Goal: Task Accomplishment & Management: Manage account settings

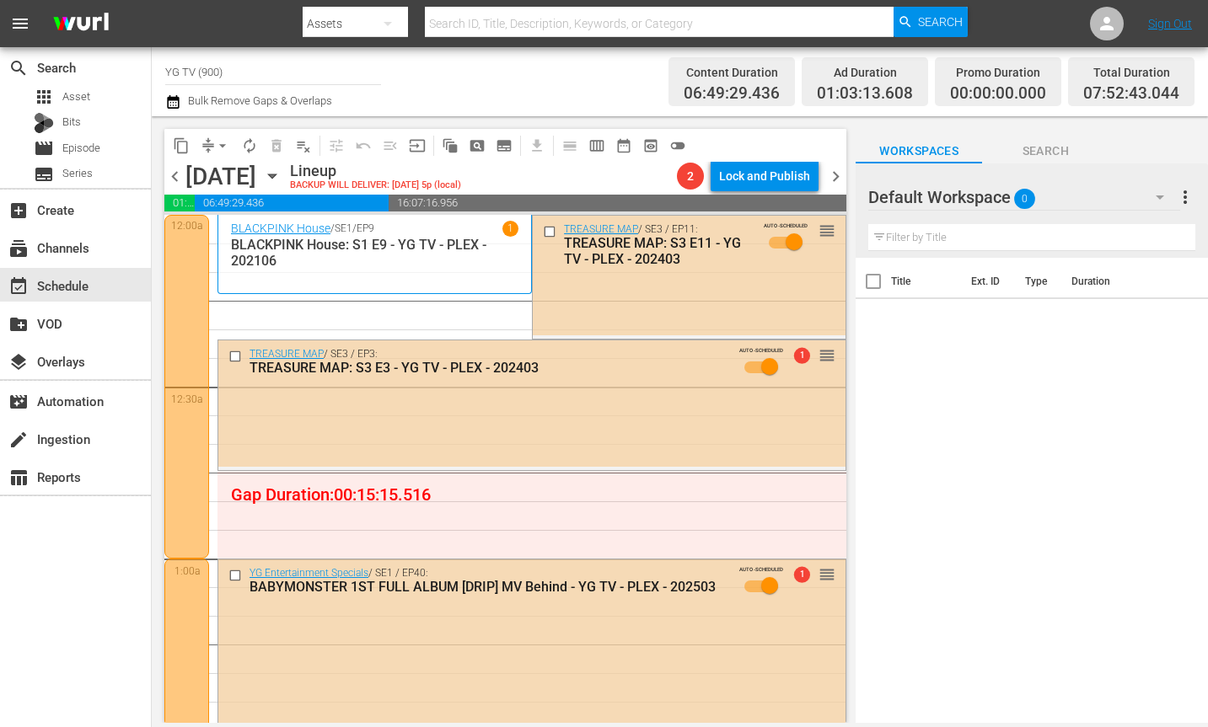
click at [962, 438] on div "Title Ext. ID Type Duration" at bounding box center [1031, 492] width 352 height 468
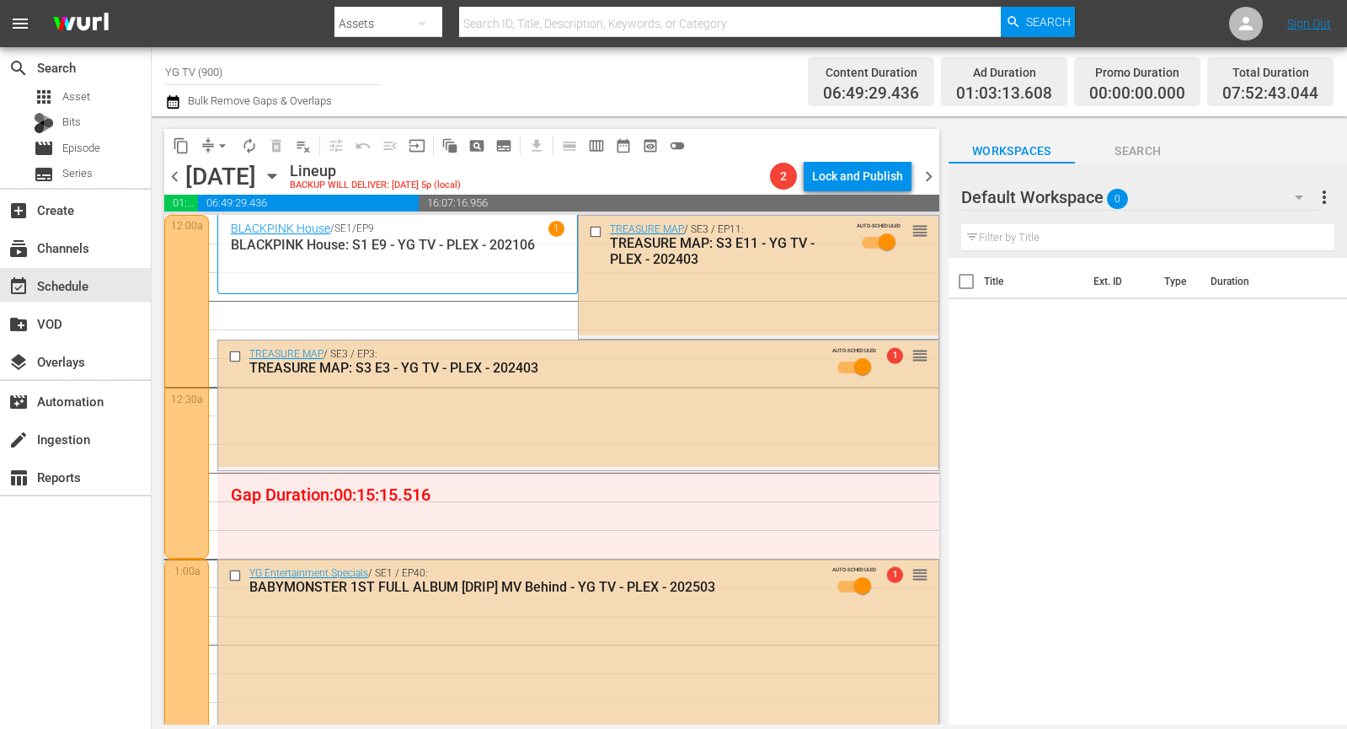
drag, startPoint x: 630, startPoint y: 420, endPoint x: 901, endPoint y: 328, distance: 285.9
click at [630, 420] on div "TREASURE MAP / SE3 / EP3: TREASURE MAP: S3 E3 - YG TV - PLEX - 202403 AUTO-SCHE…" at bounding box center [578, 403] width 720 height 126
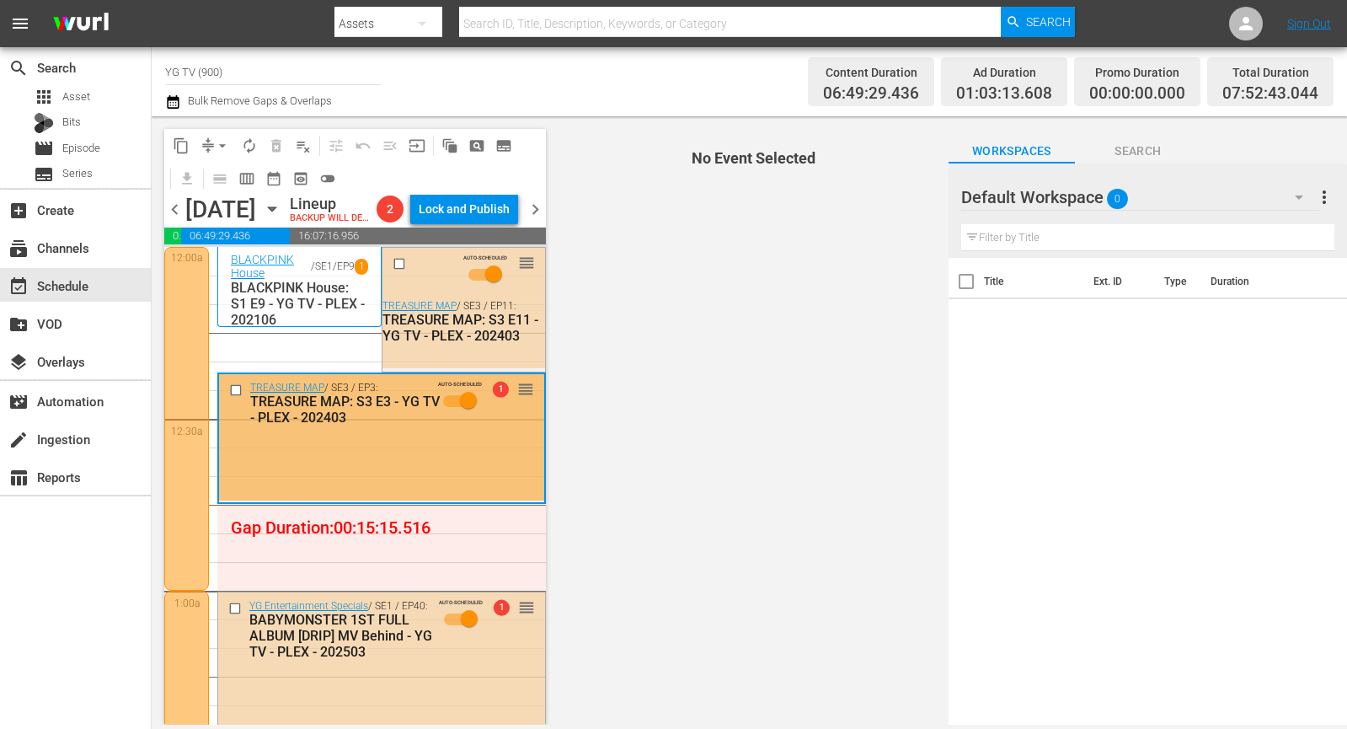
click at [1128, 201] on span "0" at bounding box center [1117, 198] width 21 height 35
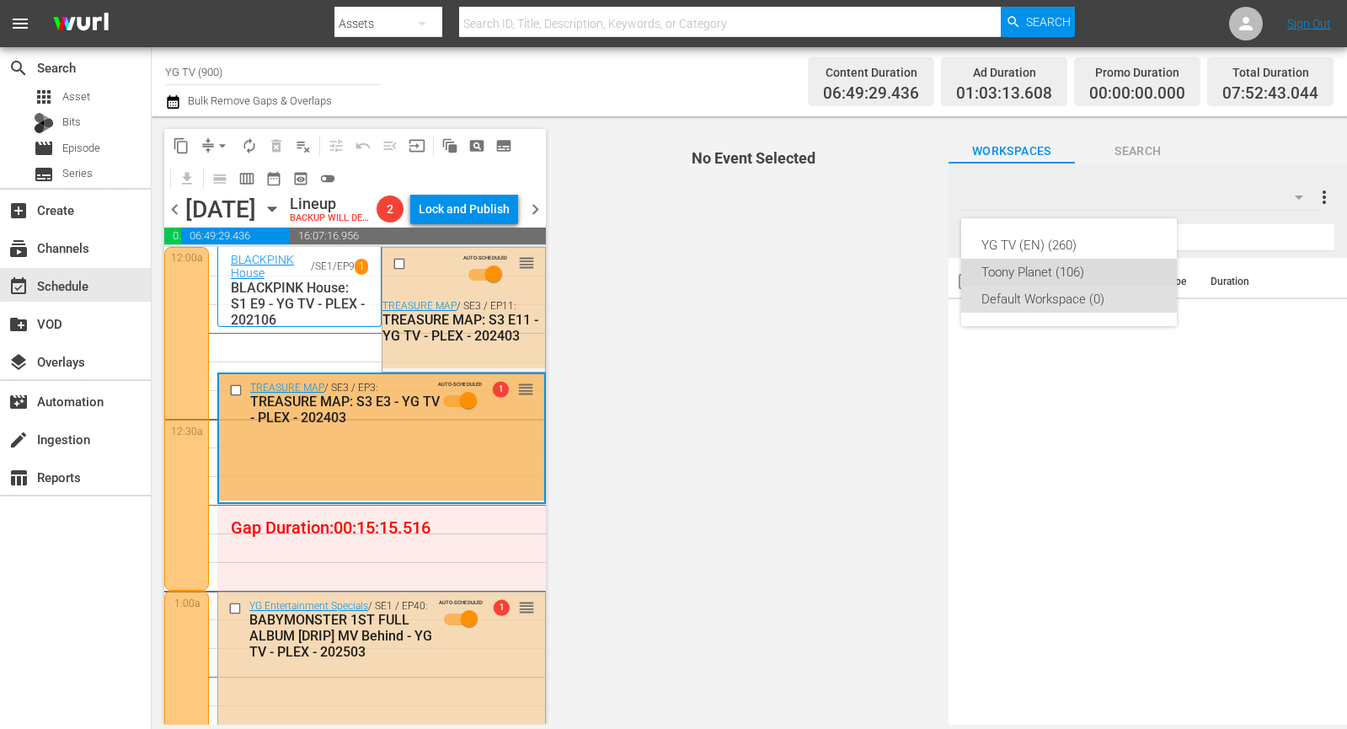
click at [1074, 267] on div "Toony Planet (106)" at bounding box center [1069, 272] width 175 height 27
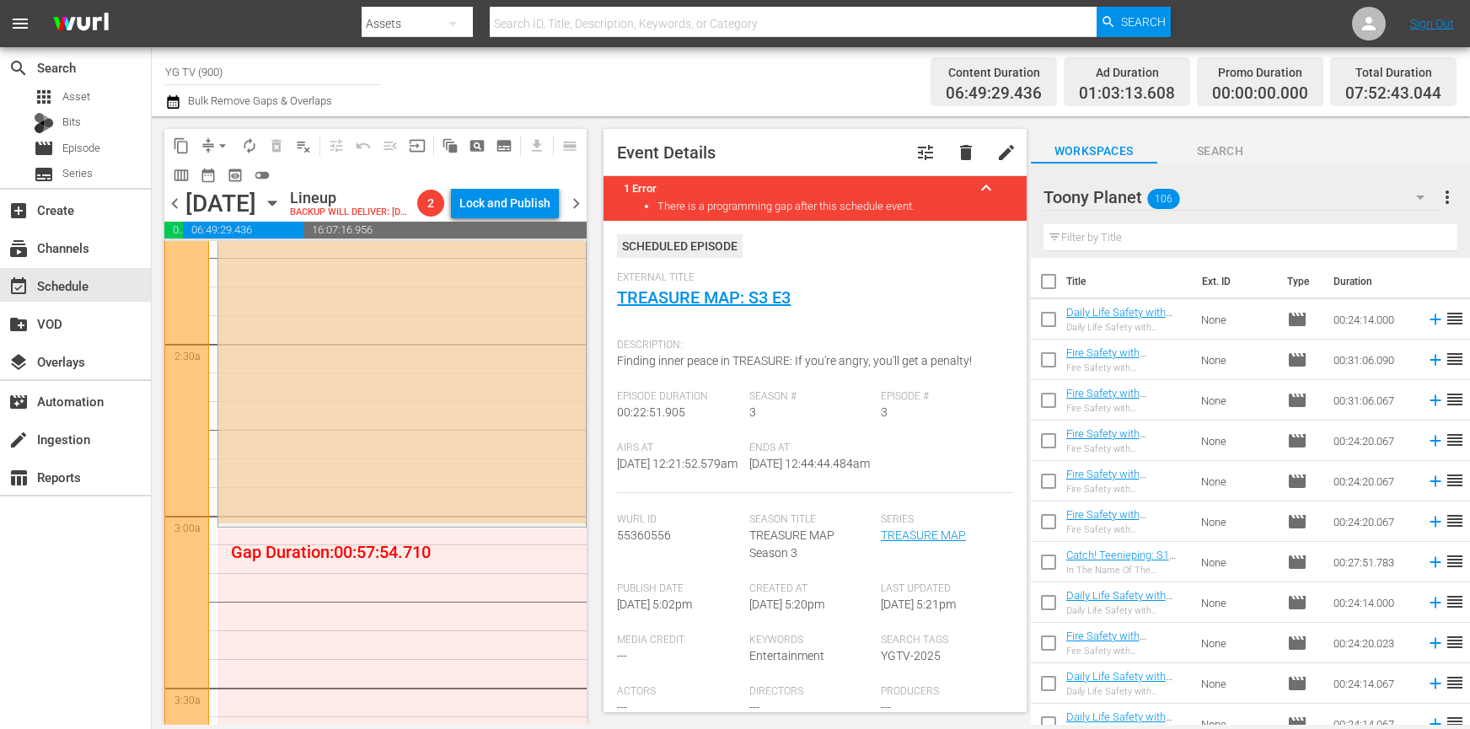
scroll to position [775, 0]
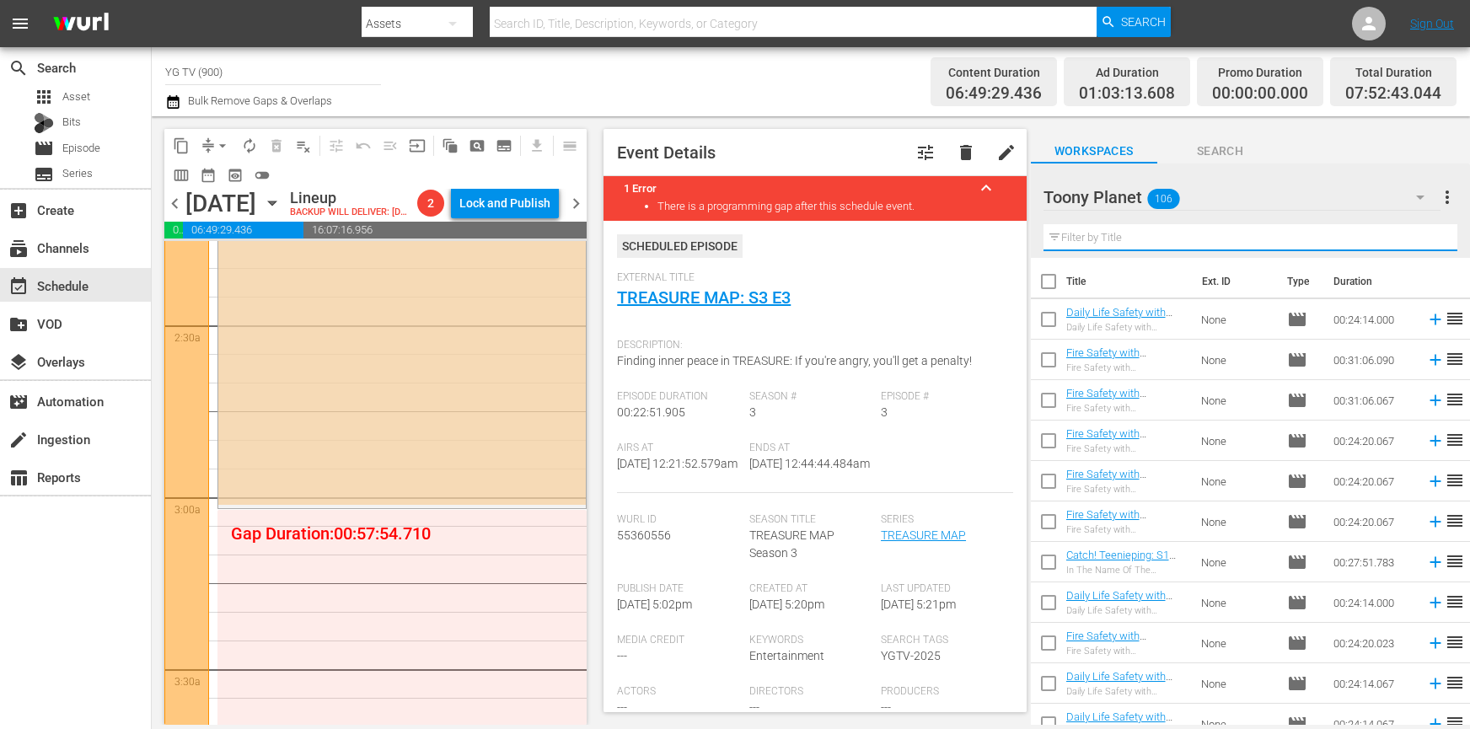
click at [1083, 244] on input "text" at bounding box center [1250, 237] width 414 height 27
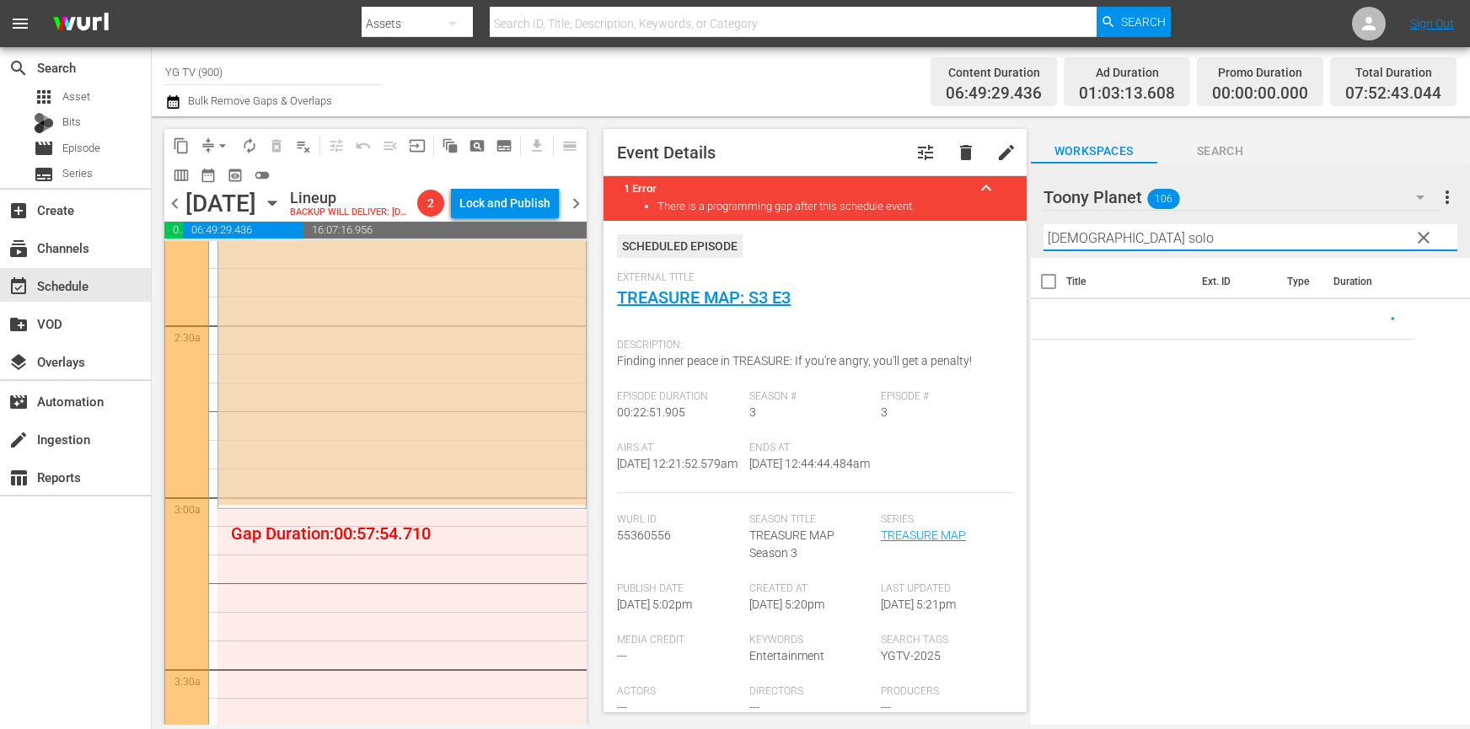
type input "shinig solo"
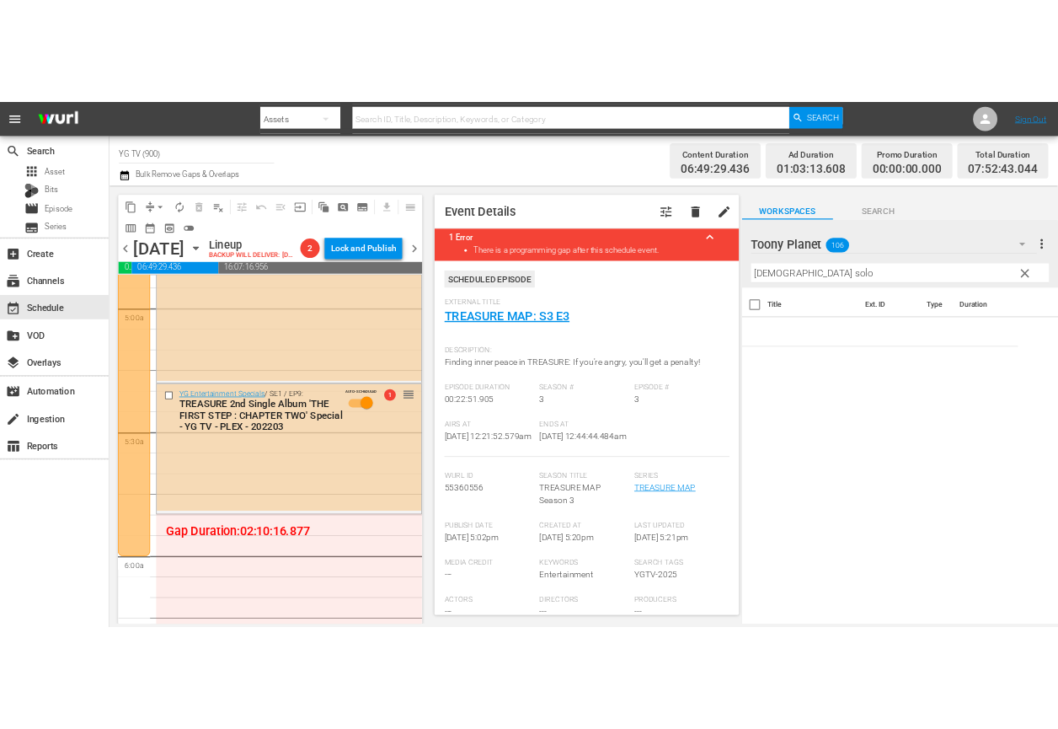
scroll to position [1676, 0]
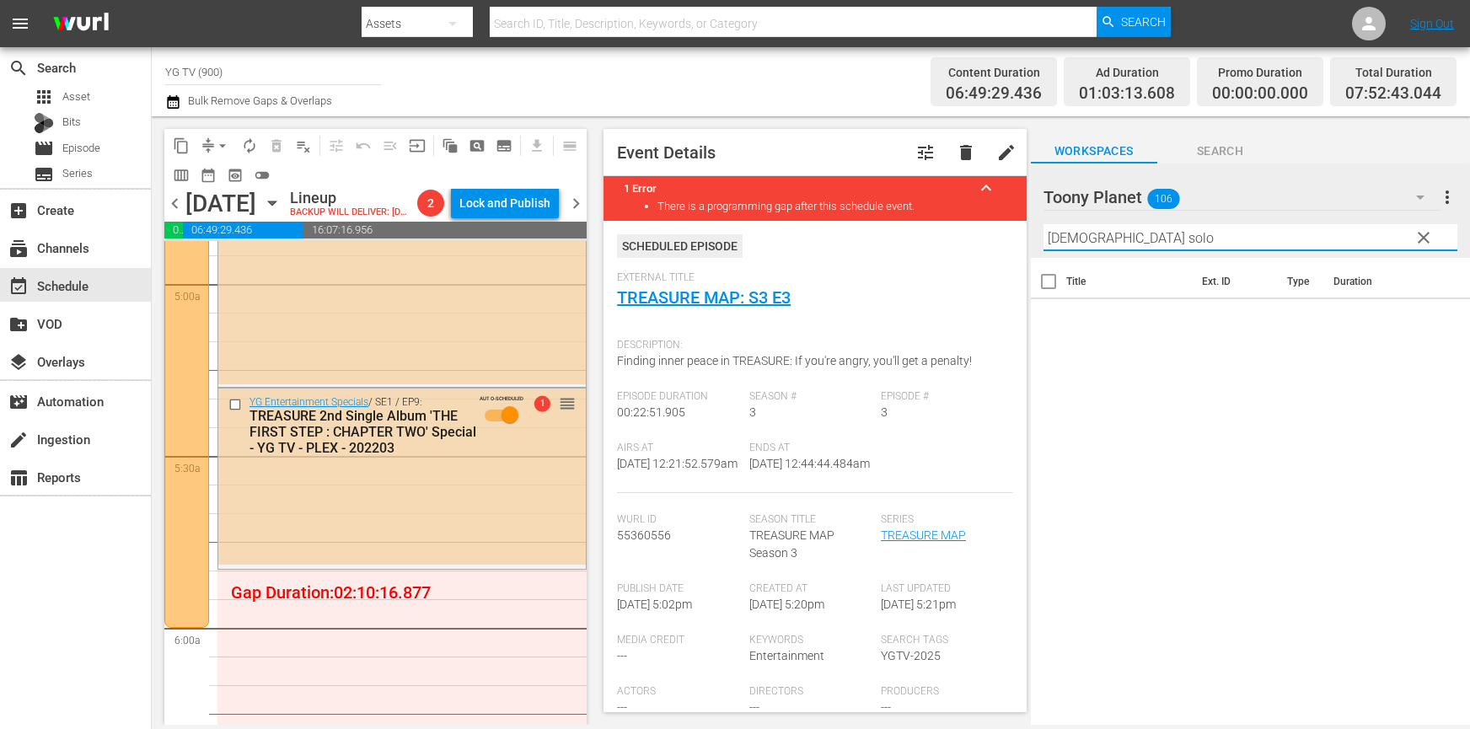
drag, startPoint x: 1229, startPoint y: 235, endPoint x: 962, endPoint y: 217, distance: 268.6
click at [977, 217] on div "content_copy compress arrow_drop_down autorenew_outlined delete_forever_outline…" at bounding box center [811, 420] width 1318 height 608
click at [1154, 201] on div "Toony Planet 106" at bounding box center [1242, 197] width 398 height 47
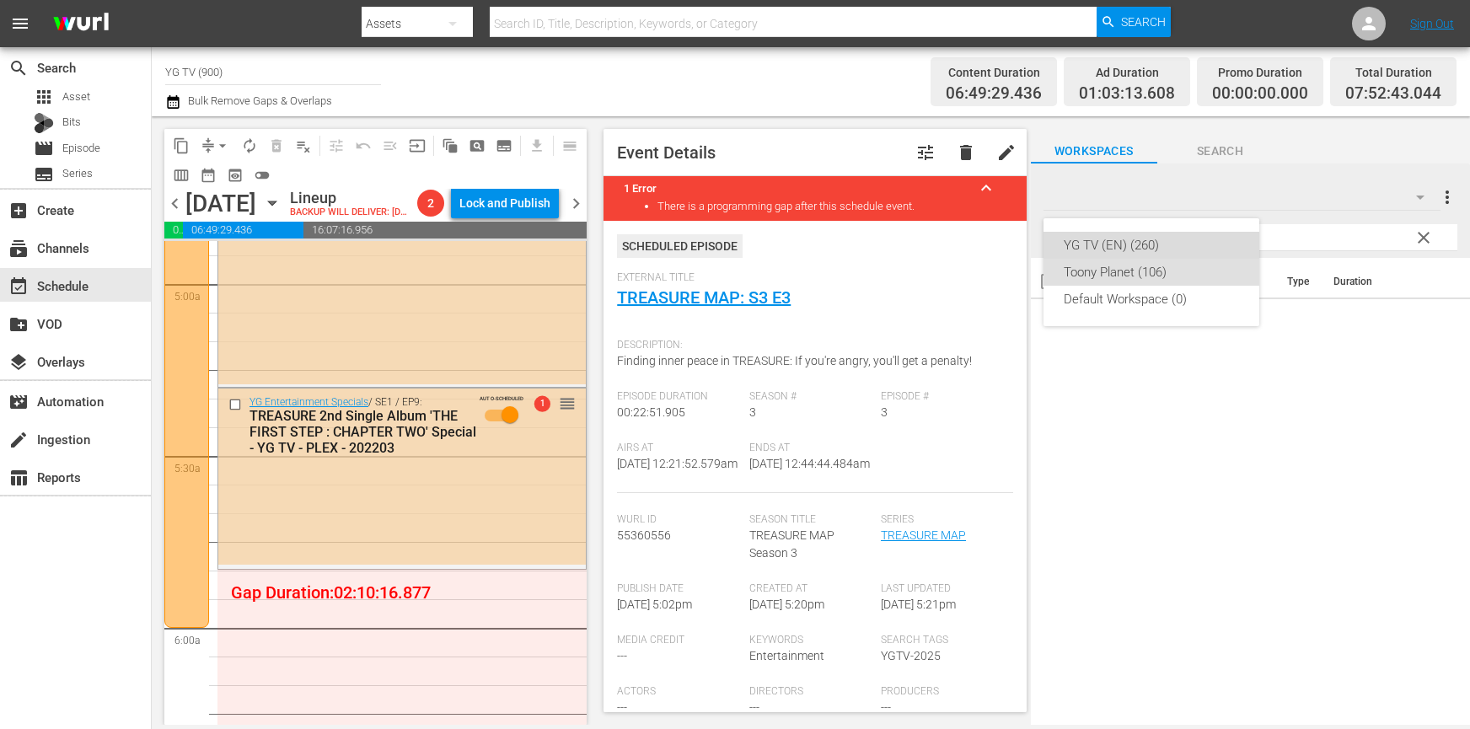
drag, startPoint x: 1149, startPoint y: 244, endPoint x: 1275, endPoint y: 353, distance: 166.6
click at [1149, 244] on div "YG TV (EN) (260)" at bounding box center [1150, 245] width 175 height 27
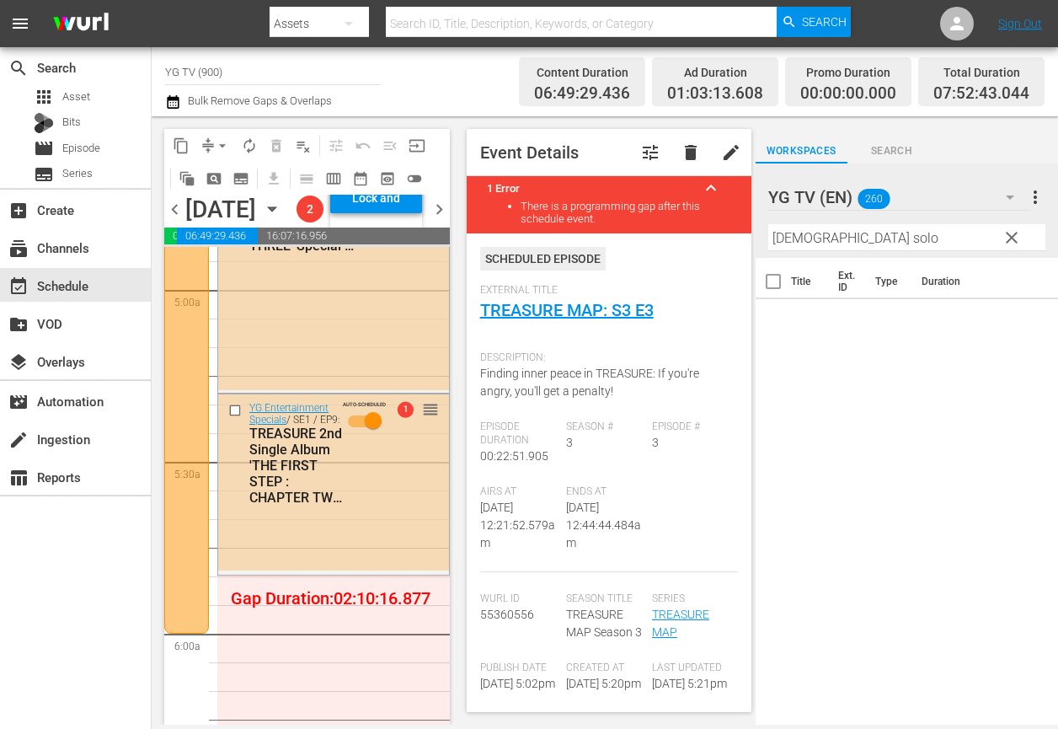
drag, startPoint x: 981, startPoint y: 348, endPoint x: 1020, endPoint y: 267, distance: 90.1
click at [983, 345] on div "Title Ext. ID Type Duration" at bounding box center [907, 492] width 303 height 469
drag, startPoint x: 943, startPoint y: 233, endPoint x: 742, endPoint y: 222, distance: 201.7
click at [737, 221] on div "content_copy compress arrow_drop_down autorenew_outlined delete_forever_outline…" at bounding box center [605, 420] width 907 height 608
click at [1010, 236] on span "clear" at bounding box center [1012, 238] width 20 height 20
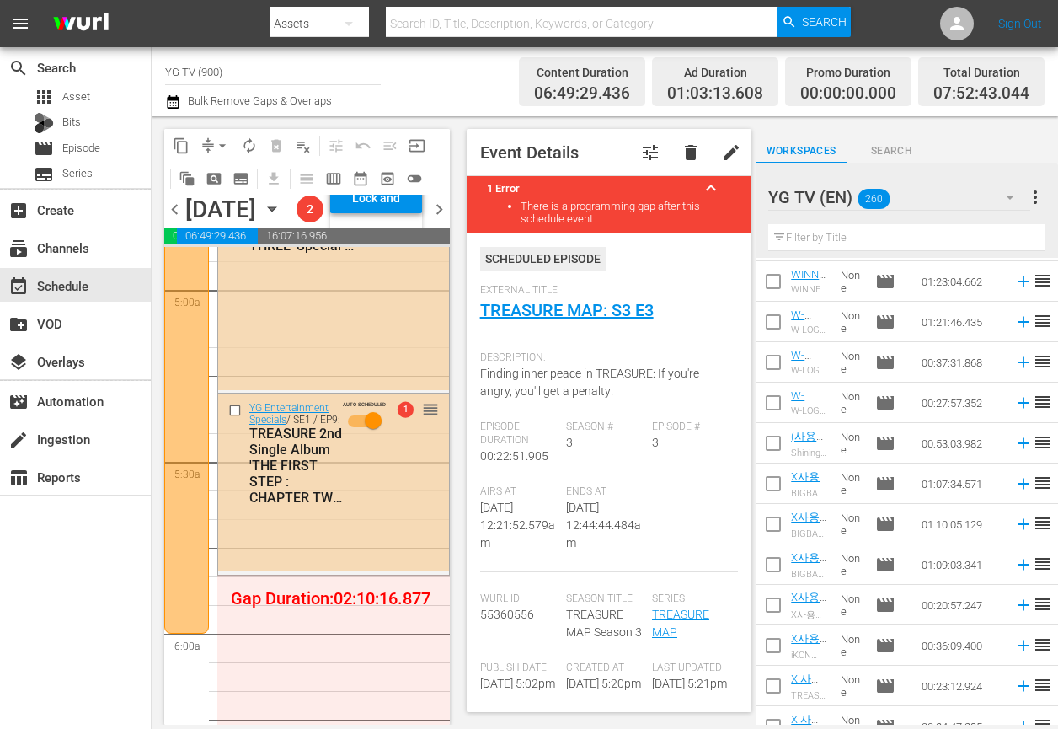
scroll to position [10089, 0]
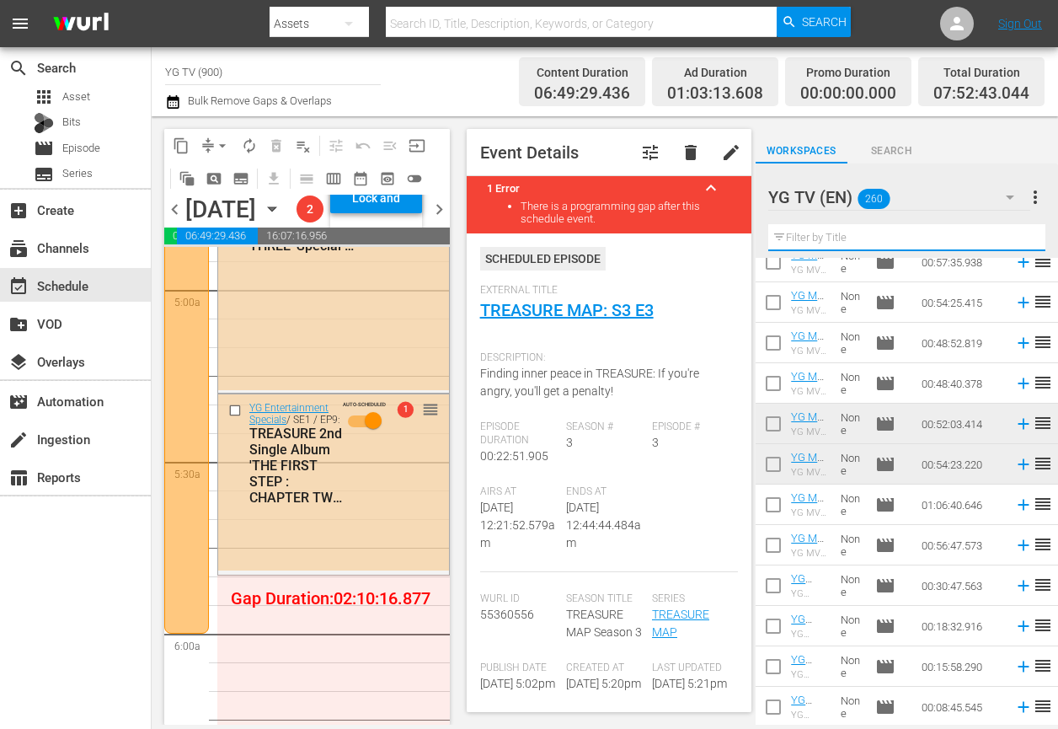
click at [855, 237] on input "text" at bounding box center [907, 237] width 277 height 27
paste input "shinig solo"
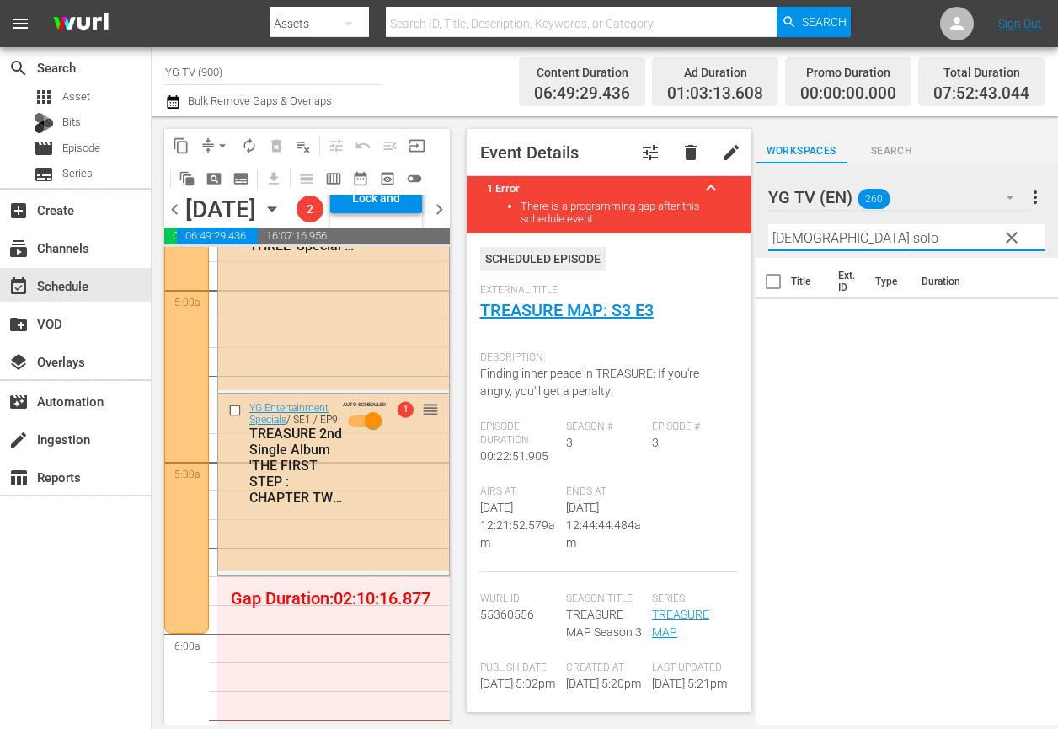
scroll to position [0, 0]
type input "shinig solo"
click at [1005, 229] on span "clear" at bounding box center [1012, 238] width 20 height 20
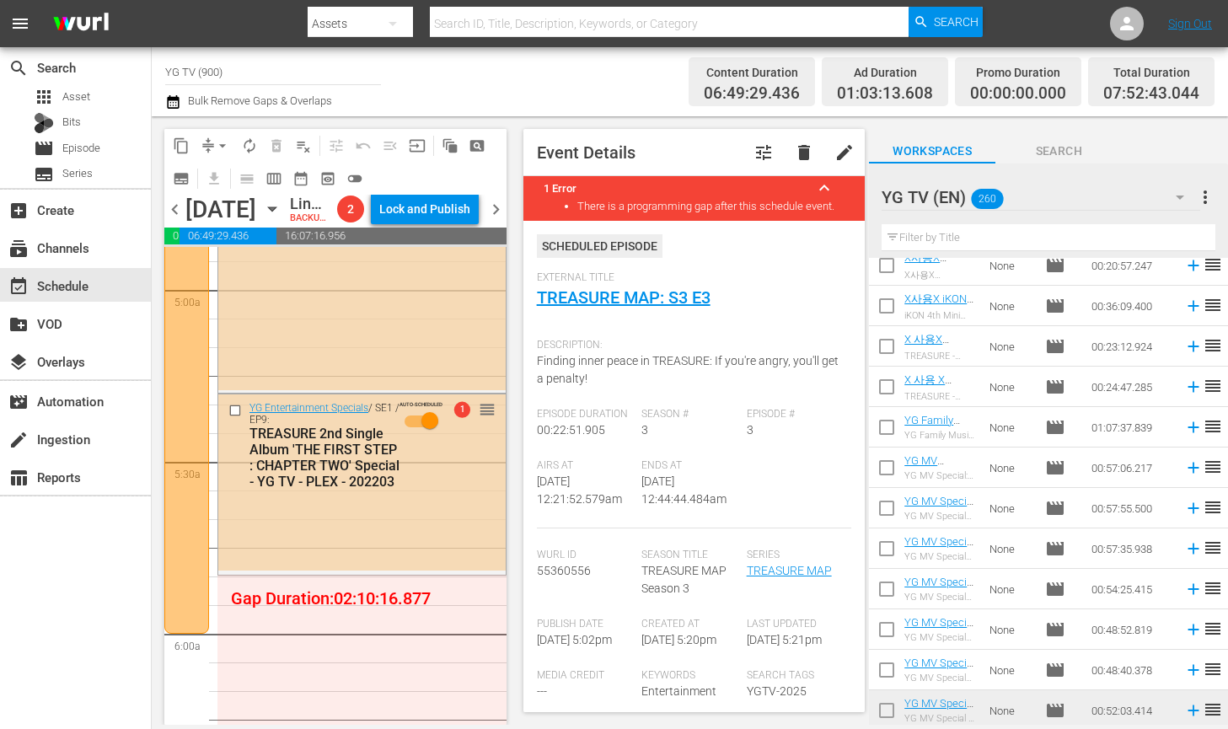
scroll to position [10089, 0]
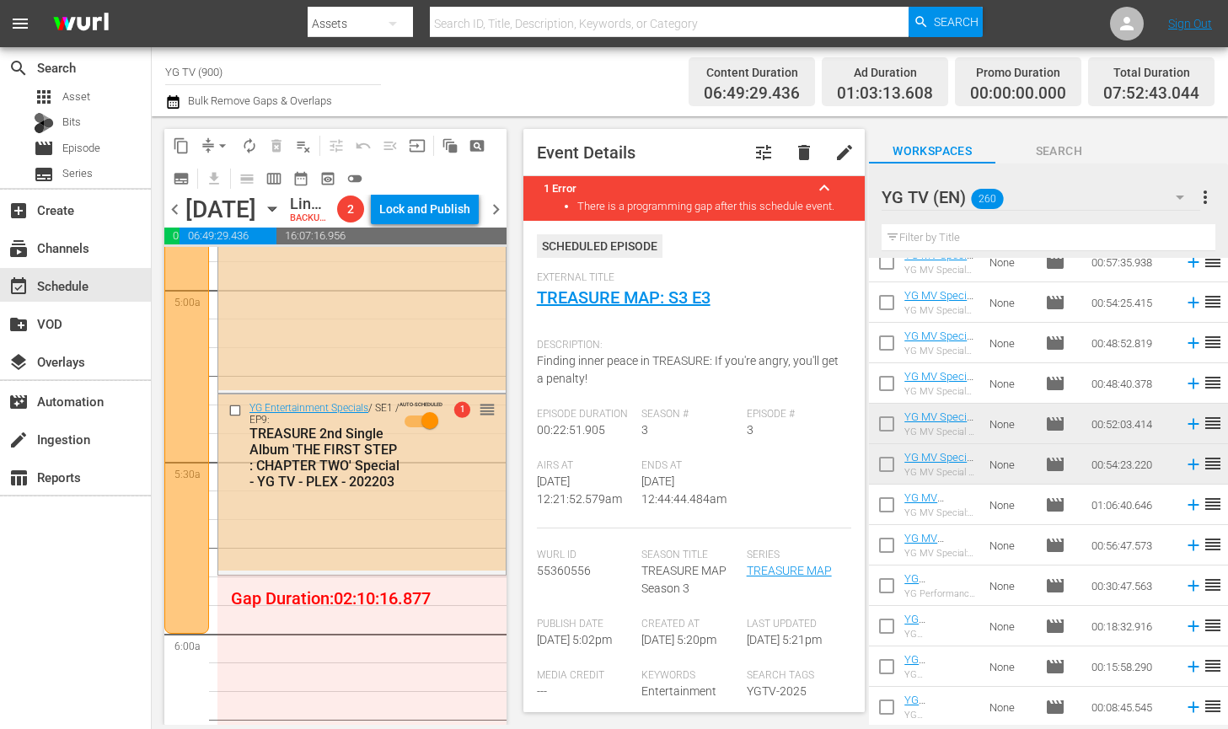
click at [1028, 244] on input "text" at bounding box center [1048, 237] width 334 height 27
paste input "shinig solo"
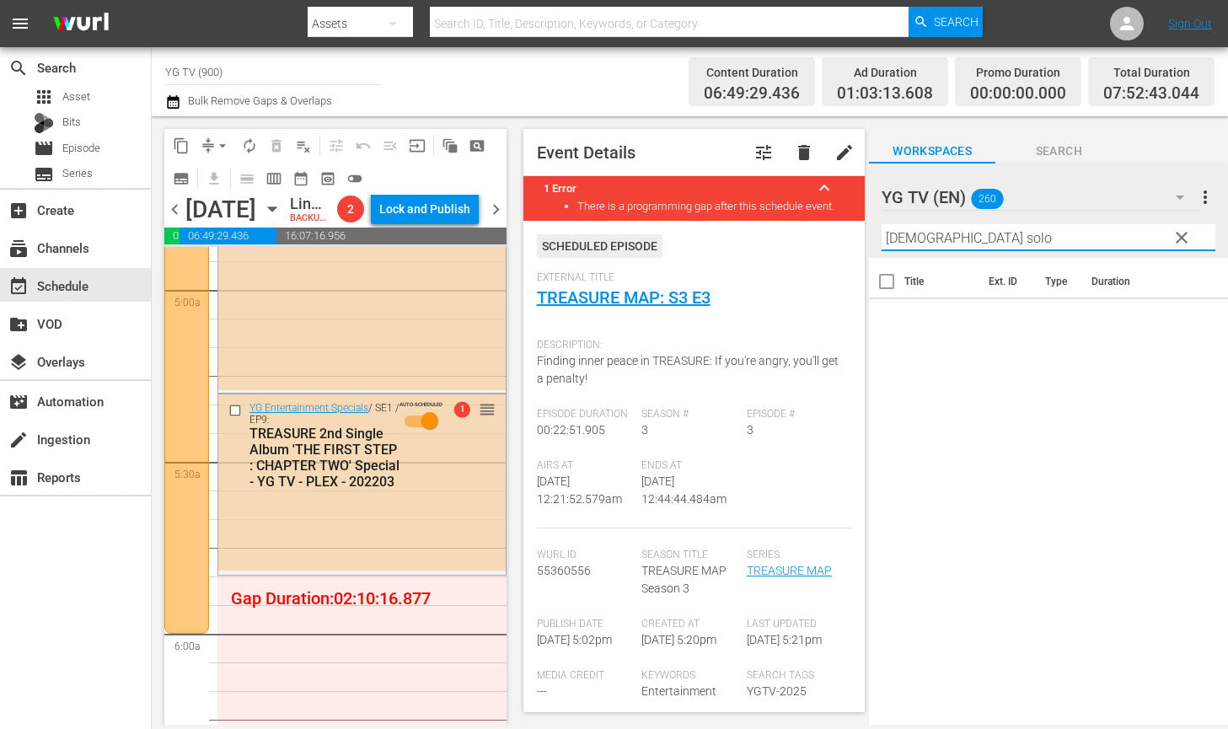
type input "shinig solo"
click at [1154, 233] on span "clear" at bounding box center [1181, 238] width 20 height 20
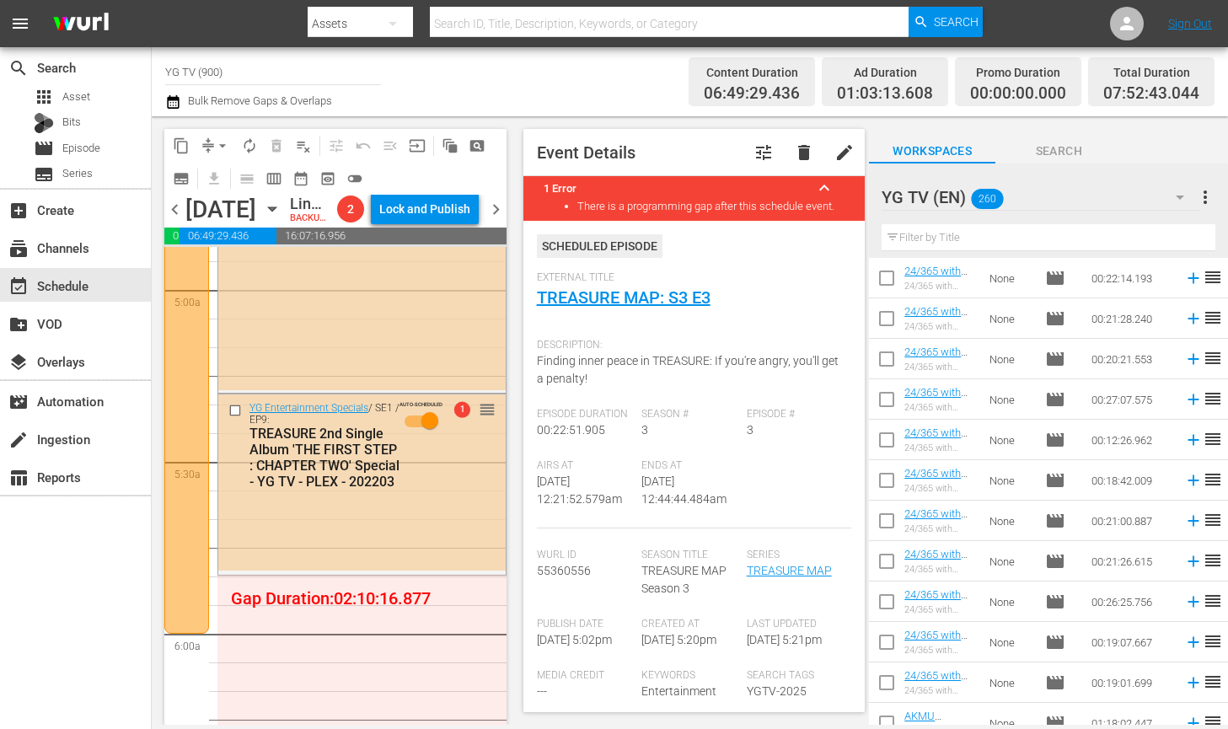
scroll to position [933, 0]
click at [959, 238] on input "text" at bounding box center [1048, 237] width 334 height 27
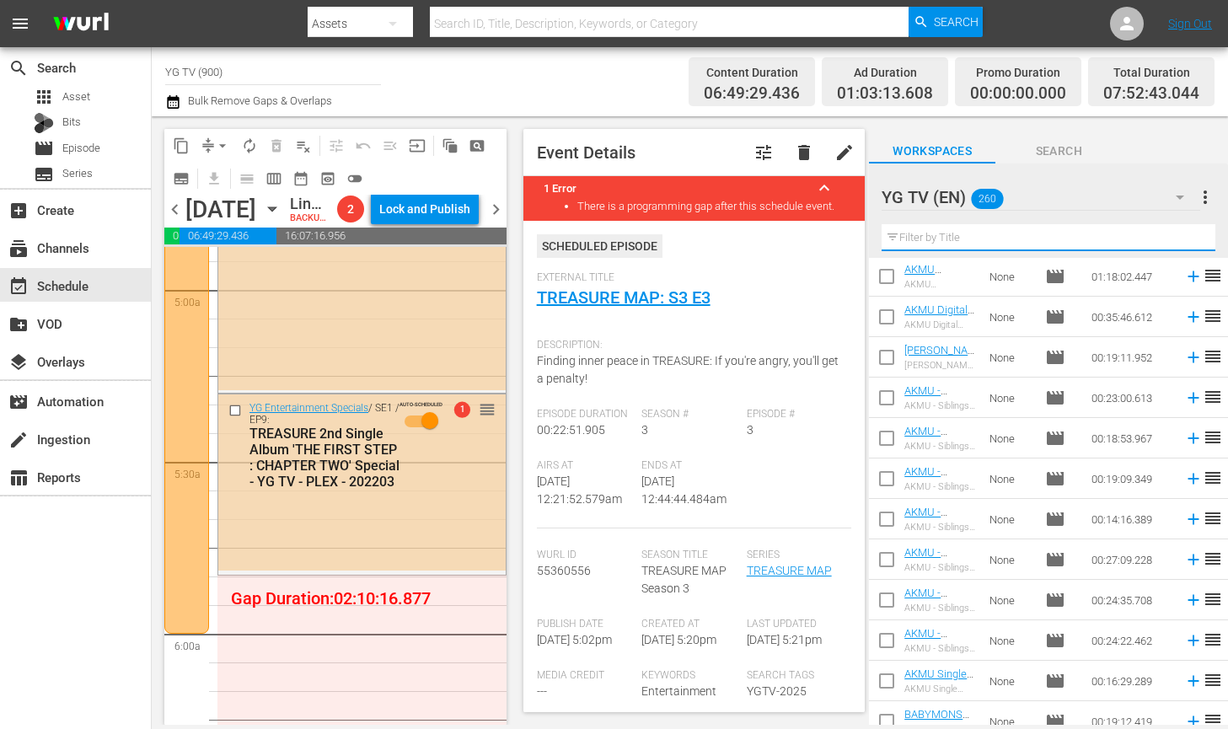
type input "ㄴ"
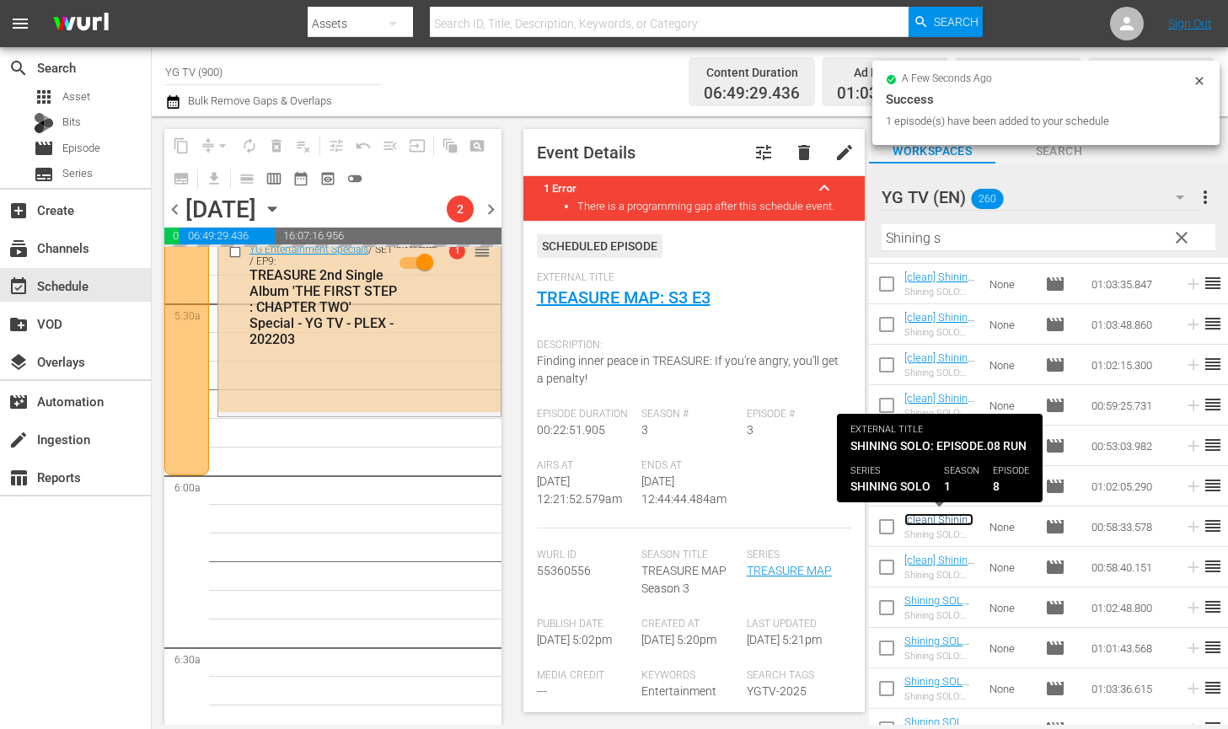
scroll to position [1739, 0]
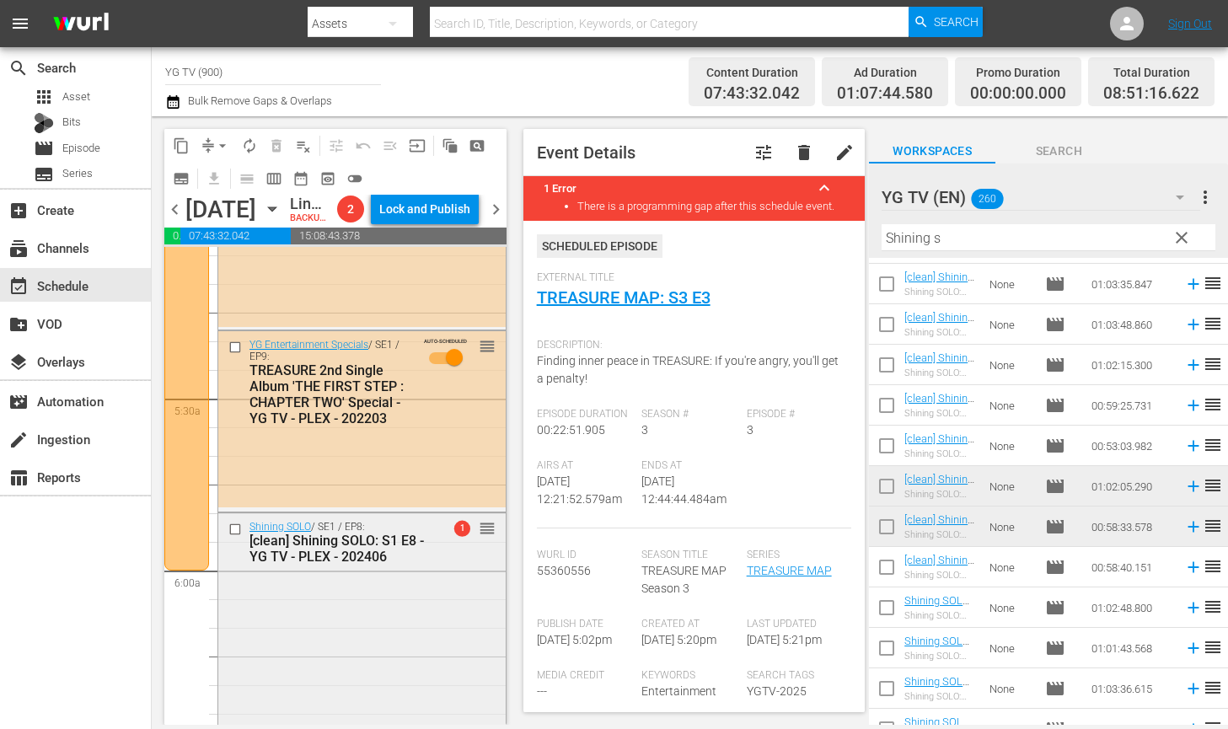
click at [415, 629] on div "Shining SOLO / SE1 / EP8: [clean] Shining SOLO: S1 E8 - YG TV - PLEX - 202406 1…" at bounding box center [361, 678] width 287 height 330
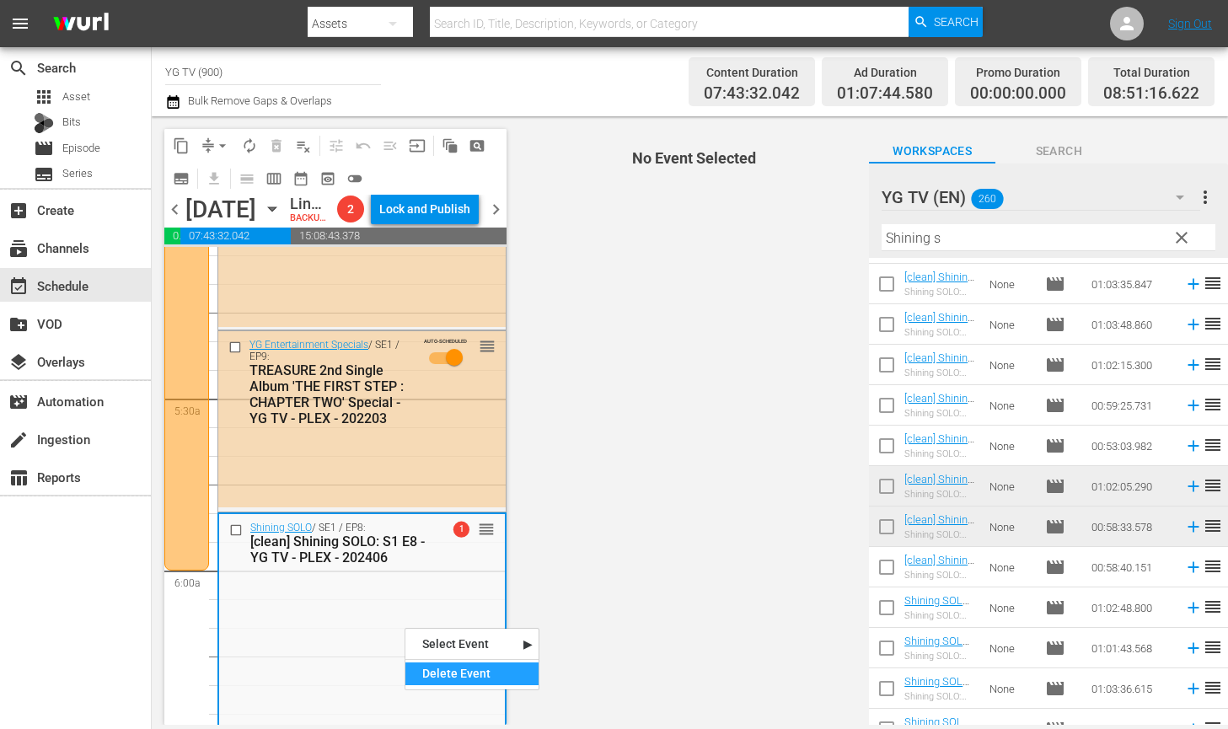
click at [436, 671] on div "Delete Event" at bounding box center [471, 673] width 133 height 23
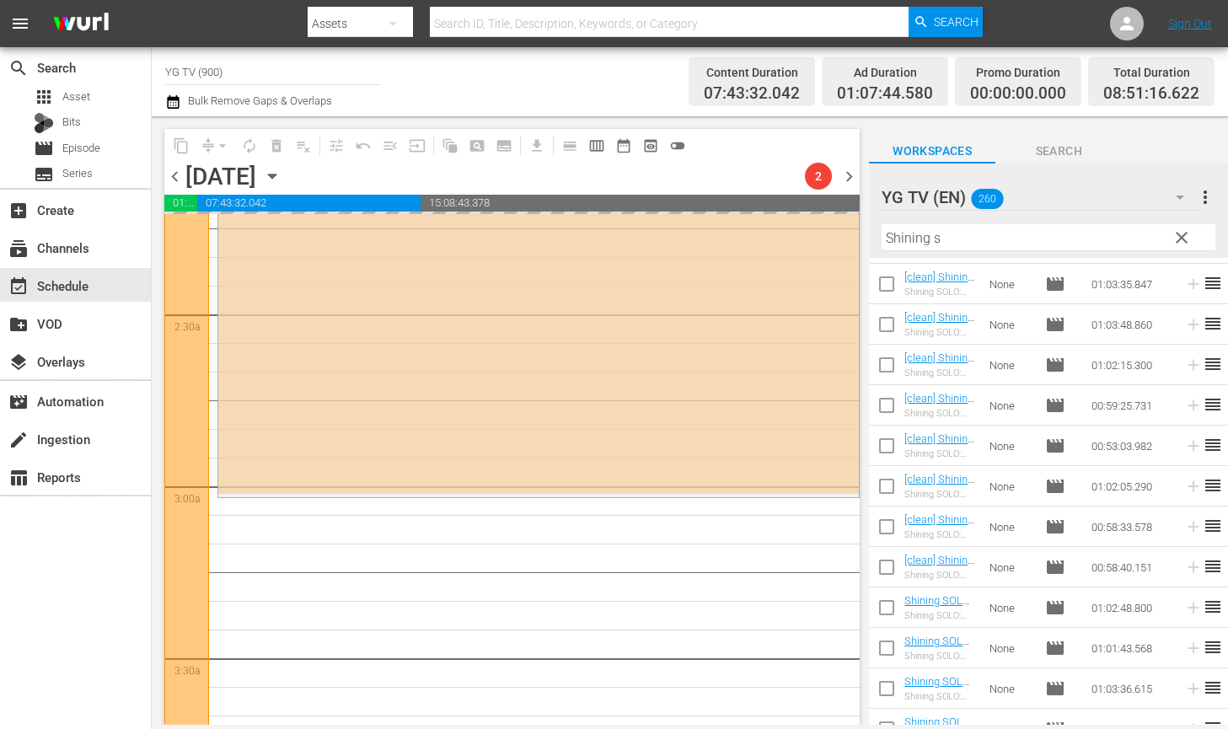
scroll to position [763, 0]
click at [960, 240] on input "Shining s" at bounding box center [1048, 237] width 334 height 27
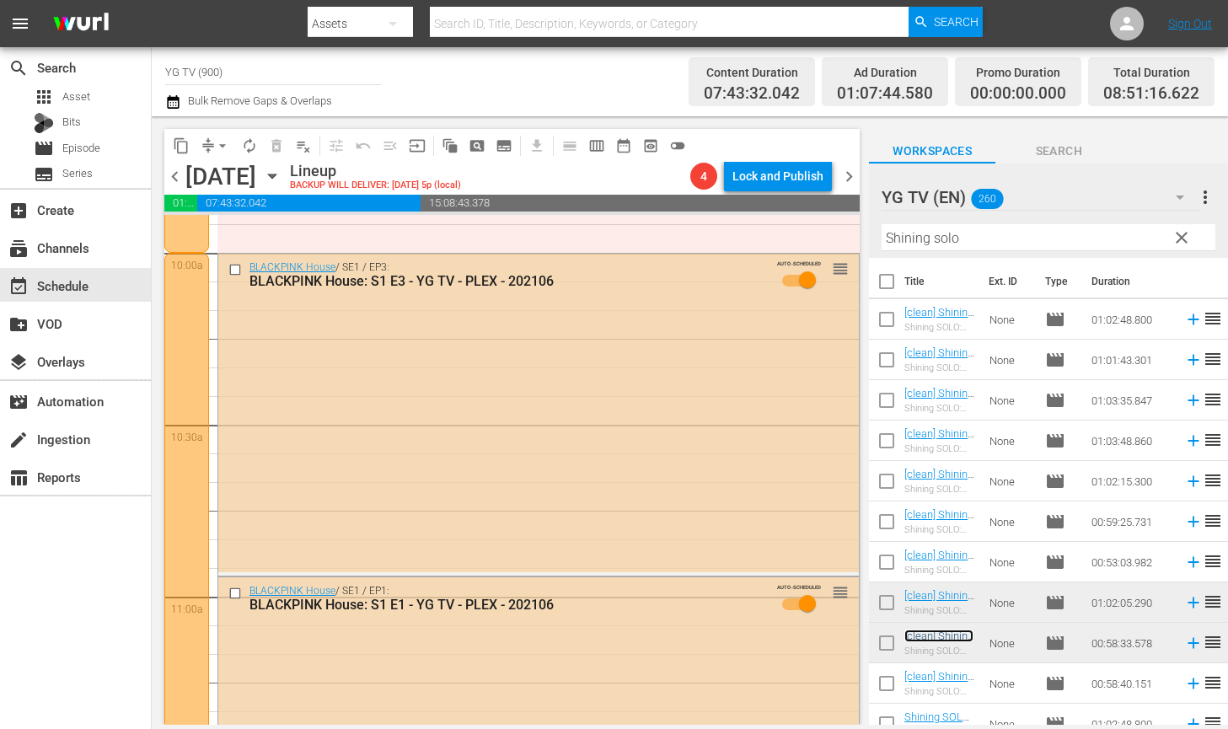
scroll to position [3338, 0]
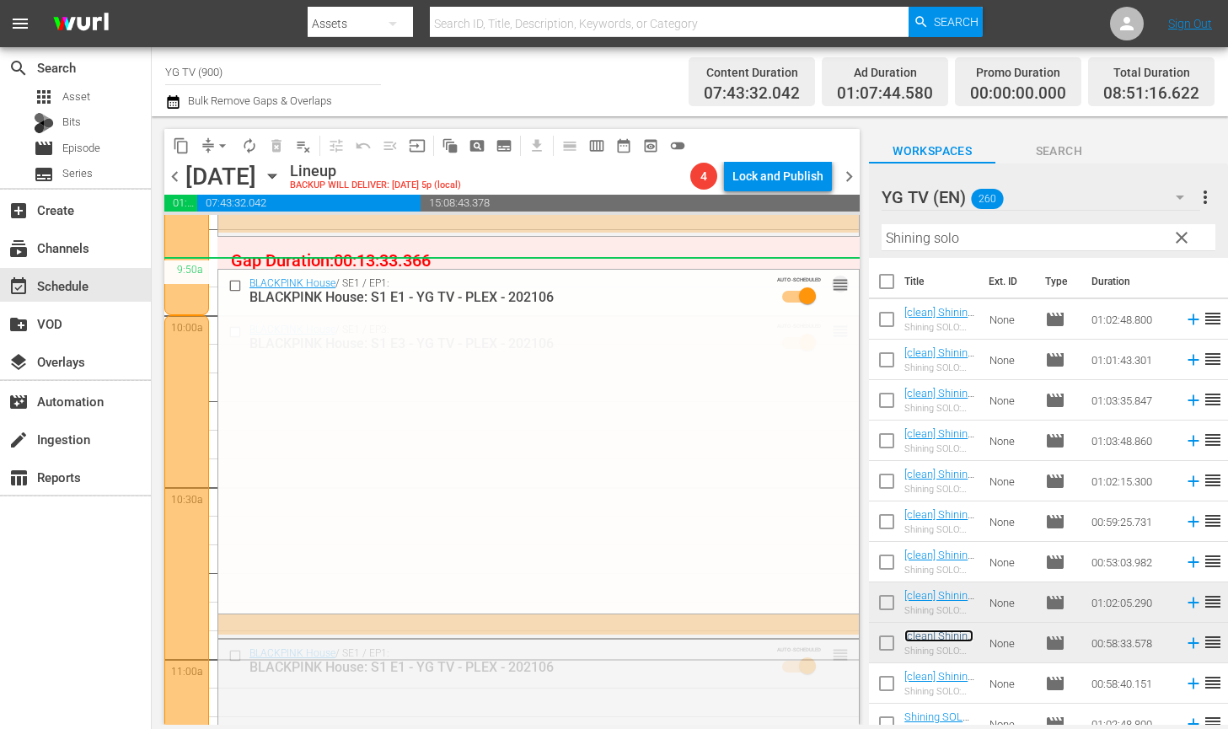
drag, startPoint x: 838, startPoint y: 654, endPoint x: 833, endPoint y: 259, distance: 395.3
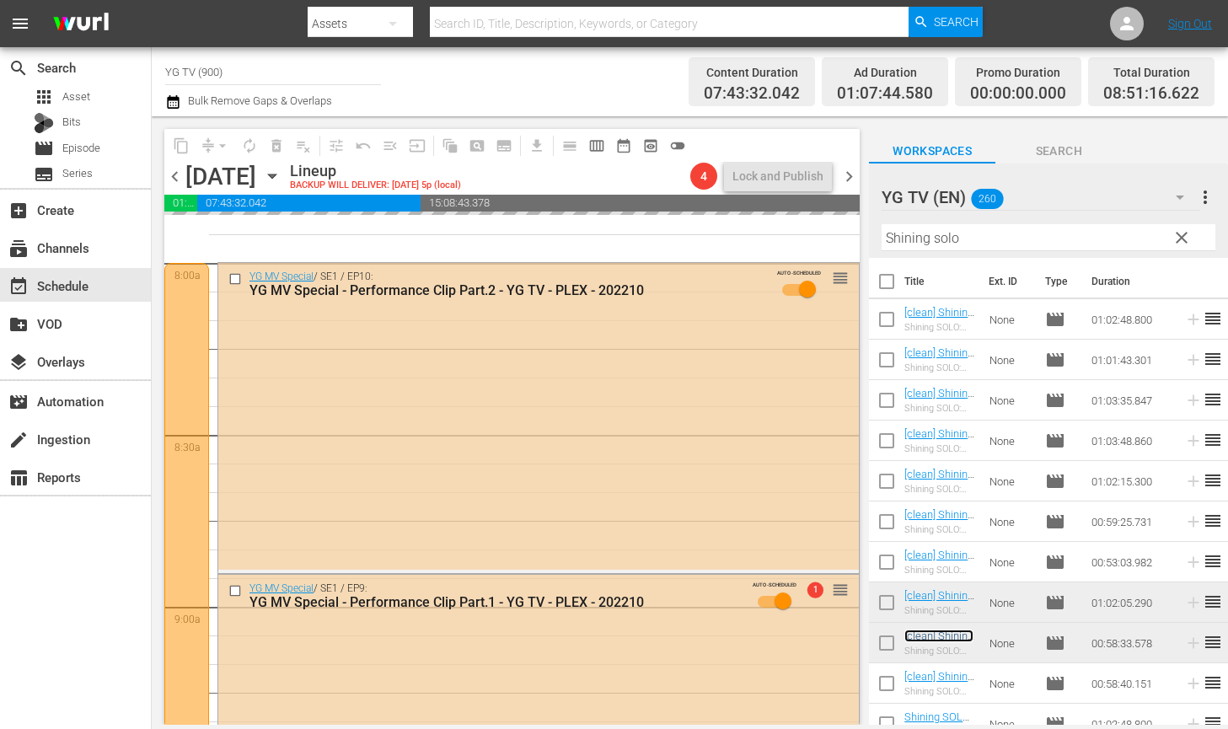
scroll to position [2637, 0]
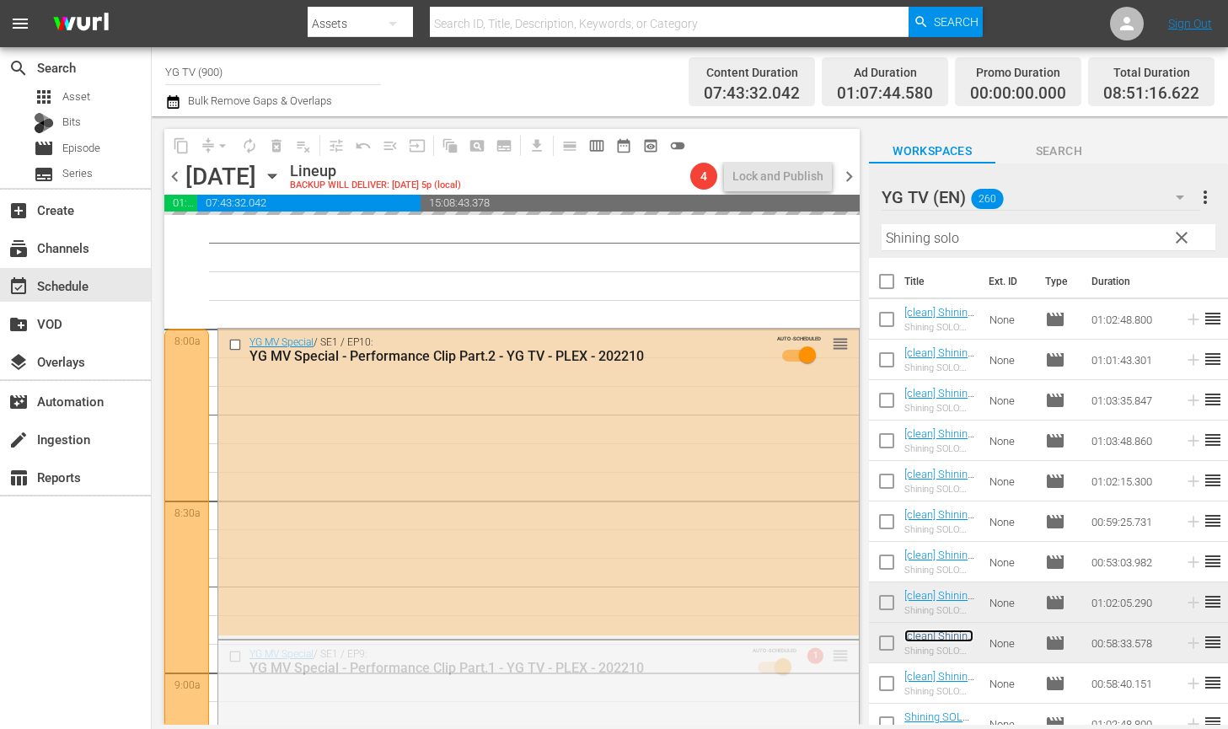
drag, startPoint x: 838, startPoint y: 651, endPoint x: 815, endPoint y: 254, distance: 397.6
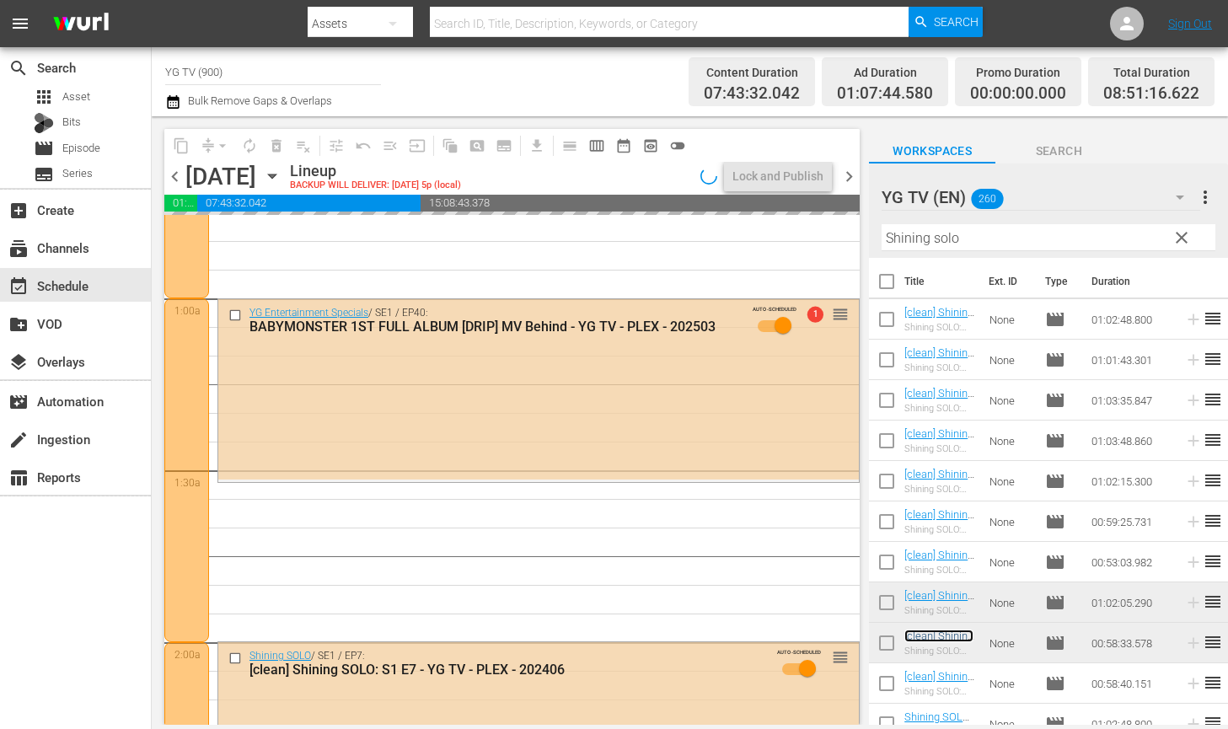
scroll to position [265, 0]
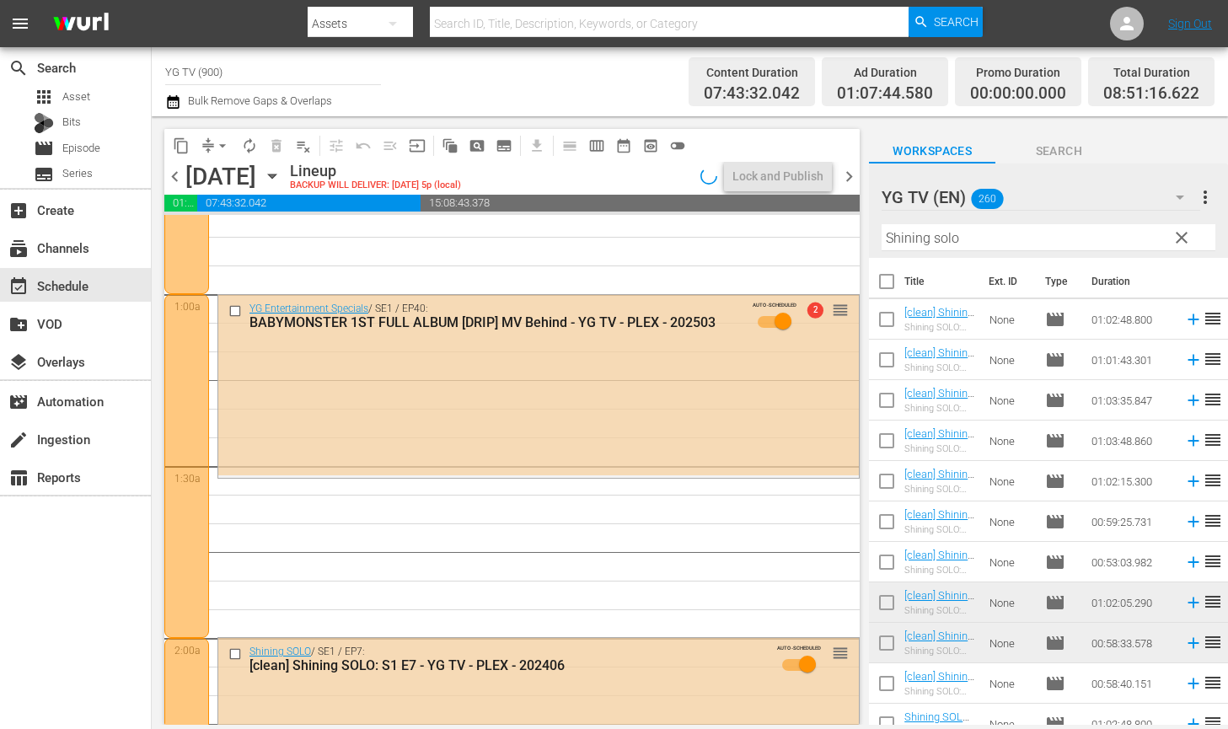
drag, startPoint x: 978, startPoint y: 244, endPoint x: 851, endPoint y: 225, distance: 127.9
click at [850, 224] on div "content_copy compress arrow_drop_down autorenew_outlined delete_forever_outline…" at bounding box center [690, 420] width 1076 height 608
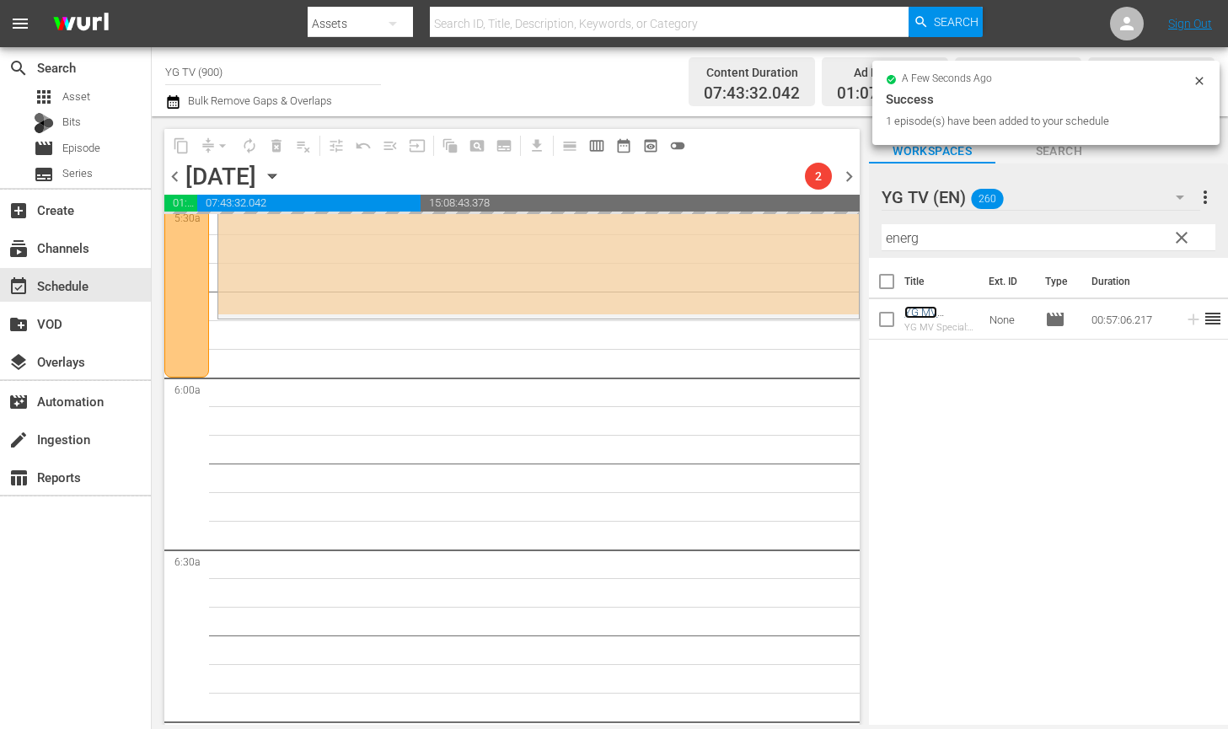
scroll to position [1918, 0]
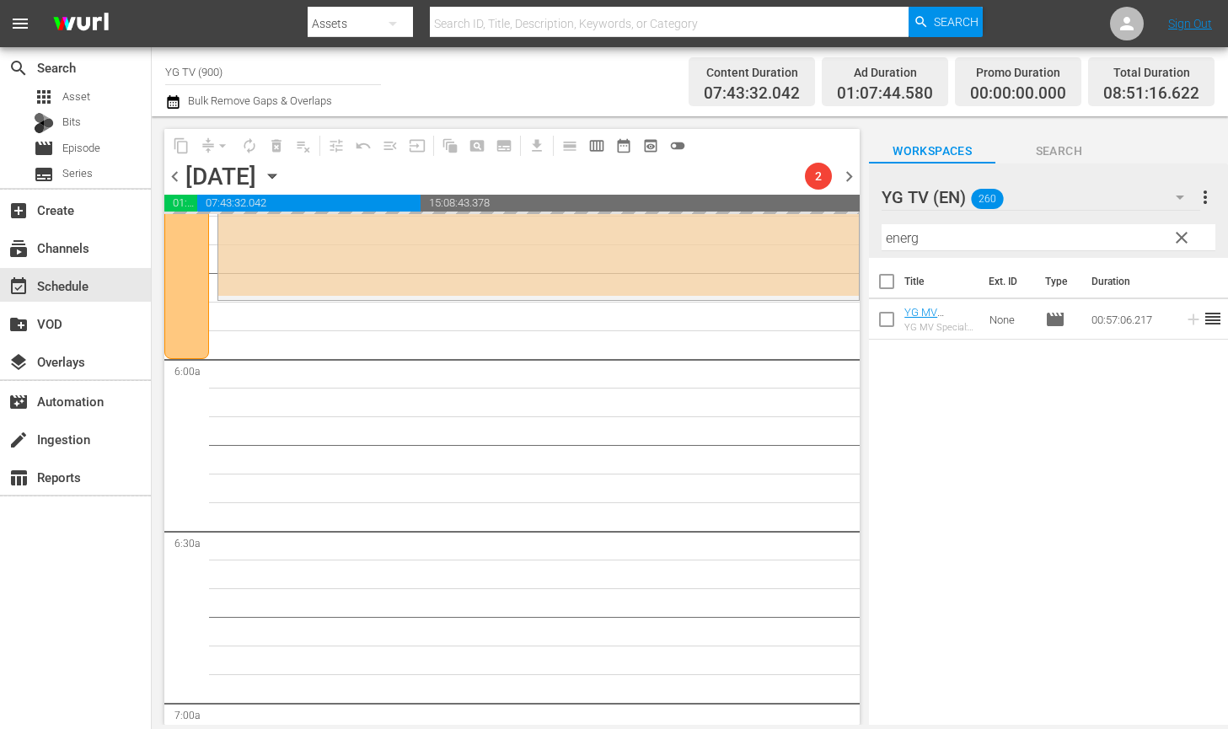
drag, startPoint x: 927, startPoint y: 310, endPoint x: 463, endPoint y: 13, distance: 551.0
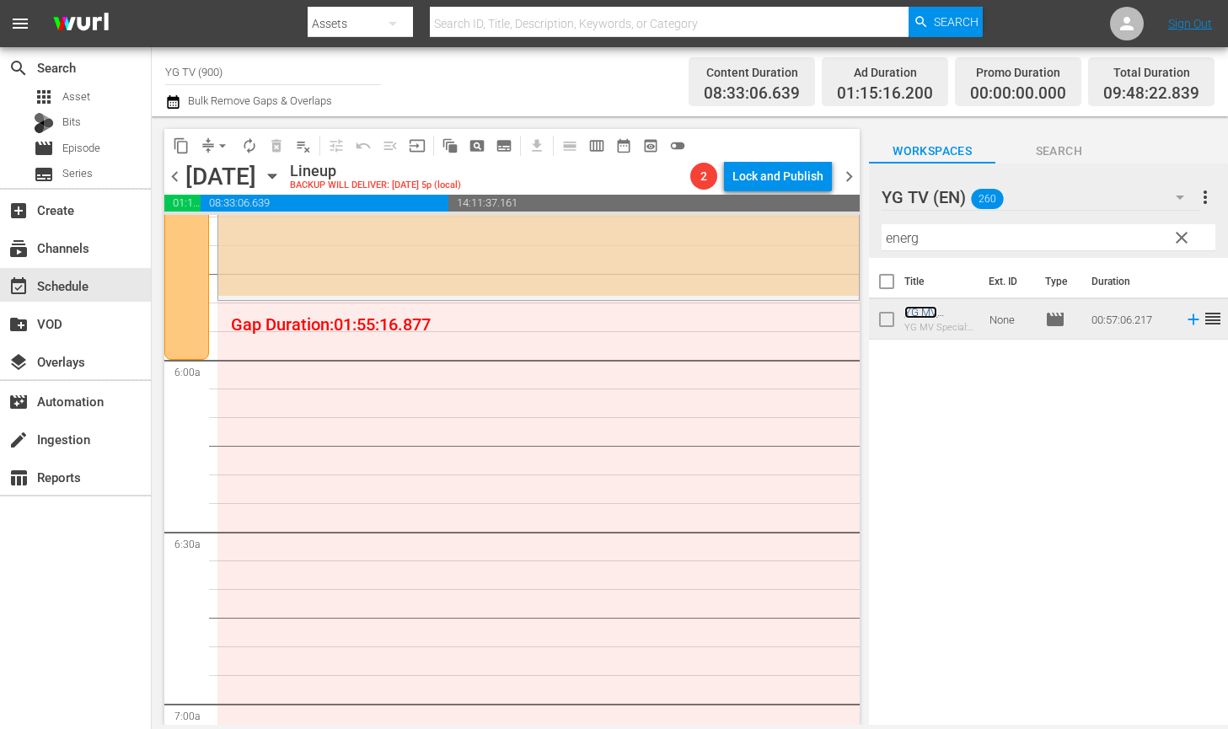
scroll to position [1889, 0]
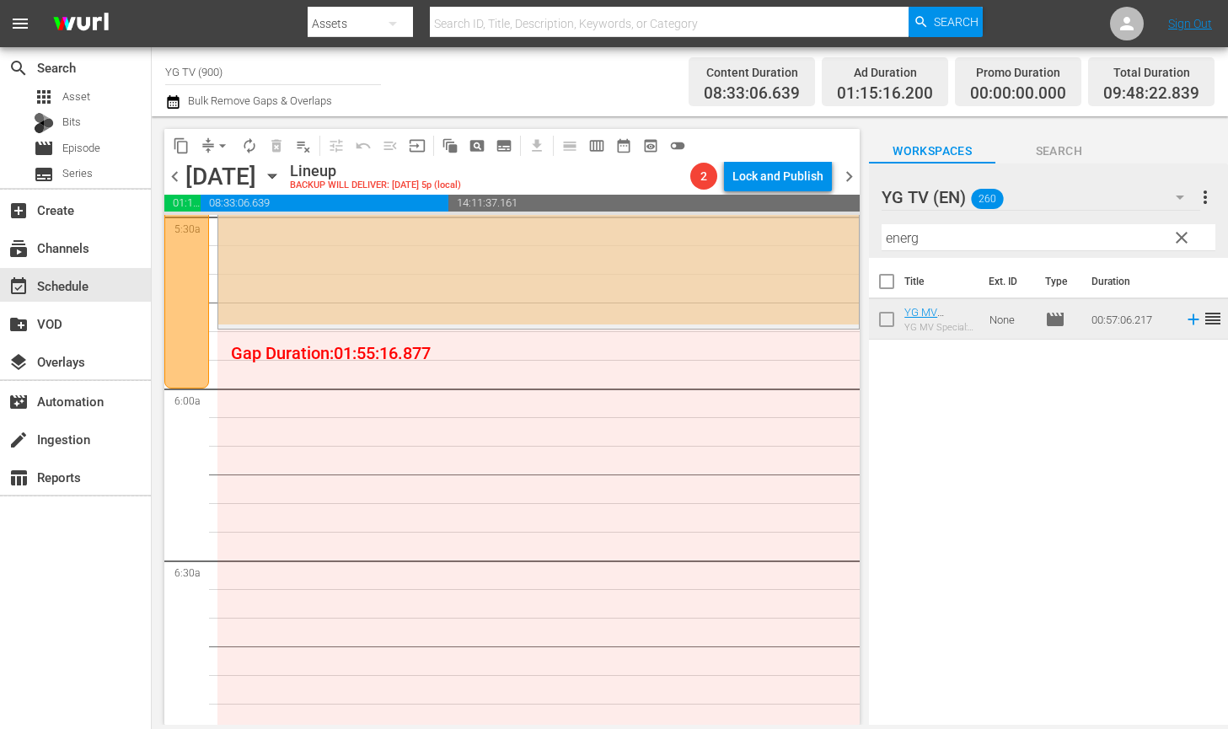
drag, startPoint x: 936, startPoint y: 238, endPoint x: 777, endPoint y: 217, distance: 160.7
click at [791, 219] on div "content_copy compress arrow_drop_down autorenew_outlined delete_forever_outline…" at bounding box center [690, 420] width 1076 height 608
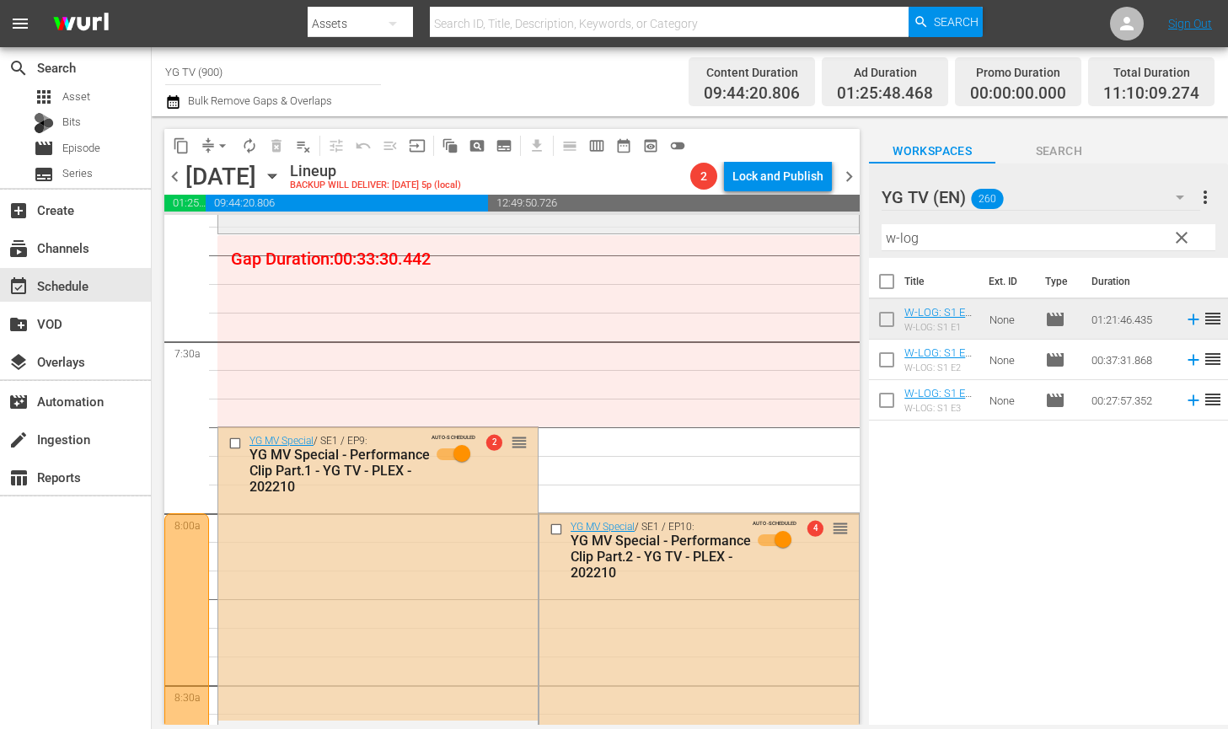
scroll to position [1708, 0]
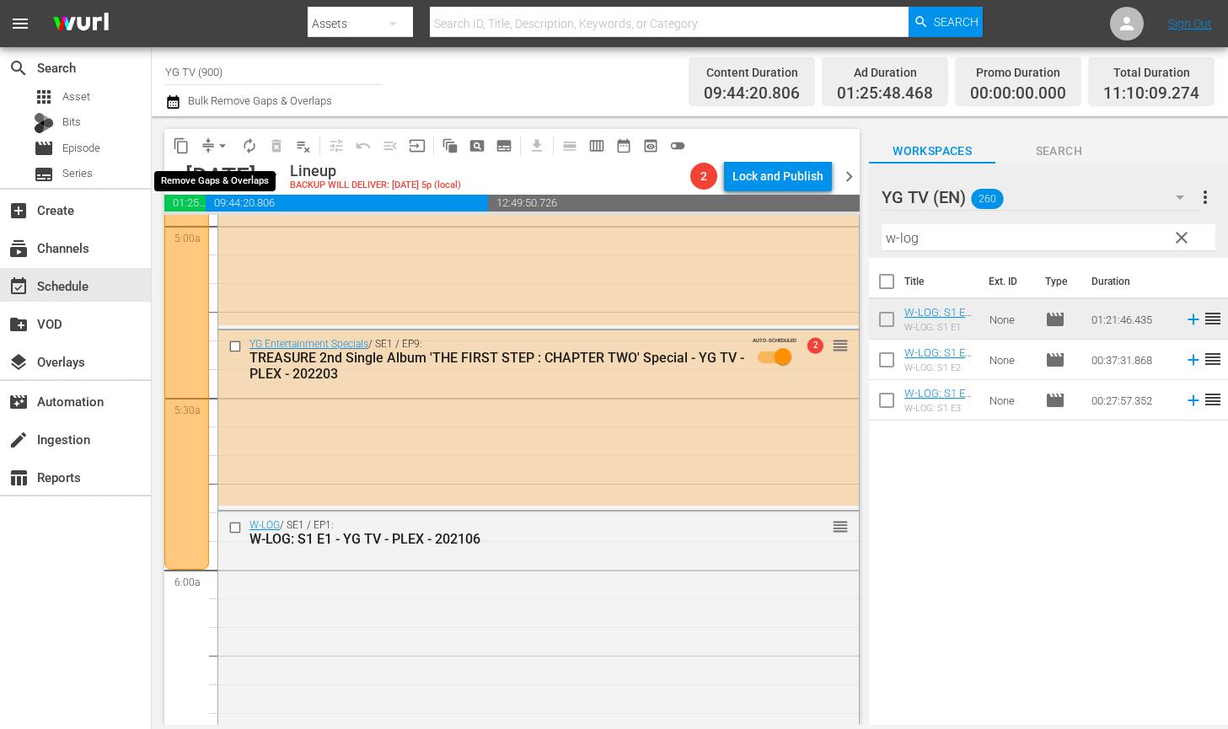
click at [226, 144] on span "arrow_drop_down" at bounding box center [222, 145] width 17 height 17
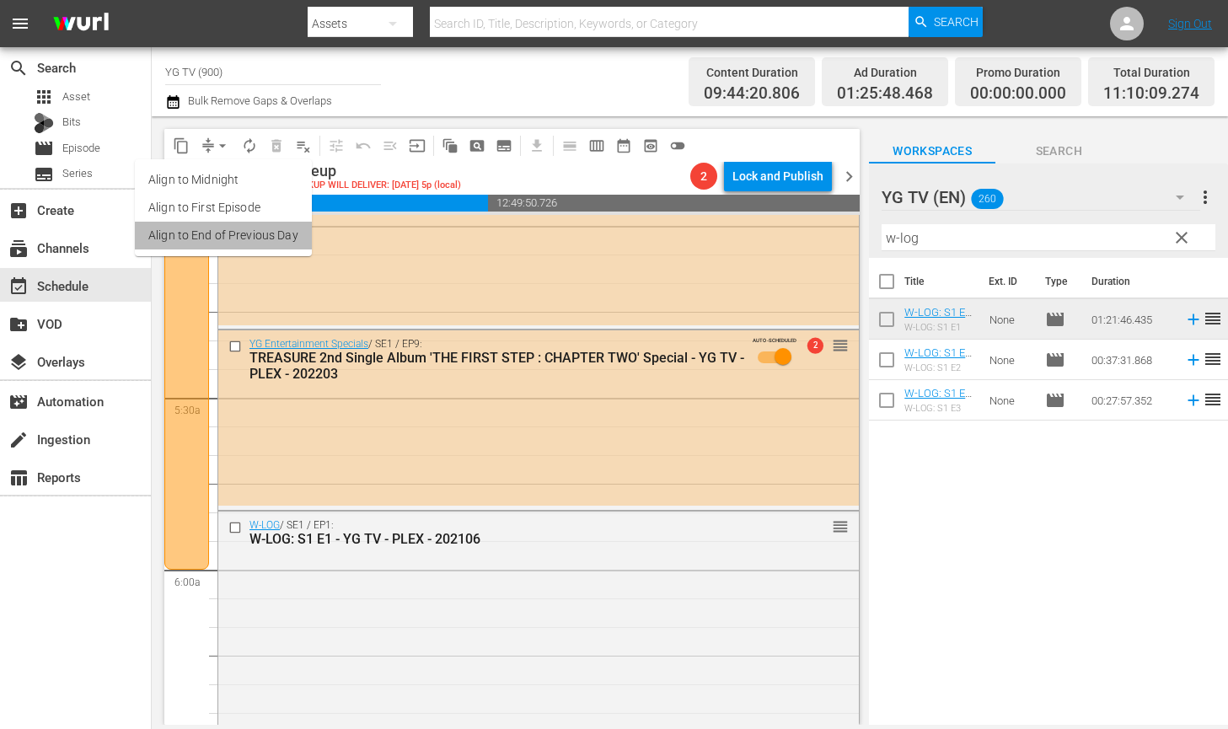
click at [229, 235] on li "Align to End of Previous Day" at bounding box center [223, 236] width 177 height 28
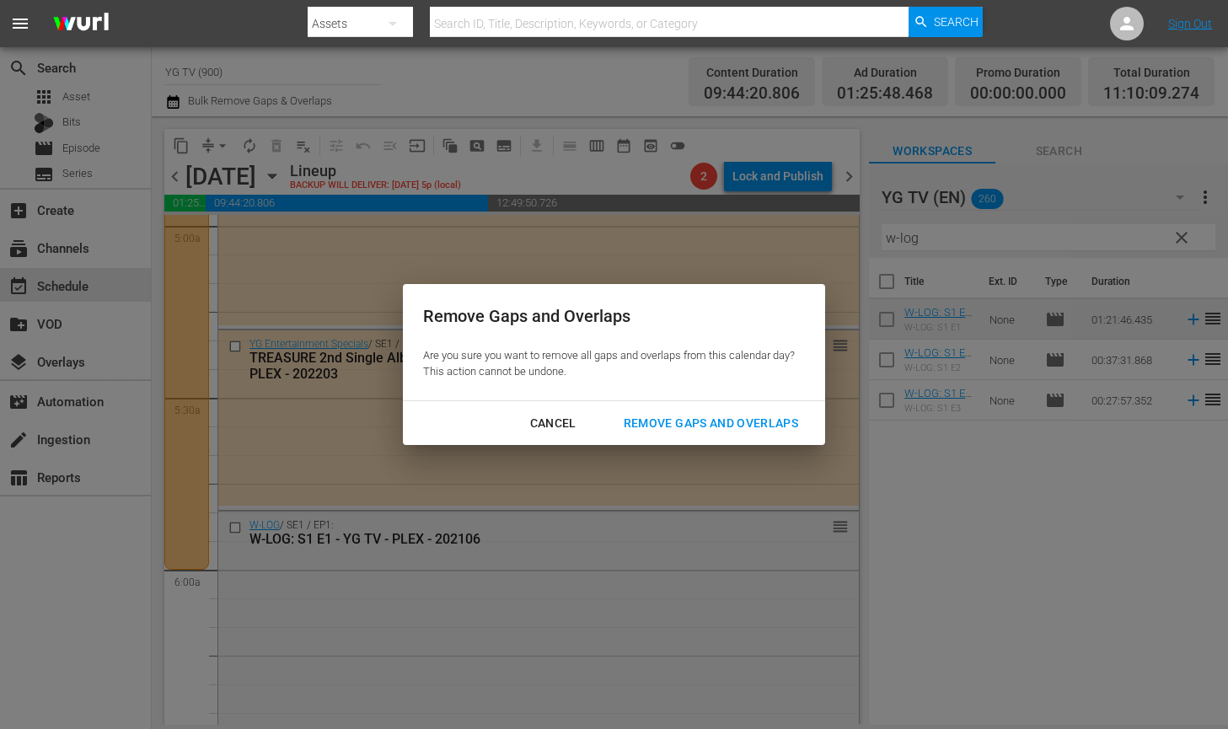
click at [710, 431] on div "Remove Gaps and Overlaps" at bounding box center [710, 423] width 201 height 21
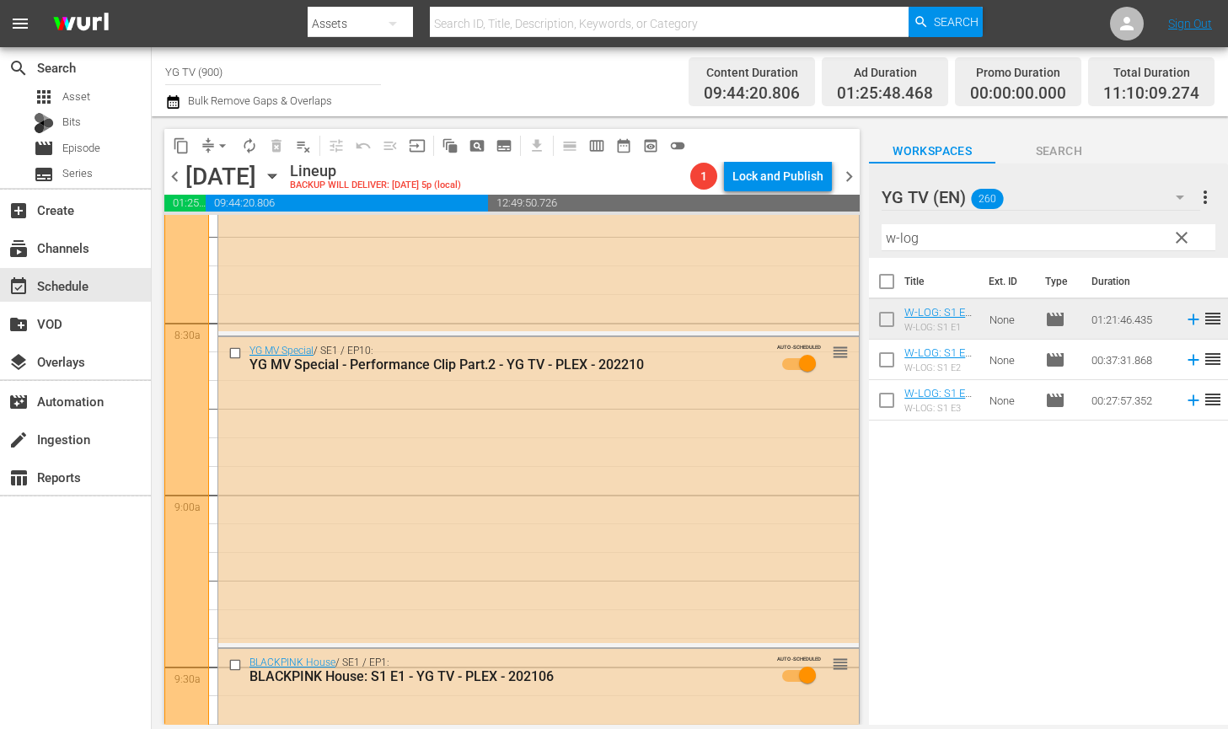
scroll to position [3192, 0]
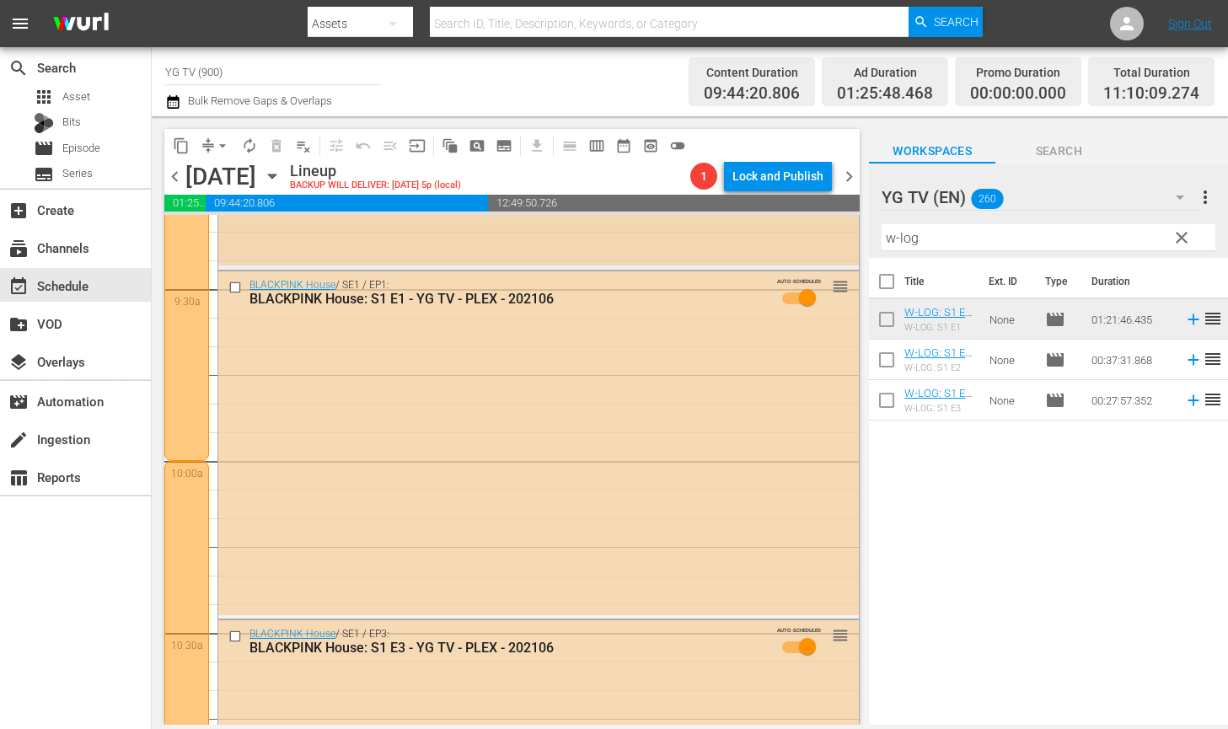
click at [813, 234] on div "content_copy compress arrow_drop_down autorenew_outlined delete_forever_outline…" at bounding box center [690, 420] width 1076 height 608
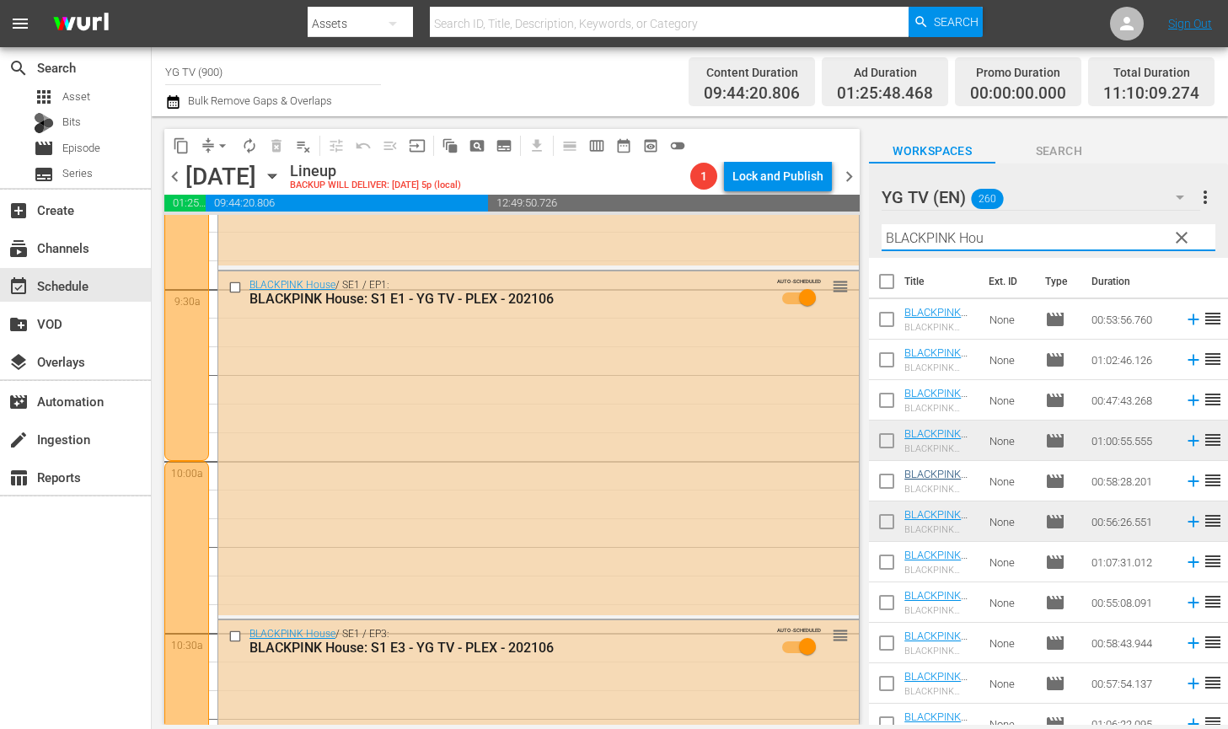
type input "BLACKPINK Hou"
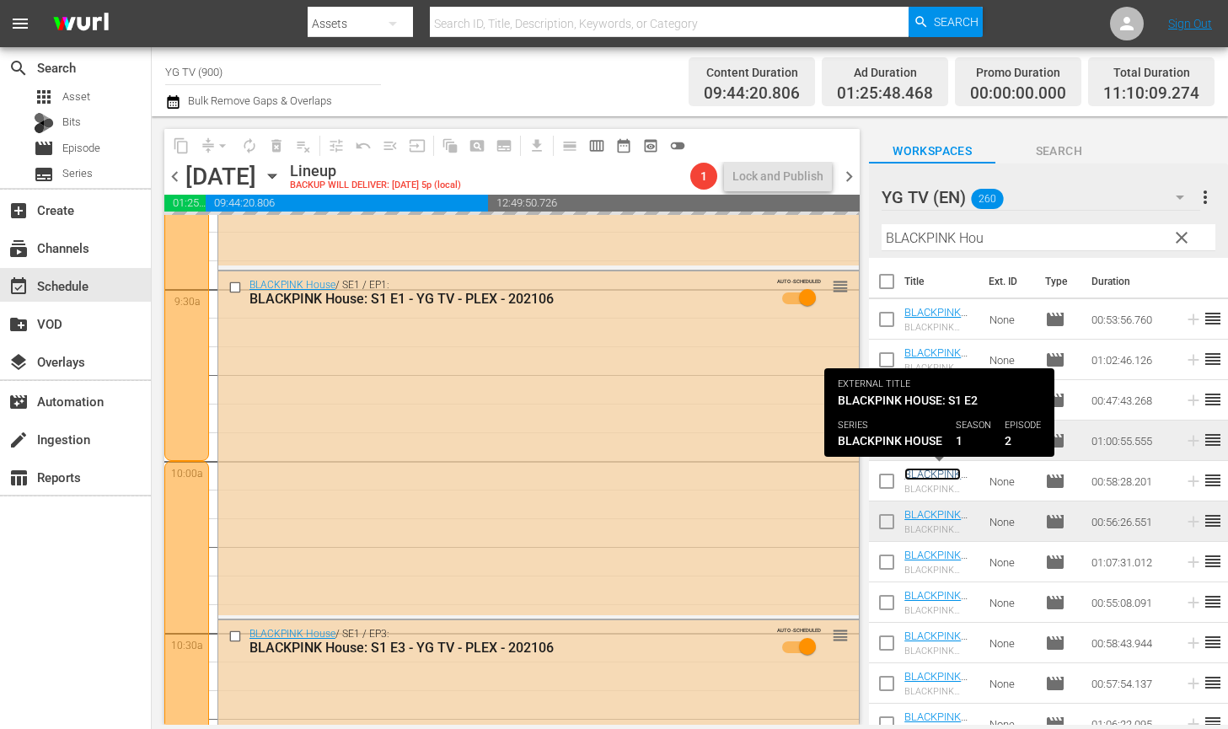
scroll to position [3742, 0]
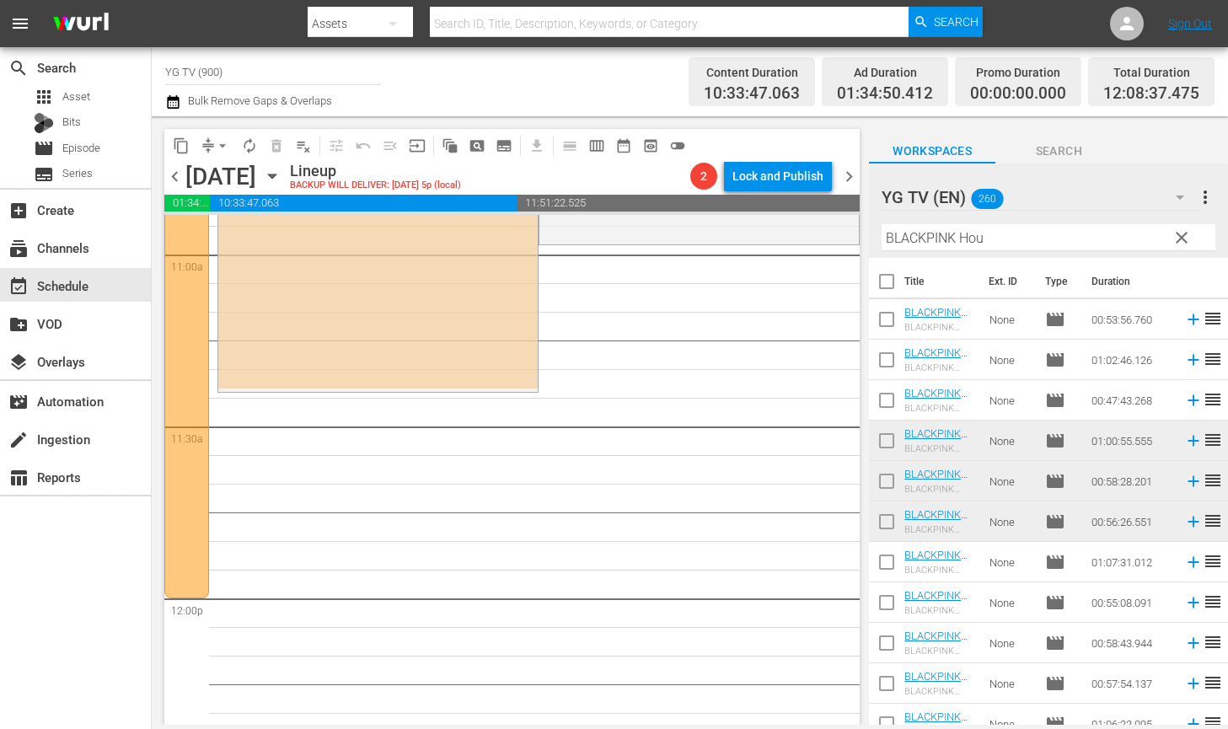
click at [222, 143] on span "arrow_drop_down" at bounding box center [222, 145] width 17 height 17
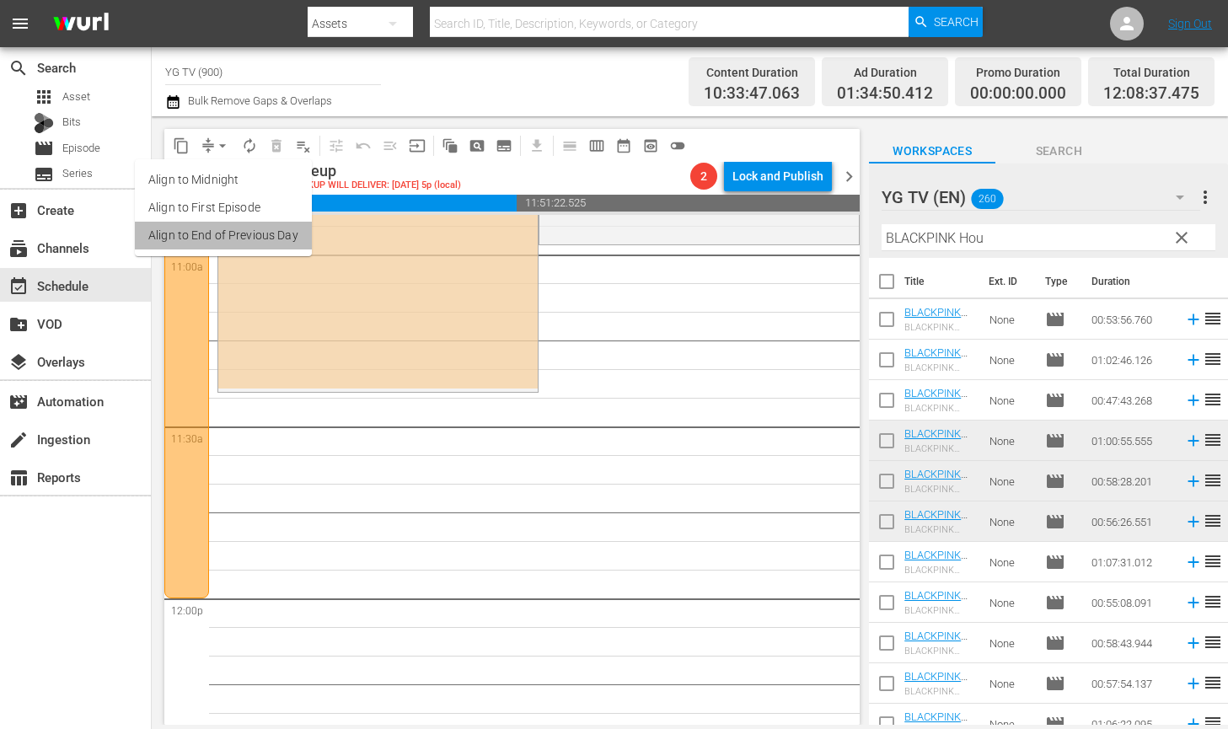
click at [239, 241] on li "Align to End of Previous Day" at bounding box center [223, 236] width 177 height 28
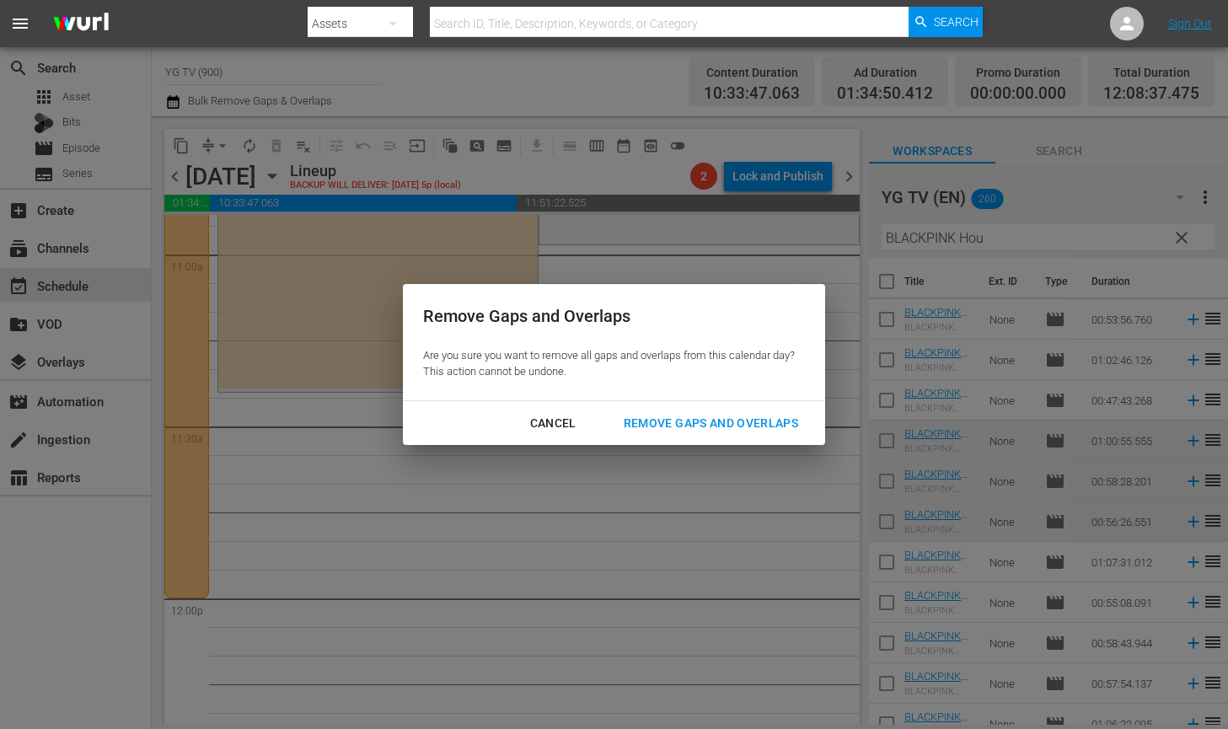
click at [715, 417] on div "Remove Gaps and Overlaps" at bounding box center [710, 423] width 201 height 21
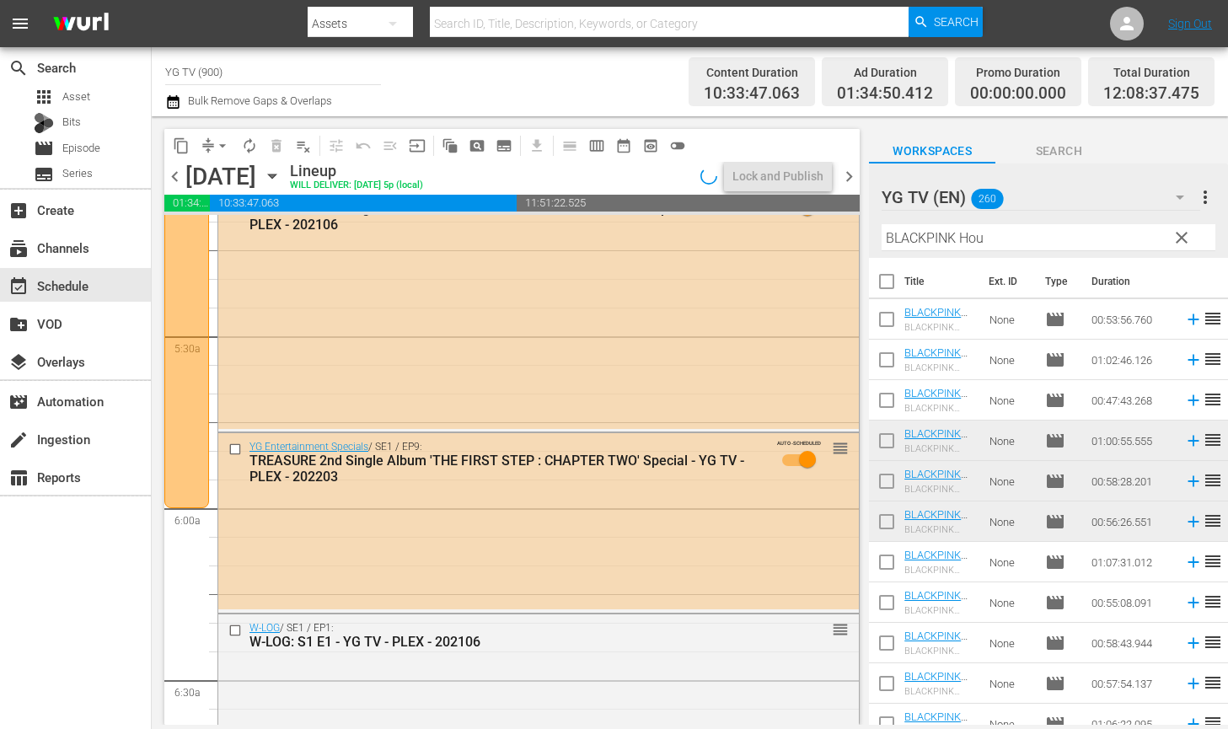
scroll to position [0, 0]
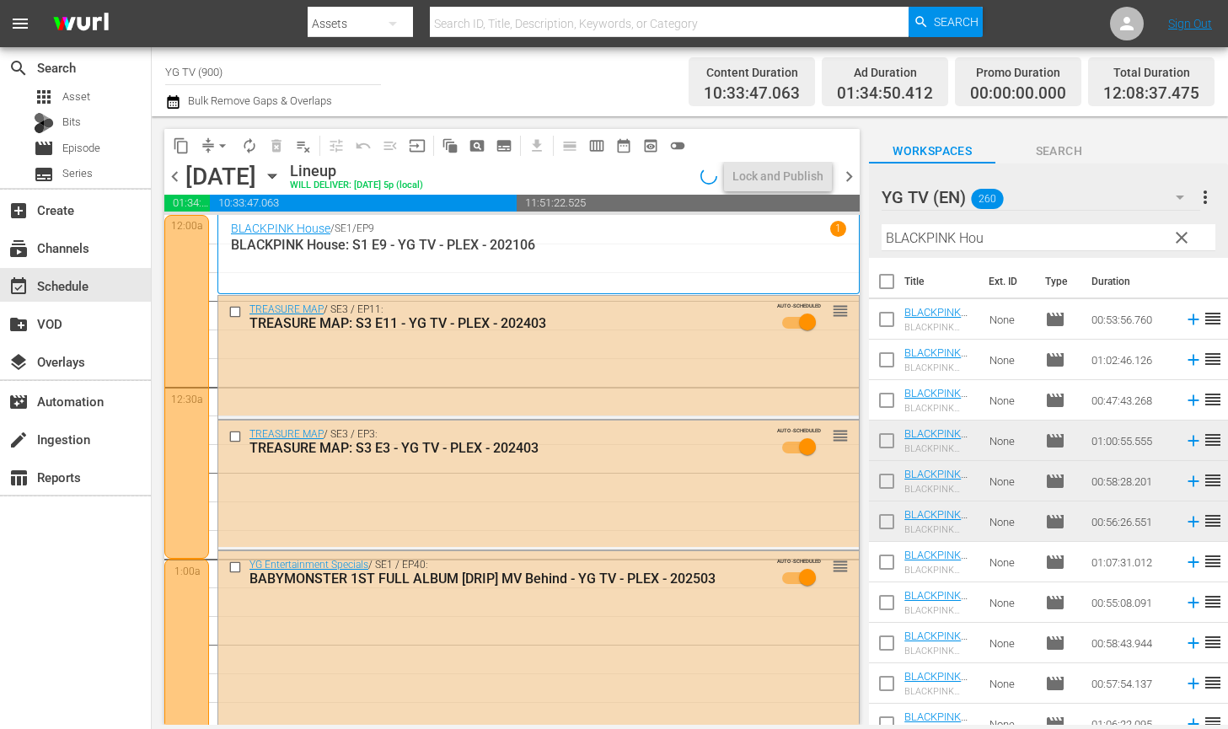
click at [238, 151] on button "autorenew_outlined" at bounding box center [249, 145] width 27 height 27
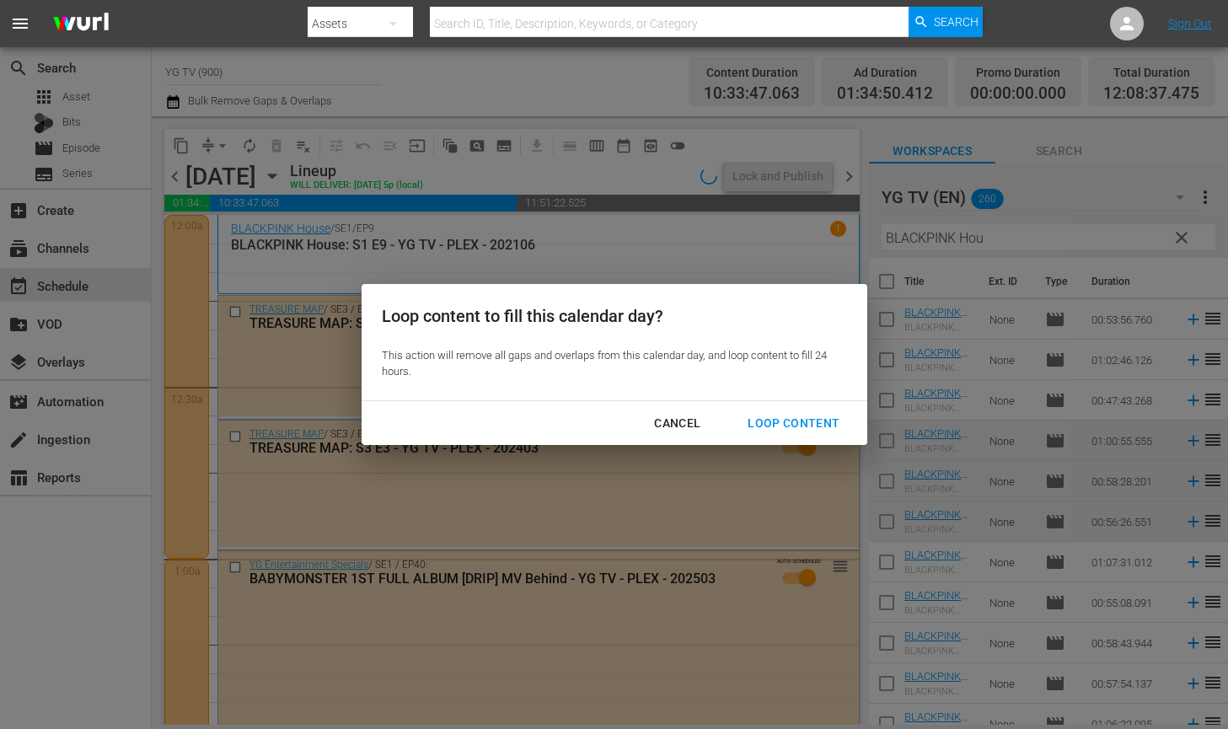
click at [813, 415] on div "Loop Content" at bounding box center [793, 423] width 119 height 21
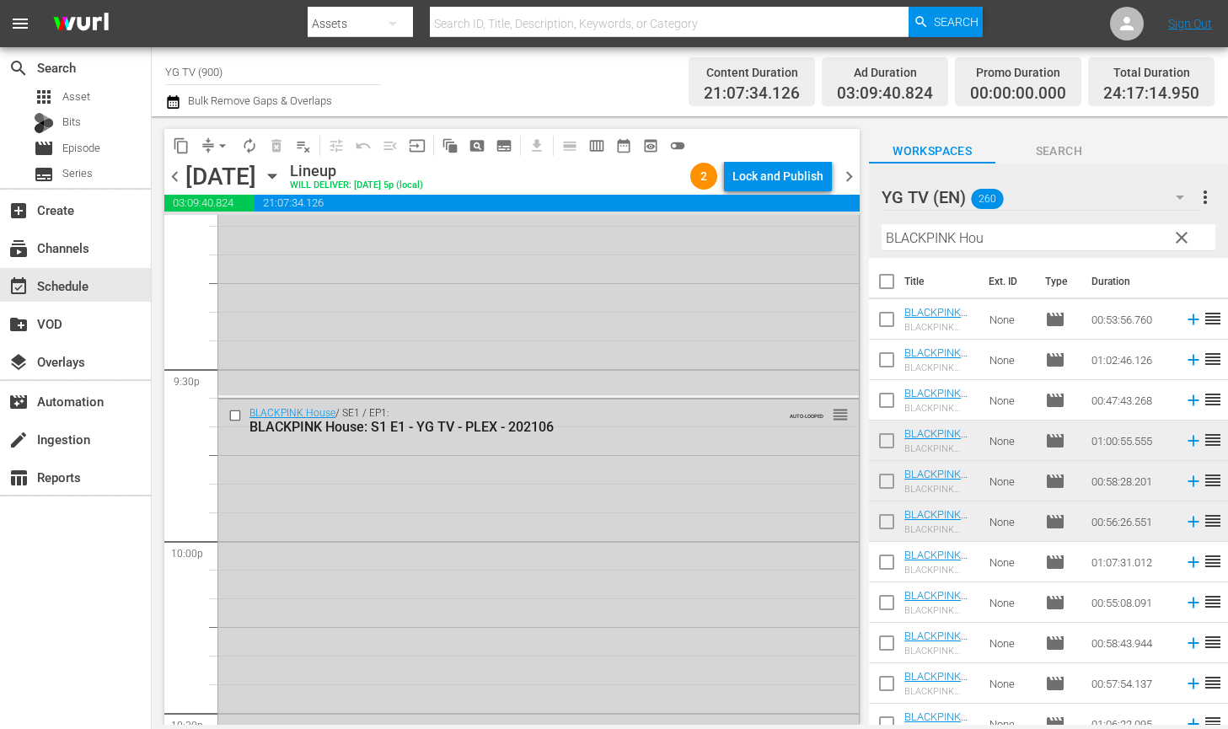
scroll to position [7920, 0]
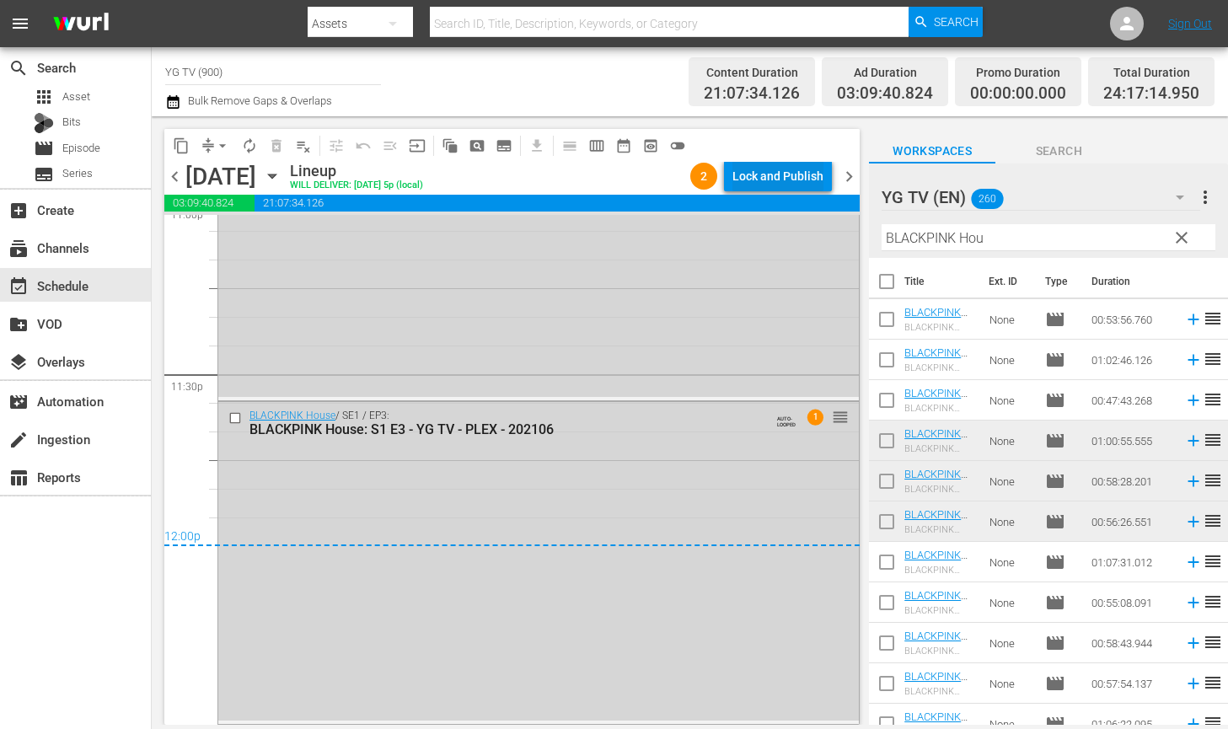
click at [743, 182] on div "Lock and Publish" at bounding box center [777, 176] width 91 height 30
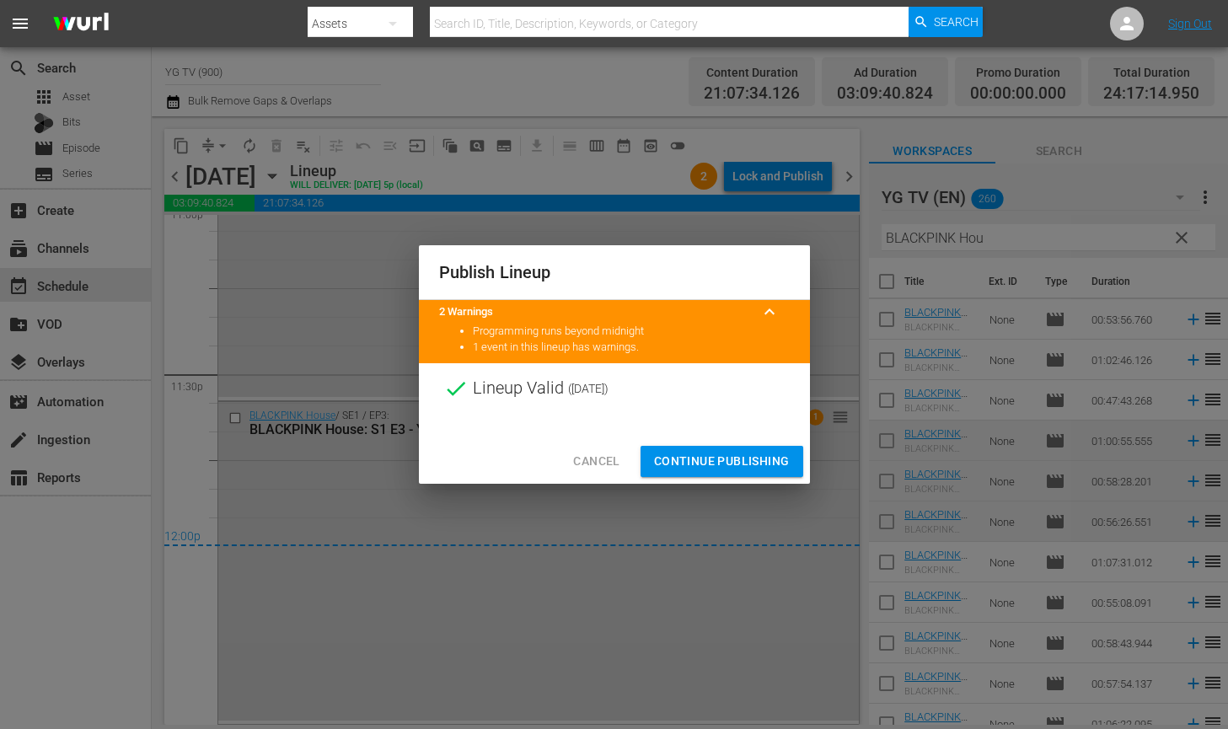
drag, startPoint x: 692, startPoint y: 461, endPoint x: 685, endPoint y: 491, distance: 31.1
click at [692, 461] on span "Continue Publishing" at bounding box center [722, 461] width 136 height 21
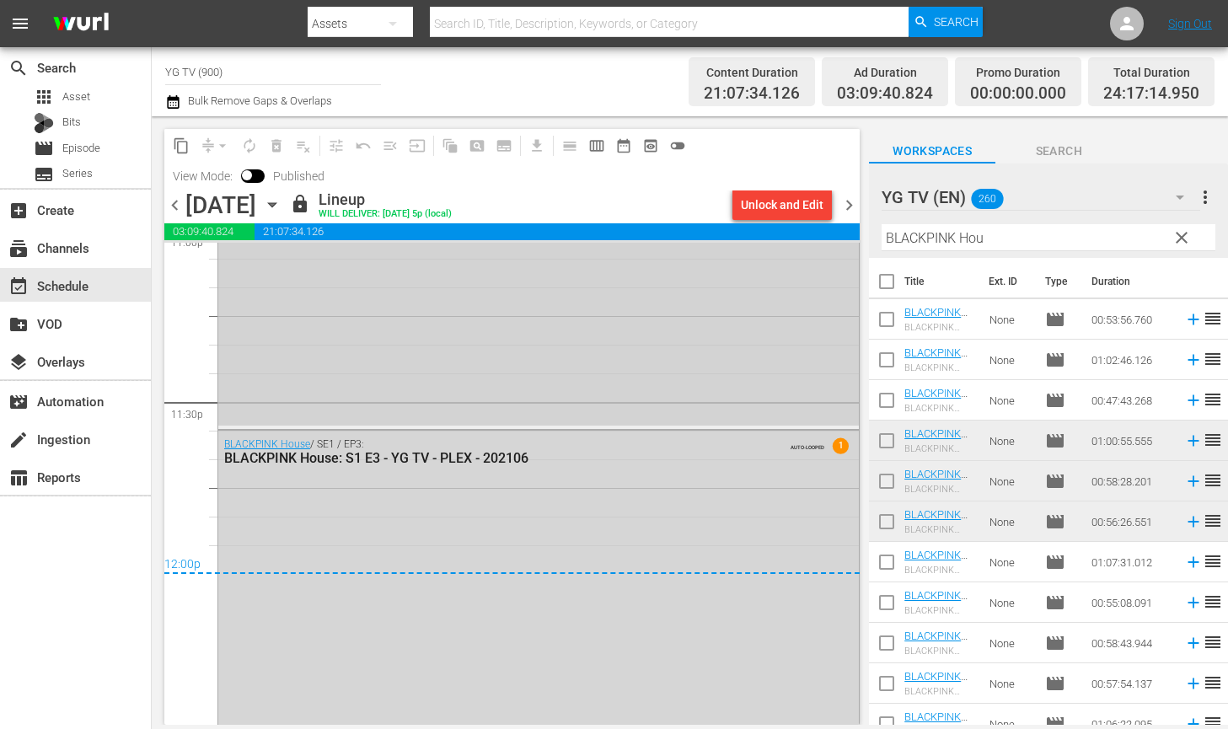
scroll to position [7949, 0]
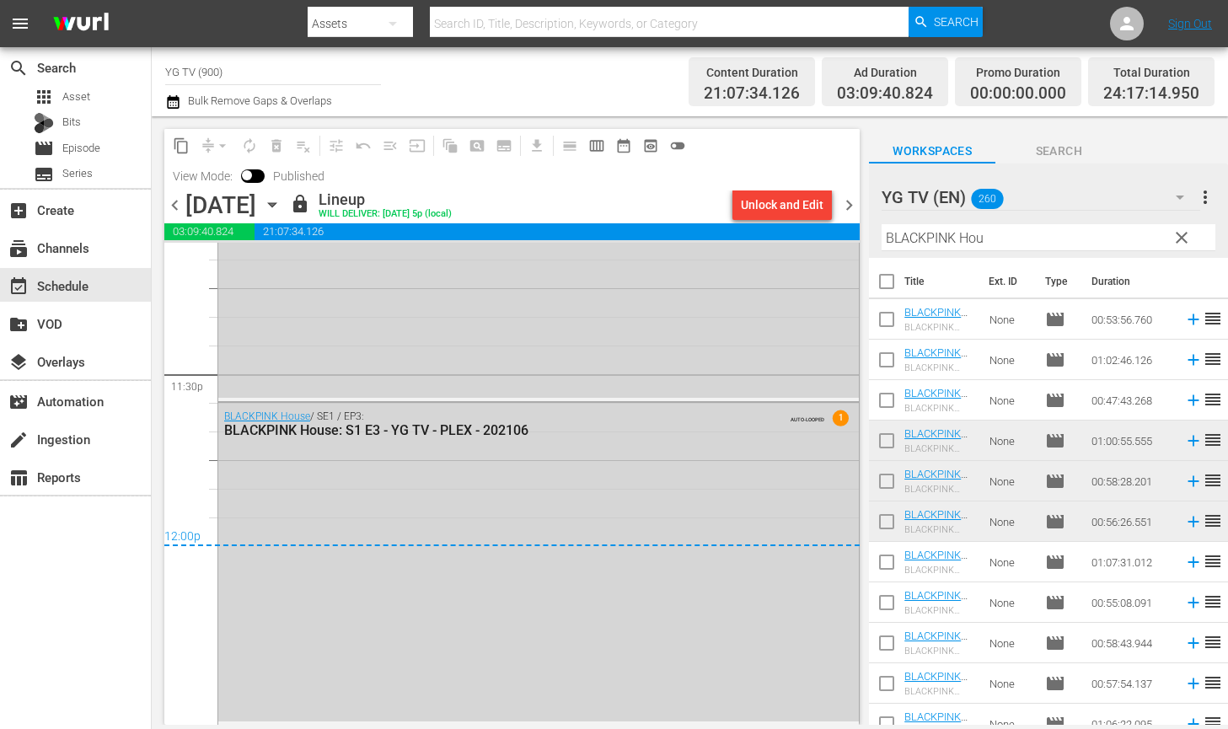
click at [855, 198] on span "chevron_right" at bounding box center [848, 205] width 21 height 21
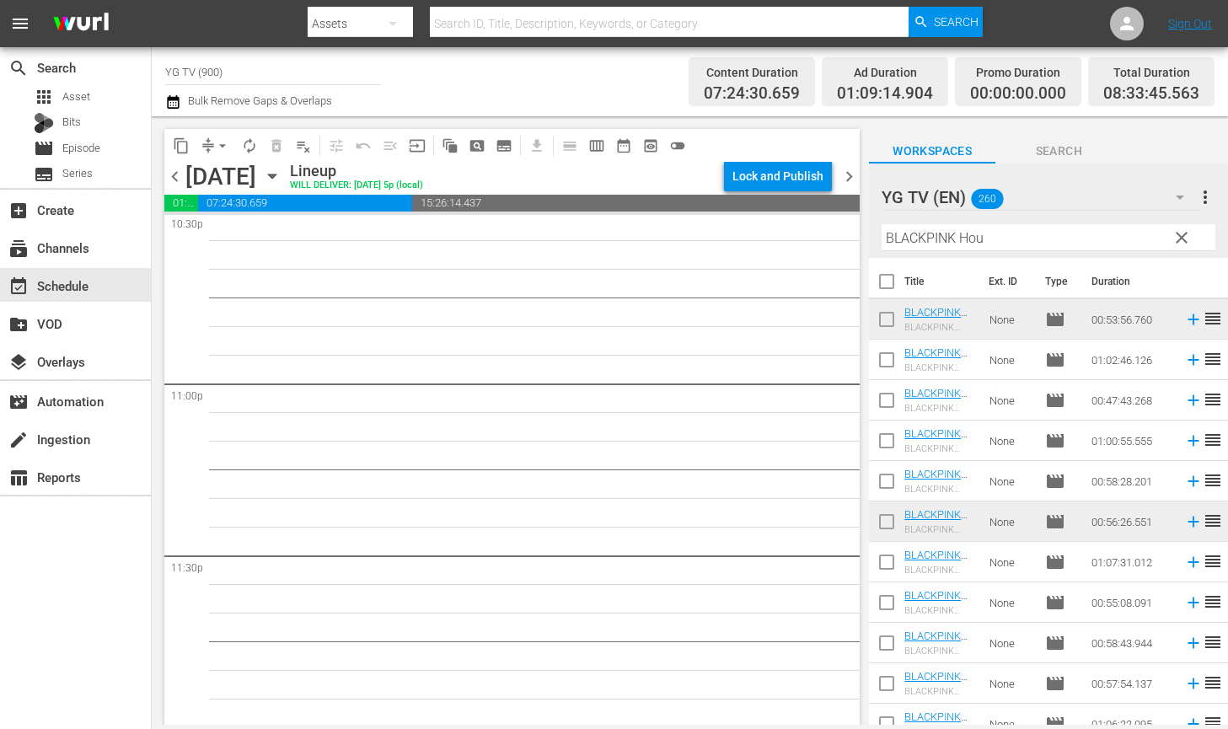
scroll to position [7741, 0]
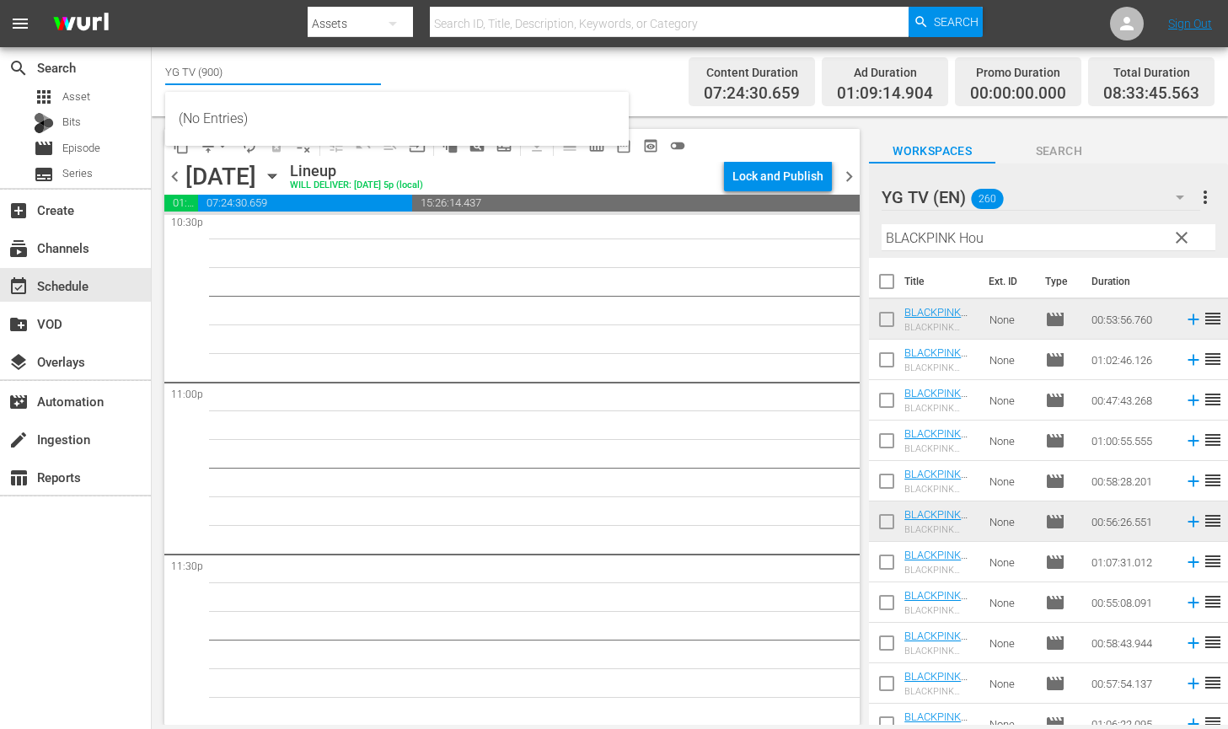
click at [299, 70] on input "YG TV (900)" at bounding box center [273, 71] width 216 height 40
type input "ㅆ"
type input "ㅅ"
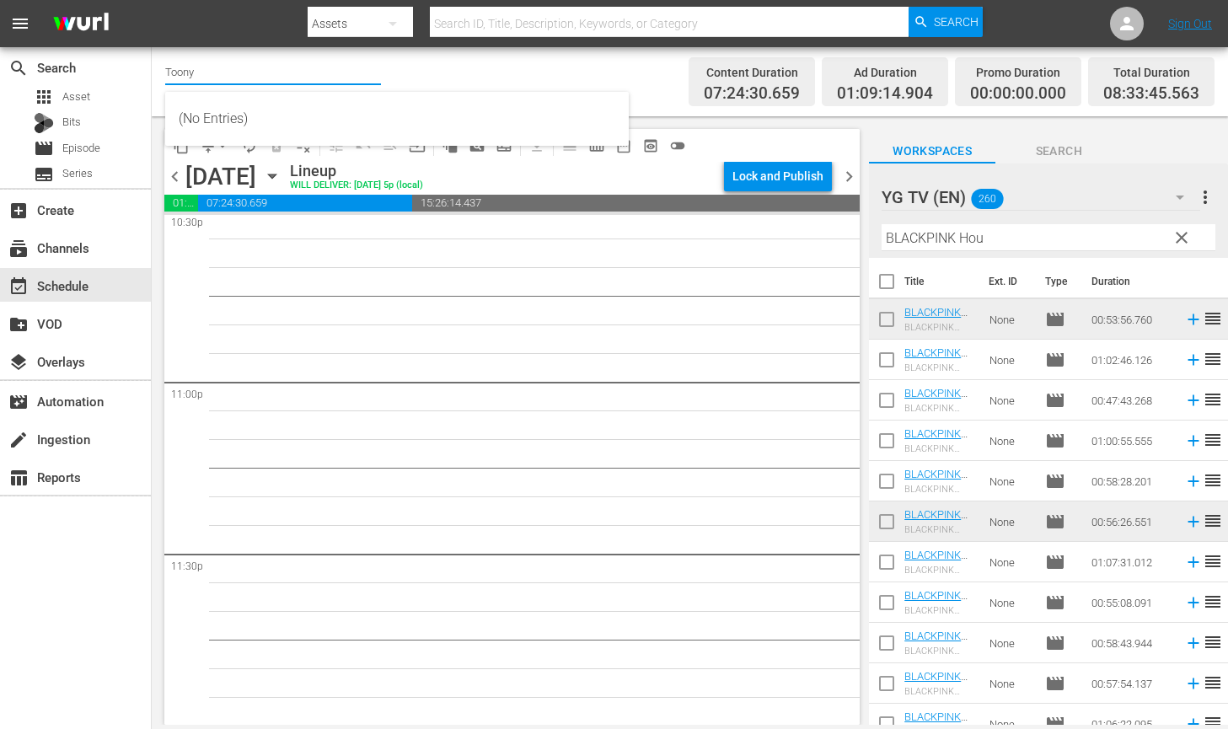
click at [265, 69] on input "Toony" at bounding box center [273, 71] width 216 height 40
click at [261, 84] on hr at bounding box center [273, 84] width 216 height 2
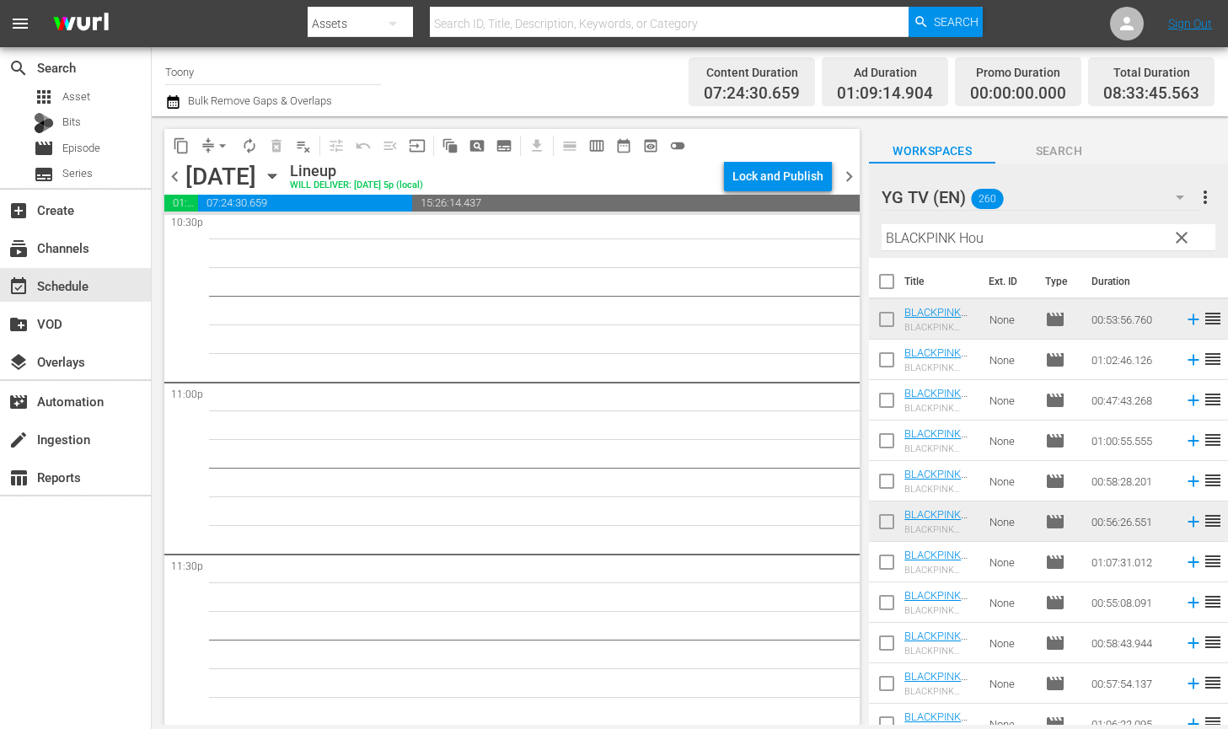
click at [266, 75] on input "Toony" at bounding box center [273, 71] width 216 height 40
click at [287, 76] on input "Toony" at bounding box center [273, 71] width 216 height 40
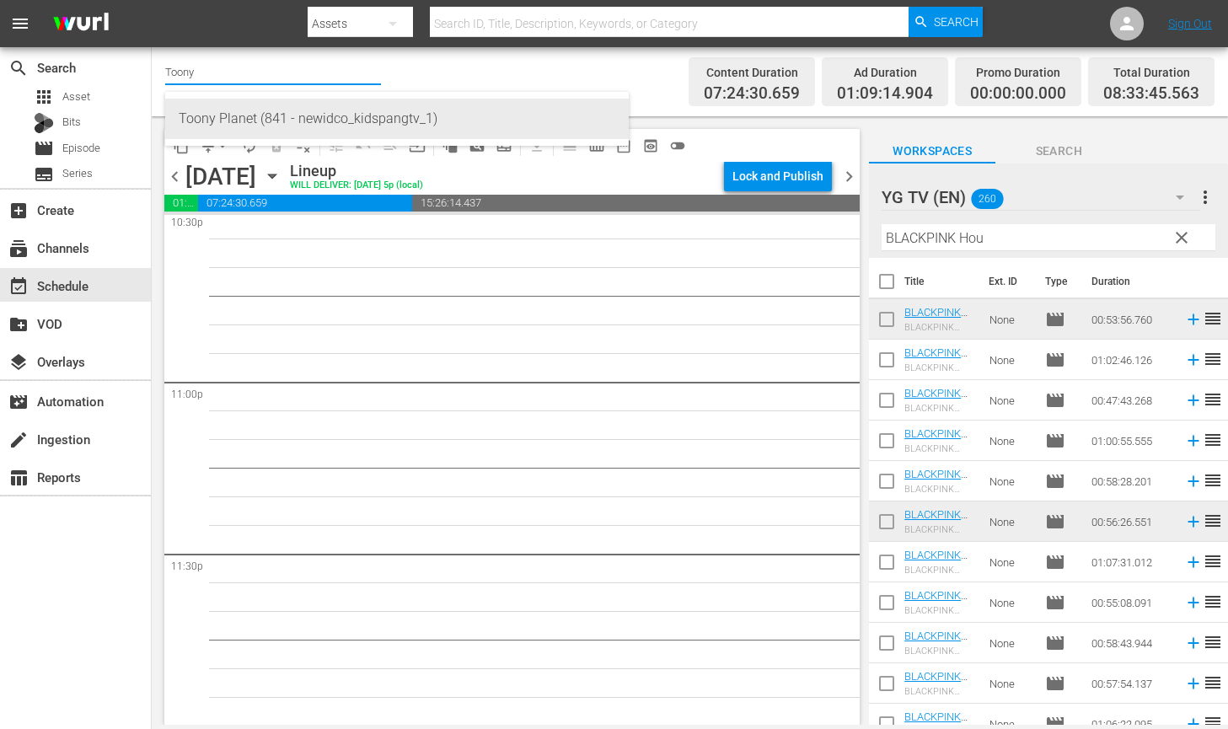
click at [251, 122] on div "Toony Planet (841 - newidco_kidspangtv_1)" at bounding box center [397, 119] width 437 height 40
type input "Toony Planet (841 - newidco_kidspangtv_1)"
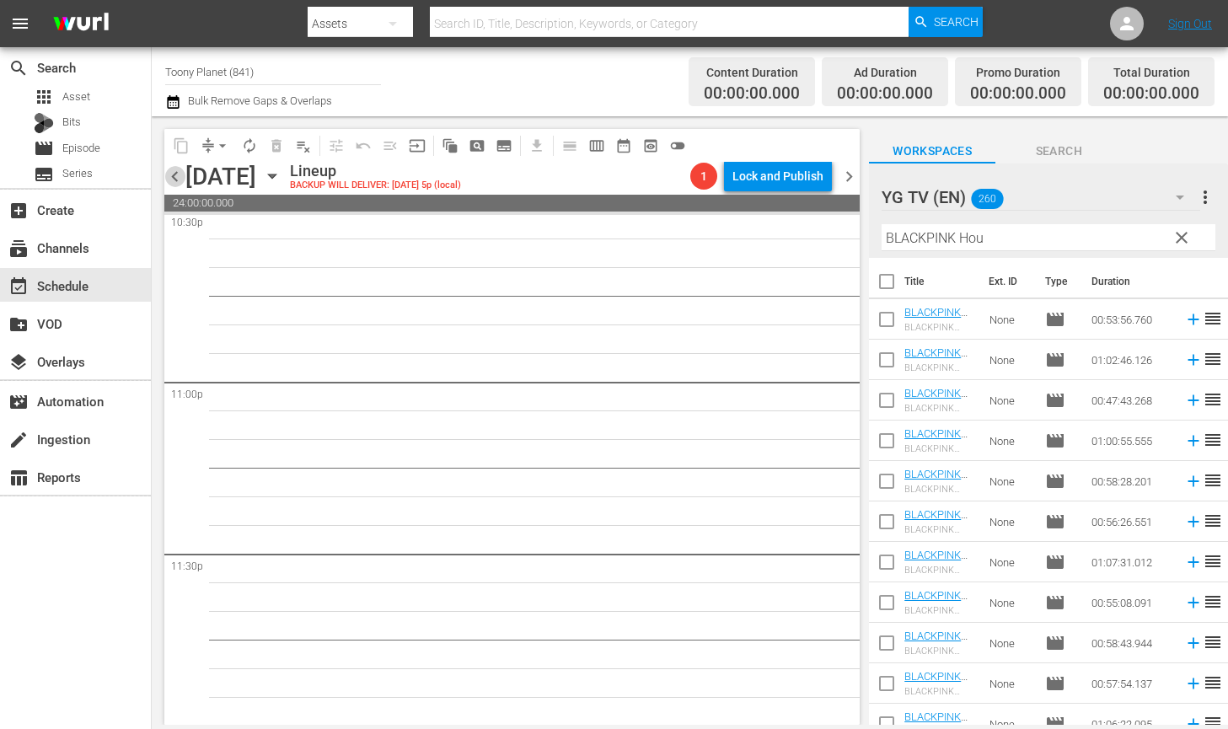
click at [166, 174] on span "chevron_left" at bounding box center [174, 176] width 21 height 21
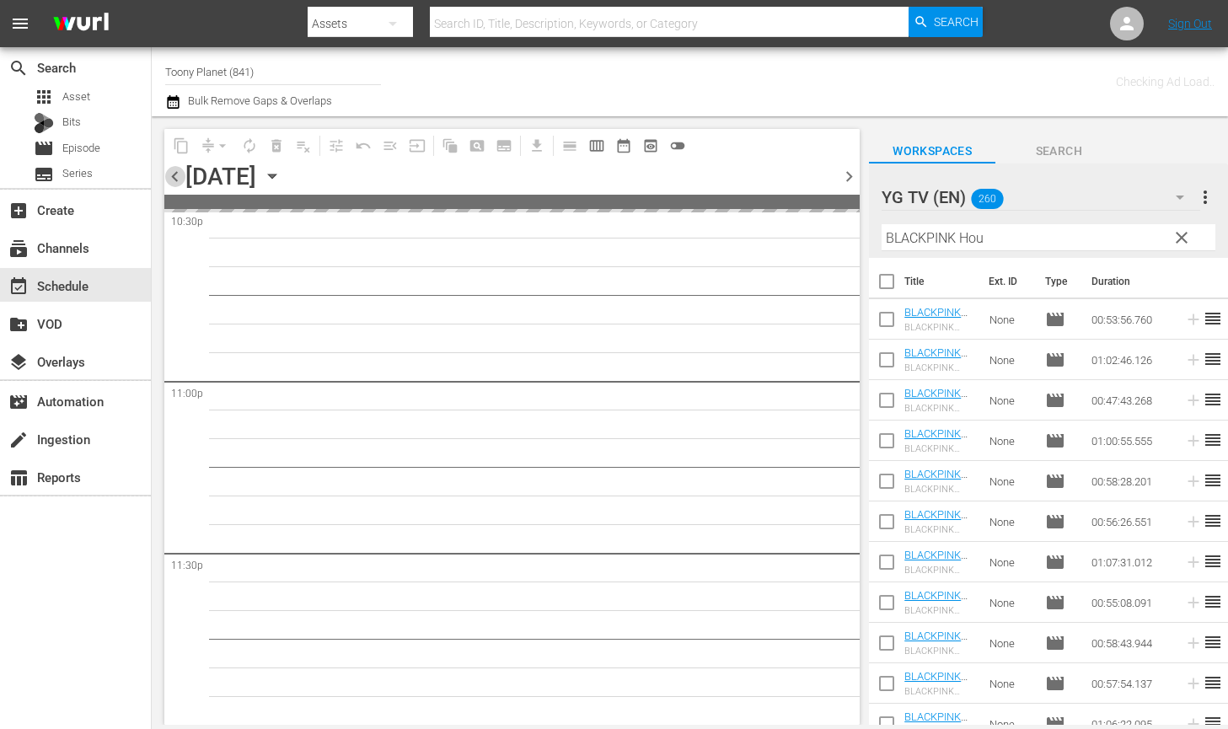
click at [166, 174] on span "chevron_left" at bounding box center [174, 176] width 21 height 21
click at [845, 173] on span "chevron_right" at bounding box center [848, 176] width 21 height 21
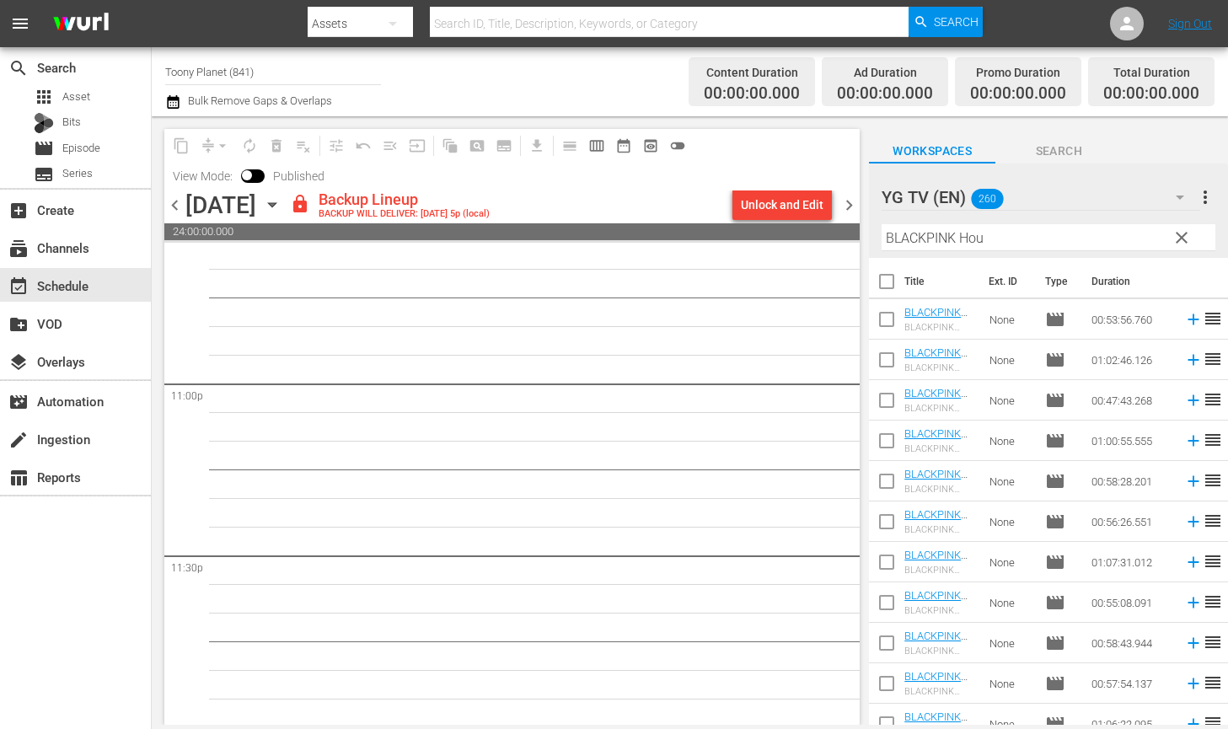
scroll to position [7770, 0]
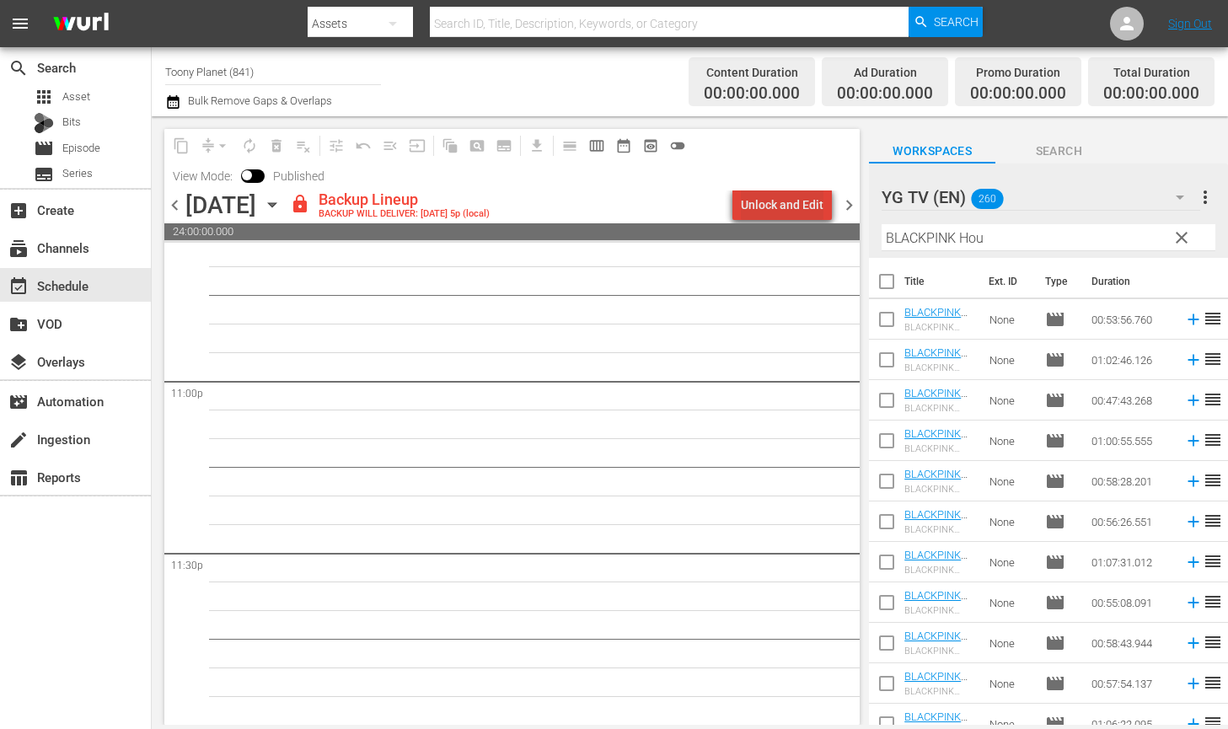
click at [791, 201] on div "Unlock and Edit" at bounding box center [782, 205] width 83 height 30
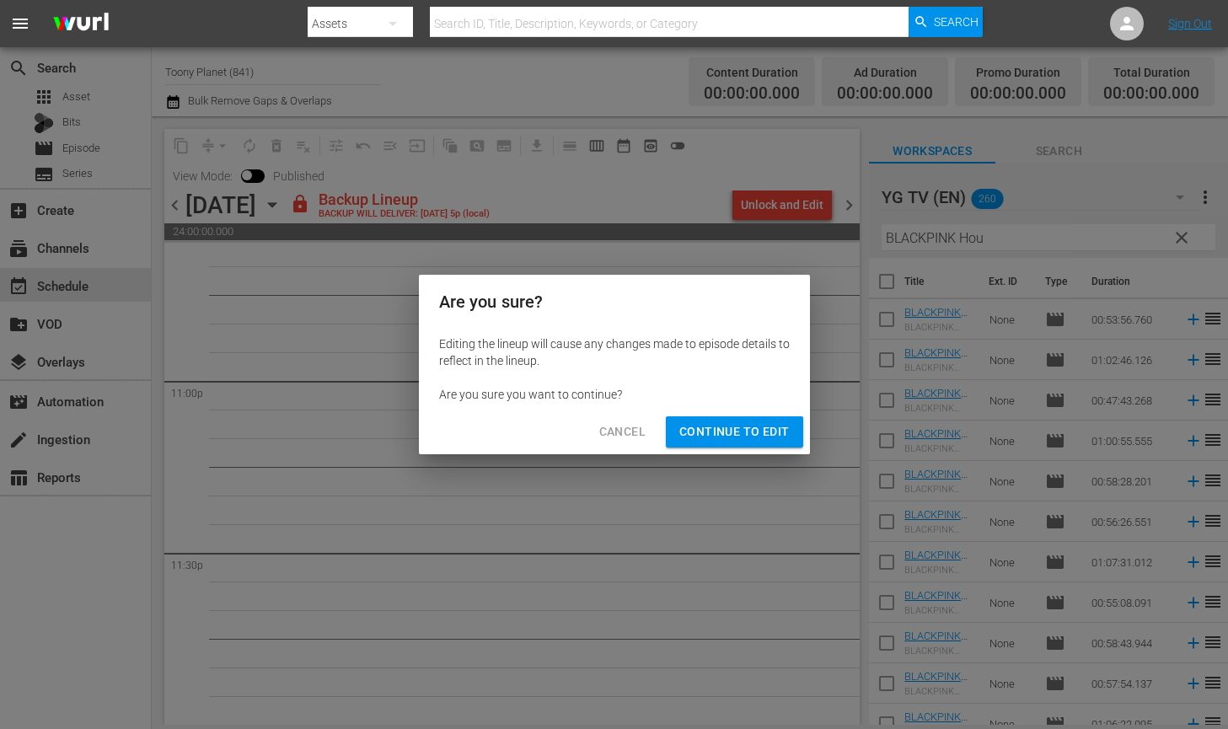
drag, startPoint x: 748, startPoint y: 415, endPoint x: 741, endPoint y: 424, distance: 11.3
click at [747, 417] on div "Cancel Continue to Edit" at bounding box center [614, 432] width 391 height 45
click at [711, 441] on span "Continue to Edit" at bounding box center [734, 431] width 110 height 21
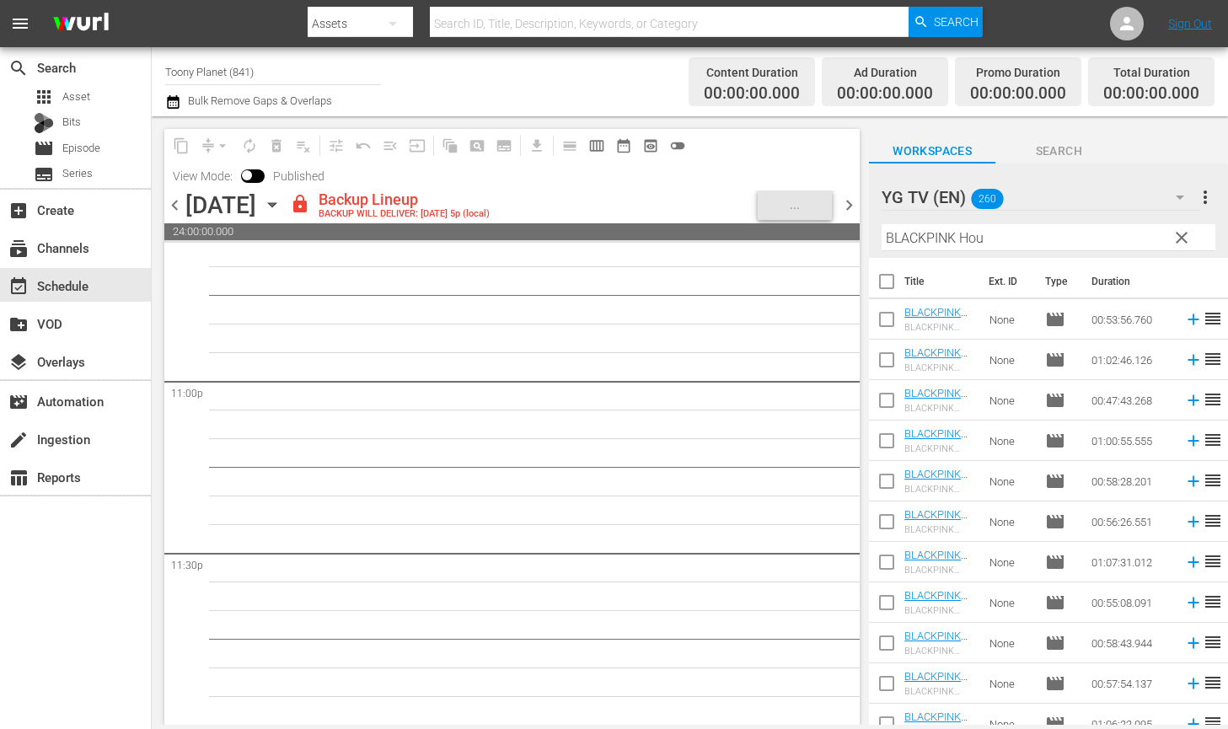
click at [168, 211] on span "chevron_left" at bounding box center [174, 205] width 21 height 21
click at [795, 204] on div "Unlock and Edit" at bounding box center [782, 205] width 83 height 30
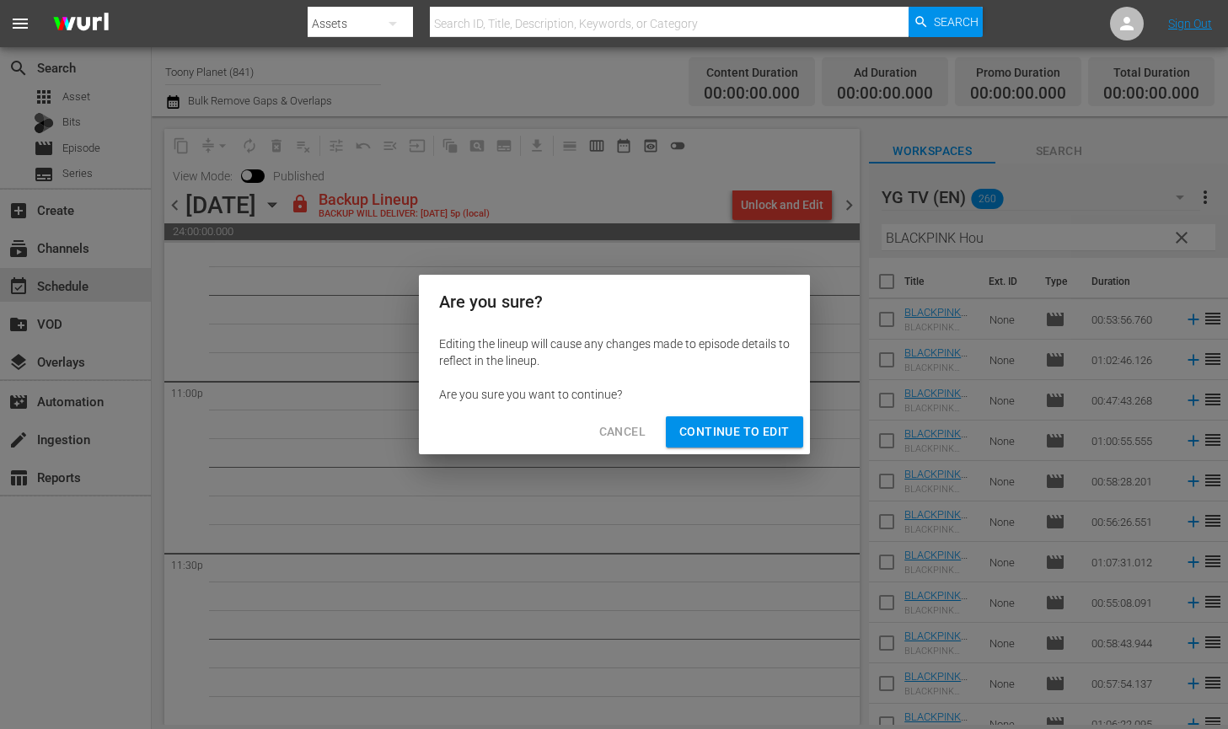
click at [765, 437] on span "Continue to Edit" at bounding box center [734, 431] width 110 height 21
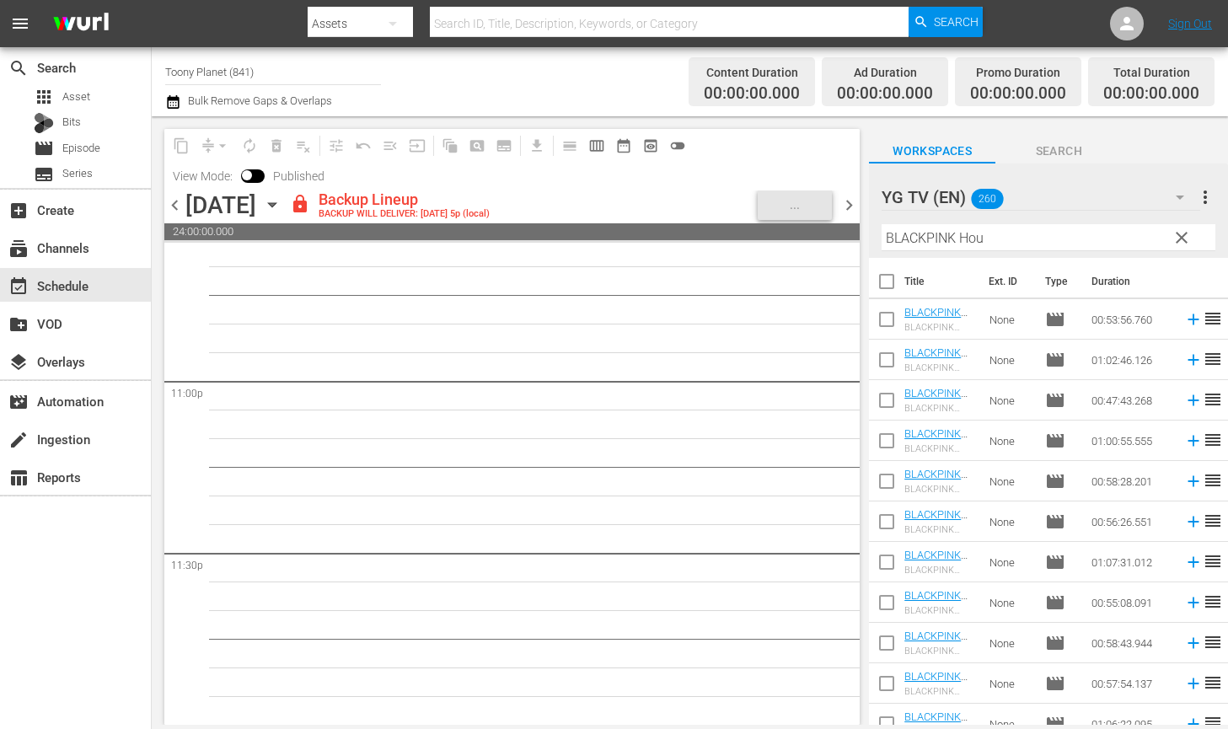
click at [171, 208] on span "chevron_left" at bounding box center [174, 205] width 21 height 21
click at [758, 207] on div "Unlock and Edit" at bounding box center [782, 205] width 83 height 30
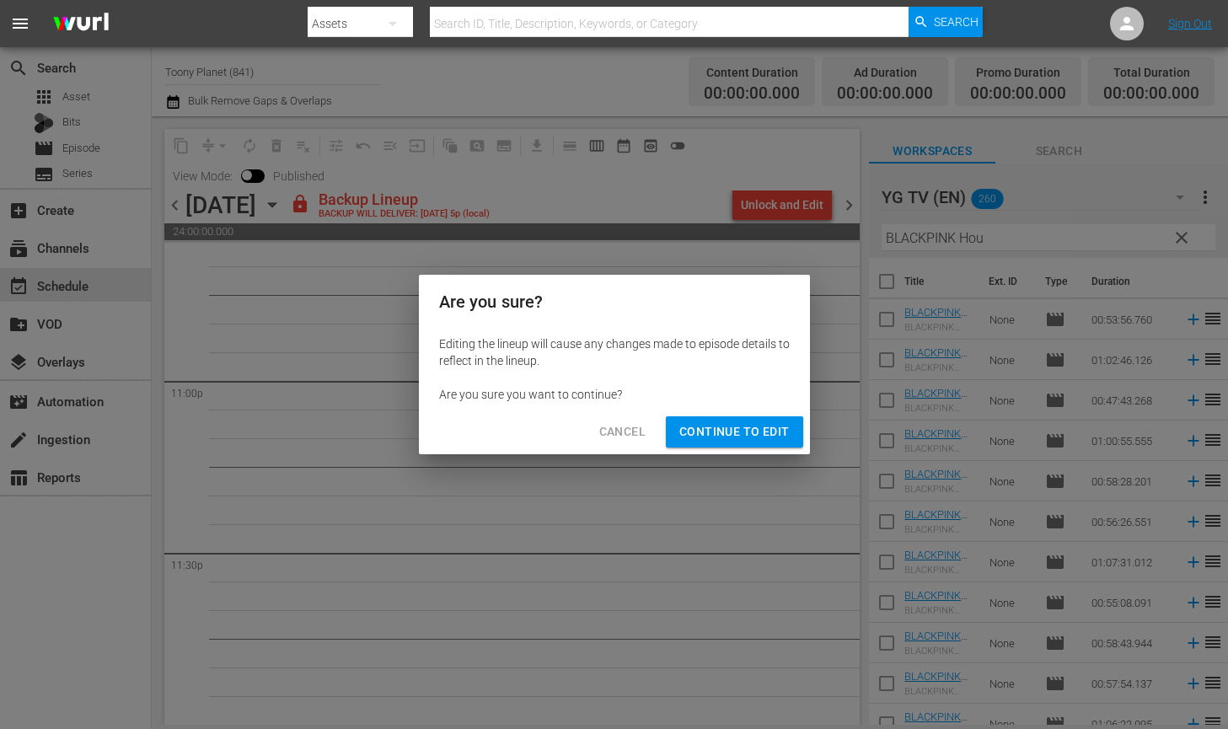
click at [721, 438] on span "Continue to Edit" at bounding box center [734, 431] width 110 height 21
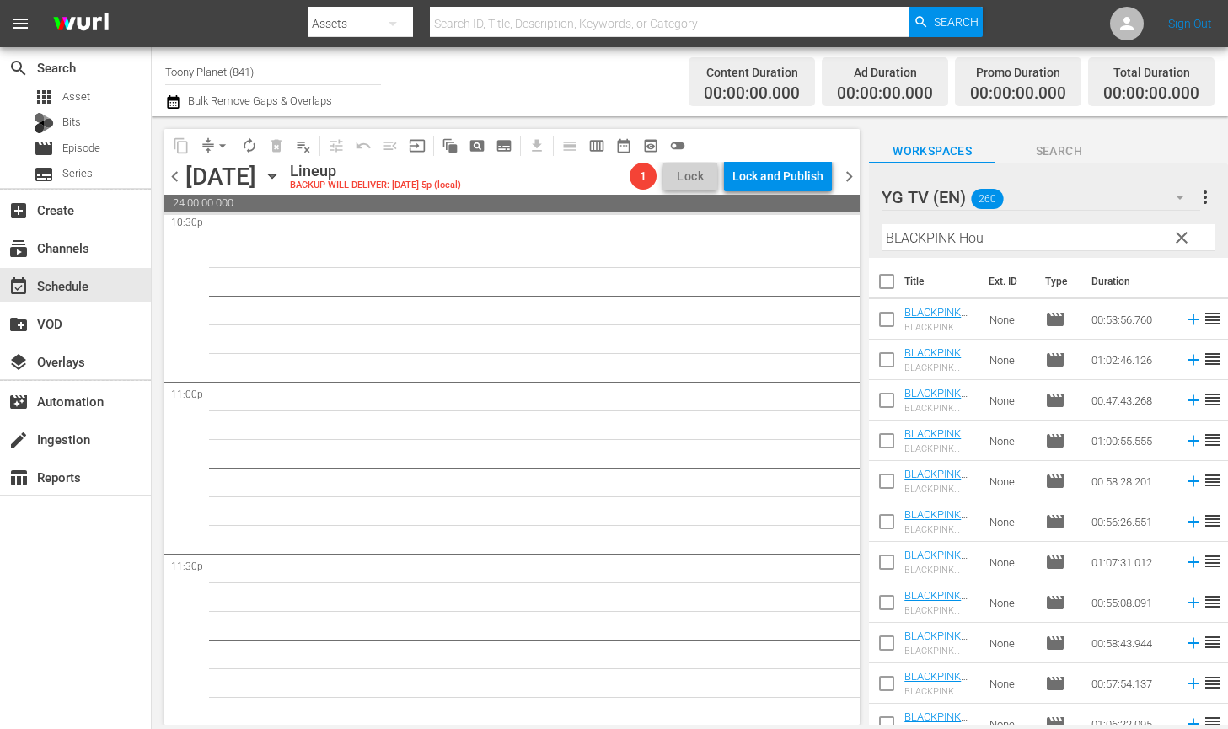
scroll to position [57, 0]
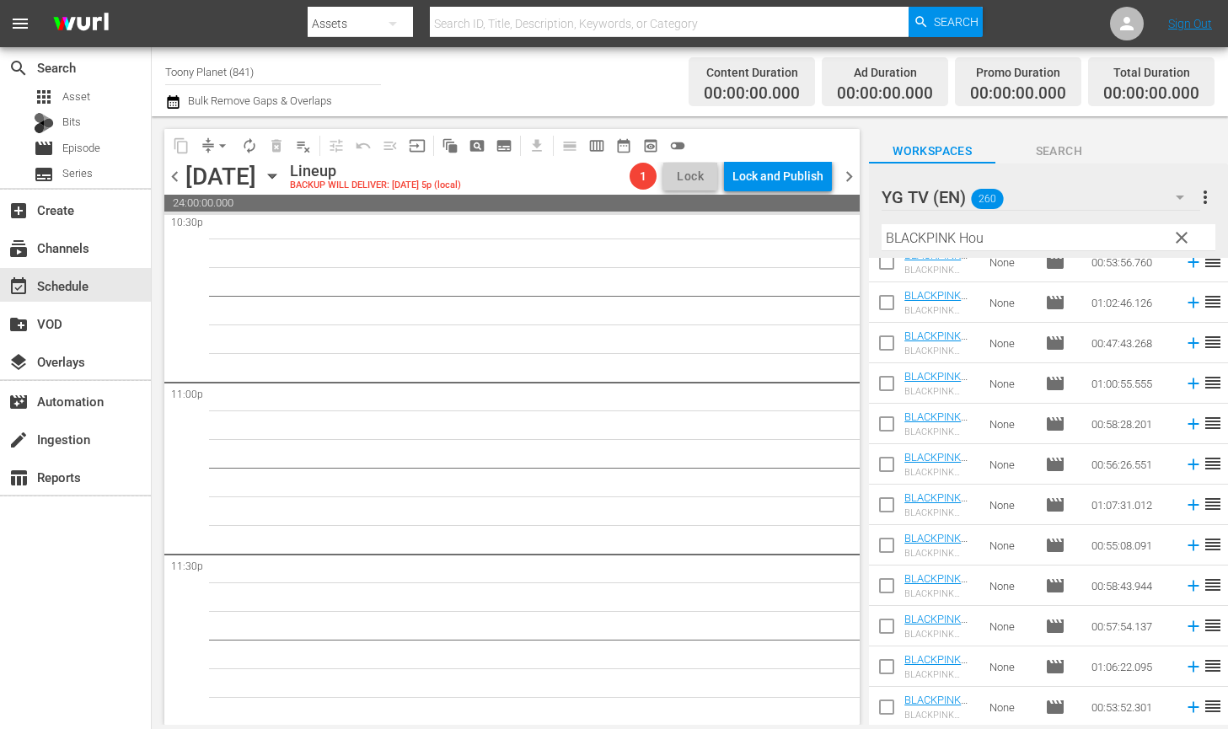
drag, startPoint x: 1181, startPoint y: 238, endPoint x: 1002, endPoint y: 199, distance: 182.8
click at [1154, 238] on span "clear" at bounding box center [1181, 238] width 20 height 20
click at [1024, 197] on div "YG TV (EN) 260" at bounding box center [1040, 197] width 319 height 47
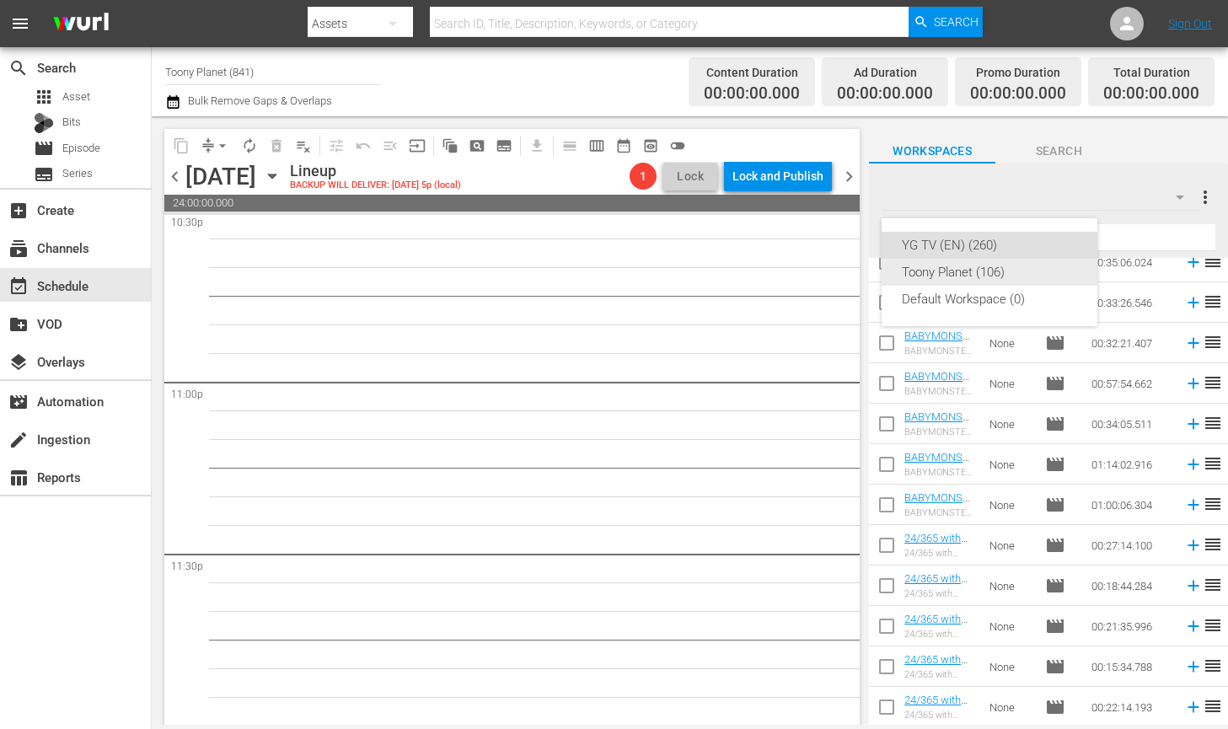
click at [972, 270] on div "Toony Planet (106)" at bounding box center [989, 272] width 175 height 27
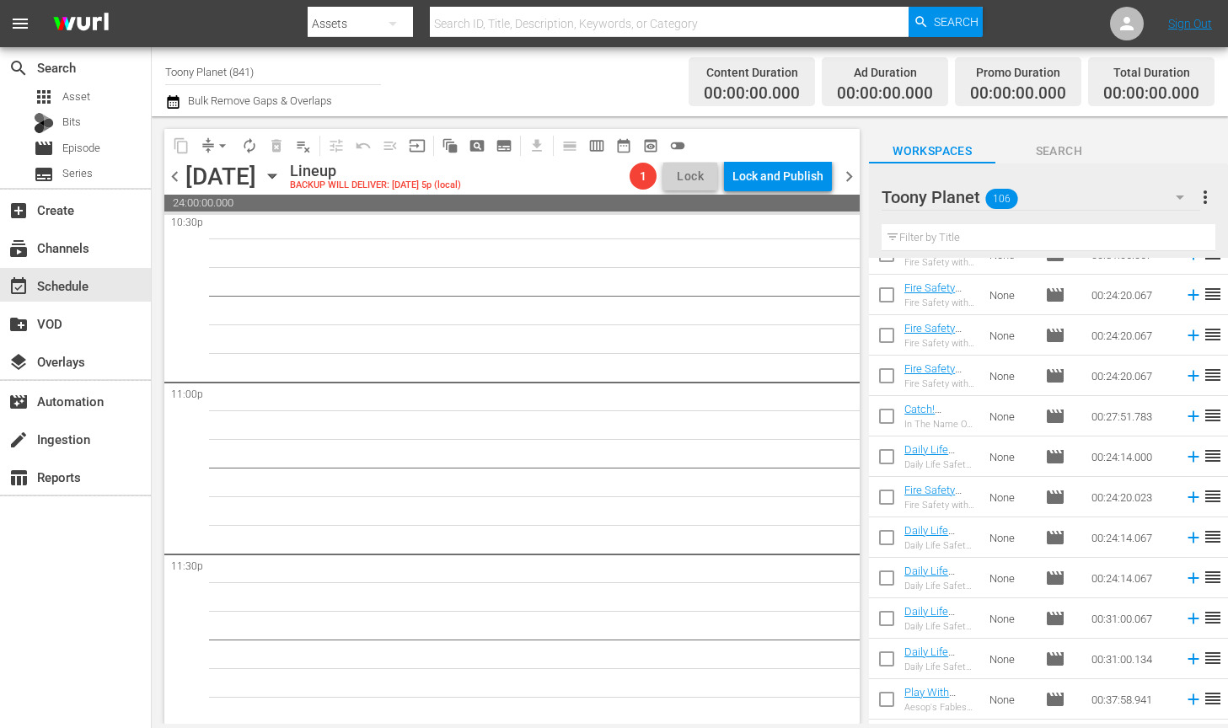
scroll to position [0, 0]
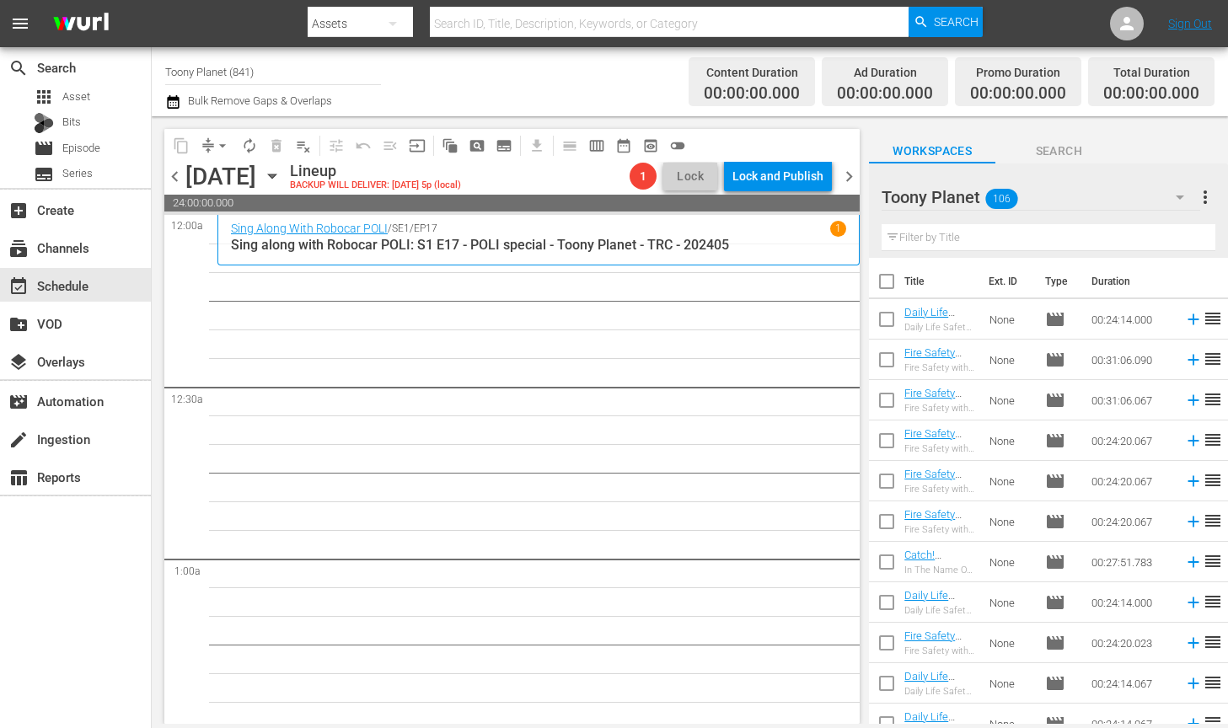
click at [934, 231] on input "text" at bounding box center [1048, 237] width 334 height 27
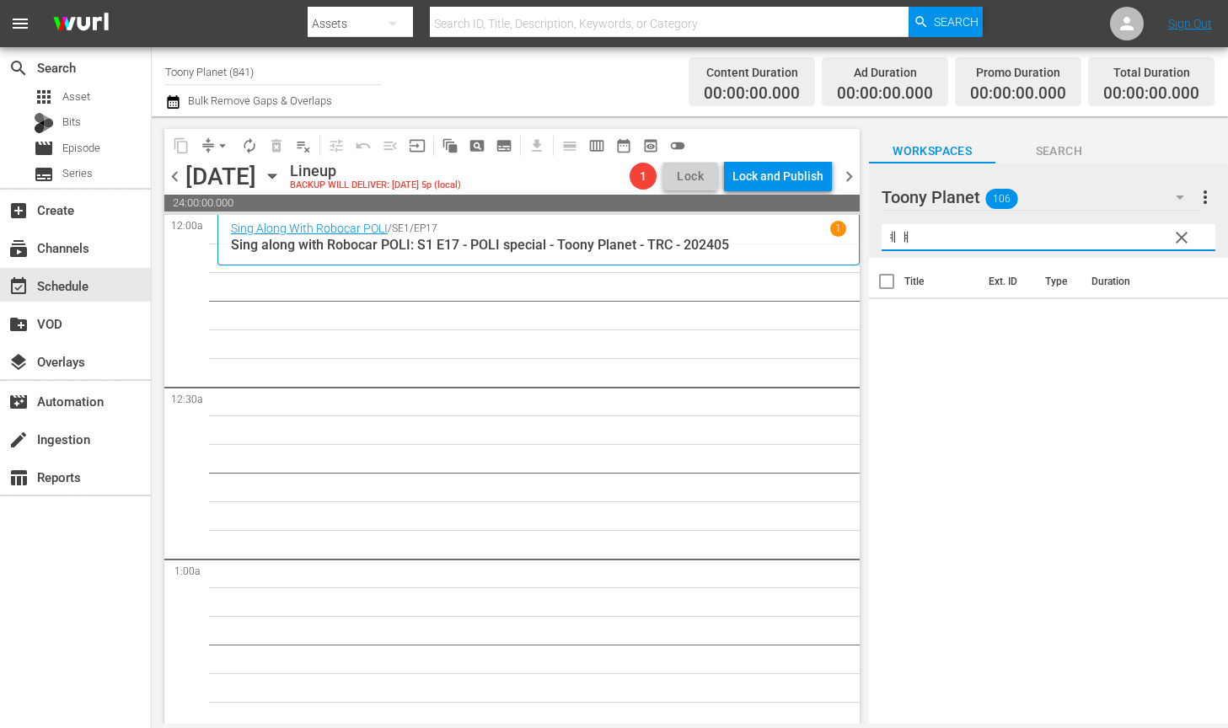
type input "ㅖ"
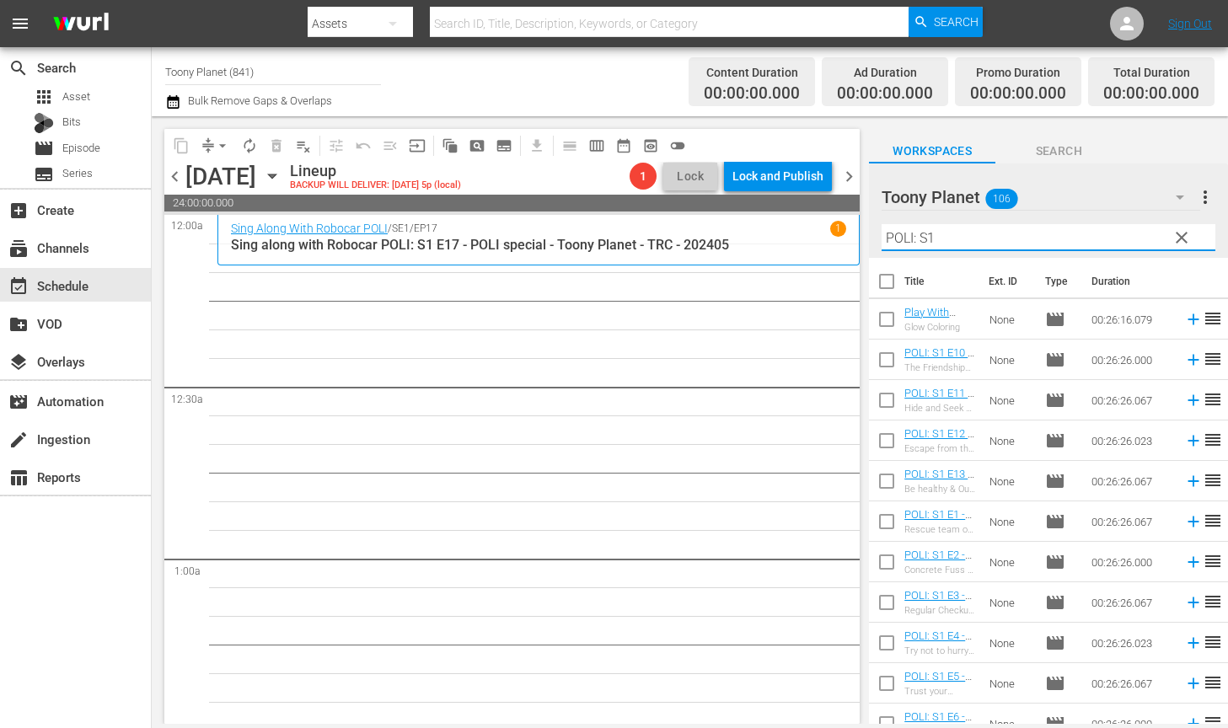
type input "POLI: S1"
drag, startPoint x: 584, startPoint y: 460, endPoint x: 746, endPoint y: 445, distance: 162.5
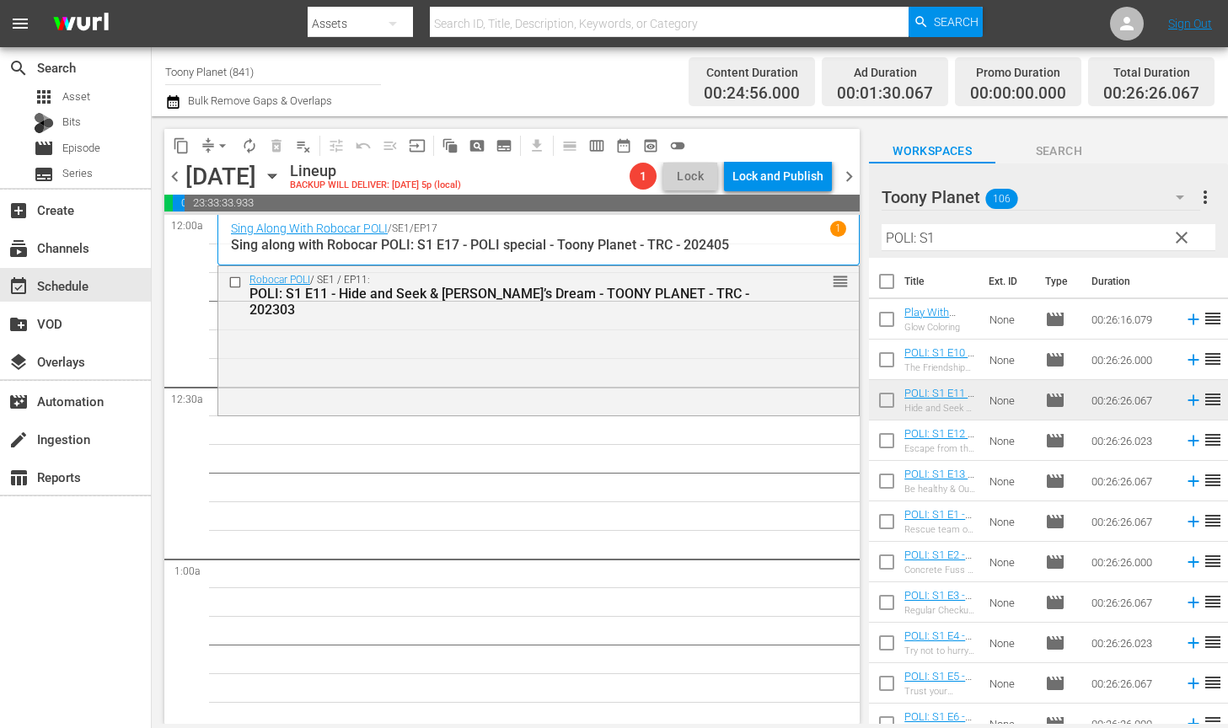
click at [533, 357] on div "Robocar POLI / SE1 / EP11: POLI: S1 E11 - Hide and Seek & Beny’s Dream - TOONY …" at bounding box center [538, 339] width 640 height 147
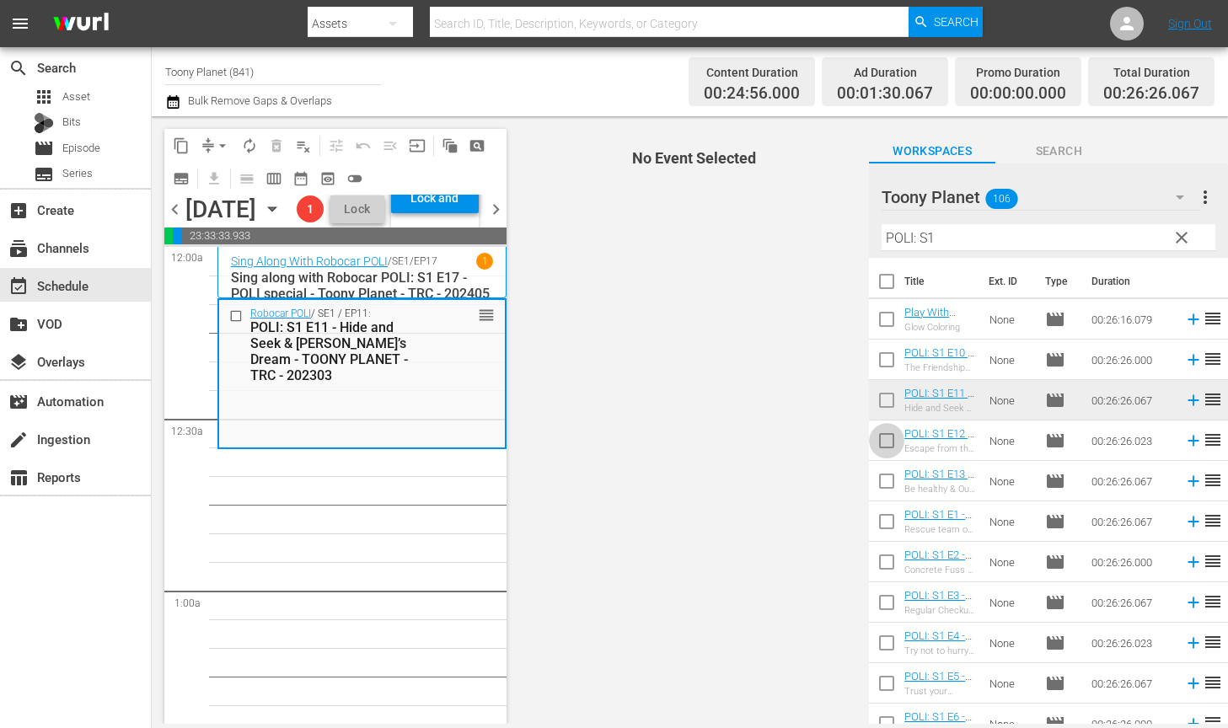
click at [878, 442] on input "checkbox" at bounding box center [886, 443] width 35 height 35
checkbox input "true"
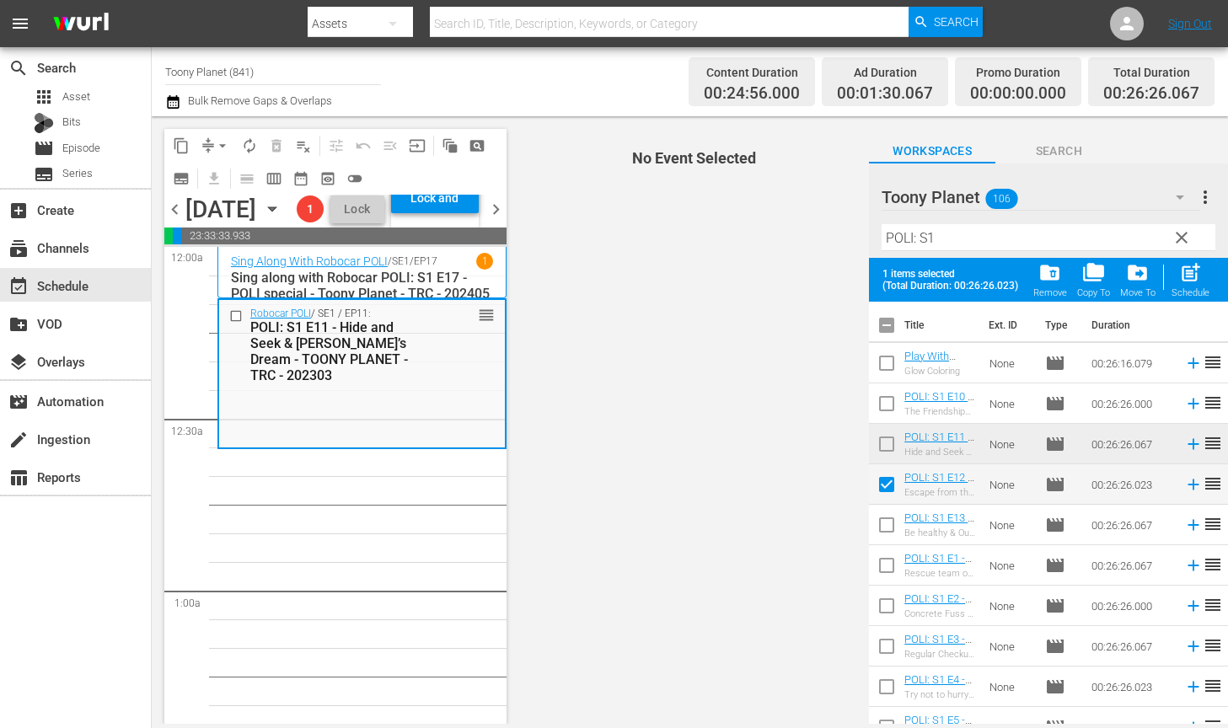
click at [883, 527] on input "checkbox" at bounding box center [886, 528] width 35 height 35
checkbox input "true"
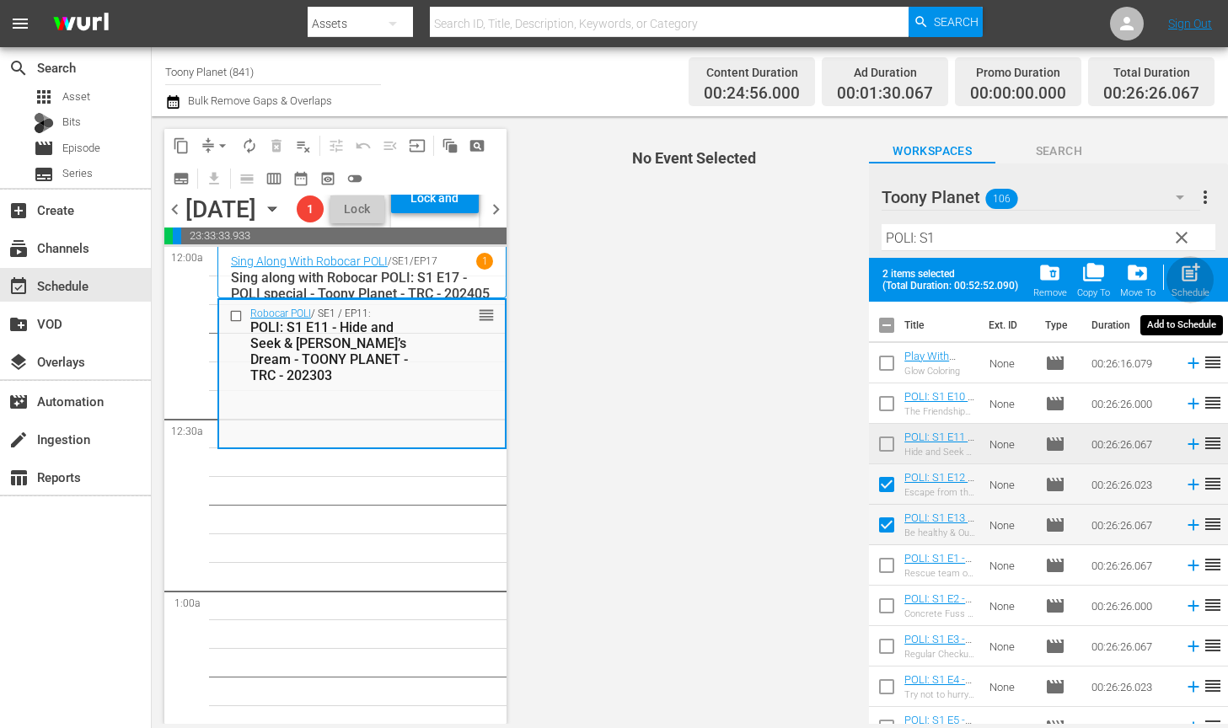
click at [1154, 281] on span "post_add" at bounding box center [1190, 272] width 23 height 23
checkbox input "false"
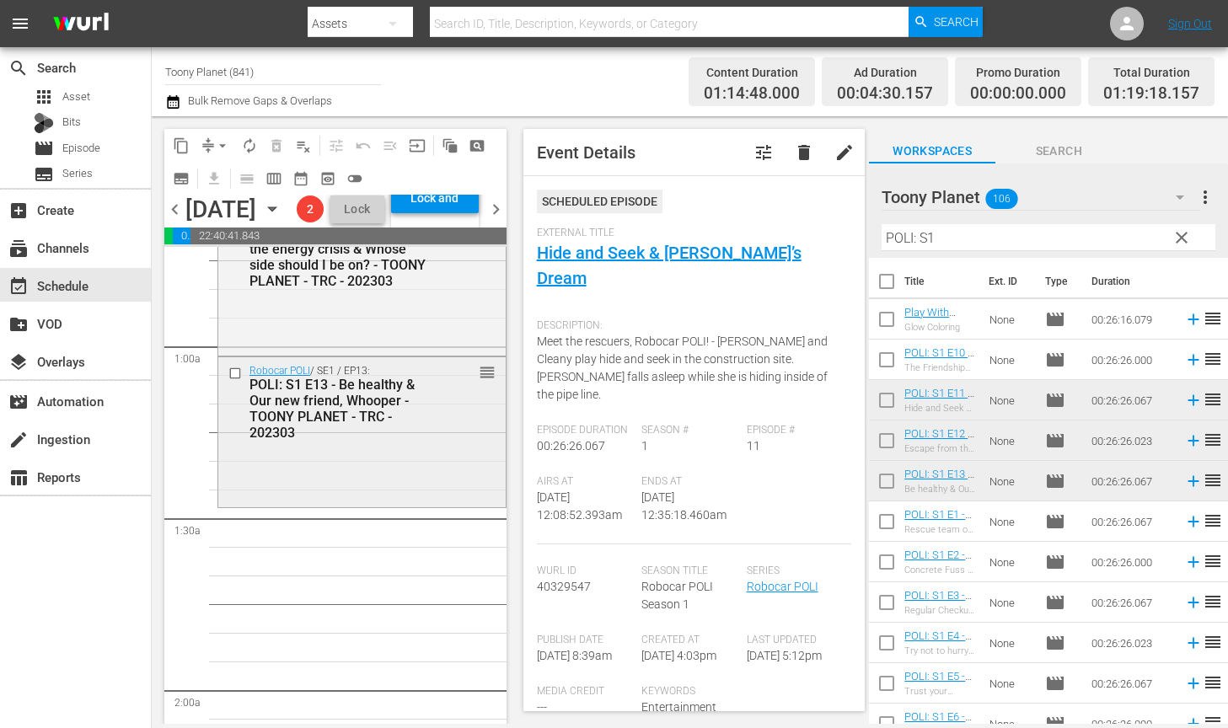
scroll to position [253, 0]
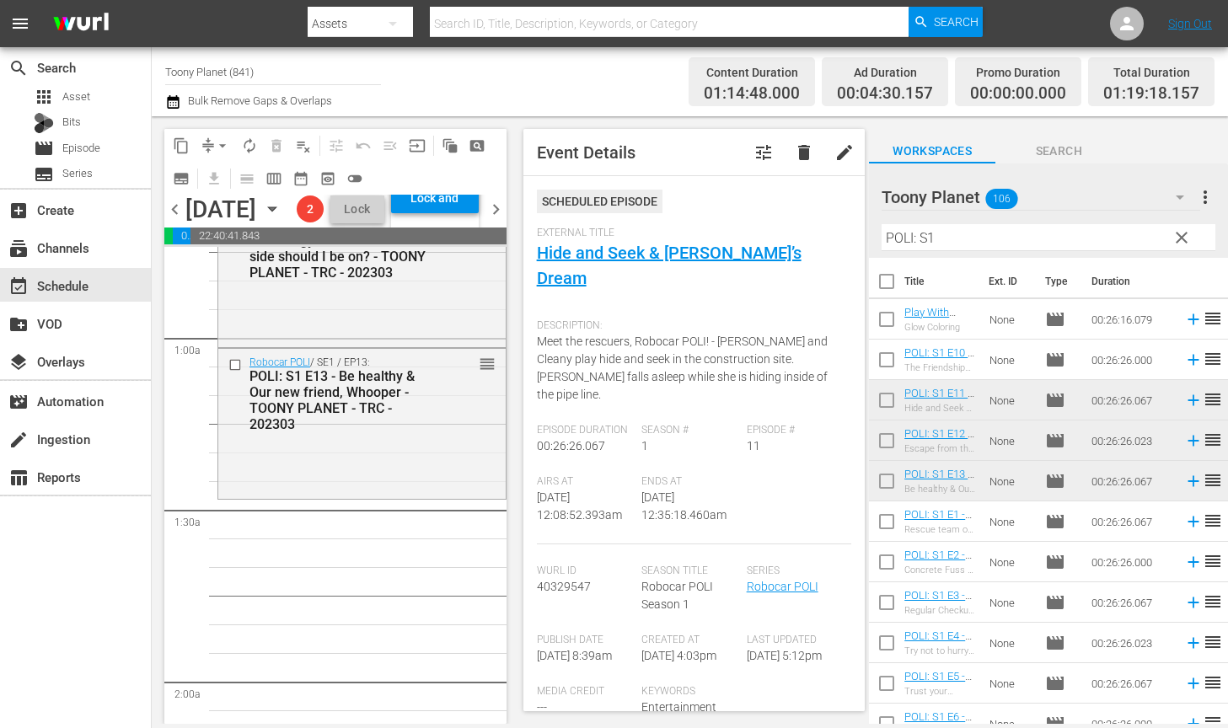
click at [1020, 234] on input "POLI: S1" at bounding box center [1048, 237] width 334 height 27
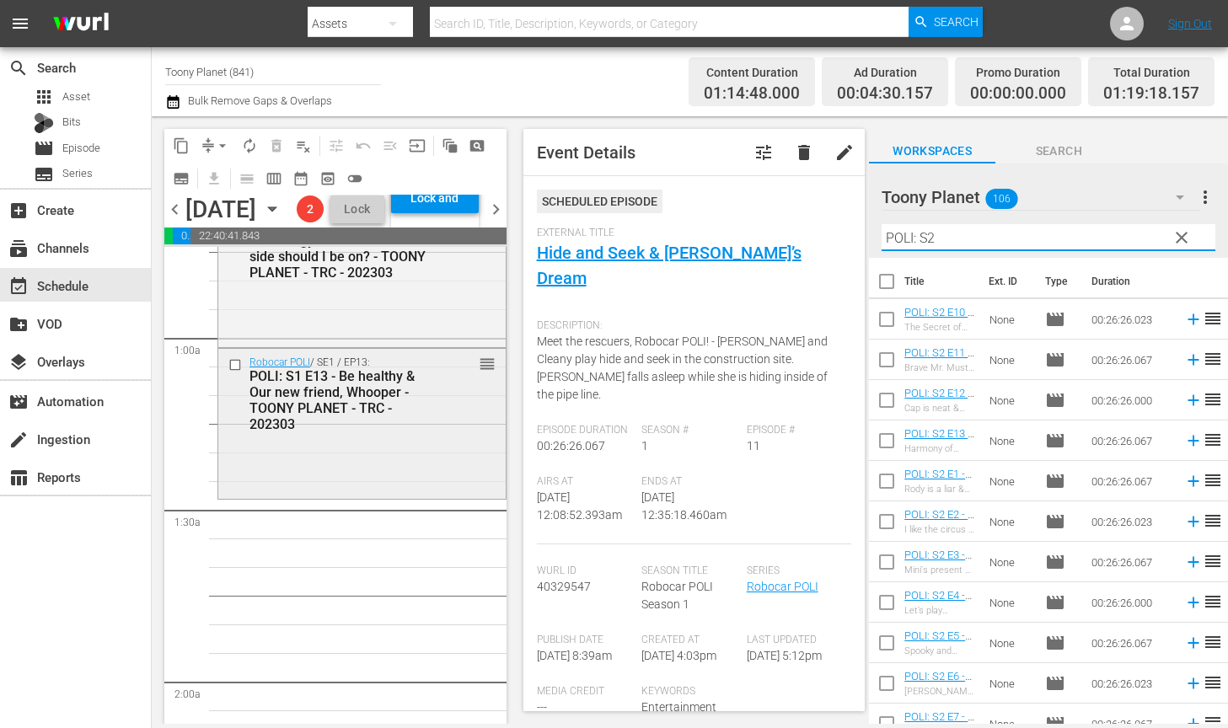
scroll to position [313, 0]
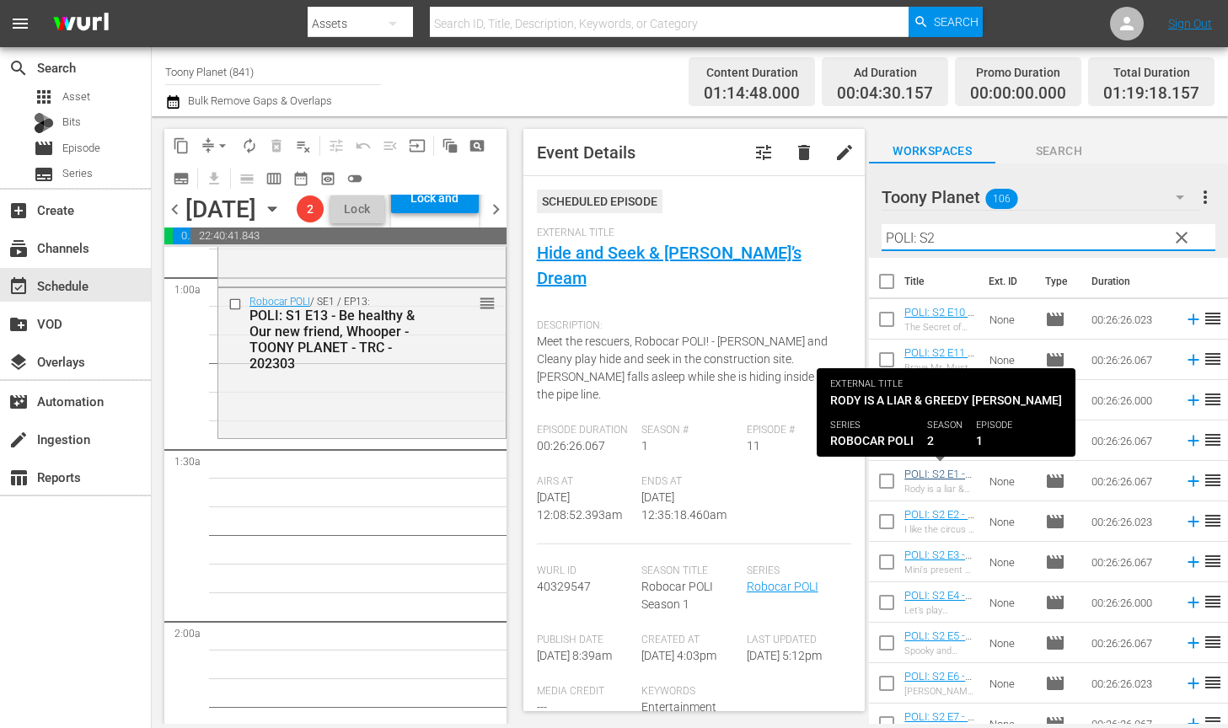
type input "POLI: S2"
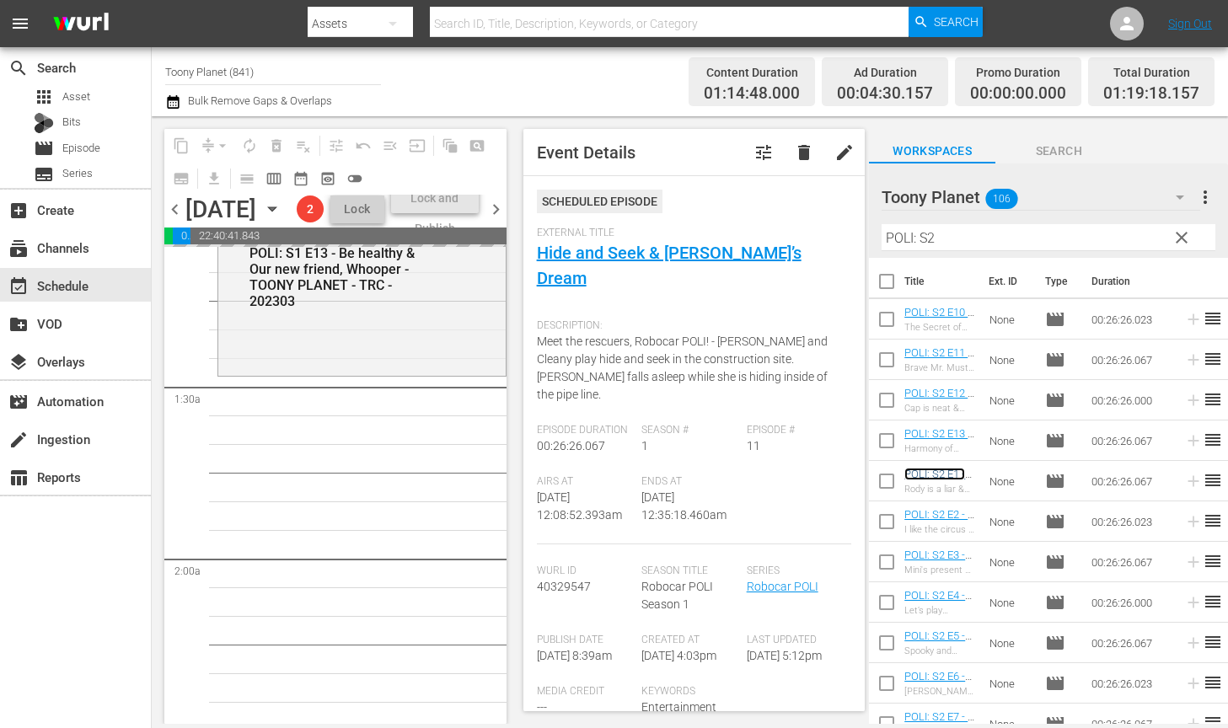
scroll to position [454, 0]
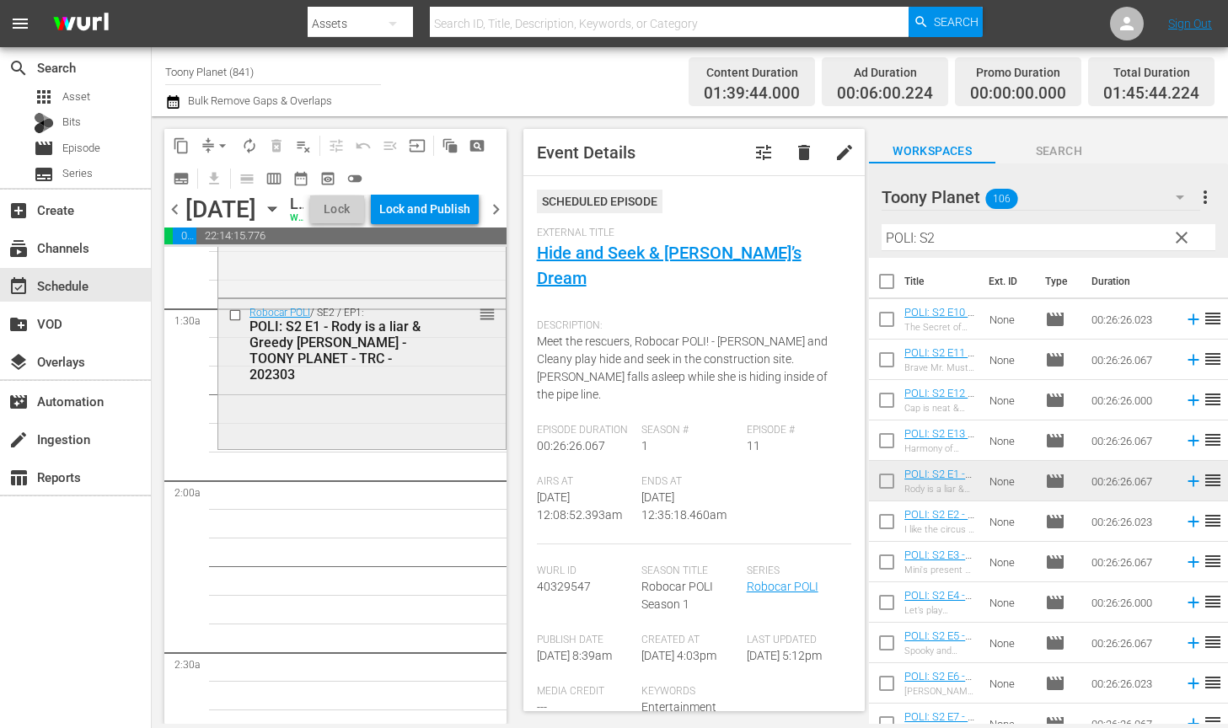
click at [276, 432] on div "Robocar POLI / SE2 / EP1: POLI: S2 E1 - Rody is a liar & Greedy Mr. Wheeler - T…" at bounding box center [361, 372] width 287 height 147
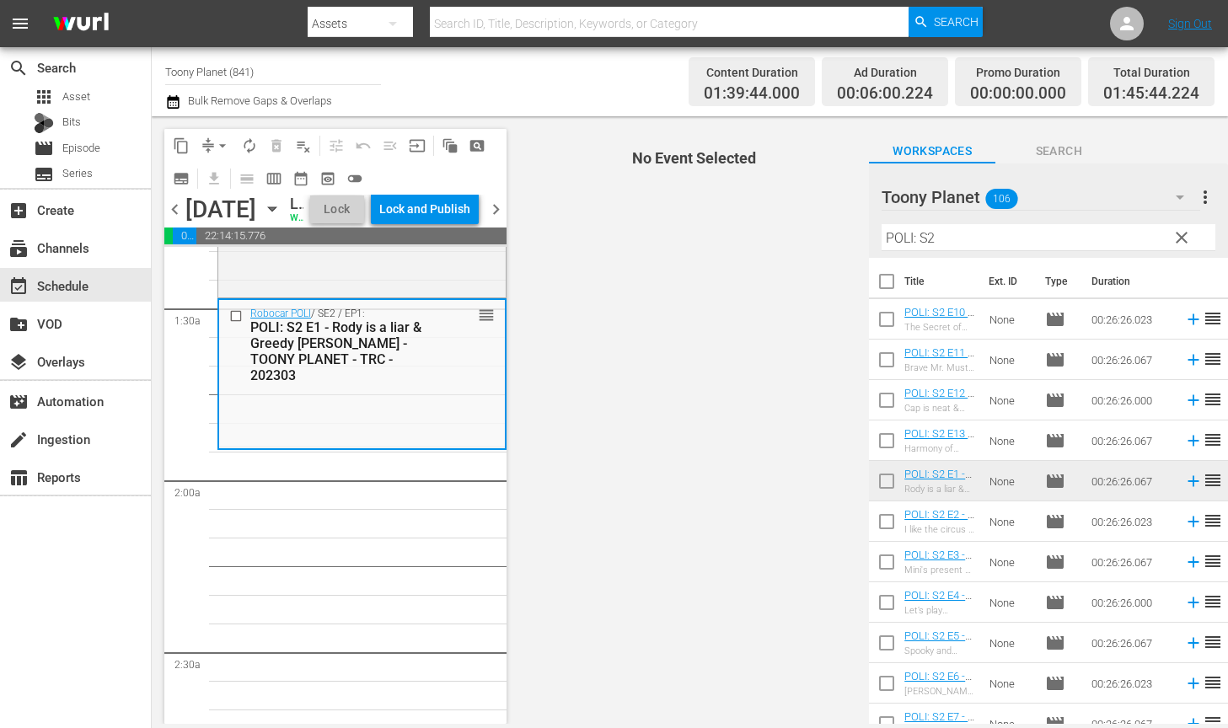
click at [881, 530] on input "checkbox" at bounding box center [886, 524] width 35 height 35
checkbox input "true"
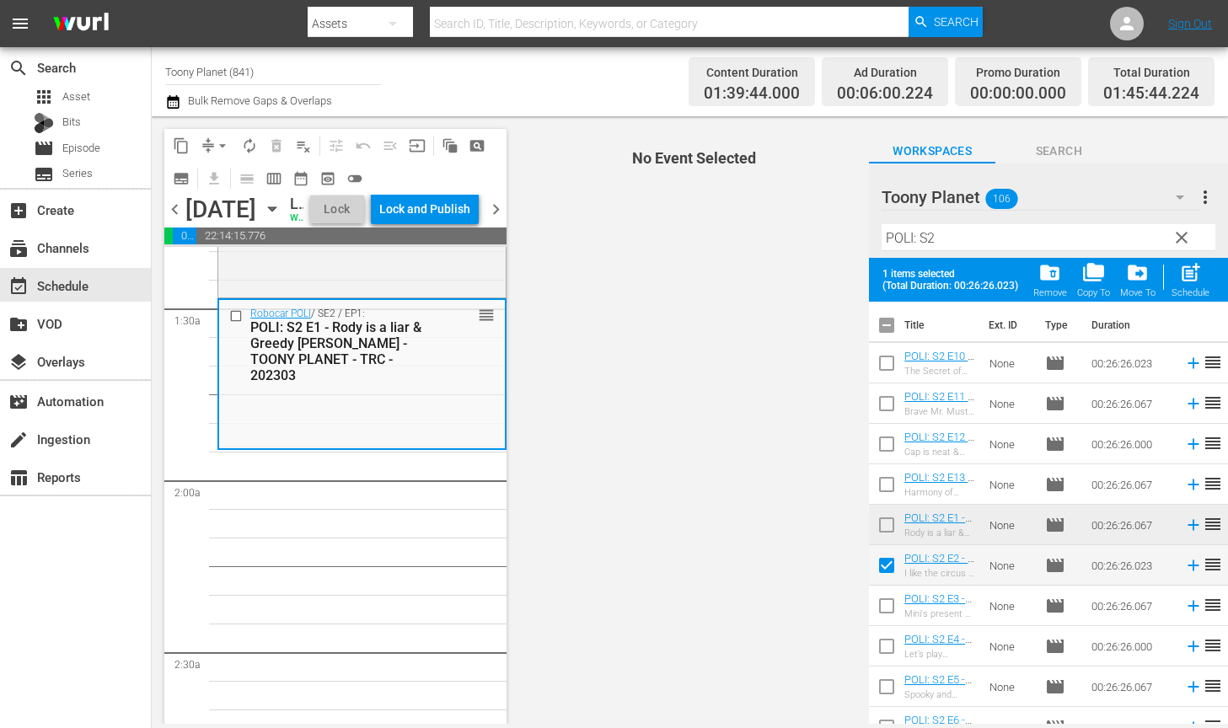
click at [887, 610] on input "checkbox" at bounding box center [886, 609] width 35 height 35
checkbox input "true"
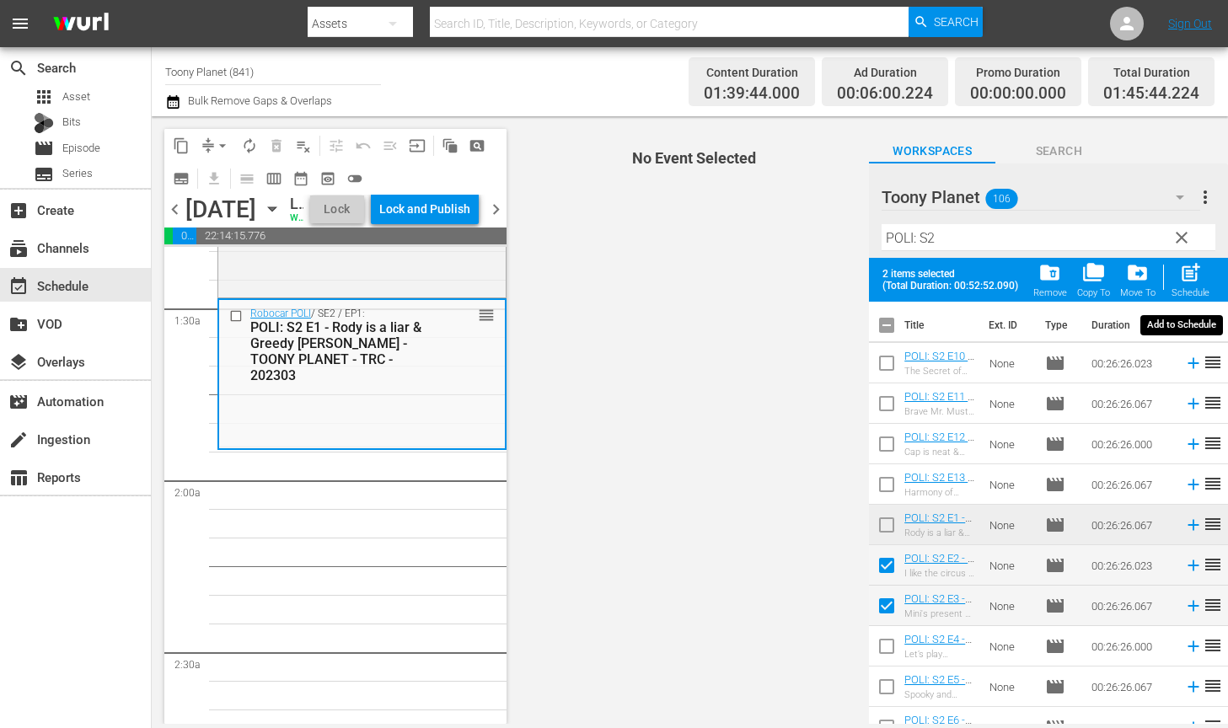
click at [1154, 277] on span "post_add" at bounding box center [1190, 272] width 23 height 23
checkbox input "false"
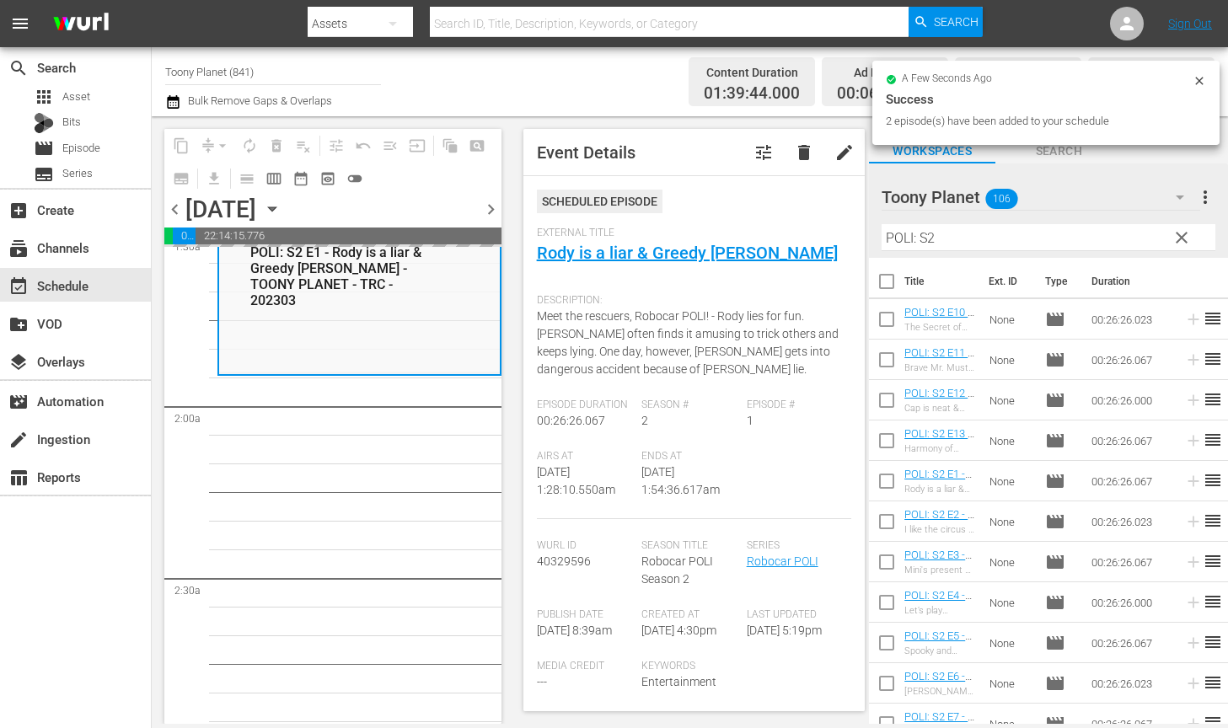
scroll to position [528, 0]
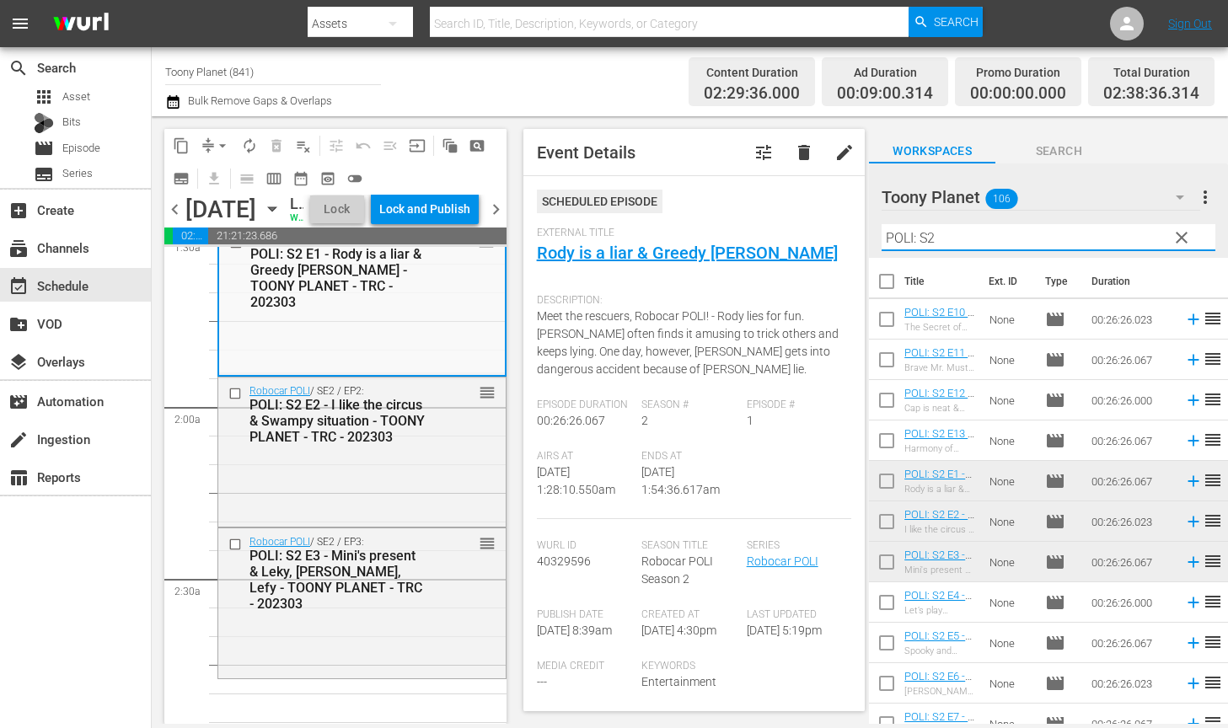
drag, startPoint x: 988, startPoint y: 250, endPoint x: 823, endPoint y: 222, distance: 167.6
click at [809, 225] on div "content_copy compress arrow_drop_down autorenew_outlined delete_forever_outline…" at bounding box center [690, 420] width 1076 height 608
type input "ㄴ"
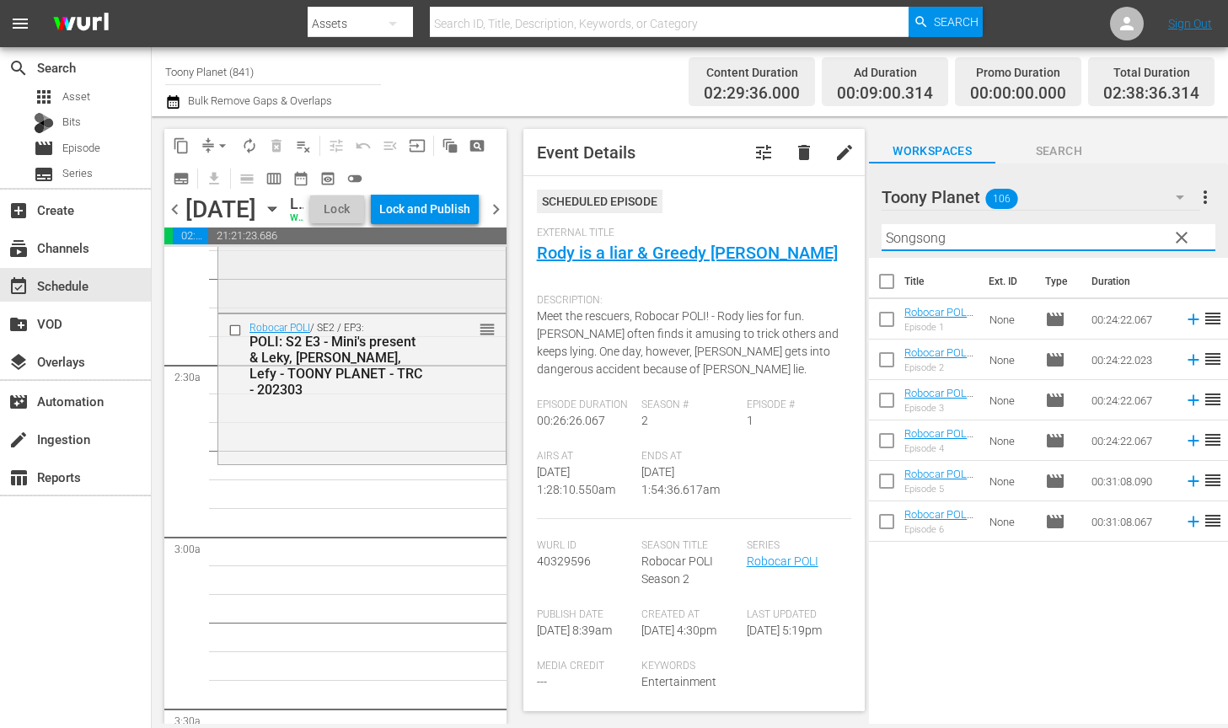
scroll to position [793, 0]
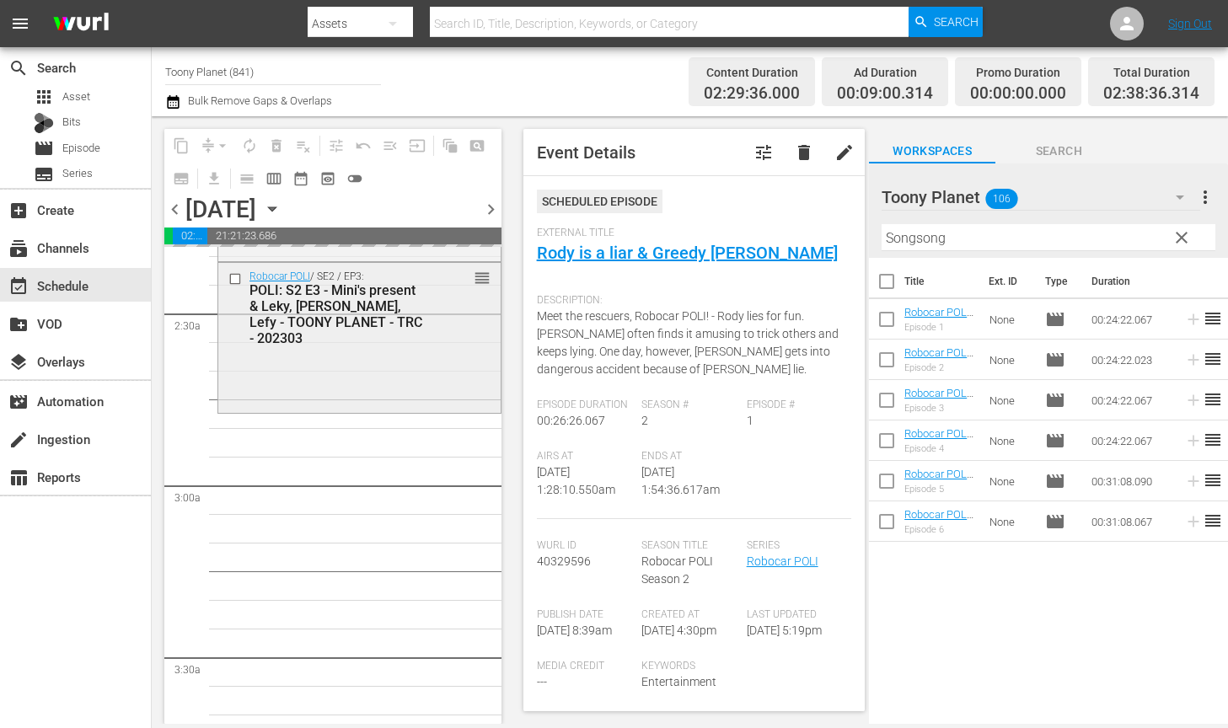
click at [398, 406] on div "Robocar POLI / SE2 / EP3: POLI: S2 E3 - Mini's present & Leky, Lety, Lefy - TOO…" at bounding box center [359, 336] width 282 height 147
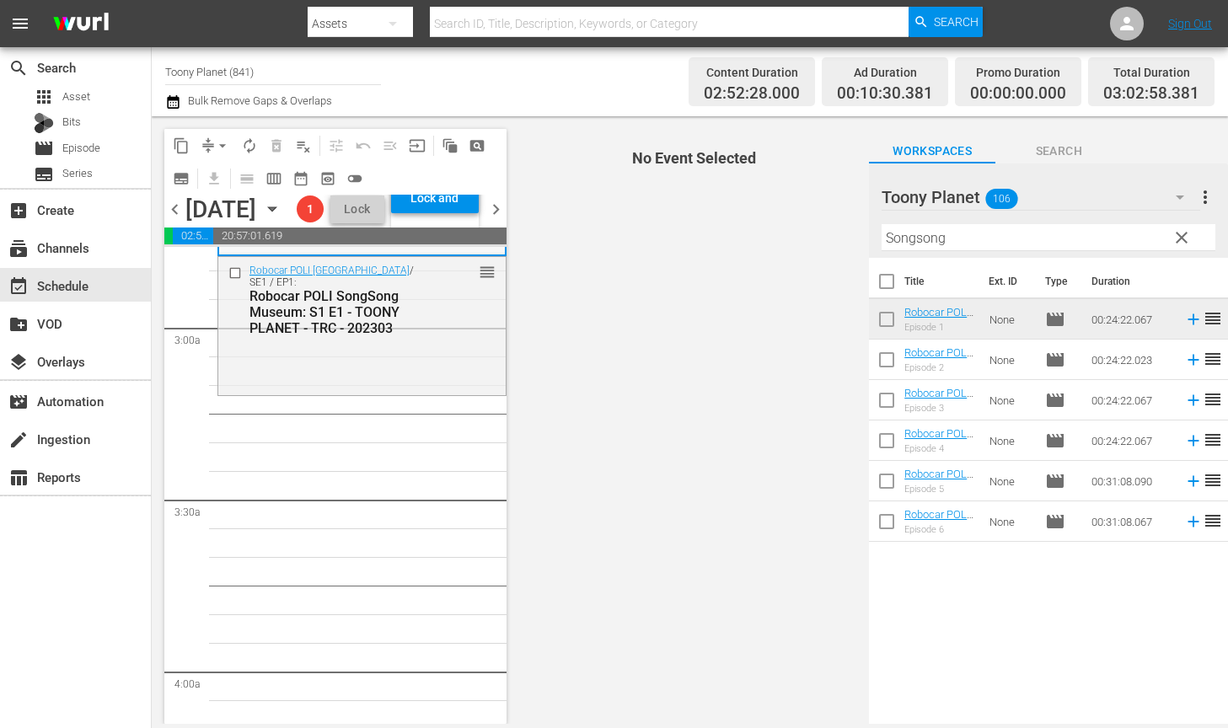
scroll to position [954, 0]
click at [394, 388] on div "Robocar POLI SongSong Museum / SE1 / EP1: Robocar POLI SongSong Museum: S1 E1 -…" at bounding box center [361, 321] width 287 height 135
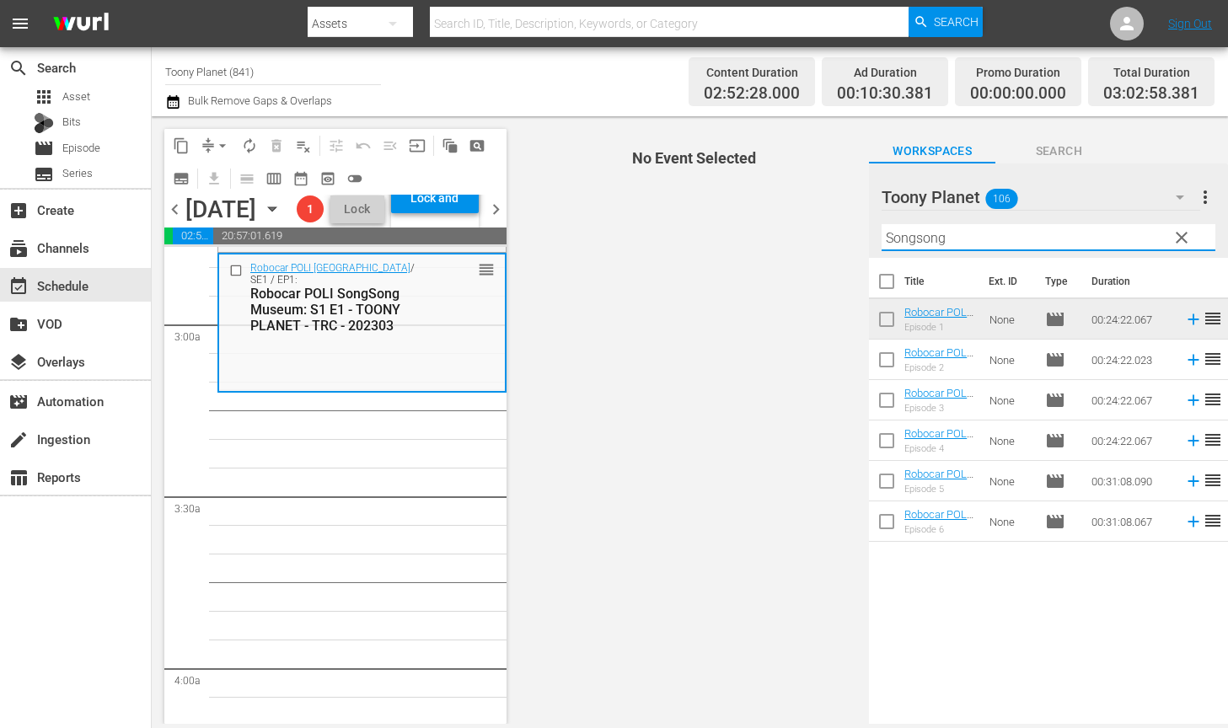
drag, startPoint x: 983, startPoint y: 238, endPoint x: 833, endPoint y: 238, distance: 149.2
click at [849, 238] on div "content_copy compress arrow_drop_down autorenew_outlined delete_forever_outline…" at bounding box center [690, 420] width 1076 height 608
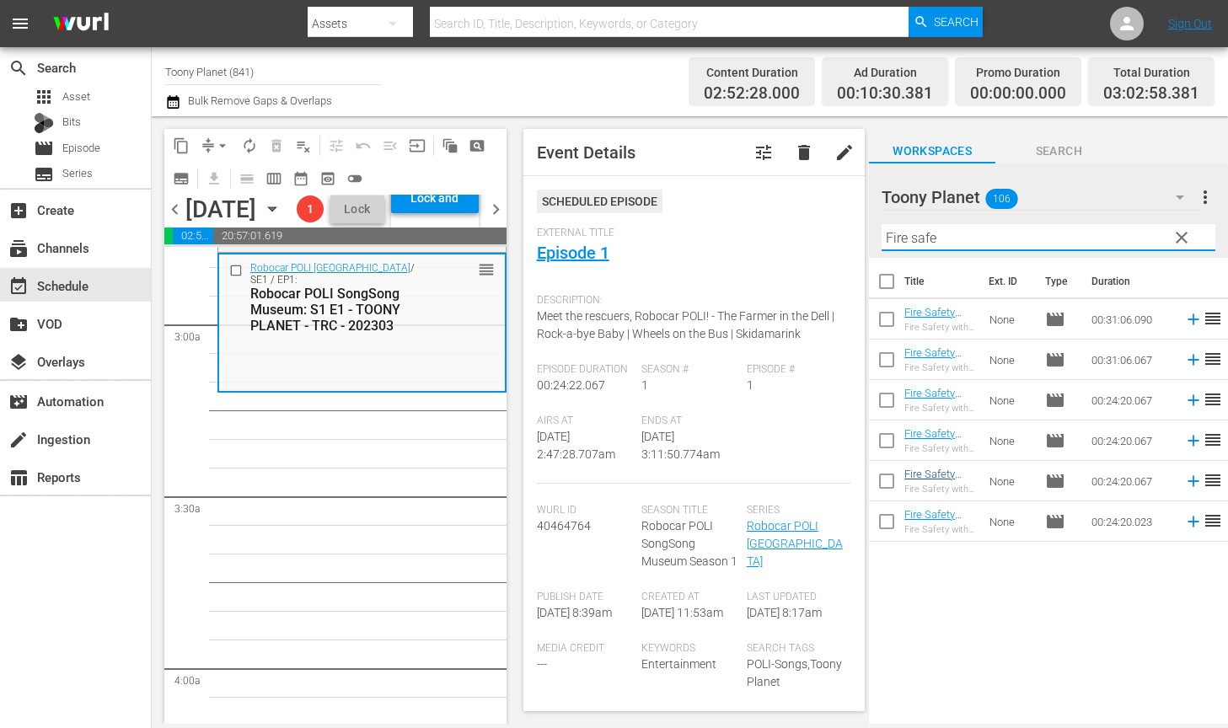
drag, startPoint x: 953, startPoint y: 590, endPoint x: 919, endPoint y: 471, distance: 123.5
click at [953, 590] on div "Title Ext. ID Type Duration Fire Safety with ROY: S1 E6 - TOONY PLANET - TRC - …" at bounding box center [1048, 492] width 359 height 469
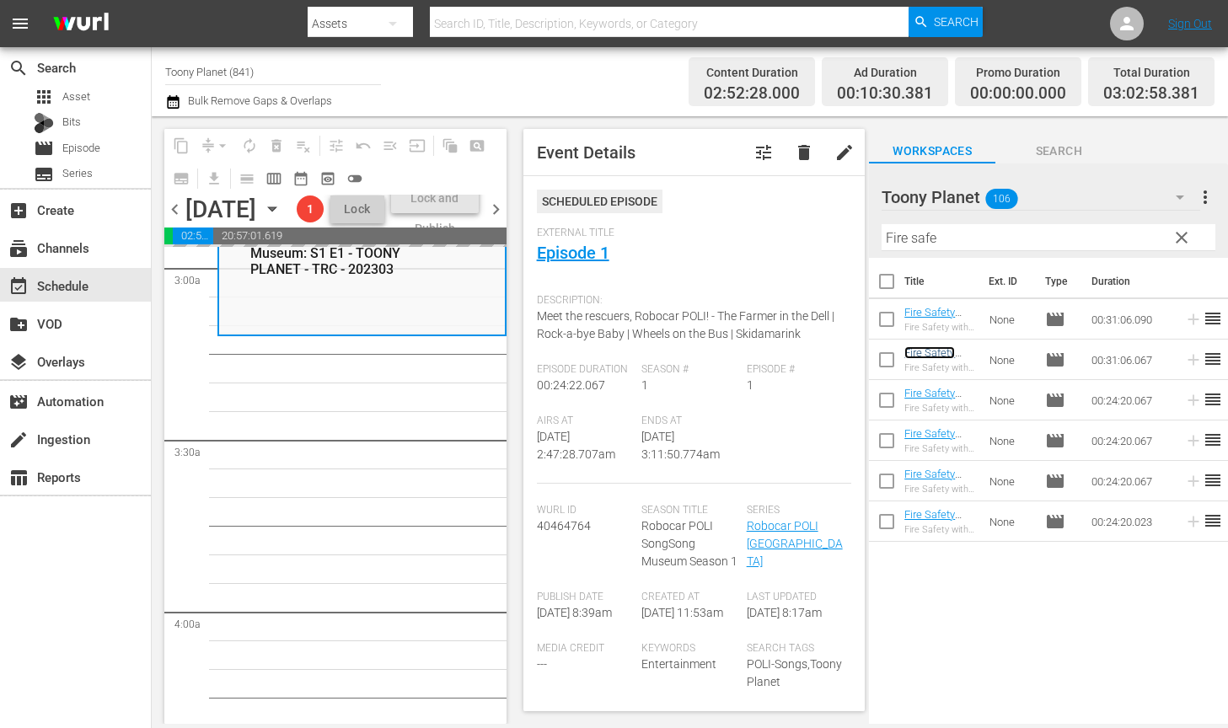
scroll to position [1032, 0]
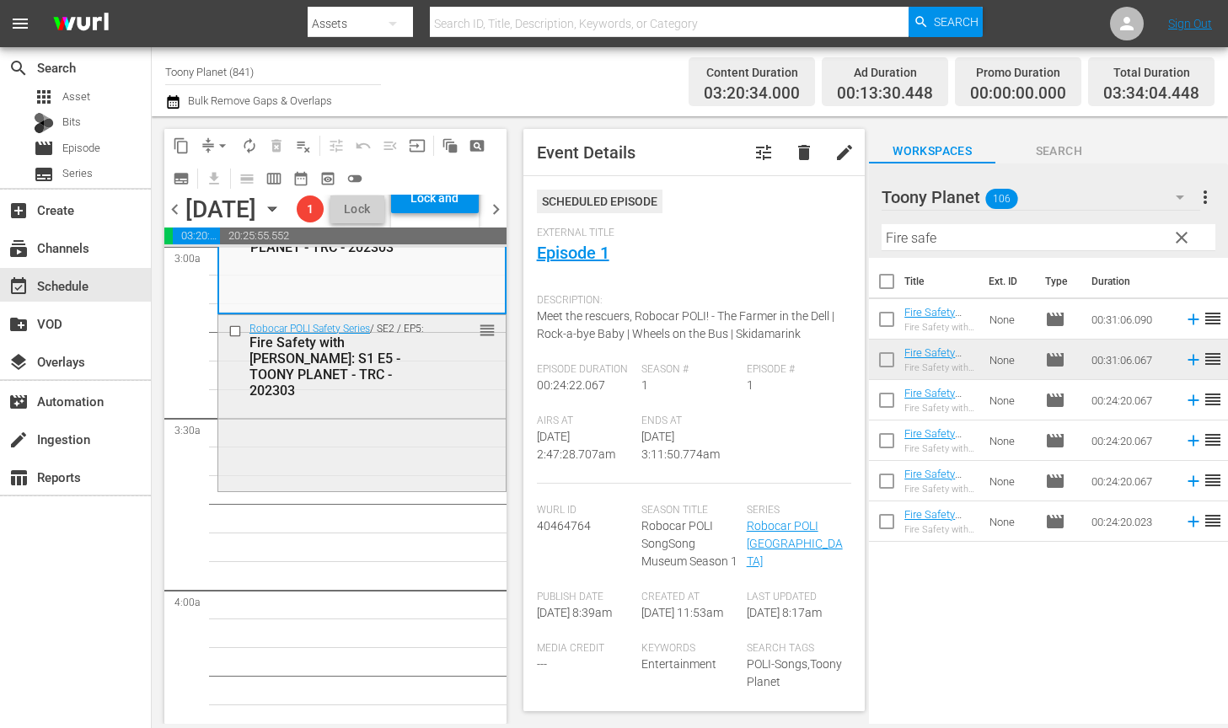
click at [234, 487] on div "Robocar POLI Safety Series / SE2 / EP5: Fire Safety with ROY: S1 E5 - TOONY PLA…" at bounding box center [361, 401] width 287 height 173
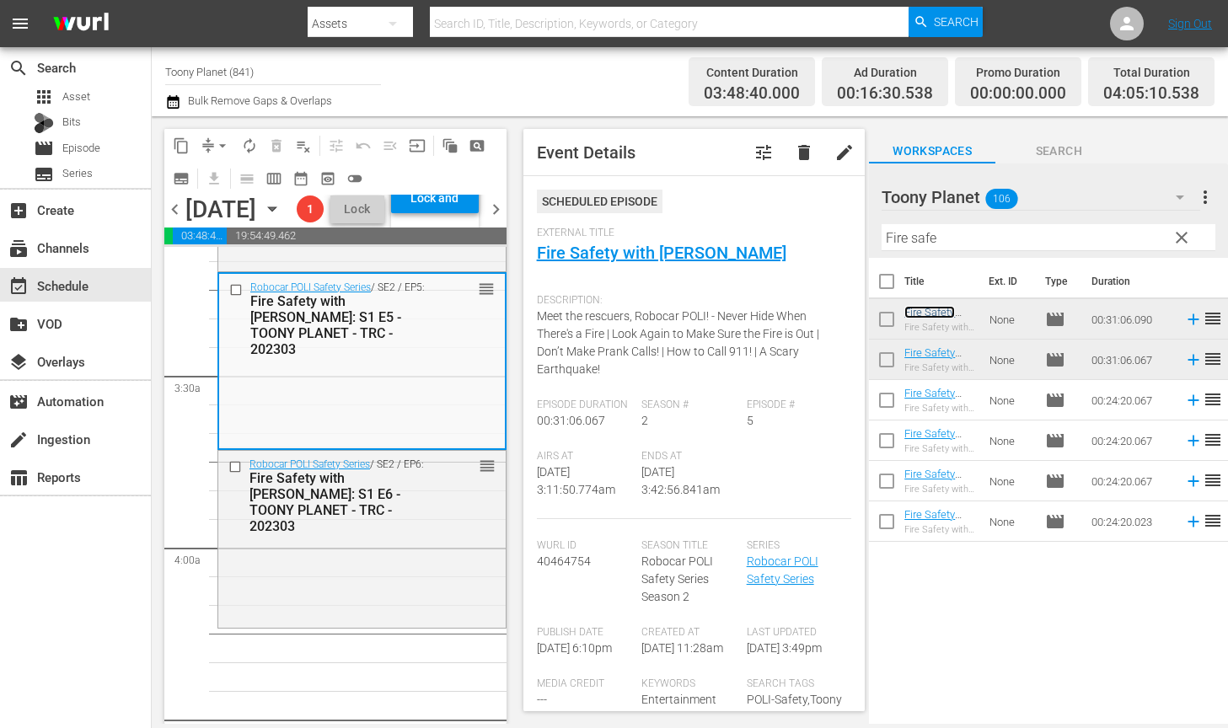
scroll to position [1135, 0]
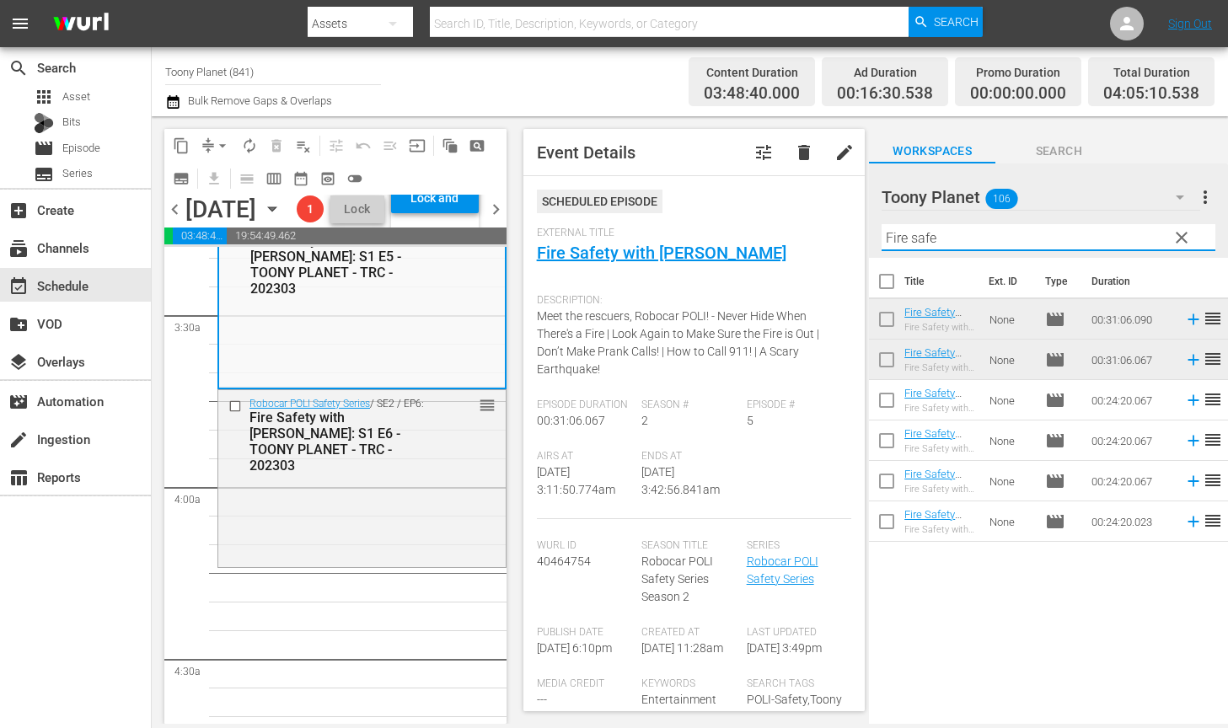
drag, startPoint x: 966, startPoint y: 237, endPoint x: 847, endPoint y: 227, distance: 119.2
click at [855, 228] on div "content_copy compress arrow_drop_down autorenew_outlined delete_forever_outline…" at bounding box center [690, 420] width 1076 height 608
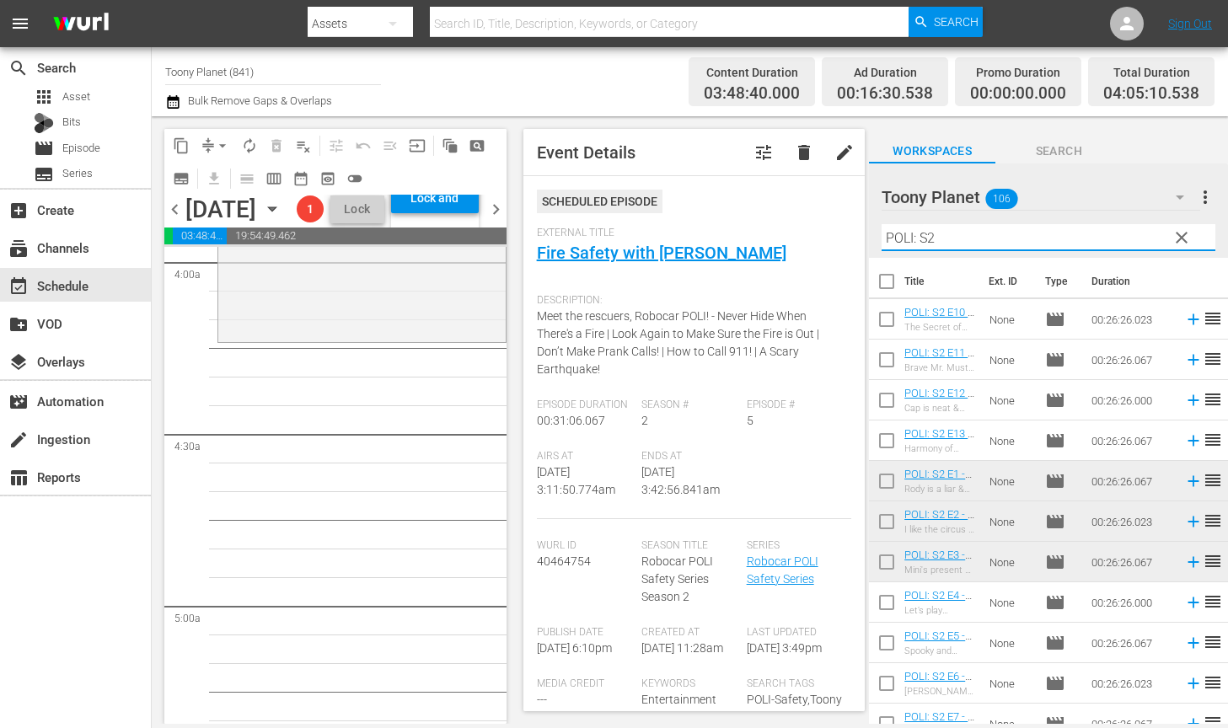
scroll to position [1363, 0]
type input "POLI: S2"
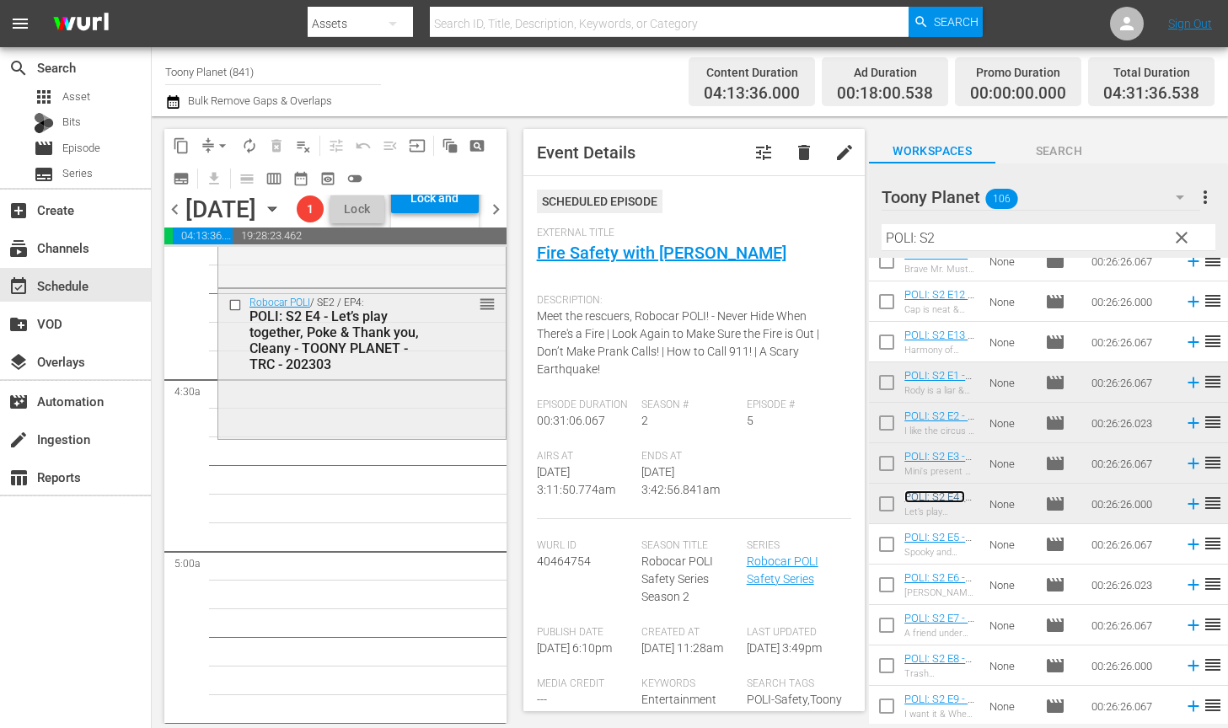
scroll to position [1419, 0]
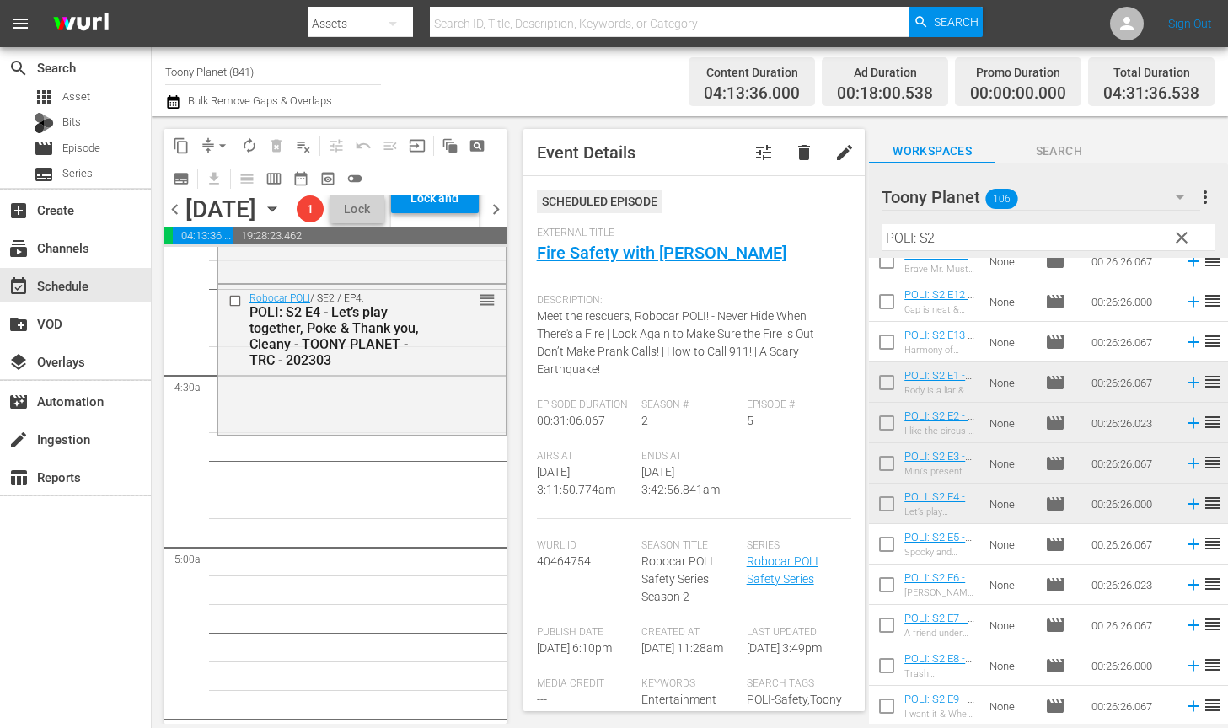
click at [890, 545] on input "checkbox" at bounding box center [886, 547] width 35 height 35
checkbox input "true"
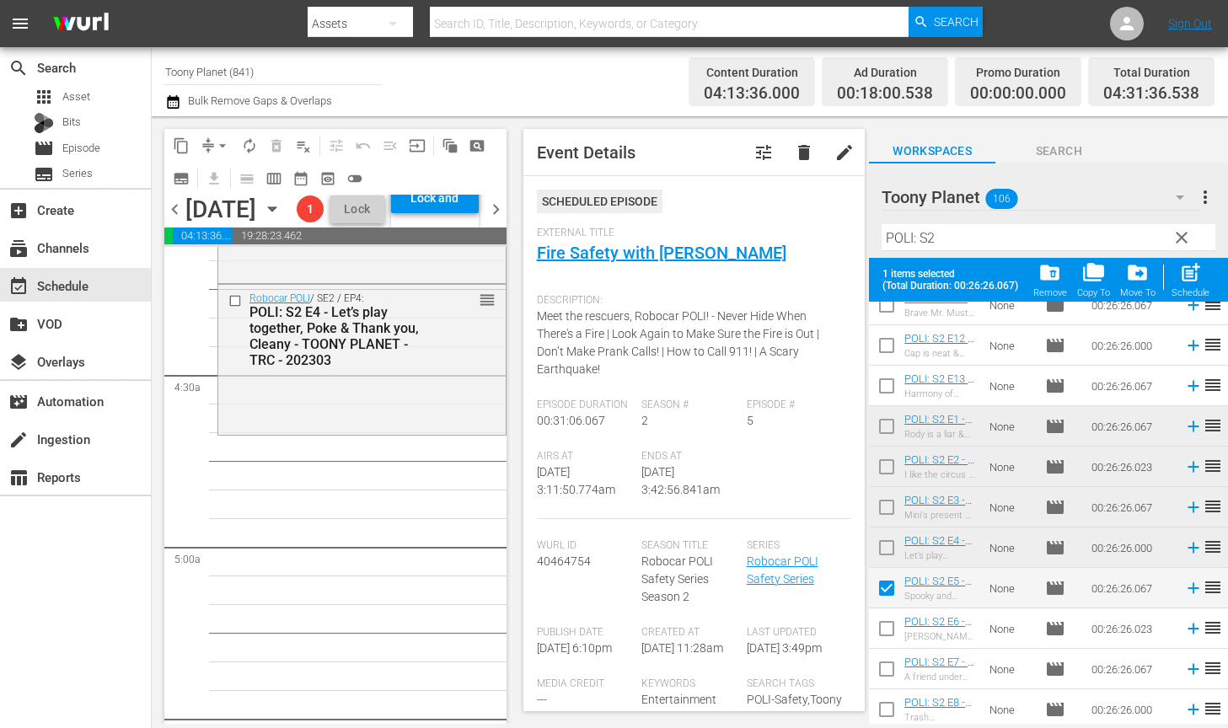
scroll to position [142, 0]
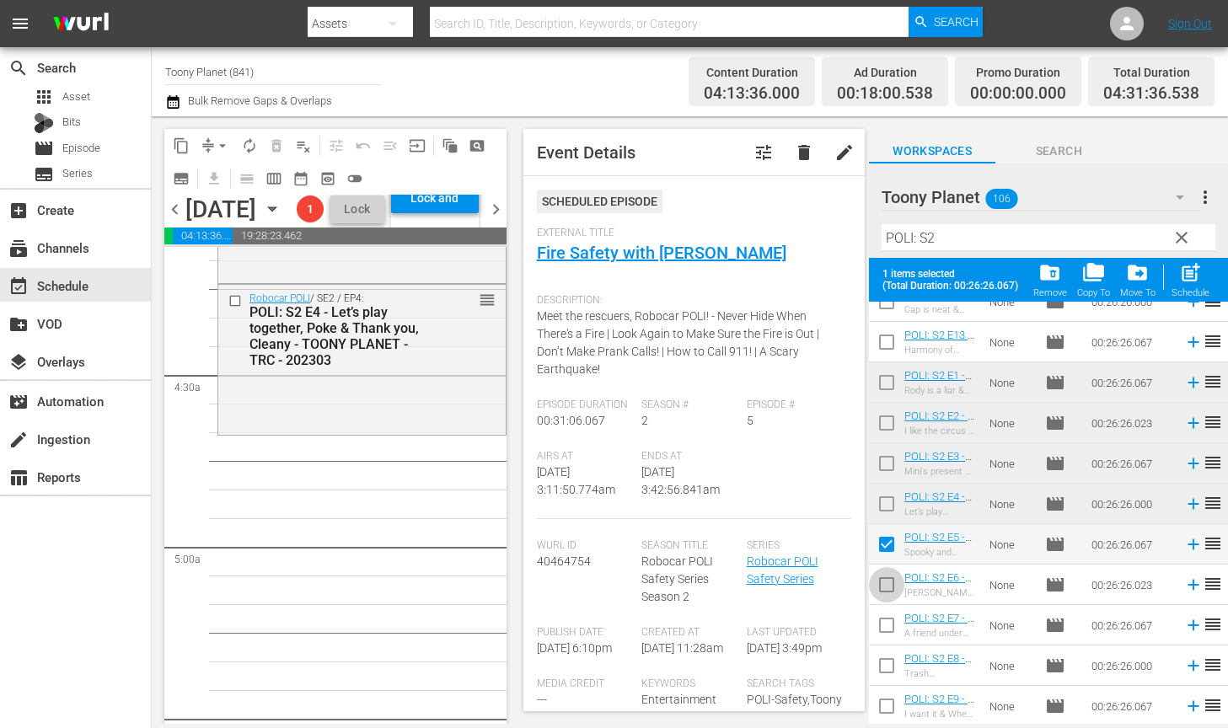
click at [881, 570] on span at bounding box center [886, 584] width 35 height 35
click at [880, 617] on input "checkbox" at bounding box center [886, 628] width 35 height 35
checkbox input "true"
click at [887, 586] on input "checkbox" at bounding box center [886, 587] width 35 height 35
checkbox input "true"
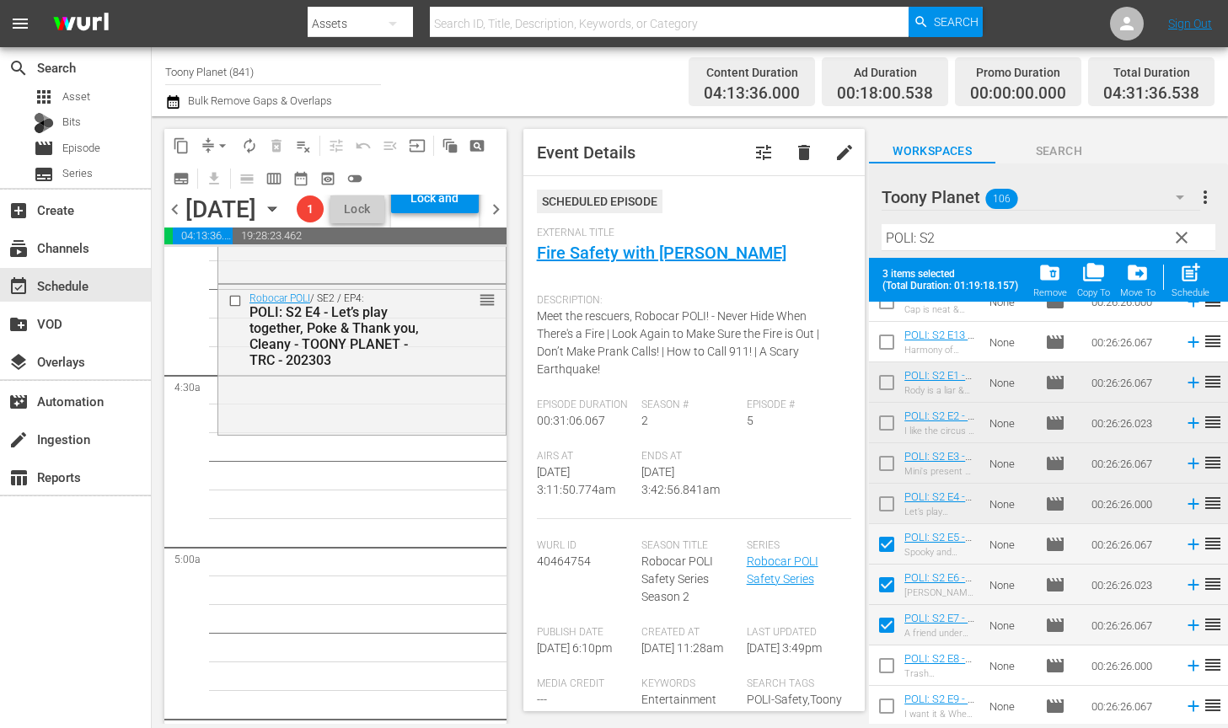
click at [888, 672] on input "checkbox" at bounding box center [886, 668] width 35 height 35
checkbox input "true"
click at [888, 711] on input "checkbox" at bounding box center [886, 709] width 35 height 35
checkbox input "true"
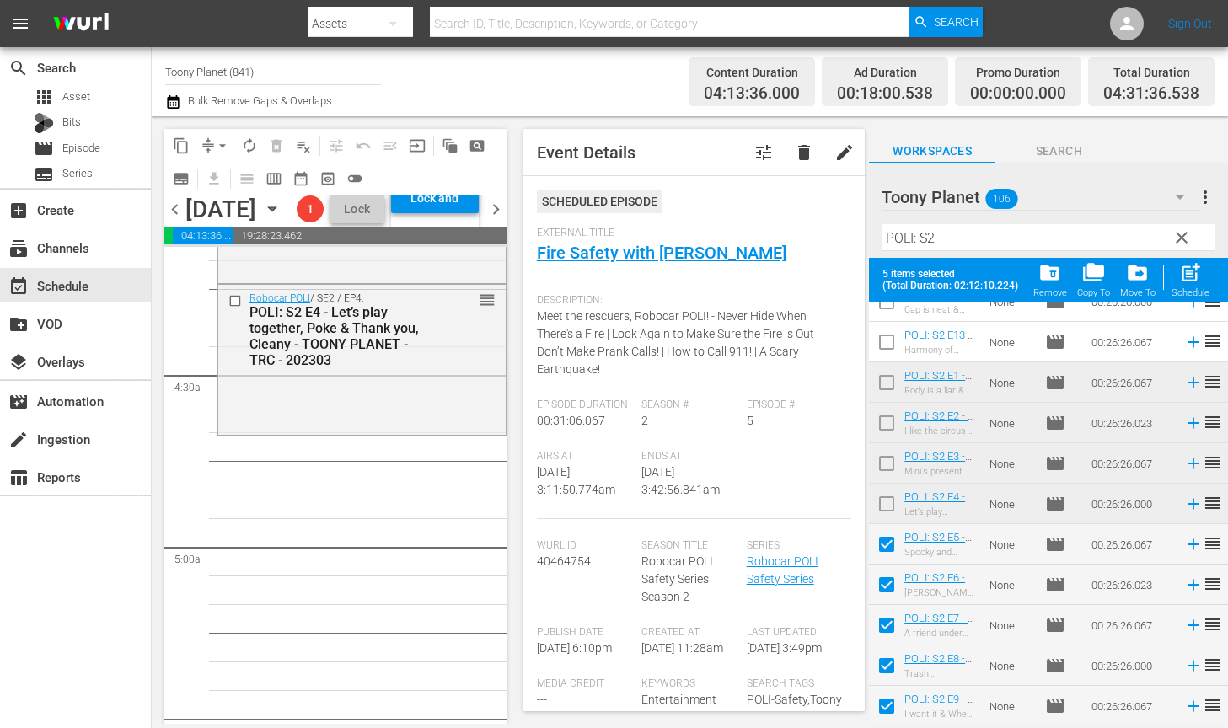
click at [1154, 290] on div "Schedule" at bounding box center [1190, 292] width 38 height 11
checkbox input "false"
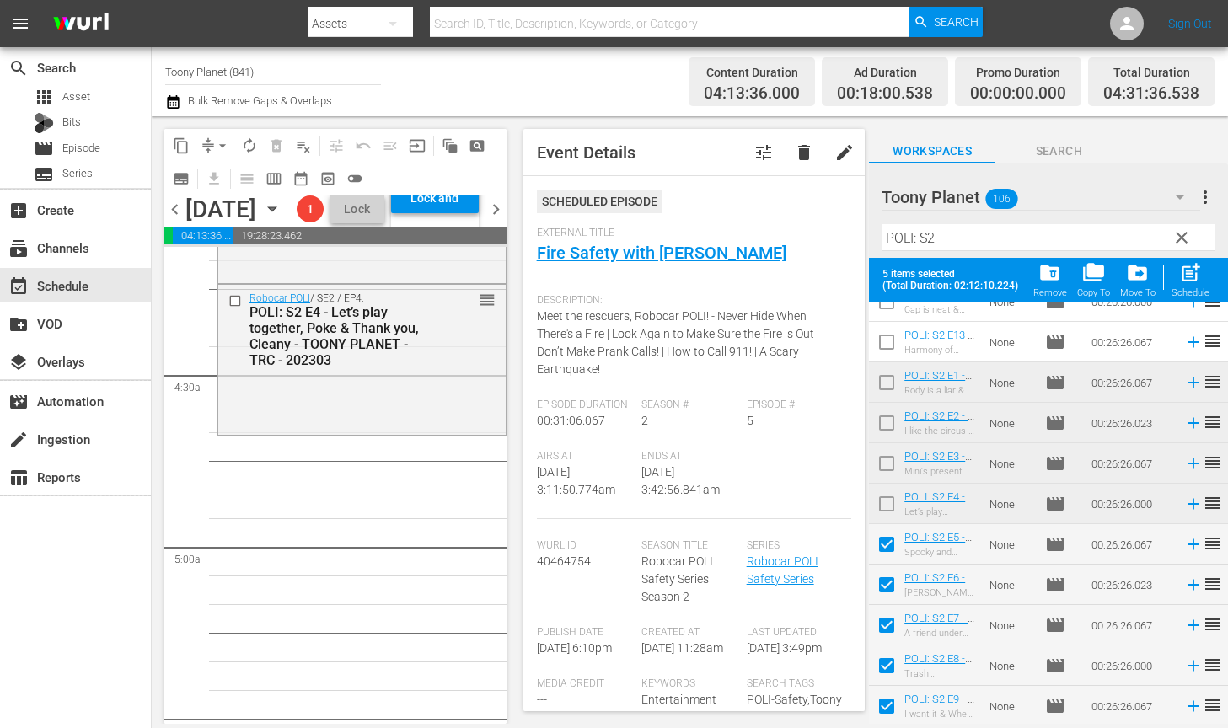
checkbox input "false"
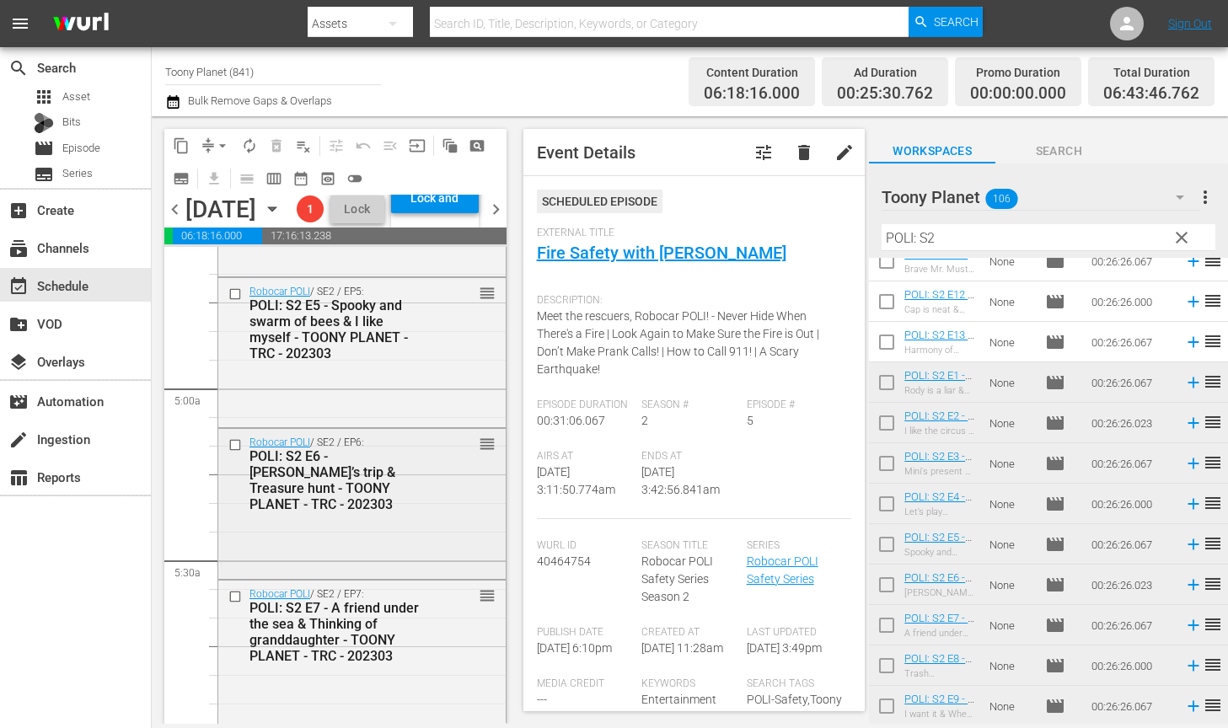
scroll to position [2135, 0]
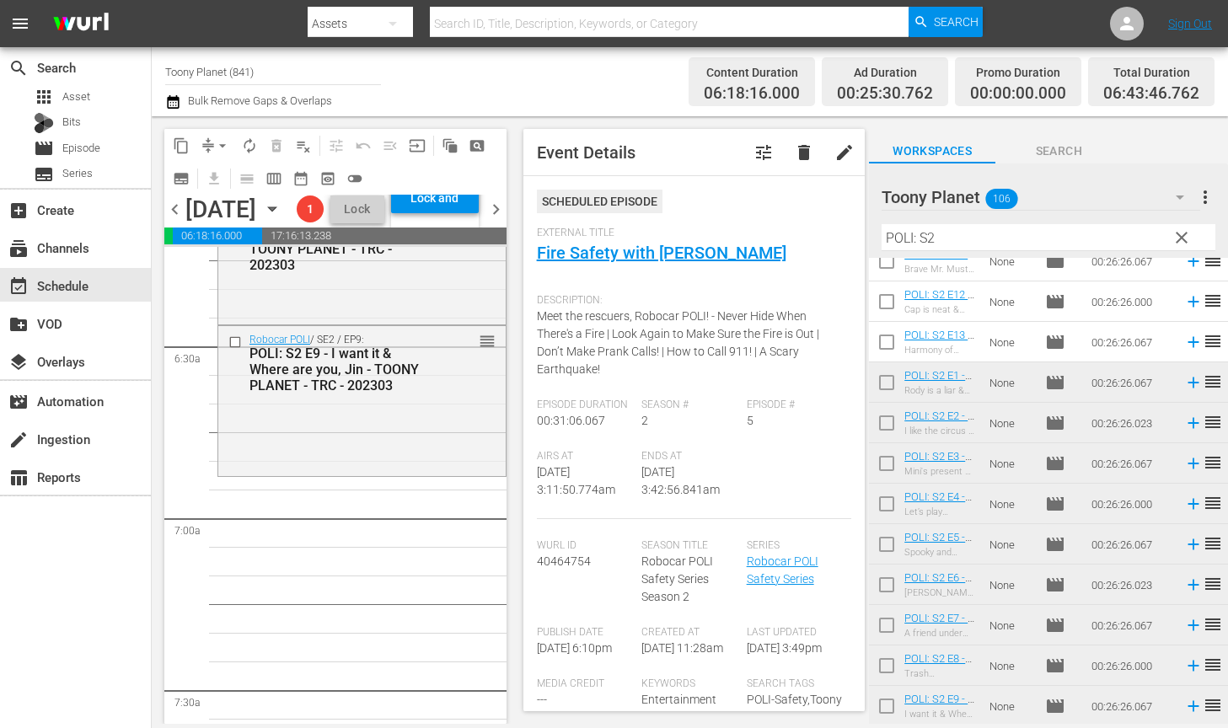
drag, startPoint x: 686, startPoint y: 228, endPoint x: 624, endPoint y: 226, distance: 61.5
click at [663, 227] on div "content_copy compress arrow_drop_down autorenew_outlined delete_forever_outline…" at bounding box center [690, 420] width 1076 height 608
type input "S"
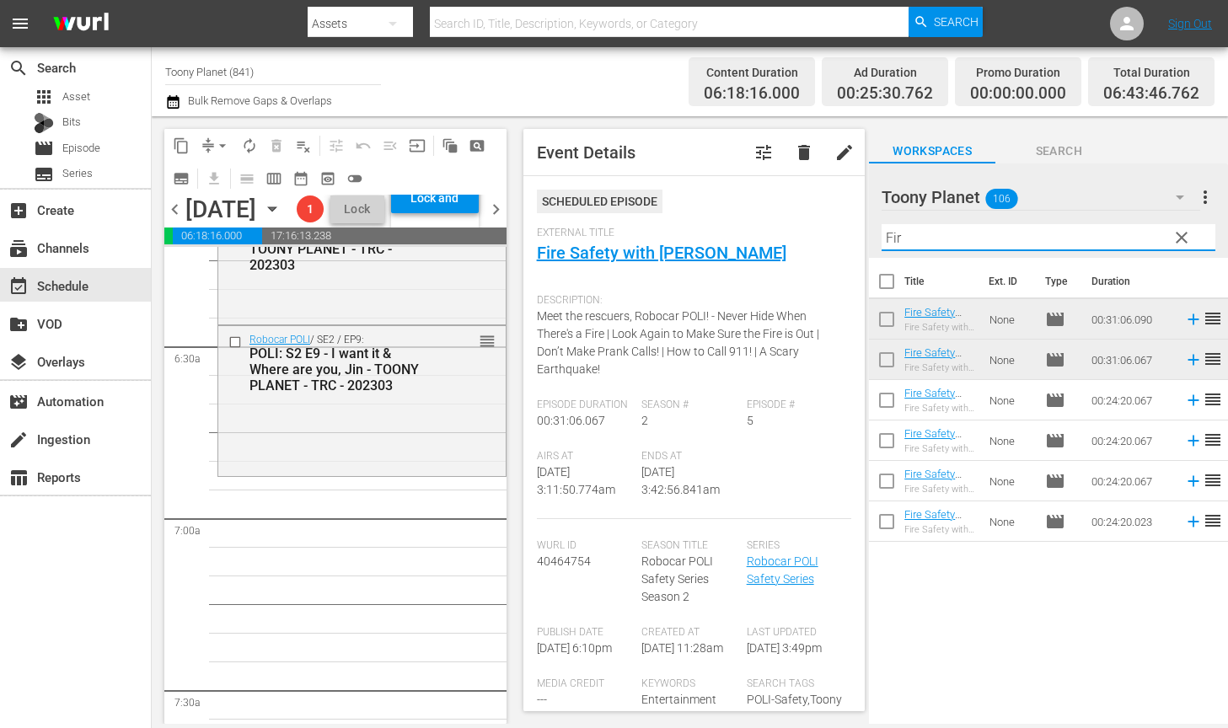
scroll to position [0, 0]
type input "F"
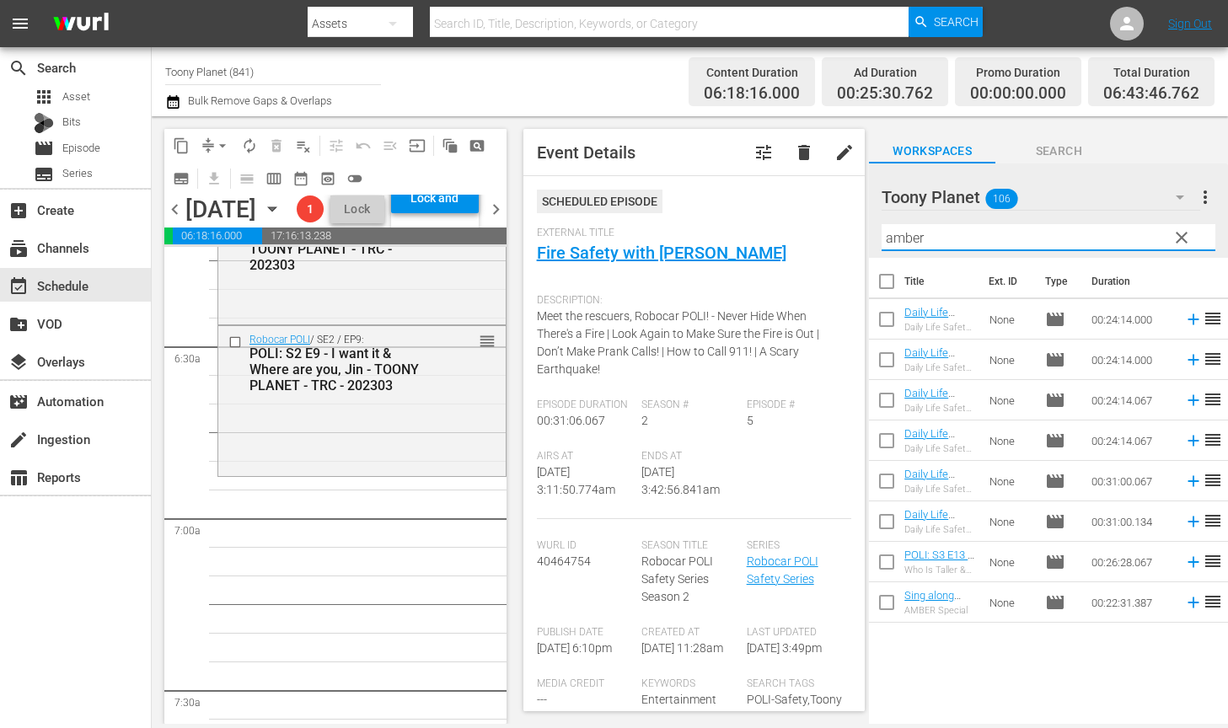
drag, startPoint x: 468, startPoint y: 619, endPoint x: 845, endPoint y: 505, distance: 394.5
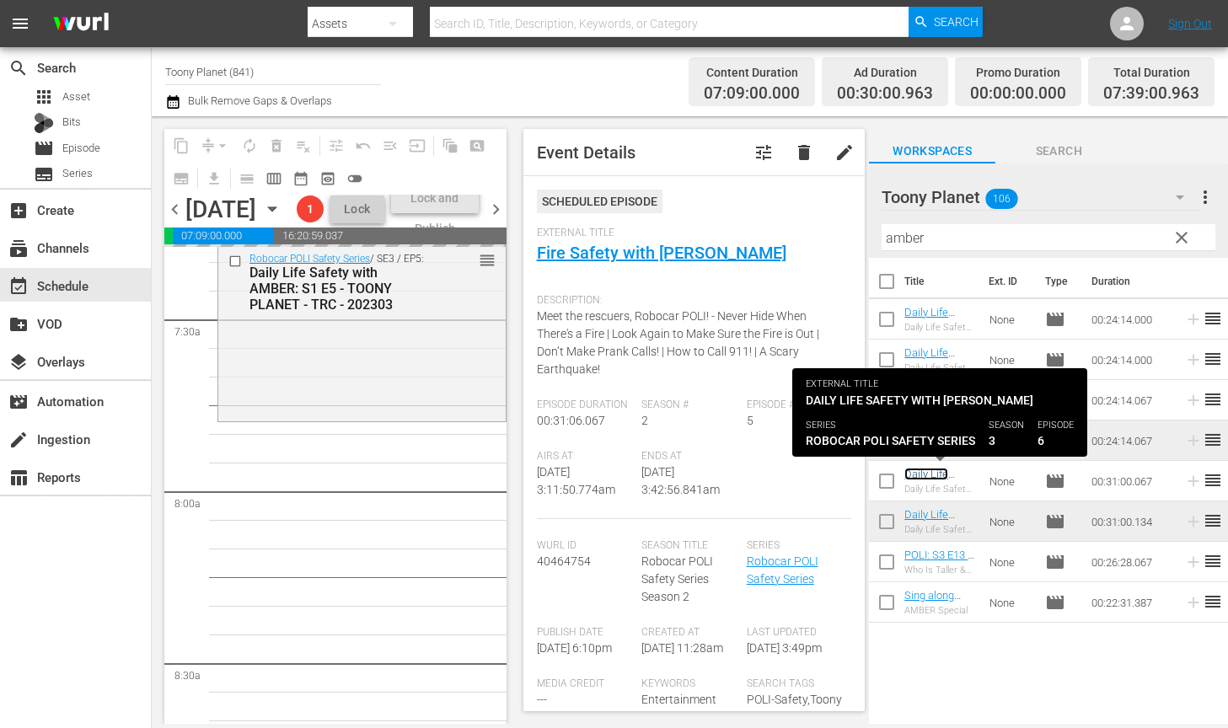
scroll to position [2538, 0]
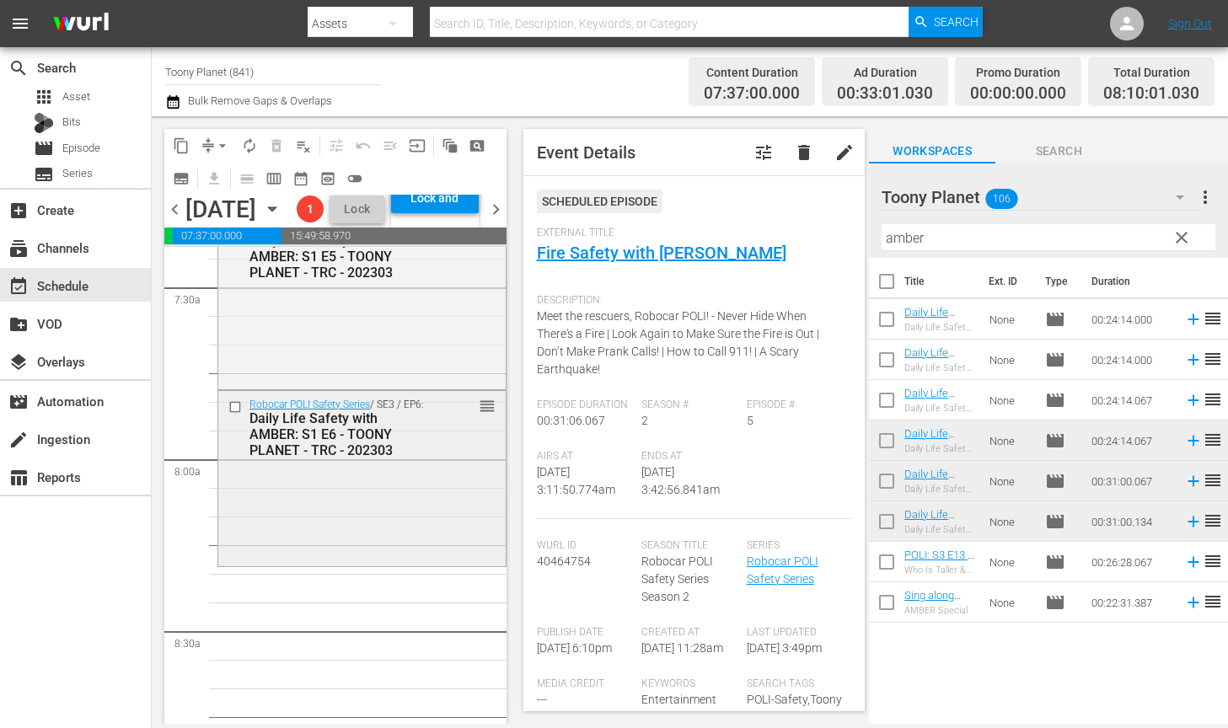
click at [352, 545] on div "Robocar POLI Safety Series / SE3 / EP6: Daily Life Safety with AMBER: S1 E6 - T…" at bounding box center [361, 477] width 287 height 173
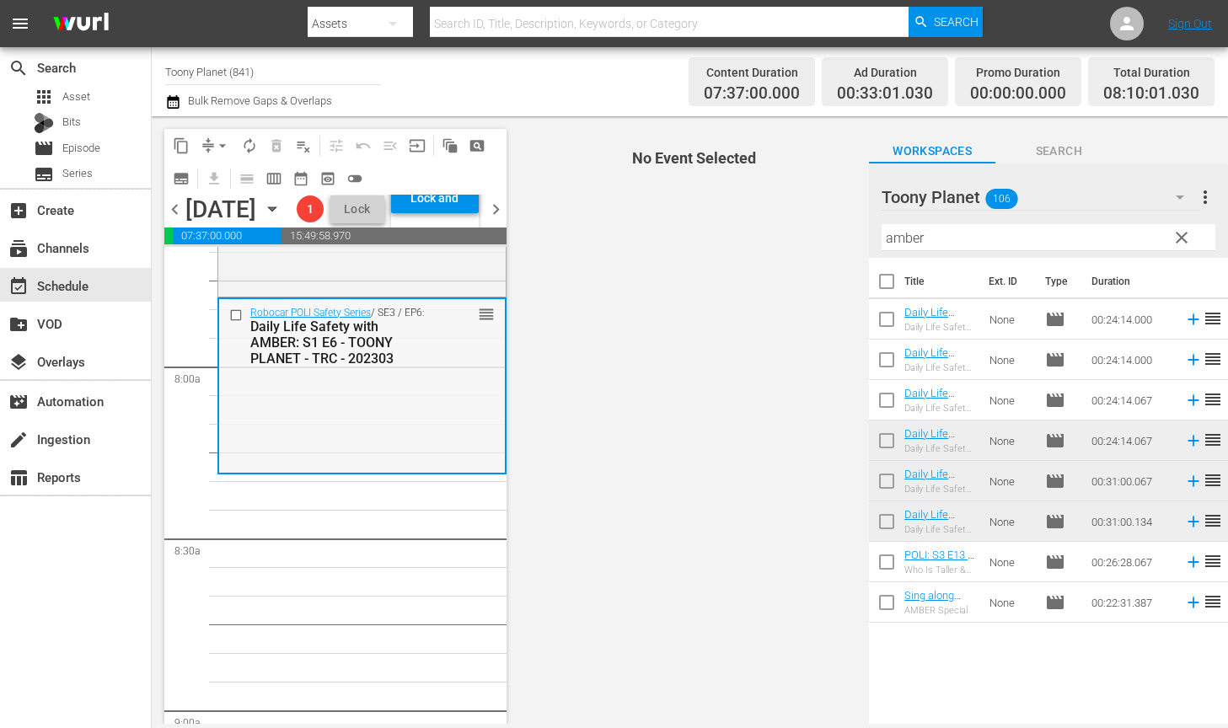
scroll to position [2655, 0]
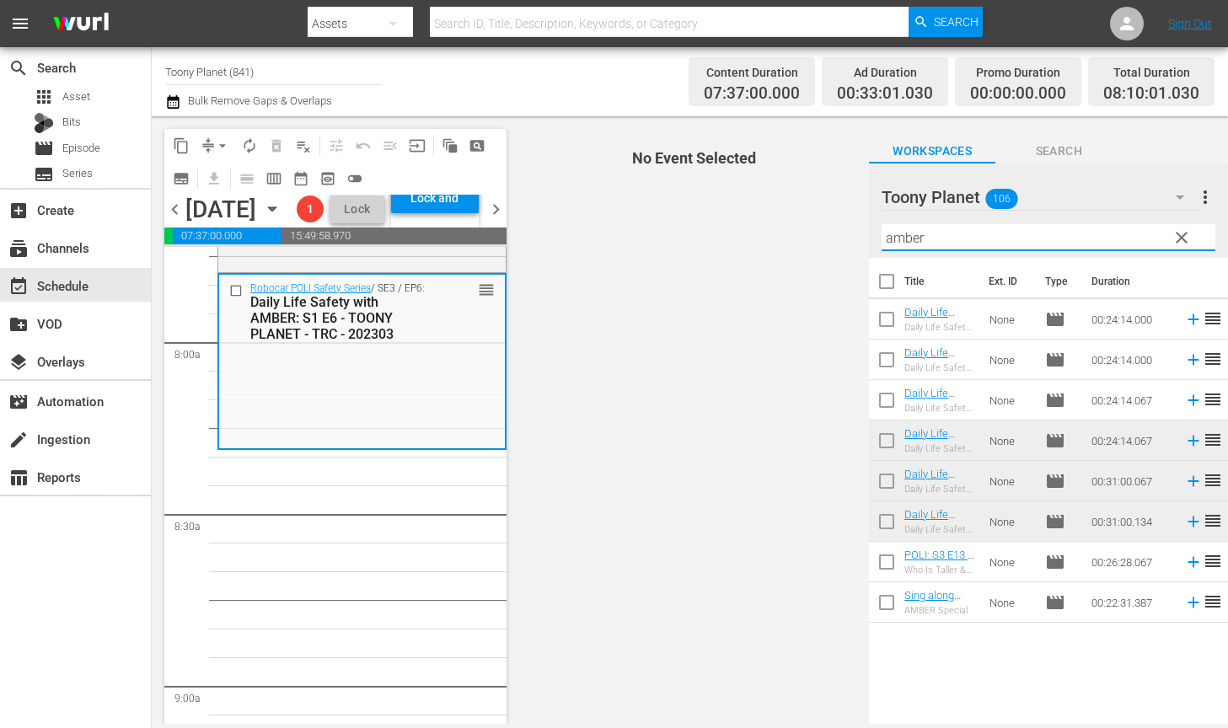
drag, startPoint x: 988, startPoint y: 241, endPoint x: 814, endPoint y: 234, distance: 174.6
click at [814, 234] on div "content_copy compress arrow_drop_down autorenew_outlined delete_forever_outline…" at bounding box center [690, 420] width 1076 height 608
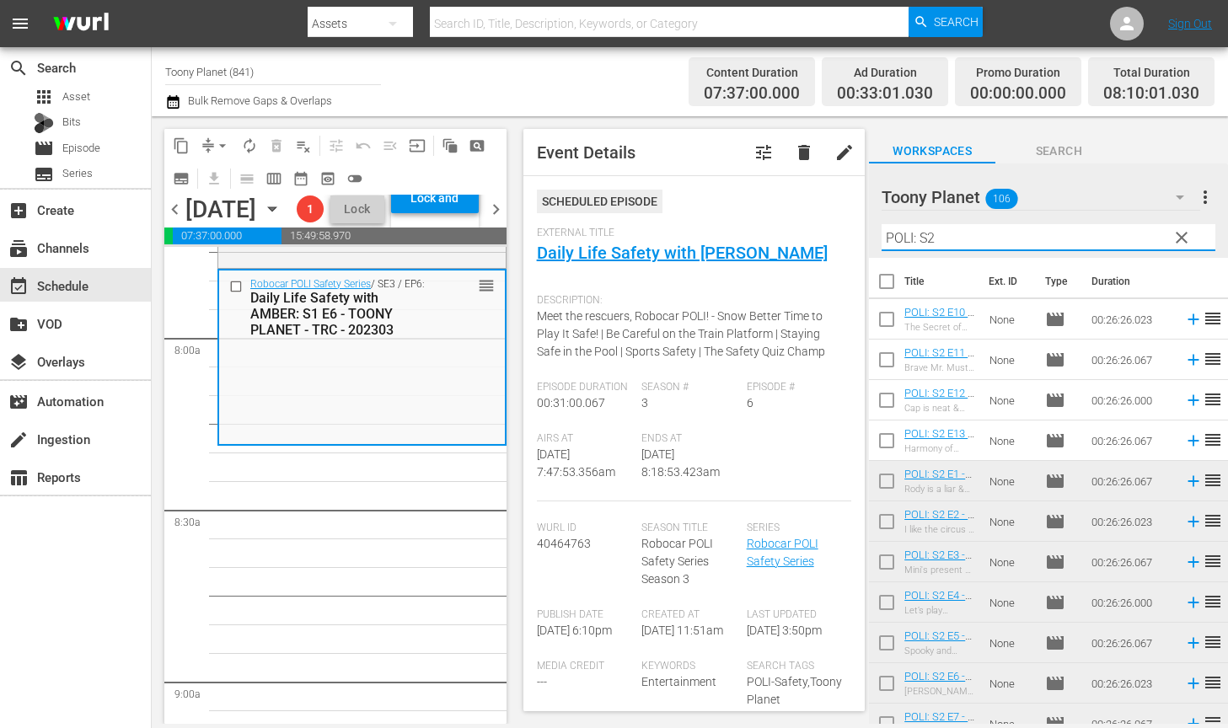
scroll to position [2713, 0]
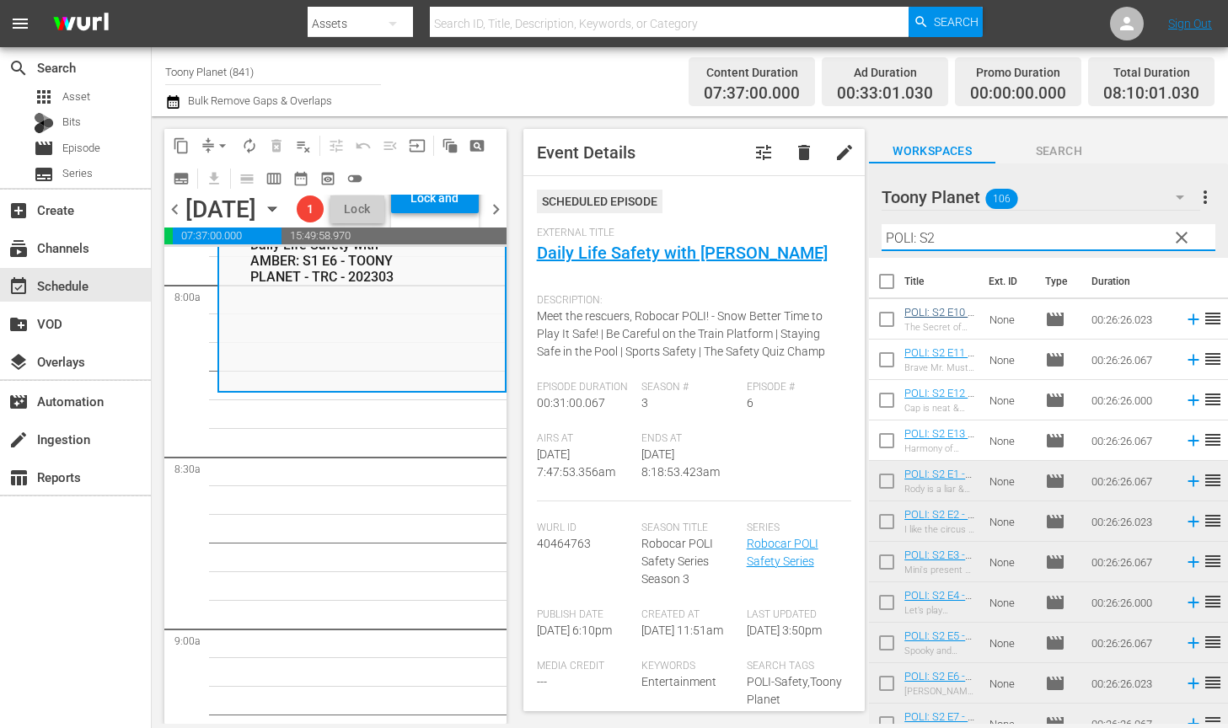
type input "POLI: S2"
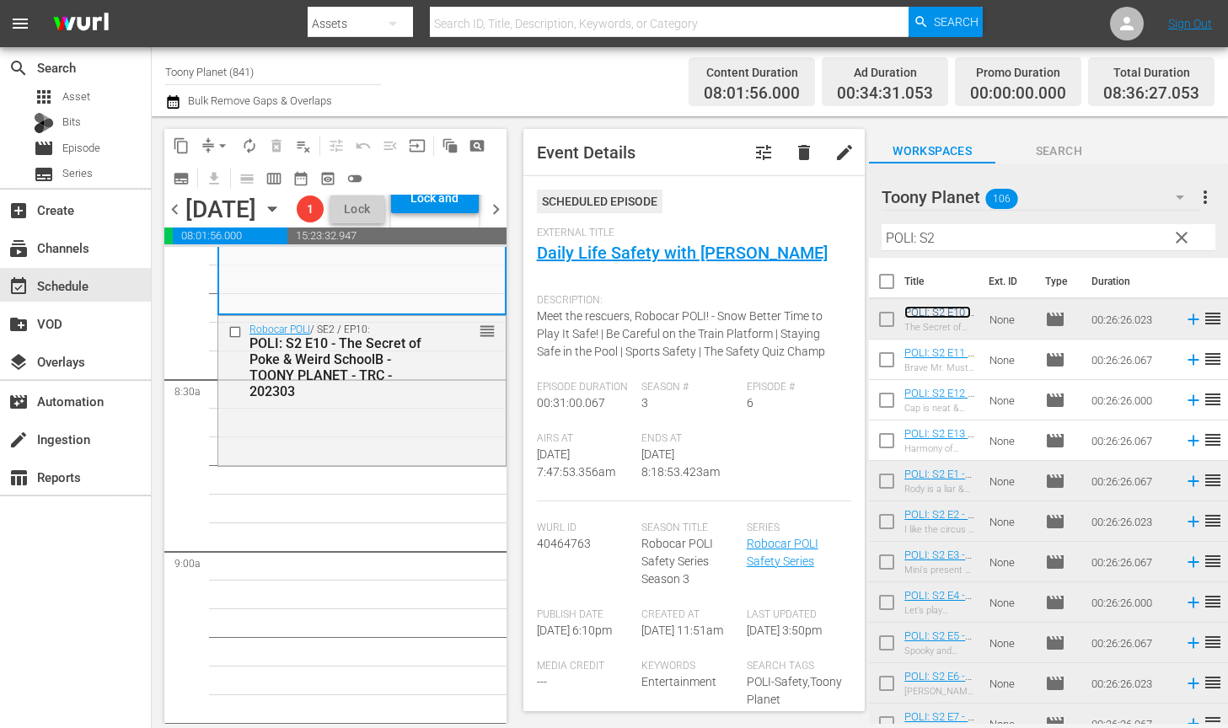
scroll to position [2794, 0]
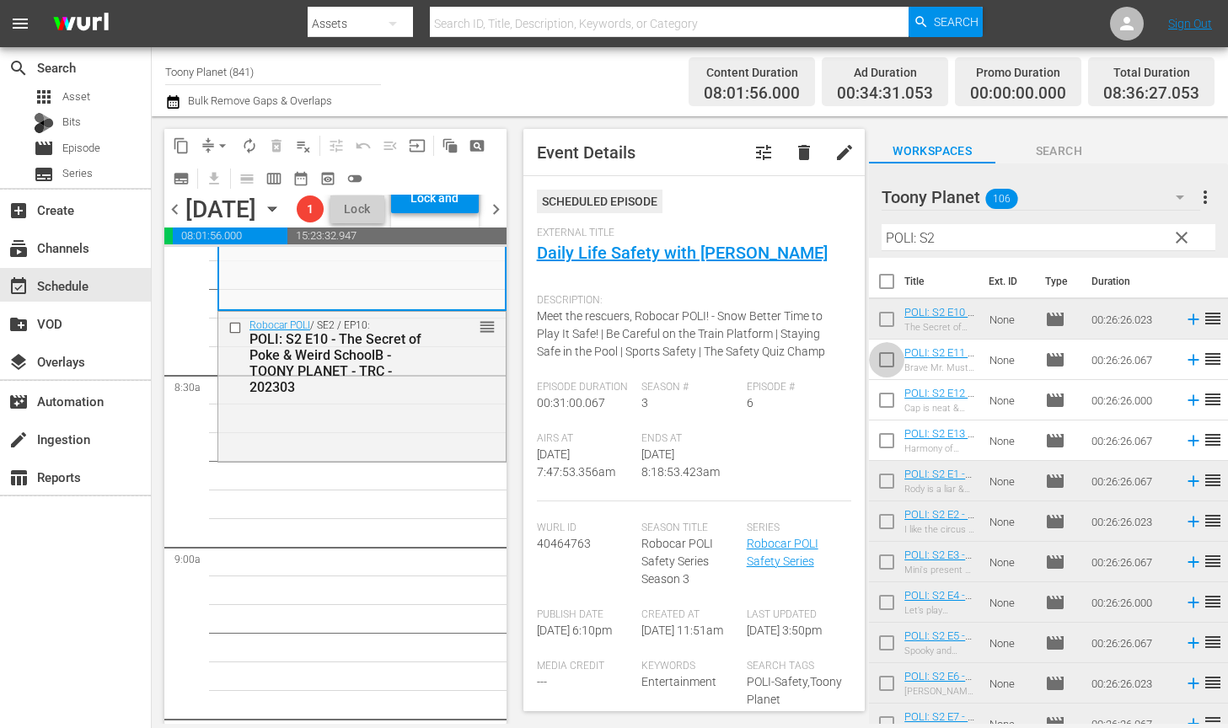
drag, startPoint x: 876, startPoint y: 361, endPoint x: 886, endPoint y: 385, distance: 26.1
click at [876, 361] on input "checkbox" at bounding box center [886, 362] width 35 height 35
checkbox input "true"
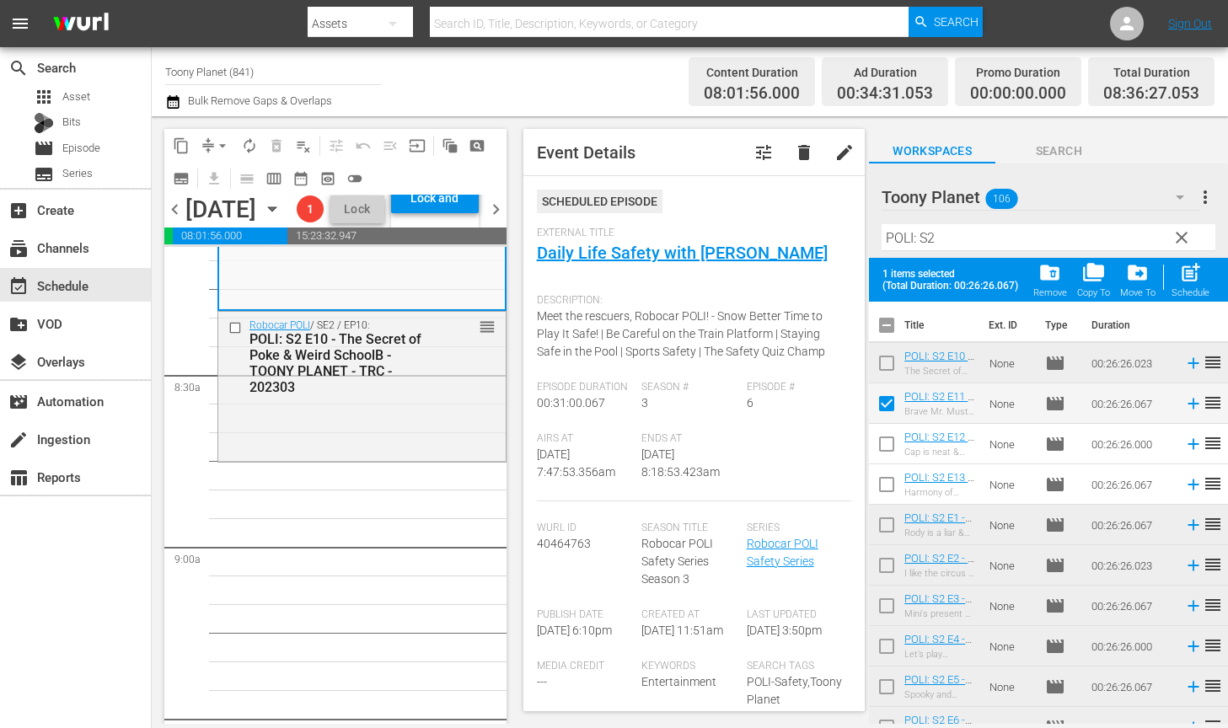
click at [881, 441] on input "checkbox" at bounding box center [886, 447] width 35 height 35
checkbox input "true"
click at [882, 483] on input "checkbox" at bounding box center [886, 487] width 35 height 35
checkbox input "true"
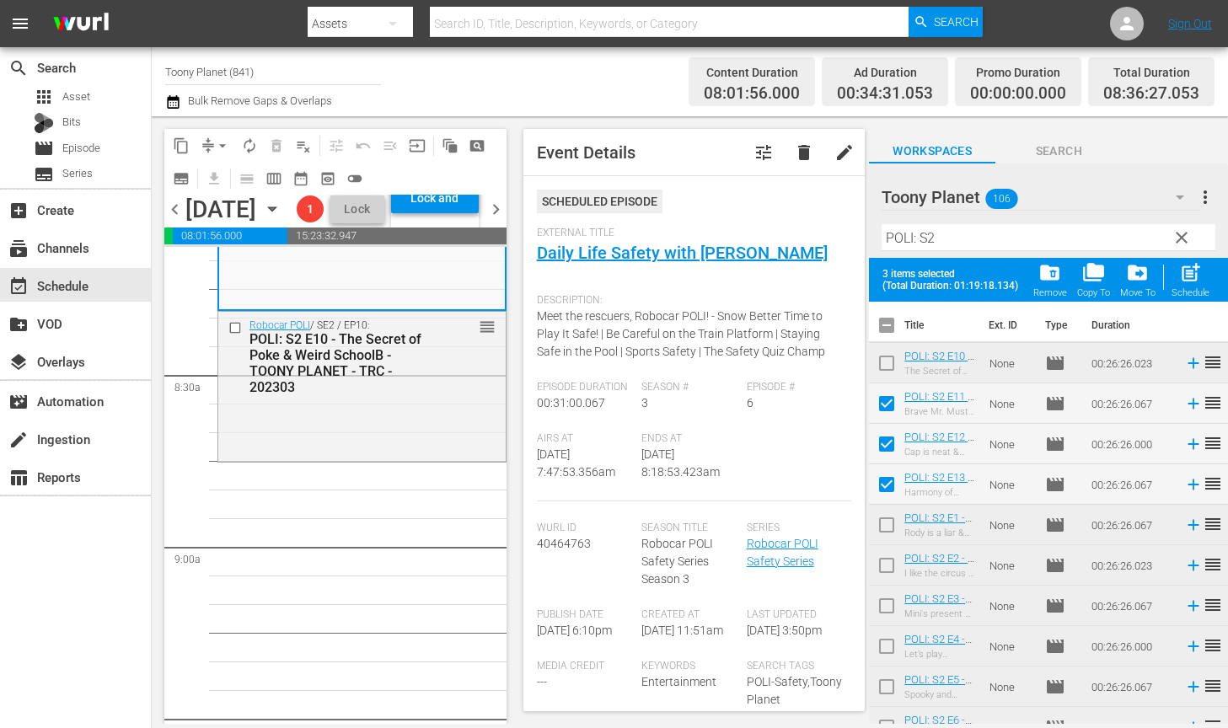
click at [1154, 276] on div "post_add Schedule" at bounding box center [1190, 279] width 38 height 37
checkbox input "false"
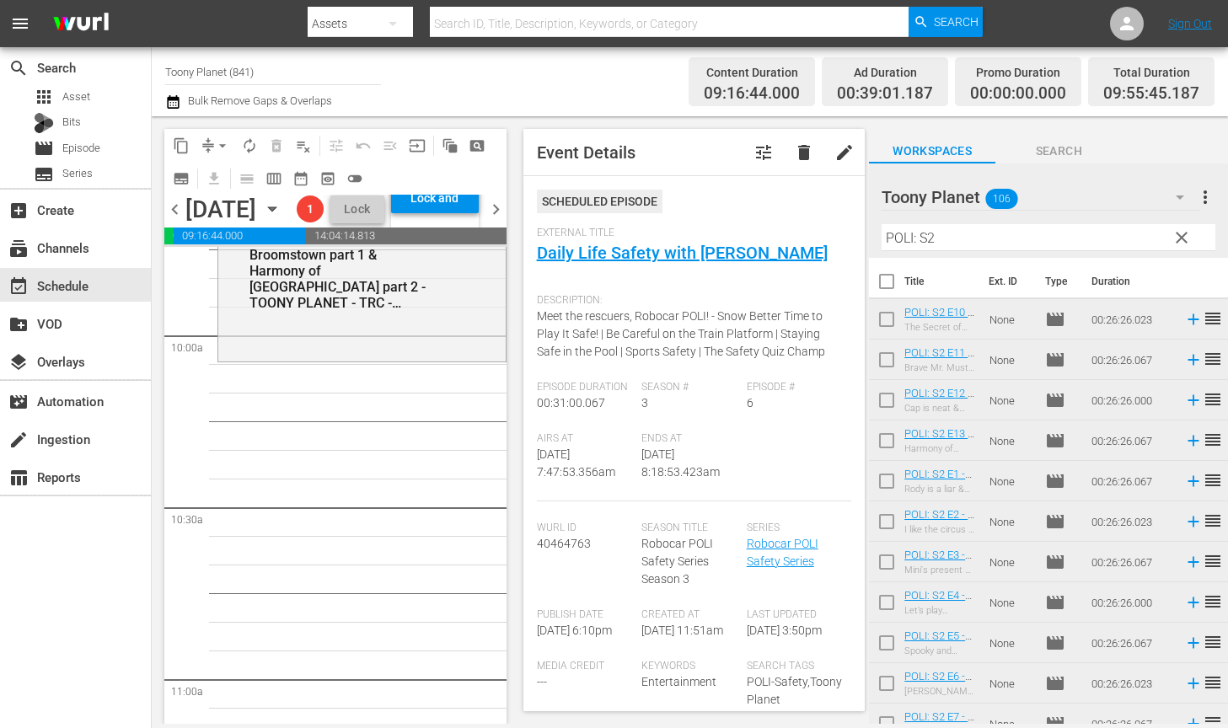
scroll to position [3359, 0]
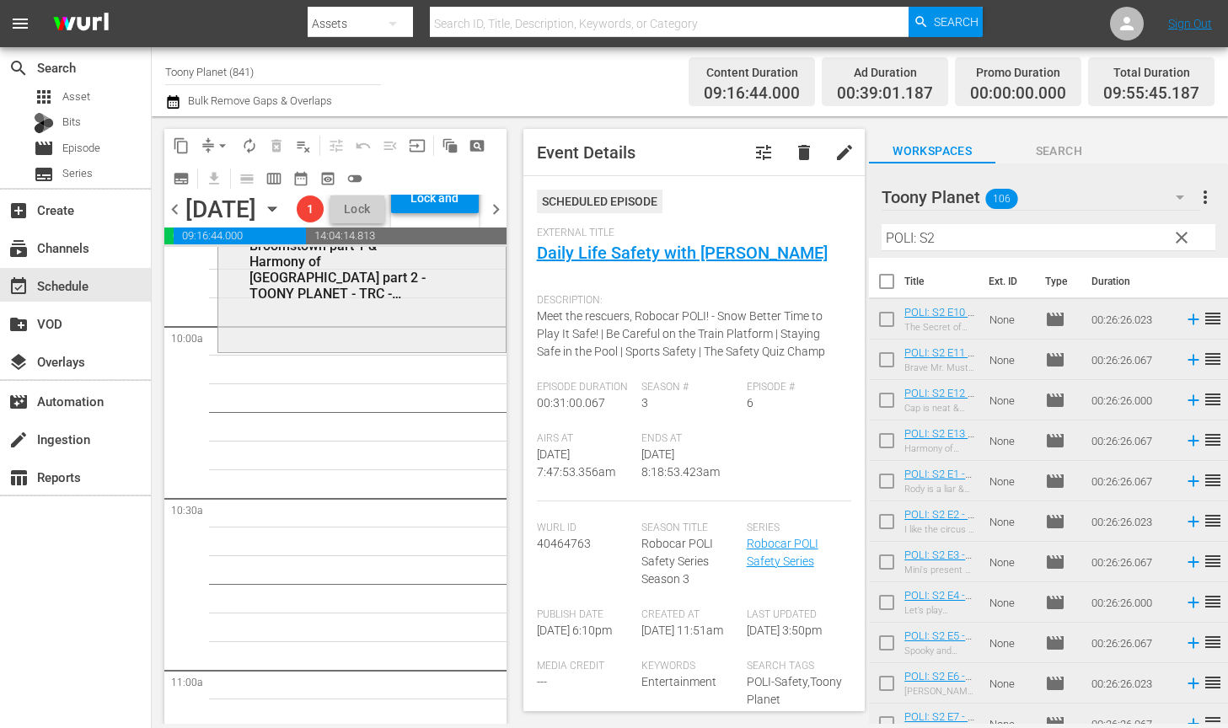
click at [376, 349] on div "Robocar POLI / SE2 / EP13: POLI: S2 E13 - Harmony of Broomstown part 1 & Harmon…" at bounding box center [361, 275] width 287 height 147
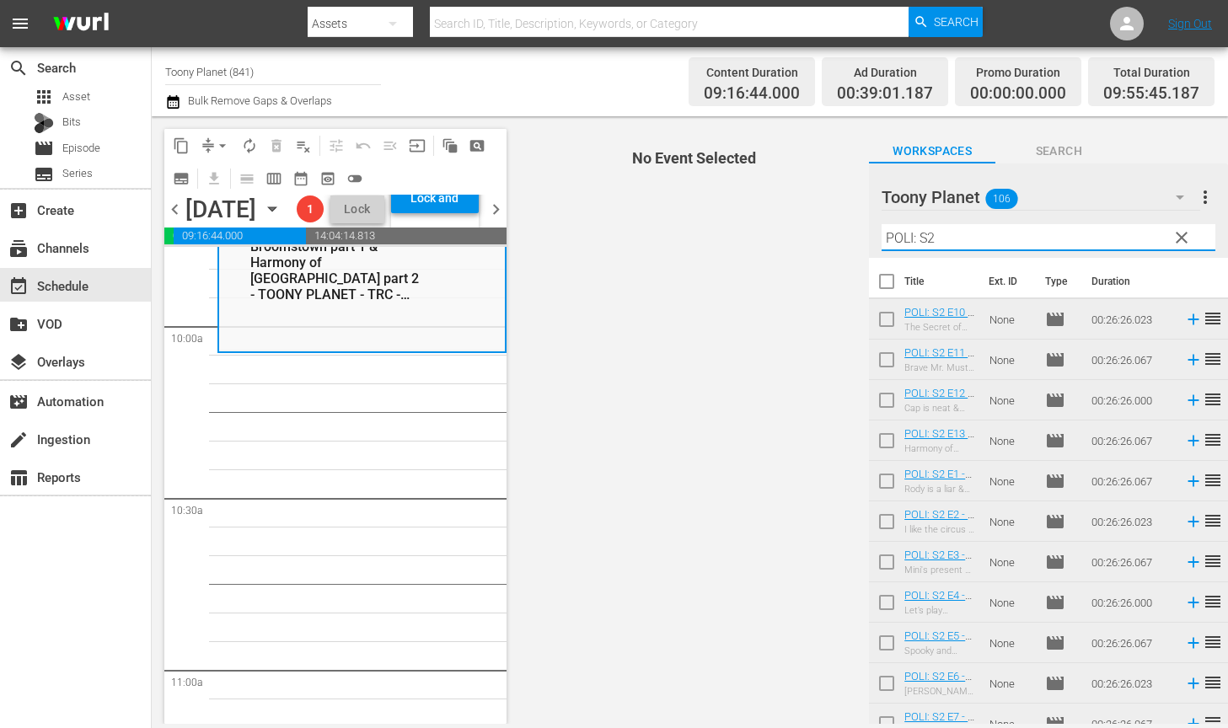
drag, startPoint x: 971, startPoint y: 249, endPoint x: 874, endPoint y: 237, distance: 97.6
click at [877, 237] on div "Toony Planet 106 Toony Planet more_vert clear Filter by Title POLI: S2" at bounding box center [1048, 210] width 359 height 94
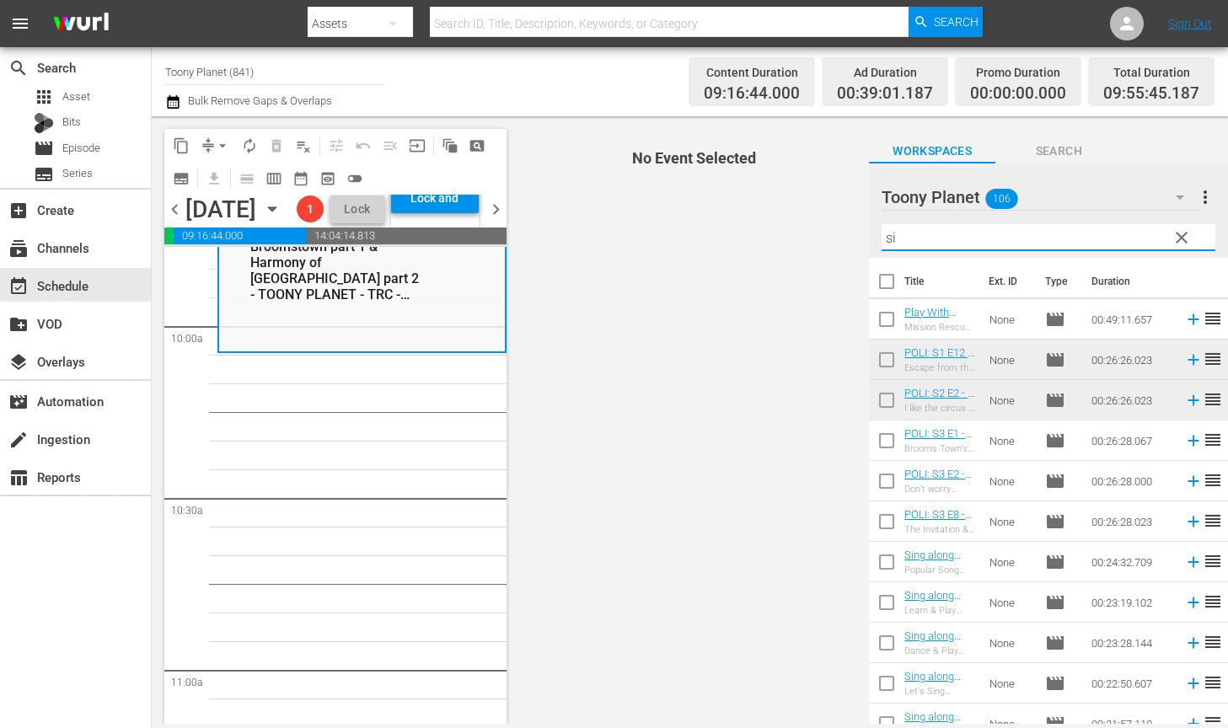
type input "s"
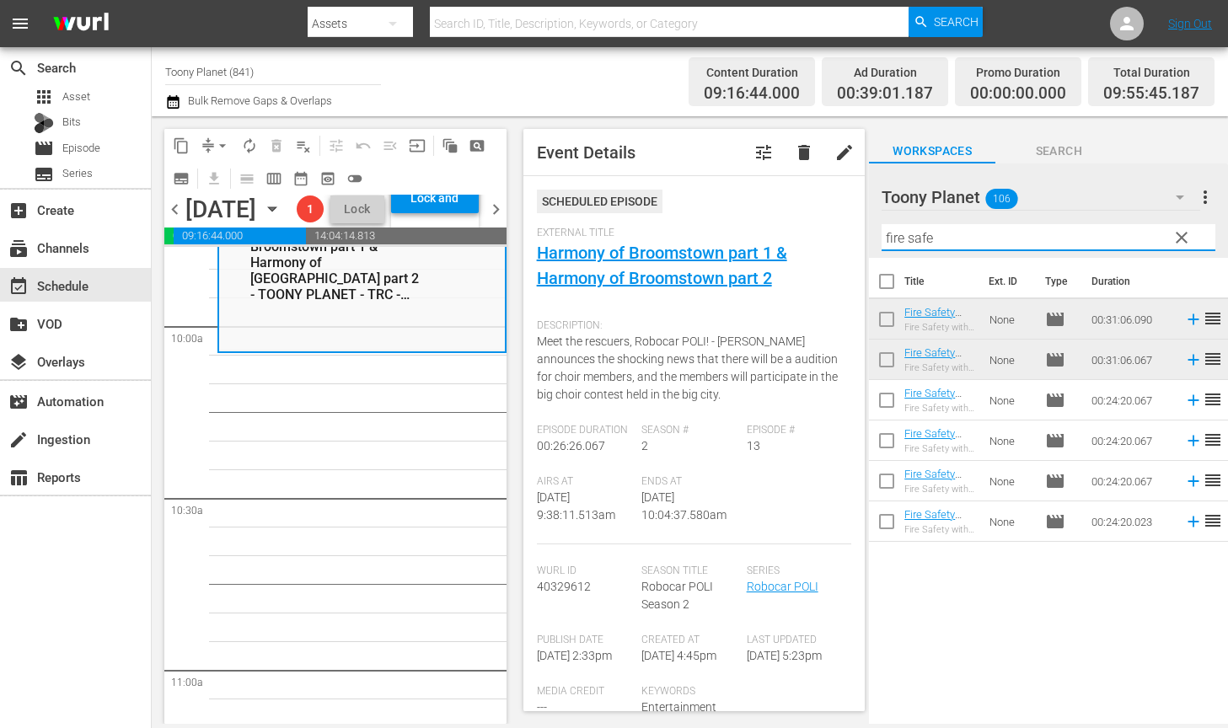
drag, startPoint x: 791, startPoint y: 216, endPoint x: 583, endPoint y: 180, distance: 211.1
click at [640, 193] on div "content_copy compress arrow_drop_down autorenew_outlined delete_forever_outline…" at bounding box center [690, 420] width 1076 height 608
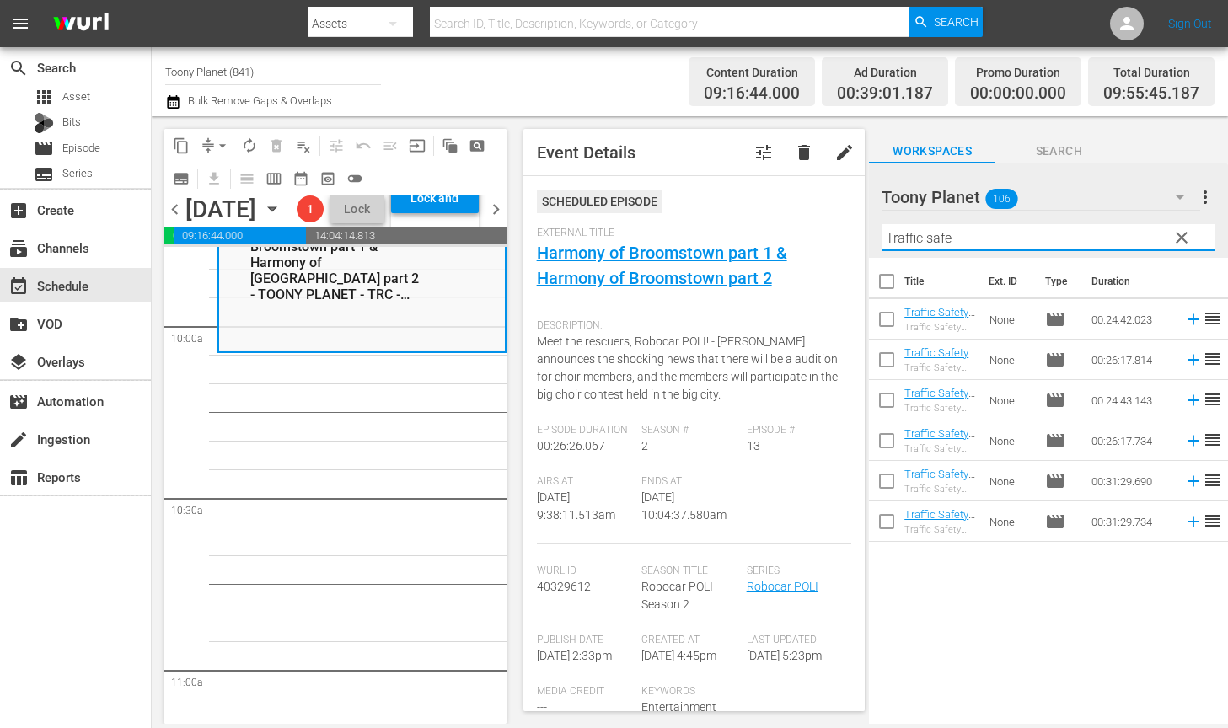
drag, startPoint x: 757, startPoint y: 221, endPoint x: 678, endPoint y: 211, distance: 79.0
click at [695, 208] on div "content_copy compress arrow_drop_down autorenew_outlined delete_forever_outline…" at bounding box center [690, 420] width 1076 height 608
type input "Traffic safe"
click at [890, 447] on input "checkbox" at bounding box center [886, 443] width 35 height 35
checkbox input "true"
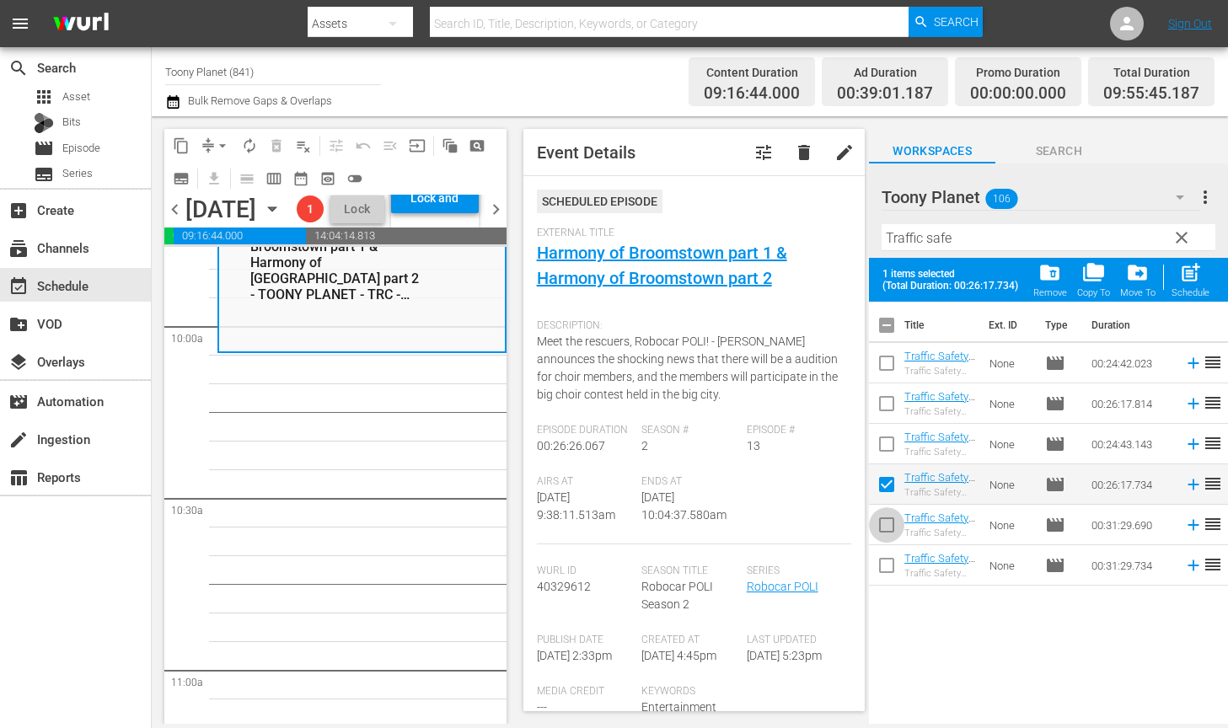
click at [887, 522] on input "checkbox" at bounding box center [886, 528] width 35 height 35
checkbox input "true"
click at [881, 563] on input "checkbox" at bounding box center [886, 568] width 35 height 35
checkbox input "true"
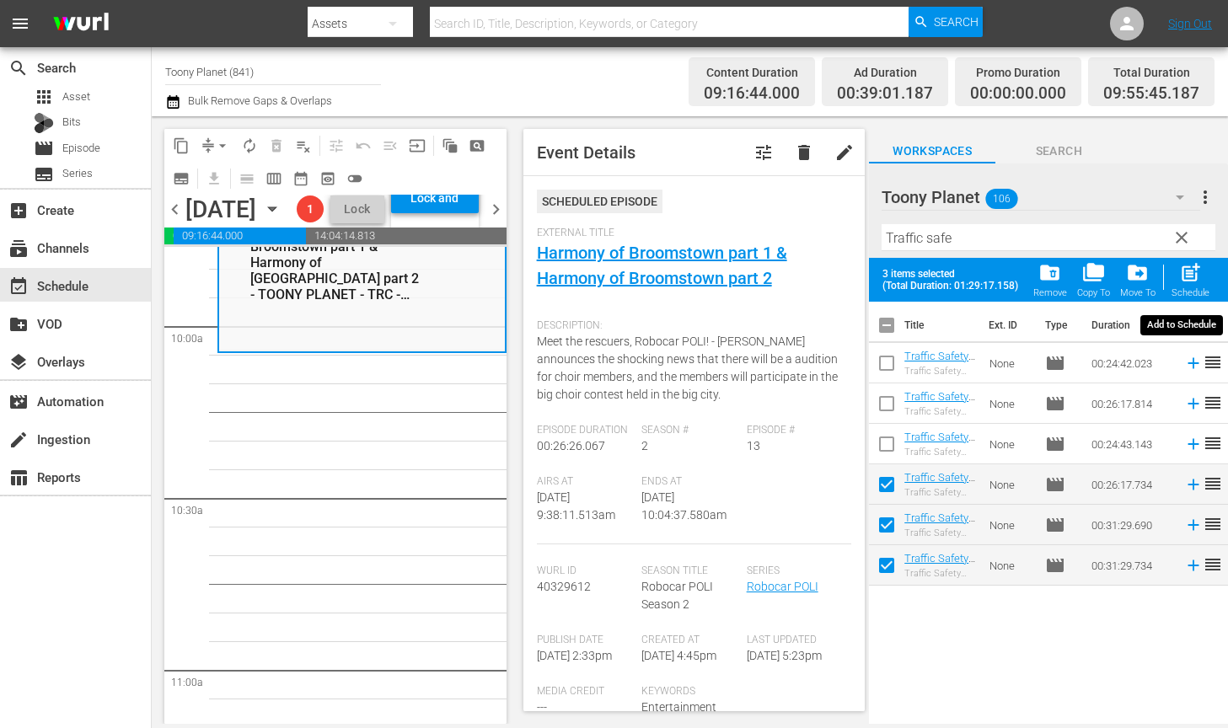
click at [1154, 281] on span "post_add" at bounding box center [1190, 272] width 23 height 23
checkbox input "false"
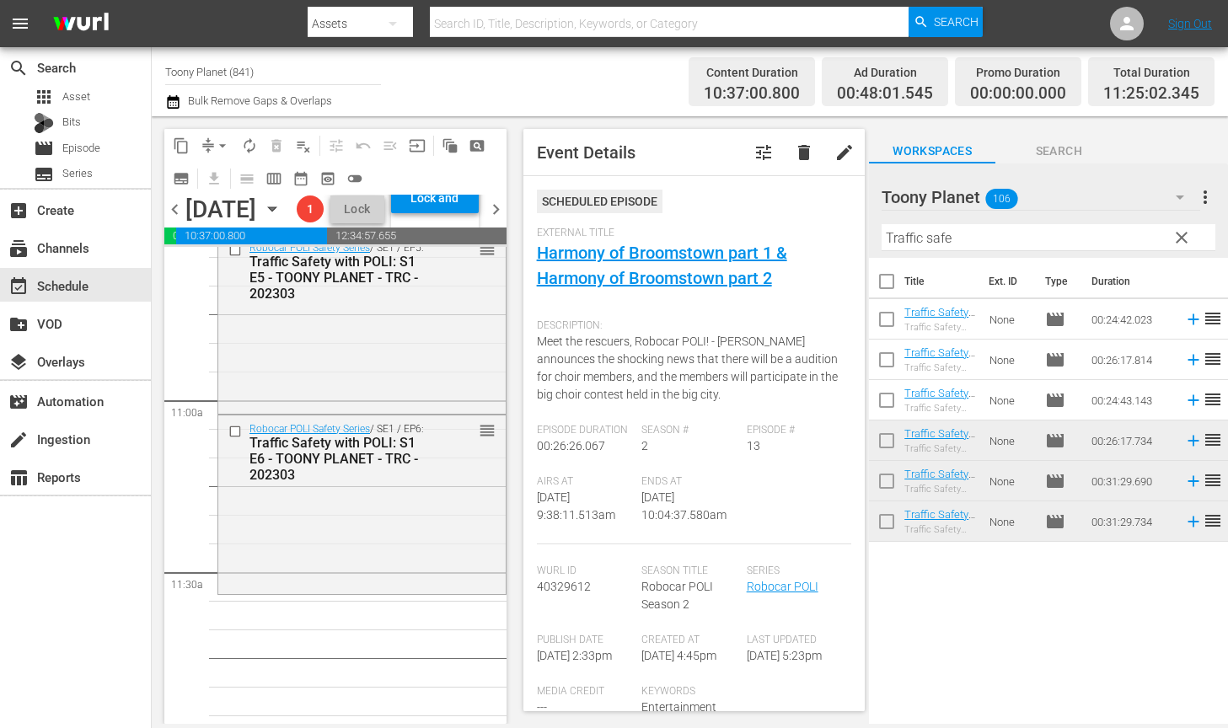
scroll to position [3631, 0]
drag, startPoint x: 1004, startPoint y: 242, endPoint x: 765, endPoint y: 223, distance: 240.0
click at [765, 223] on div "content_copy compress arrow_drop_down autorenew_outlined delete_forever_outline…" at bounding box center [690, 420] width 1076 height 608
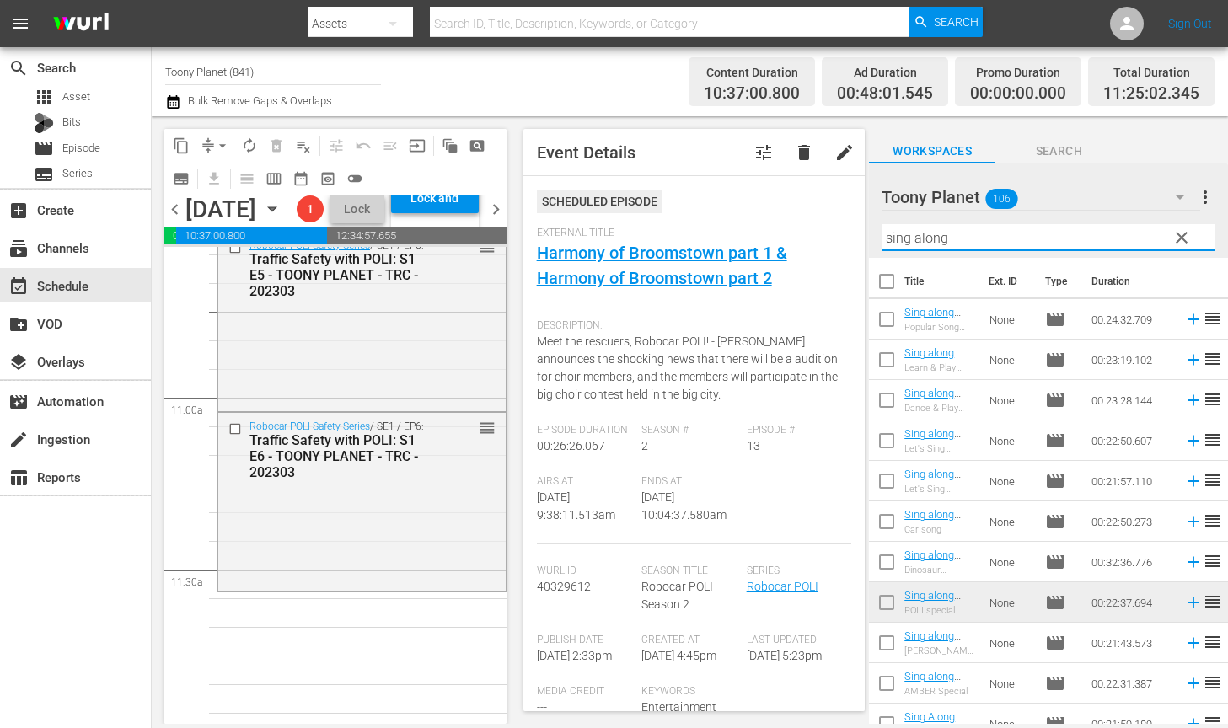
drag, startPoint x: 970, startPoint y: 230, endPoint x: 741, endPoint y: 198, distance: 231.4
click at [741, 198] on div "content_copy compress arrow_drop_down autorenew_outlined delete_forever_outline…" at bounding box center [690, 420] width 1076 height 608
type input "sing along"
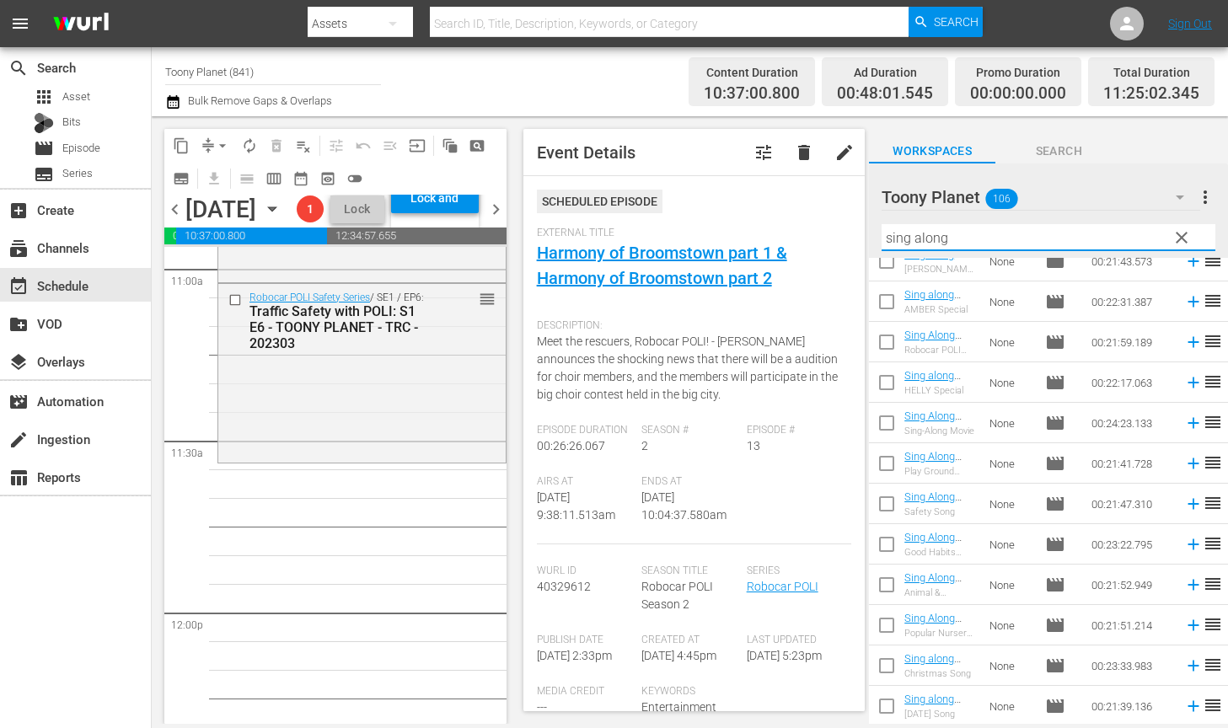
scroll to position [3762, 0]
drag, startPoint x: 919, startPoint y: 459, endPoint x: 396, endPoint y: 8, distance: 691.3
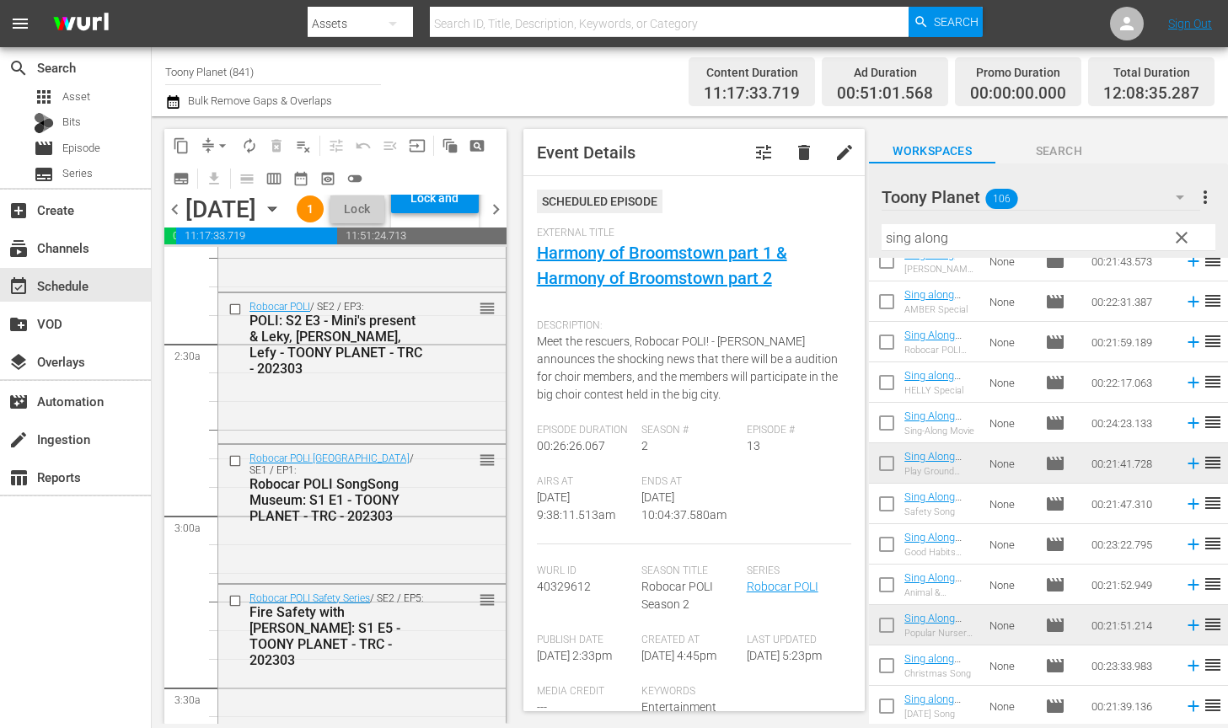
scroll to position [0, 0]
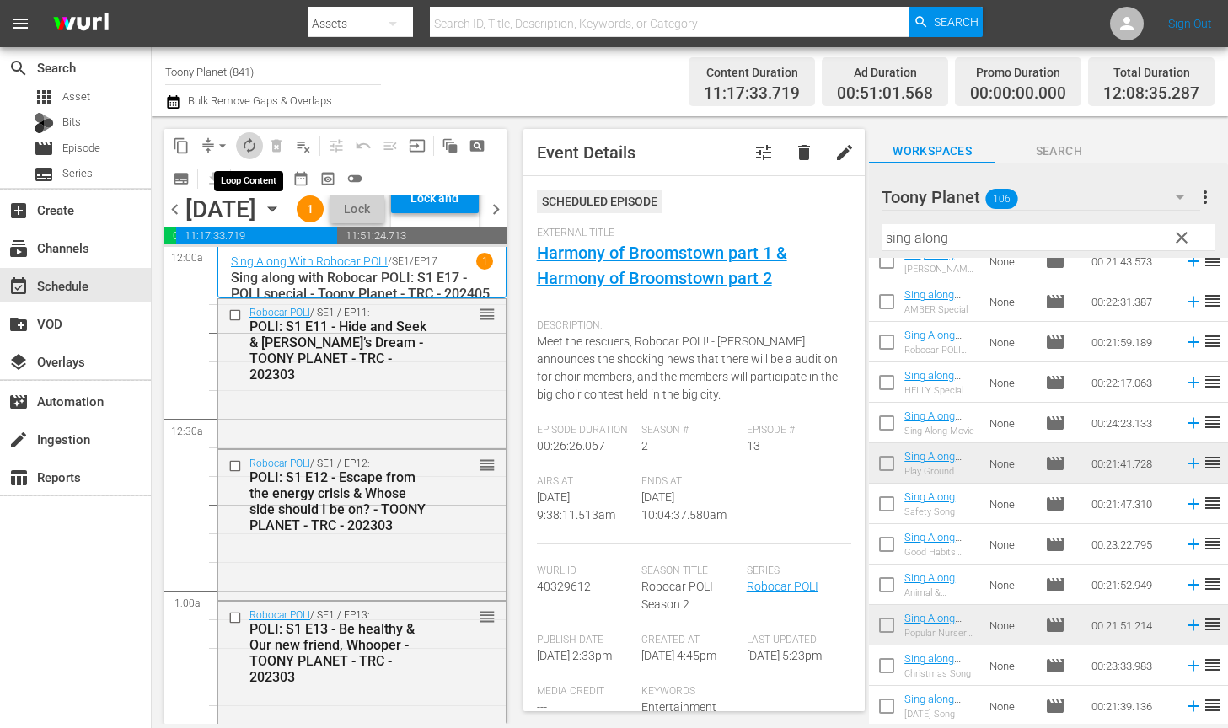
click at [254, 149] on span "autorenew_outlined" at bounding box center [249, 145] width 17 height 17
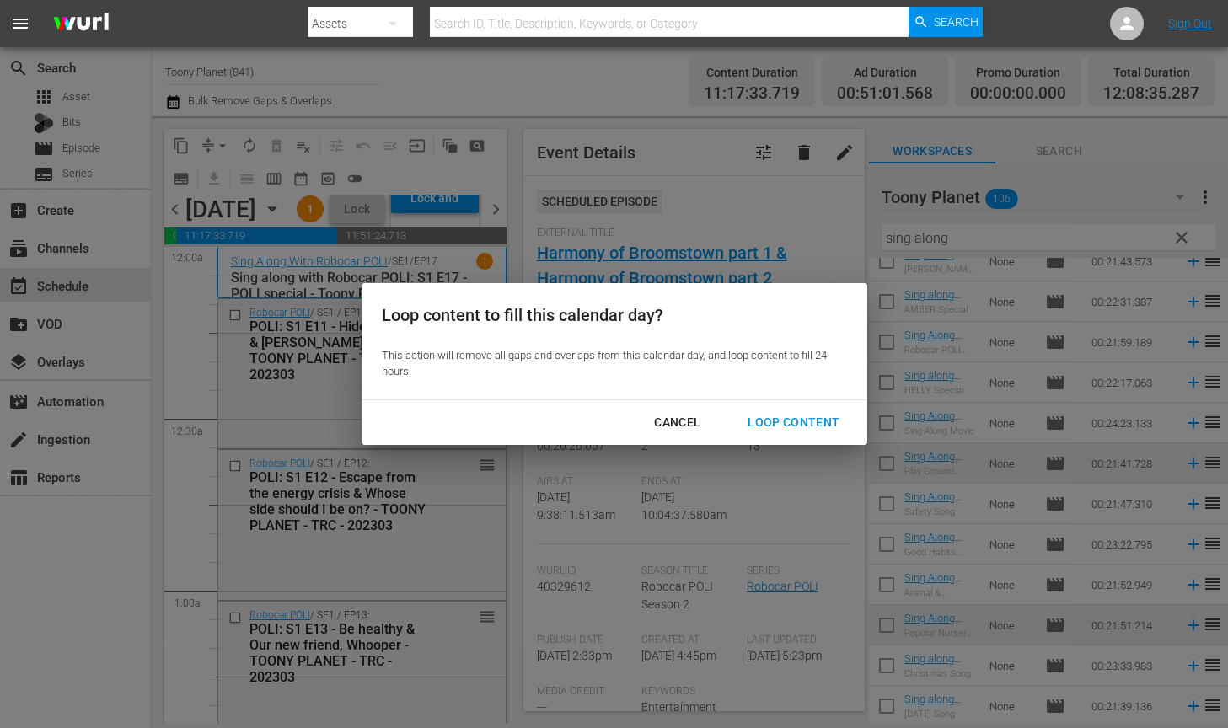
click at [802, 421] on div "Loop Content" at bounding box center [793, 422] width 119 height 21
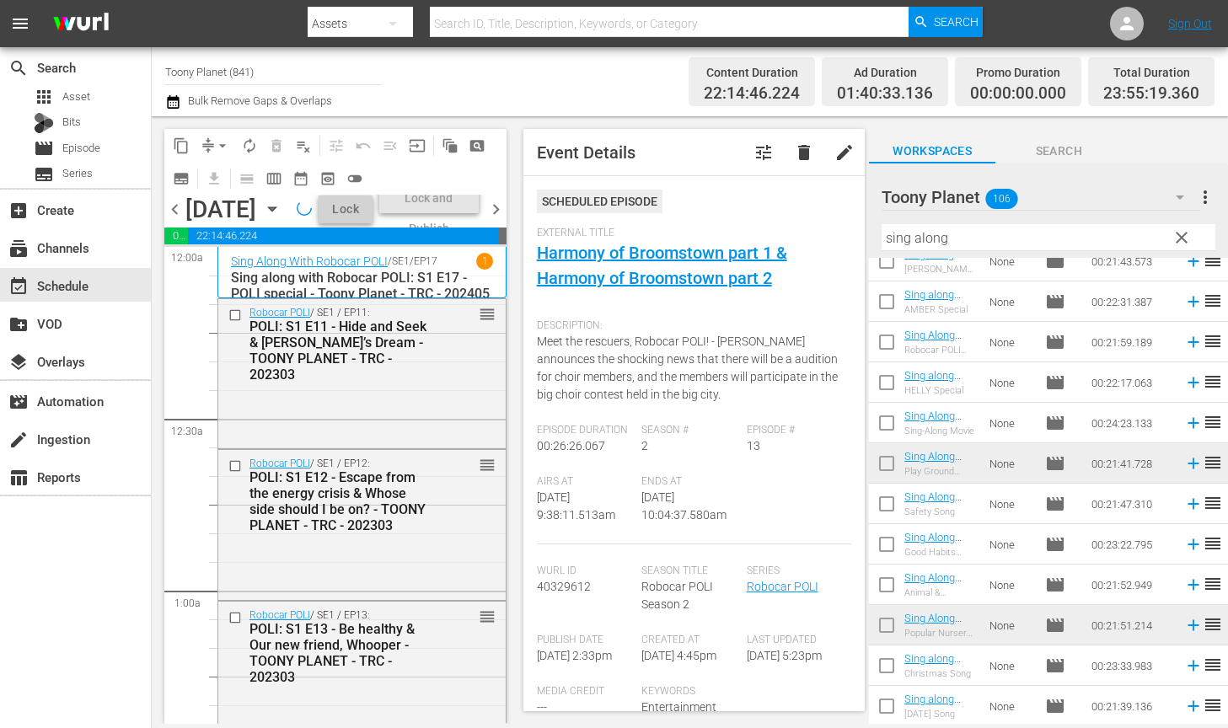
click at [391, 228] on div "chevron_left Monday, September 29th September 29th Lineup WILL DELIVER: 9/28 @ …" at bounding box center [335, 211] width 342 height 33
click at [470, 213] on div "Lock and Publish" at bounding box center [434, 198] width 71 height 30
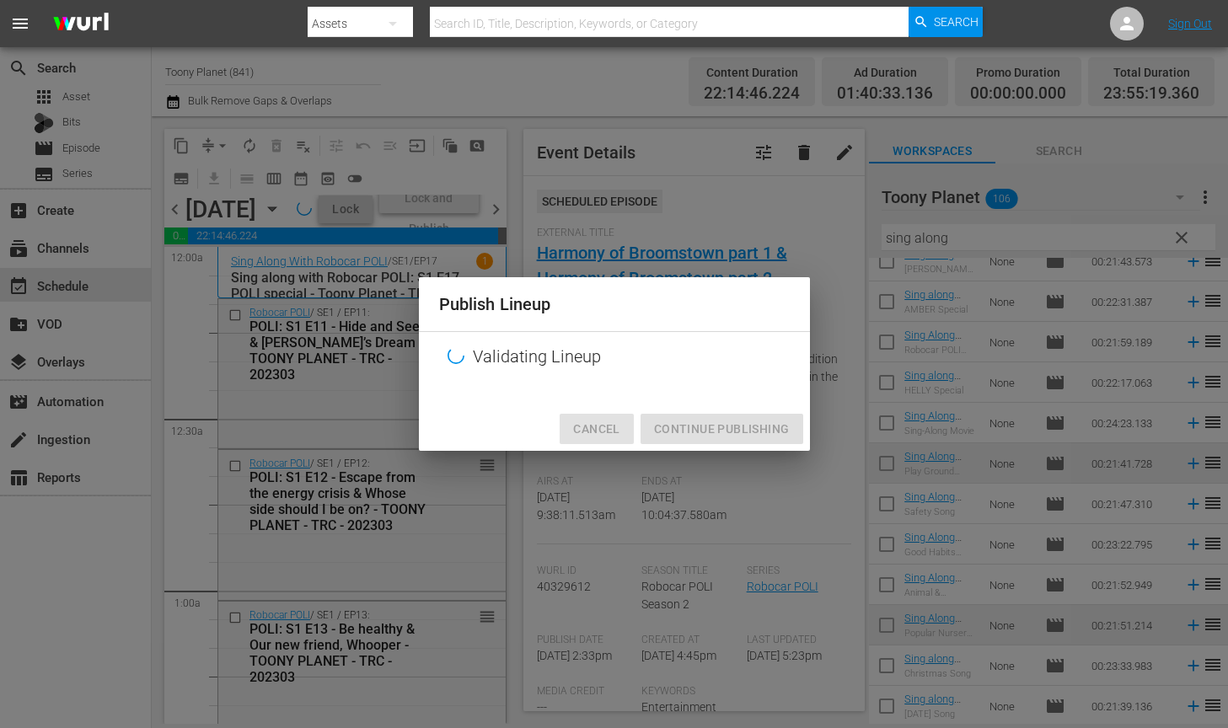
click at [615, 433] on span "Cancel" at bounding box center [596, 429] width 46 height 21
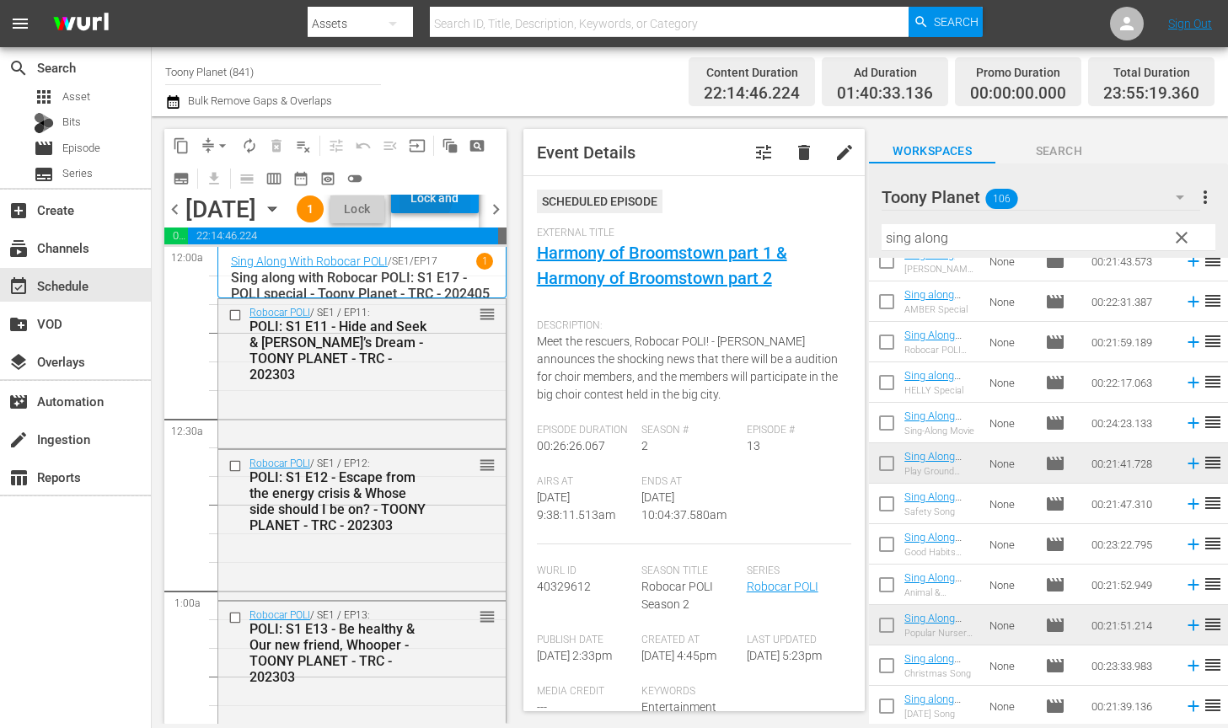
click at [466, 213] on div "Lock and Publish" at bounding box center [434, 198] width 71 height 30
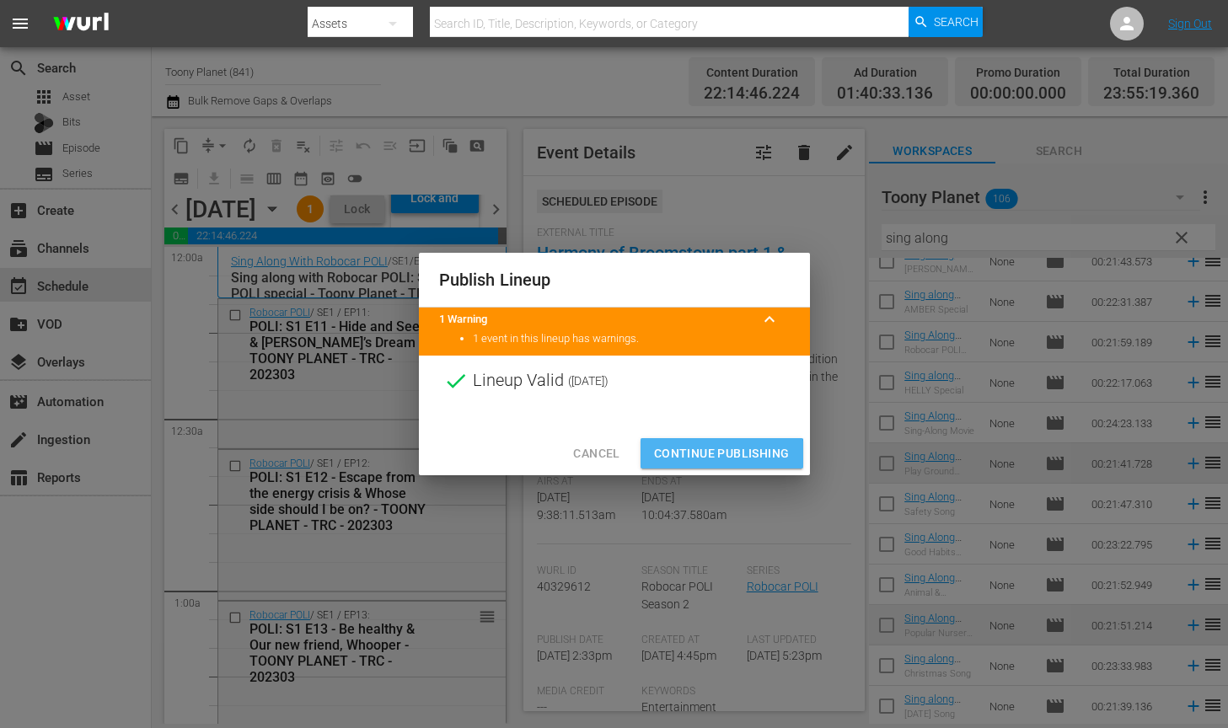
click at [718, 459] on span "Continue Publishing" at bounding box center [722, 453] width 136 height 21
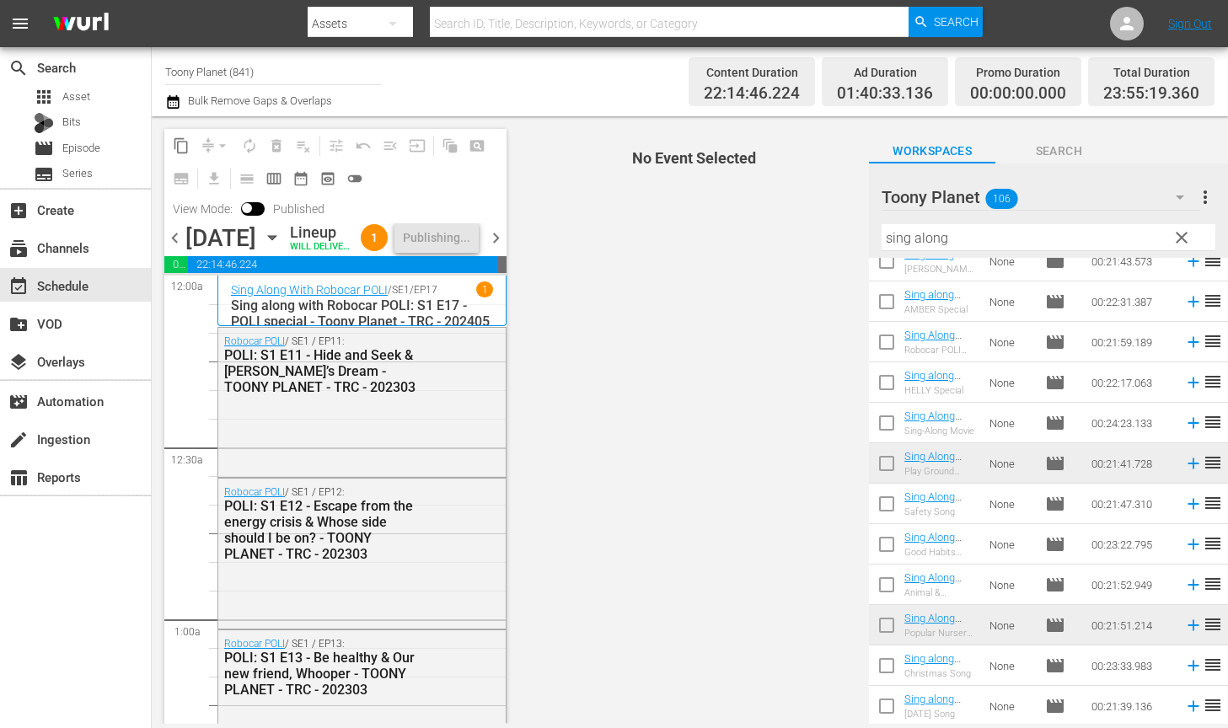
click at [678, 472] on span "No Event Selected" at bounding box center [690, 420] width 359 height 608
click at [496, 249] on span "chevron_right" at bounding box center [495, 238] width 21 height 21
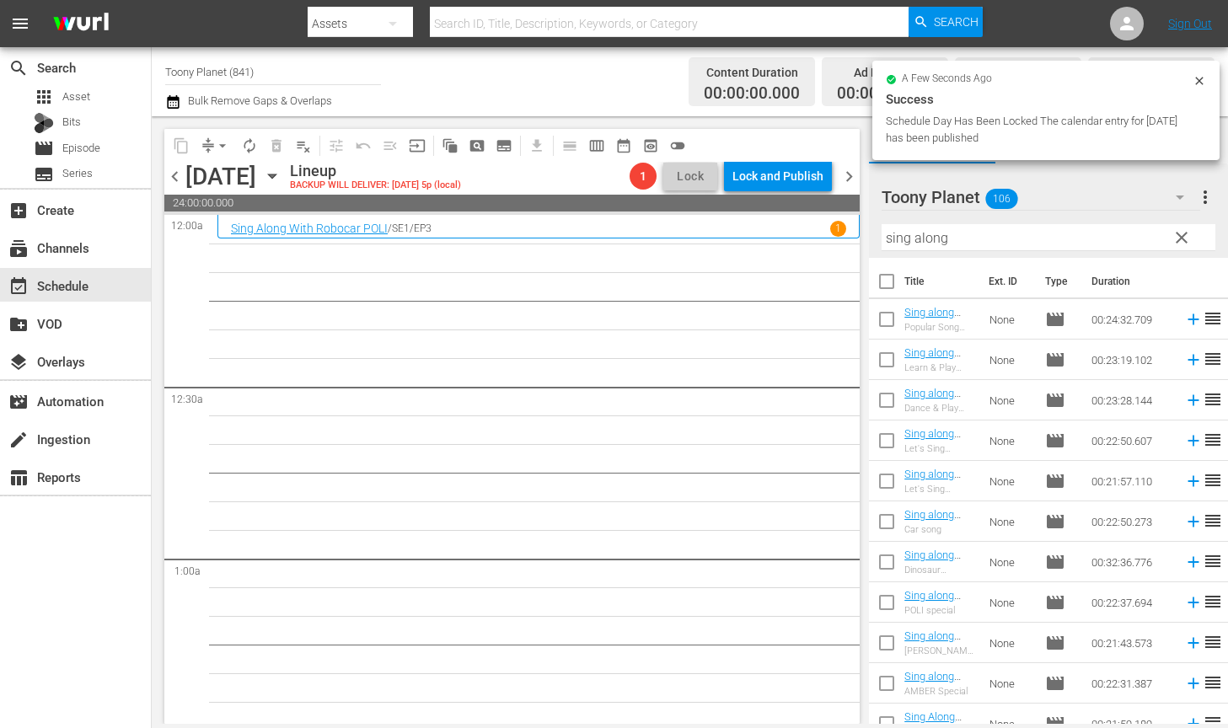
click at [1154, 238] on span "clear" at bounding box center [1181, 238] width 20 height 20
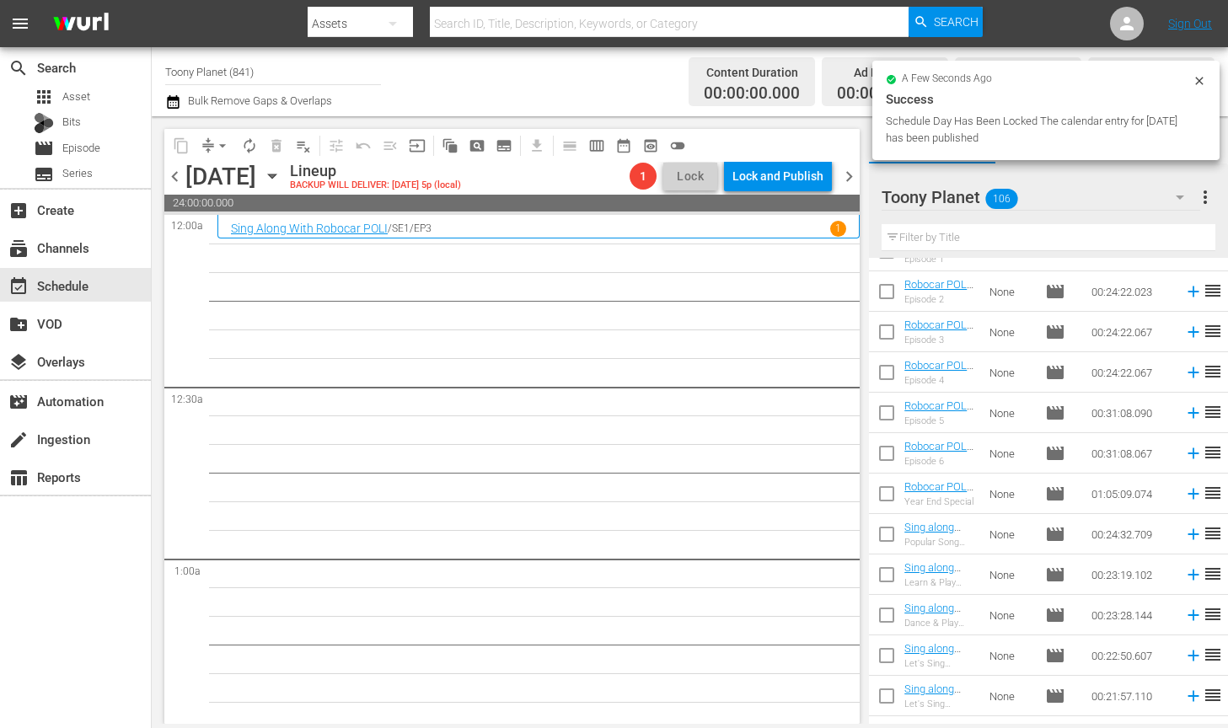
scroll to position [3860, 0]
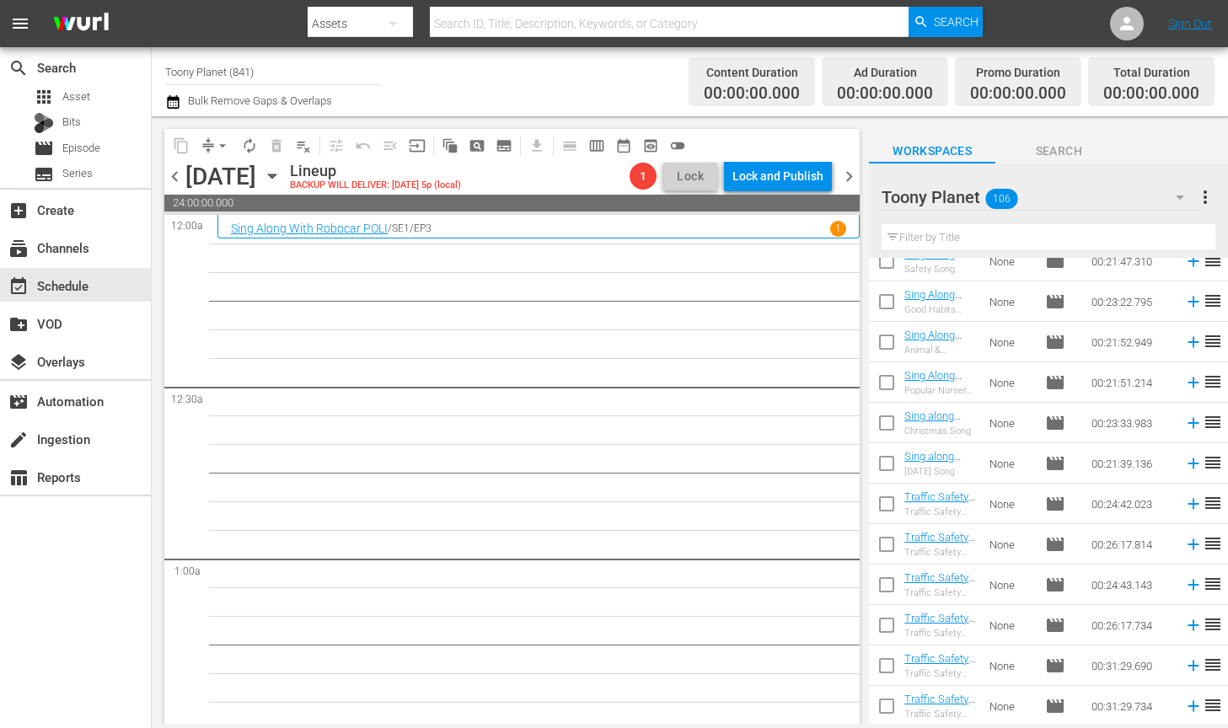
click at [937, 237] on input "text" at bounding box center [1048, 237] width 334 height 27
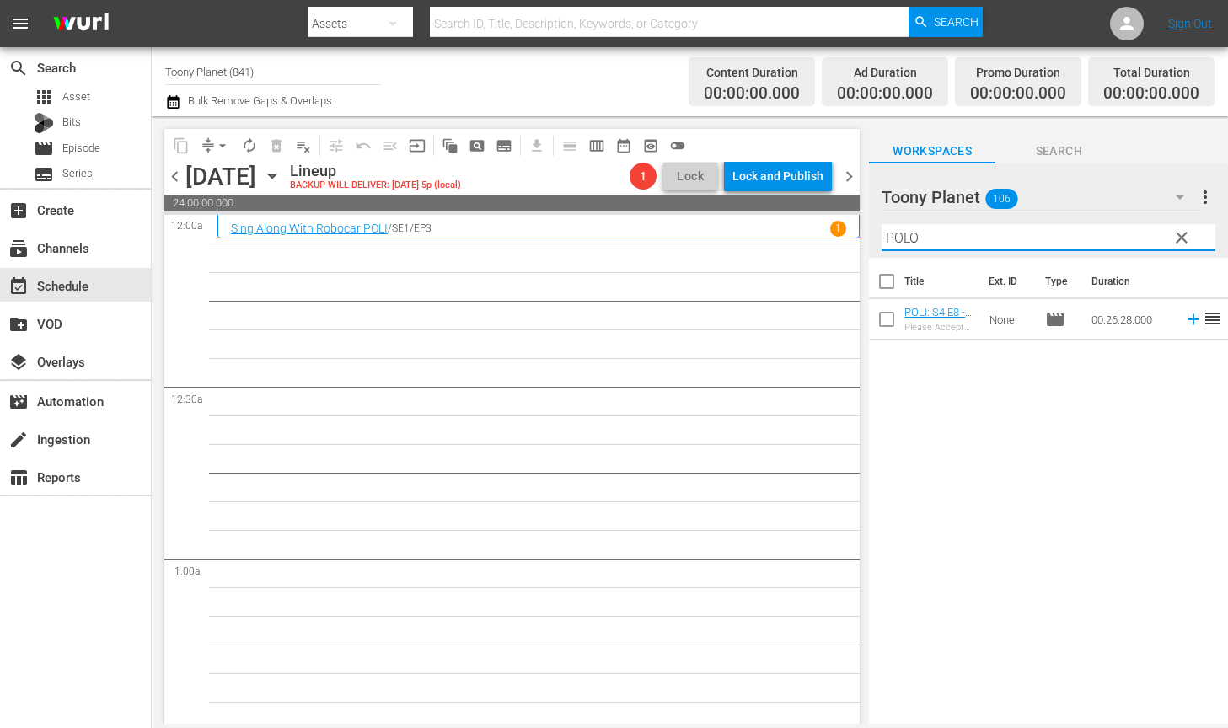
scroll to position [0, 0]
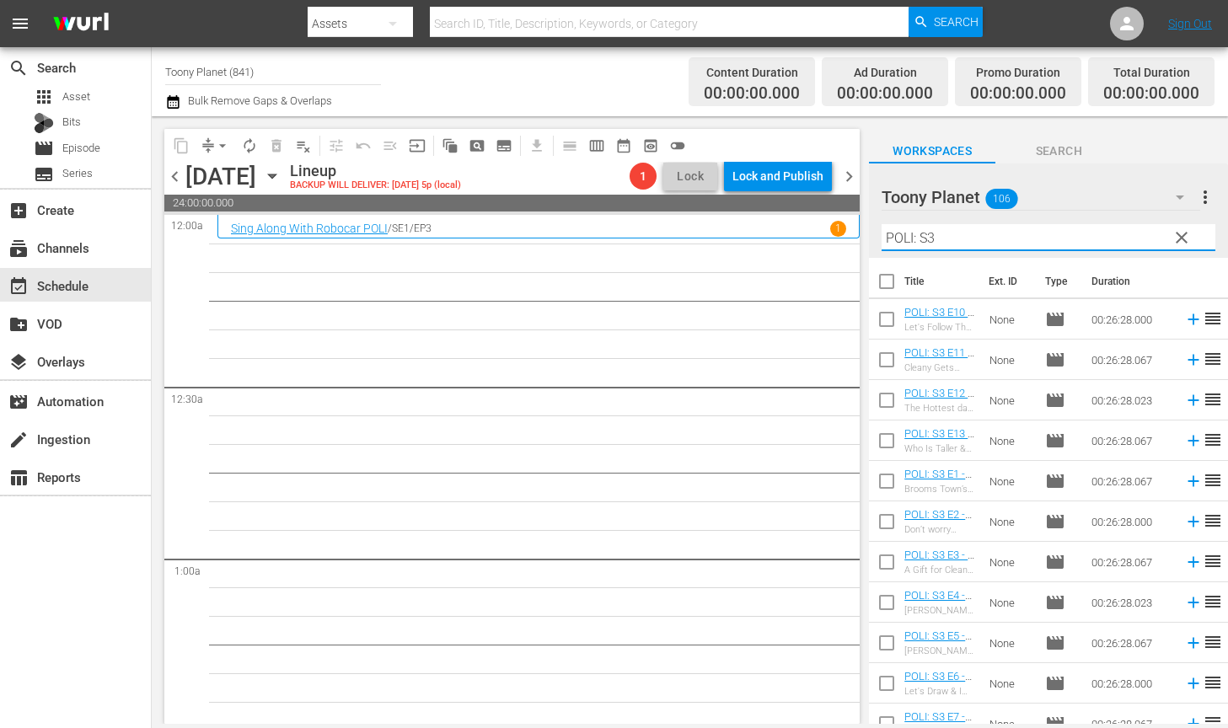
type input "POLI: S3"
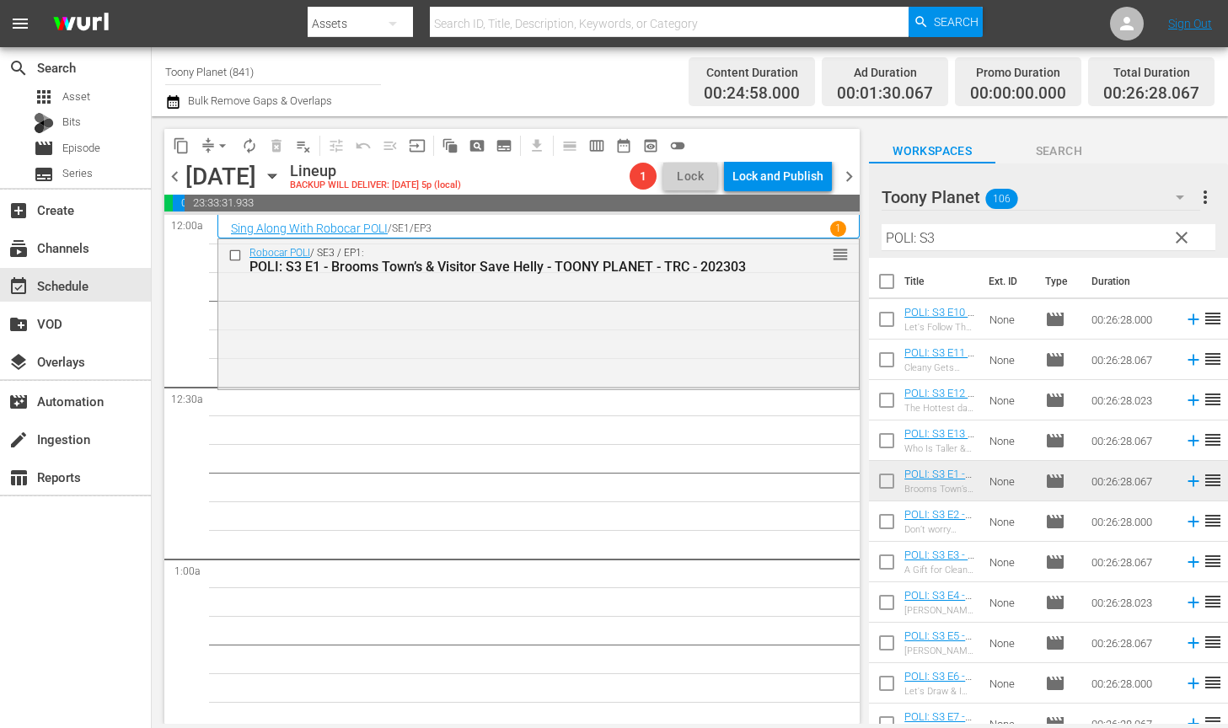
scroll to position [70, 0]
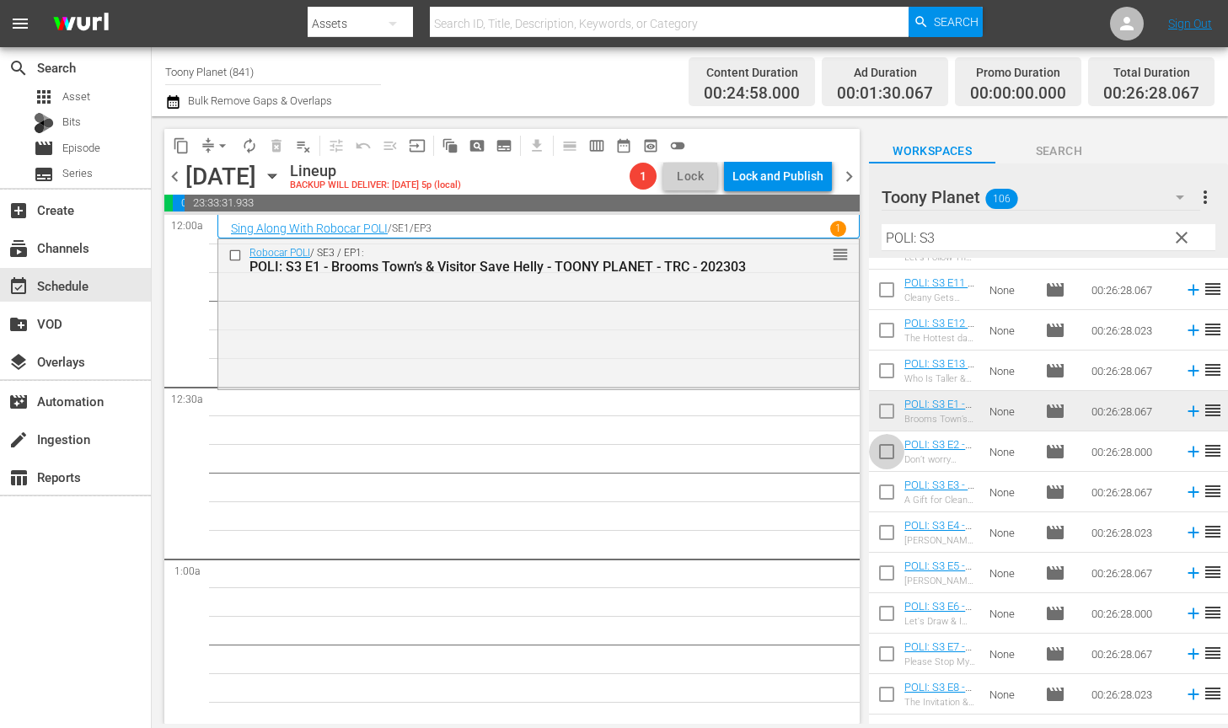
click at [879, 456] on input "checkbox" at bounding box center [886, 454] width 35 height 35
checkbox input "true"
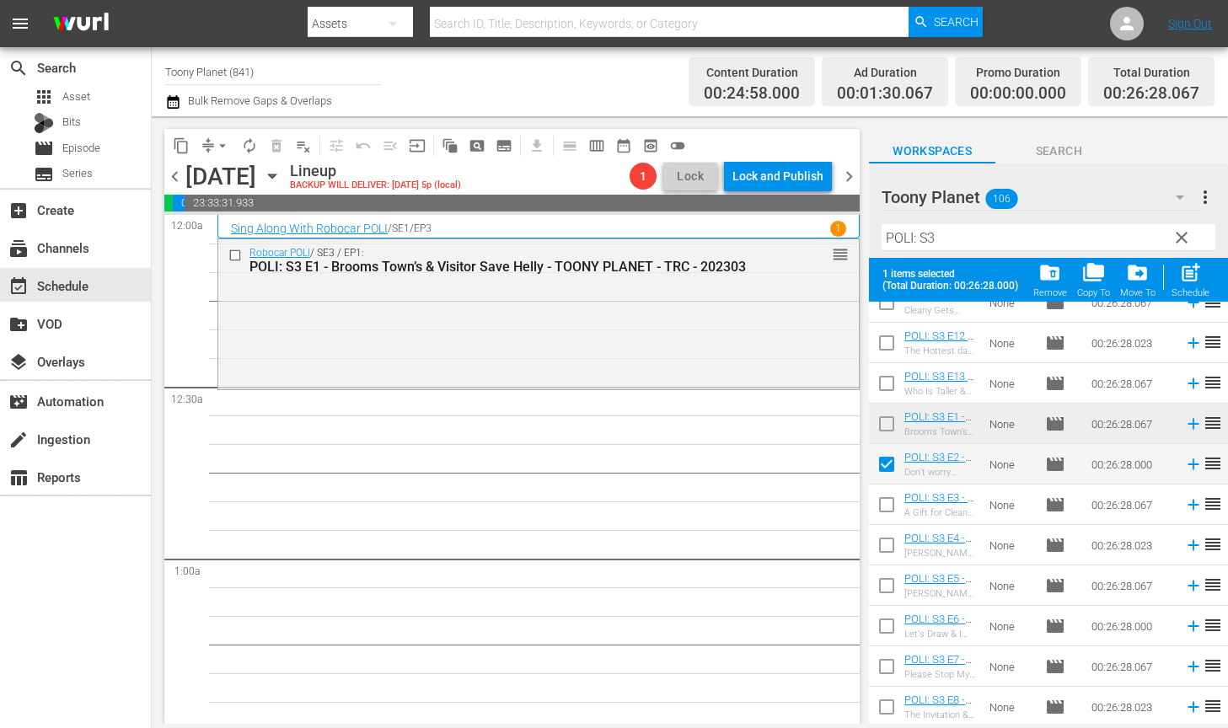
scroll to position [104, 0]
click at [887, 504] on input "checkbox" at bounding box center [886, 505] width 35 height 35
checkbox input "true"
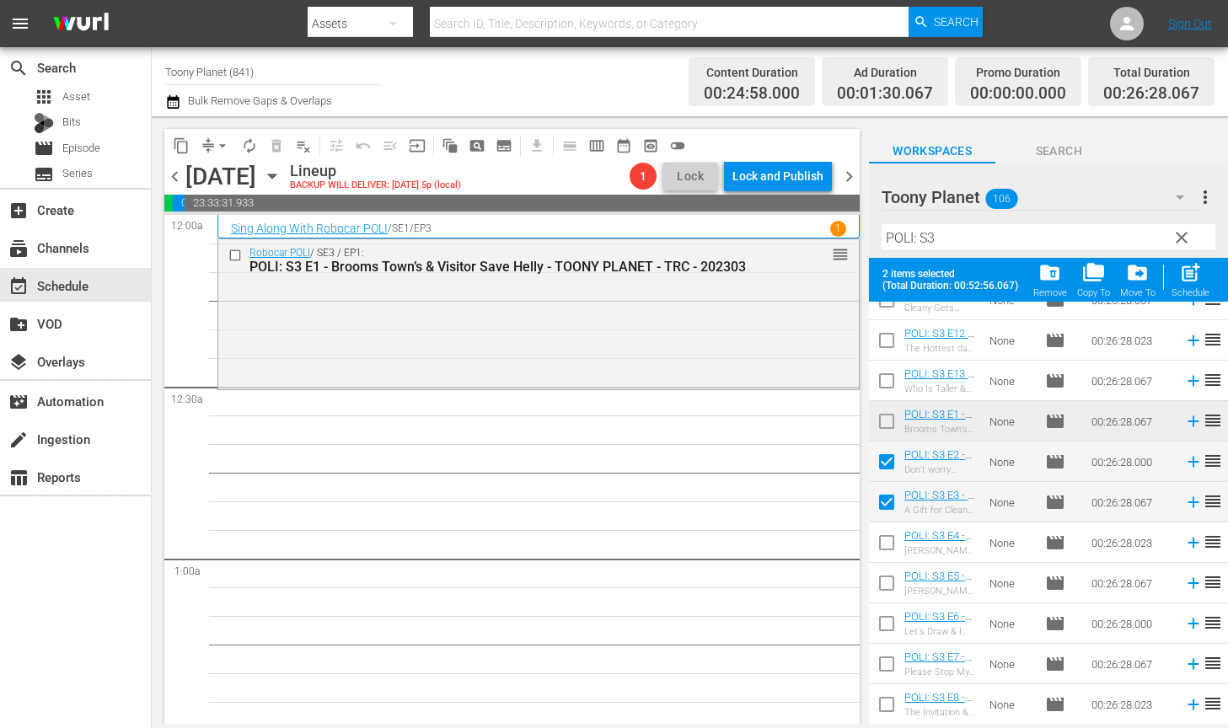
drag, startPoint x: 884, startPoint y: 536, endPoint x: 886, endPoint y: 545, distance: 9.4
click at [884, 536] on input "checkbox" at bounding box center [886, 545] width 35 height 35
checkbox input "true"
click at [887, 582] on input "checkbox" at bounding box center [886, 586] width 35 height 35
checkbox input "true"
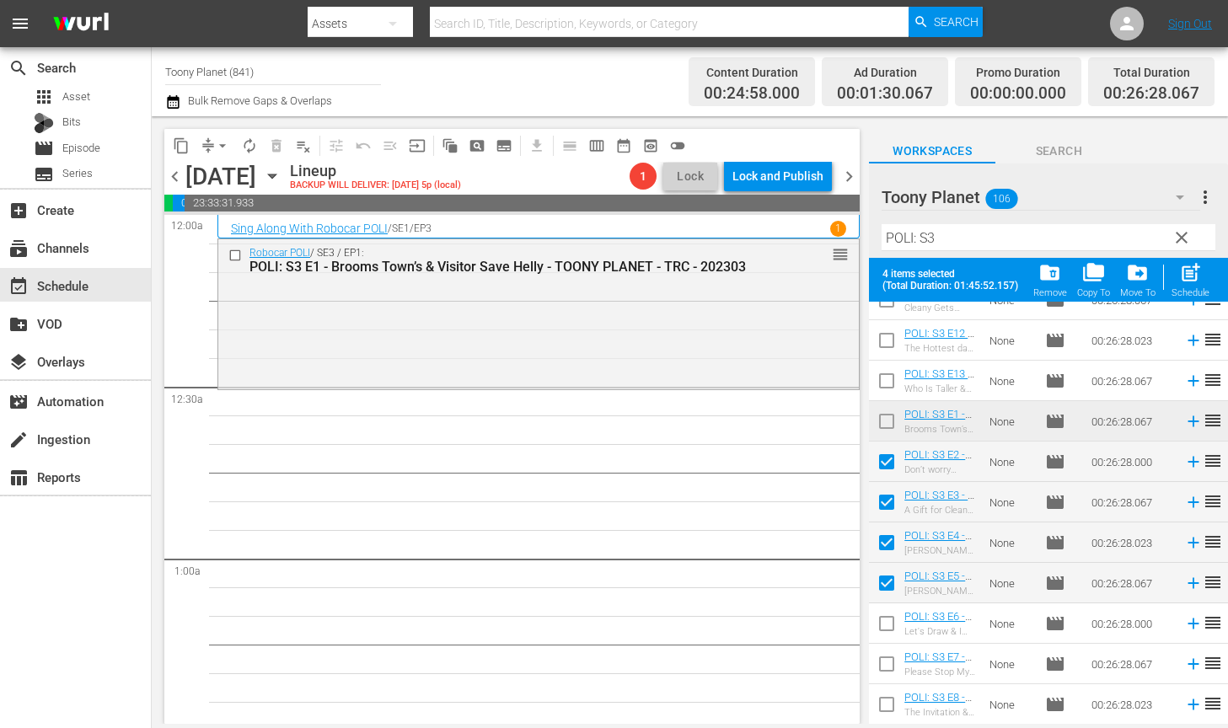
click at [889, 624] on input "checkbox" at bounding box center [886, 626] width 35 height 35
click at [887, 624] on input "checkbox" at bounding box center [886, 626] width 35 height 35
click at [886, 624] on input "checkbox" at bounding box center [886, 626] width 35 height 35
checkbox input "true"
click at [1154, 289] on div "Schedule" at bounding box center [1190, 292] width 38 height 11
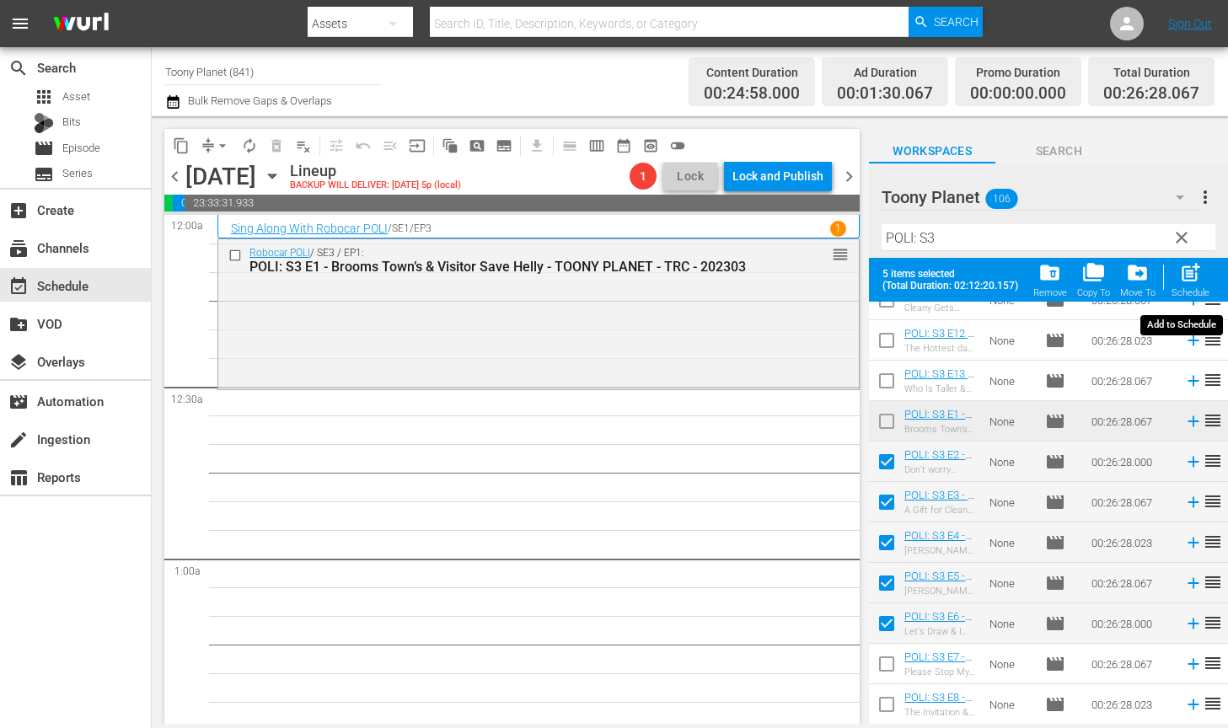
checkbox input "false"
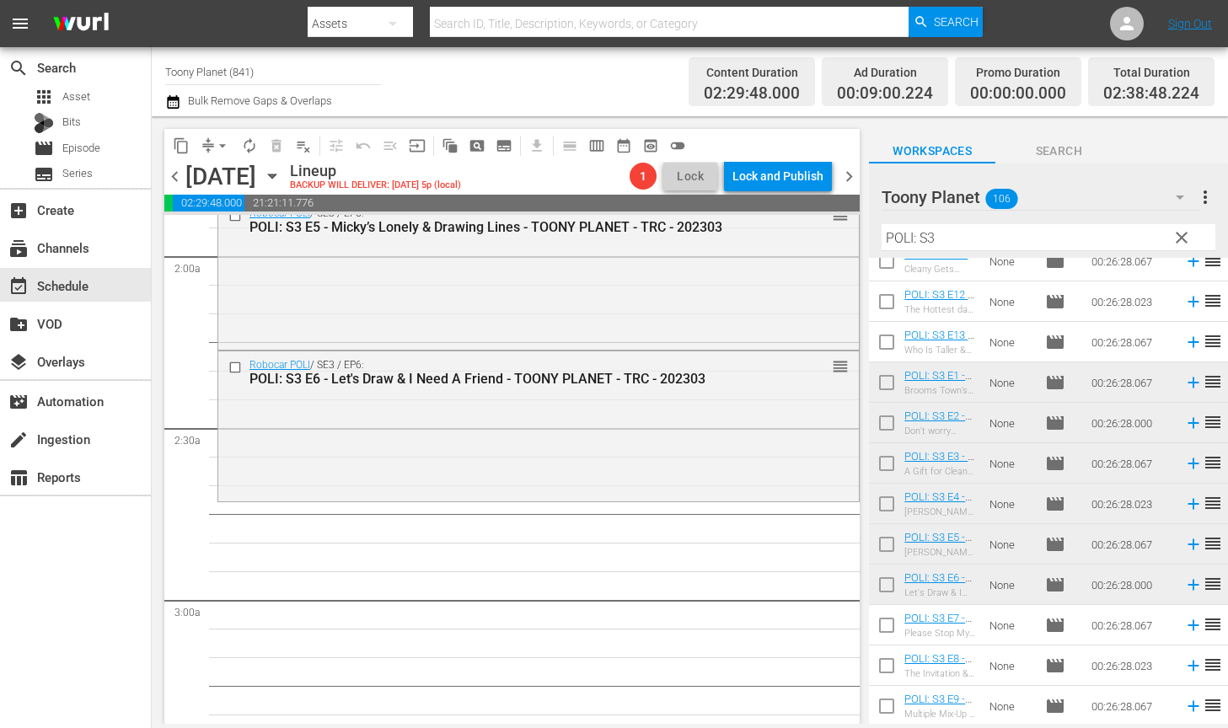
scroll to position [766, 0]
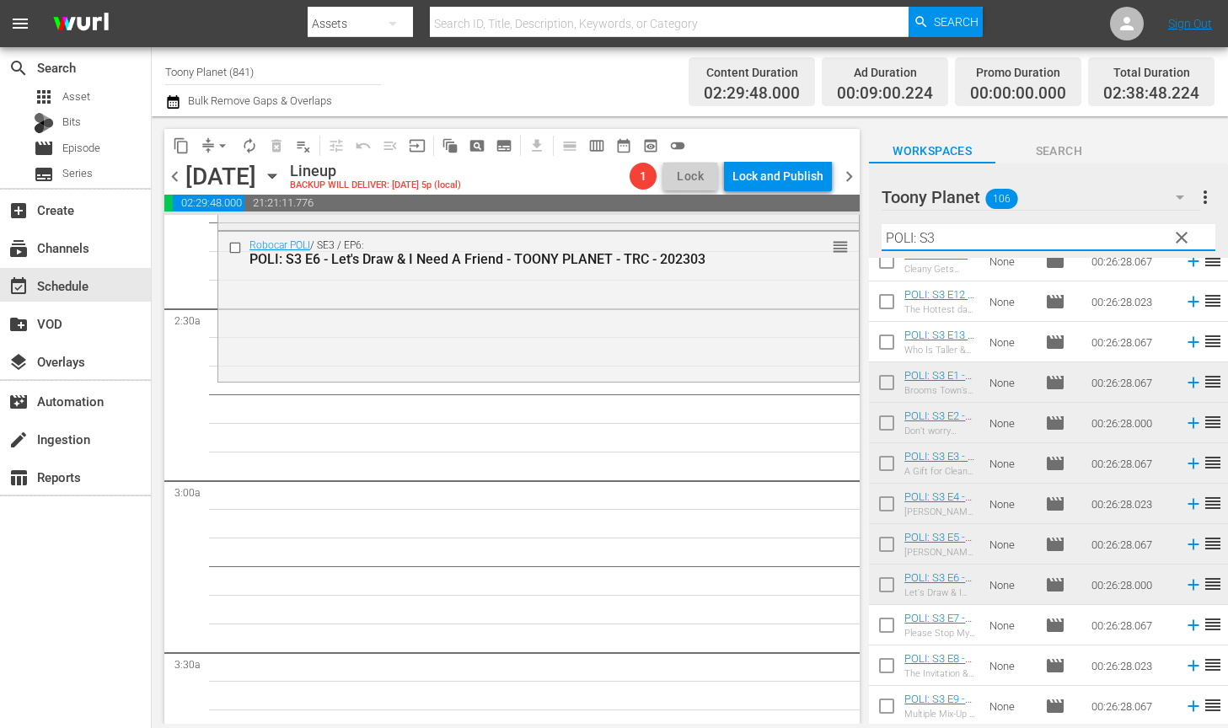
drag, startPoint x: 1027, startPoint y: 238, endPoint x: 716, endPoint y: 216, distance: 311.7
click at [716, 216] on div "content_copy compress arrow_drop_down autorenew_outlined delete_forever_outline…" at bounding box center [690, 420] width 1076 height 608
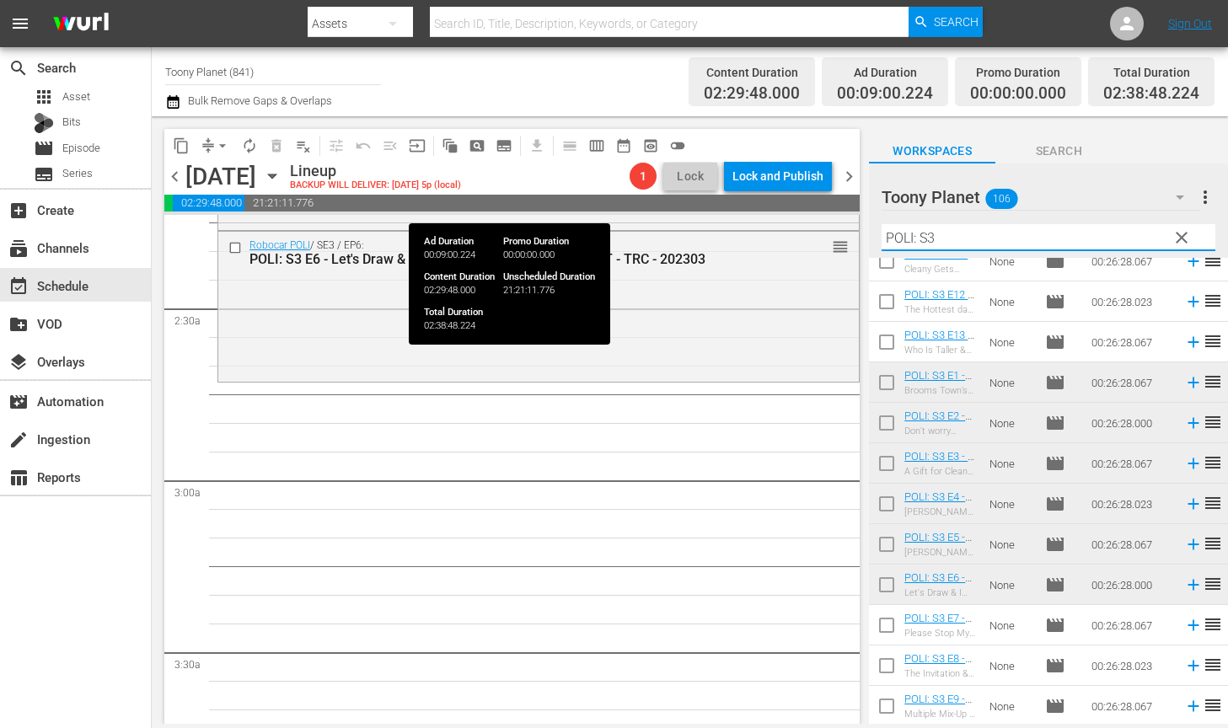
type input "ㄴ"
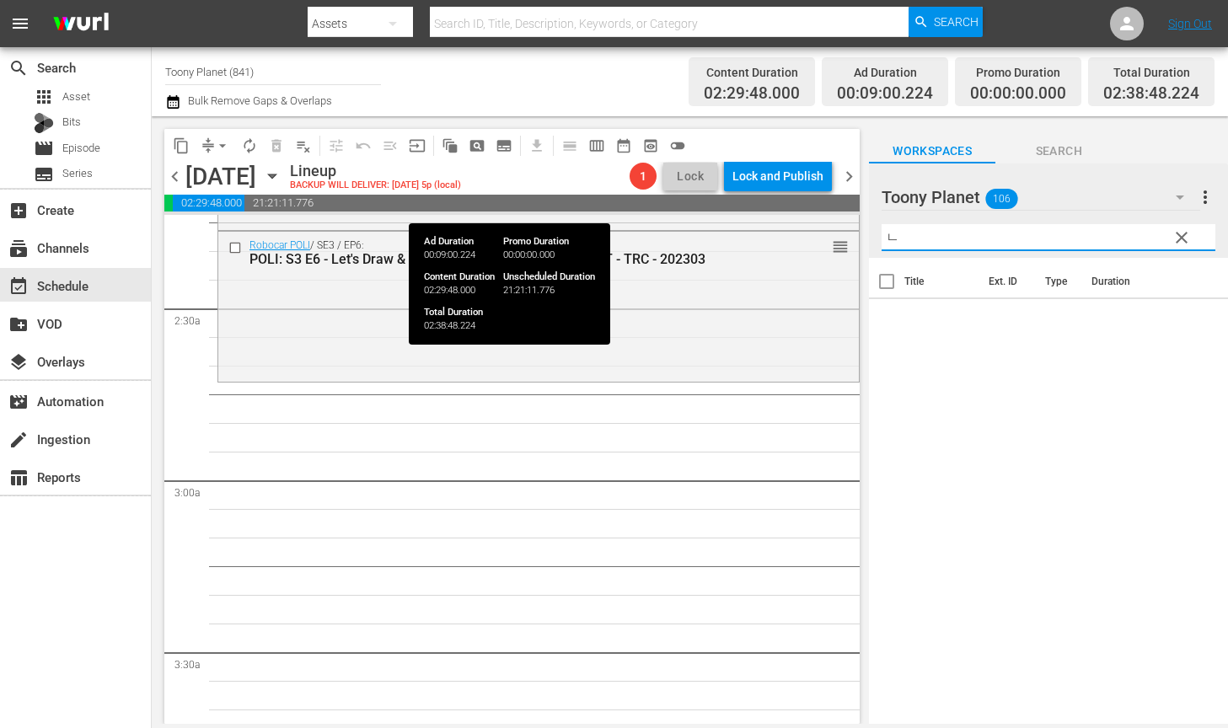
scroll to position [0, 0]
type input "ㄴ"
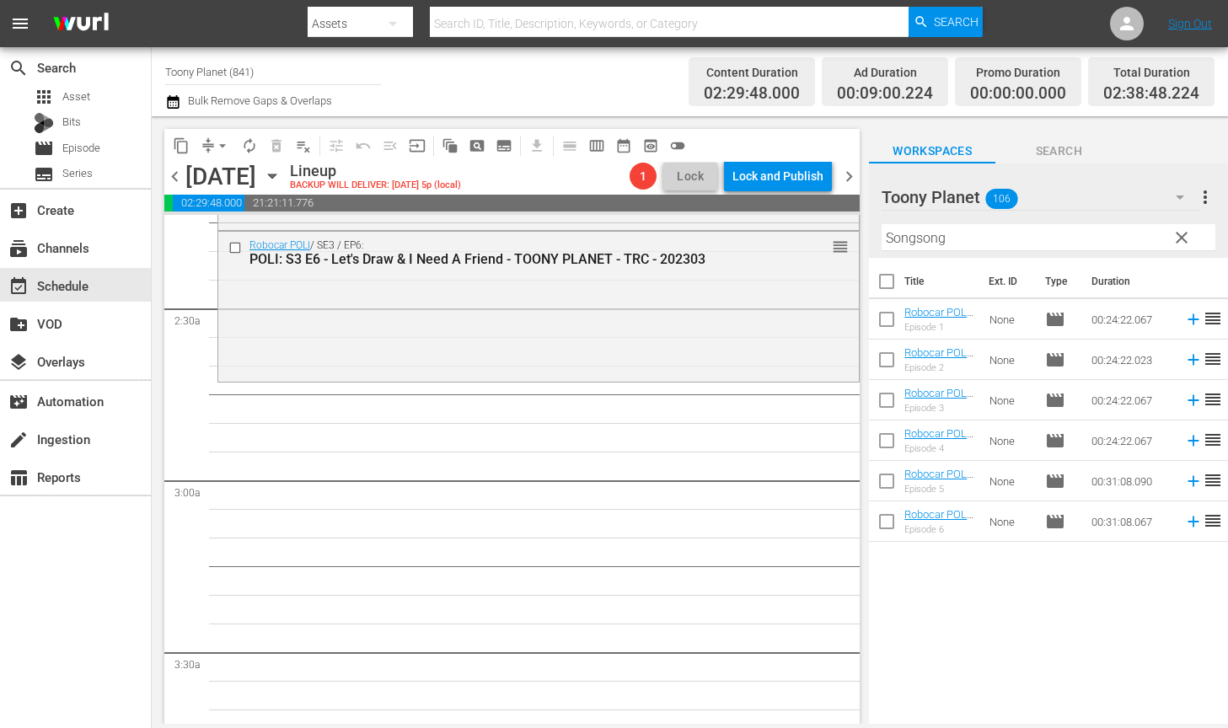
click at [697, 346] on div "Robocar POLI / SE3 / EP6: POLI: S3 E6 - Let's Draw & I Need A Friend - TOONY PL…" at bounding box center [538, 305] width 640 height 147
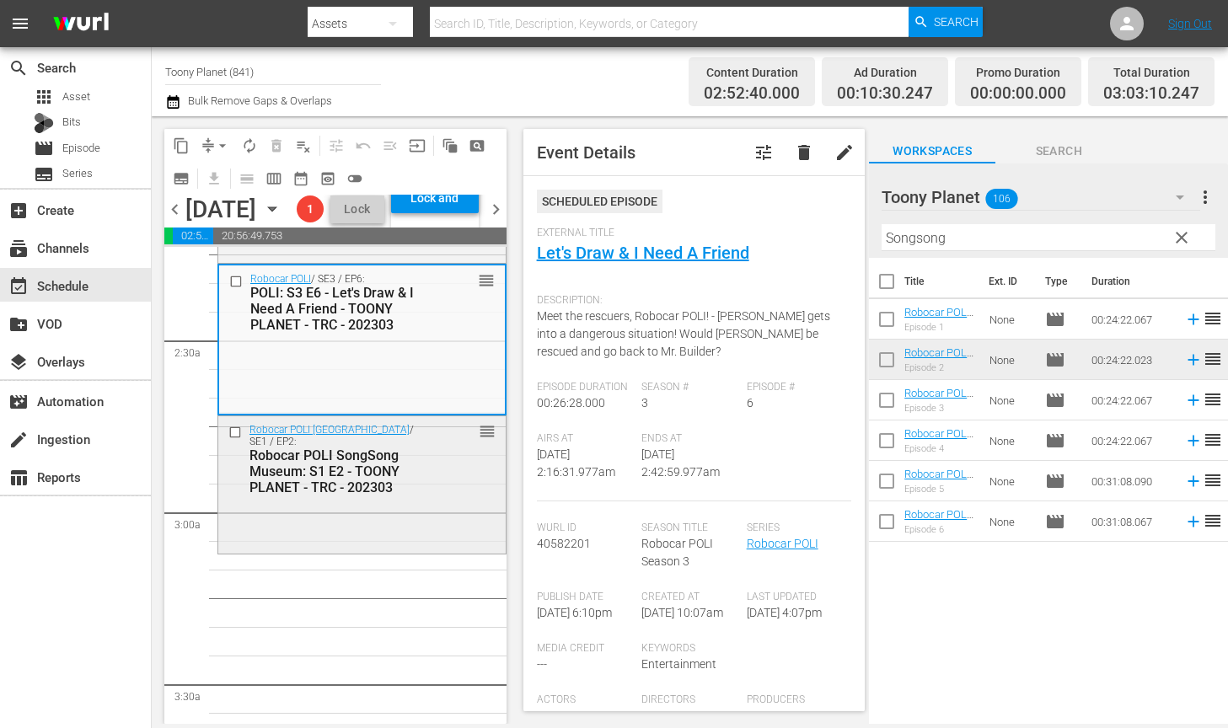
click at [325, 495] on div "Robocar POLI SongSong Museum: S1 E2 - TOONY PLANET - TRC - 202303" at bounding box center [338, 471] width 178 height 48
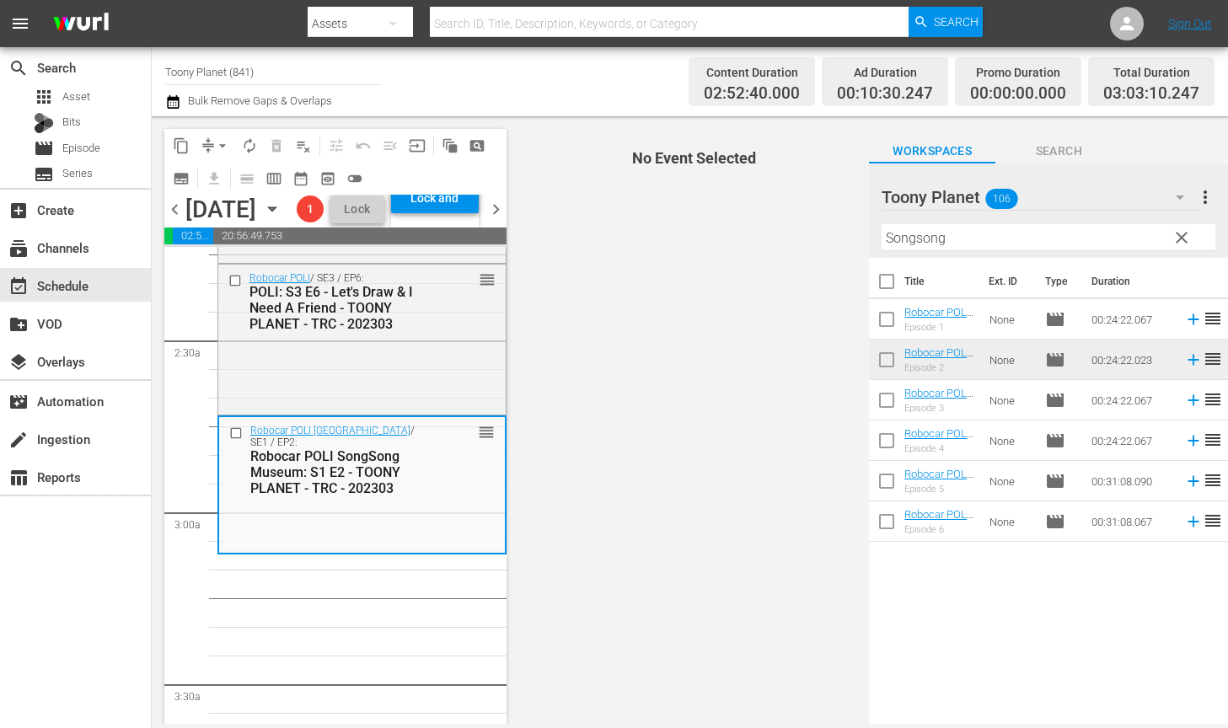
scroll to position [767, 0]
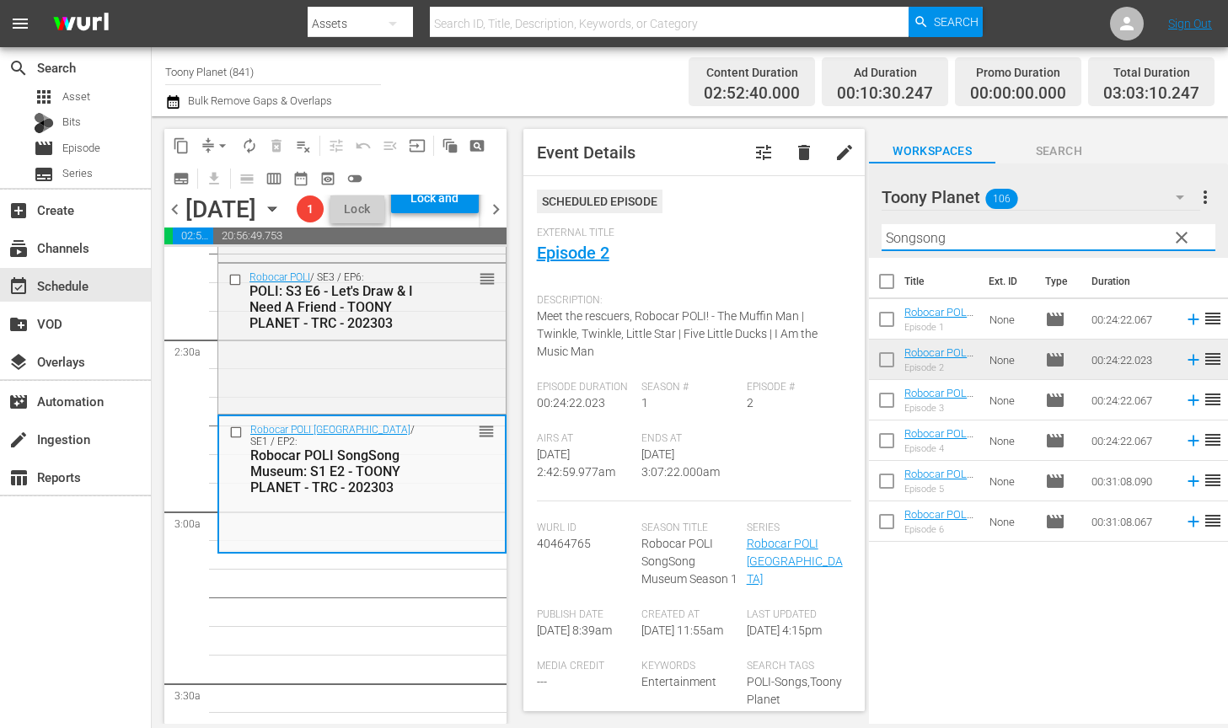
drag, startPoint x: 1013, startPoint y: 240, endPoint x: 720, endPoint y: 236, distance: 293.3
click at [743, 227] on div "content_copy compress arrow_drop_down autorenew_outlined delete_forever_outline…" at bounding box center [690, 420] width 1076 height 608
type input "ㅁ"
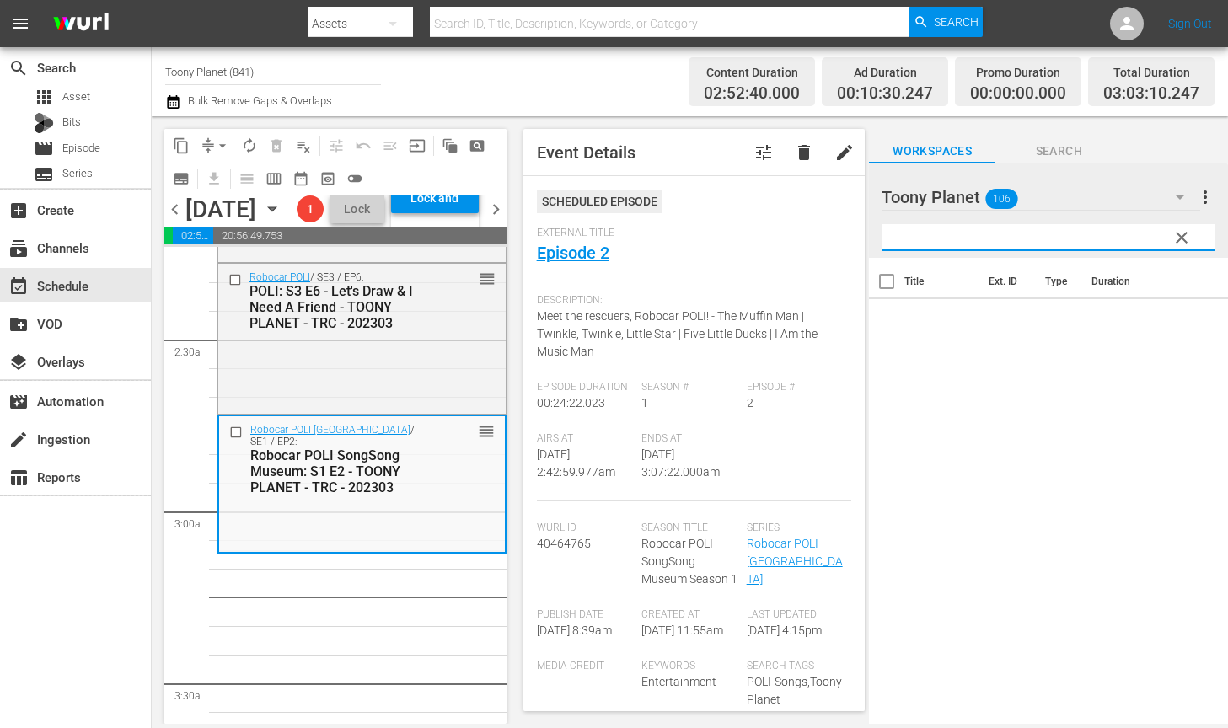
type input "ㅁ"
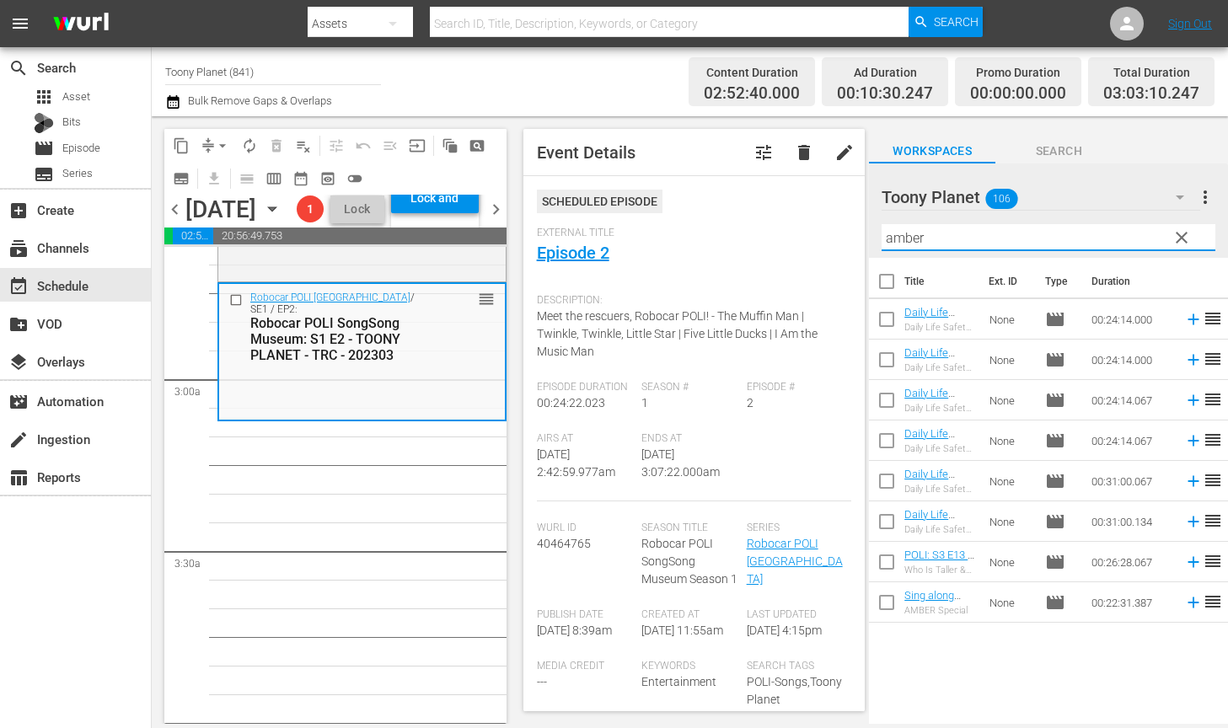
scroll to position [907, 0]
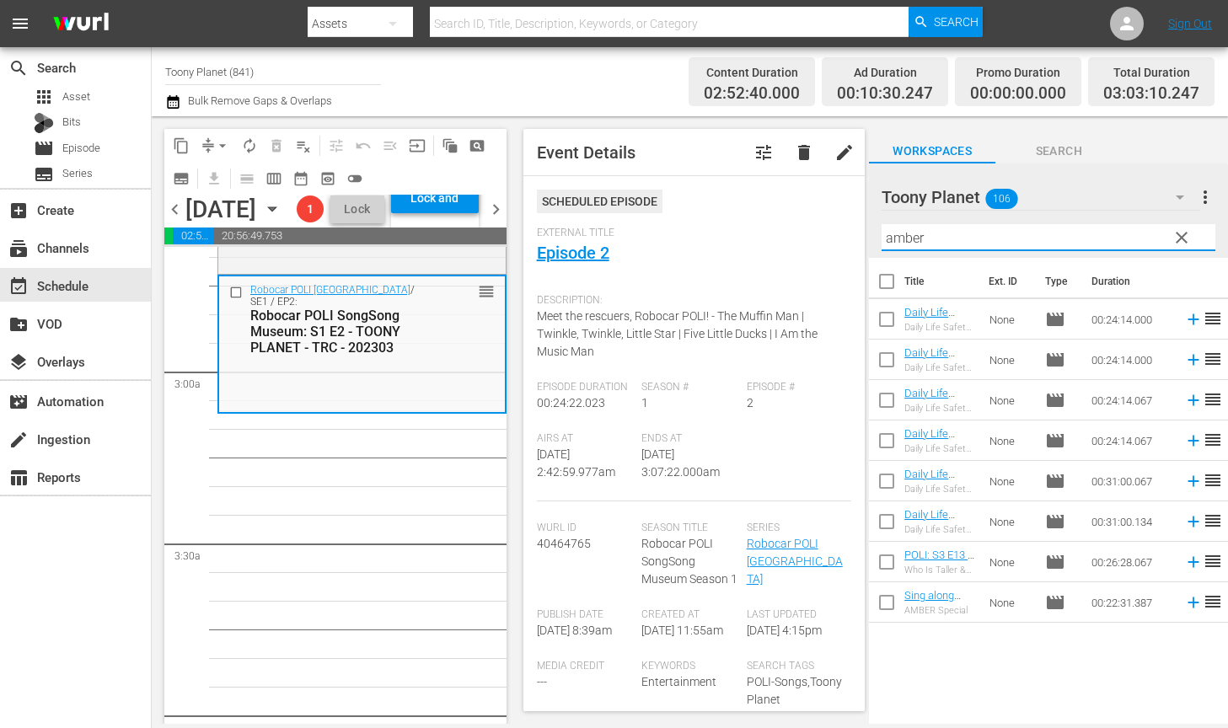
type input "amber"
drag, startPoint x: 978, startPoint y: 674, endPoint x: 956, endPoint y: 512, distance: 163.2
click at [978, 672] on div "Title Ext. ID Type Duration Daily Life Safety with AMBER: S1 E1 - TOONY PLANET …" at bounding box center [1048, 492] width 359 height 469
click at [949, 690] on div "Title Ext. ID Type Duration Daily Life Safety with AMBER: S1 E1 - TOONY PLANET …" at bounding box center [1048, 492] width 359 height 469
click at [890, 320] on input "checkbox" at bounding box center [886, 322] width 35 height 35
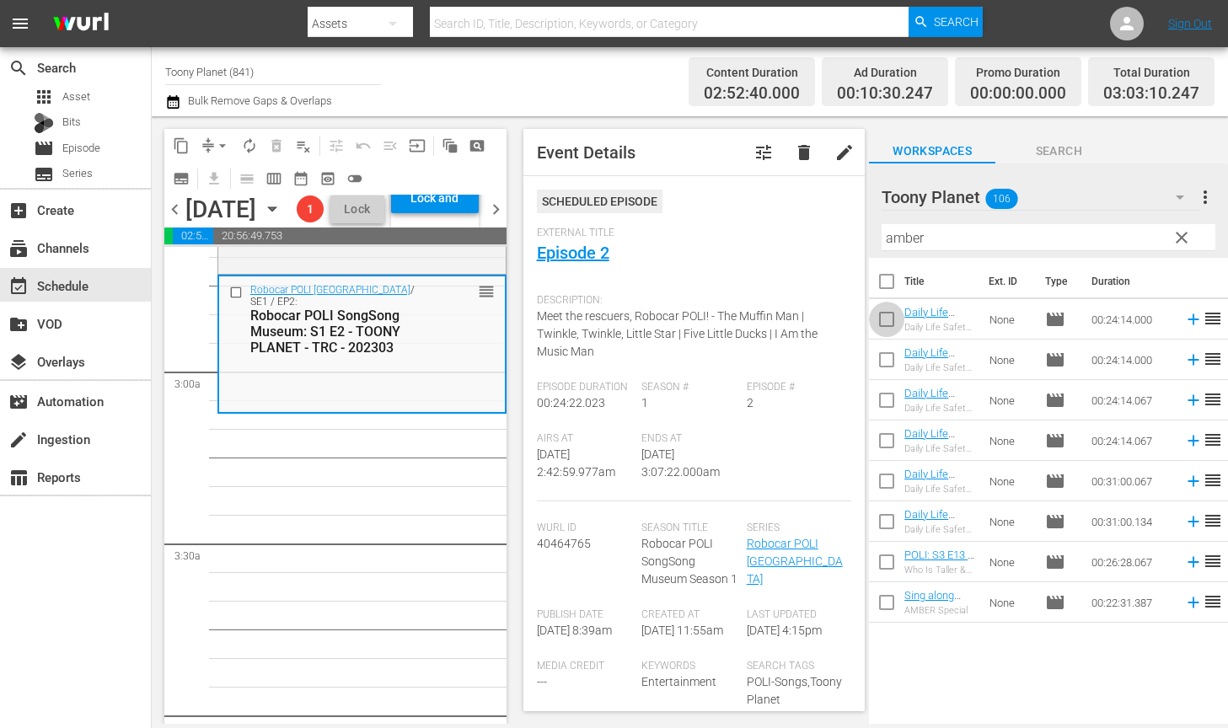
checkbox input "true"
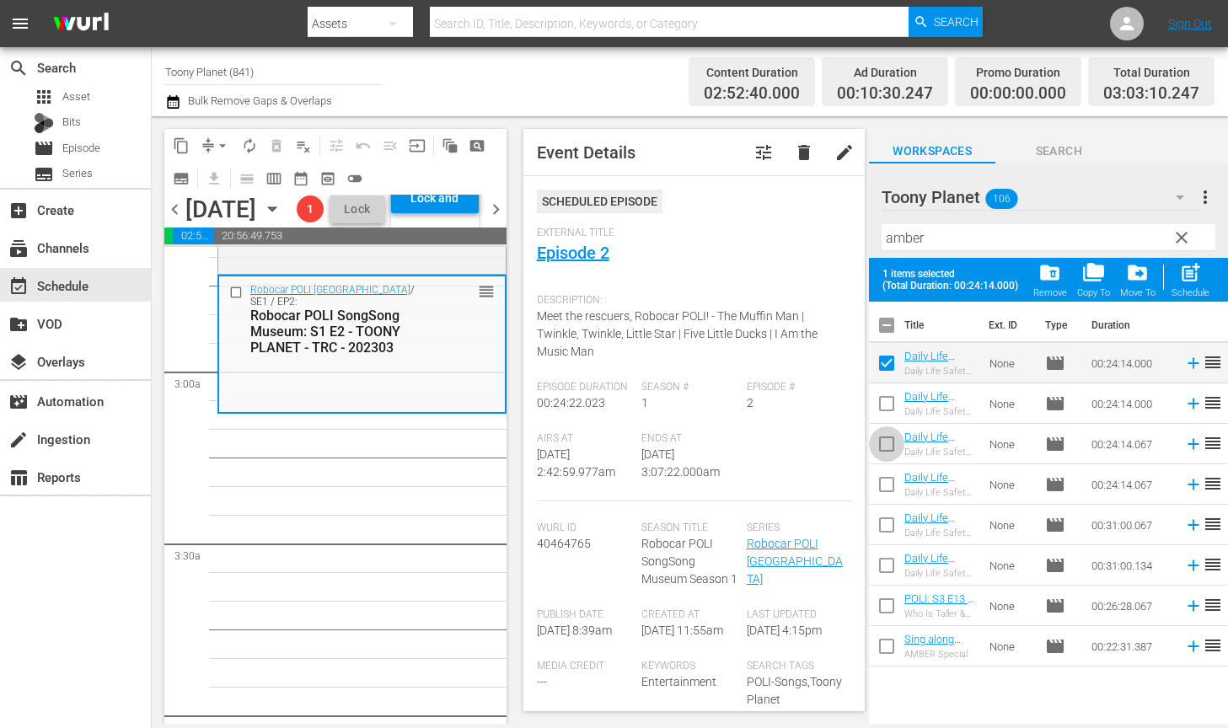
click at [887, 445] on input "checkbox" at bounding box center [886, 447] width 35 height 35
checkbox input "true"
click at [1154, 269] on span "post_add" at bounding box center [1190, 272] width 23 height 23
checkbox input "false"
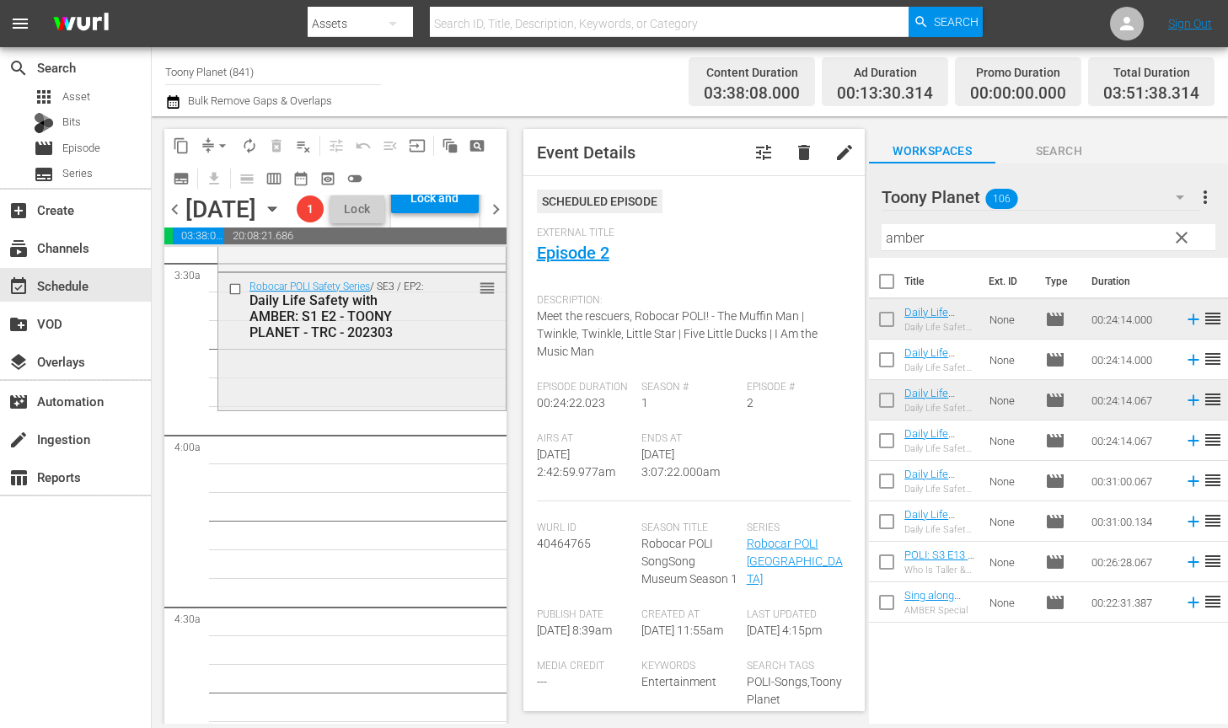
scroll to position [1208, 0]
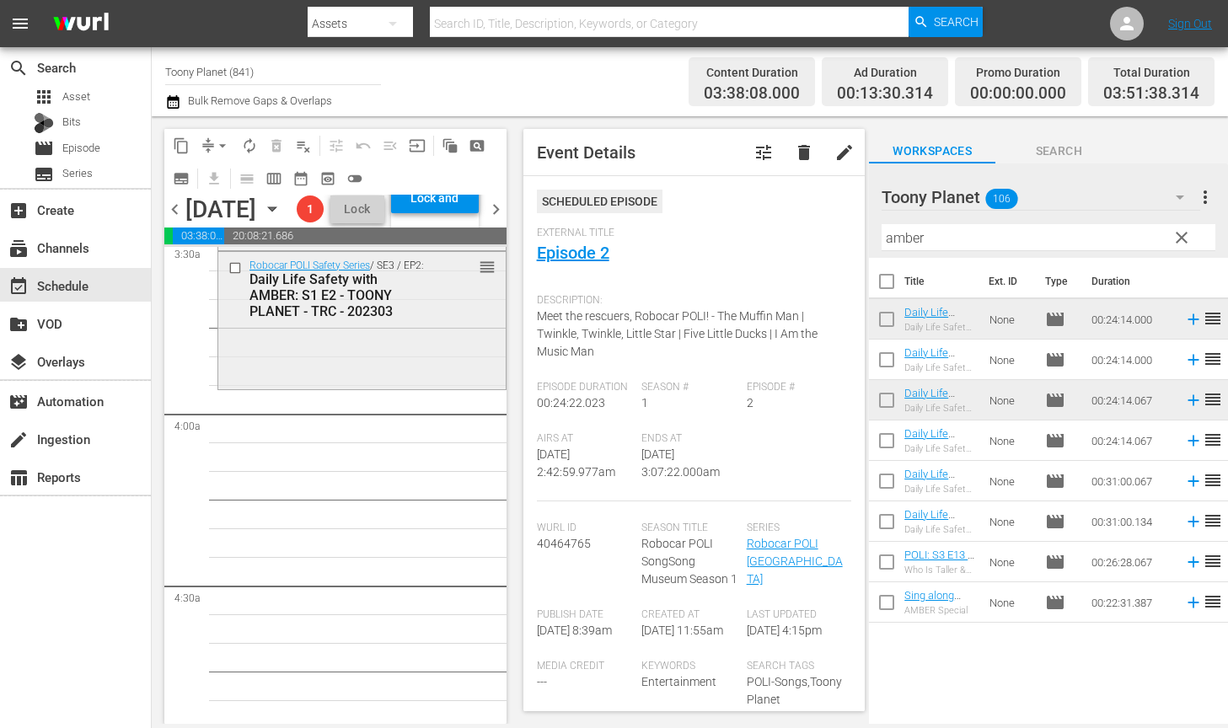
click at [411, 386] on div "Robocar POLI Safety Series / SE3 / EP2: Daily Life Safety with AMBER: S1 E2 - T…" at bounding box center [361, 319] width 287 height 134
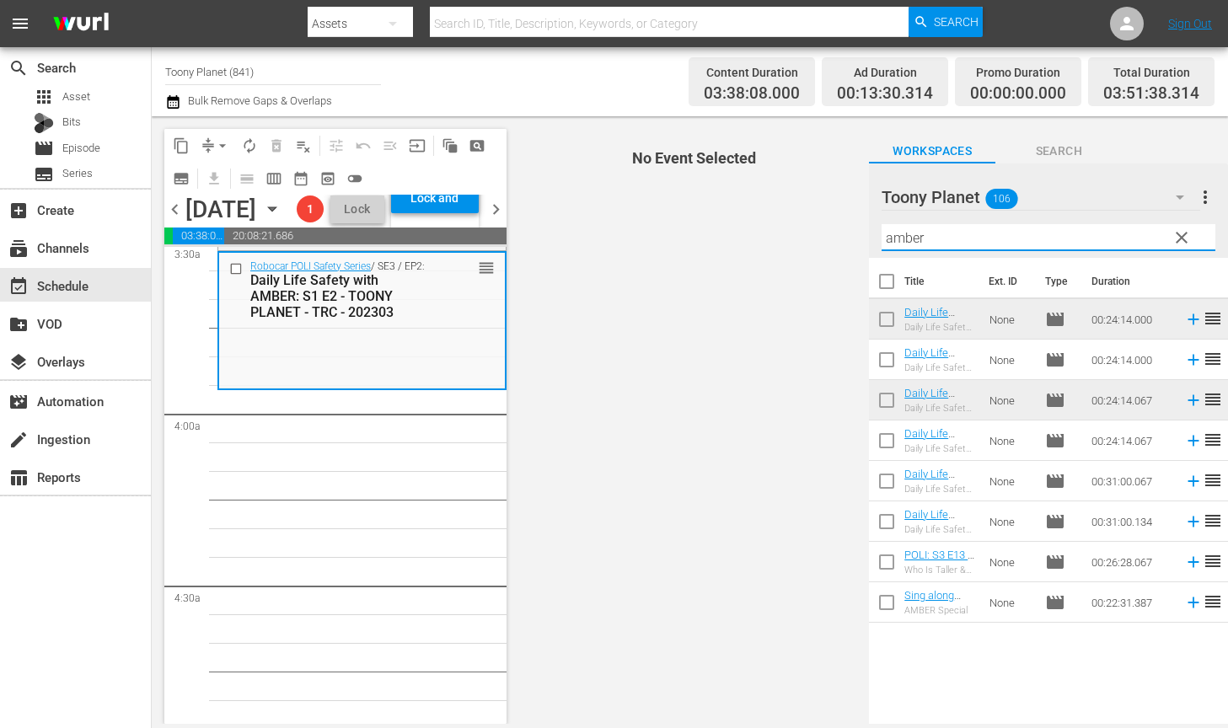
drag, startPoint x: 1002, startPoint y: 231, endPoint x: 786, endPoint y: 213, distance: 216.5
click at [805, 218] on div "content_copy compress arrow_drop_down autorenew_outlined delete_forever_outline…" at bounding box center [690, 420] width 1076 height 608
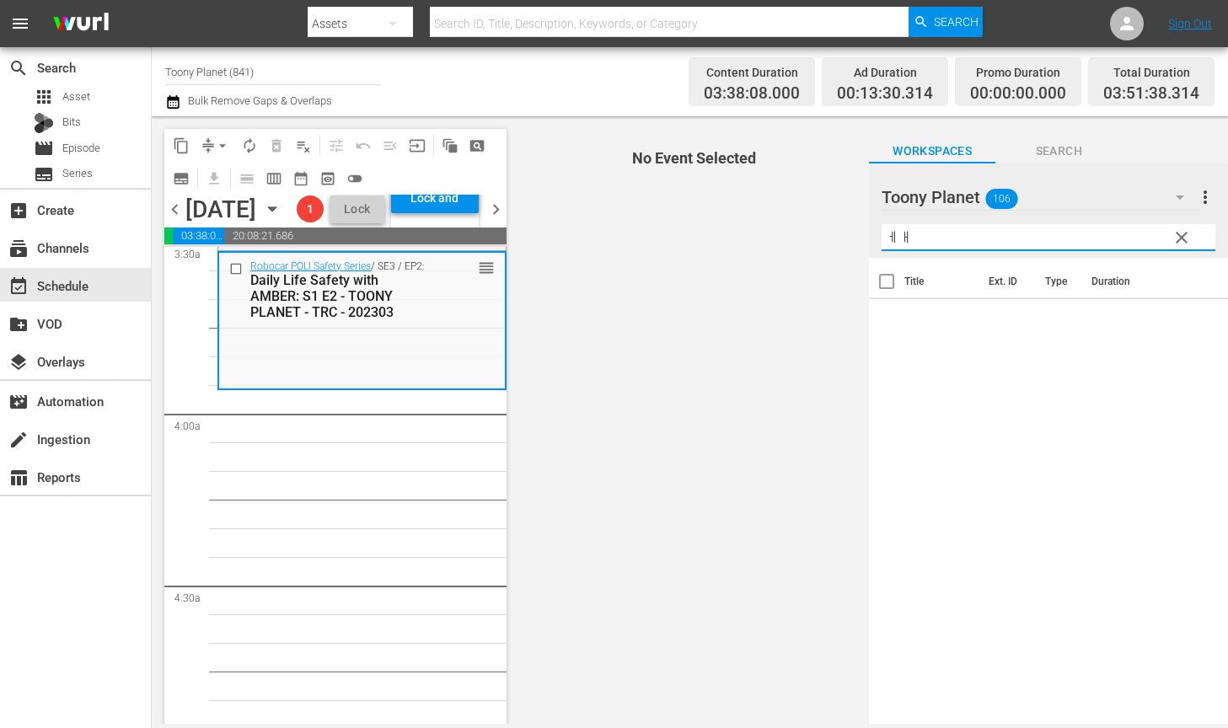
type input "ㅔ"
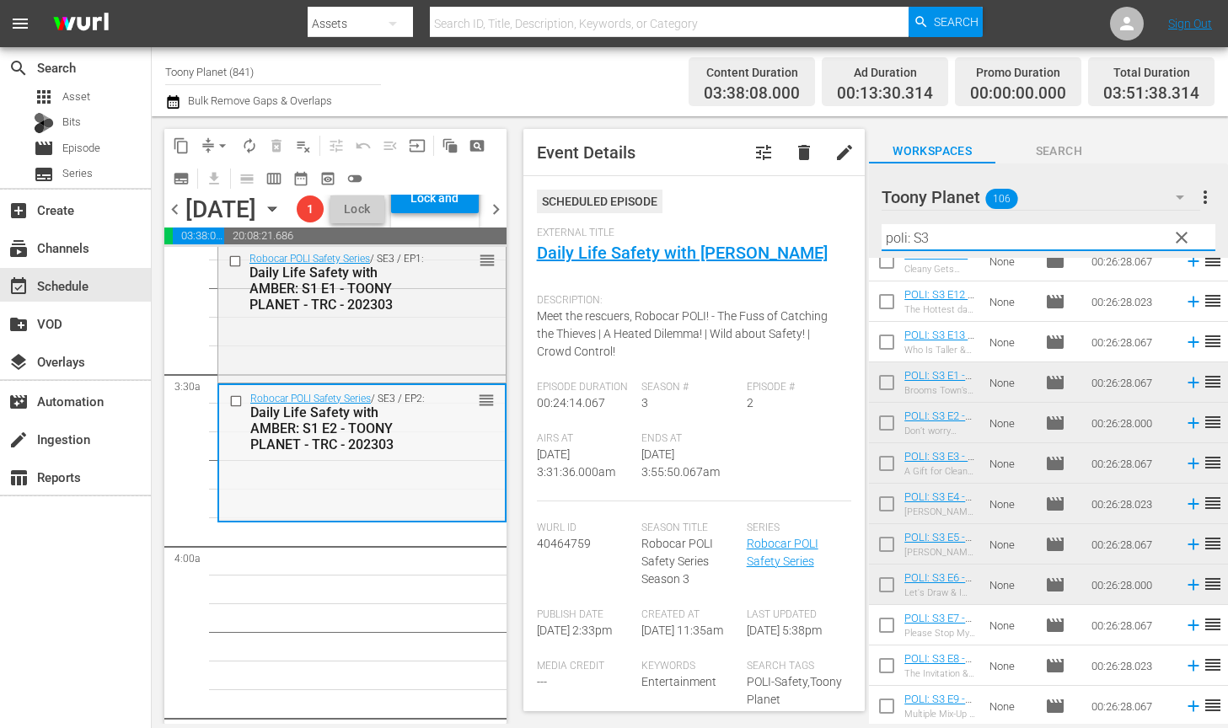
scroll to position [1077, 0]
type input "poli: S3"
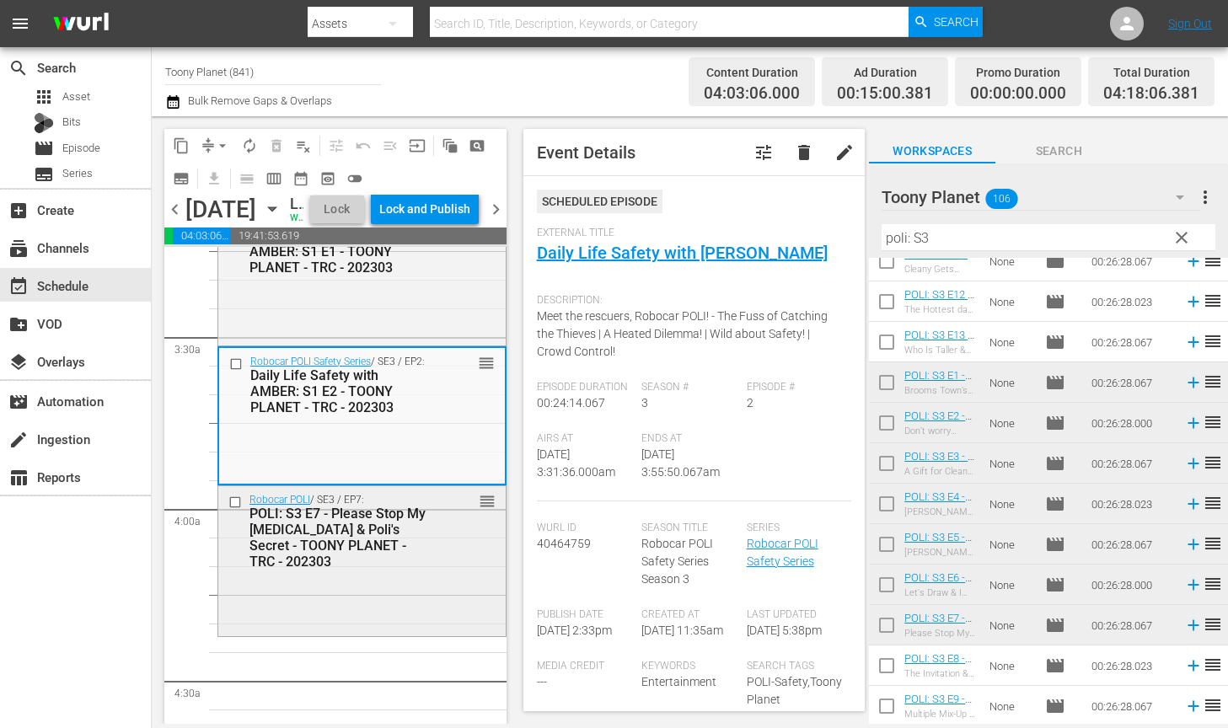
click at [411, 570] on div "POLI: S3 E7 - Please Stop My [MEDICAL_DATA] & Poli's Secret - TOONY PLANET - TR…" at bounding box center [338, 538] width 178 height 64
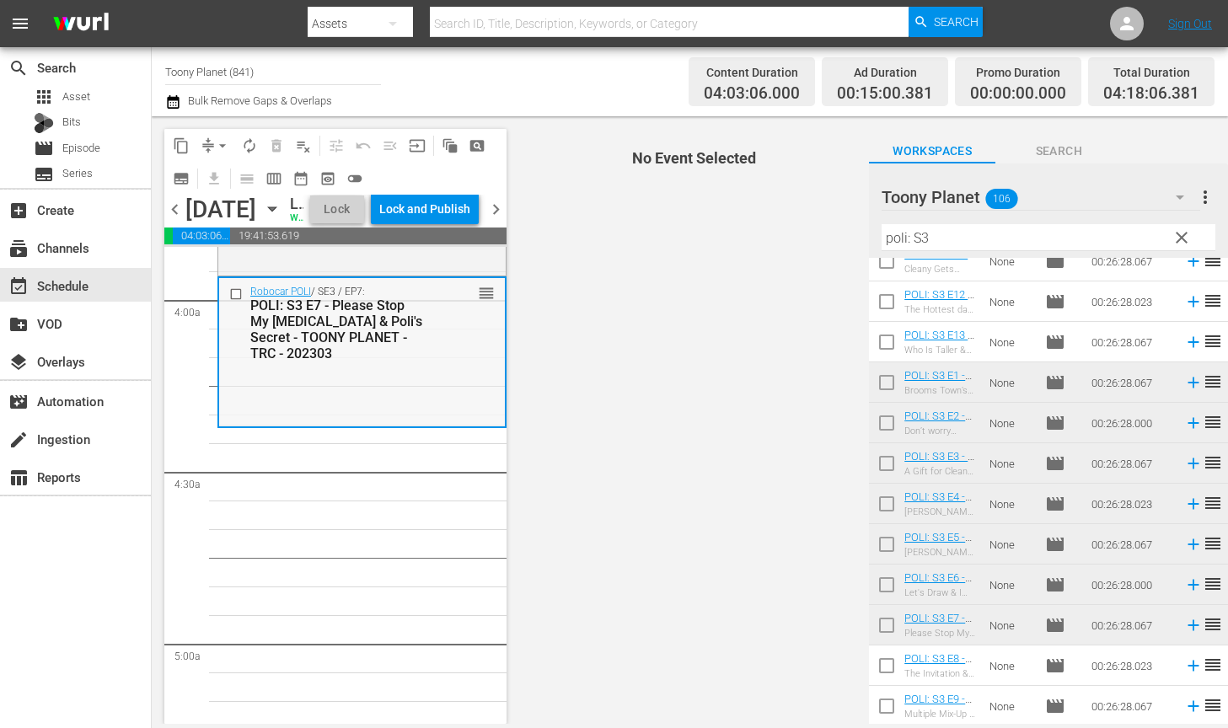
scroll to position [1345, 0]
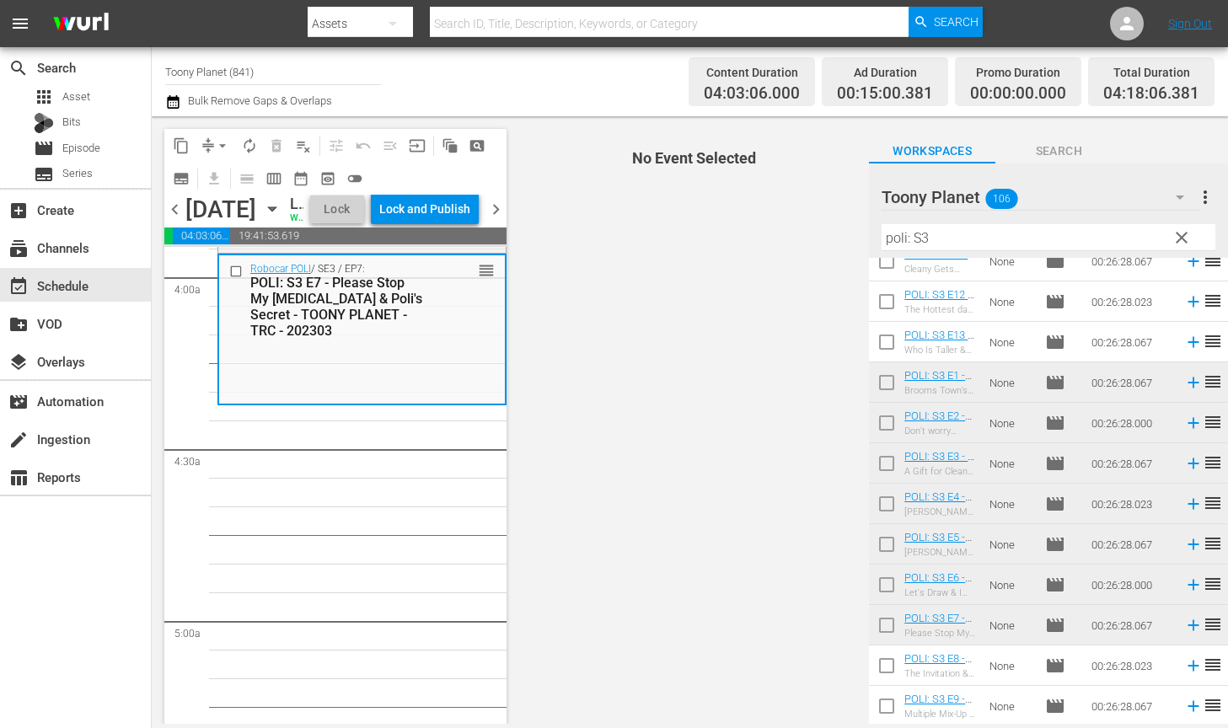
drag, startPoint x: 683, startPoint y: 566, endPoint x: 883, endPoint y: 549, distance: 200.5
click at [683, 566] on span "No Event Selected" at bounding box center [690, 420] width 359 height 608
click at [889, 668] on input "checkbox" at bounding box center [886, 668] width 35 height 35
checkbox input "true"
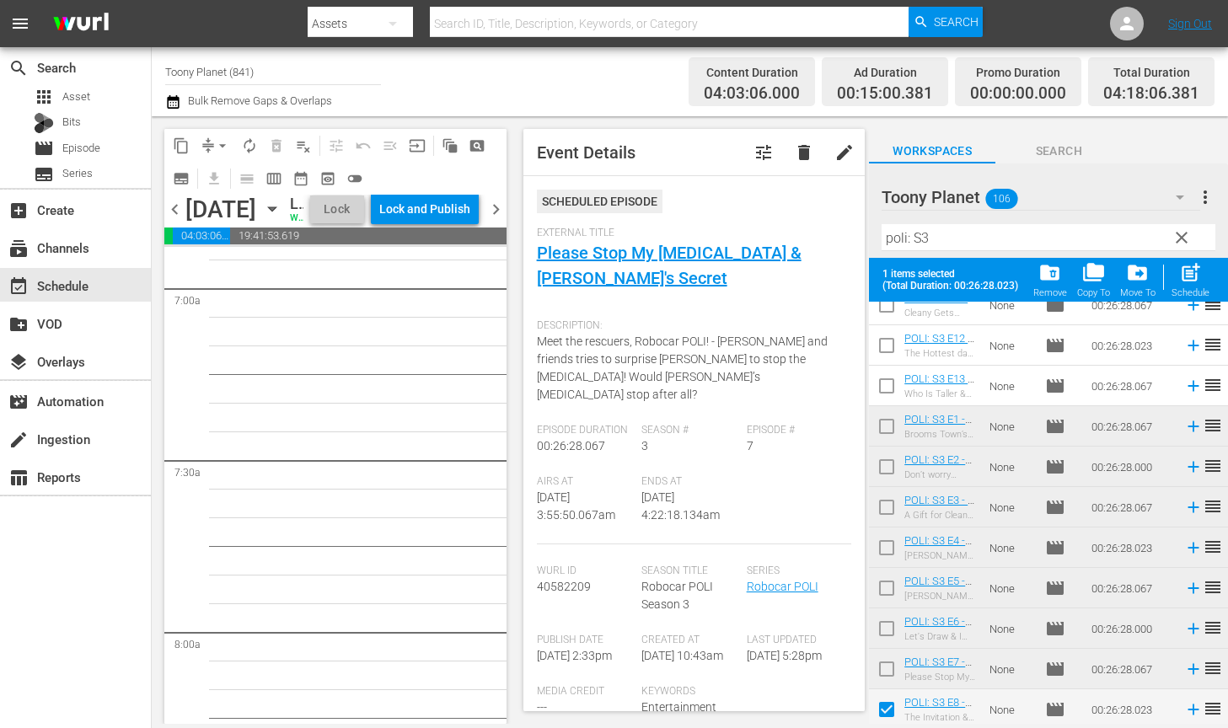
scroll to position [142, 0]
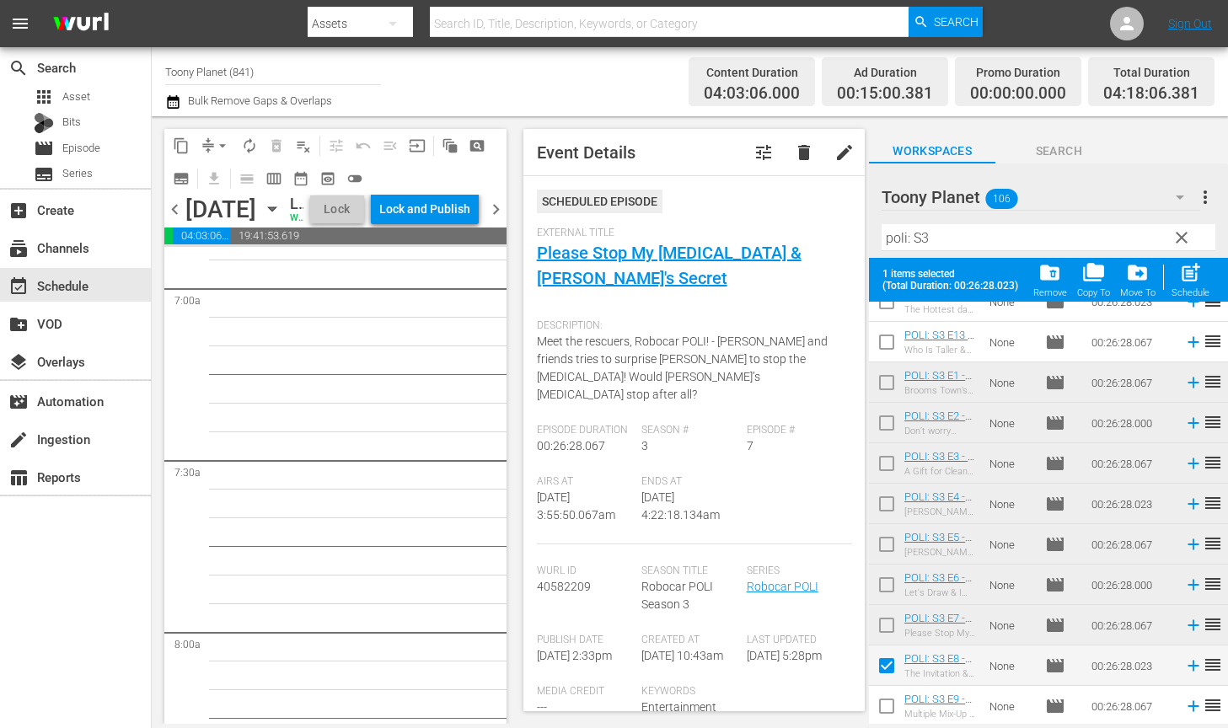
click at [892, 704] on input "checkbox" at bounding box center [886, 709] width 35 height 35
checkbox input "true"
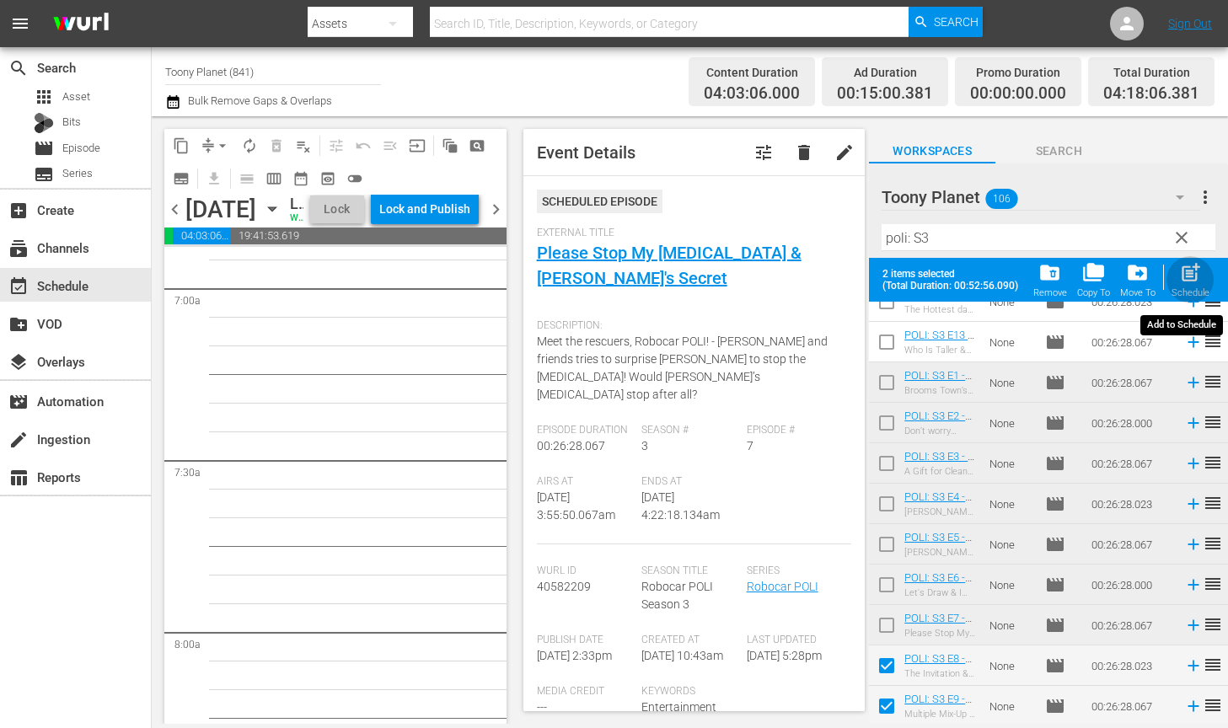
click at [1154, 291] on div "Schedule" at bounding box center [1190, 292] width 38 height 11
checkbox input "false"
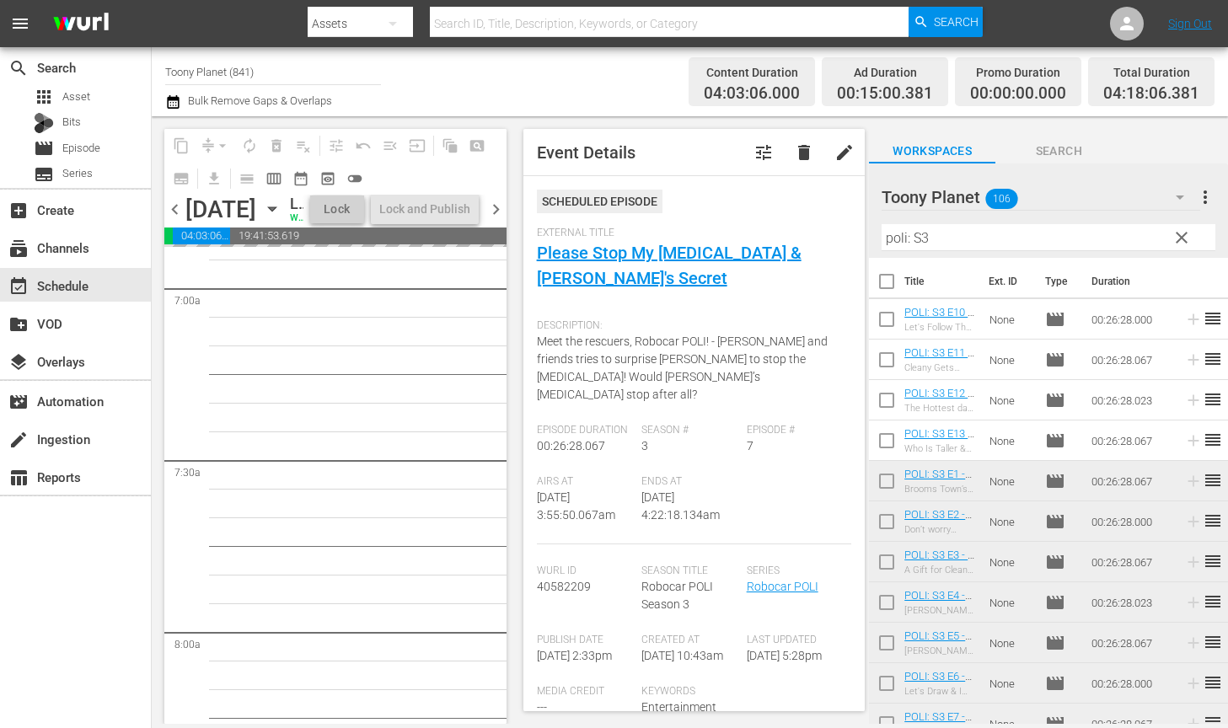
scroll to position [2215, 0]
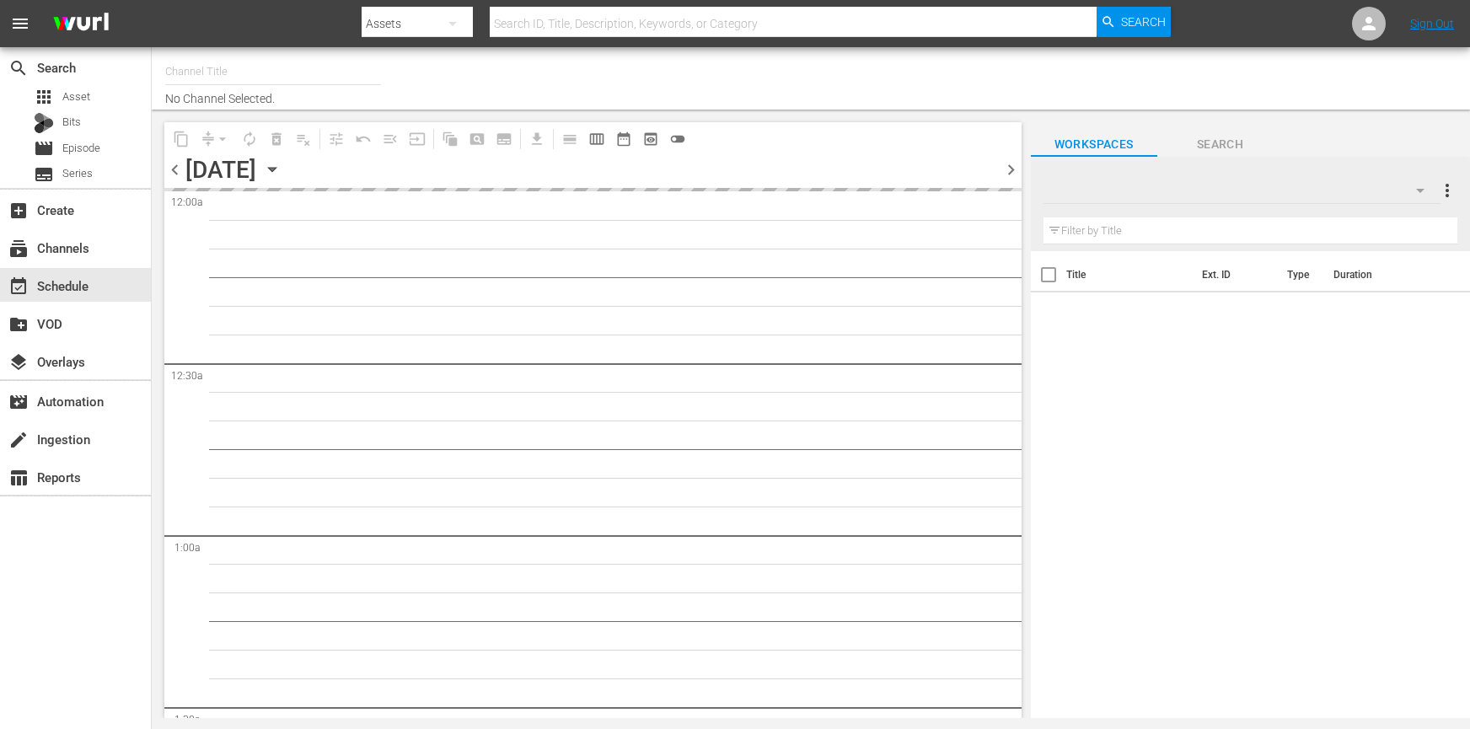
type input "YG TV (900)"
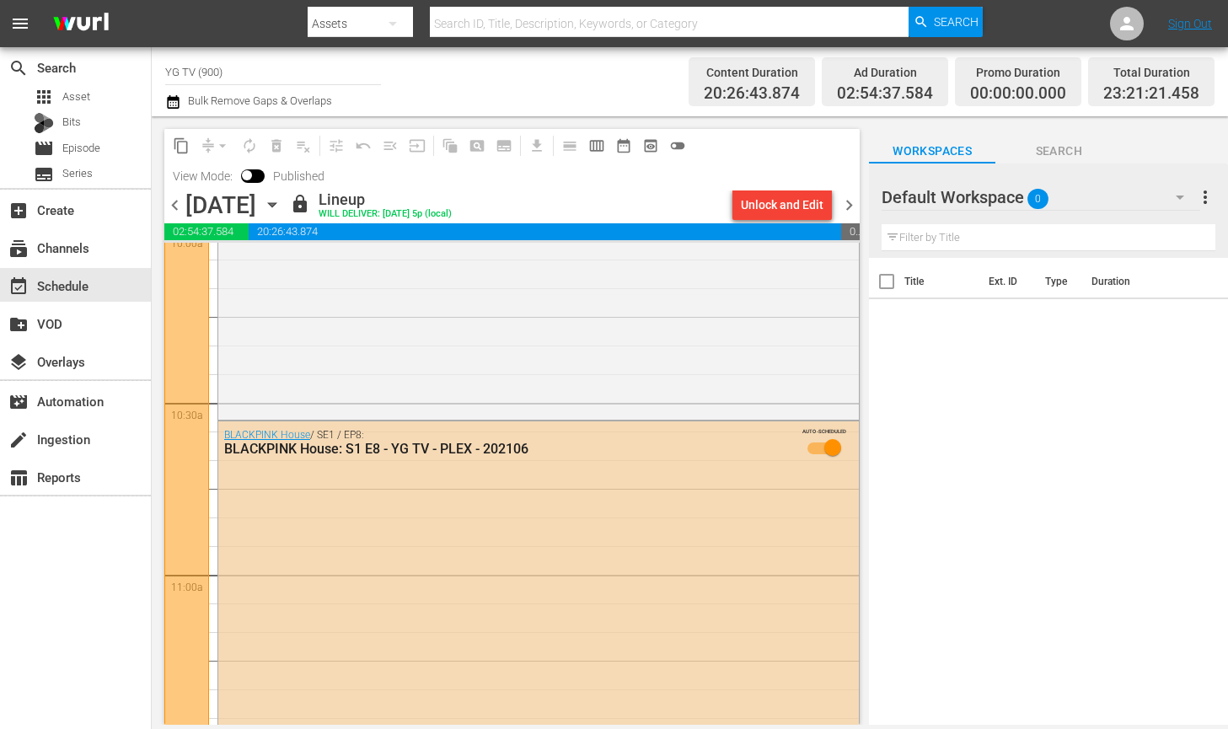
scroll to position [3503, 0]
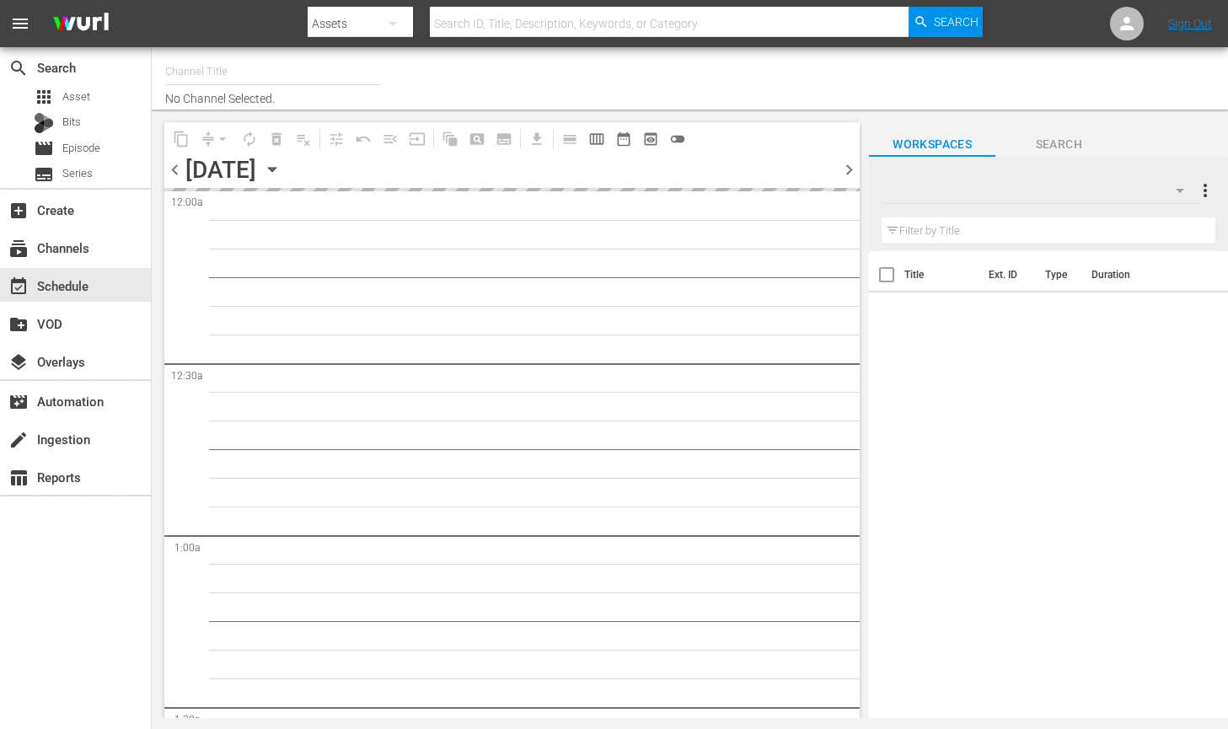
type input "Toony Planet (841)"
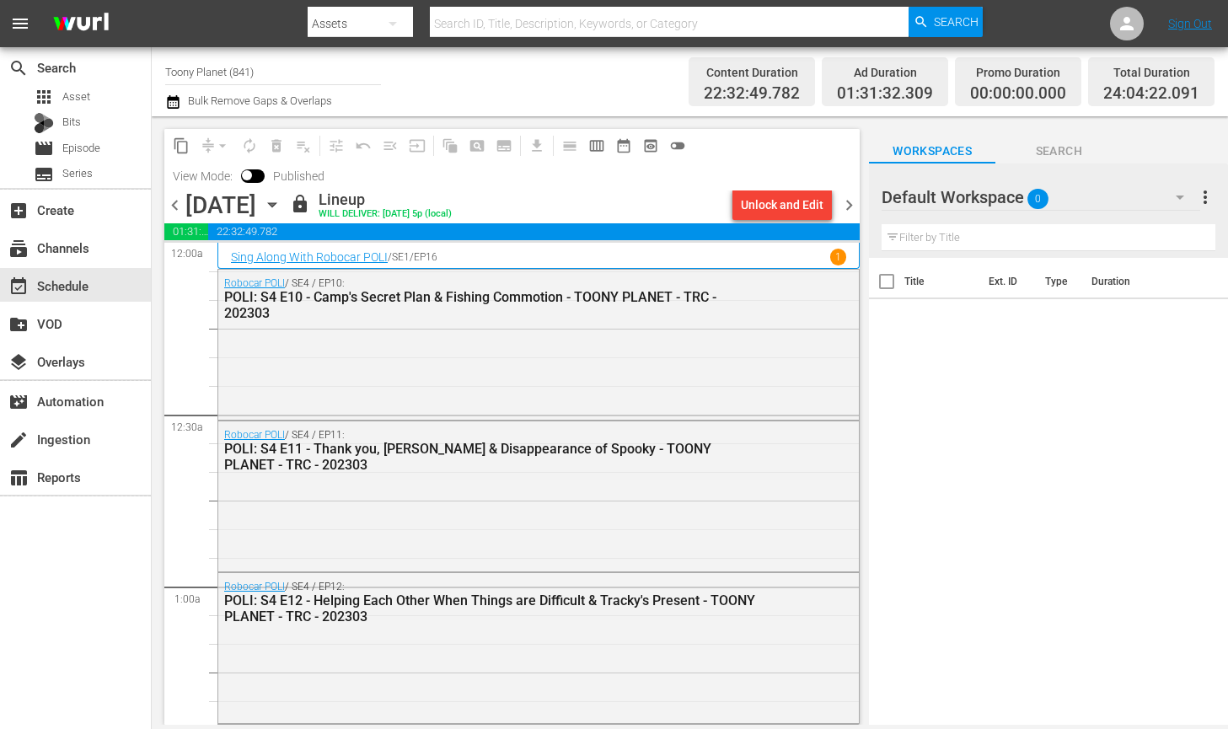
click at [1069, 210] on hr at bounding box center [1040, 210] width 319 height 1
click at [1043, 201] on span "0" at bounding box center [1037, 198] width 21 height 35
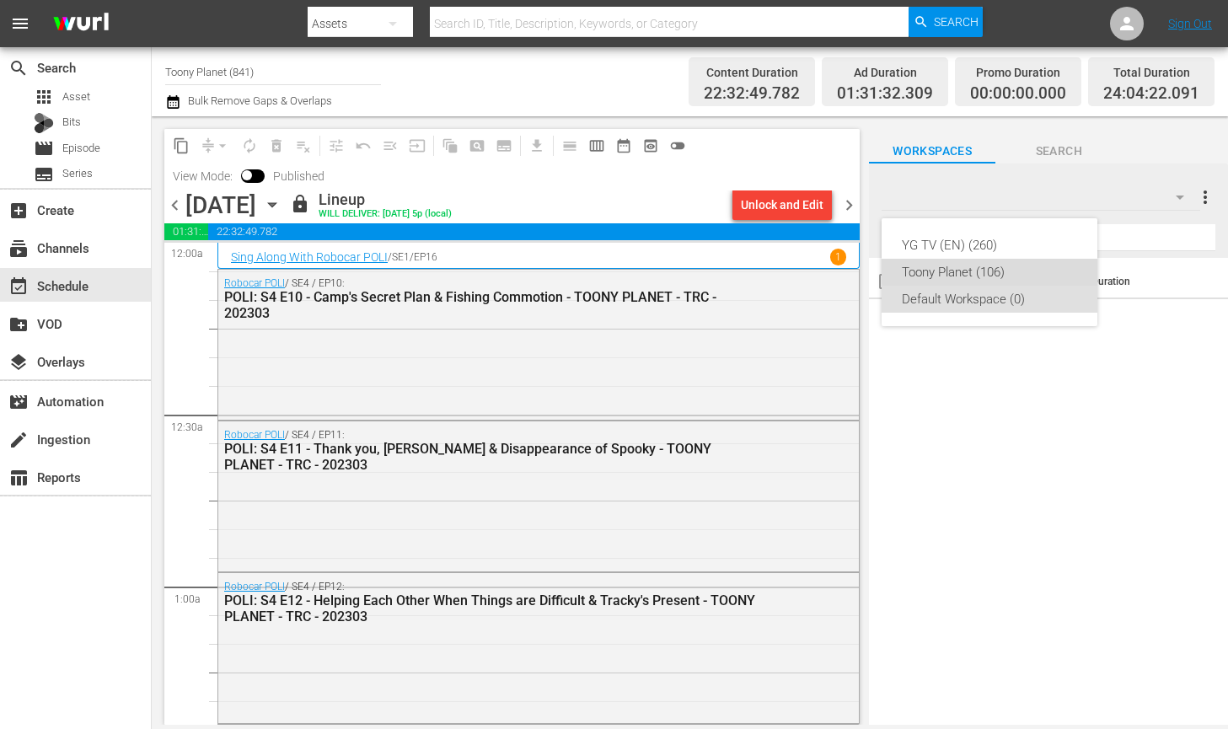
click at [1000, 270] on div "Toony Planet (106)" at bounding box center [989, 272] width 175 height 27
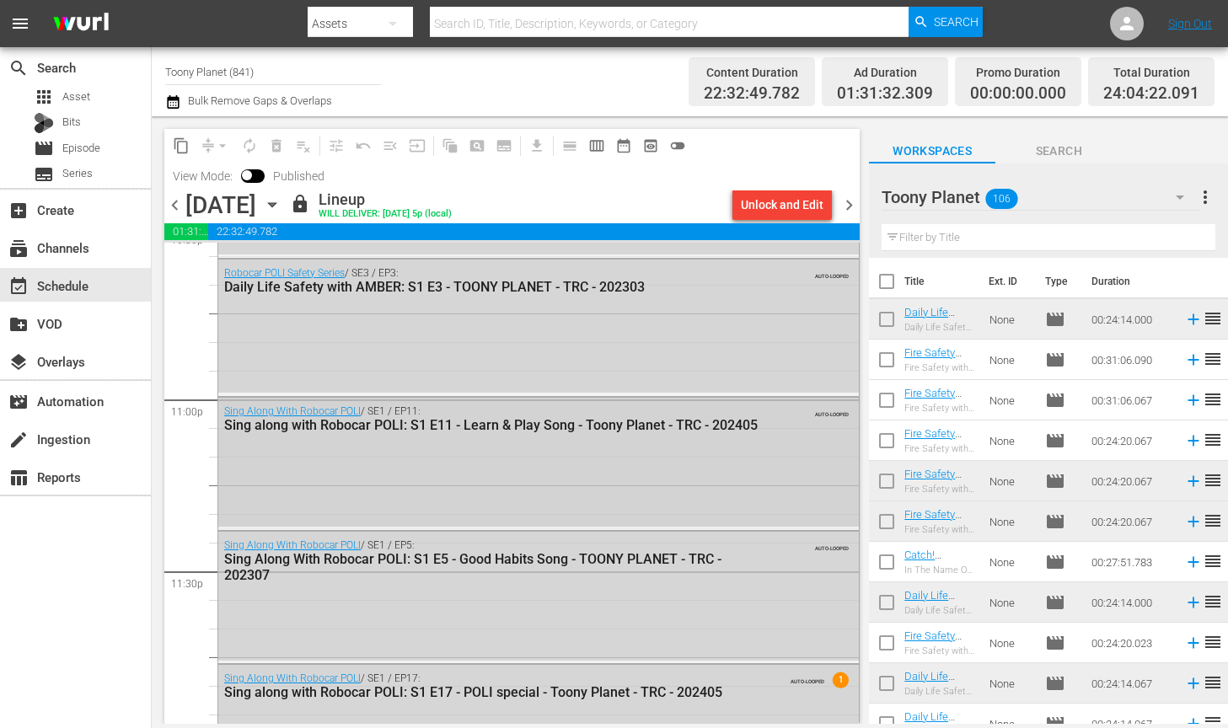
scroll to position [7822, 0]
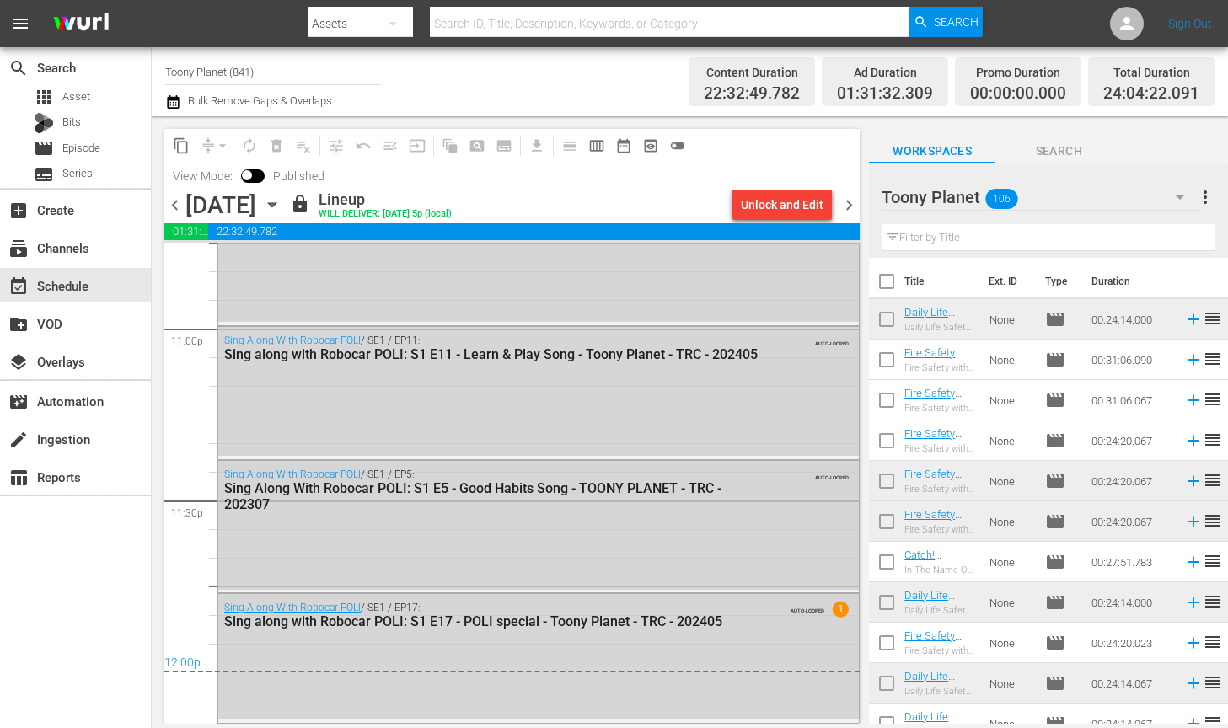
click at [1062, 242] on input "text" at bounding box center [1048, 237] width 334 height 27
paste input "Traffic safe"
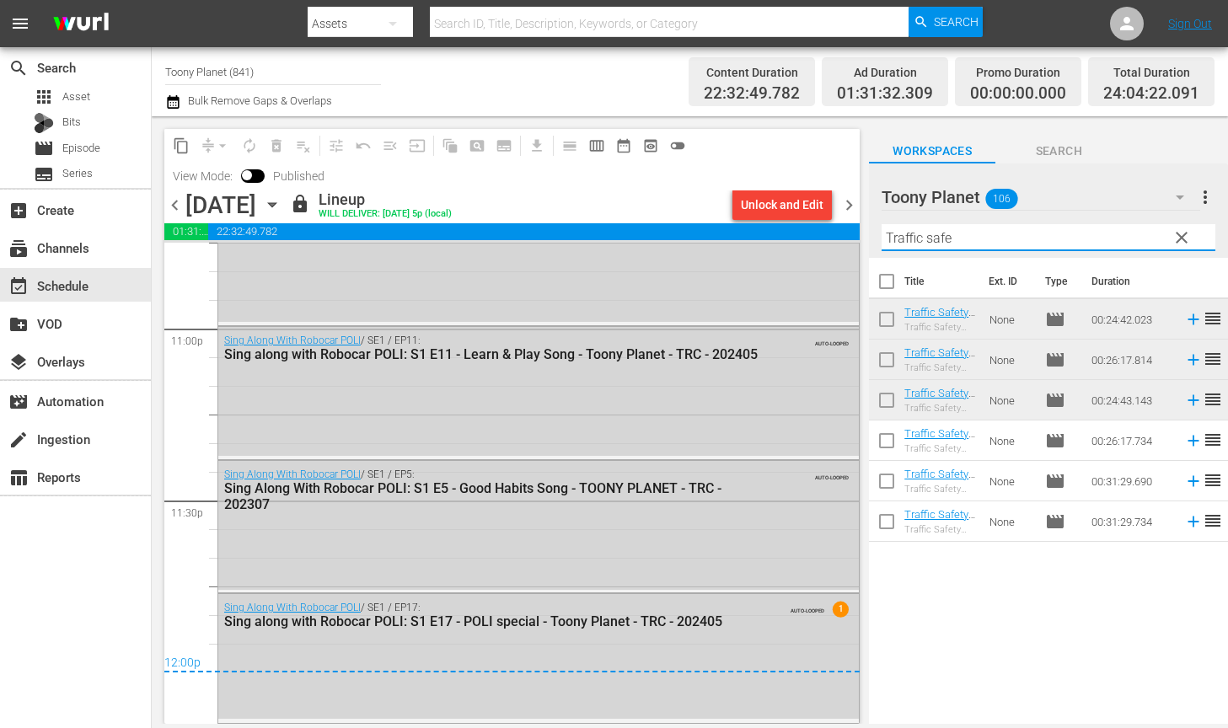
drag, startPoint x: 967, startPoint y: 232, endPoint x: 834, endPoint y: 214, distance: 134.3
click at [834, 214] on div "content_copy compress arrow_drop_down autorenew_outlined delete_forever_outline…" at bounding box center [690, 420] width 1076 height 608
paste input "sing along"
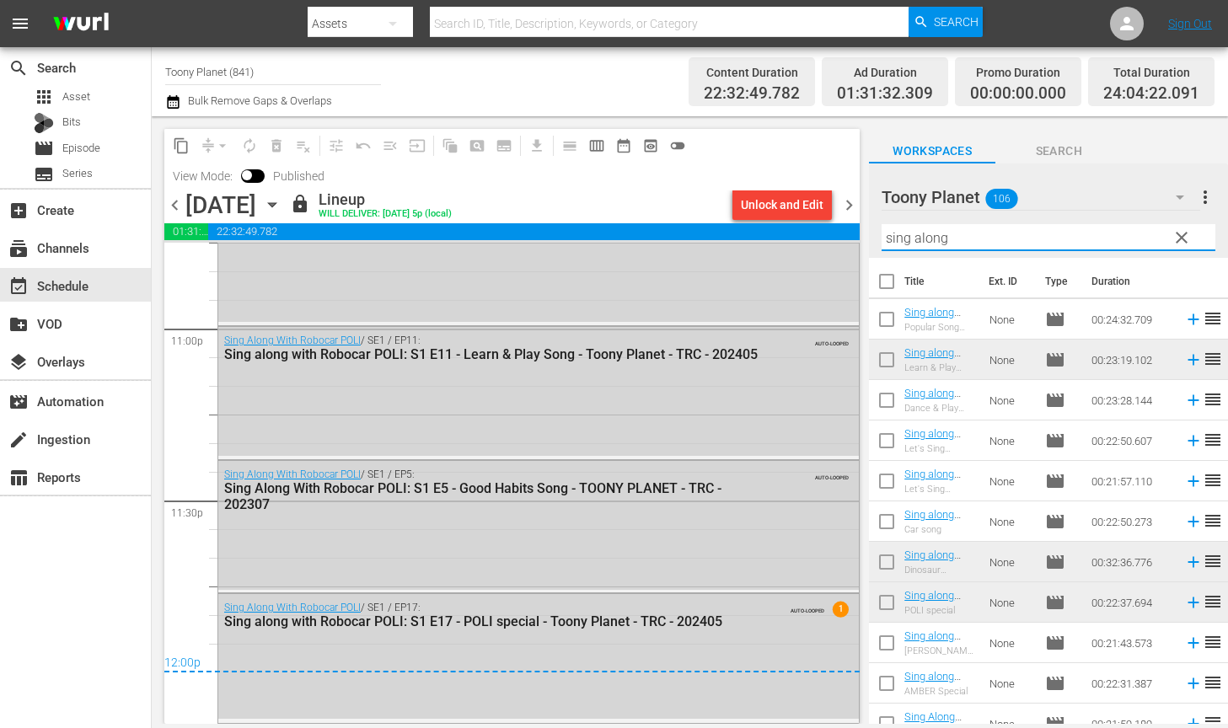
scroll to position [382, 0]
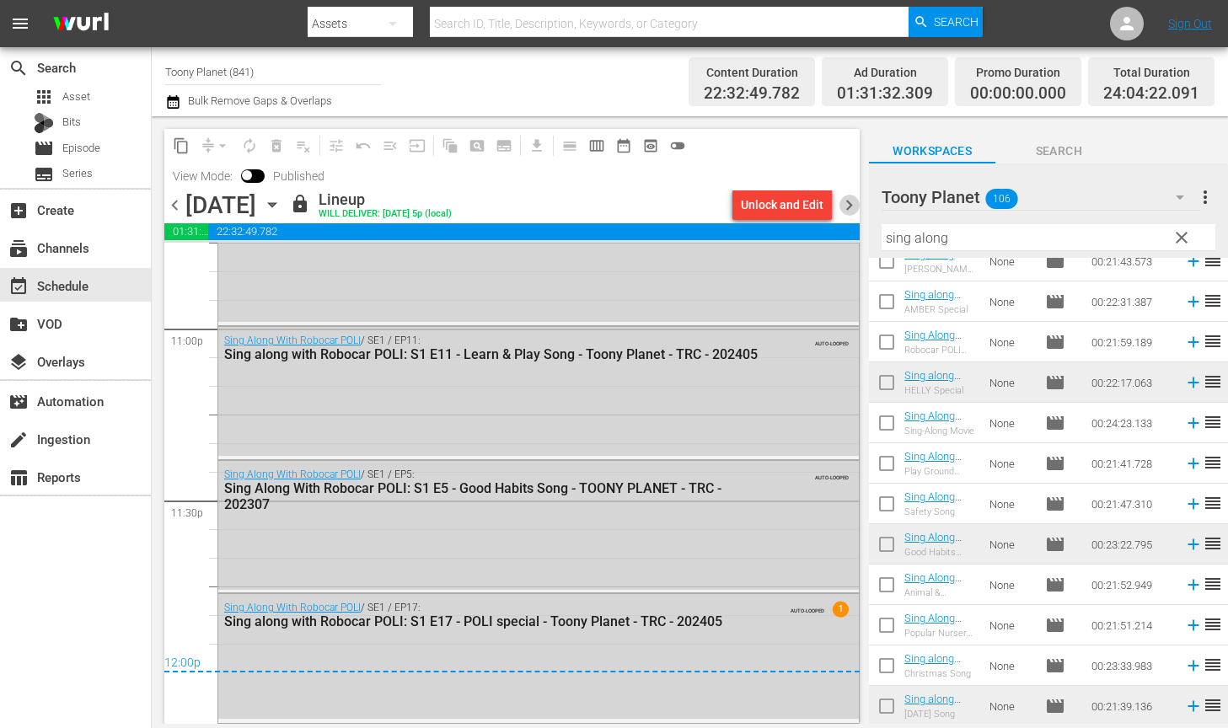
click at [849, 200] on span "chevron_right" at bounding box center [848, 205] width 21 height 21
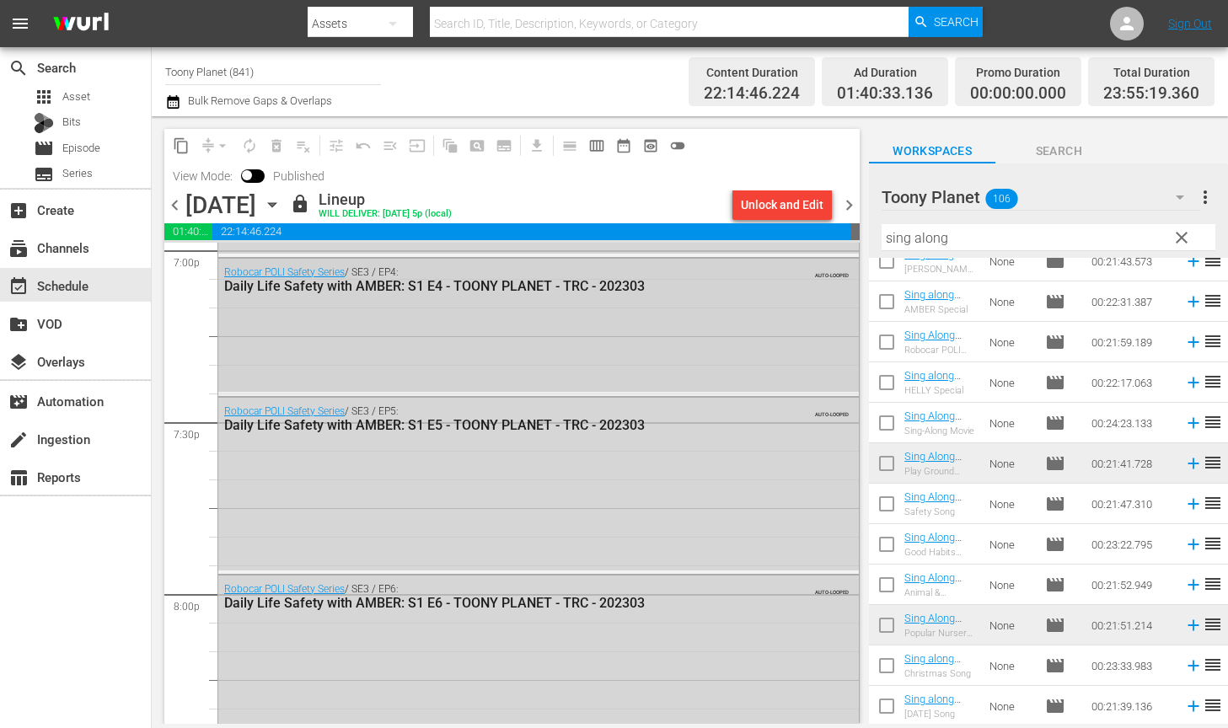
scroll to position [7795, 0]
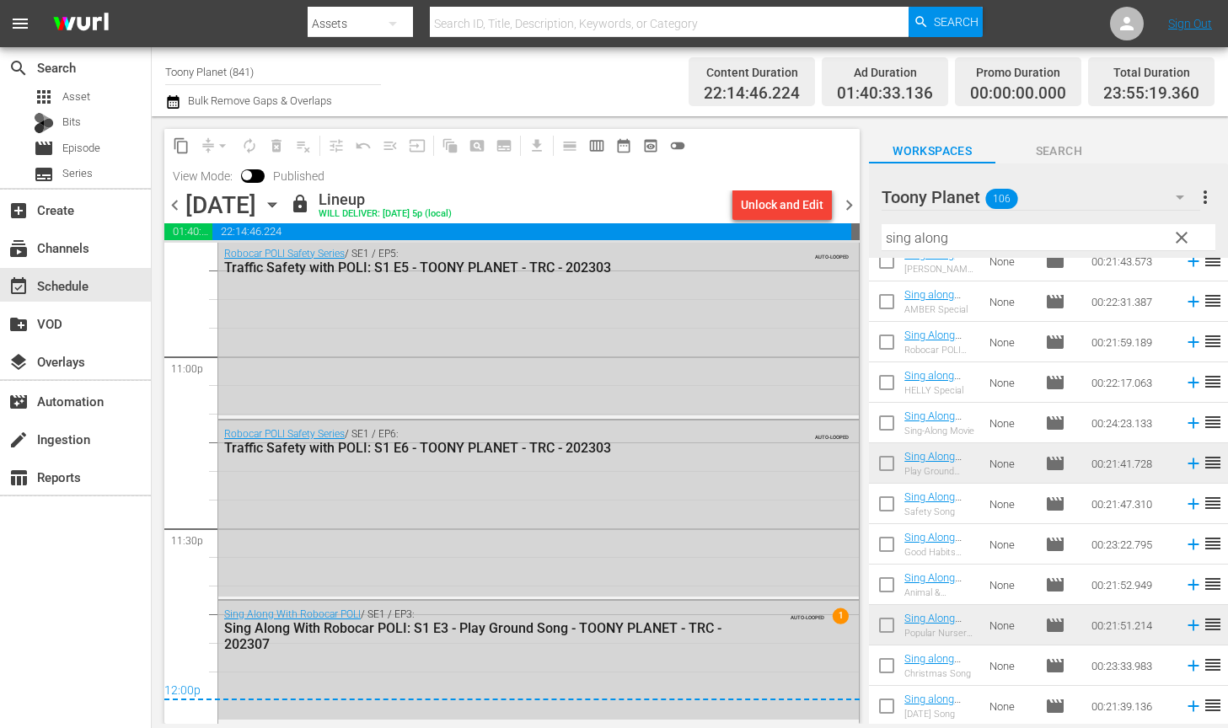
drag, startPoint x: 950, startPoint y: 241, endPoint x: 720, endPoint y: 228, distance: 230.4
click at [736, 233] on div "content_copy compress arrow_drop_down autorenew_outlined delete_forever_outline…" at bounding box center [690, 420] width 1076 height 608
paste input "Fire safe"
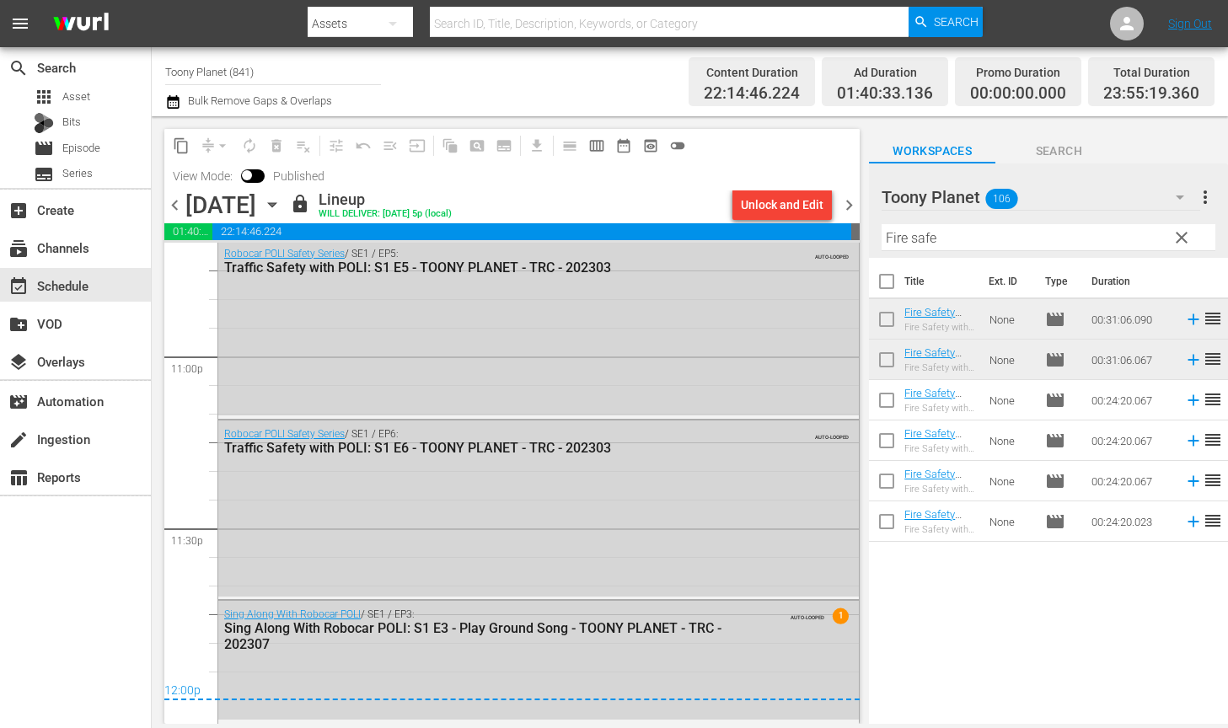
drag, startPoint x: 980, startPoint y: 576, endPoint x: 953, endPoint y: 369, distance: 208.2
click at [977, 567] on div "Title Ext. ID Type Duration Fire Safety with ROY: S1 E6 - TOONY PLANET - TRC - …" at bounding box center [1048, 492] width 359 height 469
drag, startPoint x: 1057, startPoint y: 242, endPoint x: 736, endPoint y: 228, distance: 321.4
click at [682, 225] on div "content_copy compress arrow_drop_down autorenew_outlined delete_forever_outline…" at bounding box center [690, 420] width 1076 height 608
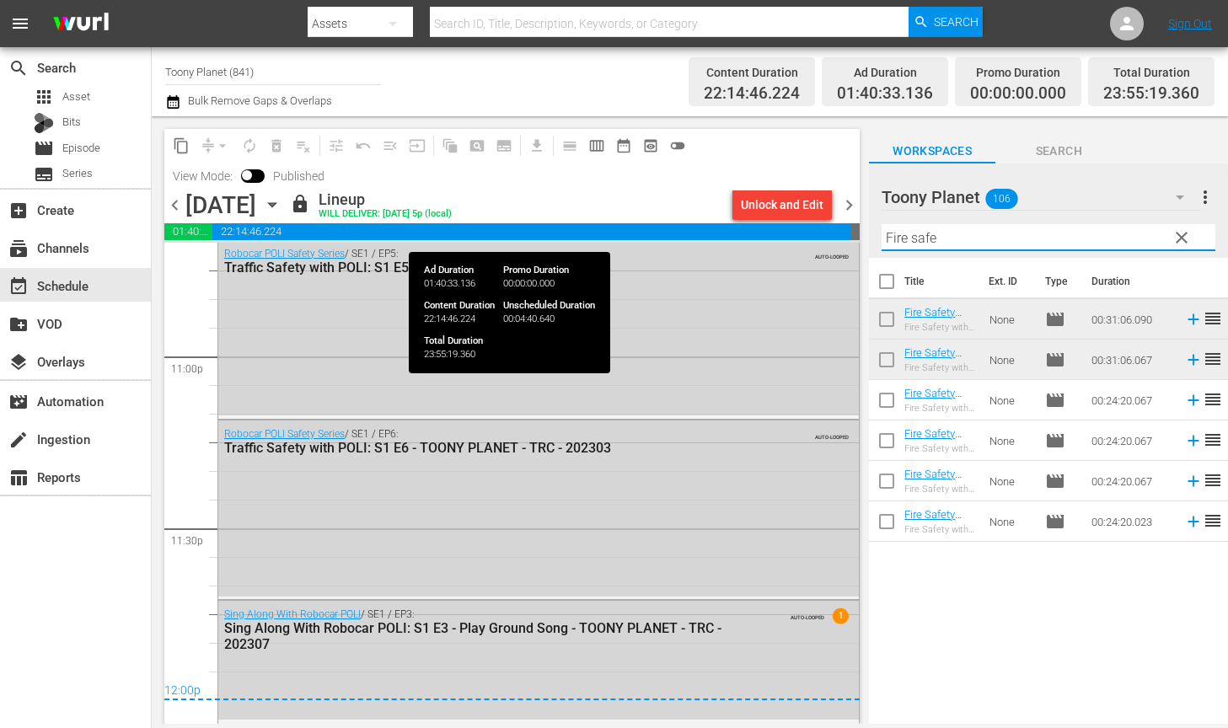
paste input "sing along"
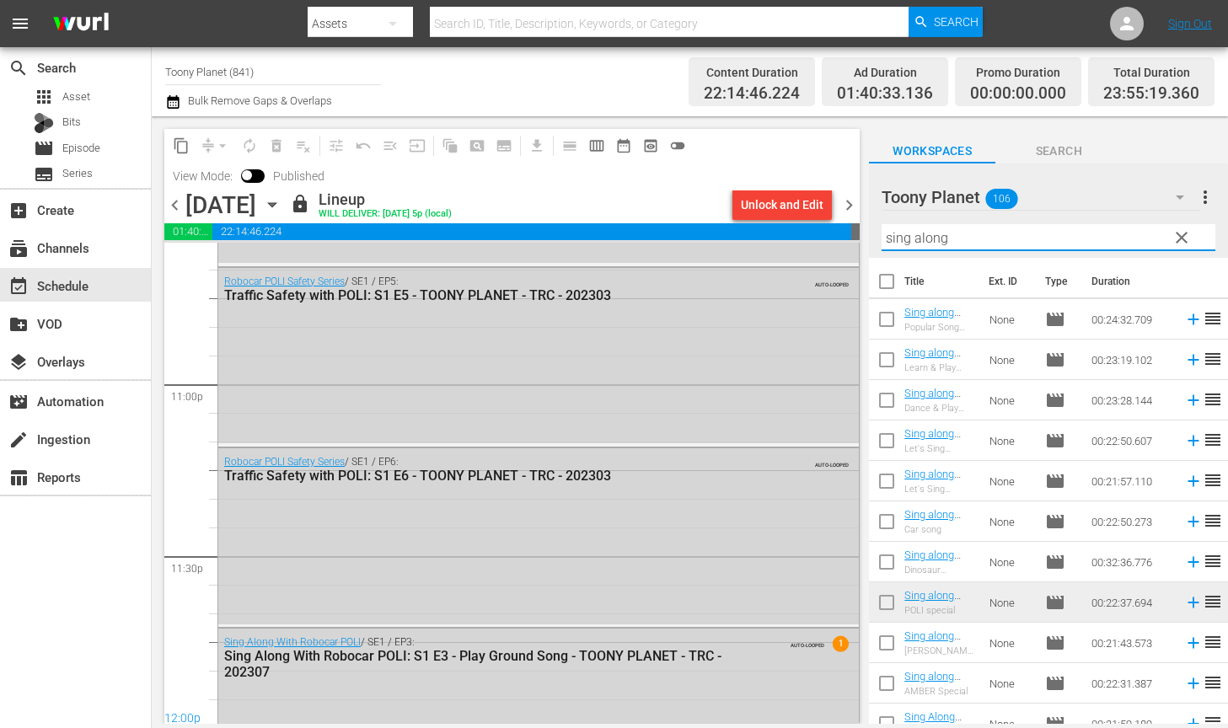
scroll to position [7795, 0]
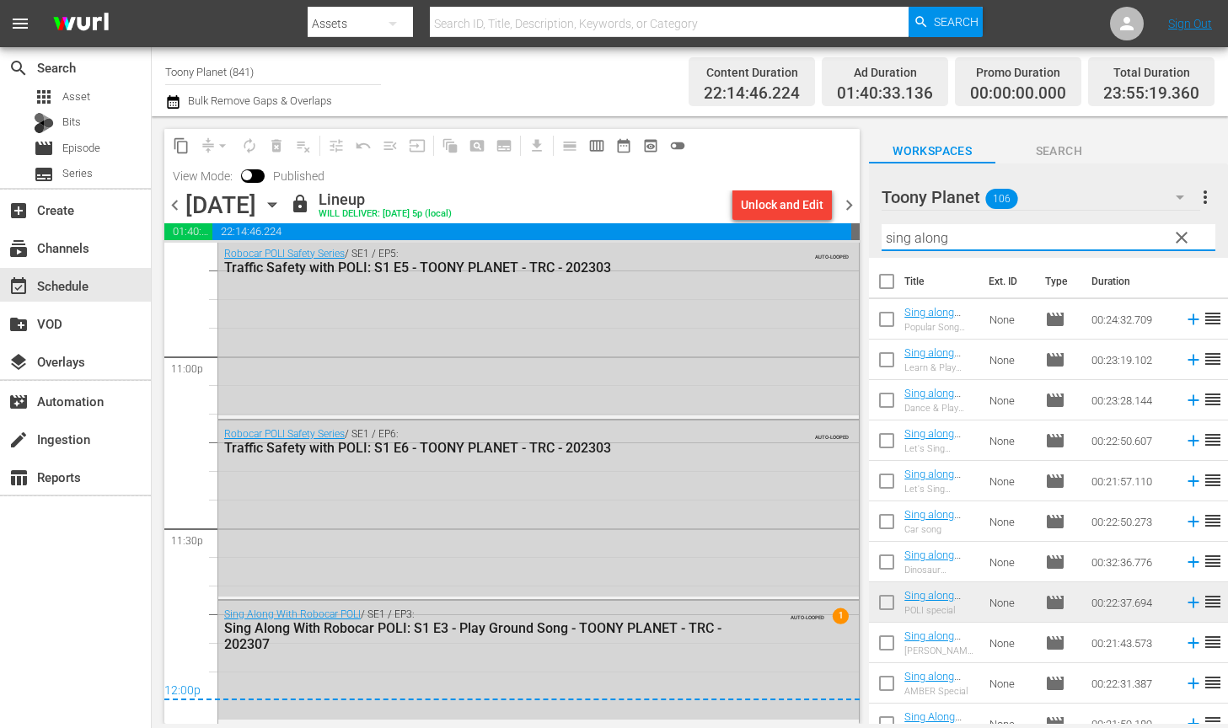
click at [851, 203] on span "chevron_right" at bounding box center [848, 205] width 21 height 21
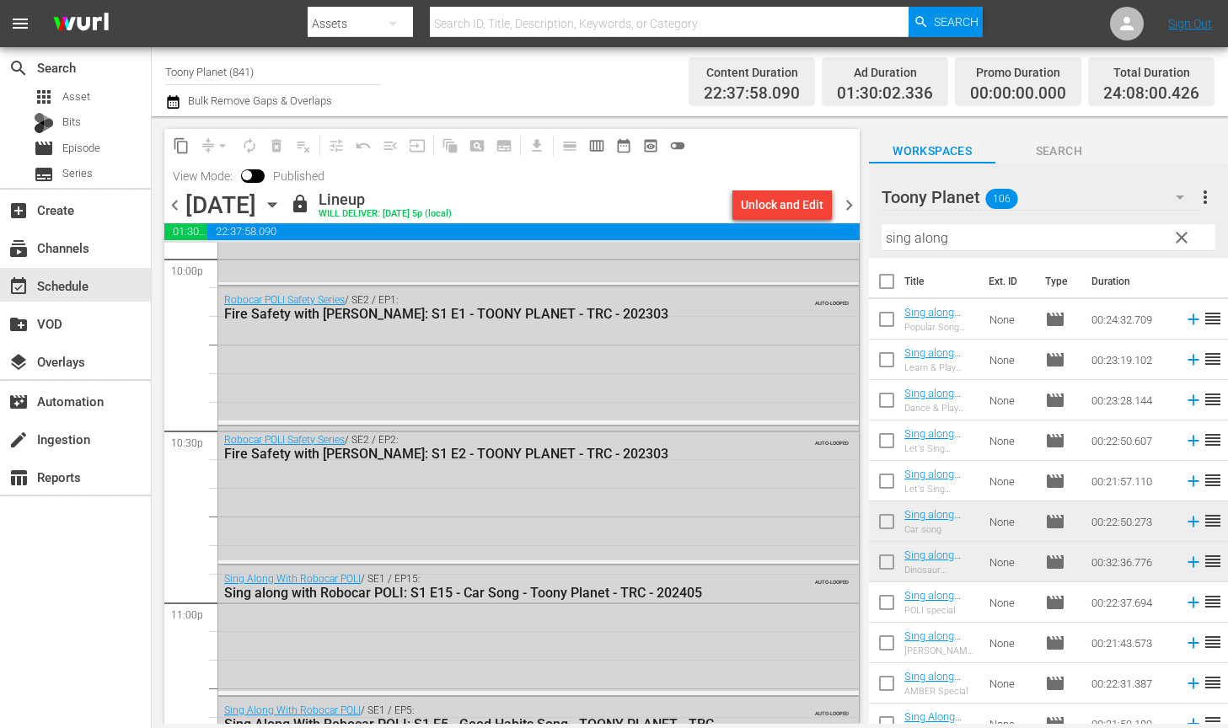
scroll to position [7439, 0]
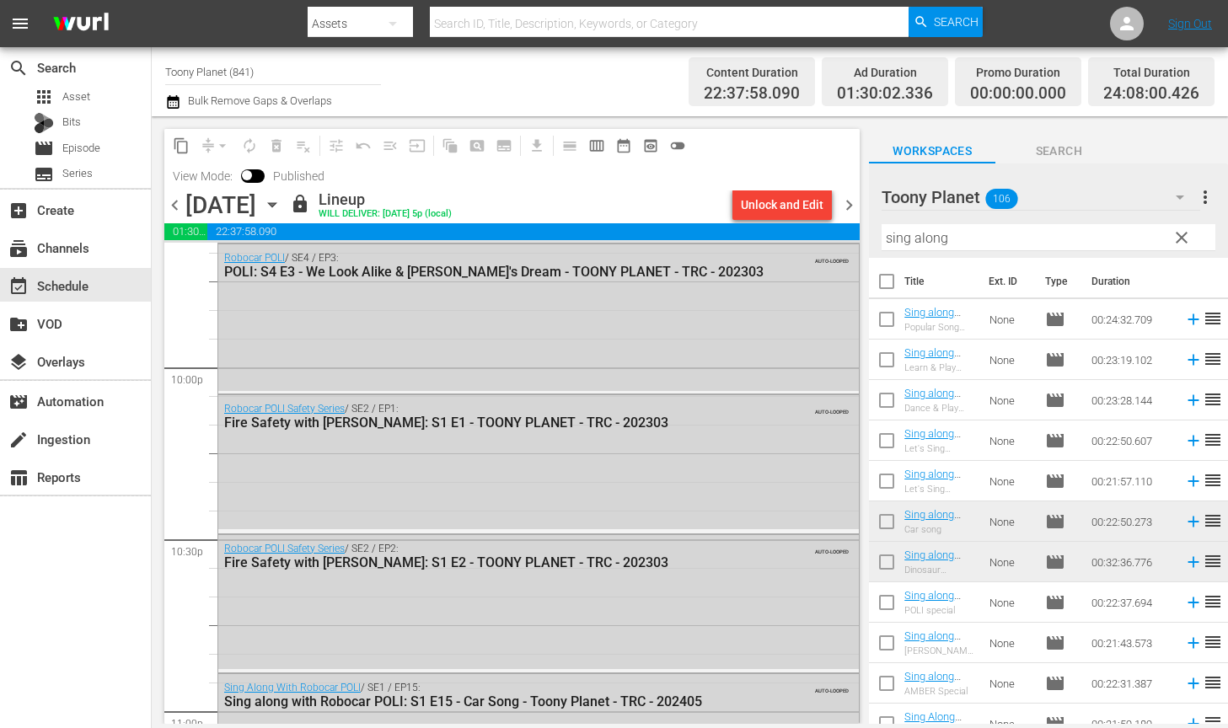
drag, startPoint x: 887, startPoint y: 222, endPoint x: 737, endPoint y: 202, distance: 151.4
click at [743, 204] on div "content_copy compress arrow_drop_down autorenew_outlined delete_forever_outline…" at bounding box center [690, 420] width 1076 height 608
paste input "ongs"
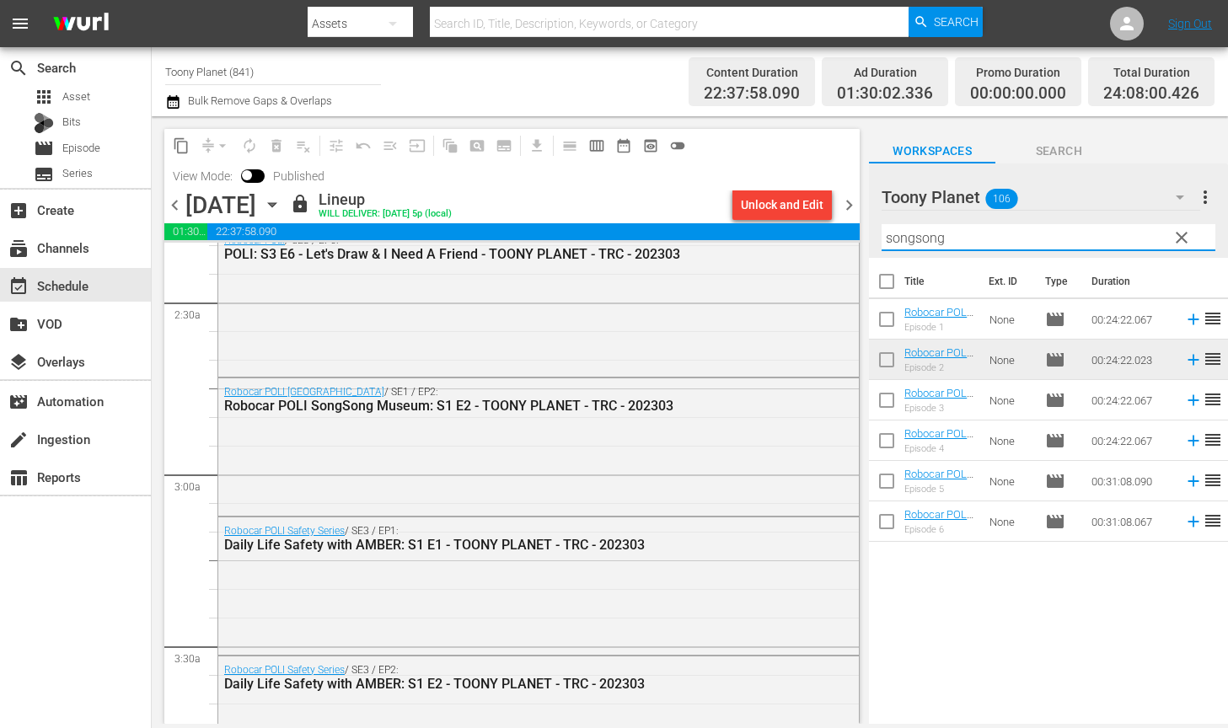
scroll to position [876, 0]
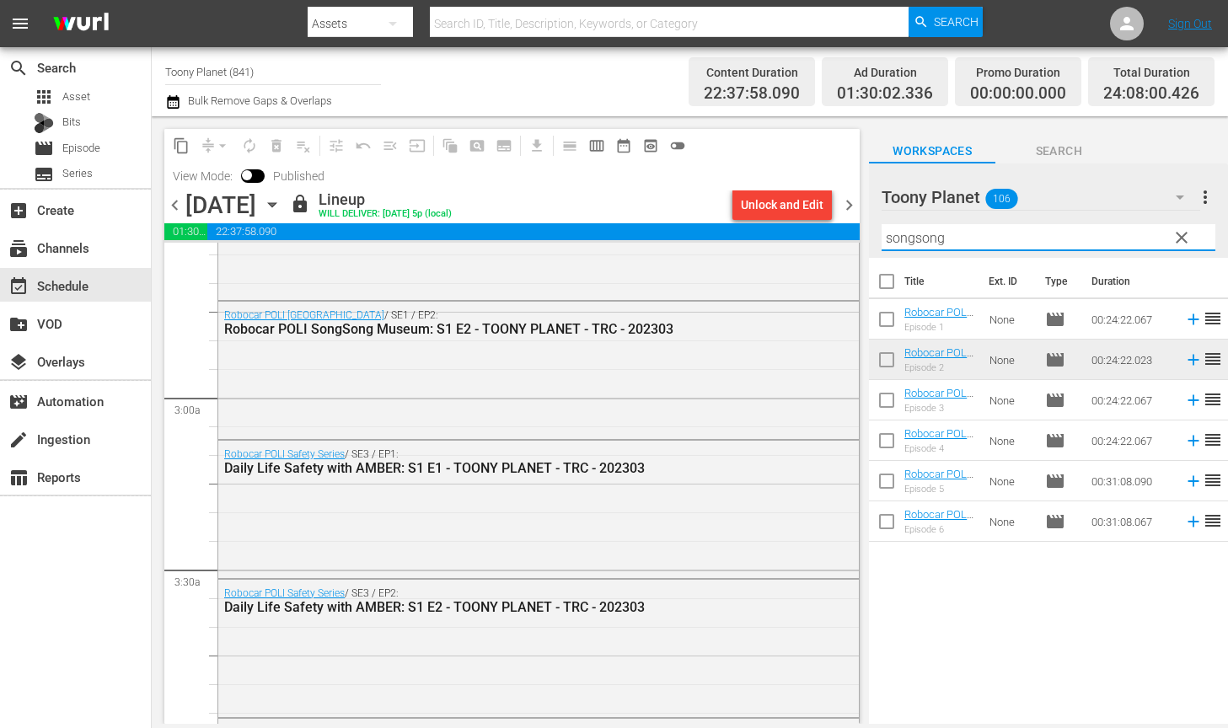
type input "songsong"
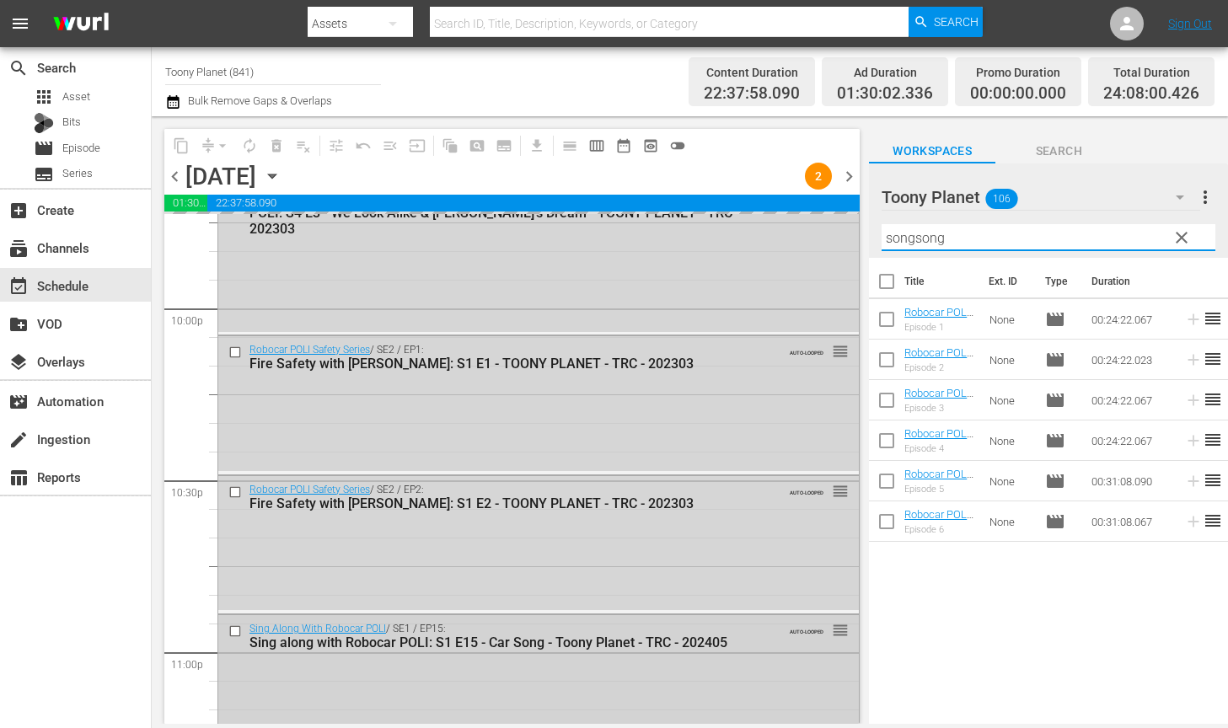
scroll to position [7442, 0]
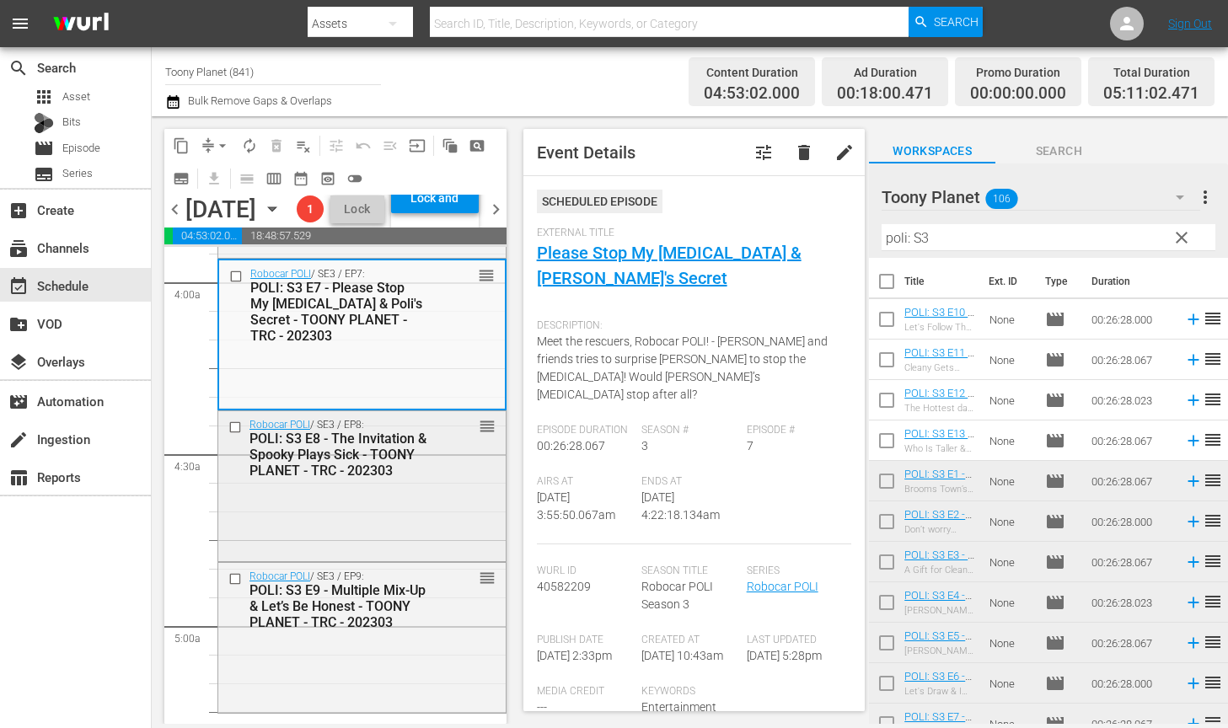
scroll to position [1600, 0]
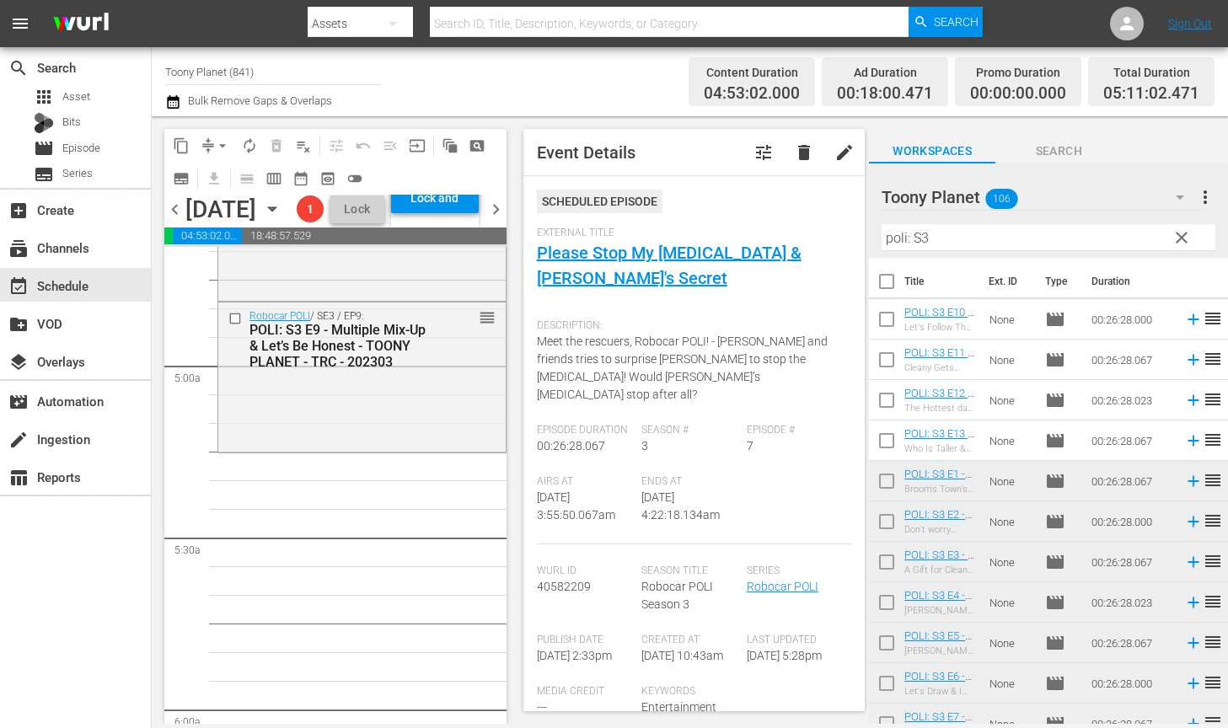
click at [886, 315] on input "checkbox" at bounding box center [886, 322] width 35 height 35
checkbox input "true"
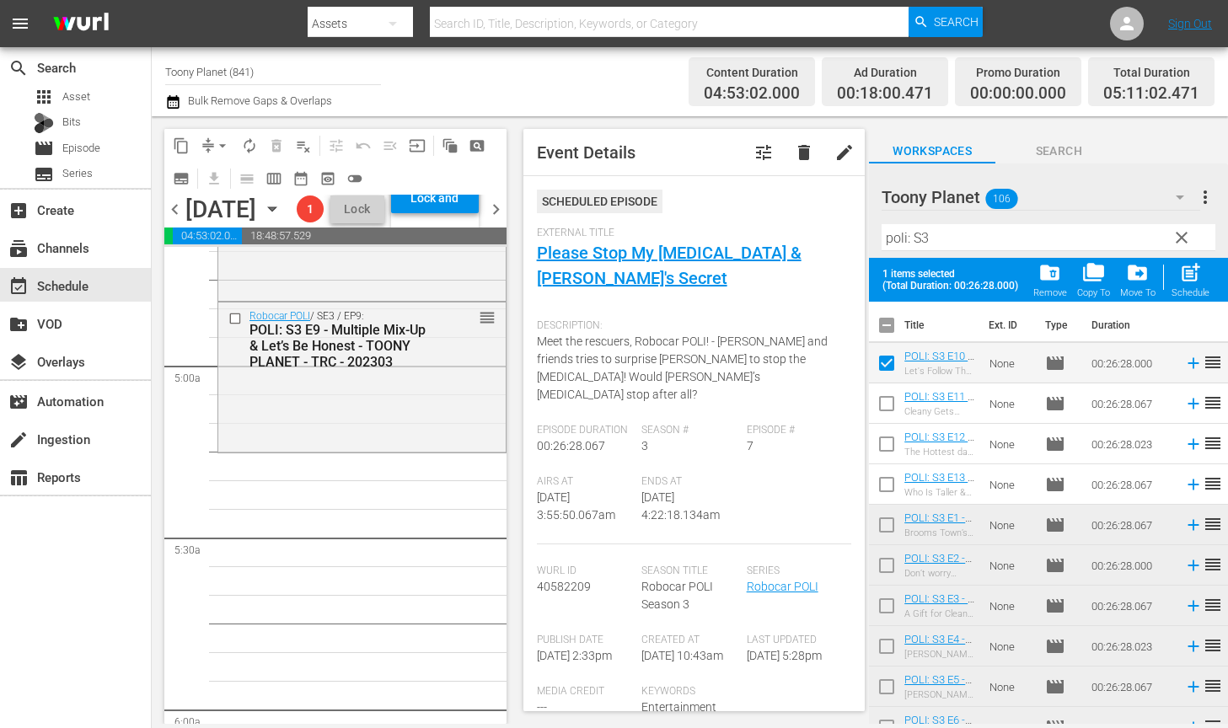
click at [892, 399] on input "checkbox" at bounding box center [886, 406] width 35 height 35
checkbox input "true"
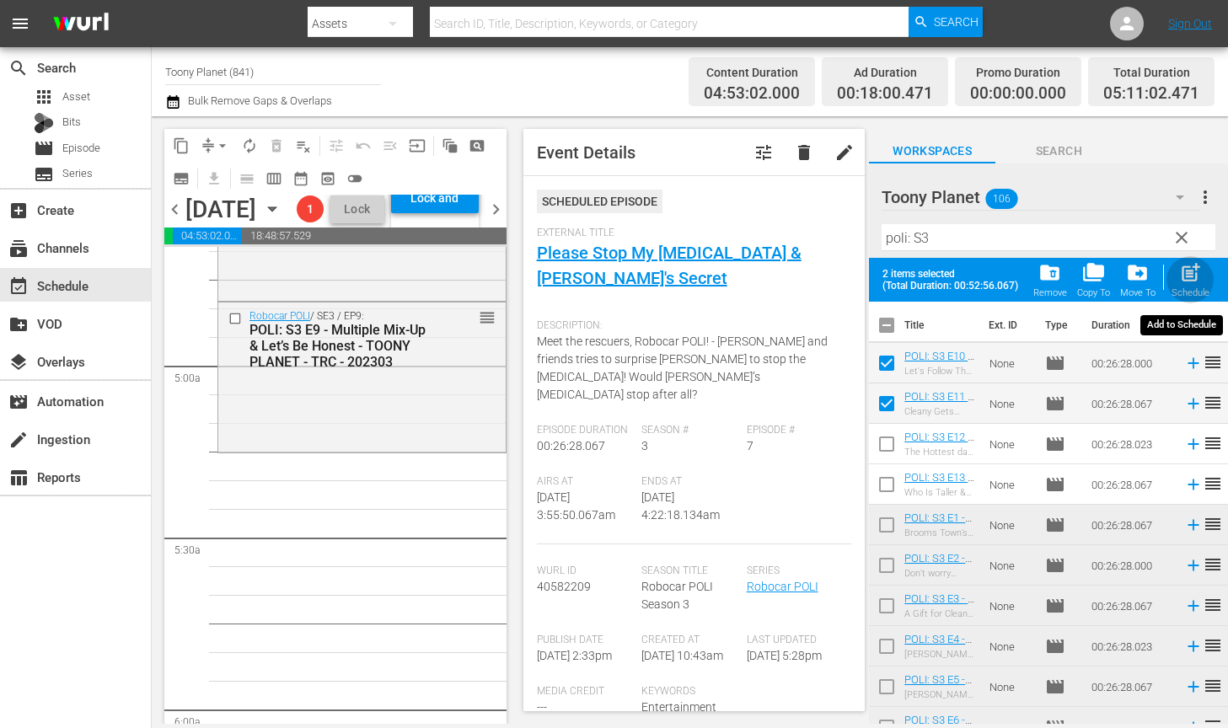
click at [1191, 273] on span "post_add" at bounding box center [1190, 272] width 23 height 23
checkbox input "false"
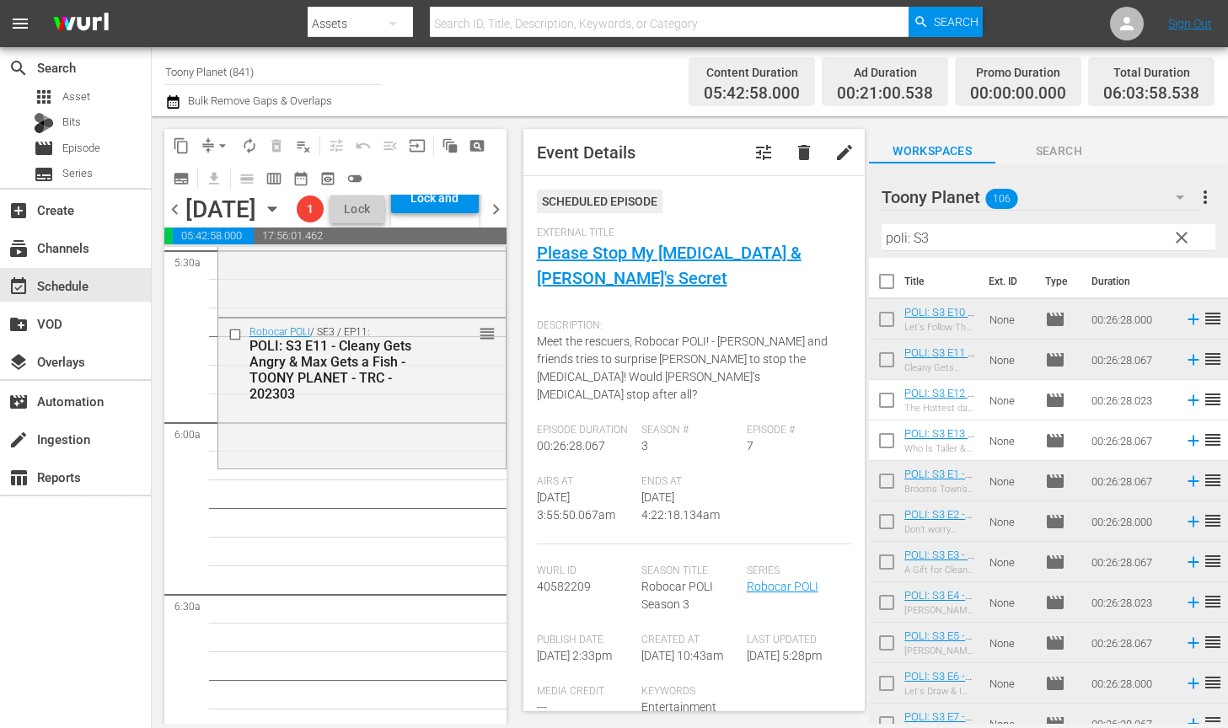
scroll to position [1889, 0]
drag, startPoint x: 942, startPoint y: 236, endPoint x: 759, endPoint y: 211, distance: 184.6
click at [774, 212] on div "content_copy compress arrow_drop_down autorenew_outlined delete_forever_outline…" at bounding box center [690, 420] width 1076 height 608
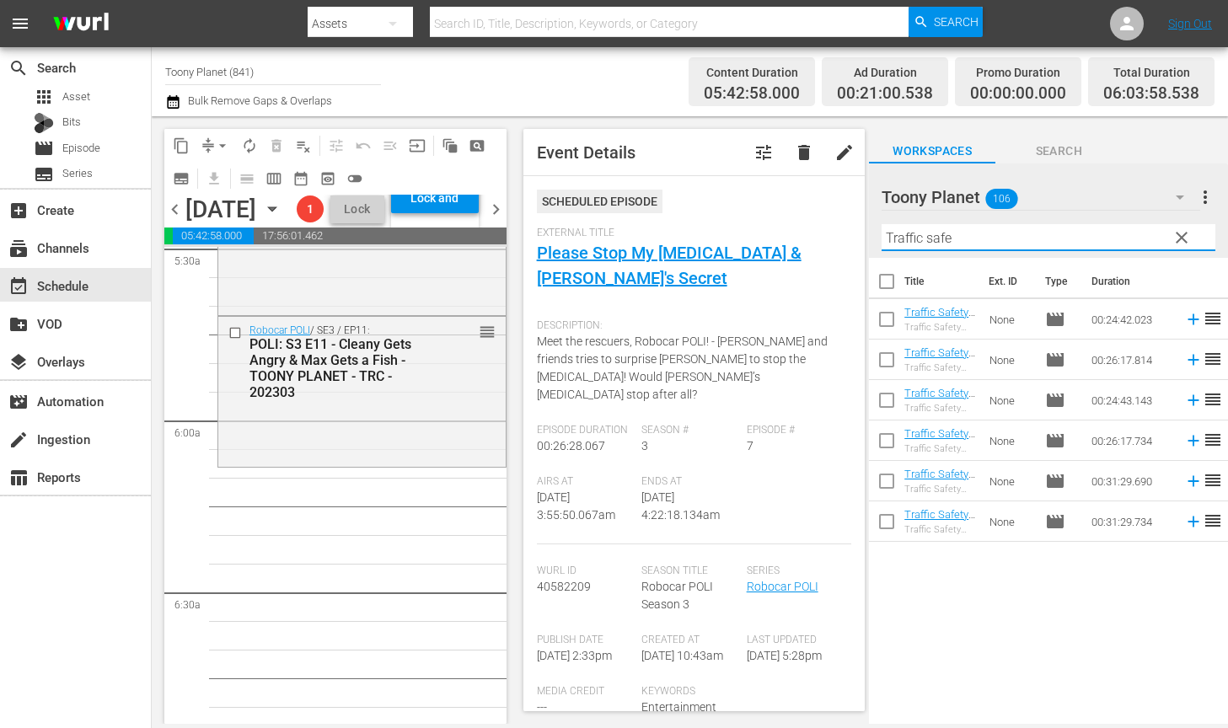
scroll to position [1970, 0]
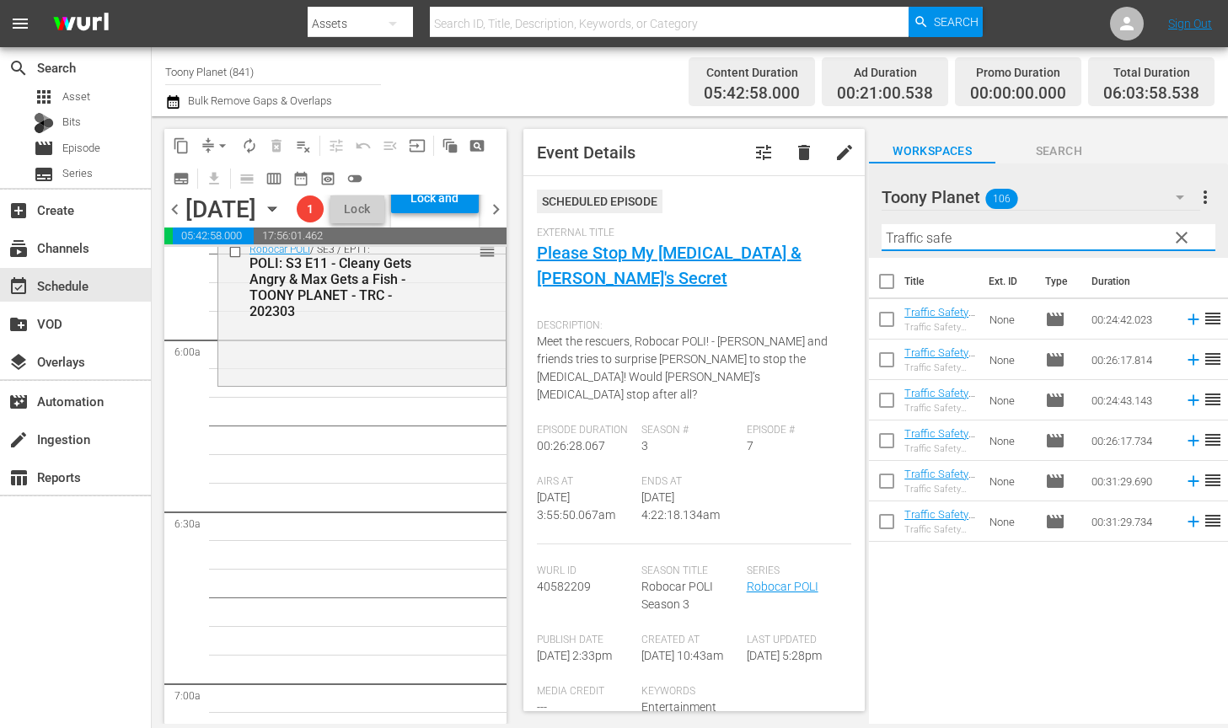
drag, startPoint x: 945, startPoint y: 236, endPoint x: 769, endPoint y: 225, distance: 176.5
click at [799, 225] on div "content_copy compress arrow_drop_down autorenew_outlined delete_forever_outline…" at bounding box center [690, 420] width 1076 height 608
type input "Traffic safe"
click at [887, 324] on input "checkbox" at bounding box center [886, 322] width 35 height 35
checkbox input "true"
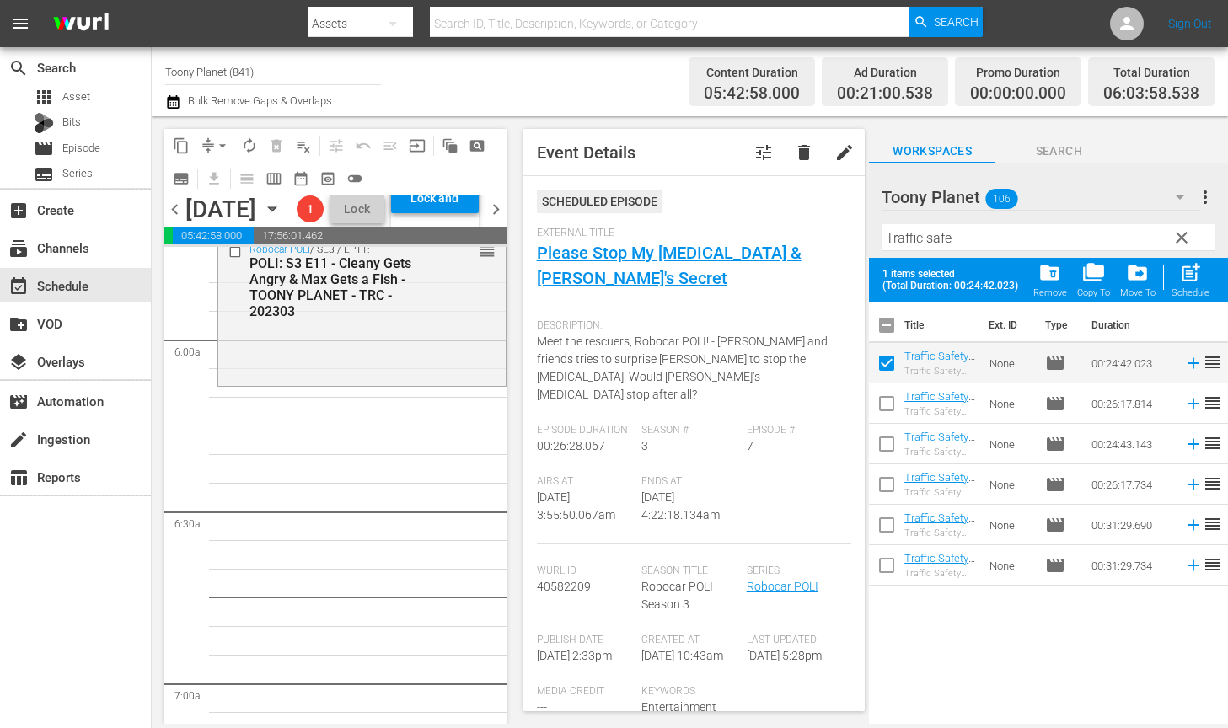
click at [889, 404] on input "checkbox" at bounding box center [886, 406] width 35 height 35
checkbox input "true"
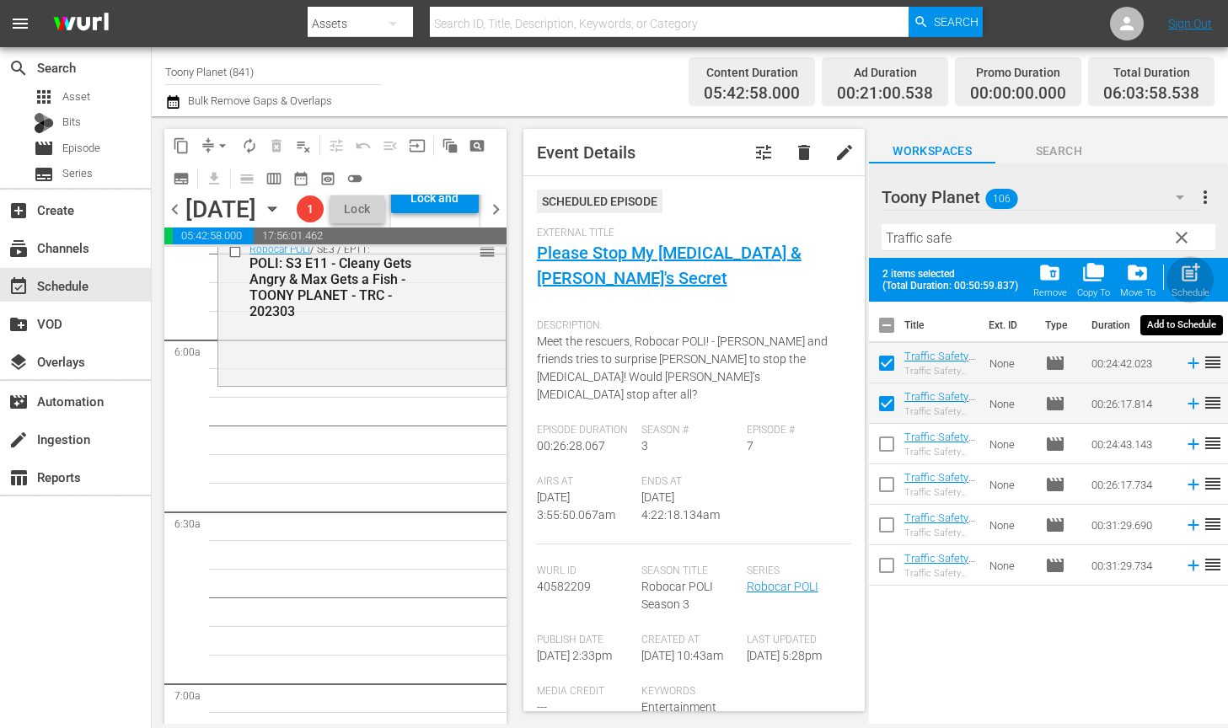
click at [1179, 280] on span "post_add" at bounding box center [1190, 272] width 23 height 23
checkbox input "false"
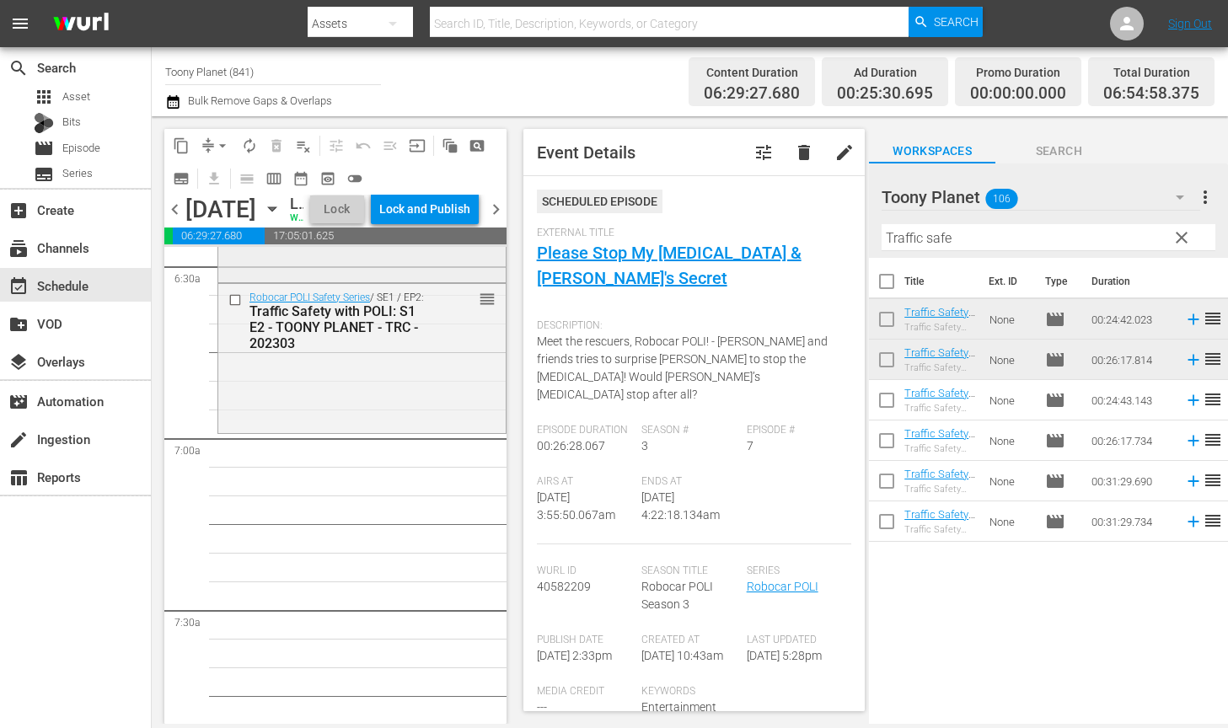
scroll to position [2073, 0]
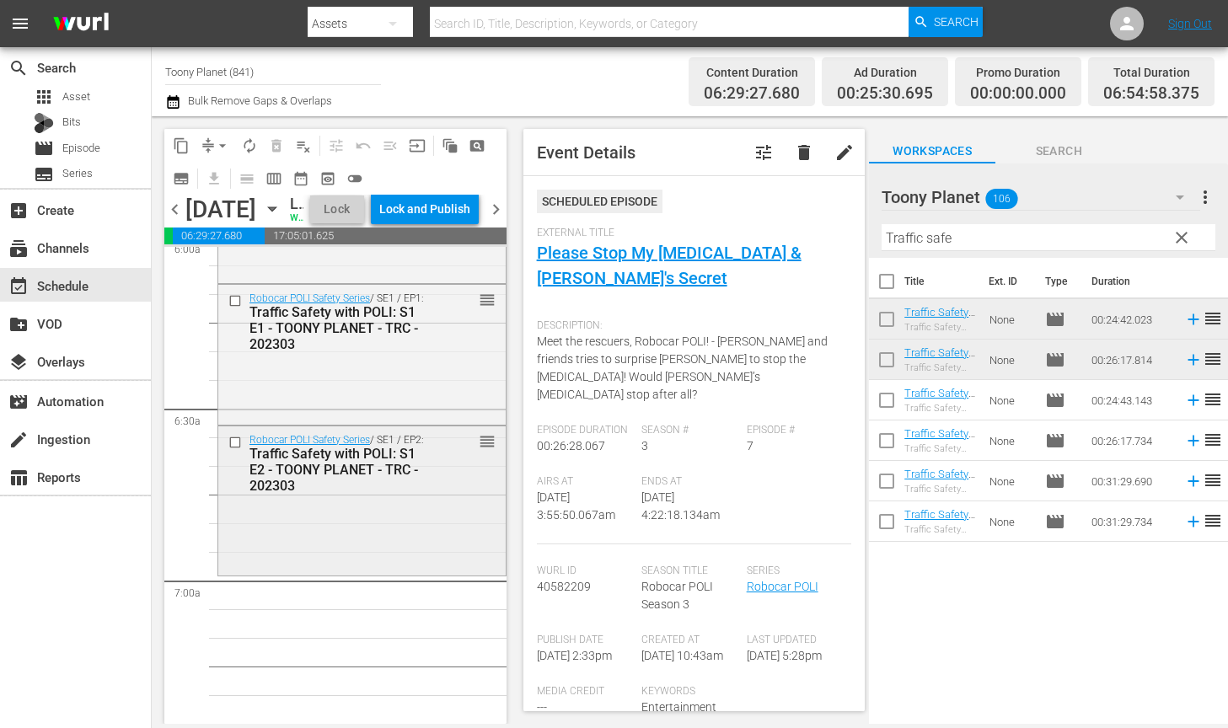
click at [379, 572] on div "Robocar POLI Safety Series / SE1 / EP2: Traffic Safety with POLI: S1 E2 - TOONY…" at bounding box center [361, 499] width 287 height 146
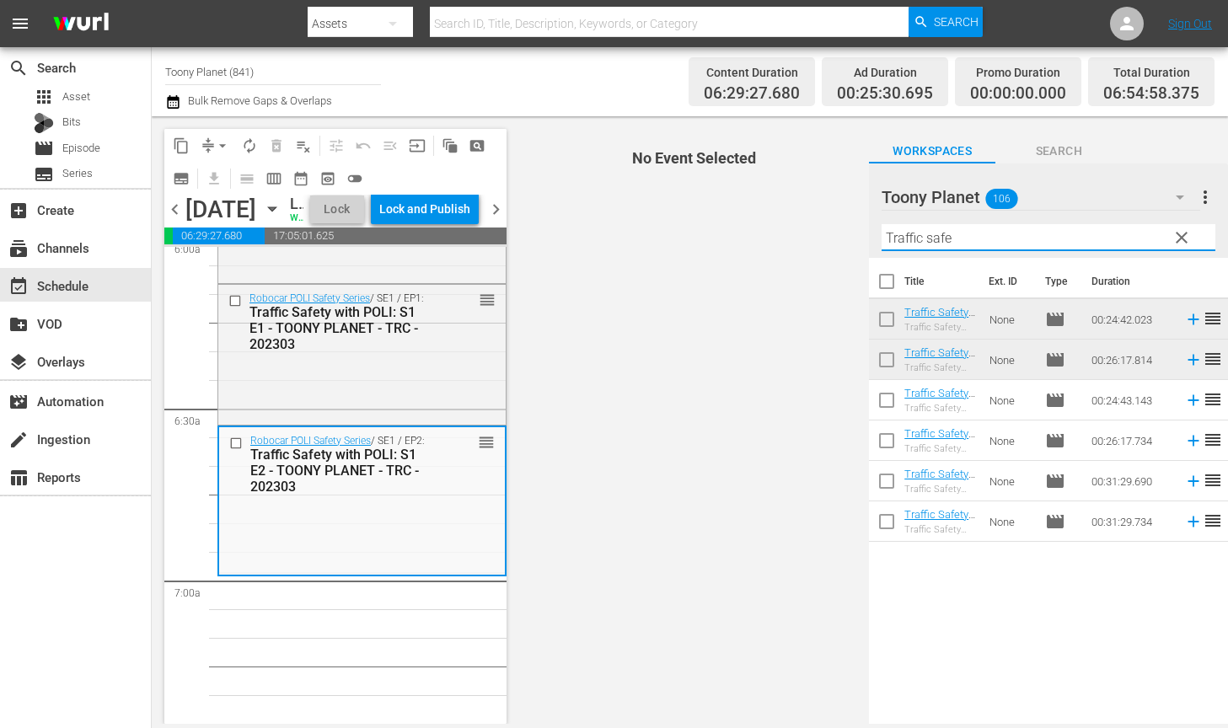
drag, startPoint x: 880, startPoint y: 217, endPoint x: 824, endPoint y: 207, distance: 56.5
click at [828, 207] on div "content_copy compress arrow_drop_down autorenew_outlined delete_forever_outline…" at bounding box center [690, 420] width 1076 height 608
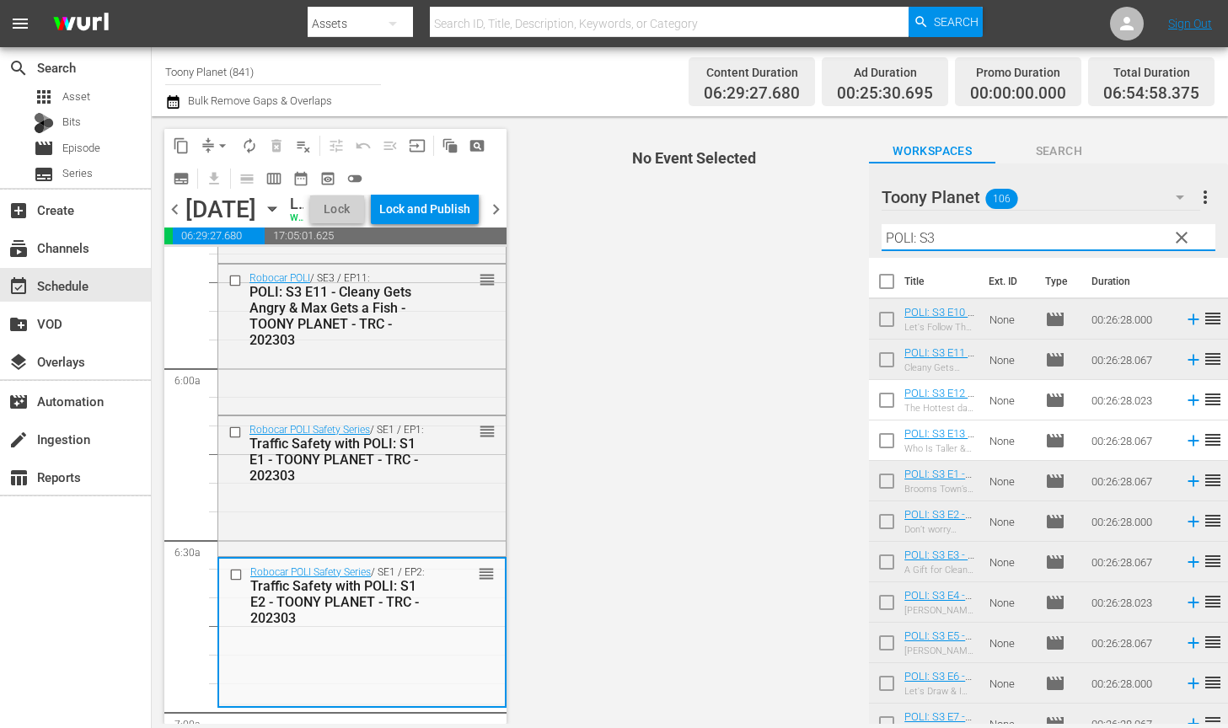
scroll to position [2164, 0]
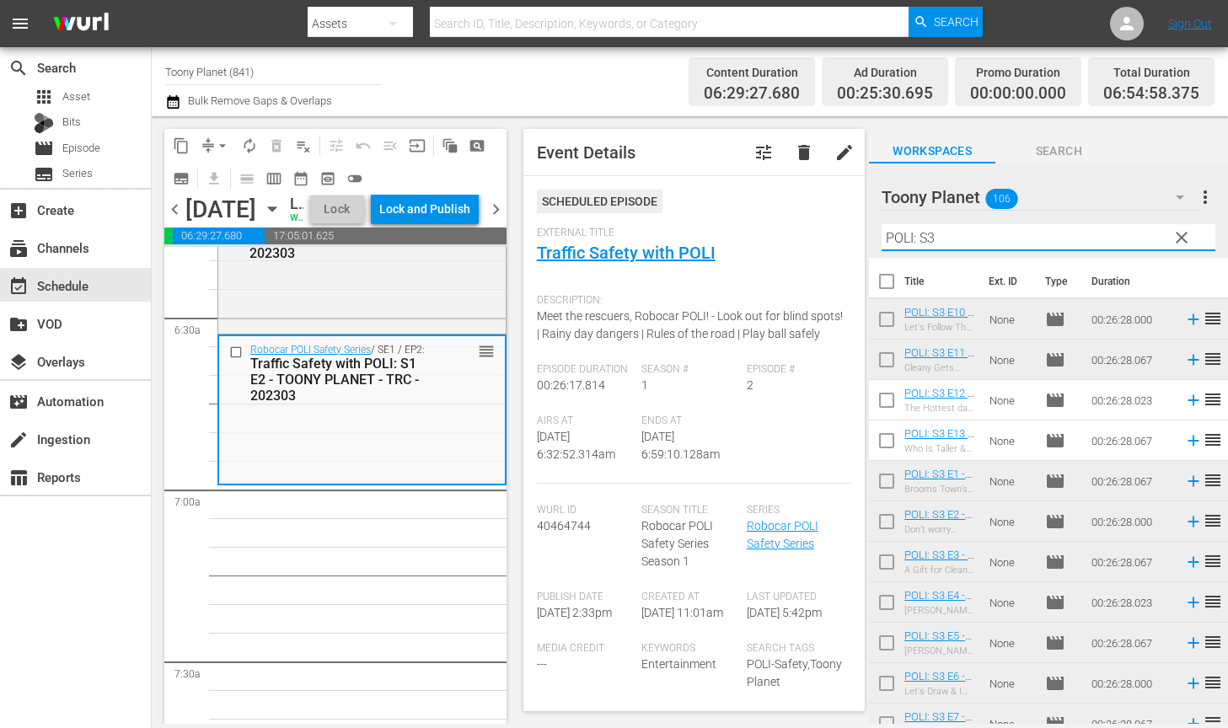
drag, startPoint x: 1014, startPoint y: 230, endPoint x: 820, endPoint y: 203, distance: 195.7
click at [831, 205] on div "content_copy compress arrow_drop_down autorenew_outlined delete_forever_outline…" at bounding box center [690, 420] width 1076 height 608
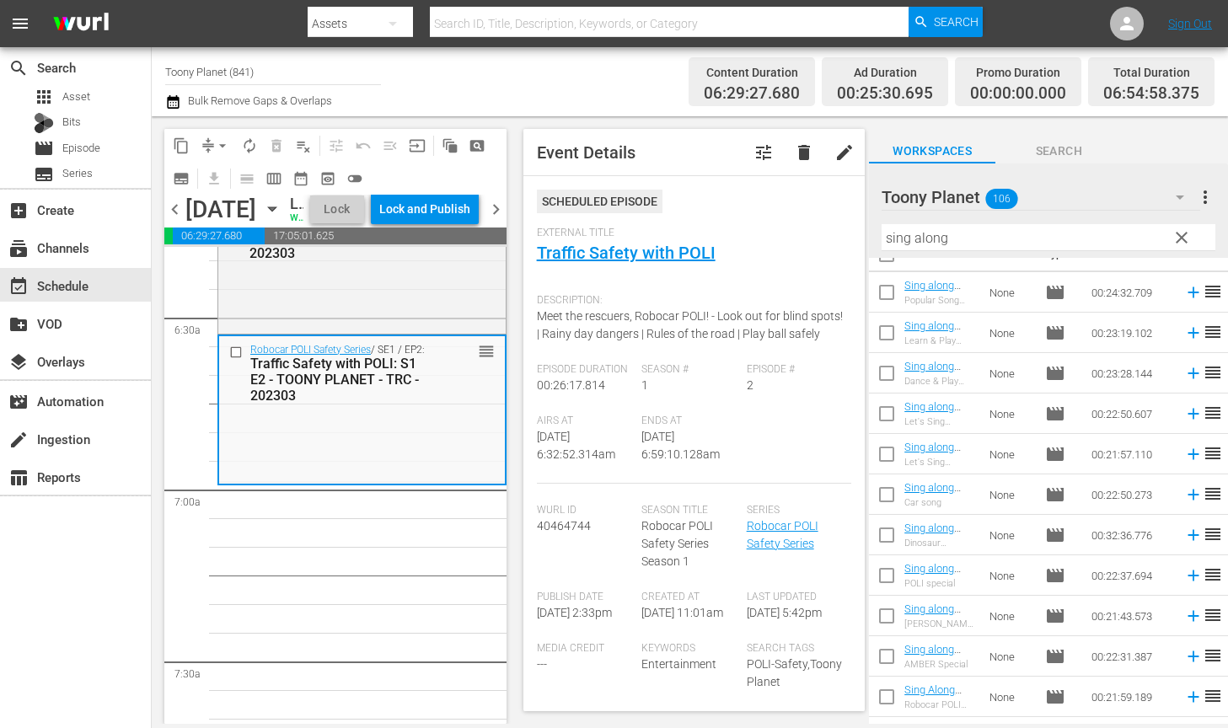
scroll to position [29, 0]
drag, startPoint x: 853, startPoint y: 238, endPoint x: 718, endPoint y: 232, distance: 135.0
click at [736, 232] on div "content_copy compress arrow_drop_down autorenew_outlined delete_forever_outline…" at bounding box center [690, 420] width 1076 height 608
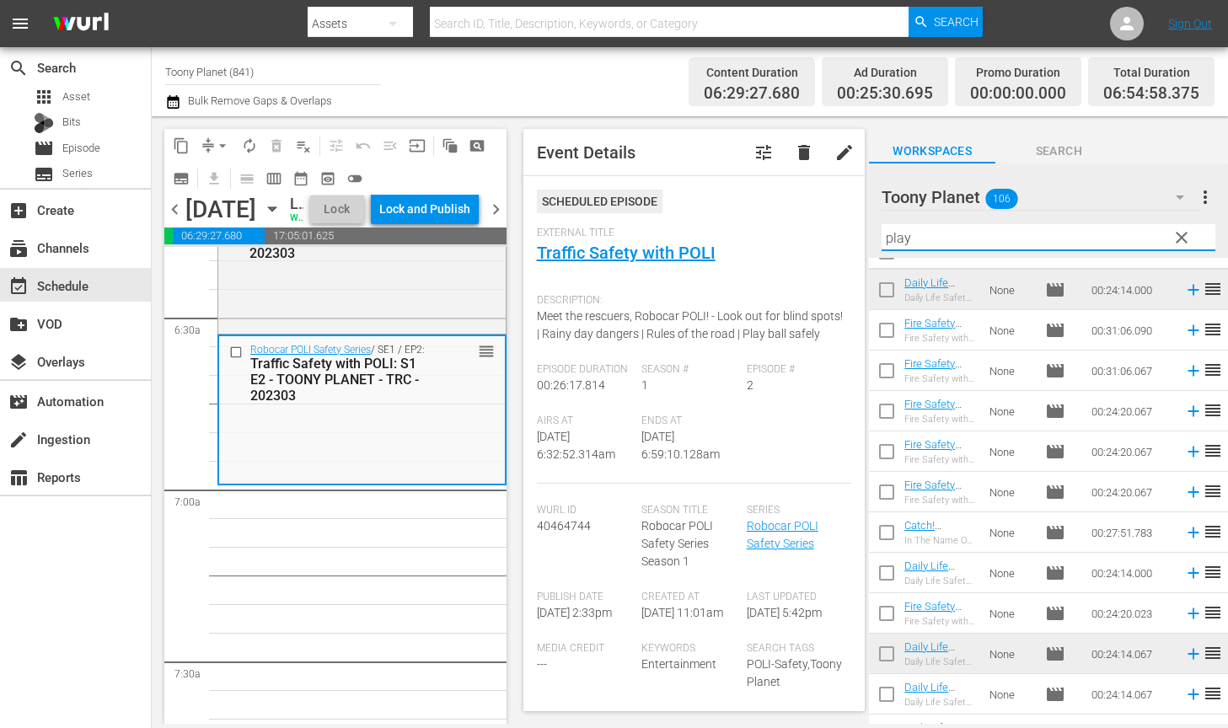
scroll to position [0, 0]
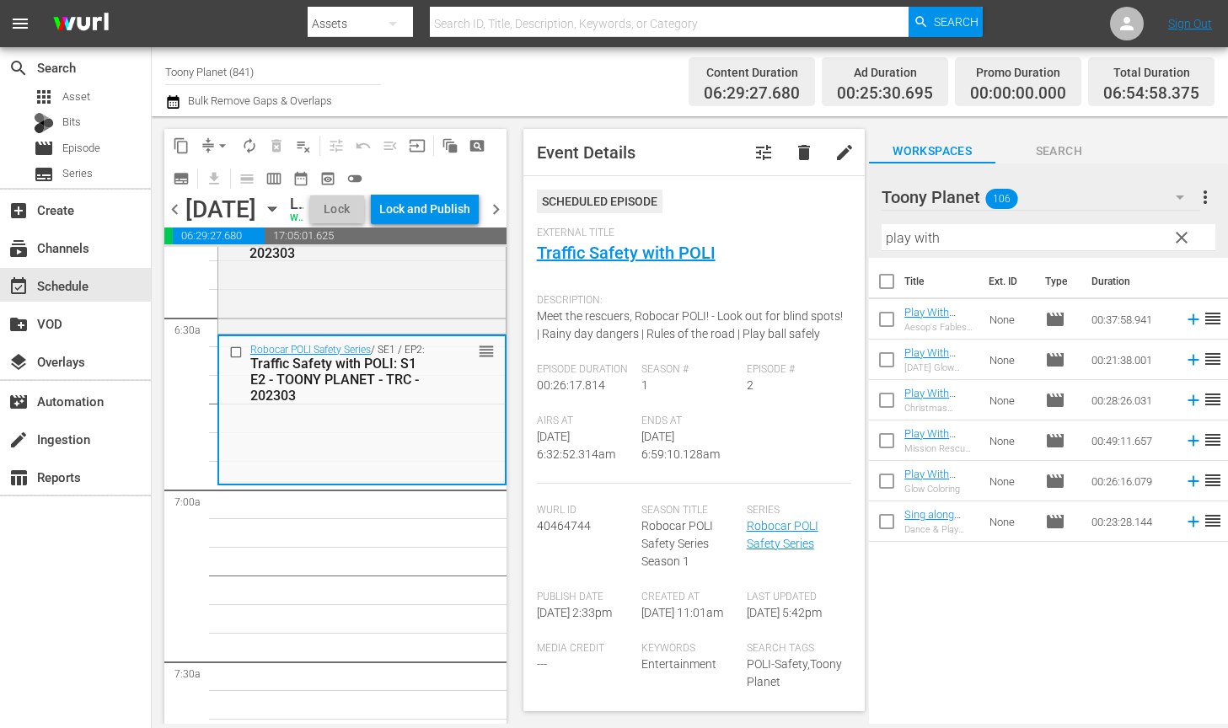
drag, startPoint x: 1009, startPoint y: 619, endPoint x: 958, endPoint y: 408, distance: 217.5
click at [1008, 616] on div "Title Ext. ID Type Duration Play With Robocar POLI - Aesop's Fables with Roboca…" at bounding box center [1048, 492] width 359 height 469
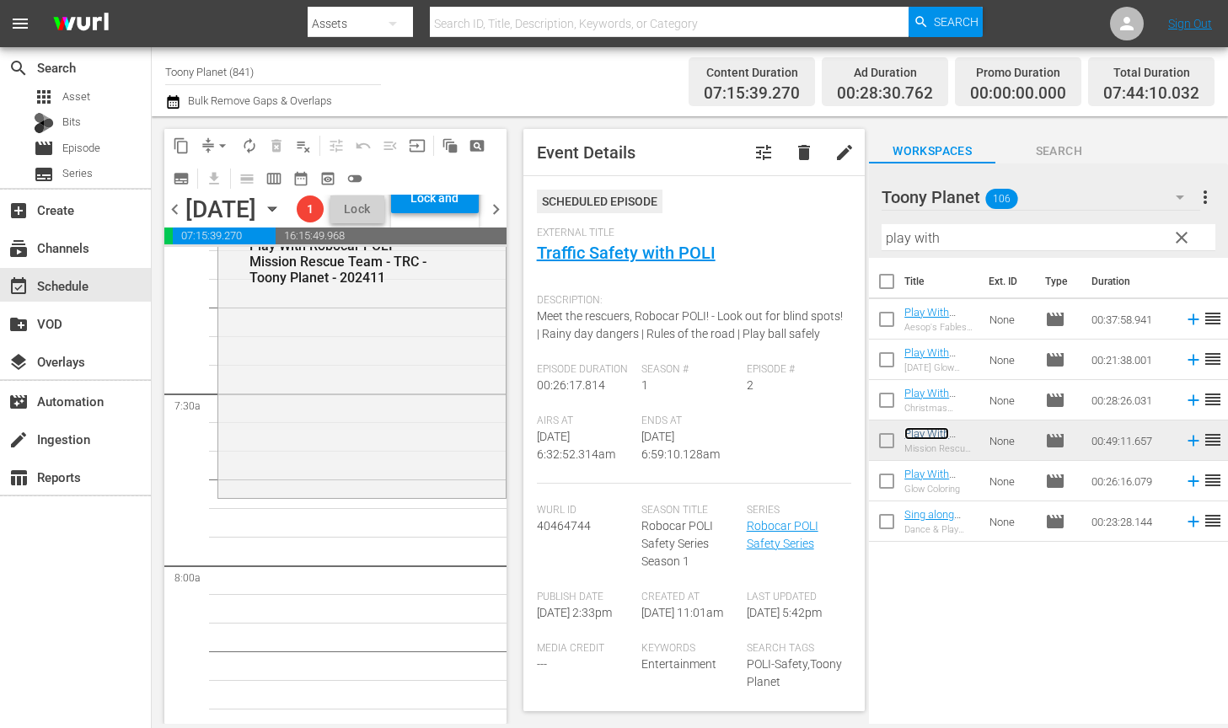
scroll to position [2435, 0]
click at [413, 454] on div "Play With Robocar POLI / SE1 / EP4: Play With Robocar POLI - Mission Rescue Tea…" at bounding box center [361, 354] width 287 height 277
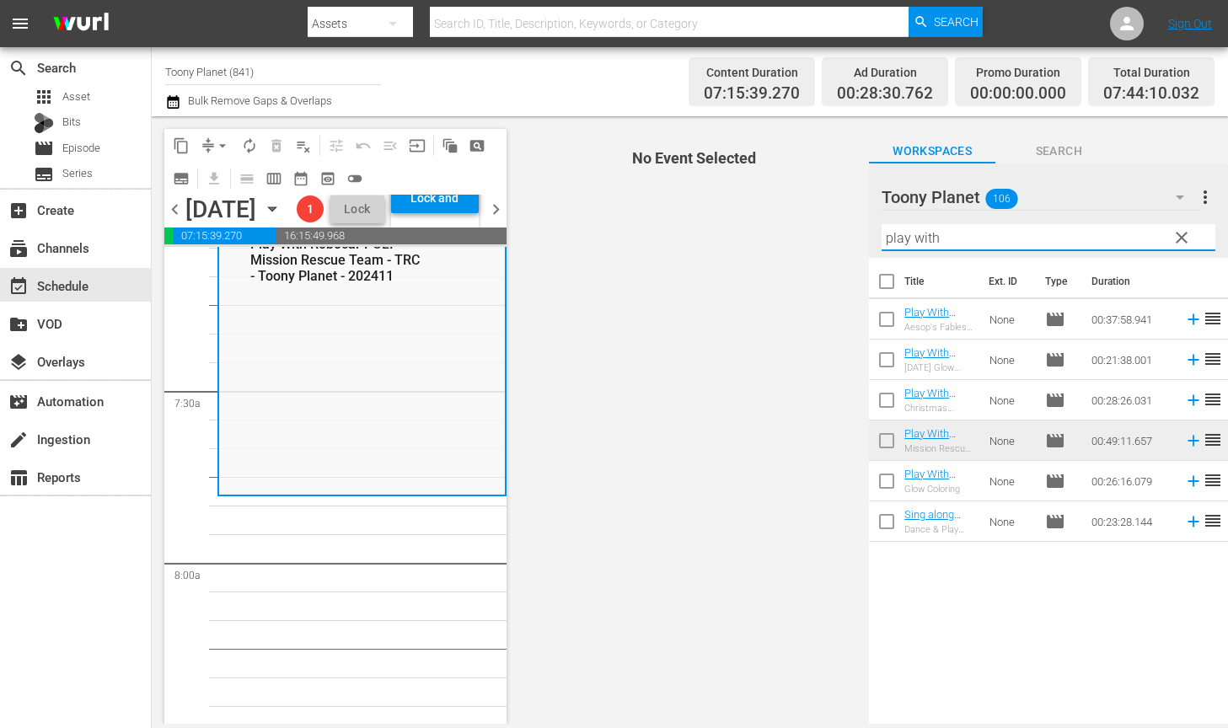
drag, startPoint x: 954, startPoint y: 240, endPoint x: 702, endPoint y: 232, distance: 252.1
click at [727, 233] on div "content_copy compress arrow_drop_down autorenew_outlined delete_forever_outline…" at bounding box center [690, 420] width 1076 height 608
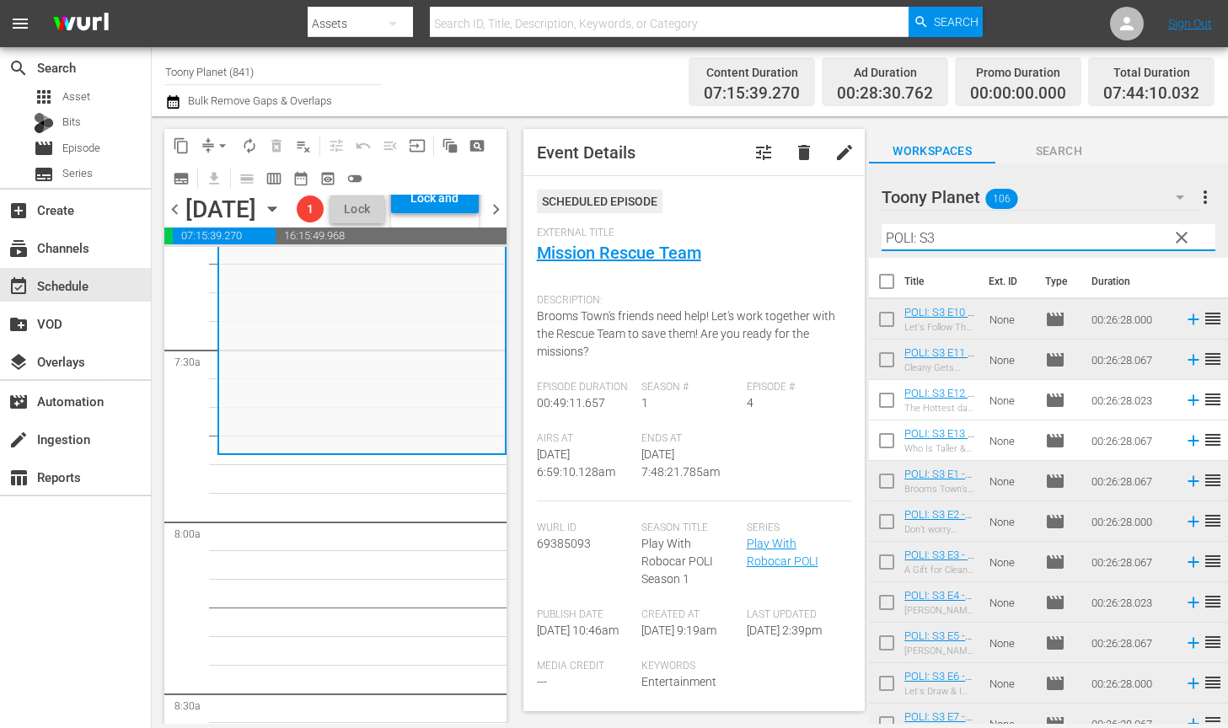
scroll to position [2479, 0]
type input "POLI: S3"
click at [892, 388] on input "checkbox" at bounding box center [886, 403] width 35 height 35
checkbox input "true"
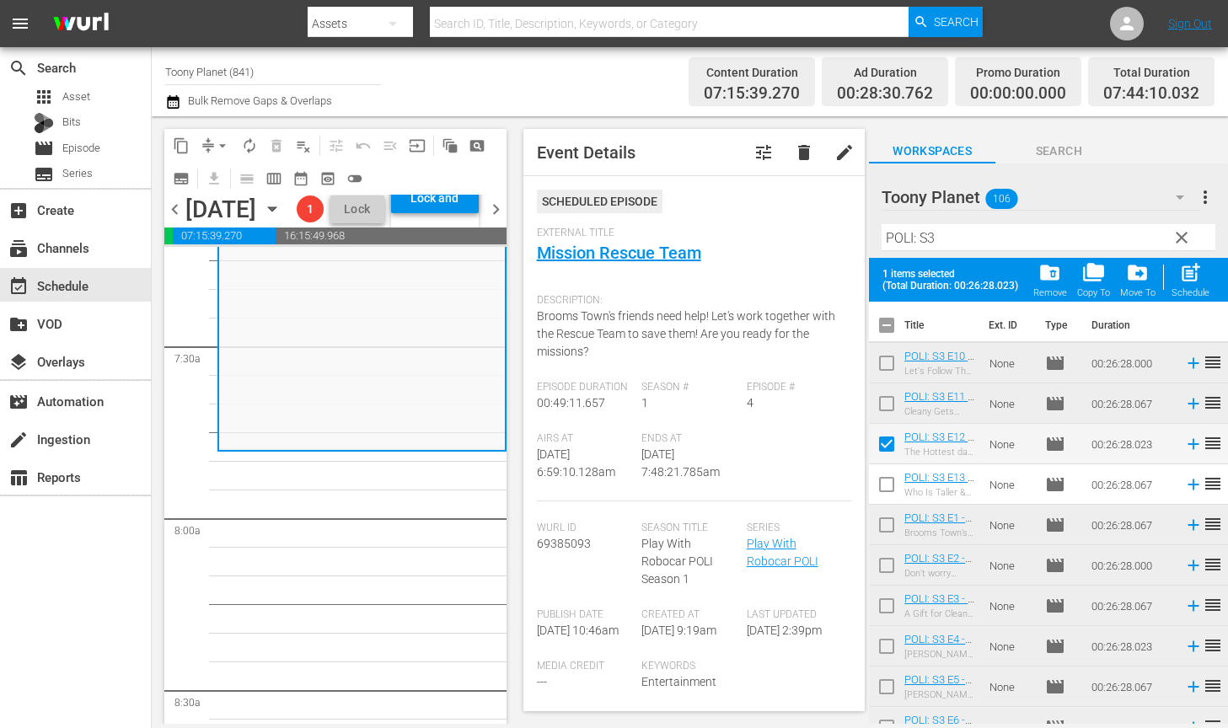
click at [886, 474] on input "checkbox" at bounding box center [886, 487] width 35 height 35
checkbox input "true"
click at [1186, 279] on span "post_add" at bounding box center [1190, 272] width 23 height 23
checkbox input "false"
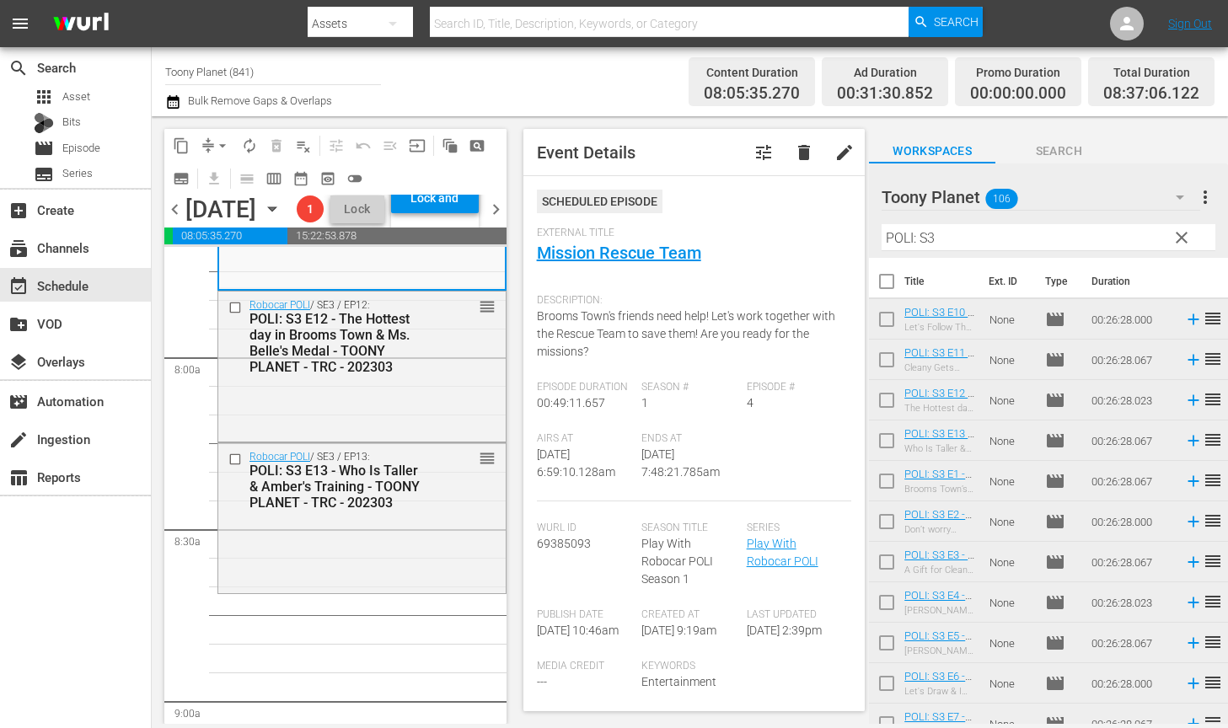
scroll to position [2649, 0]
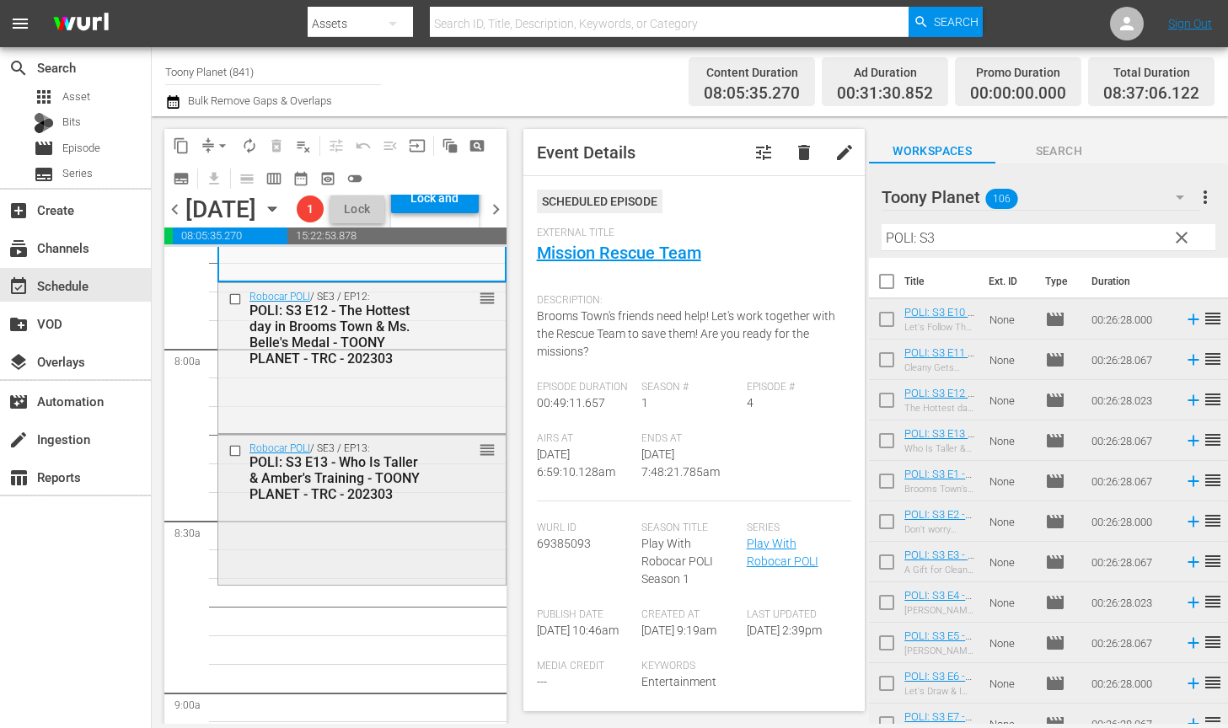
click at [403, 568] on div "Robocar POLI / SE3 / EP13: POLI: S3 E13 - Who Is Taller & Amber's Training - TO…" at bounding box center [361, 508] width 287 height 147
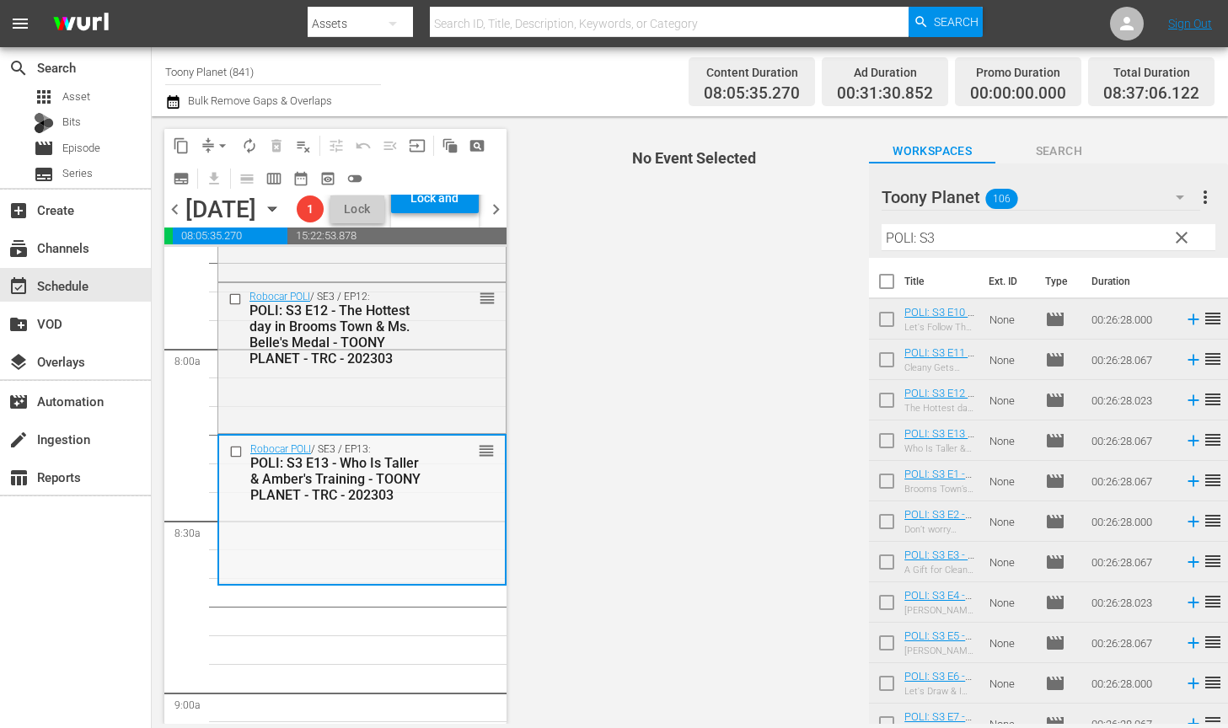
scroll to position [2676, 0]
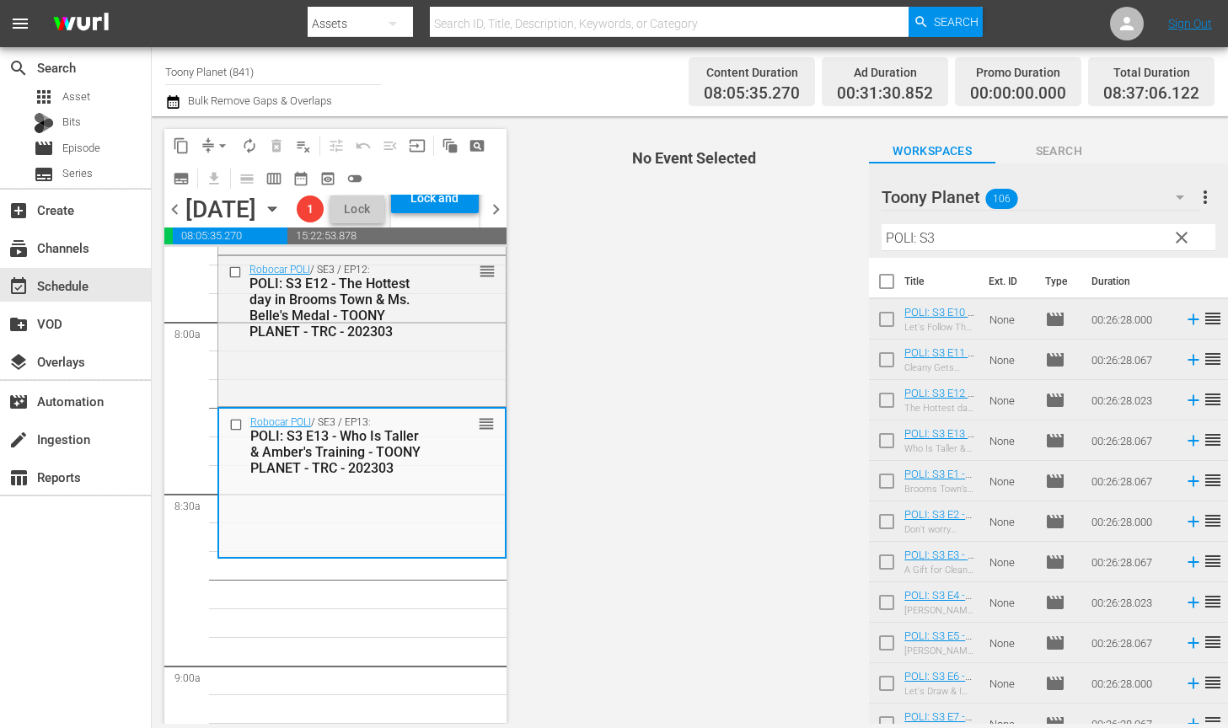
click at [1008, 238] on input "POLI: S3" at bounding box center [1048, 237] width 334 height 27
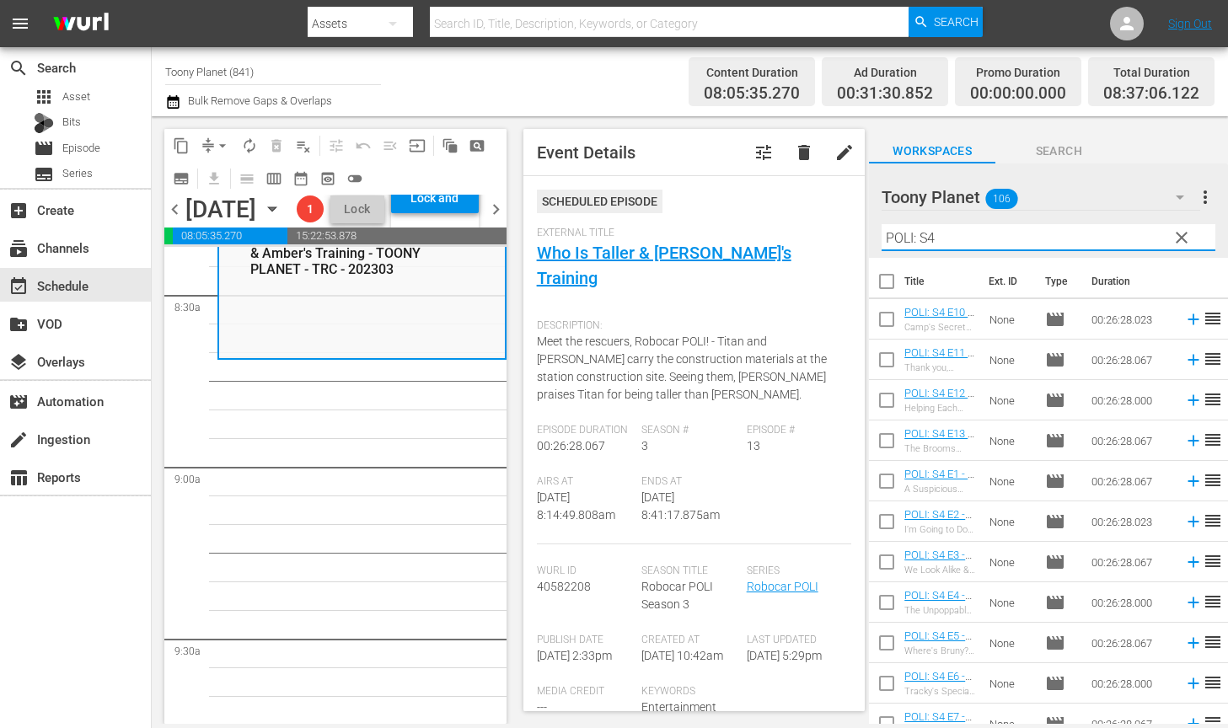
scroll to position [2877, 0]
type input "POLI: S4"
drag, startPoint x: 421, startPoint y: 501, endPoint x: 774, endPoint y: 544, distance: 355.0
click at [887, 488] on input "checkbox" at bounding box center [886, 484] width 35 height 35
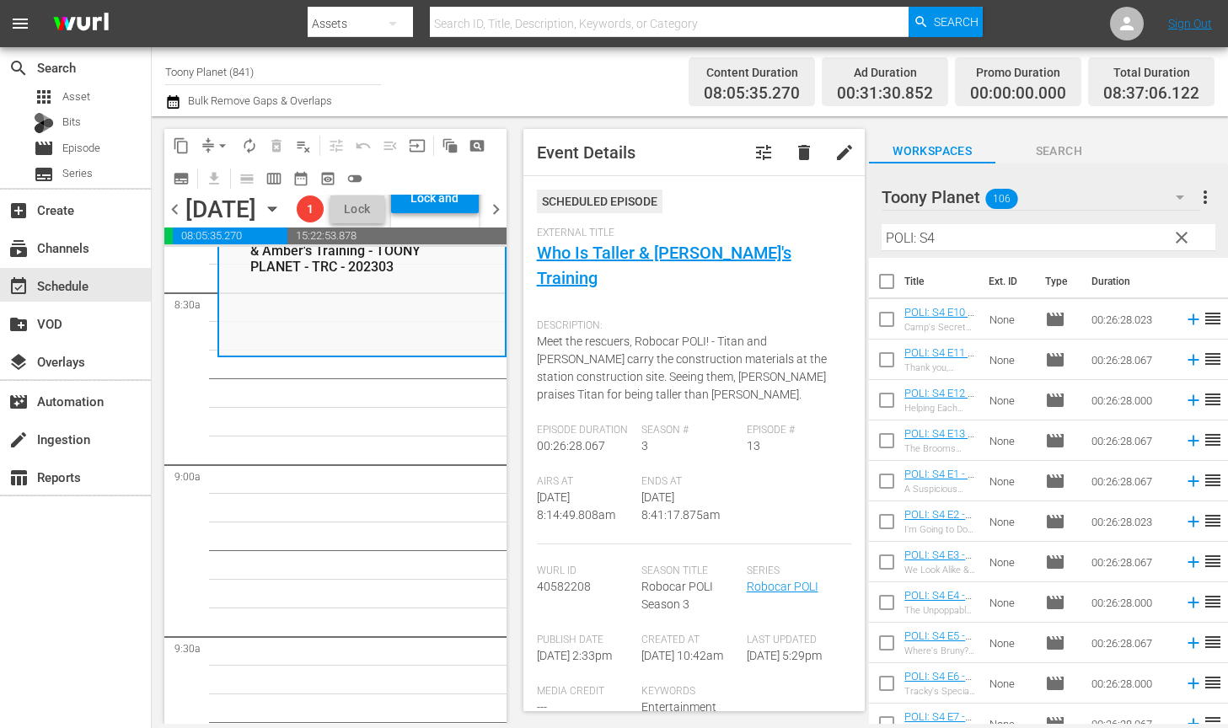
checkbox input "true"
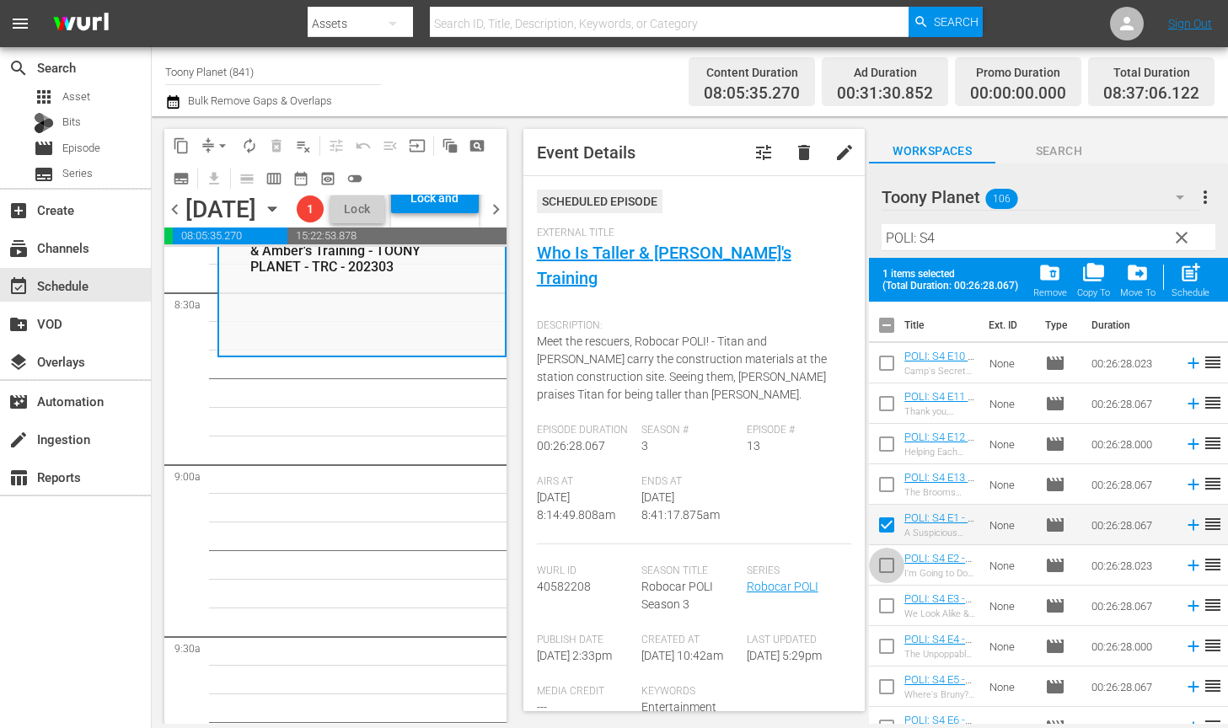
click at [882, 569] on input "checkbox" at bounding box center [886, 568] width 35 height 35
checkbox input "true"
click at [884, 597] on input "checkbox" at bounding box center [886, 609] width 35 height 35
checkbox input "true"
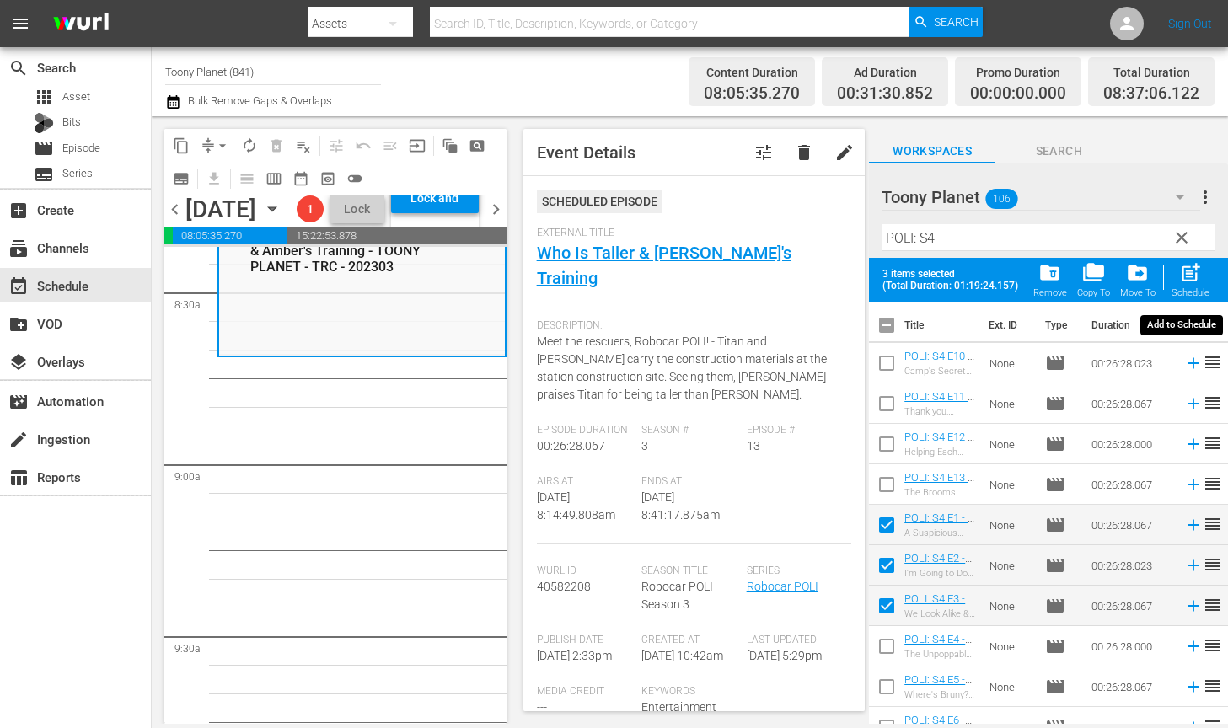
click at [1189, 283] on span "post_add" at bounding box center [1190, 272] width 23 height 23
checkbox input "false"
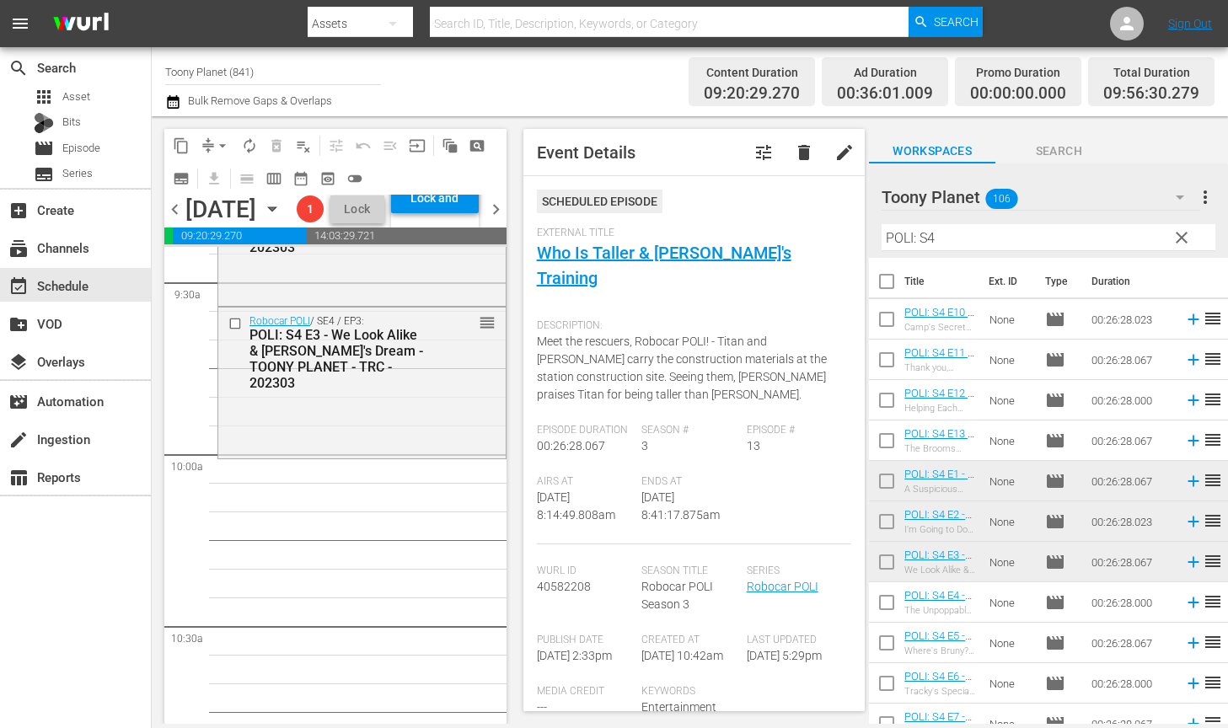
scroll to position [3233, 0]
click at [247, 453] on div "Robocar POLI / SE4 / EP3: POLI: S4 E3 - We Look Alike & Marine's Dream - TOONY …" at bounding box center [361, 379] width 287 height 147
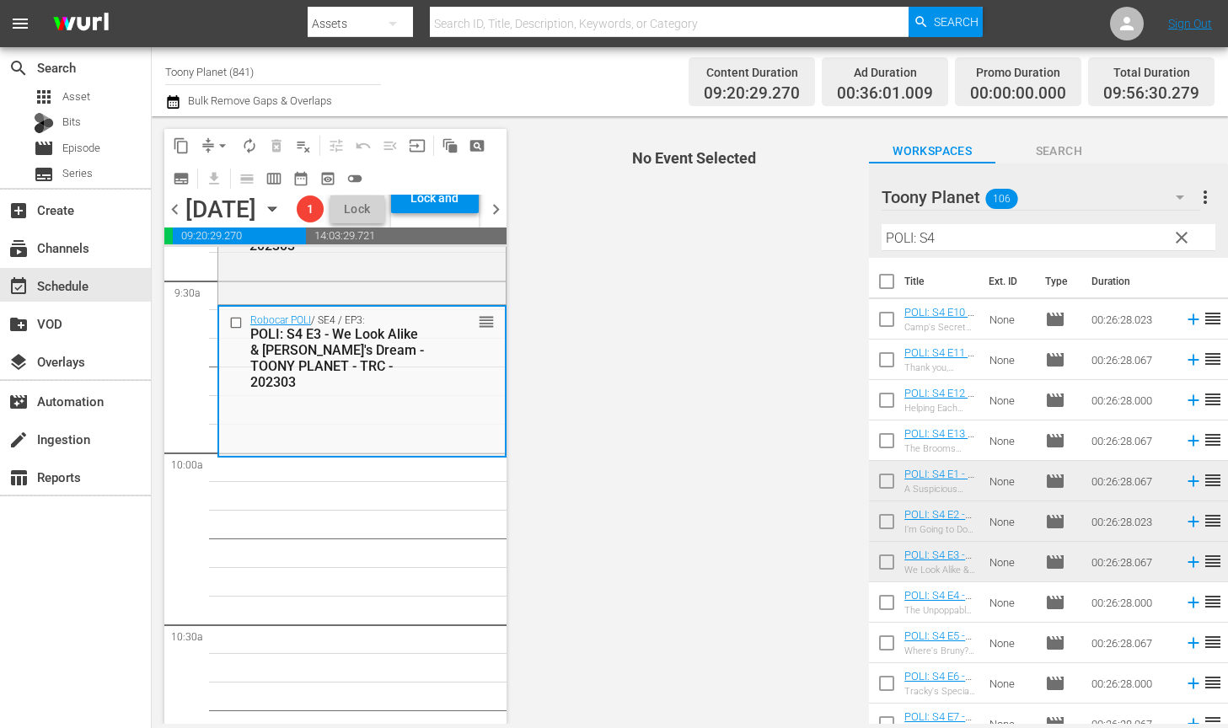
drag, startPoint x: 1031, startPoint y: 235, endPoint x: 757, endPoint y: 244, distance: 274.8
click at [762, 244] on div "content_copy compress arrow_drop_down autorenew_outlined delete_forever_outline…" at bounding box center [690, 420] width 1076 height 608
type input "s"
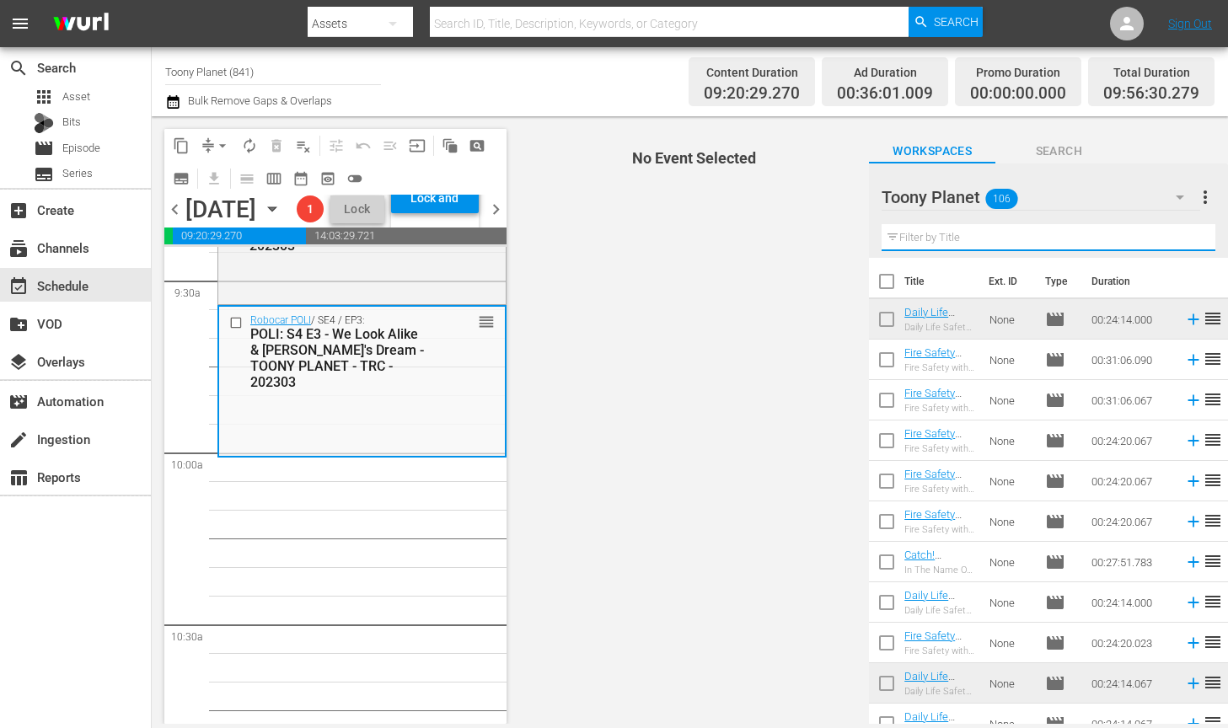
type input "S"
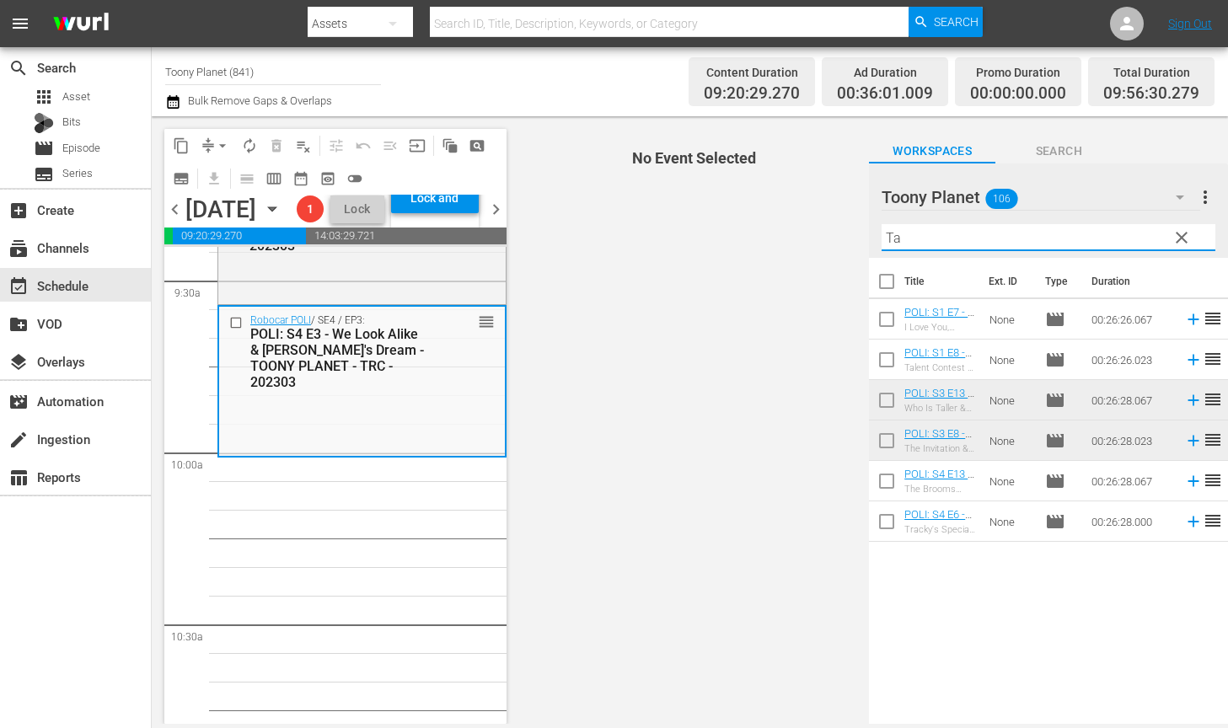
type input "T"
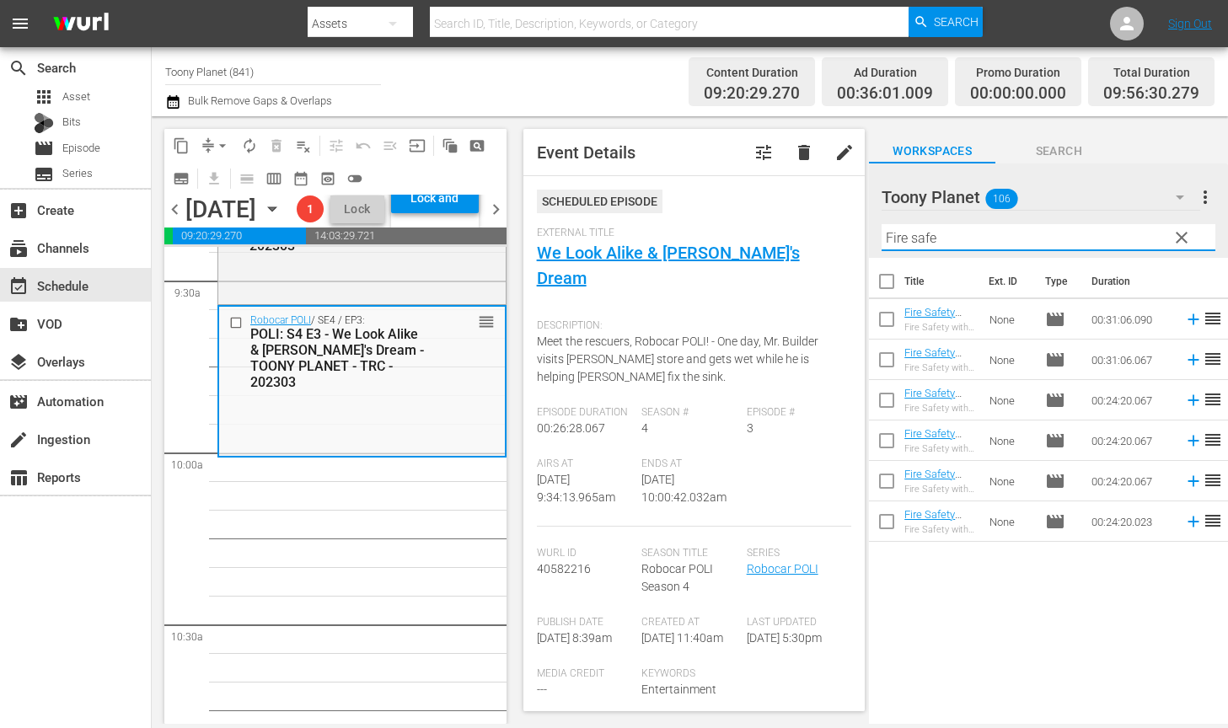
drag, startPoint x: 1026, startPoint y: 237, endPoint x: 774, endPoint y: 203, distance: 253.4
click at [783, 204] on div "content_copy compress arrow_drop_down autorenew_outlined delete_forever_outline…" at bounding box center [690, 420] width 1076 height 608
type input "Fire safe"
click at [886, 400] on input "checkbox" at bounding box center [886, 403] width 35 height 35
checkbox input "true"
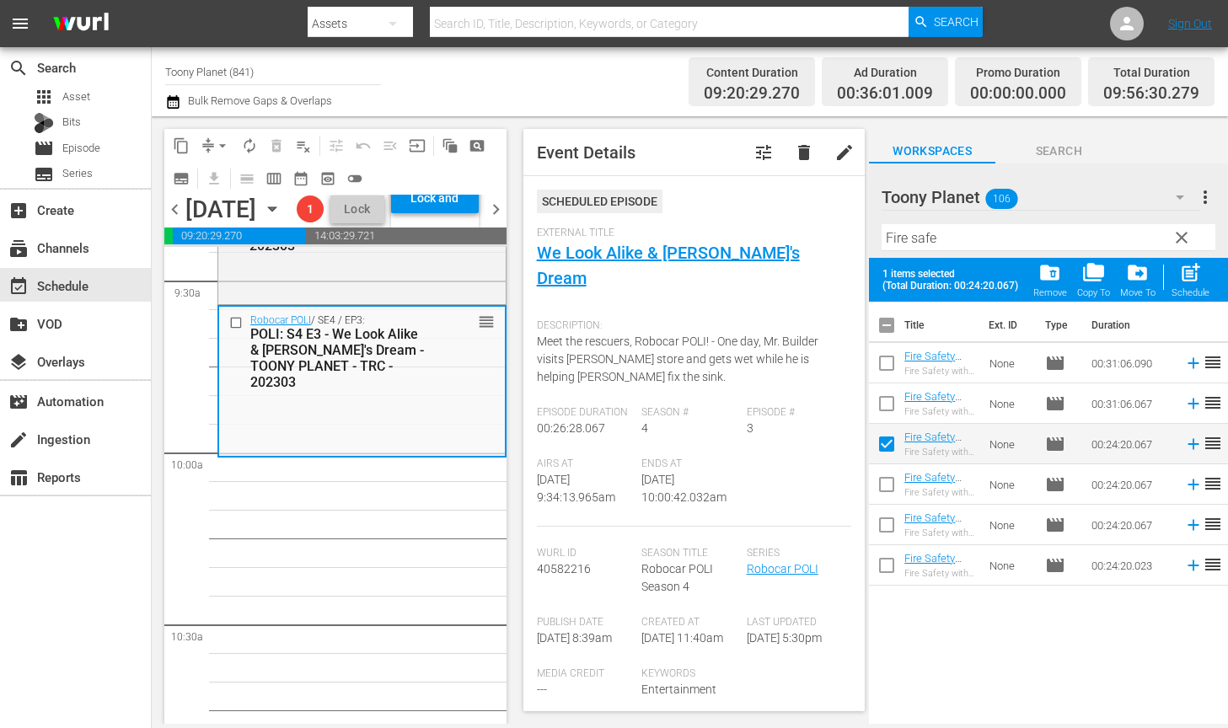
click at [892, 570] on input "checkbox" at bounding box center [886, 568] width 35 height 35
checkbox input "true"
click at [1186, 277] on span "post_add" at bounding box center [1190, 272] width 23 height 23
checkbox input "false"
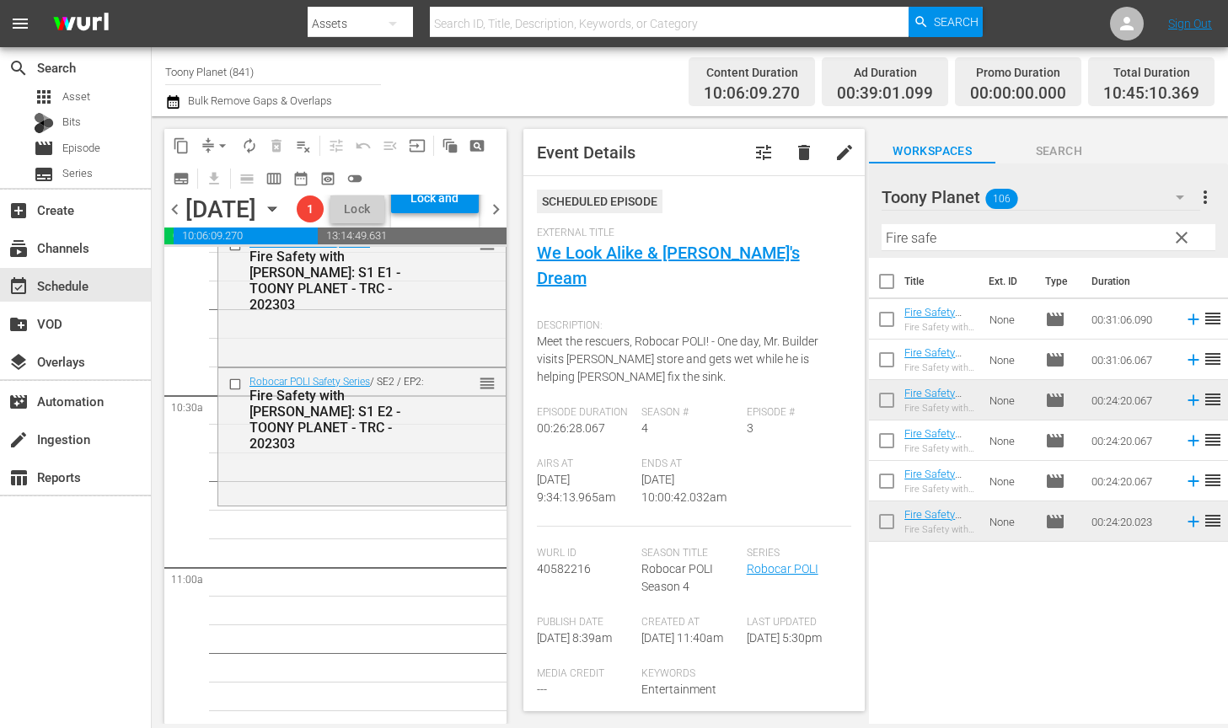
scroll to position [3470, 0]
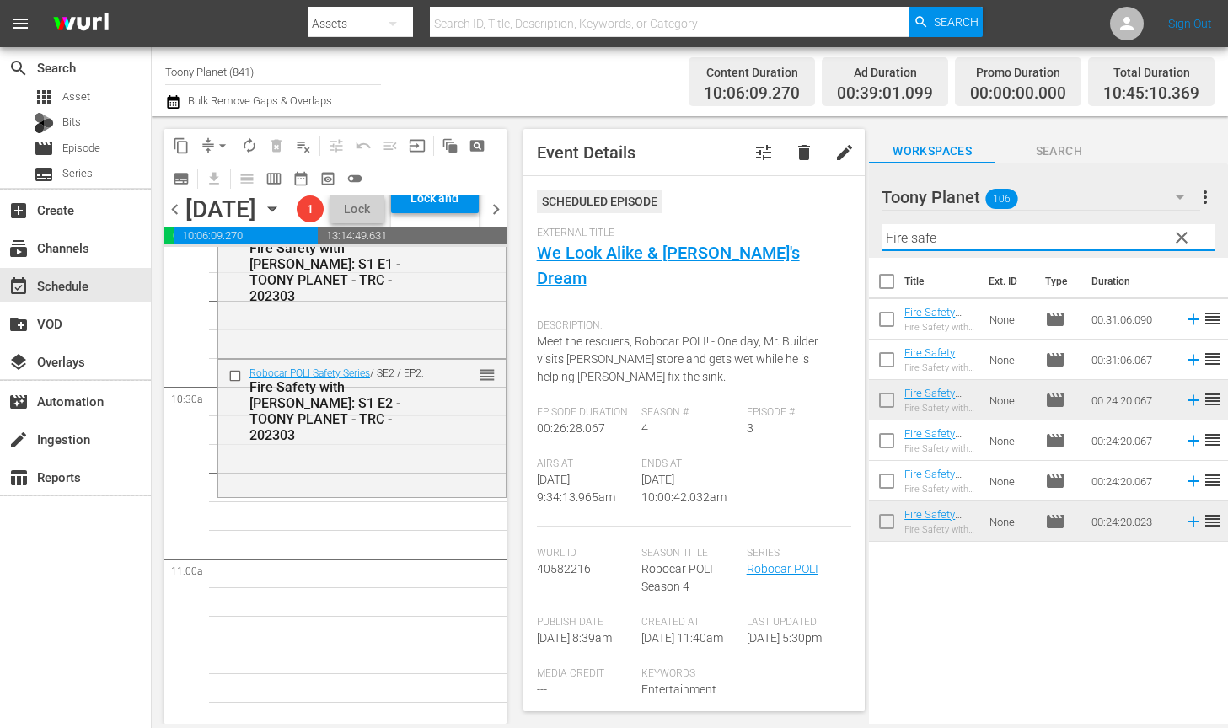
drag, startPoint x: 950, startPoint y: 238, endPoint x: 784, endPoint y: 228, distance: 166.3
click at [795, 228] on div "content_copy compress arrow_drop_down autorenew_outlined delete_forever_outline…" at bounding box center [690, 420] width 1076 height 608
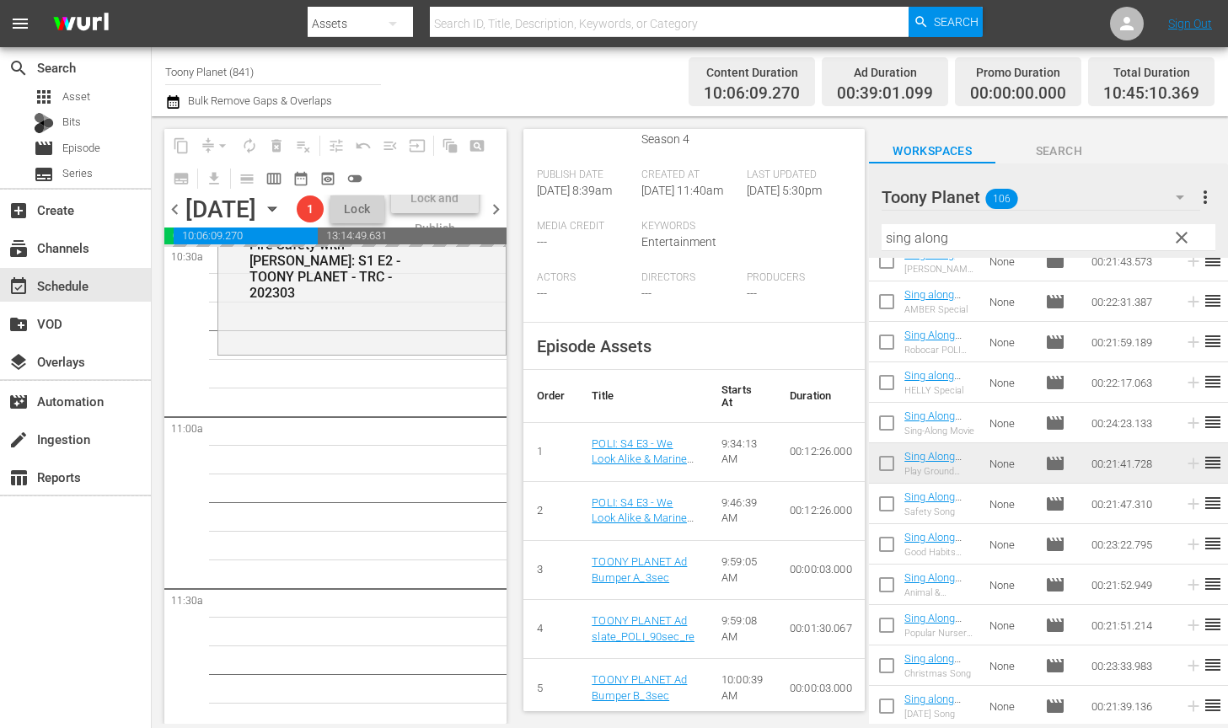
scroll to position [3608, 0]
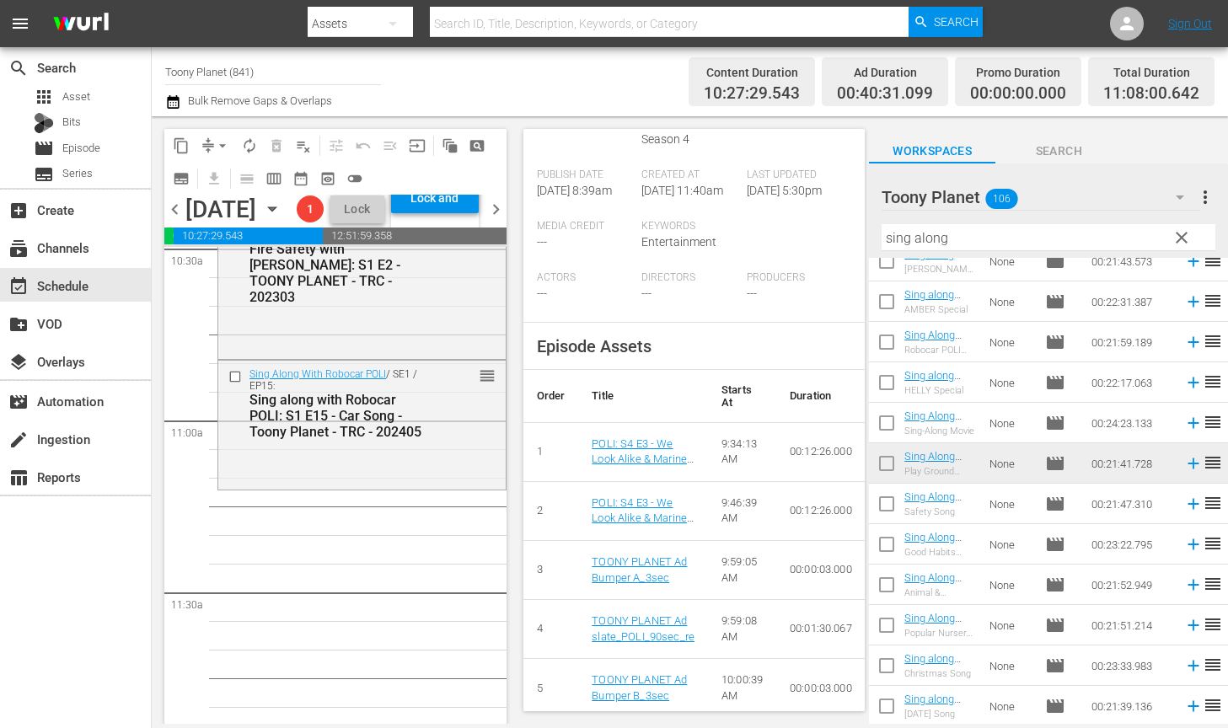
drag, startPoint x: 932, startPoint y: 517, endPoint x: 271, endPoint y: 14, distance: 830.4
drag, startPoint x: 1029, startPoint y: 236, endPoint x: 659, endPoint y: 196, distance: 372.1
click at [674, 198] on div "content_copy compress arrow_drop_down autorenew_outlined delete_forever_outline…" at bounding box center [690, 420] width 1076 height 608
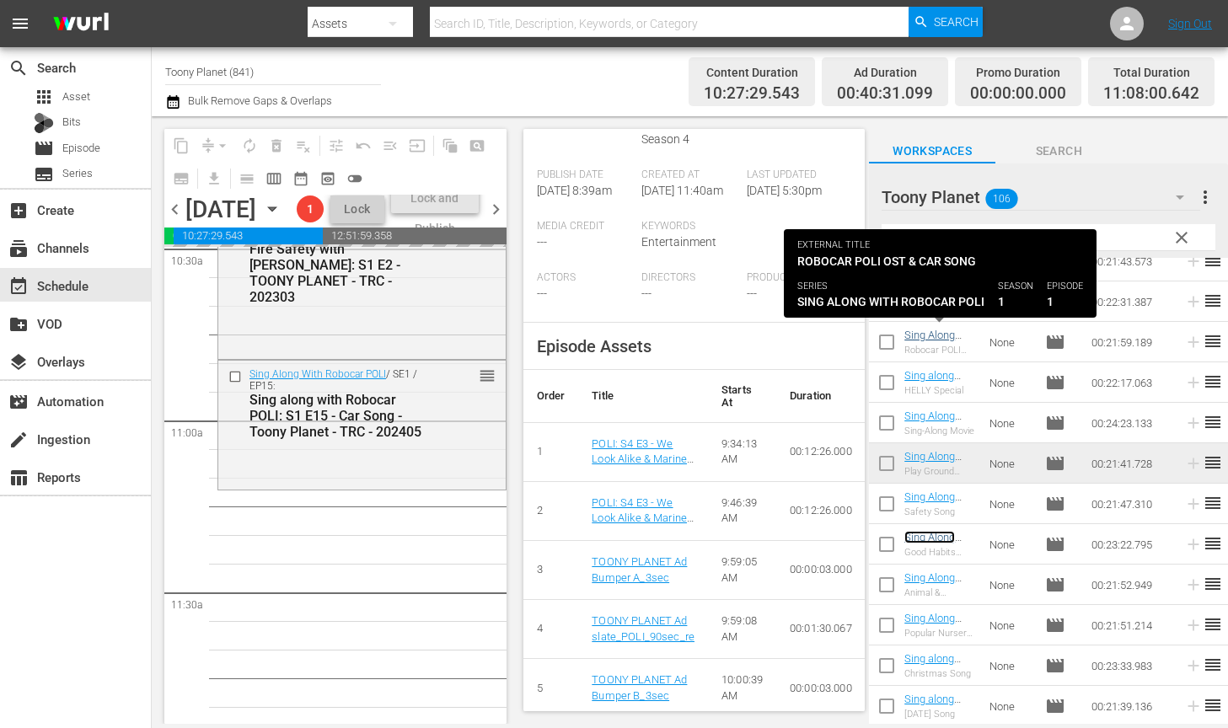
scroll to position [0, 0]
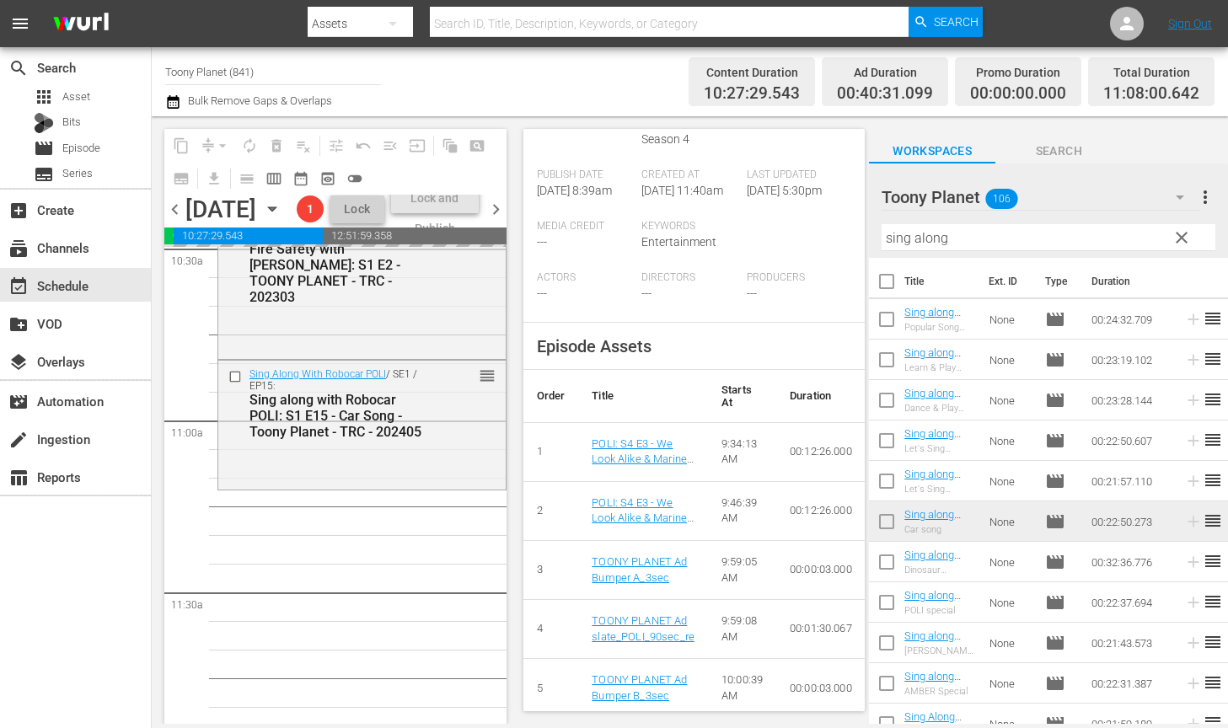
drag, startPoint x: 926, startPoint y: 543, endPoint x: 619, endPoint y: 29, distance: 597.9
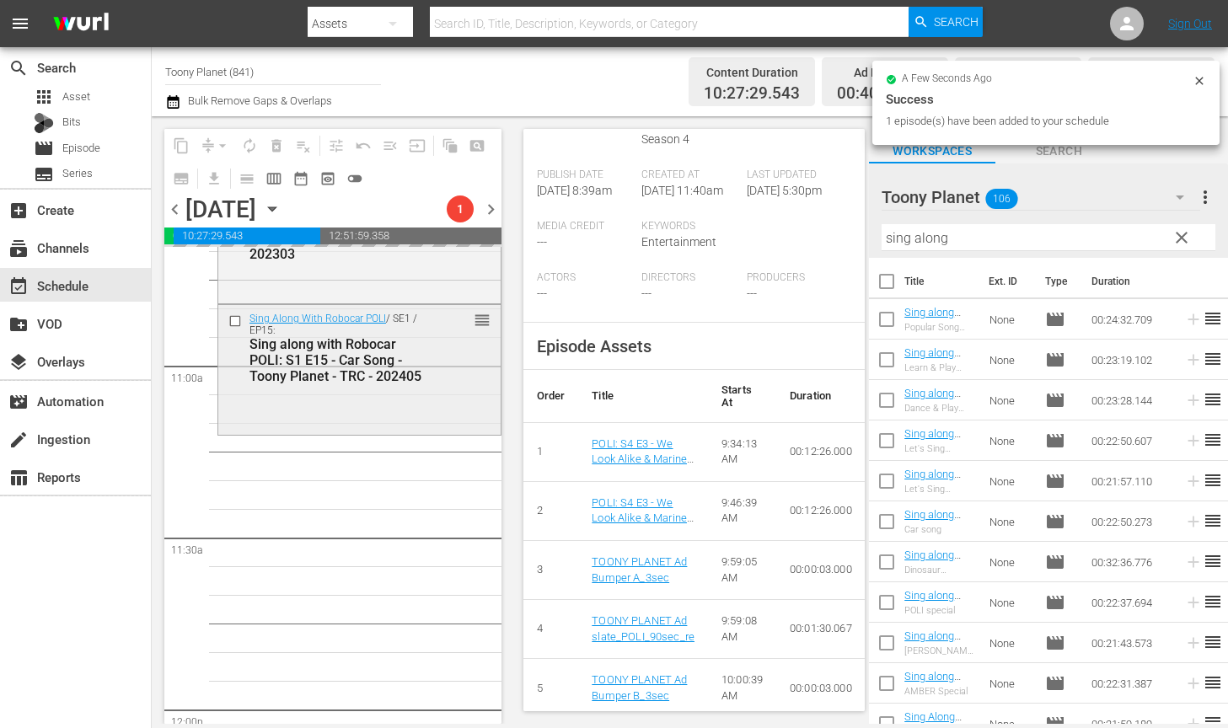
scroll to position [3665, 0]
click at [387, 611] on div "Play With Robocar POLI / SE1 / EP4: Play With Robocar POLI - Mission Rescue Tea…" at bounding box center [359, 708] width 284 height 8252
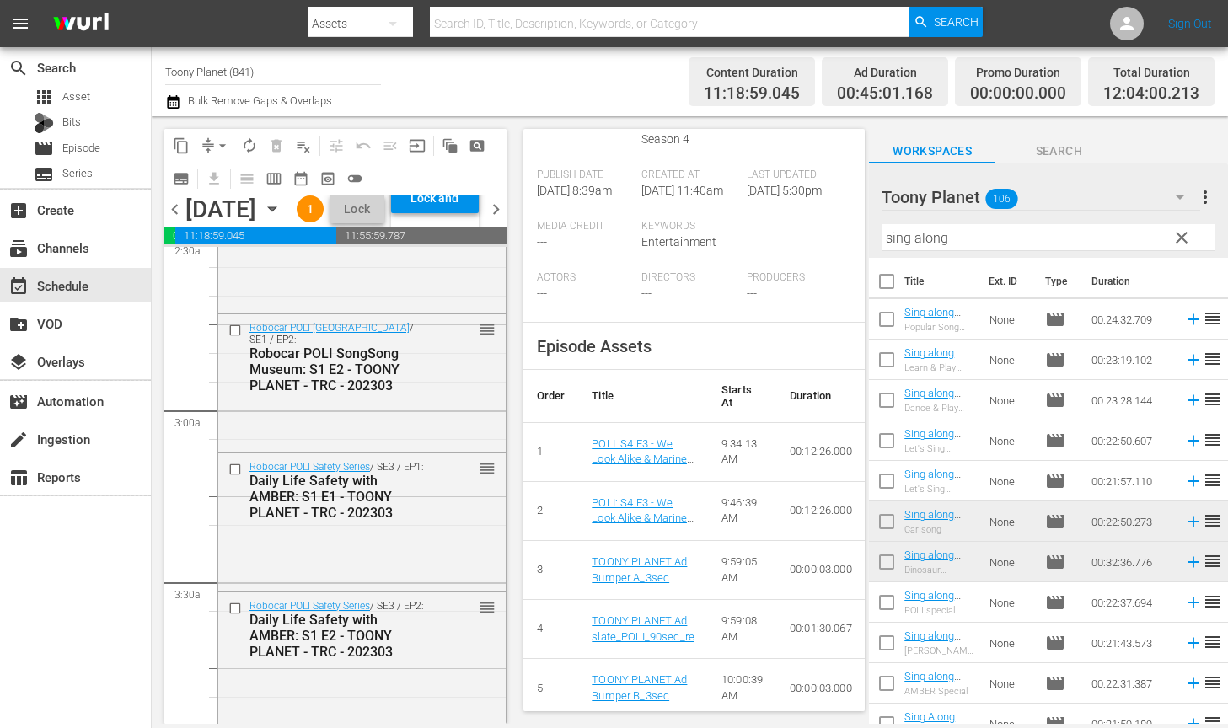
scroll to position [0, 0]
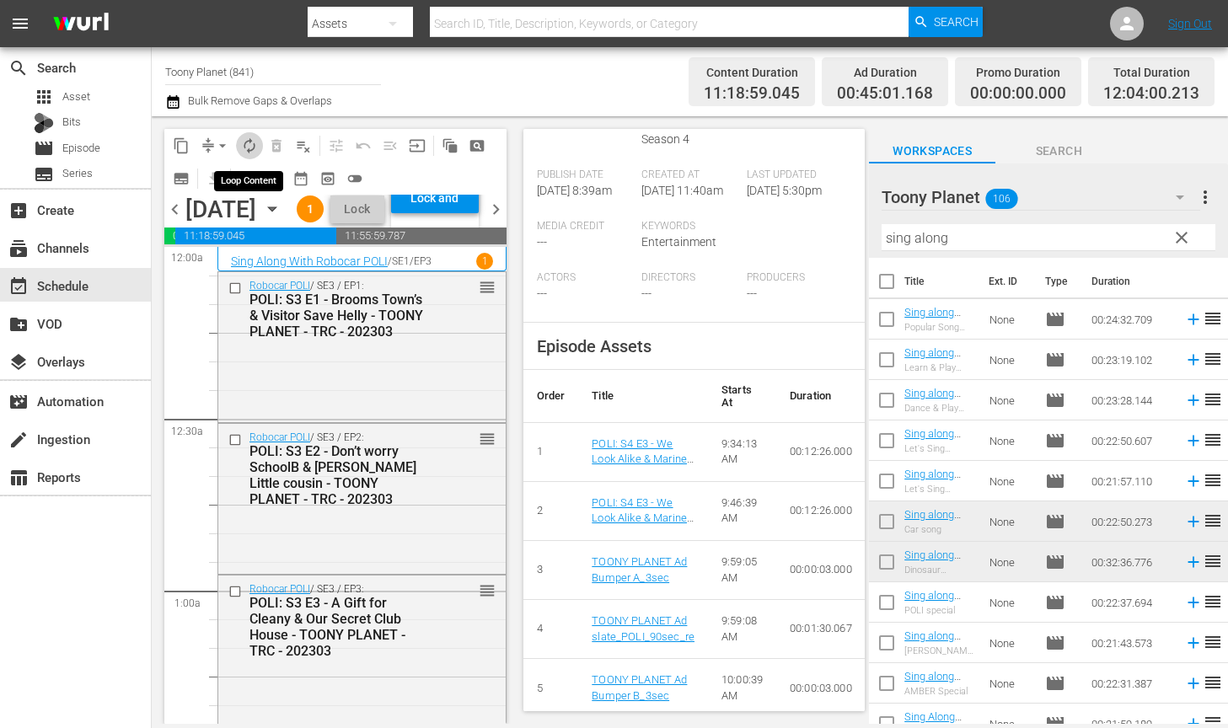
click at [244, 146] on span "autorenew_outlined" at bounding box center [249, 145] width 17 height 17
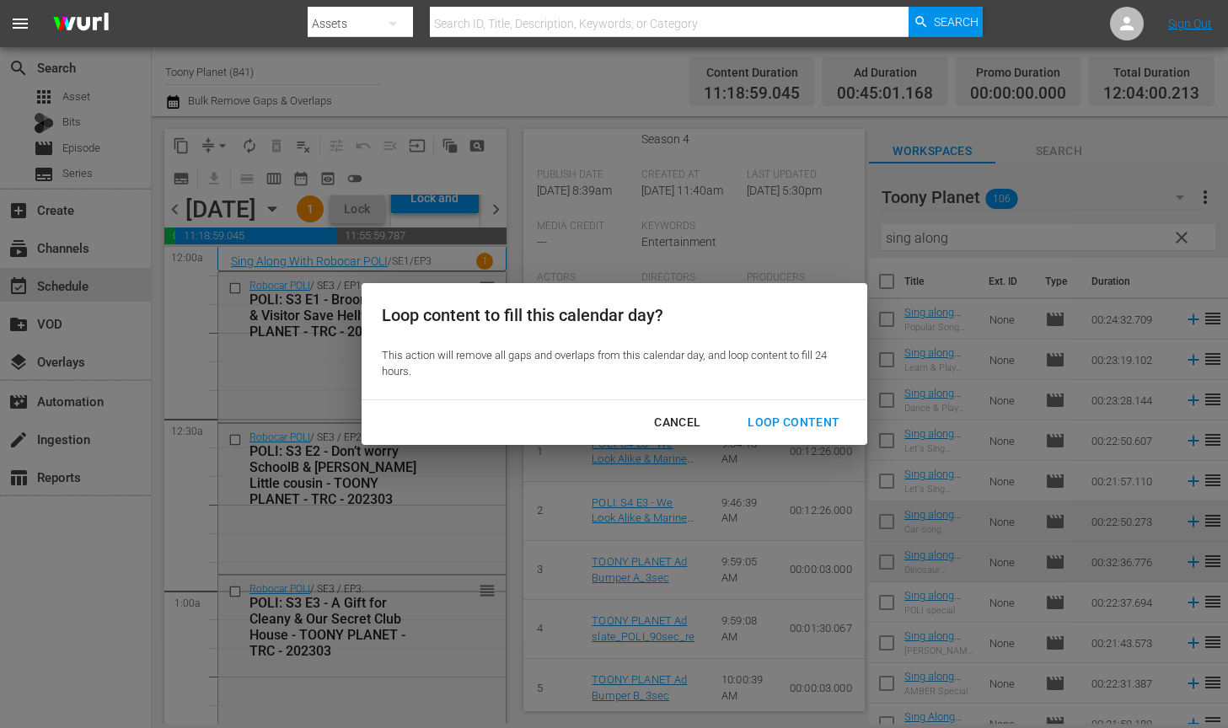
click at [832, 434] on button "Loop Content" at bounding box center [793, 422] width 132 height 31
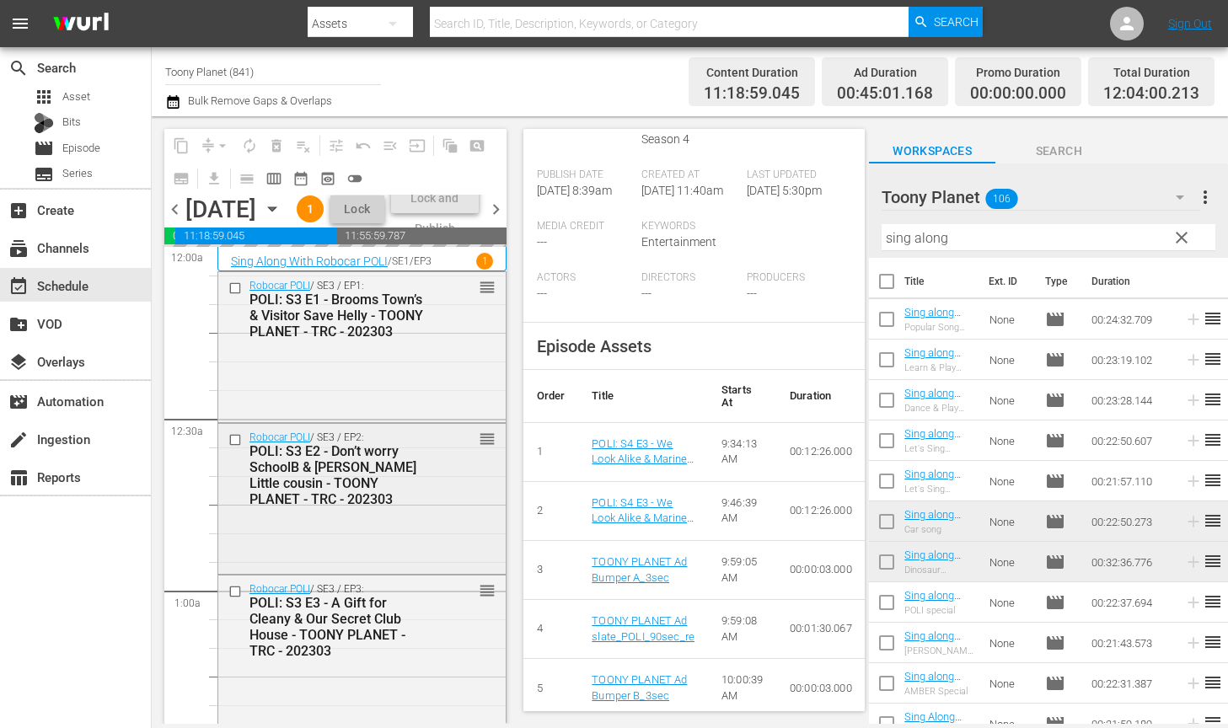
click at [297, 507] on div "POLI: S3 E2 - Don’t worry SchoolB & [PERSON_NAME] Little cousin - TOONY PLANET …" at bounding box center [338, 475] width 178 height 64
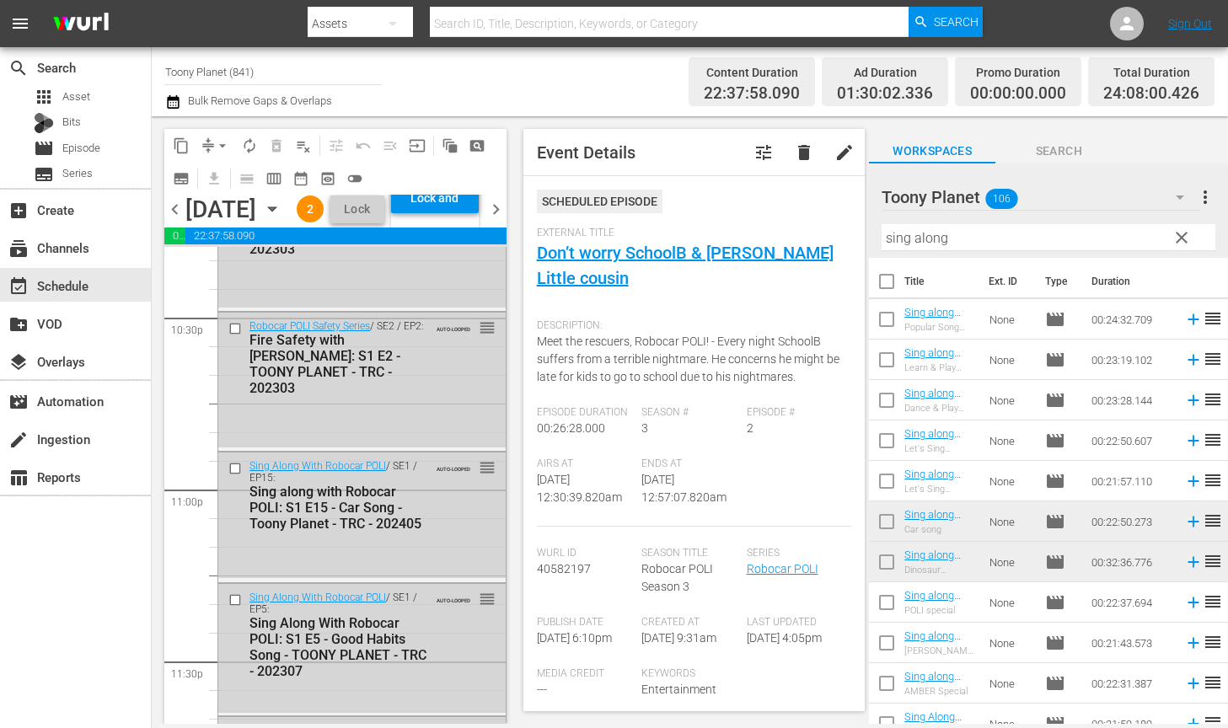
scroll to position [7899, 0]
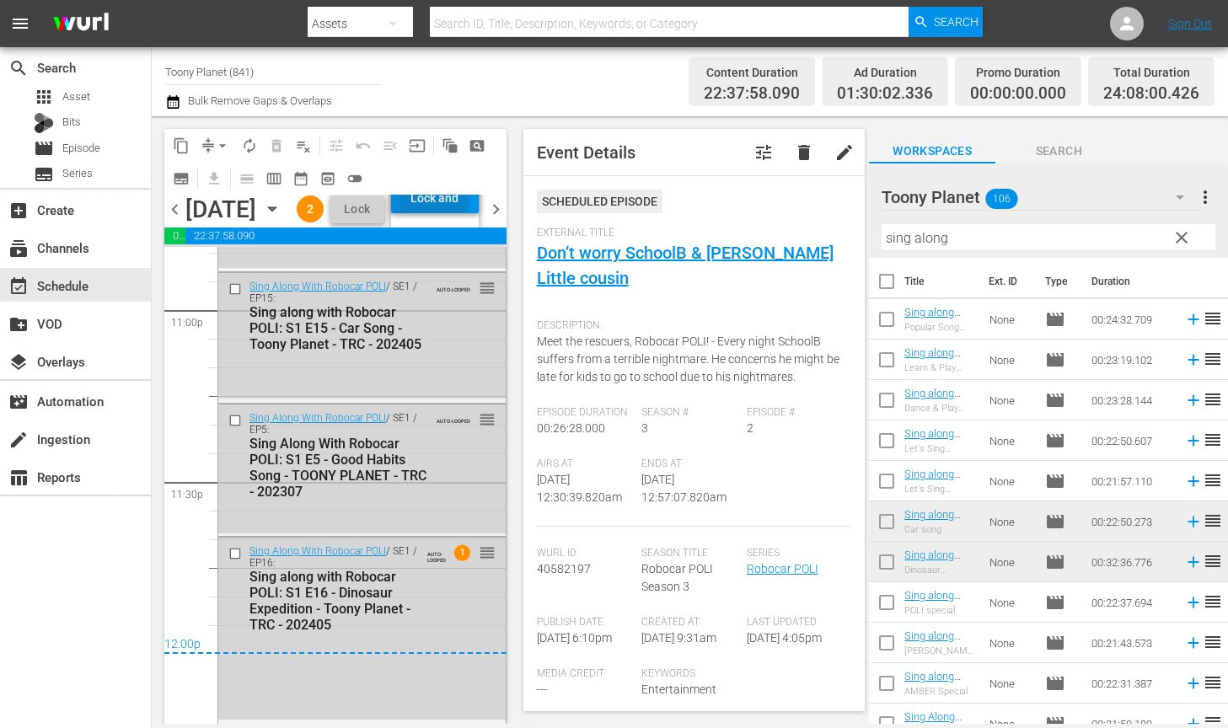
click at [470, 213] on div "Lock and Publish" at bounding box center [434, 198] width 71 height 30
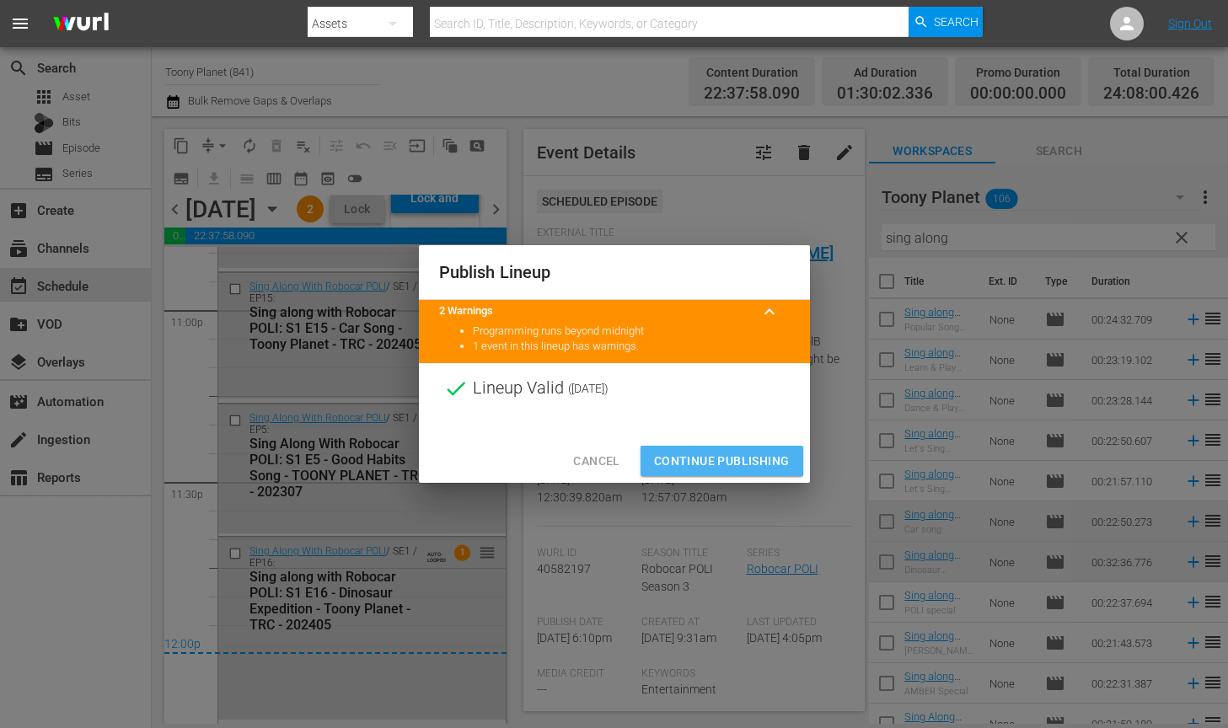
click at [695, 458] on span "Continue Publishing" at bounding box center [722, 461] width 136 height 21
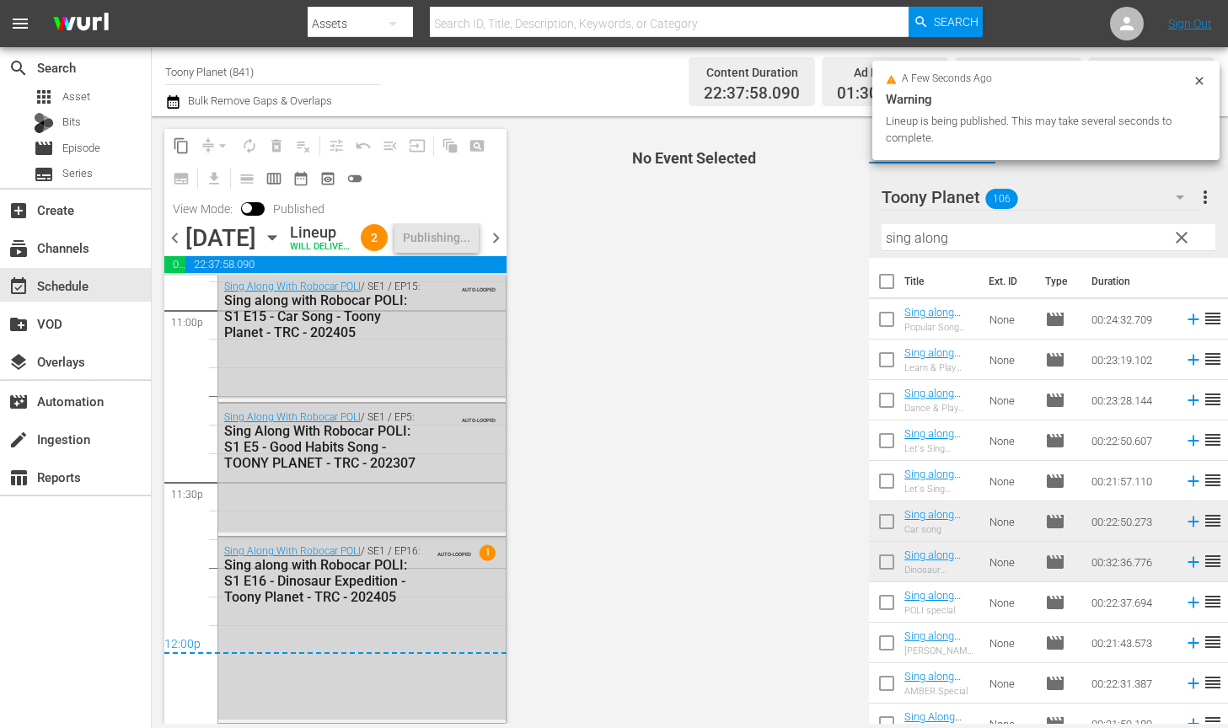
click at [495, 249] on span "chevron_right" at bounding box center [495, 238] width 21 height 21
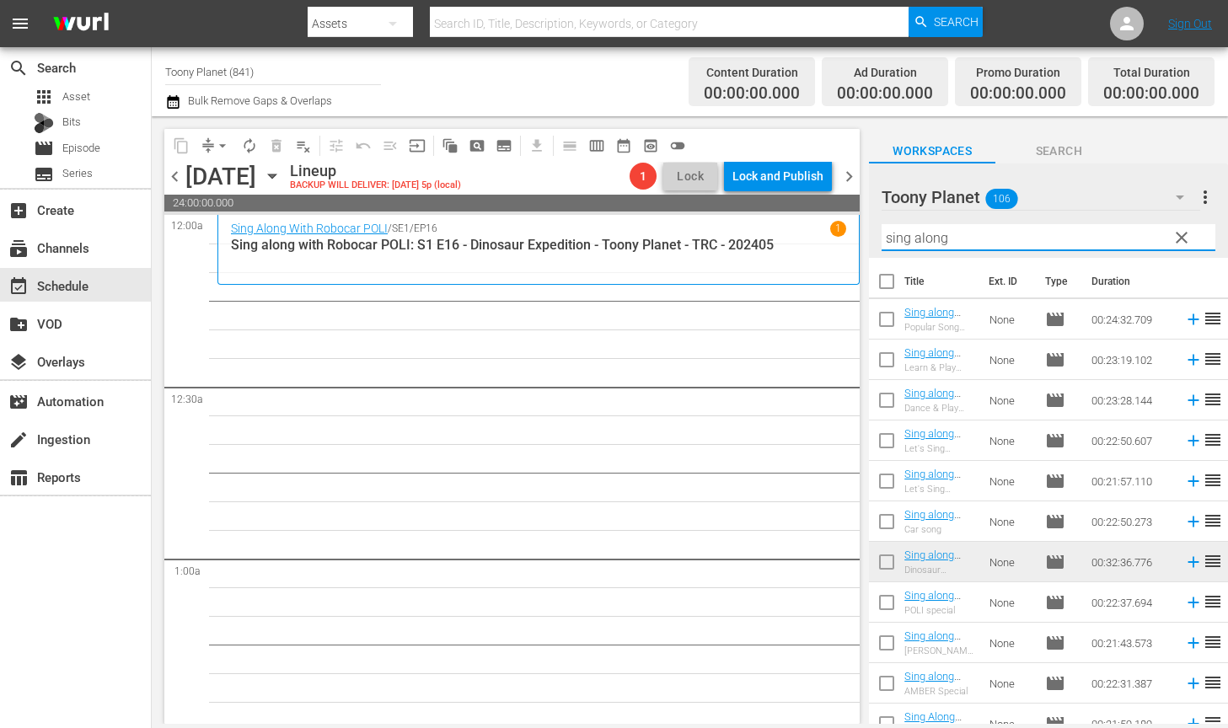
drag, startPoint x: 967, startPoint y: 240, endPoint x: 693, endPoint y: 202, distance: 276.5
click at [692, 204] on div "content_copy compress arrow_drop_down autorenew_outlined delete_forever_outline…" at bounding box center [690, 420] width 1076 height 608
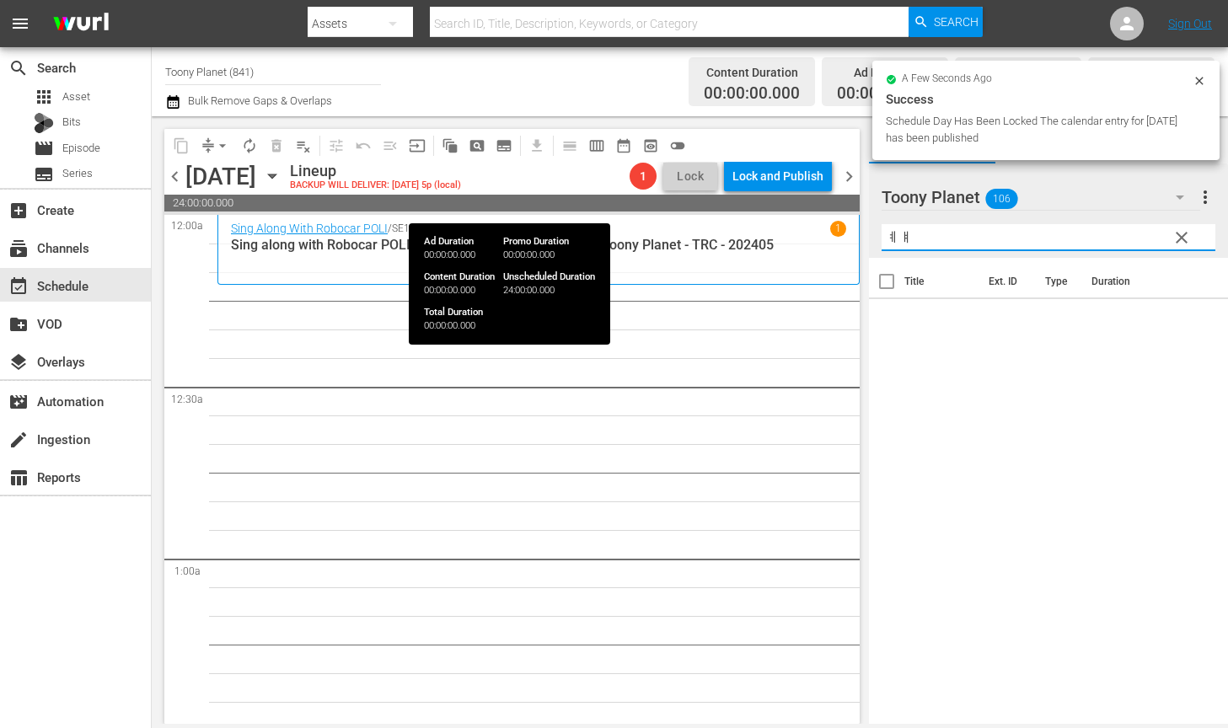
type input "ㅖ"
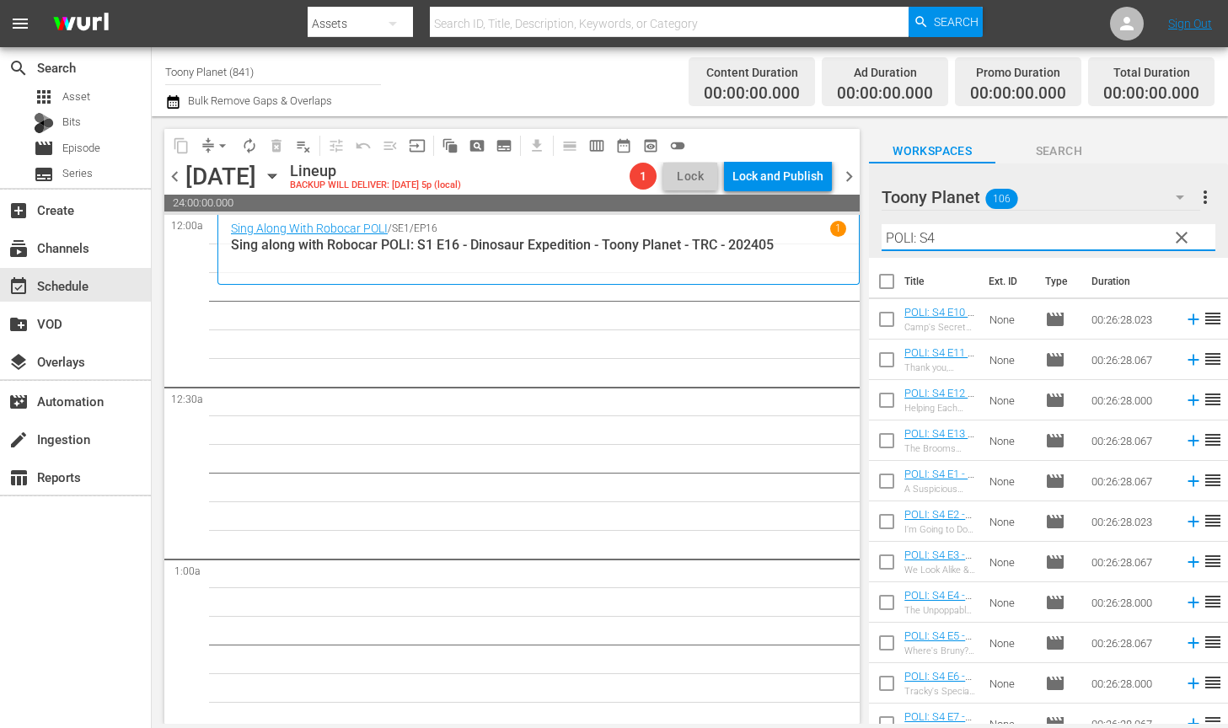
type input "POLI: S4"
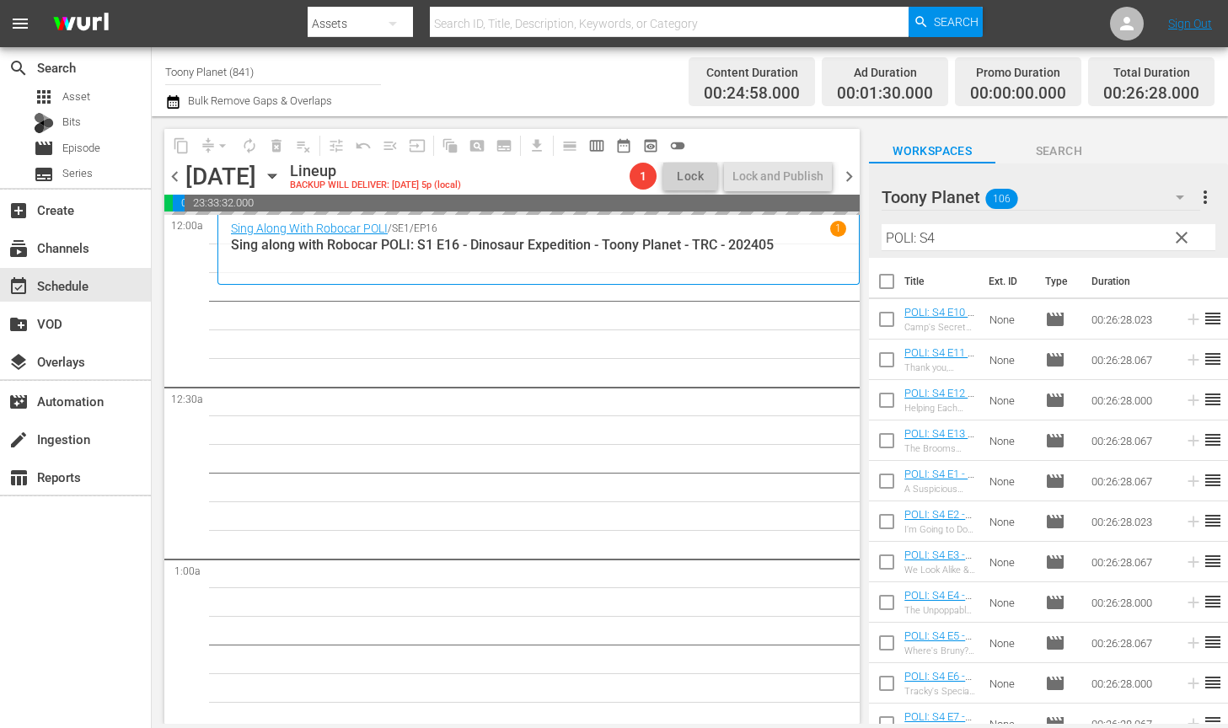
drag, startPoint x: 921, startPoint y: 595, endPoint x: 522, endPoint y: 7, distance: 710.5
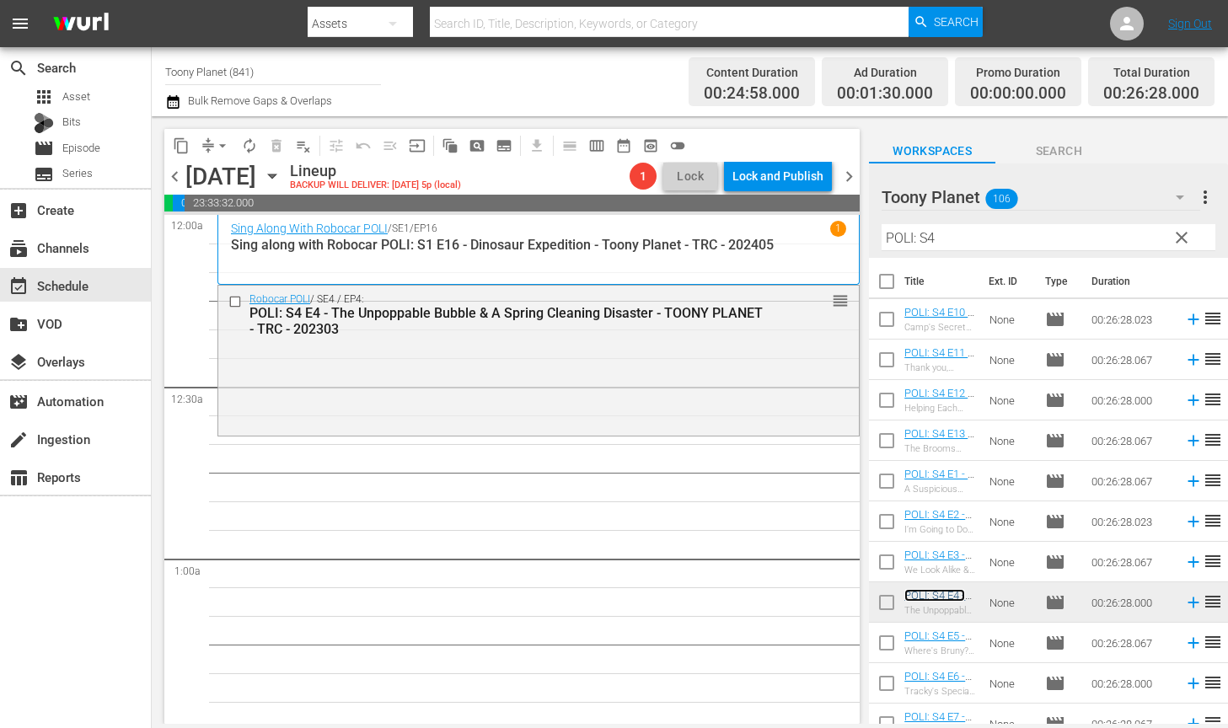
scroll to position [99, 0]
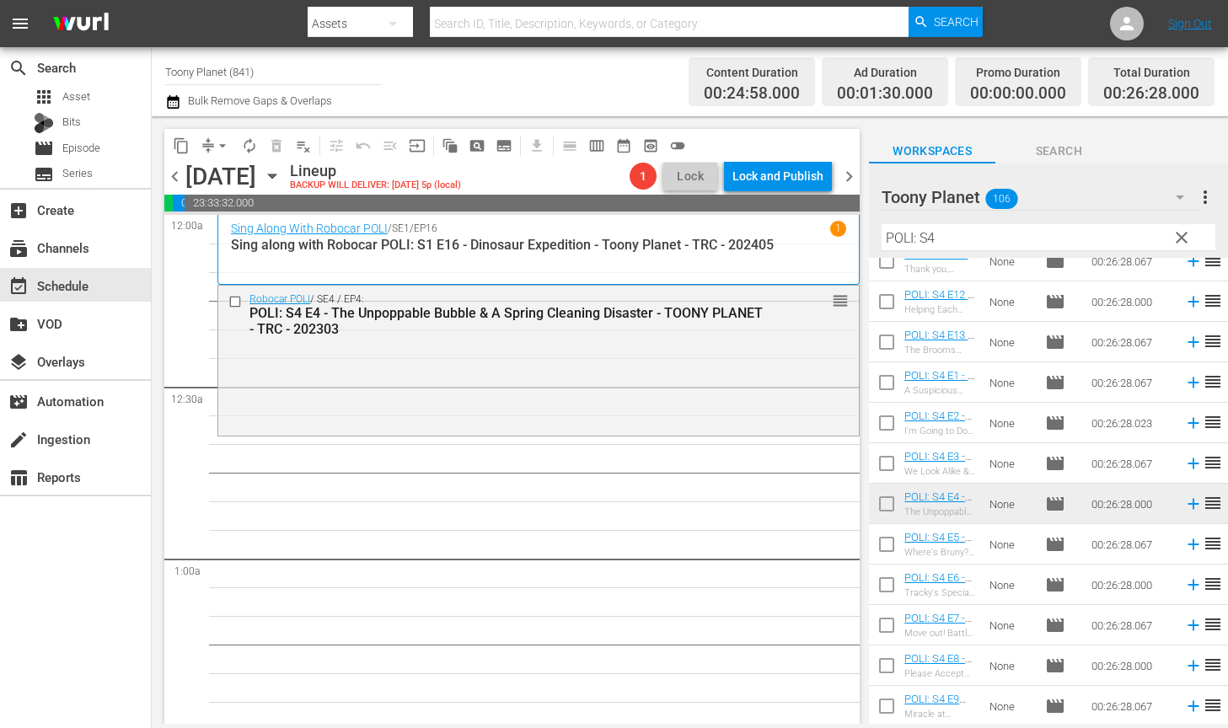
click at [879, 547] on input "checkbox" at bounding box center [886, 547] width 35 height 35
checkbox input "true"
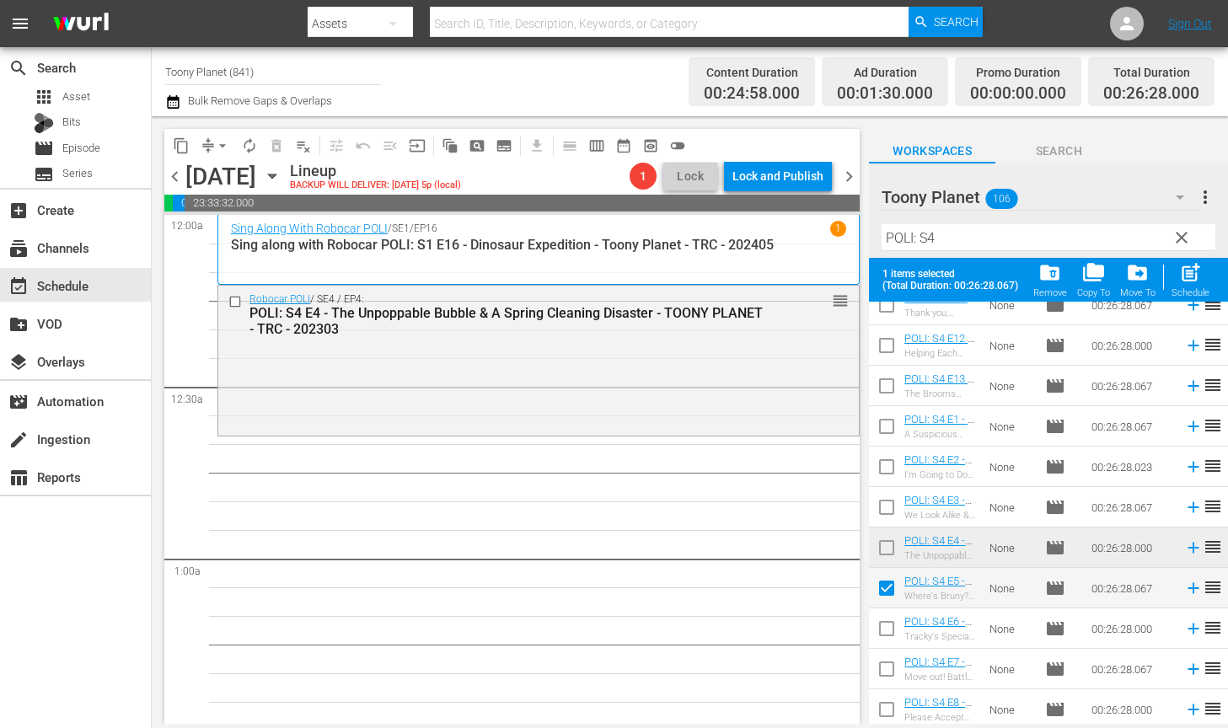
scroll to position [142, 0]
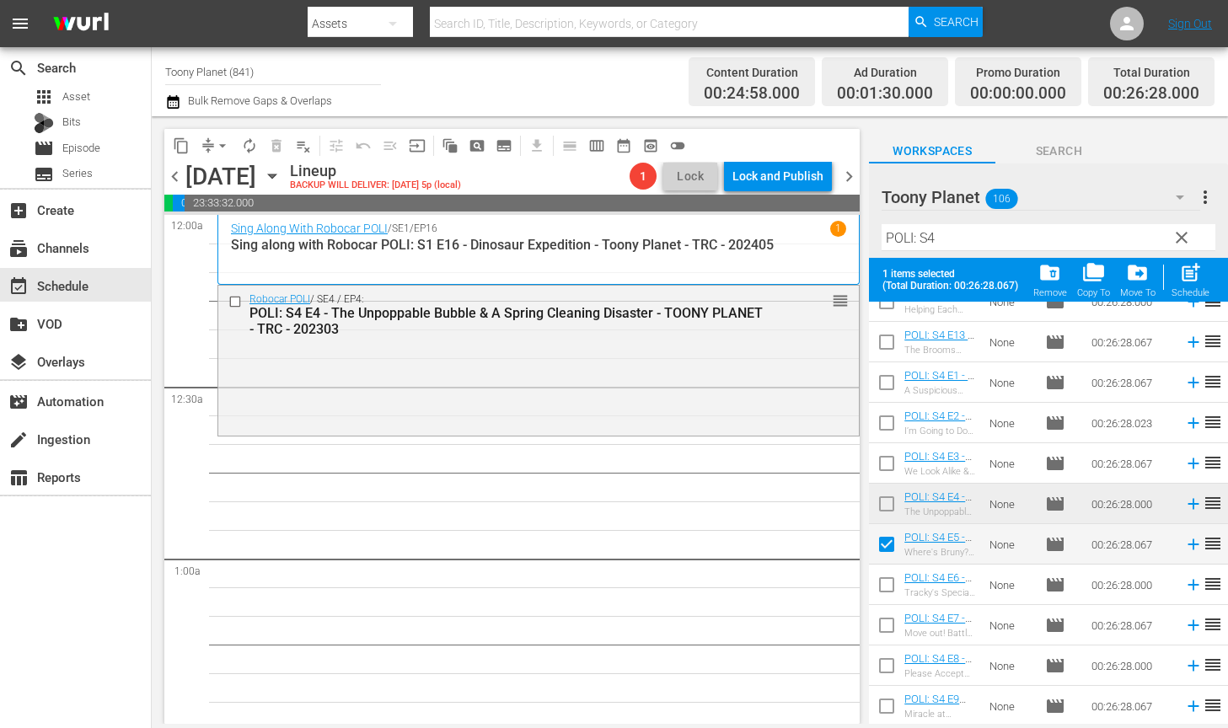
click at [880, 584] on input "checkbox" at bounding box center [886, 587] width 35 height 35
checkbox input "true"
click at [879, 623] on input "checkbox" at bounding box center [886, 628] width 35 height 35
checkbox input "true"
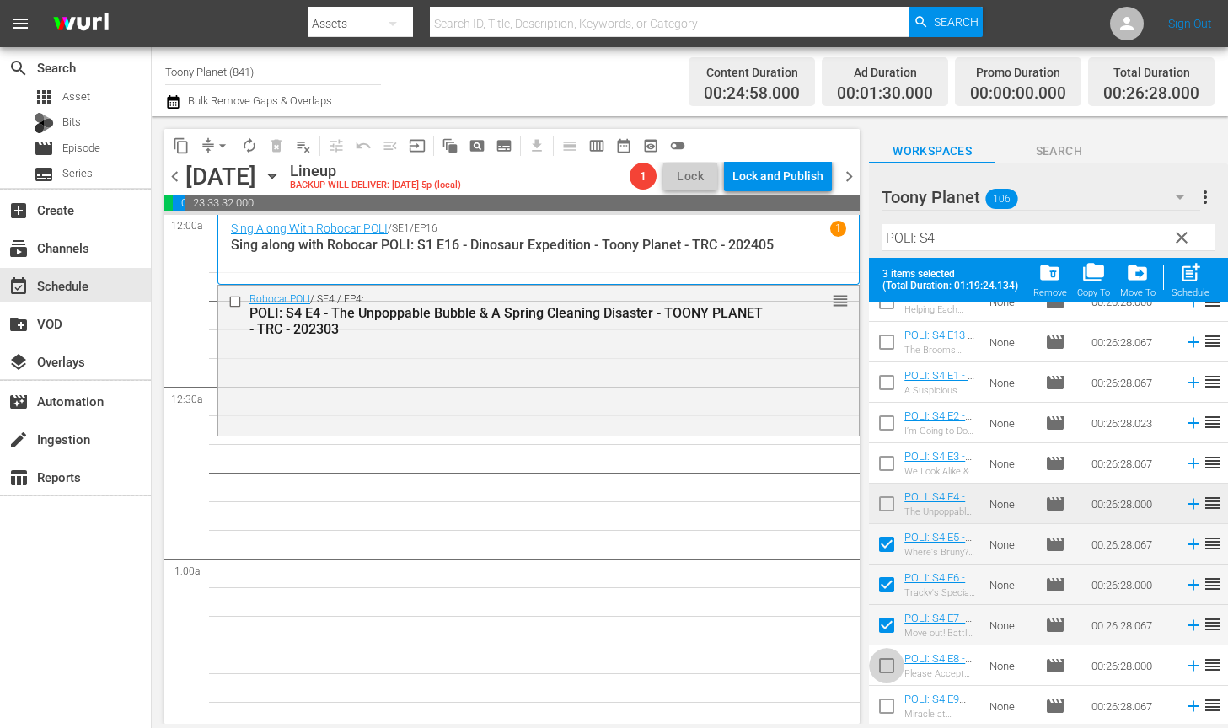
click at [888, 671] on input "checkbox" at bounding box center [886, 668] width 35 height 35
checkbox input "true"
click at [884, 703] on input "checkbox" at bounding box center [886, 709] width 35 height 35
checkbox input "true"
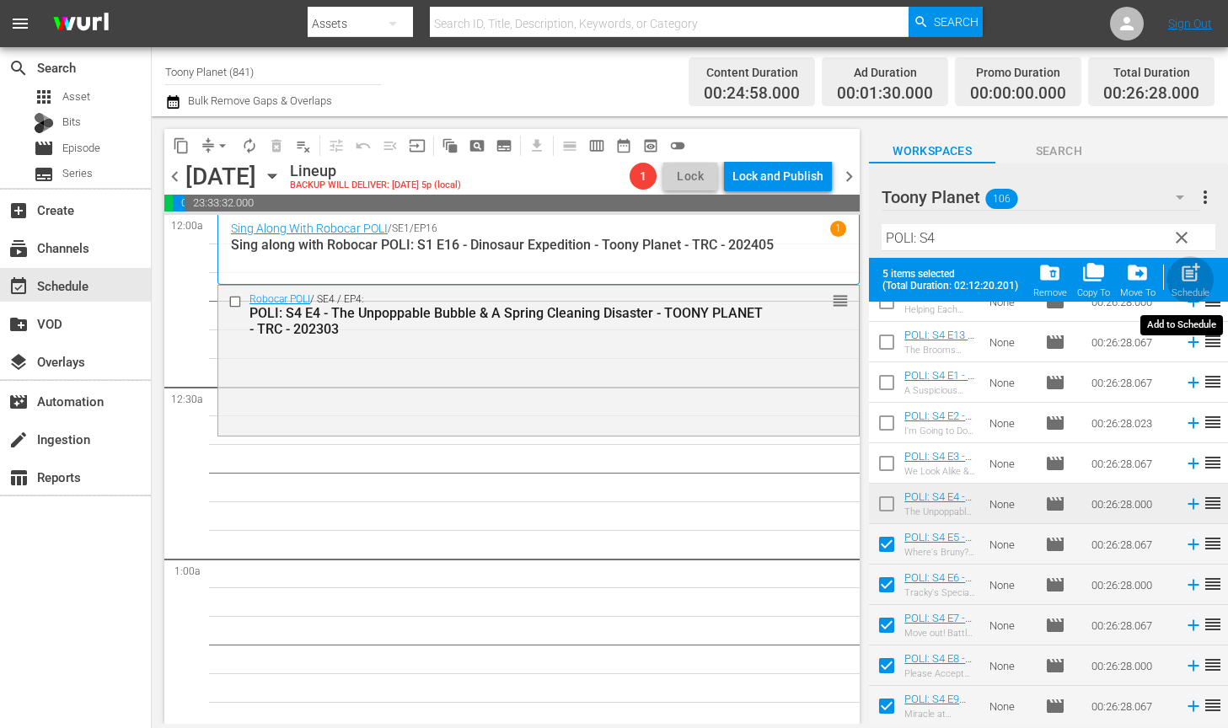
click at [1189, 281] on span "post_add" at bounding box center [1190, 272] width 23 height 23
checkbox input "false"
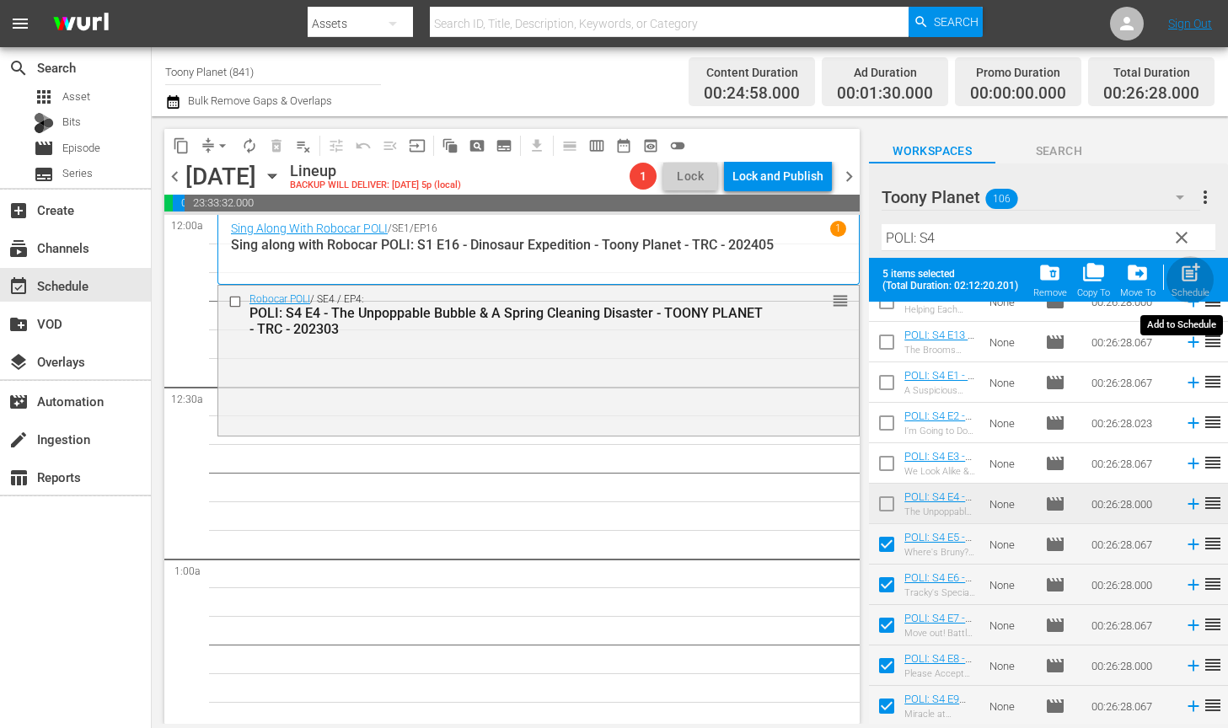
checkbox input "false"
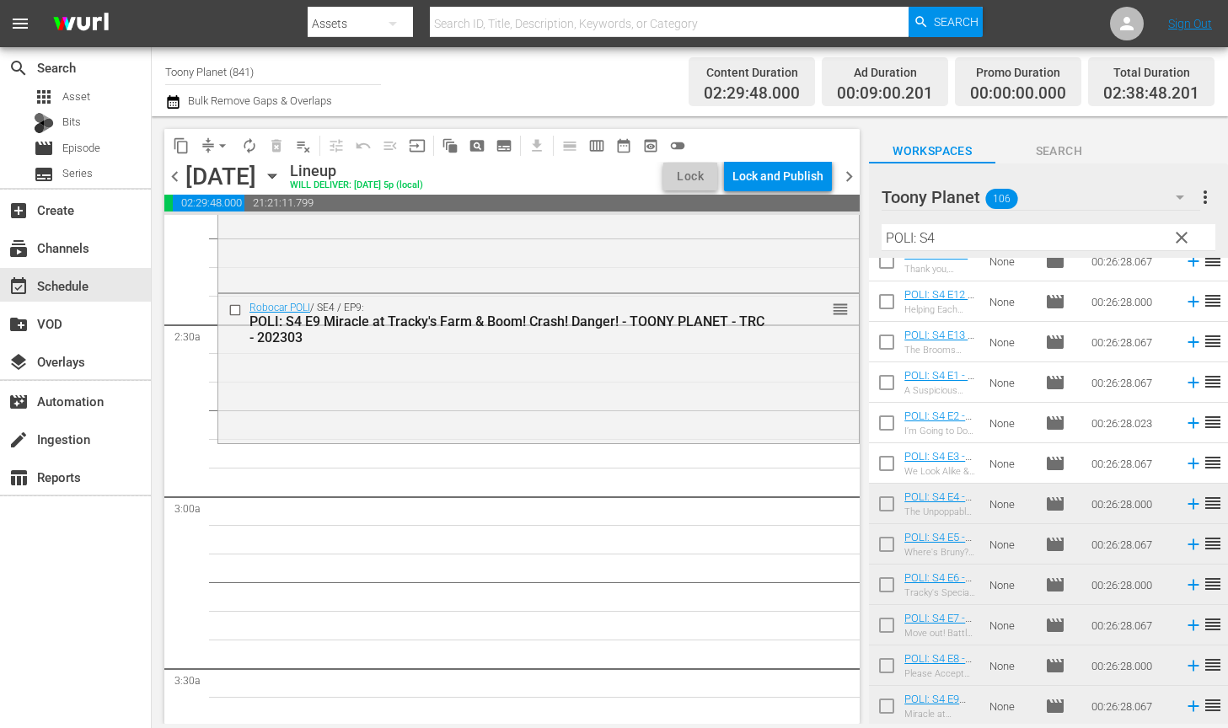
scroll to position [754, 0]
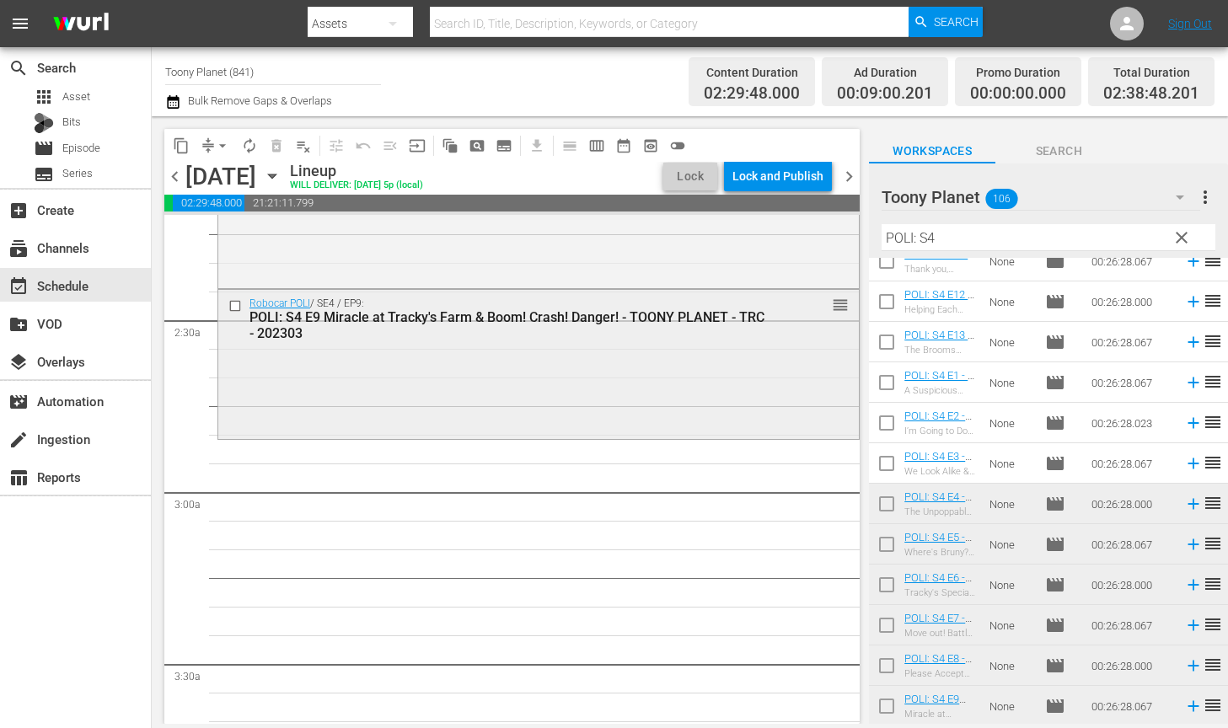
click at [641, 406] on div "Robocar POLI / SE4 / EP9: POLI: S4 E9 Miracle at Tracky's Farm & Boom! Crash! D…" at bounding box center [538, 363] width 640 height 147
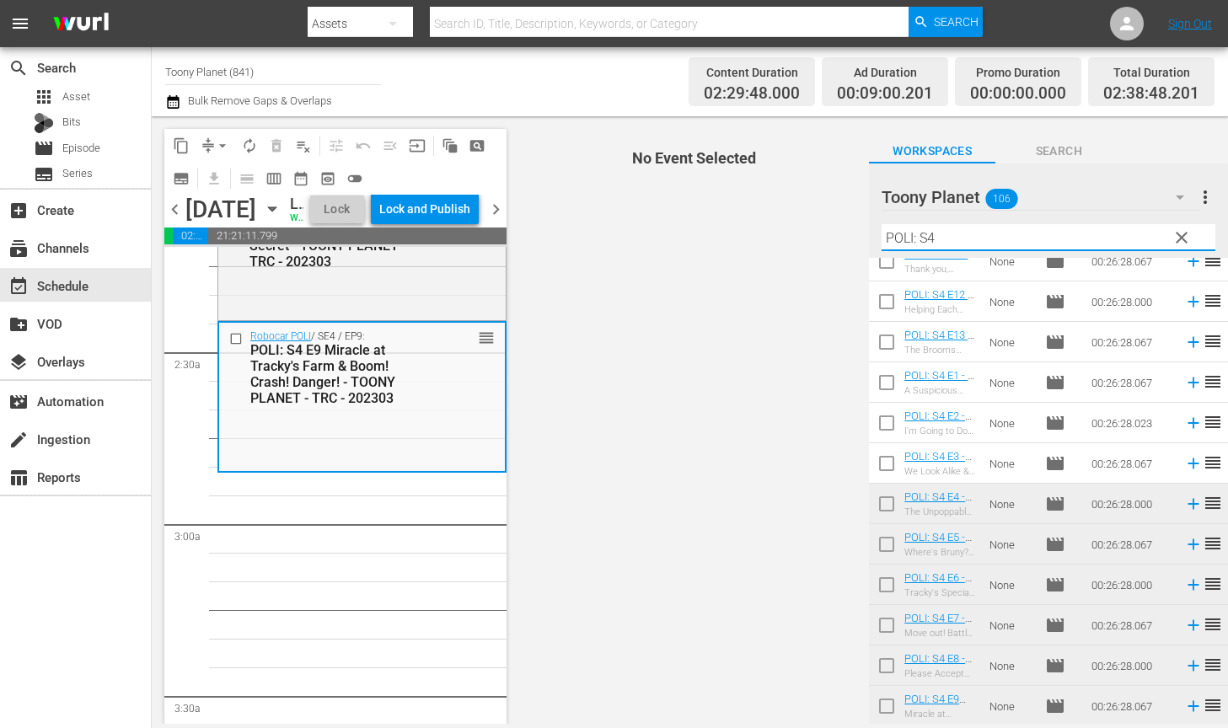
drag, startPoint x: 841, startPoint y: 235, endPoint x: 714, endPoint y: 225, distance: 127.6
click at [714, 225] on div "content_copy compress arrow_drop_down autorenew_outlined delete_forever_outline…" at bounding box center [690, 420] width 1076 height 608
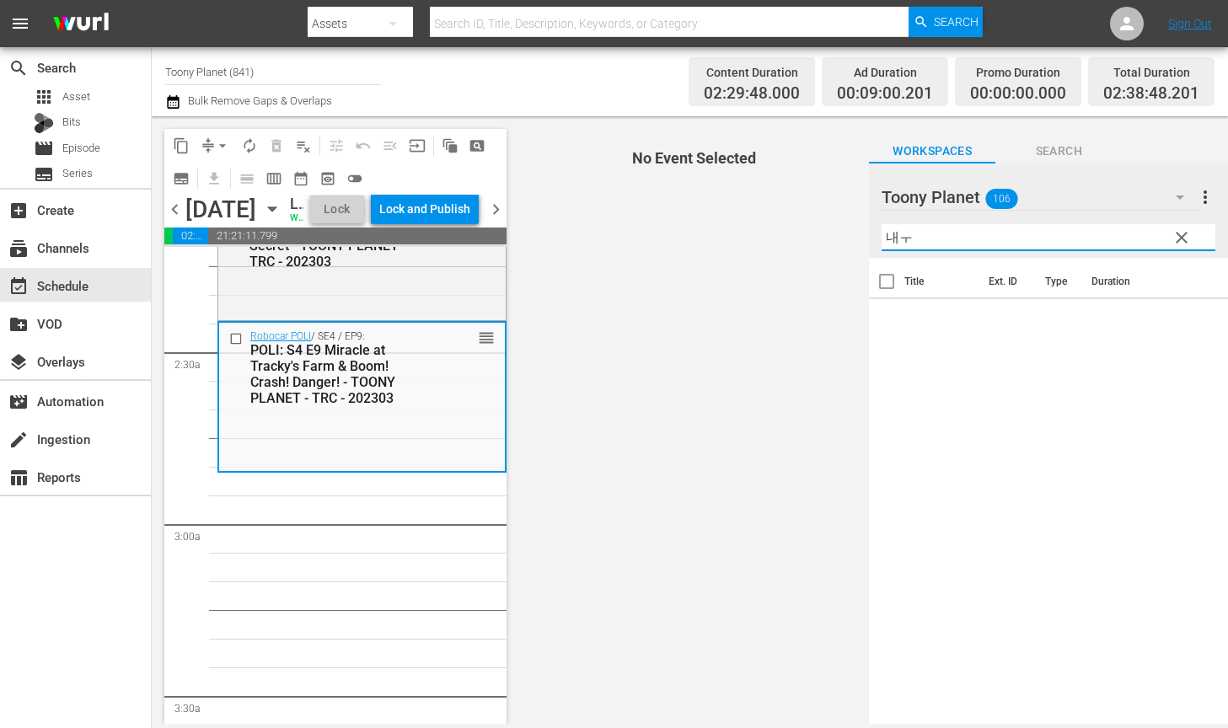
type input "내"
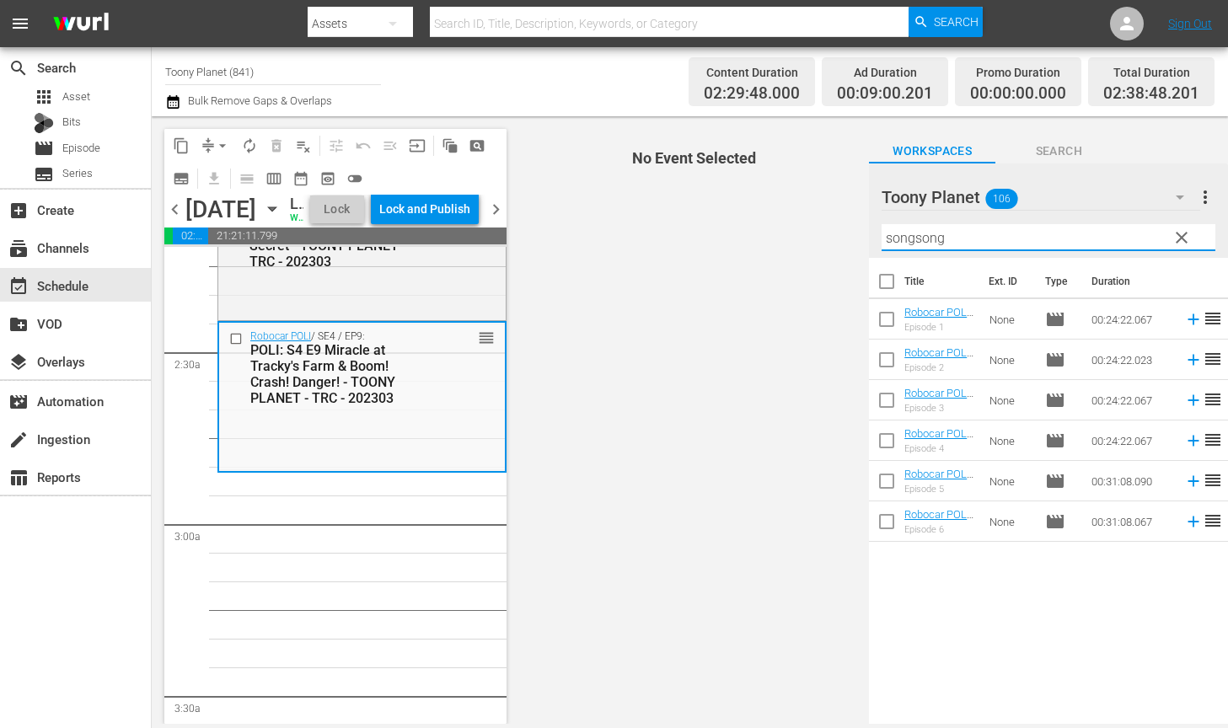
drag, startPoint x: 935, startPoint y: 238, endPoint x: 668, endPoint y: 191, distance: 270.4
click at [694, 201] on div "content_copy compress arrow_drop_down autorenew_outlined delete_forever_outline…" at bounding box center [690, 420] width 1076 height 608
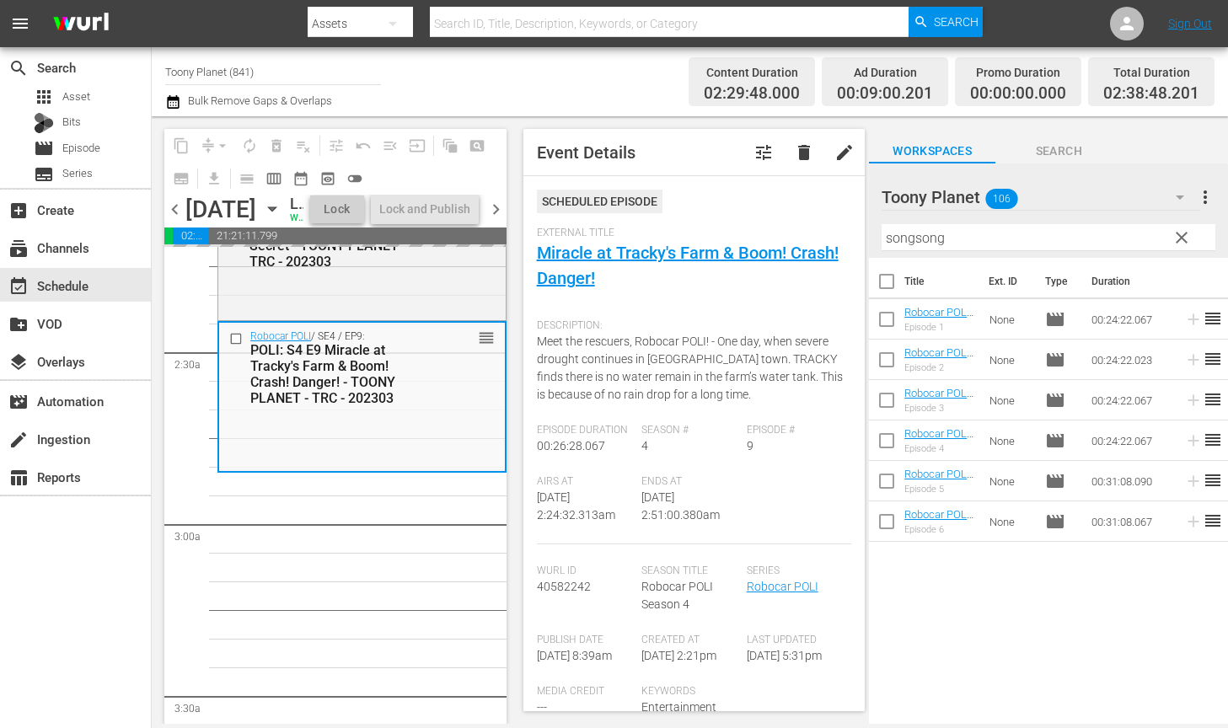
drag, startPoint x: 920, startPoint y: 394, endPoint x: 205, endPoint y: 10, distance: 812.1
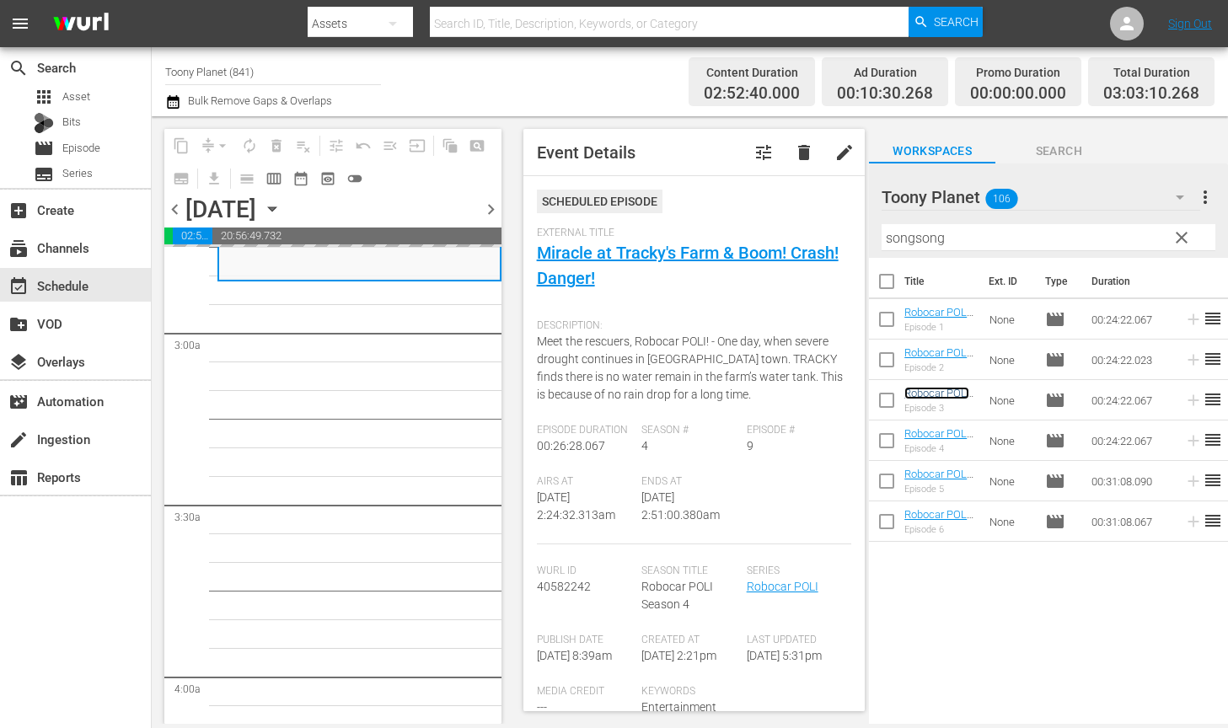
scroll to position [949, 0]
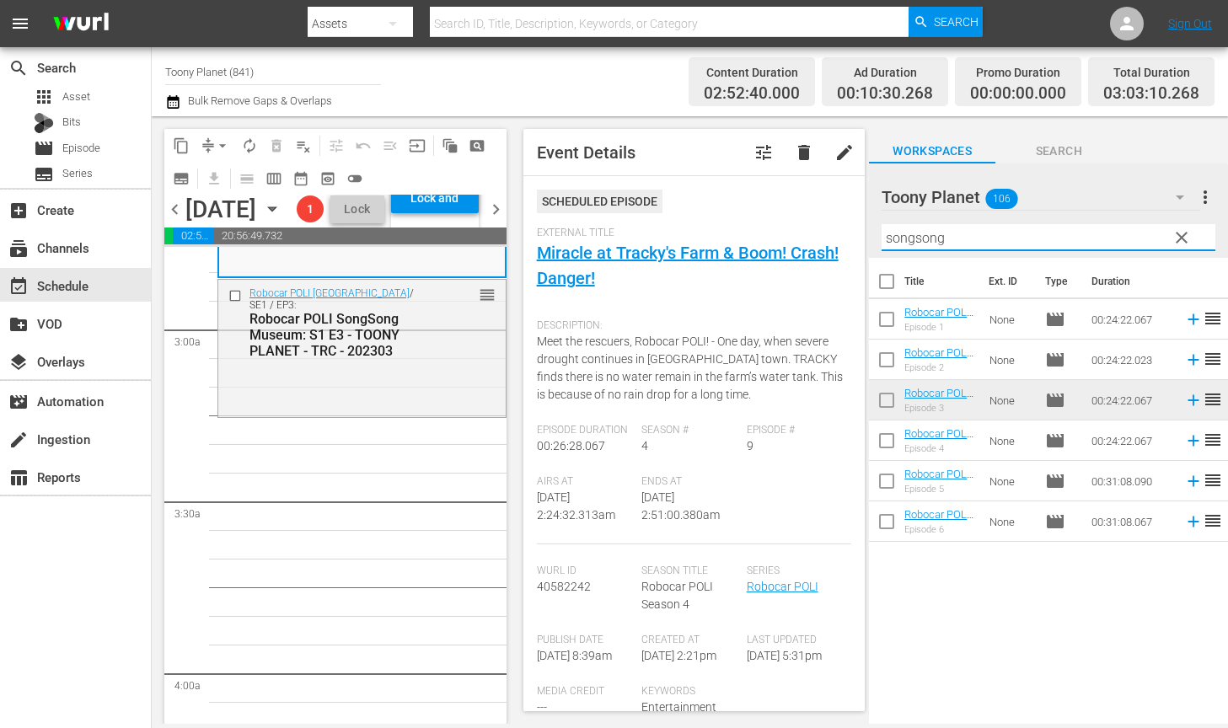
drag, startPoint x: 985, startPoint y: 242, endPoint x: 748, endPoint y: 229, distance: 237.1
click at [748, 229] on div "content_copy compress arrow_drop_down autorenew_outlined delete_forever_outline…" at bounding box center [690, 420] width 1076 height 608
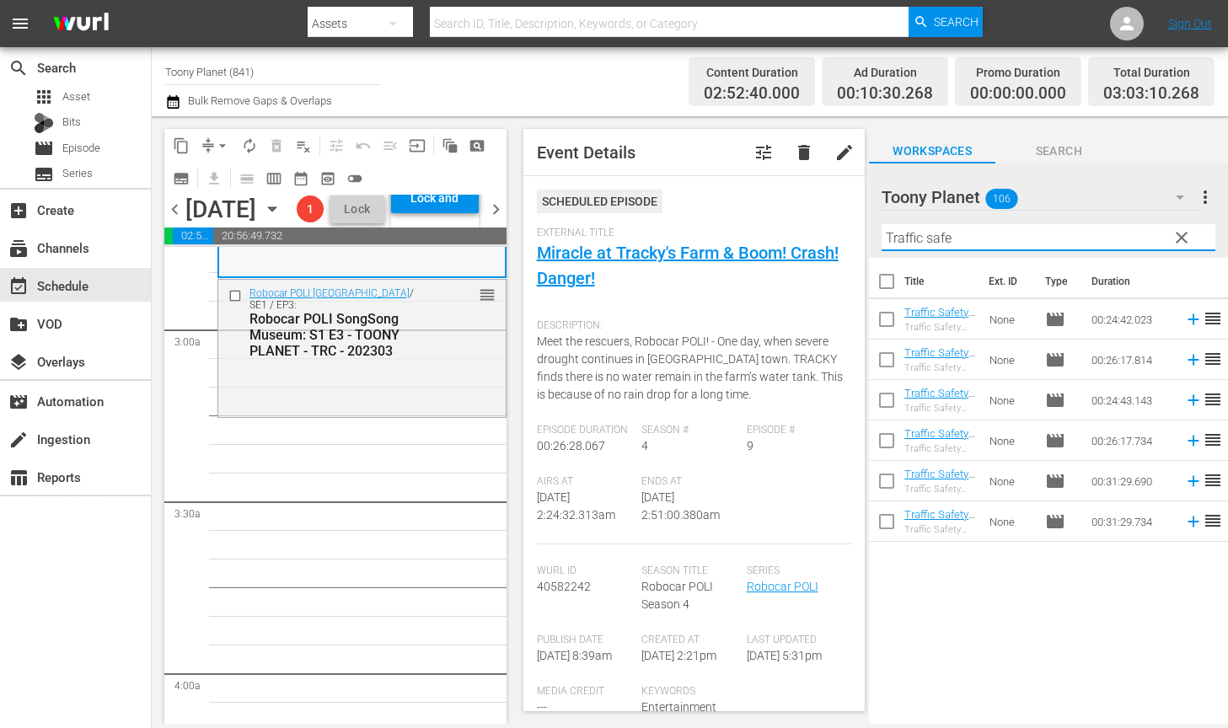
drag, startPoint x: 962, startPoint y: 239, endPoint x: 769, endPoint y: 217, distance: 193.5
click at [781, 221] on div "content_copy compress arrow_drop_down autorenew_outlined delete_forever_outline…" at bounding box center [690, 420] width 1076 height 608
type input "Traffic safe"
click at [885, 394] on input "checkbox" at bounding box center [886, 403] width 35 height 35
checkbox input "true"
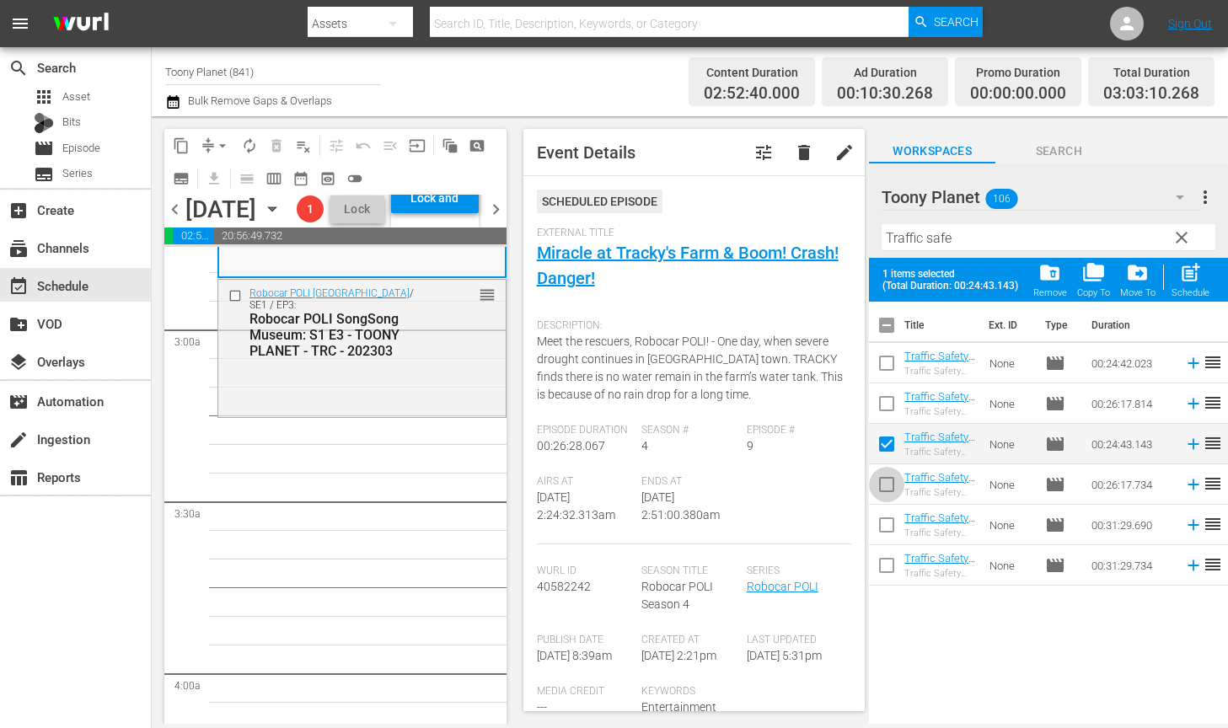
click at [892, 482] on input "checkbox" at bounding box center [886, 487] width 35 height 35
checkbox input "true"
click at [1204, 276] on div "post_add Schedule" at bounding box center [1190, 279] width 38 height 37
checkbox input "false"
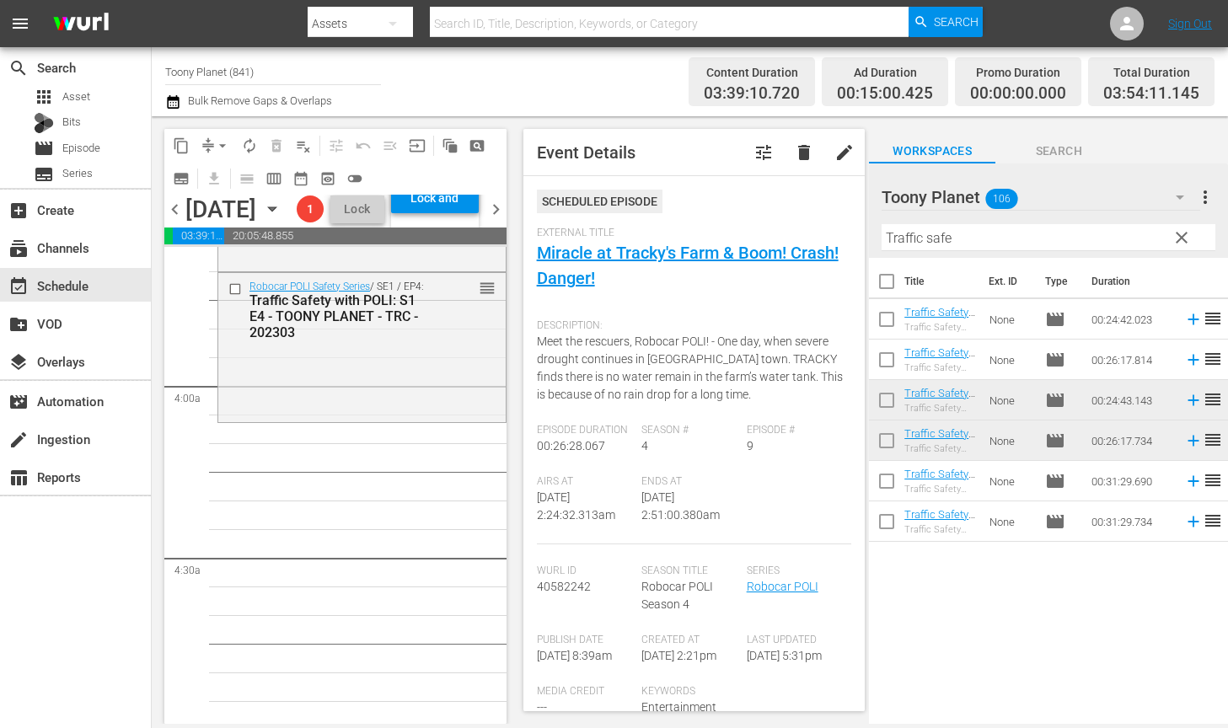
scroll to position [1216, 0]
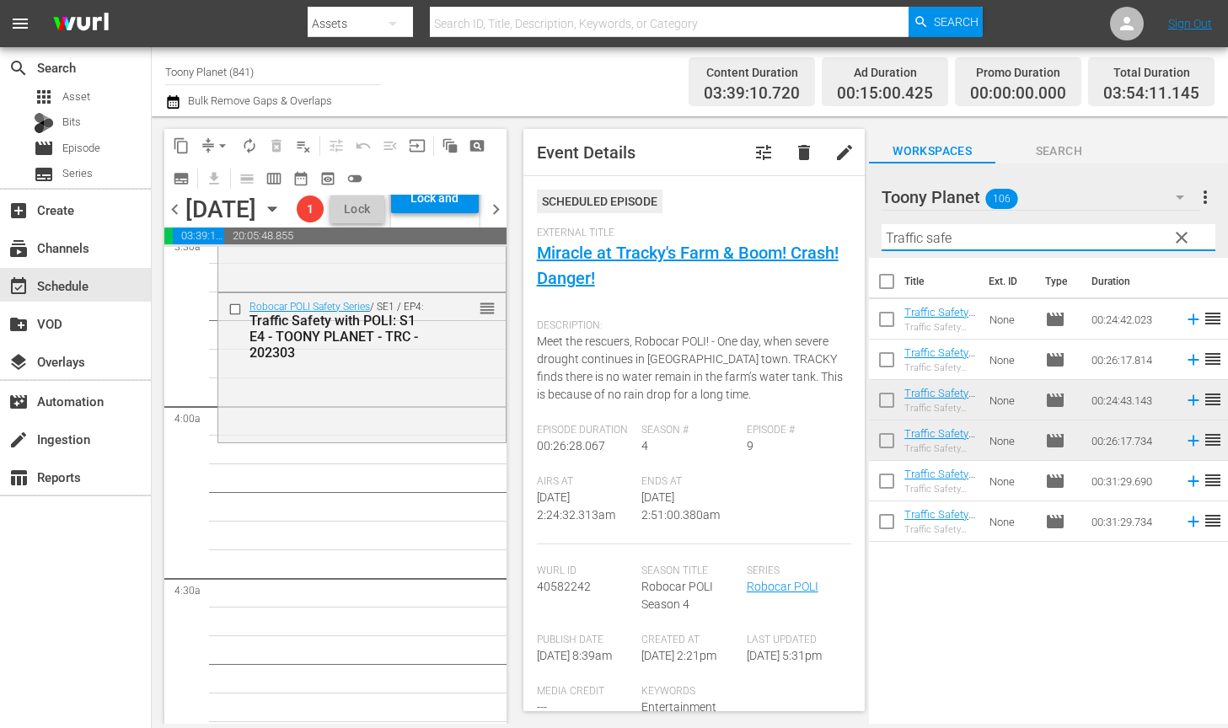
drag, startPoint x: 972, startPoint y: 240, endPoint x: 715, endPoint y: 222, distance: 256.8
click at [715, 222] on div "content_copy compress arrow_drop_down autorenew_outlined delete_forever_outline…" at bounding box center [690, 420] width 1076 height 608
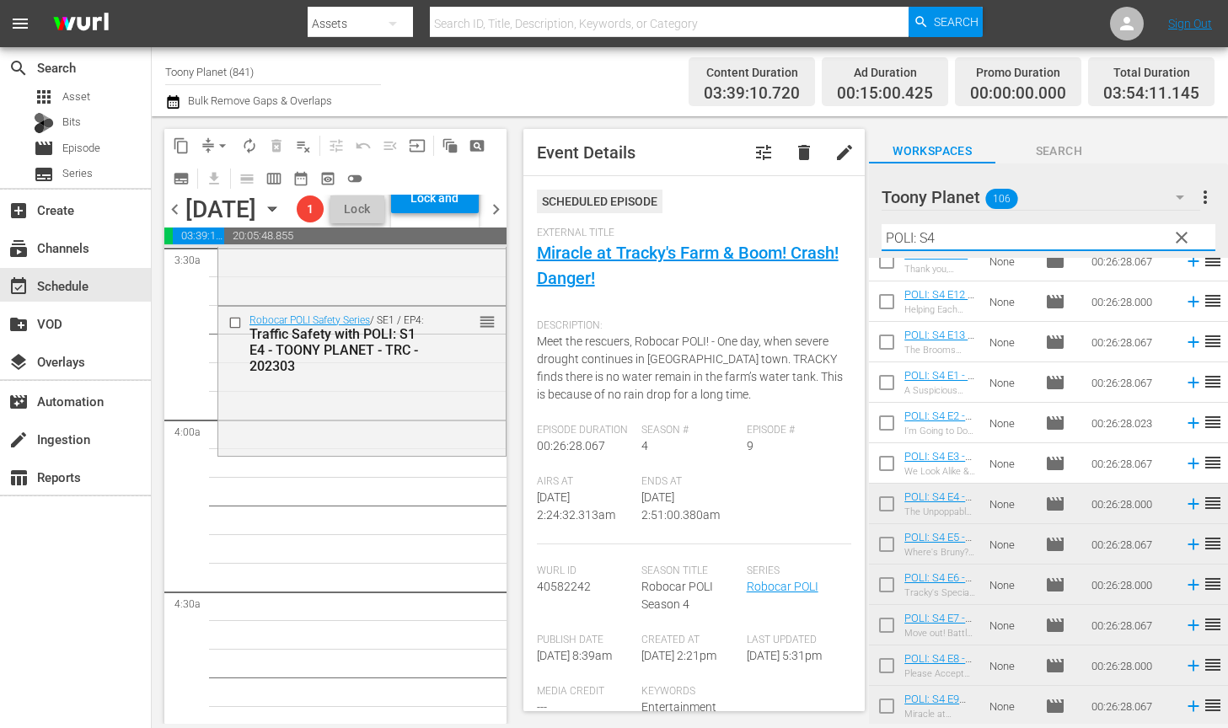
scroll to position [0, 0]
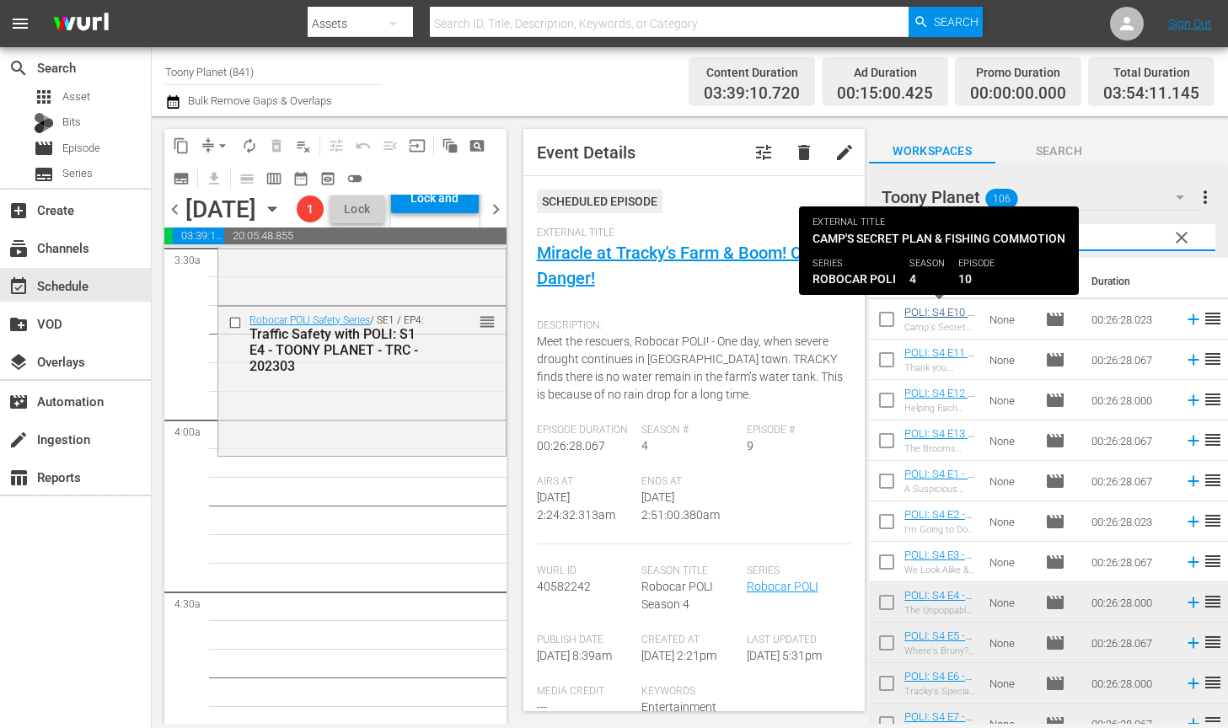
type input "POLI: S4"
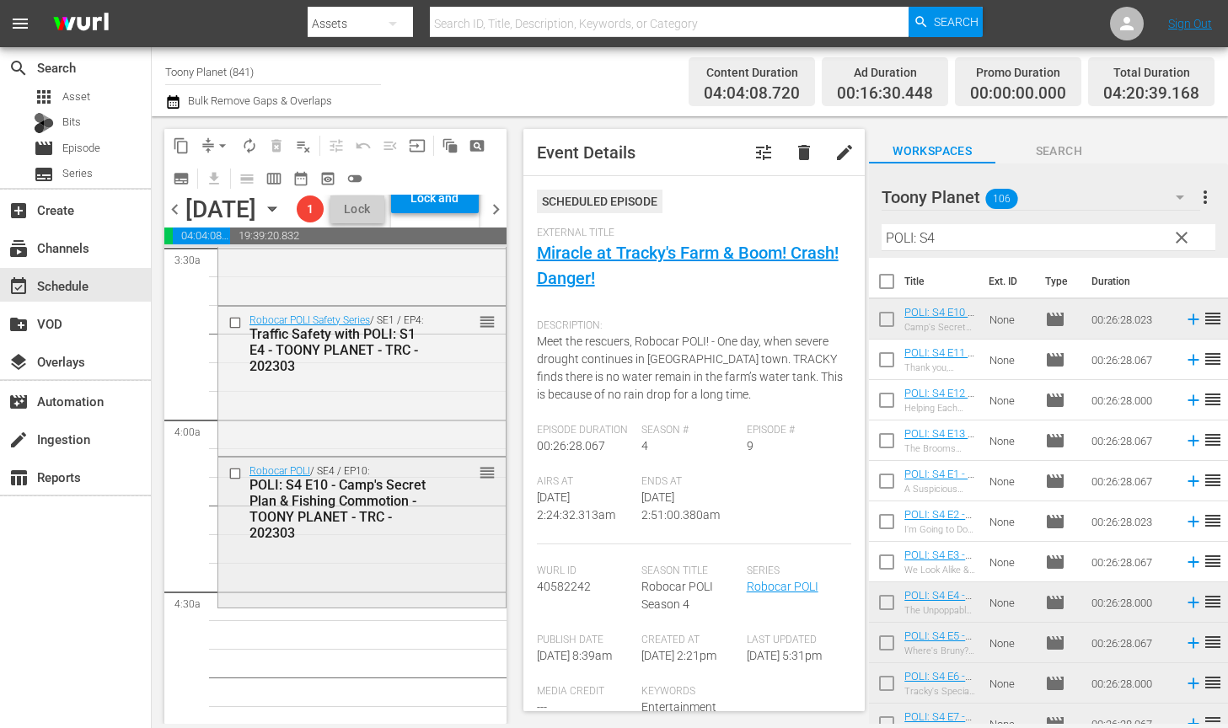
click at [300, 604] on div "Robocar POLI / SE4 / EP10: POLI: S4 E10 - Camp's Secret Plan & Fishing Commotio…" at bounding box center [361, 531] width 287 height 147
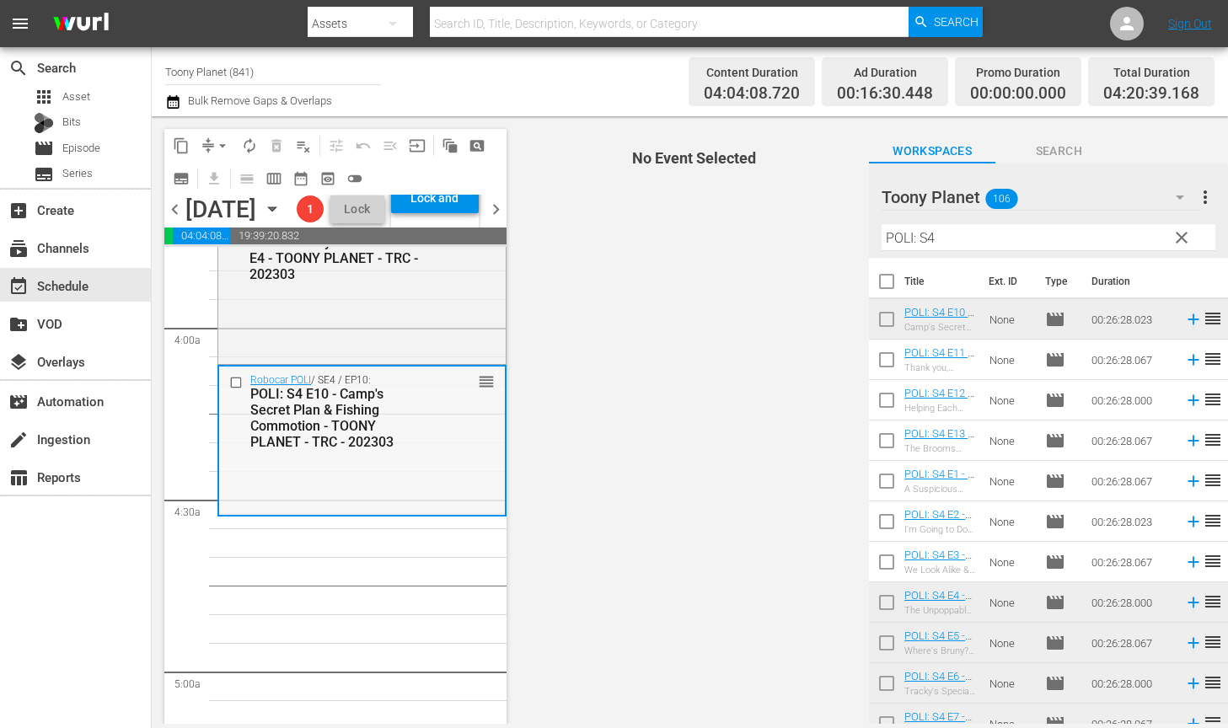
scroll to position [1342, 0]
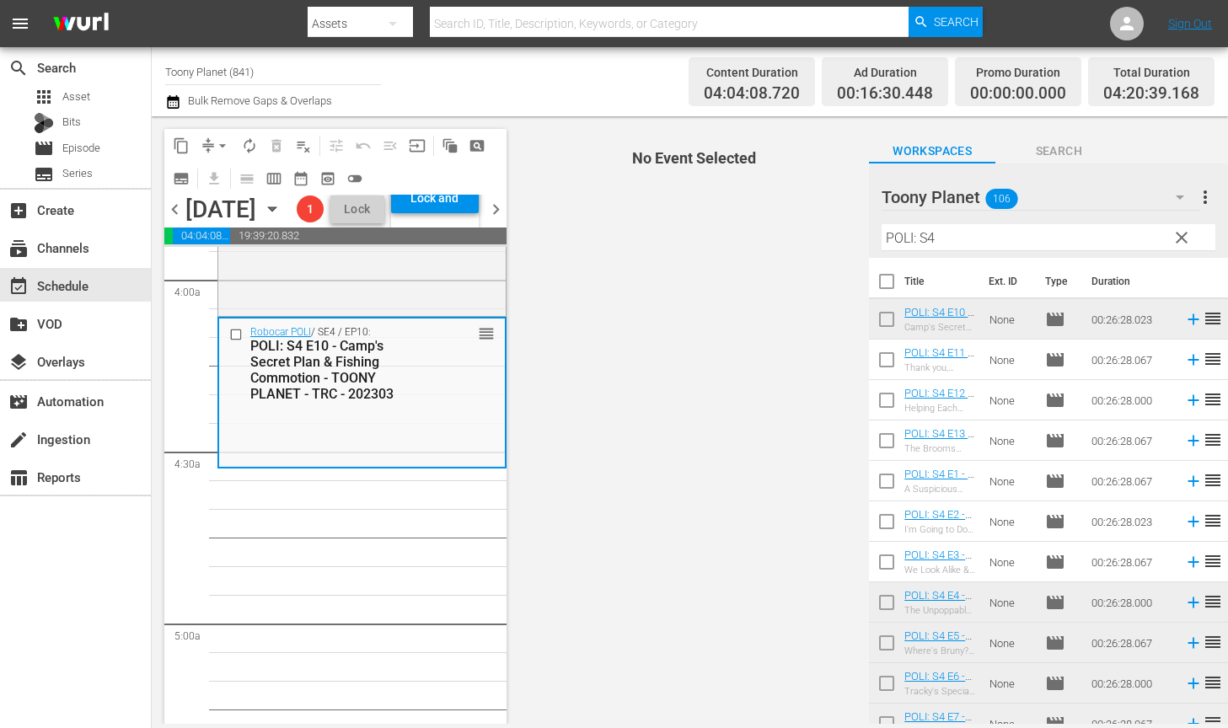
click at [890, 363] on input "checkbox" at bounding box center [886, 362] width 35 height 35
checkbox input "true"
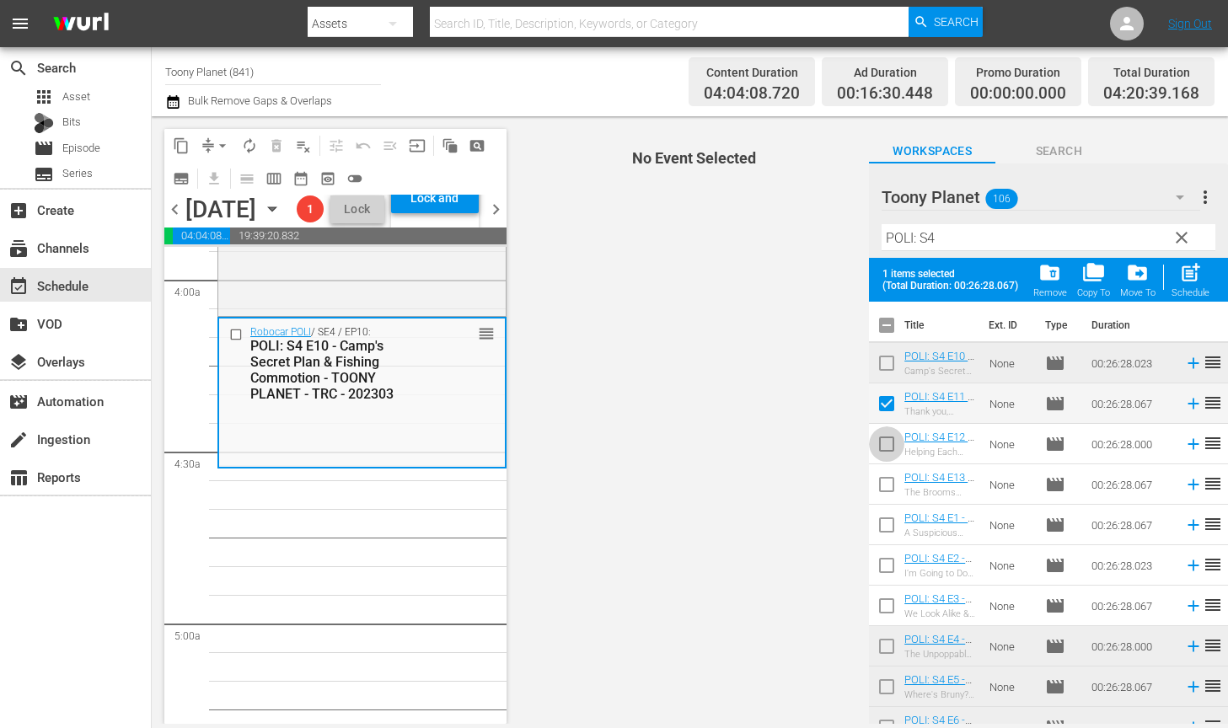
click at [880, 442] on input "checkbox" at bounding box center [886, 447] width 35 height 35
checkbox input "true"
click at [881, 487] on input "checkbox" at bounding box center [886, 487] width 35 height 35
checkbox input "true"
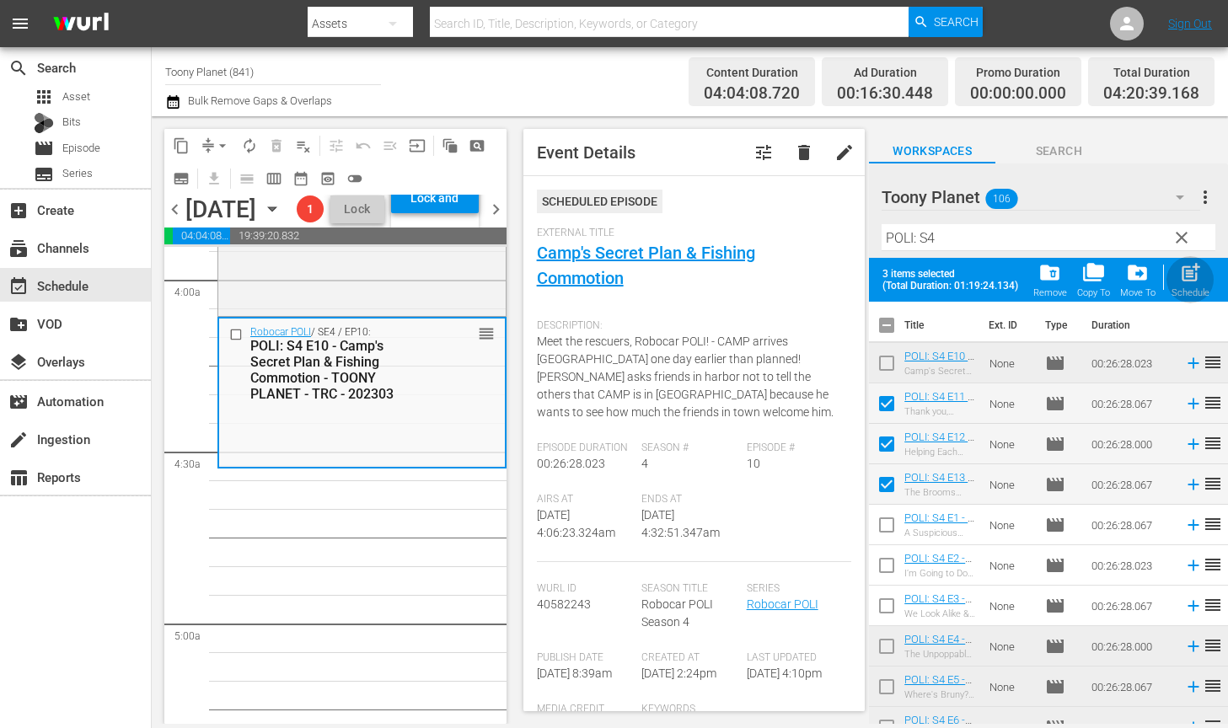
click at [1176, 295] on div "Schedule" at bounding box center [1190, 292] width 38 height 11
checkbox input "false"
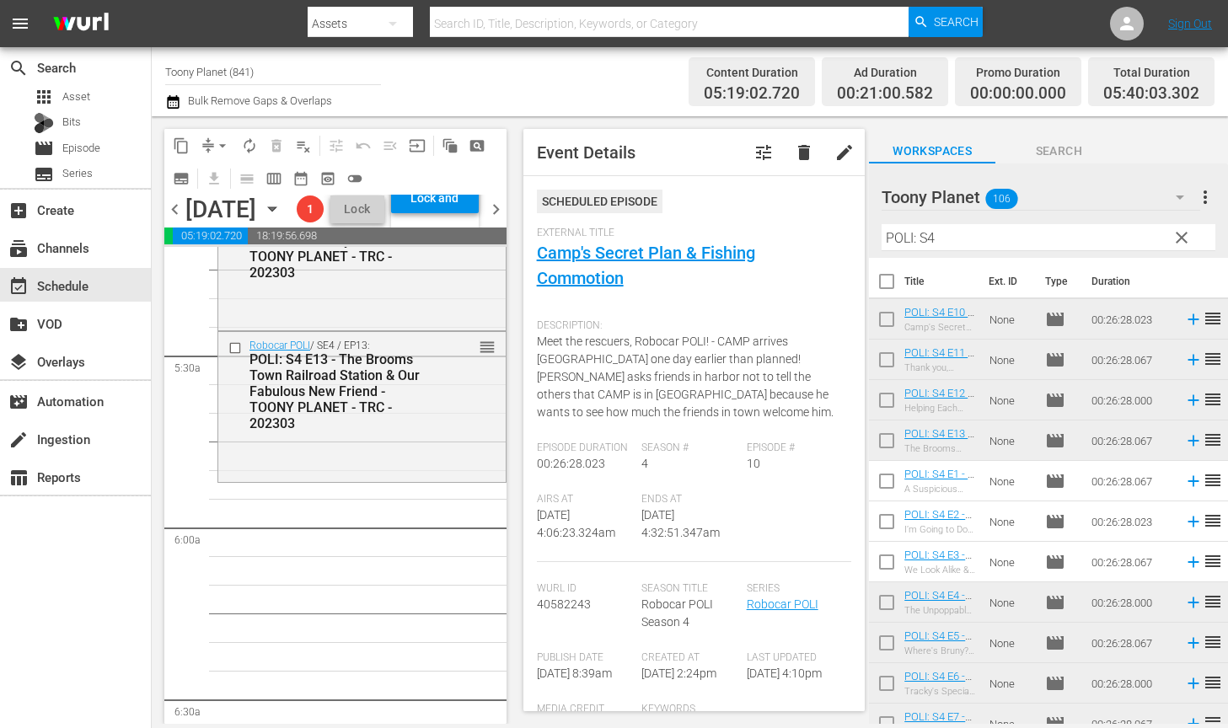
scroll to position [1808, 0]
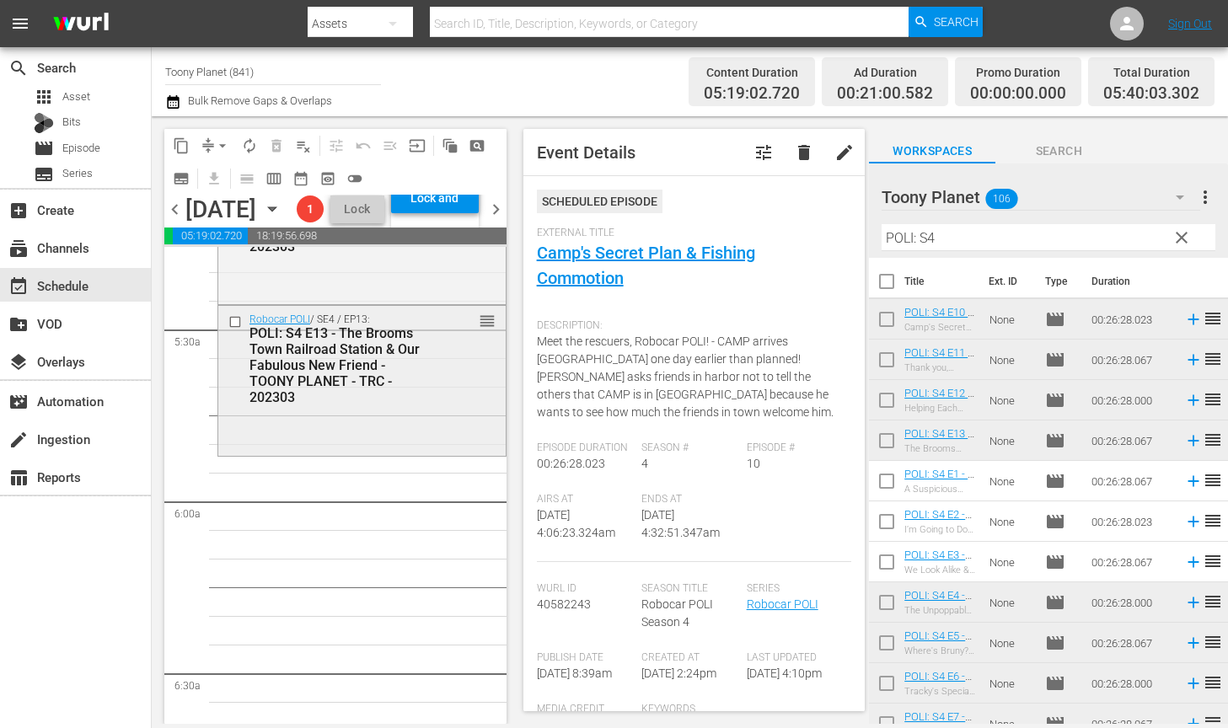
click at [464, 457] on div "Robocar POLI / SE4 / EP13: POLI: S4 E13 - The Brooms Town Railroad Station & Ou…" at bounding box center [361, 381] width 289 height 152
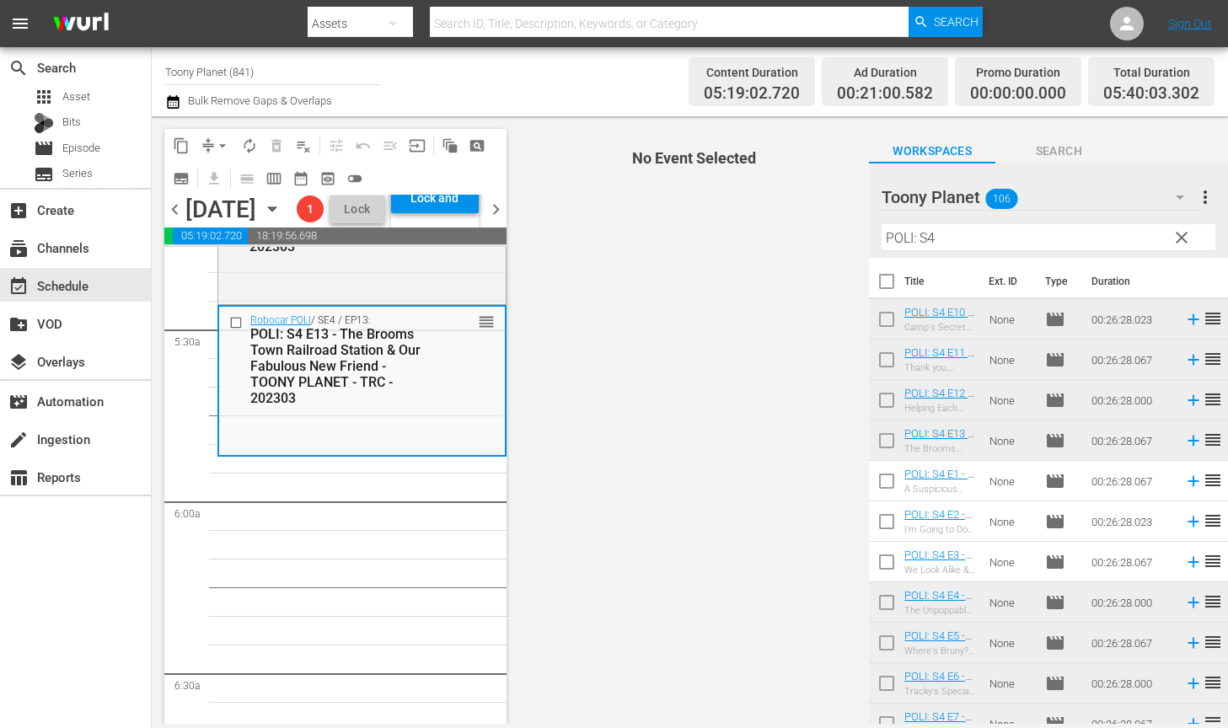
drag, startPoint x: 985, startPoint y: 238, endPoint x: 810, endPoint y: 227, distance: 175.7
click at [817, 228] on div "content_copy compress arrow_drop_down autorenew_outlined delete_forever_outline…" at bounding box center [690, 420] width 1076 height 608
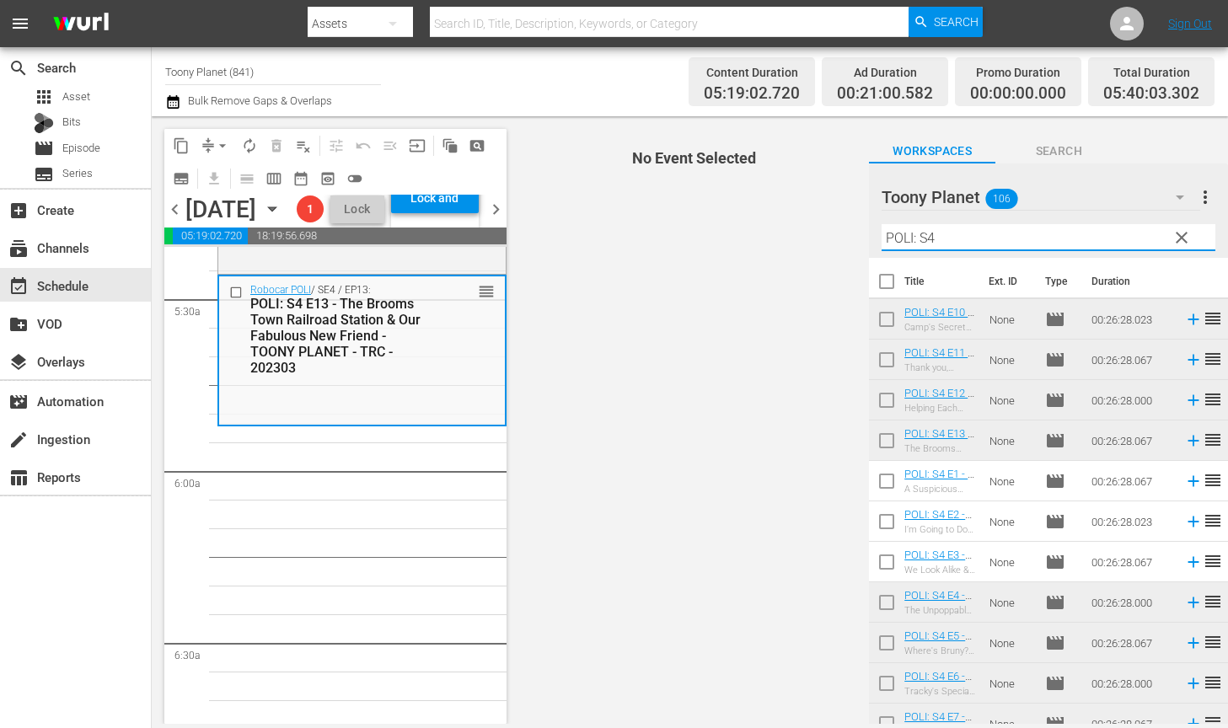
scroll to position [1849, 0]
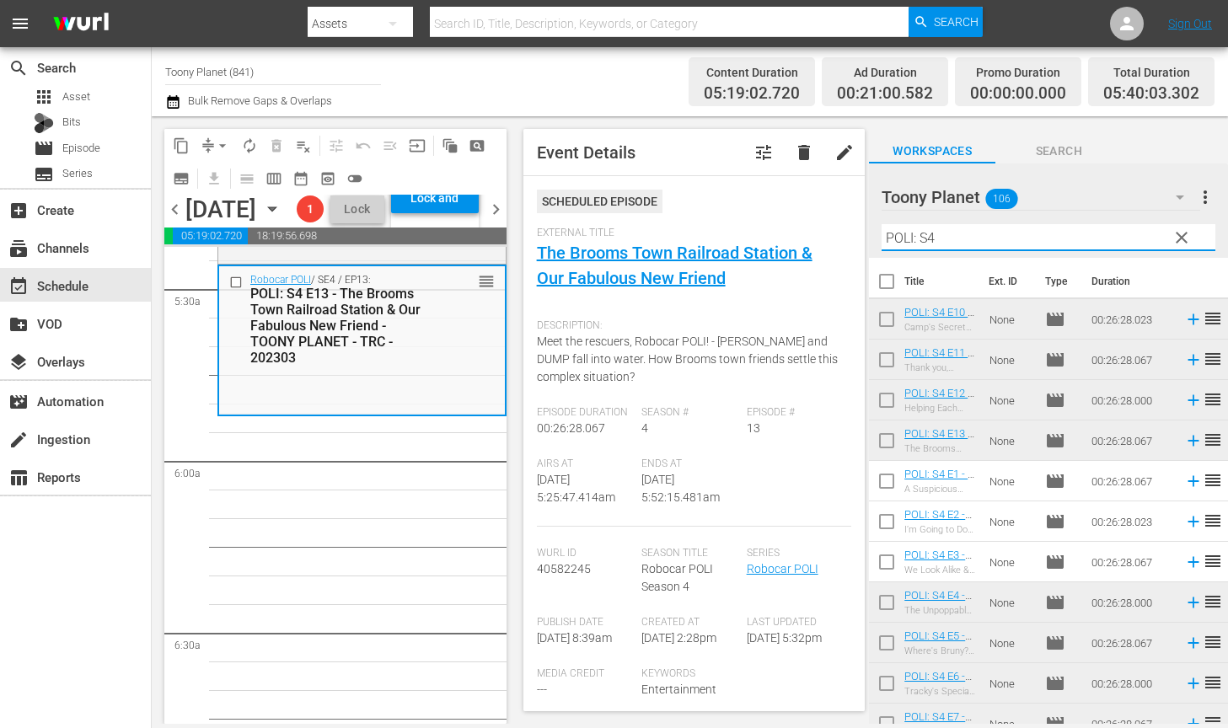
click at [956, 238] on input "POLI: S4" at bounding box center [1048, 237] width 334 height 27
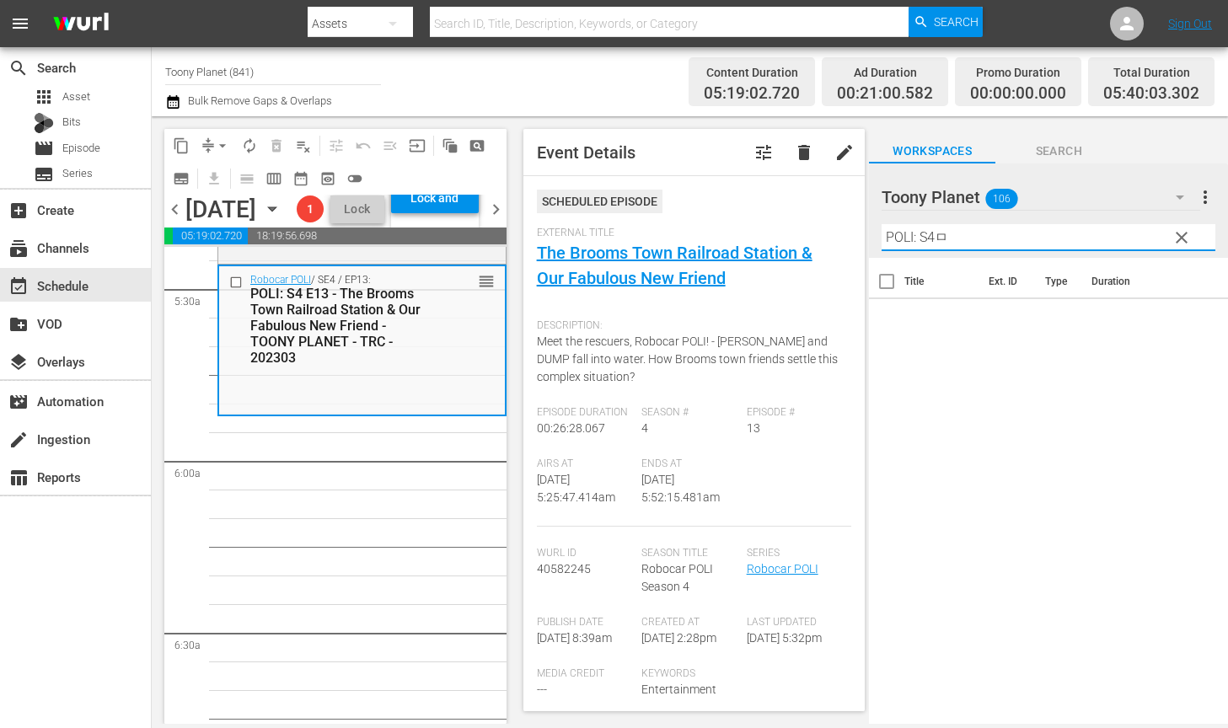
drag, startPoint x: 1016, startPoint y: 234, endPoint x: 731, endPoint y: 214, distance: 286.4
click at [778, 217] on div "content_copy compress arrow_drop_down autorenew_outlined delete_forever_outline…" at bounding box center [690, 420] width 1076 height 608
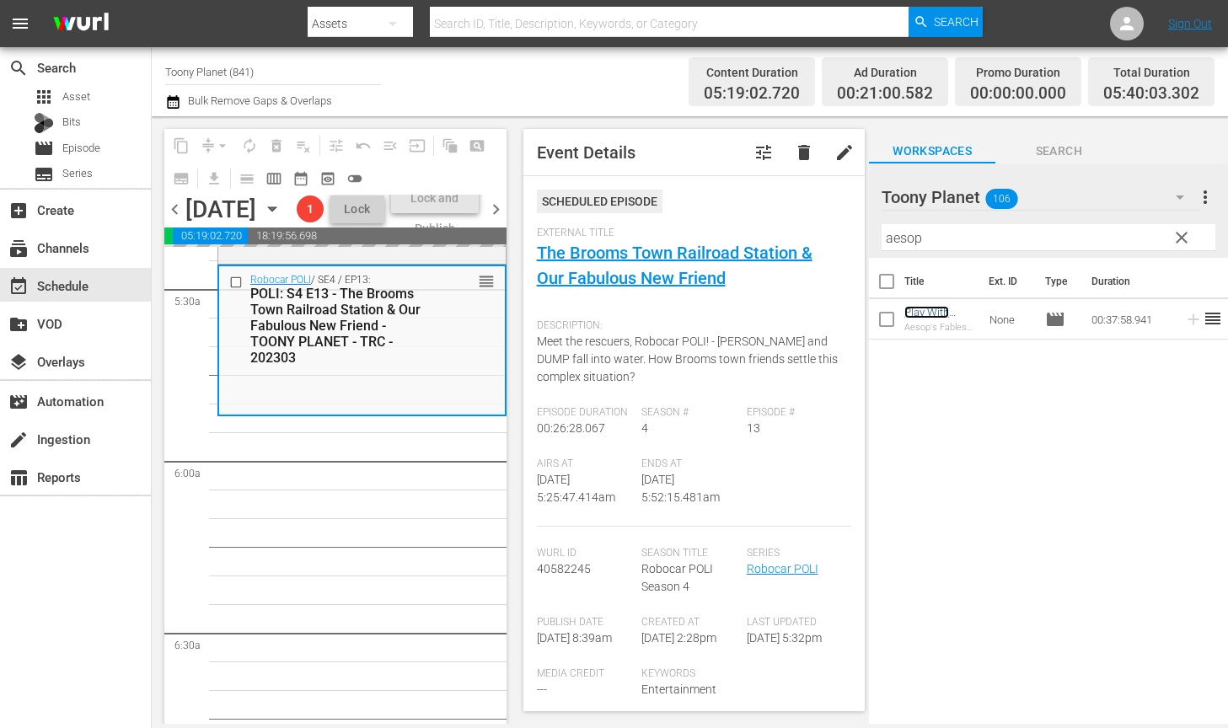
scroll to position [1883, 0]
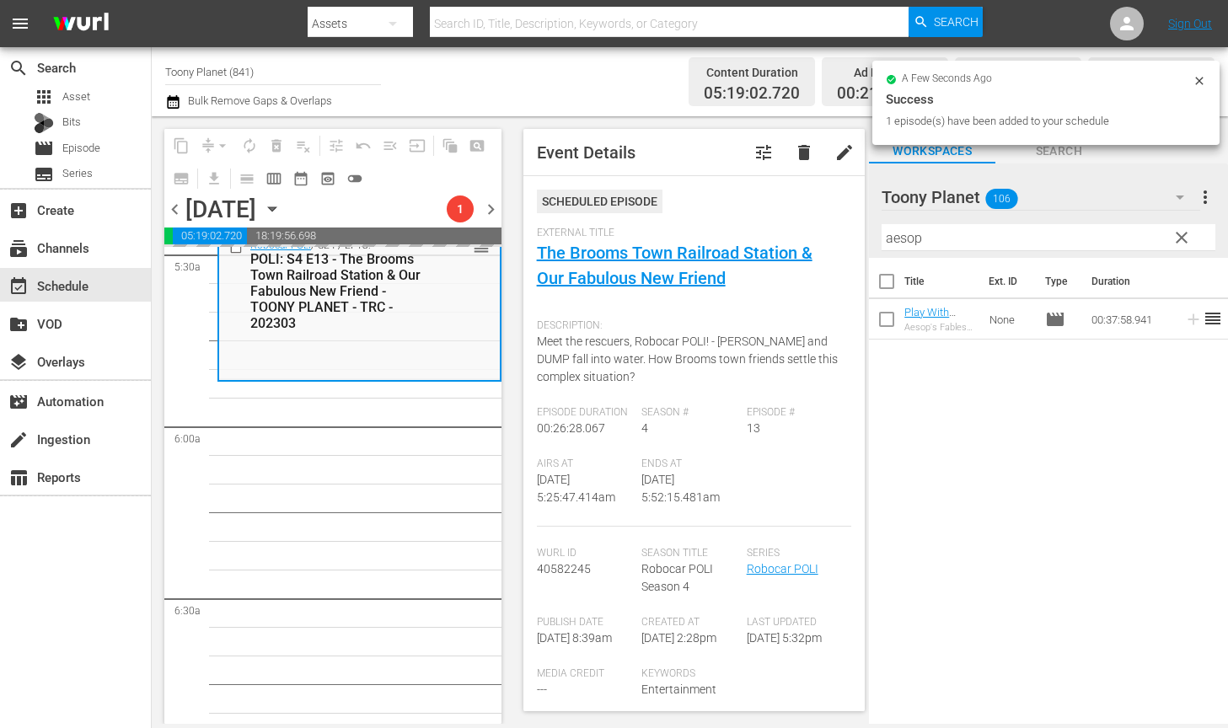
drag, startPoint x: 932, startPoint y: 313, endPoint x: 587, endPoint y: 720, distance: 534.0
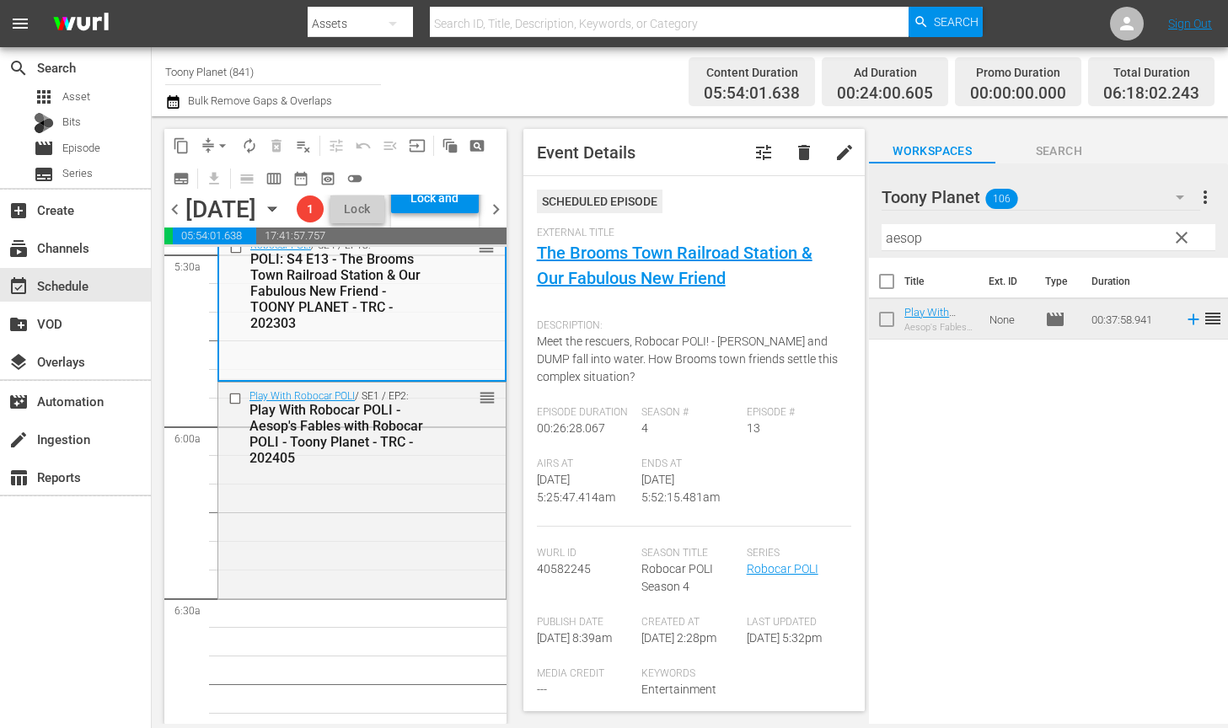
drag, startPoint x: 850, startPoint y: 231, endPoint x: 731, endPoint y: 210, distance: 120.7
click at [738, 212] on div "content_copy compress arrow_drop_down autorenew_outlined delete_forever_outline…" at bounding box center [690, 420] width 1076 height 608
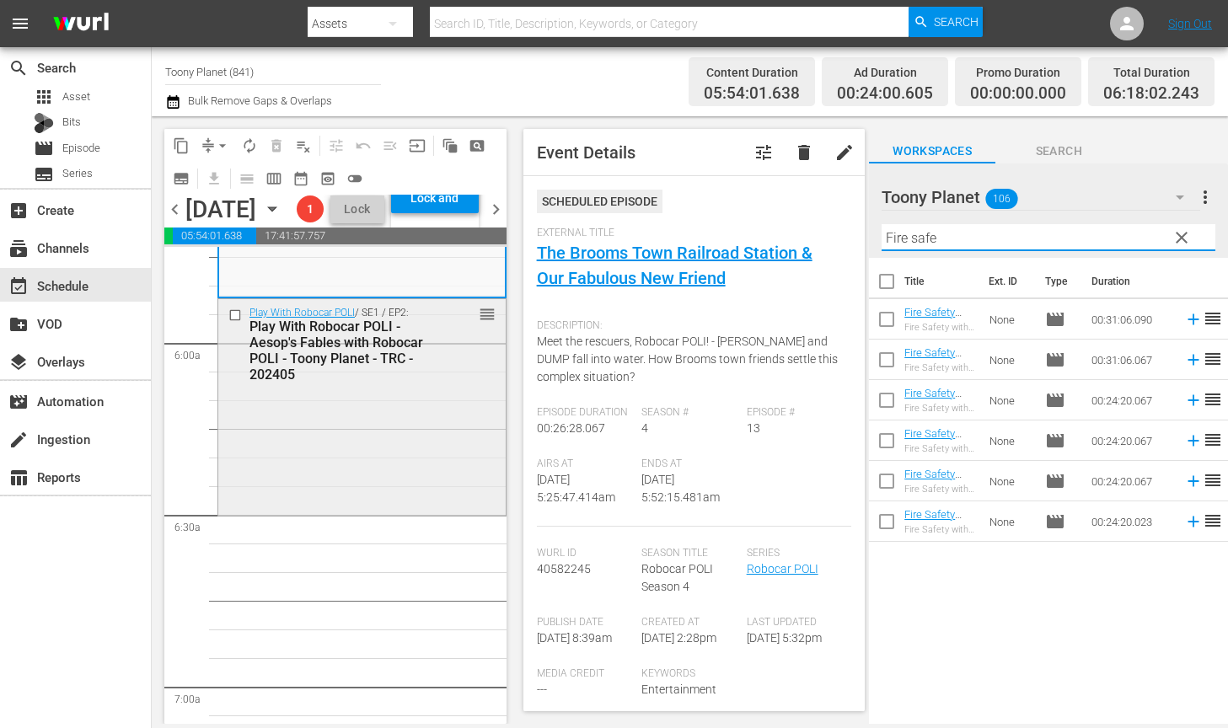
type input "Fire safe"
click at [476, 439] on div "Play With Robocar POLI / SE1 / EP2: Play With Robocar POLI - Aesop's Fables wit…" at bounding box center [361, 400] width 287 height 212
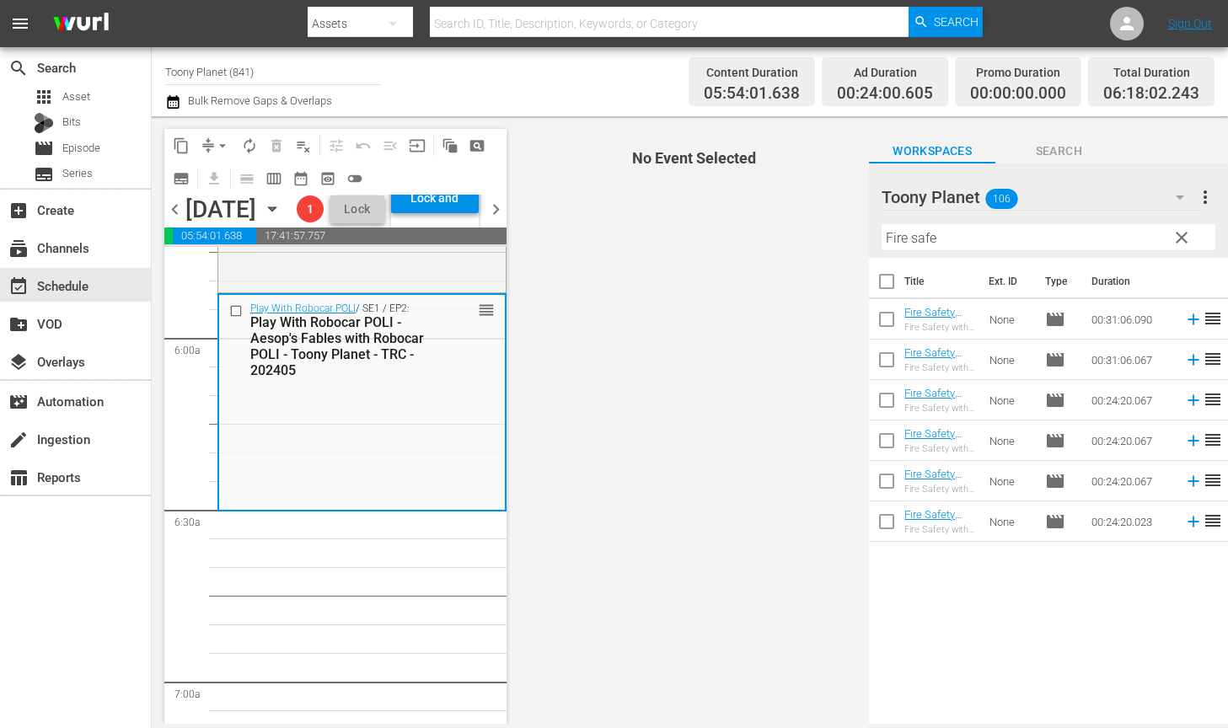
click at [890, 447] on input "checkbox" at bounding box center [886, 443] width 35 height 35
checkbox input "true"
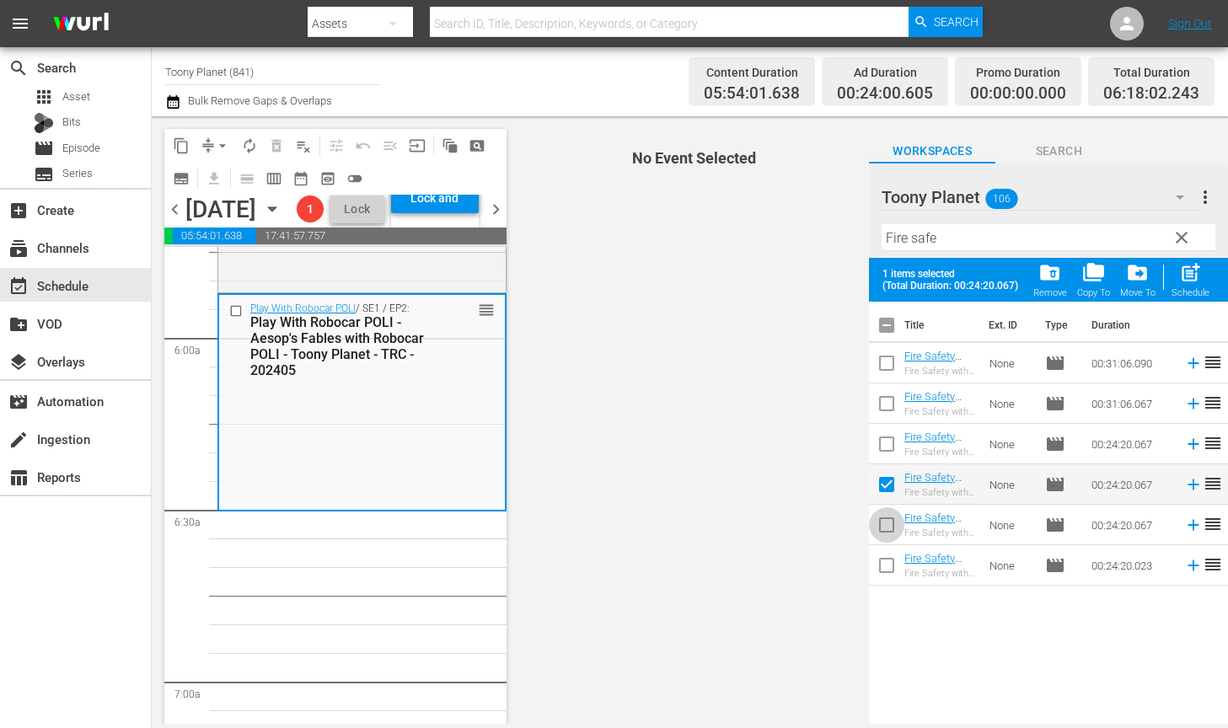
click at [876, 525] on input "checkbox" at bounding box center [886, 528] width 35 height 35
checkbox input "true"
click at [1185, 275] on span "post_add" at bounding box center [1190, 272] width 23 height 23
checkbox input "false"
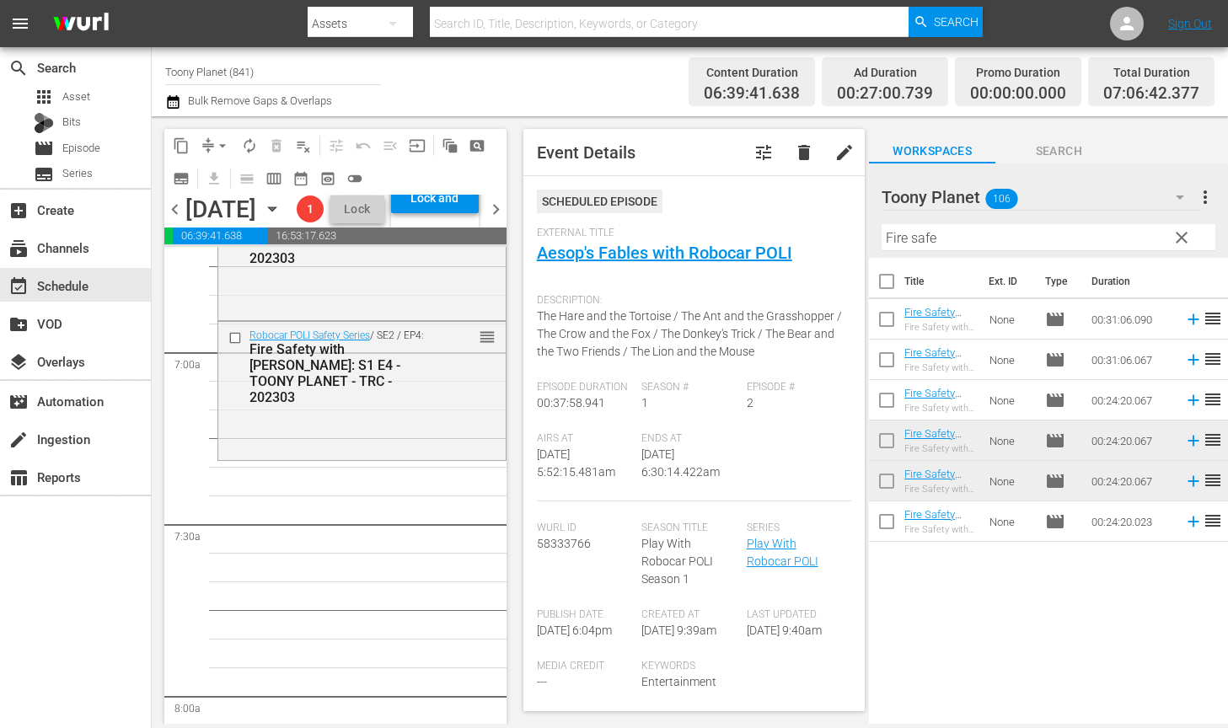
scroll to position [2195, 0]
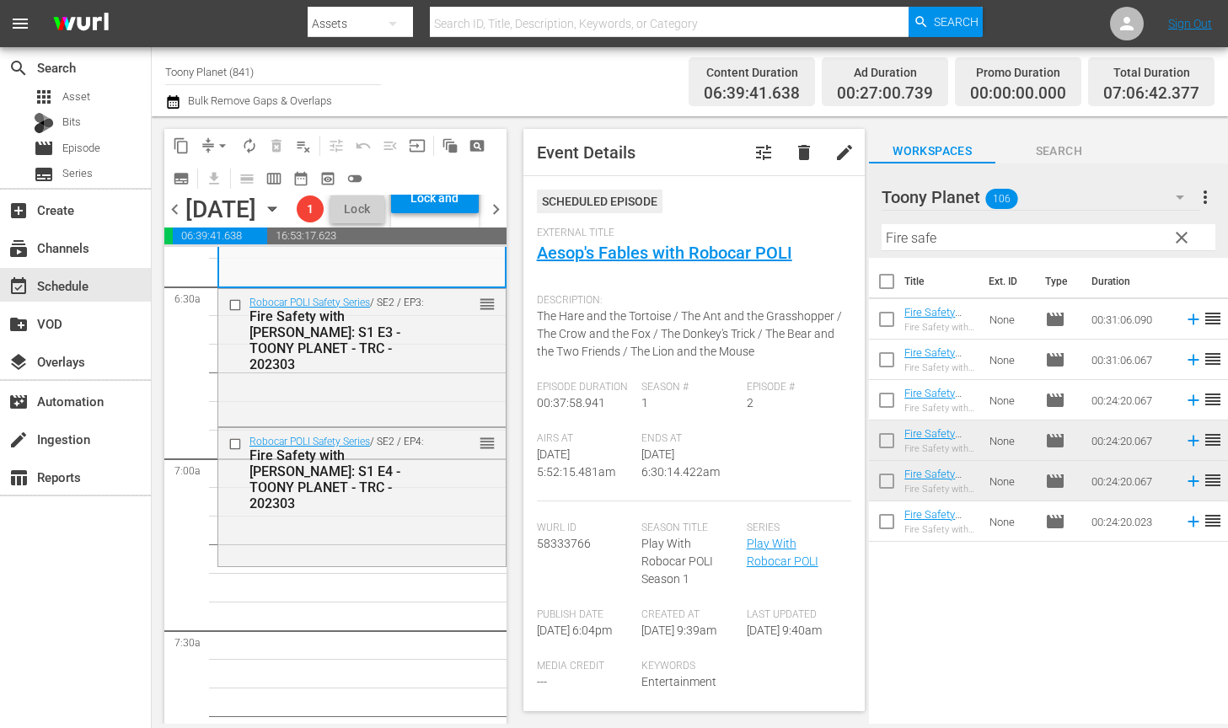
drag, startPoint x: 271, startPoint y: 538, endPoint x: 562, endPoint y: 391, distance: 326.0
click at [271, 538] on div "Robocar POLI Safety Series / SE2 / EP4: Fire Safety with ROY: S1 E4 - TOONY PLA…" at bounding box center [361, 495] width 287 height 134
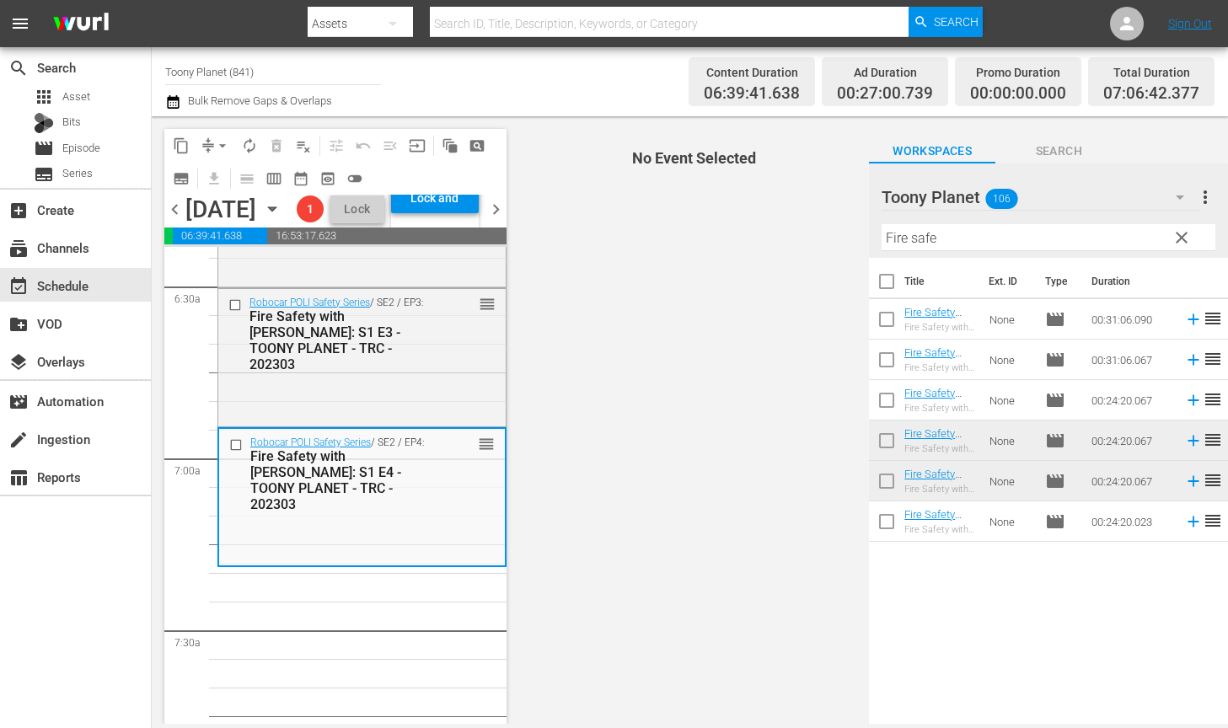
click at [609, 227] on div "content_copy compress arrow_drop_down autorenew_outlined delete_forever_outline…" at bounding box center [690, 420] width 1076 height 608
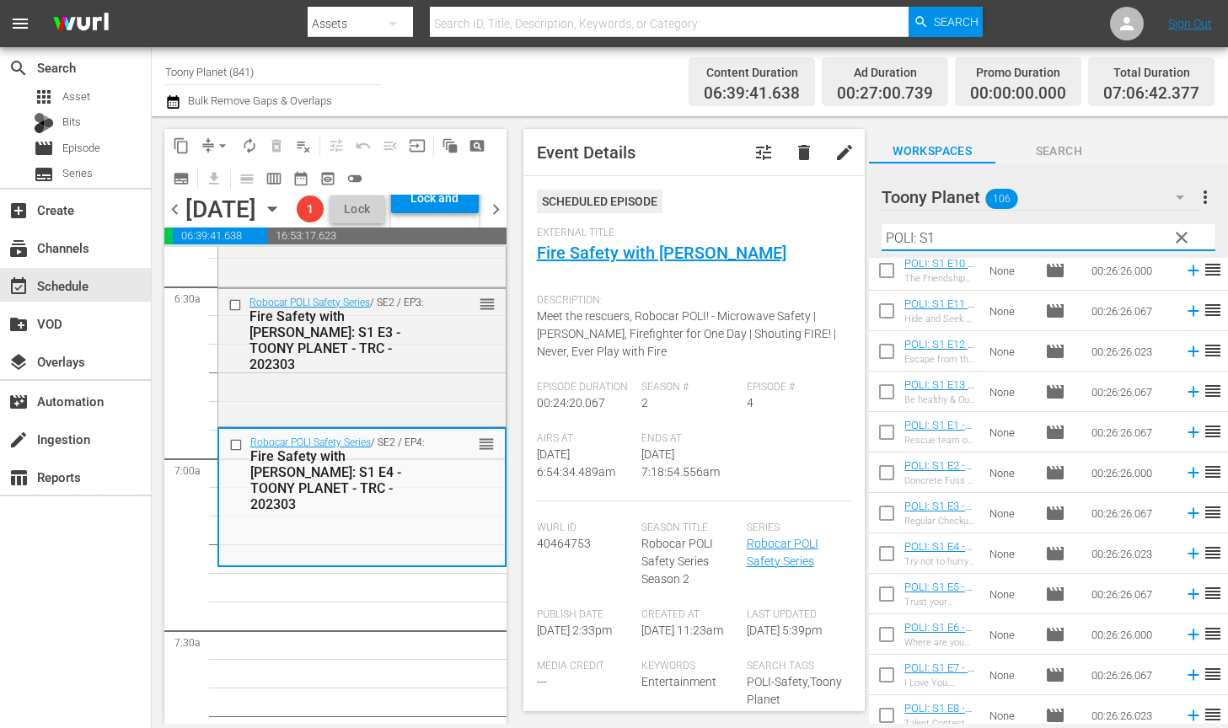
scroll to position [93, 0]
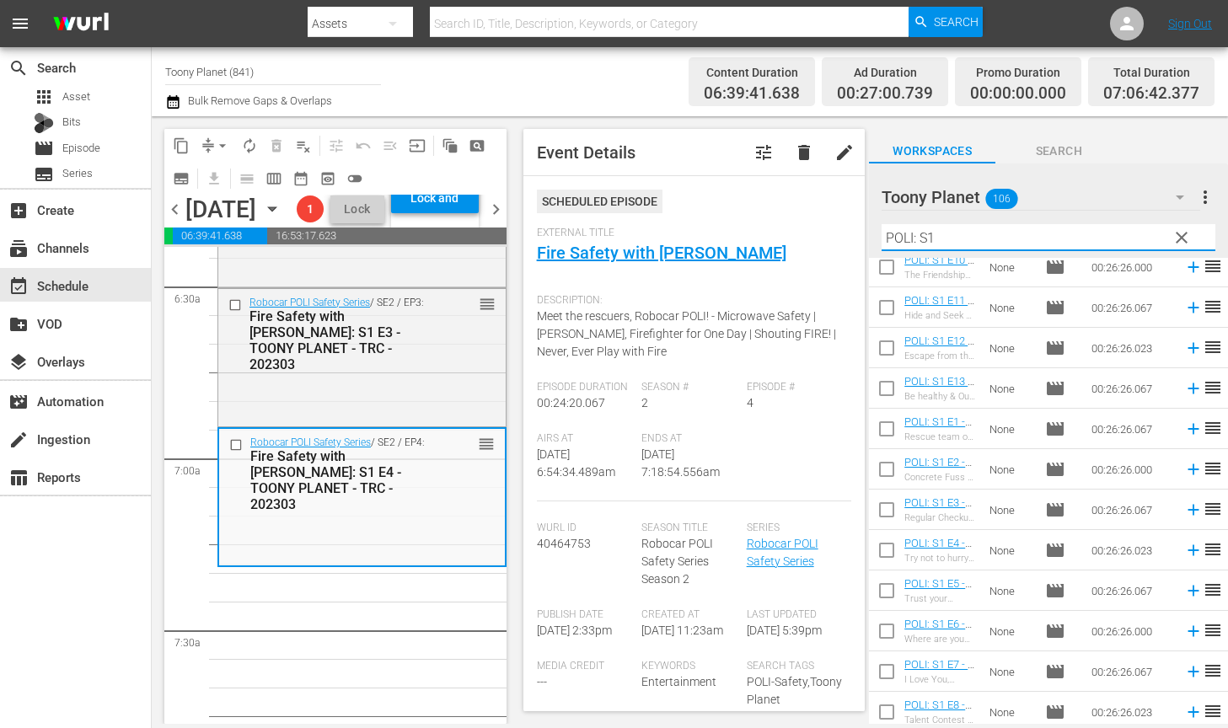
type input "POLI: S1"
click at [876, 427] on input "checkbox" at bounding box center [886, 432] width 35 height 35
checkbox input "true"
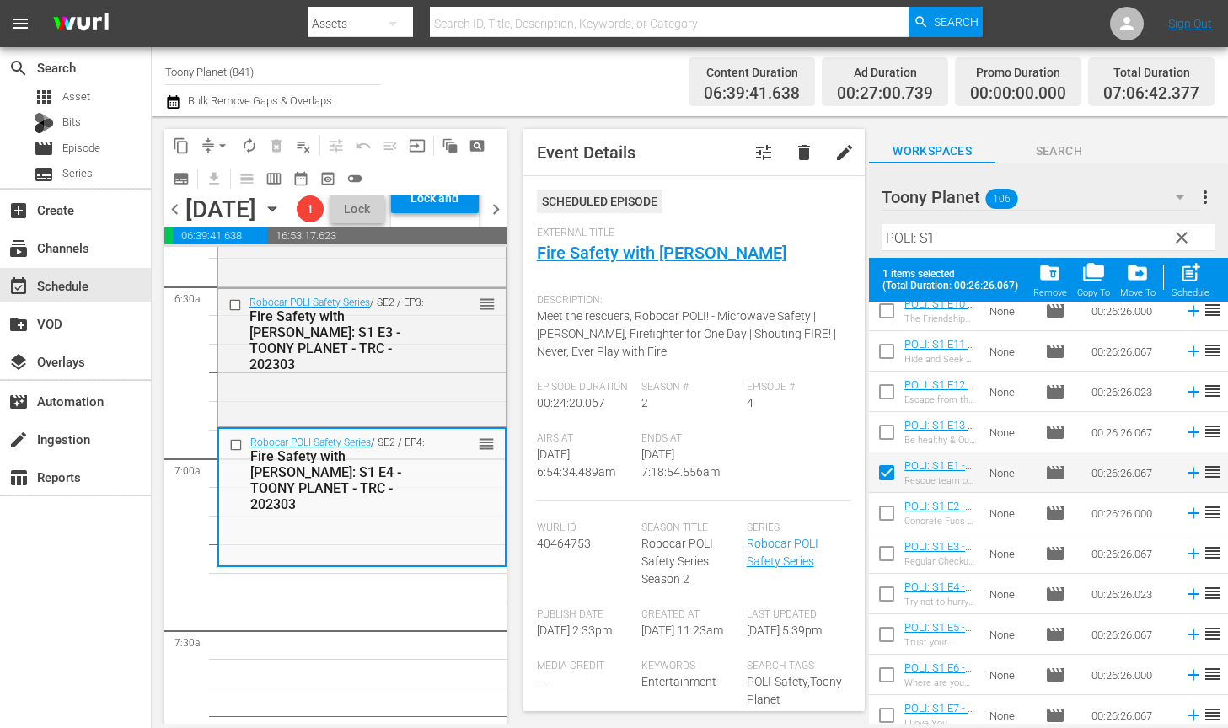
click at [886, 518] on input "checkbox" at bounding box center [886, 516] width 35 height 35
checkbox input "true"
drag, startPoint x: 887, startPoint y: 553, endPoint x: 888, endPoint y: 572, distance: 19.4
click at [888, 553] on input "checkbox" at bounding box center [886, 556] width 35 height 35
checkbox input "true"
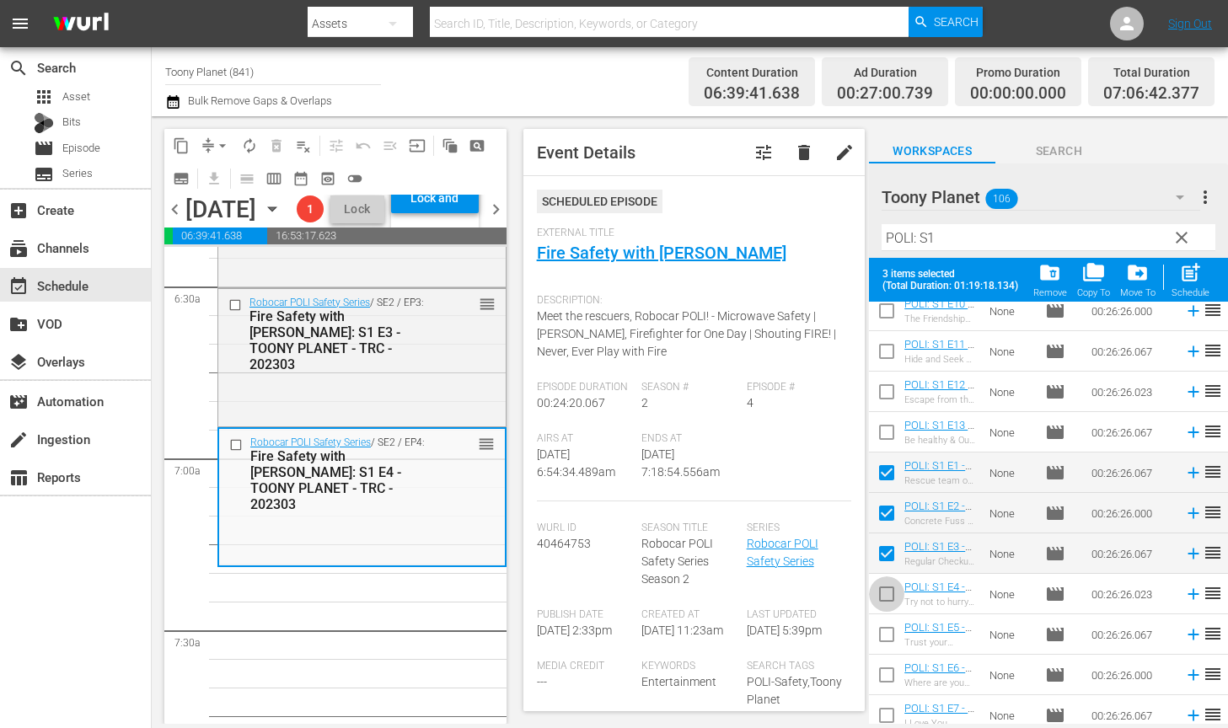
click at [883, 598] on input "checkbox" at bounding box center [886, 597] width 35 height 35
checkbox input "true"
click at [886, 636] on input "checkbox" at bounding box center [886, 637] width 35 height 35
checkbox input "true"
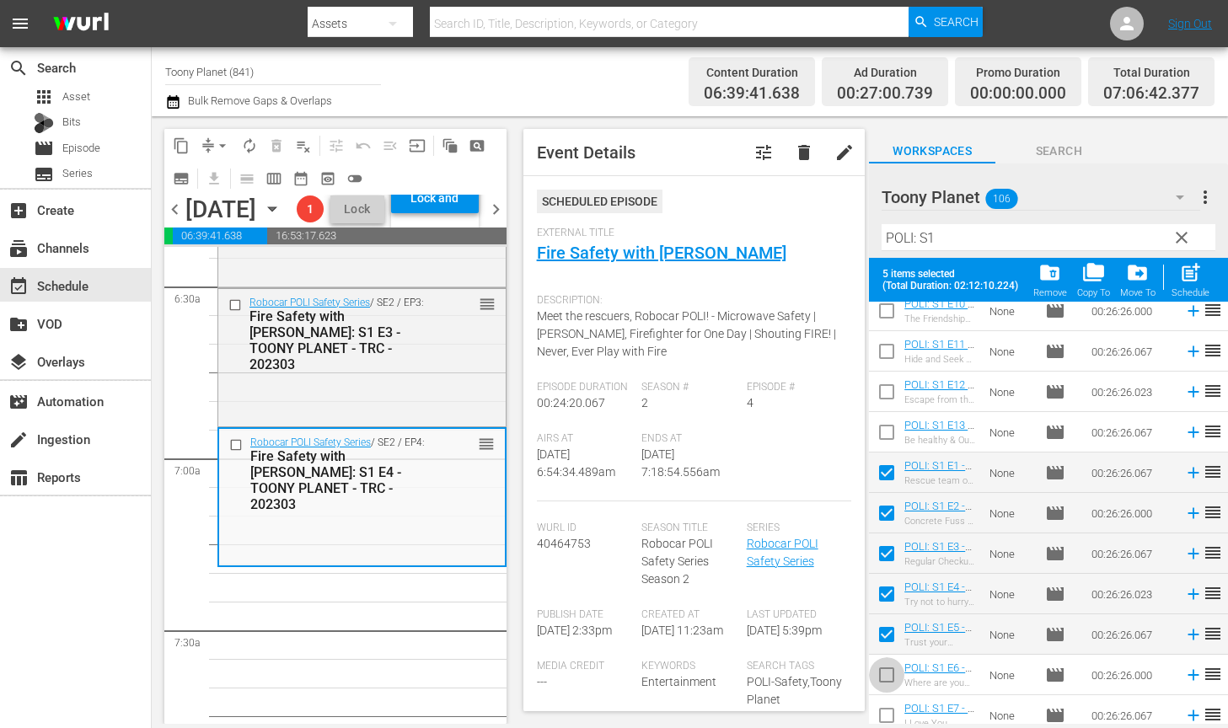
drag, startPoint x: 888, startPoint y: 676, endPoint x: 960, endPoint y: 616, distance: 93.3
click at [888, 676] on input "checkbox" at bounding box center [886, 678] width 35 height 35
checkbox input "true"
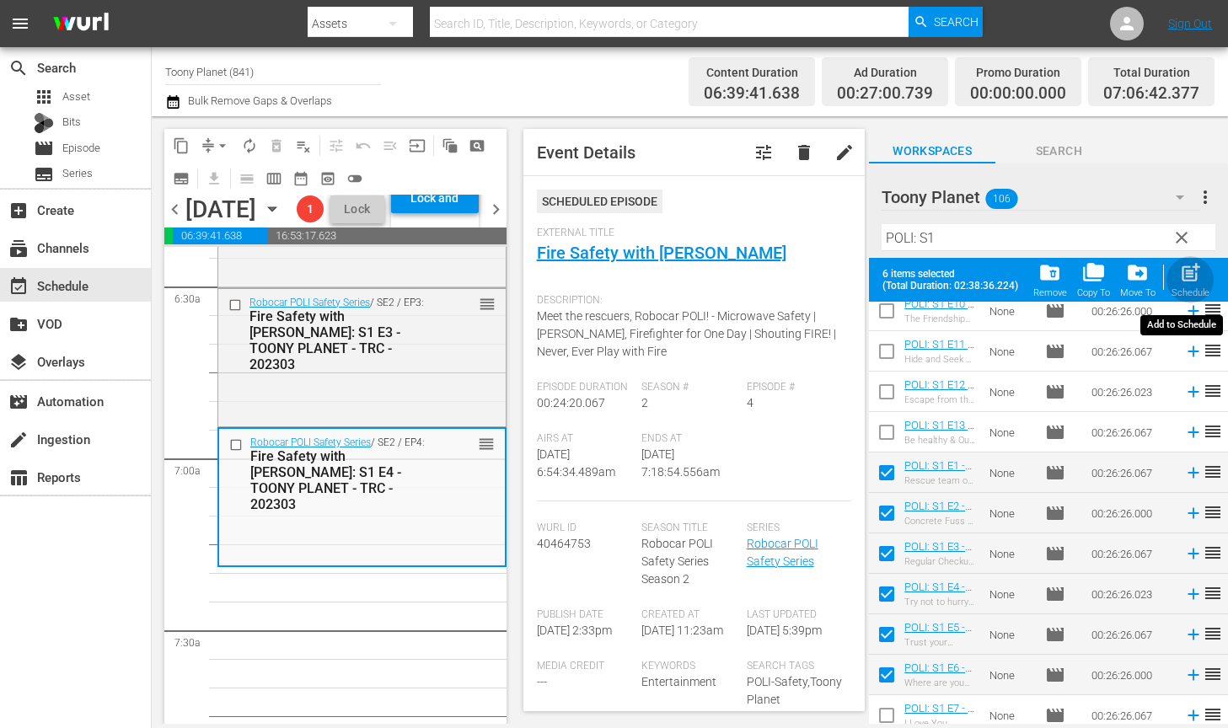
drag, startPoint x: 1186, startPoint y: 291, endPoint x: 1076, endPoint y: 316, distance: 113.2
click at [1186, 291] on div "Schedule" at bounding box center [1190, 292] width 38 height 11
checkbox input "false"
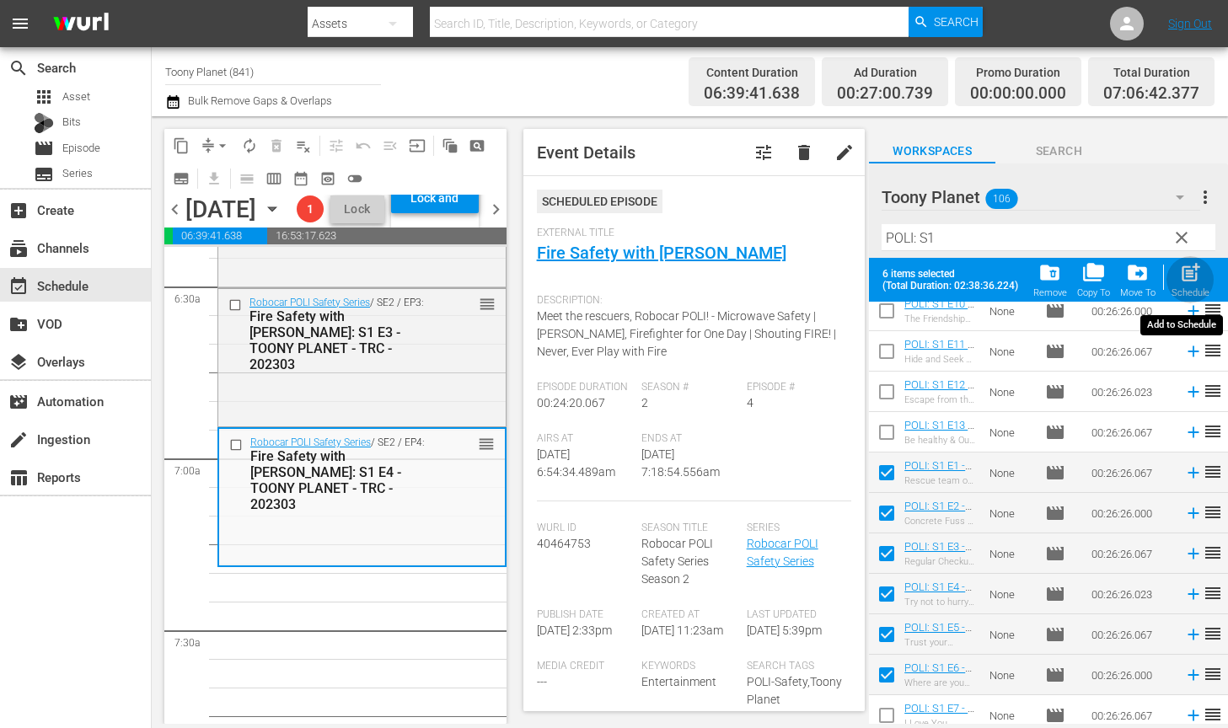
checkbox input "false"
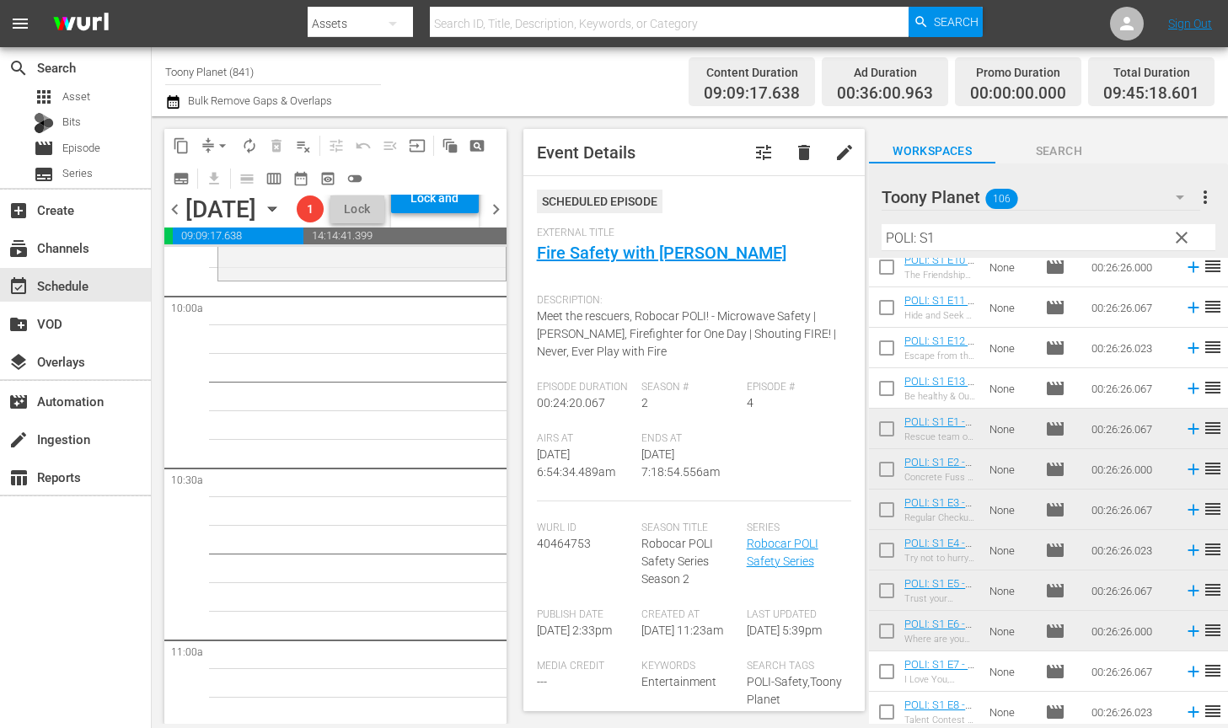
scroll to position [3238, 0]
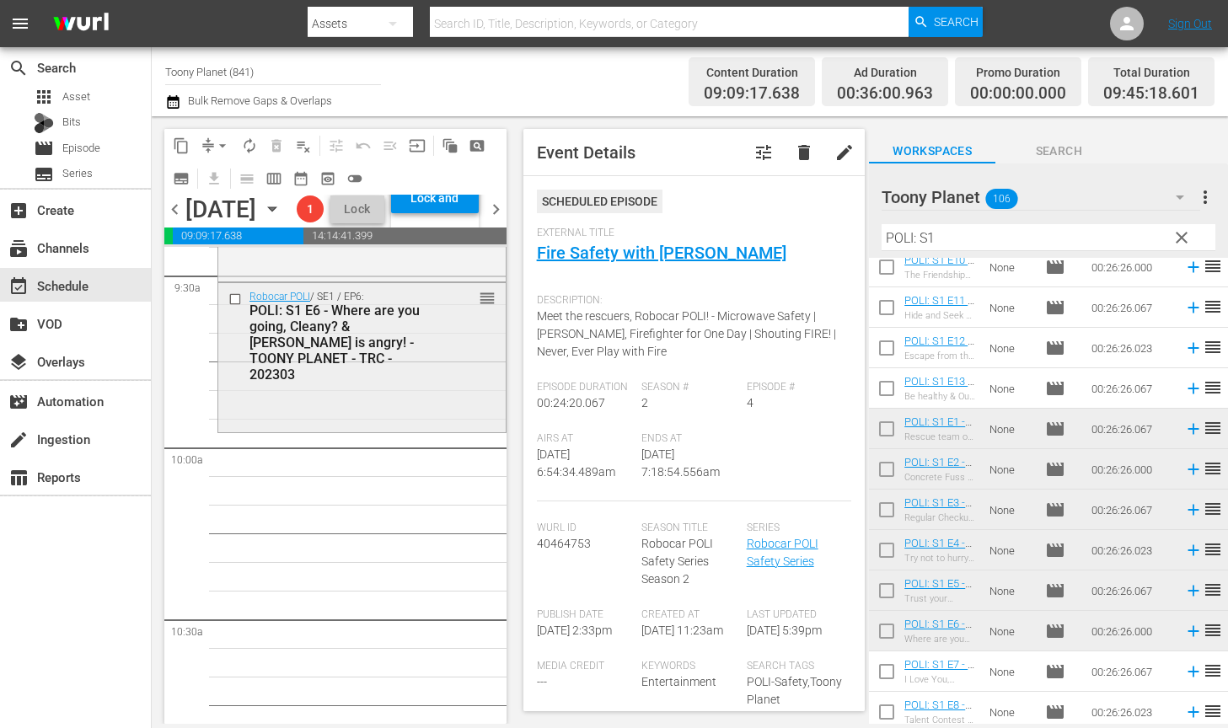
click at [362, 430] on div "Robocar POLI / SE1 / EP6: POLI: S1 E6 - Where are you going, Cleany? & Micky is…" at bounding box center [361, 356] width 287 height 147
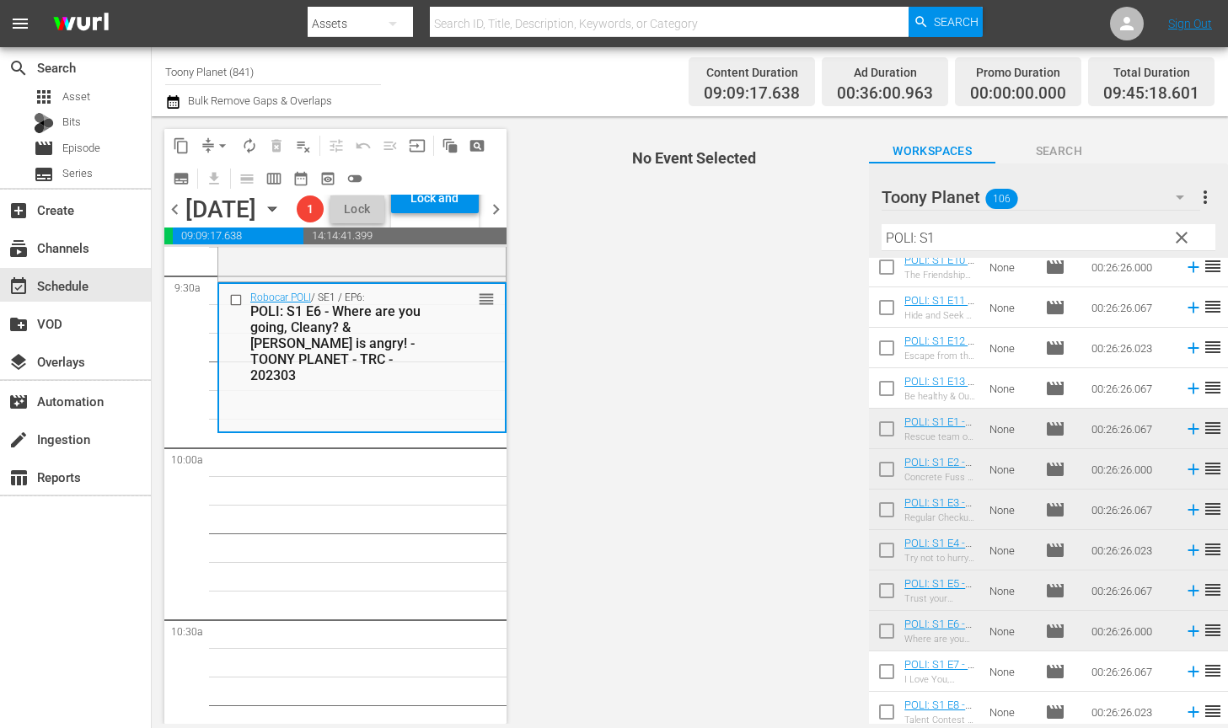
drag, startPoint x: 983, startPoint y: 244, endPoint x: 675, endPoint y: 232, distance: 307.8
click at [694, 230] on div "content_copy compress arrow_drop_down autorenew_outlined delete_forever_outline…" at bounding box center [690, 420] width 1076 height 608
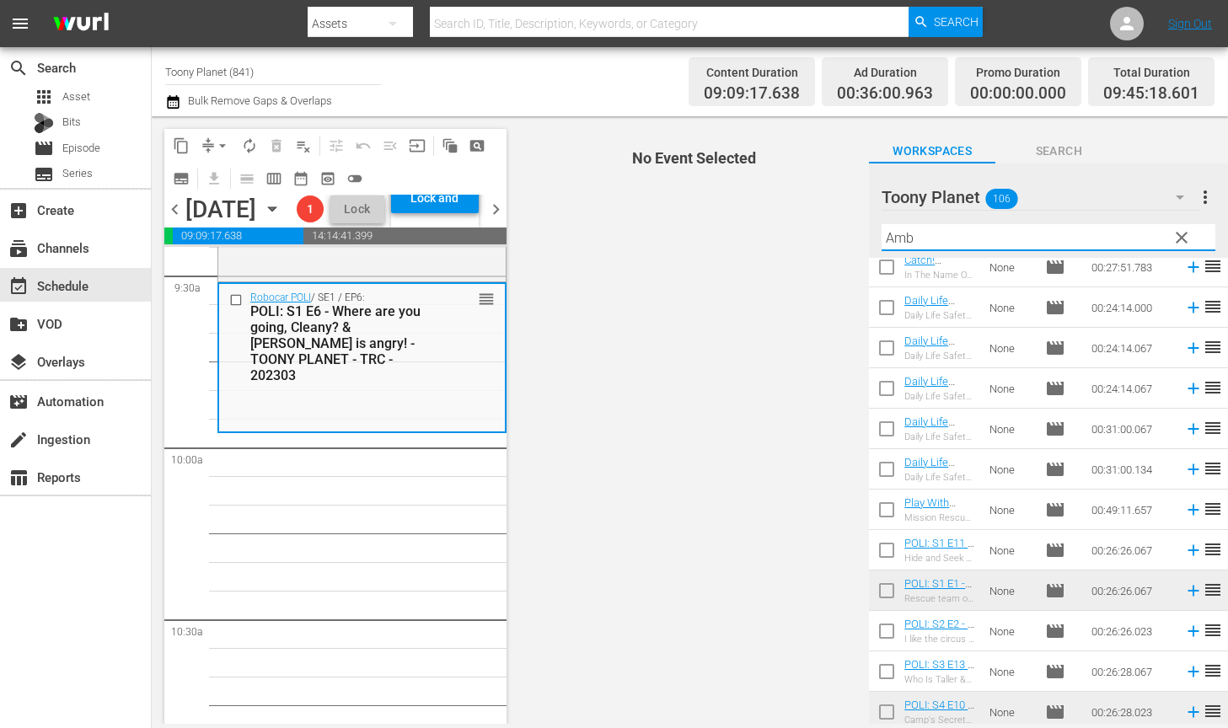
scroll to position [0, 0]
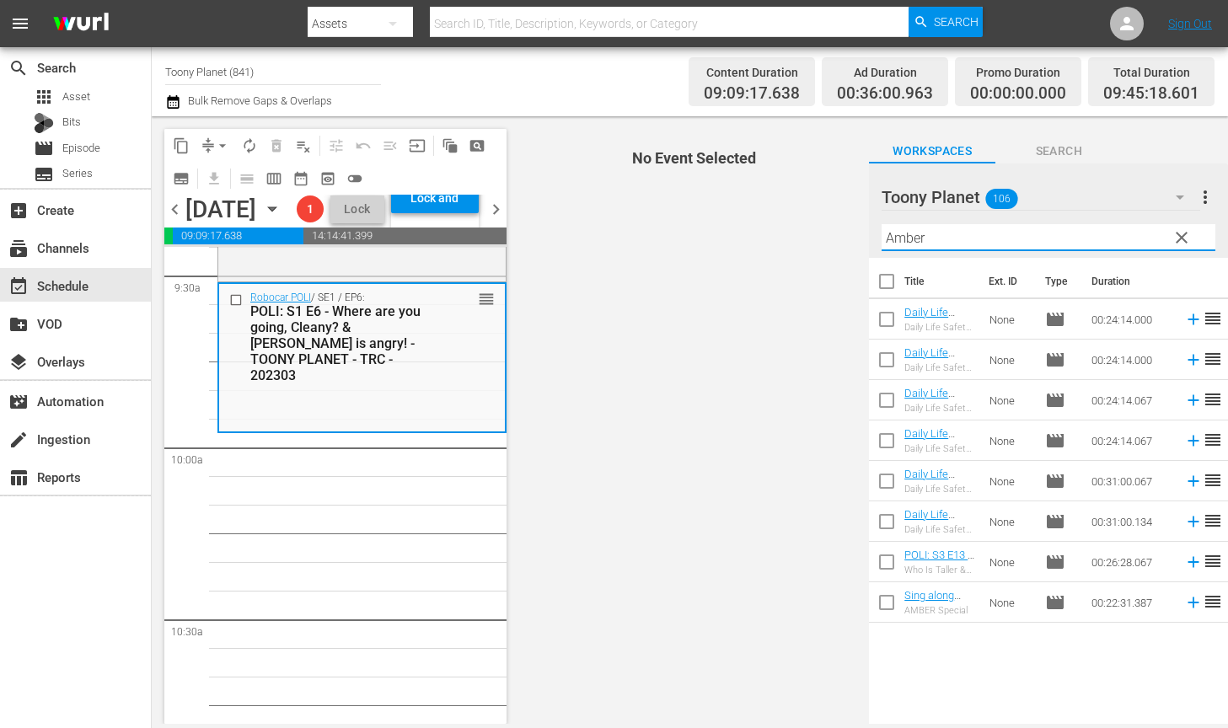
drag, startPoint x: 870, startPoint y: 232, endPoint x: 509, endPoint y: 83, distance: 390.3
click at [742, 211] on div "content_copy compress arrow_drop_down autorenew_outlined delete_forever_outline…" at bounding box center [690, 420] width 1076 height 608
type input "Amber"
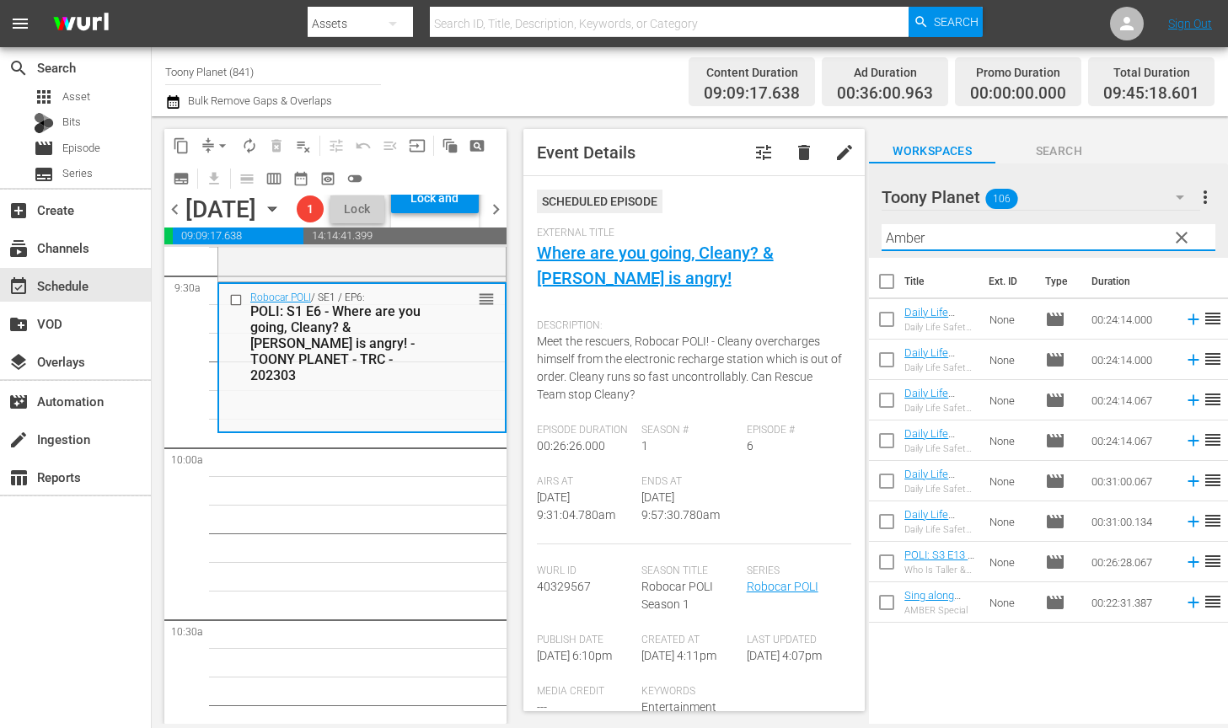
click at [881, 369] on input "checkbox" at bounding box center [886, 362] width 35 height 35
checkbox input "true"
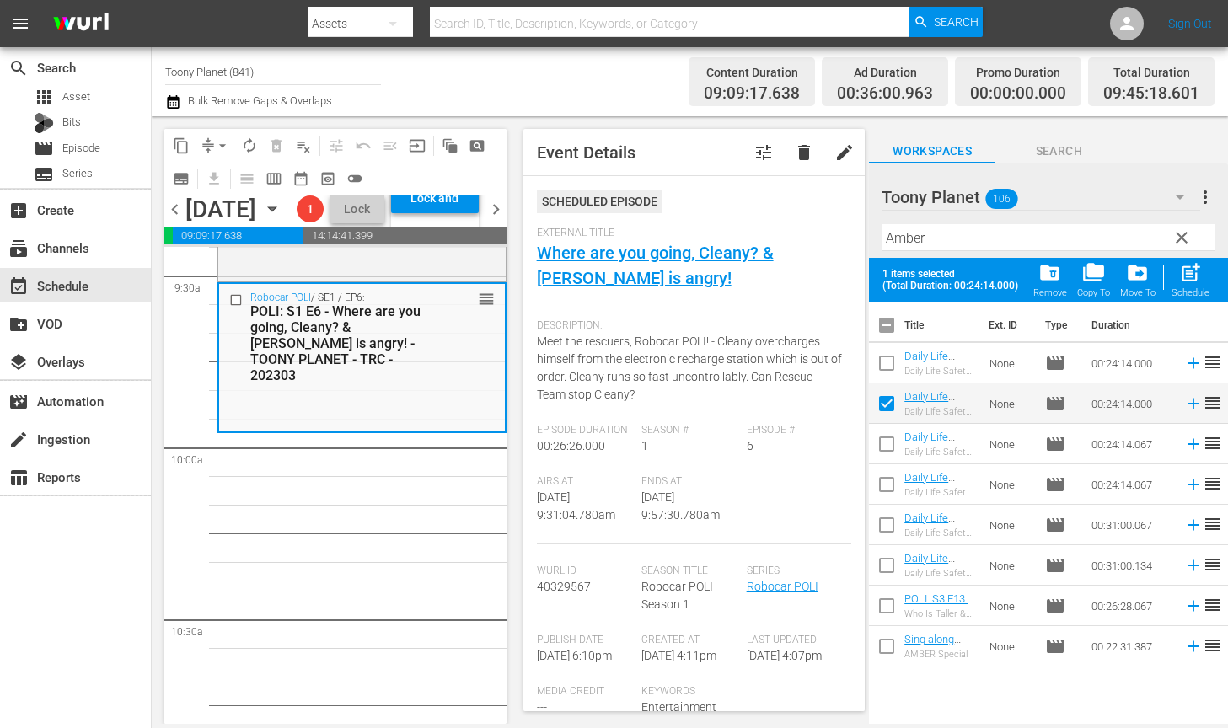
click at [885, 485] on input "checkbox" at bounding box center [886, 487] width 35 height 35
checkbox input "true"
drag, startPoint x: 884, startPoint y: 563, endPoint x: 989, endPoint y: 445, distance: 158.2
click at [884, 563] on input "checkbox" at bounding box center [886, 568] width 35 height 35
checkbox input "true"
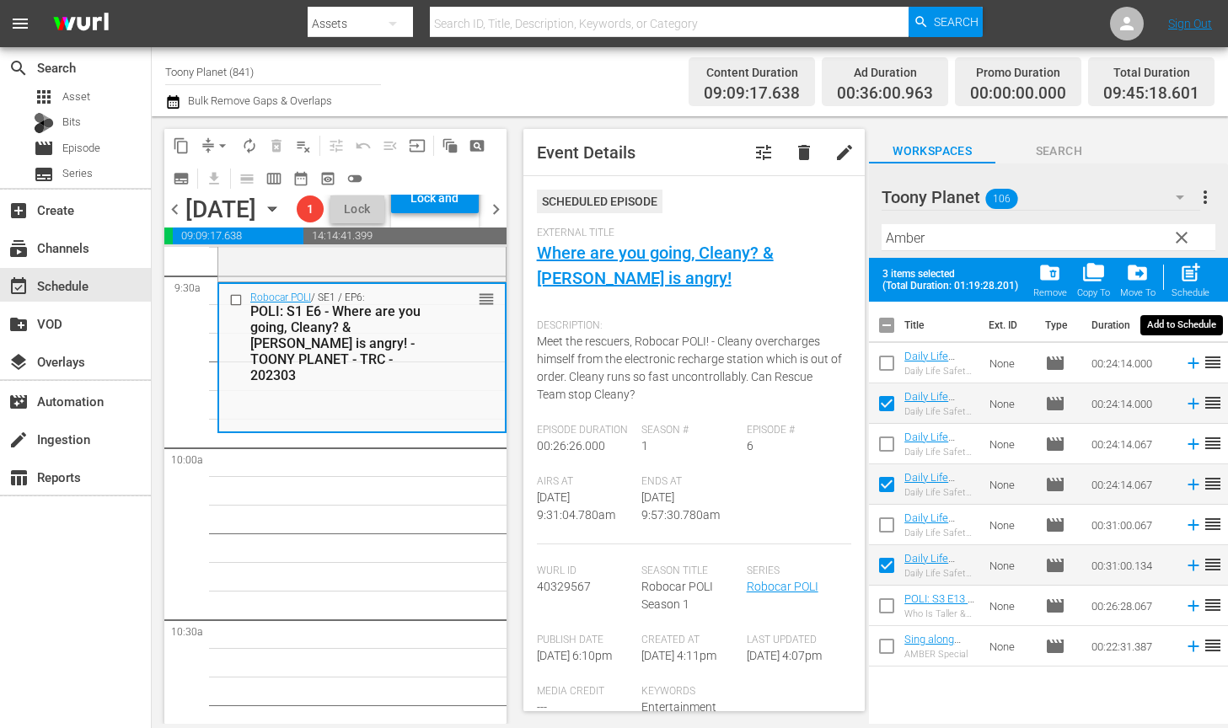
click at [1173, 288] on div "Schedule" at bounding box center [1190, 292] width 38 height 11
checkbox input "false"
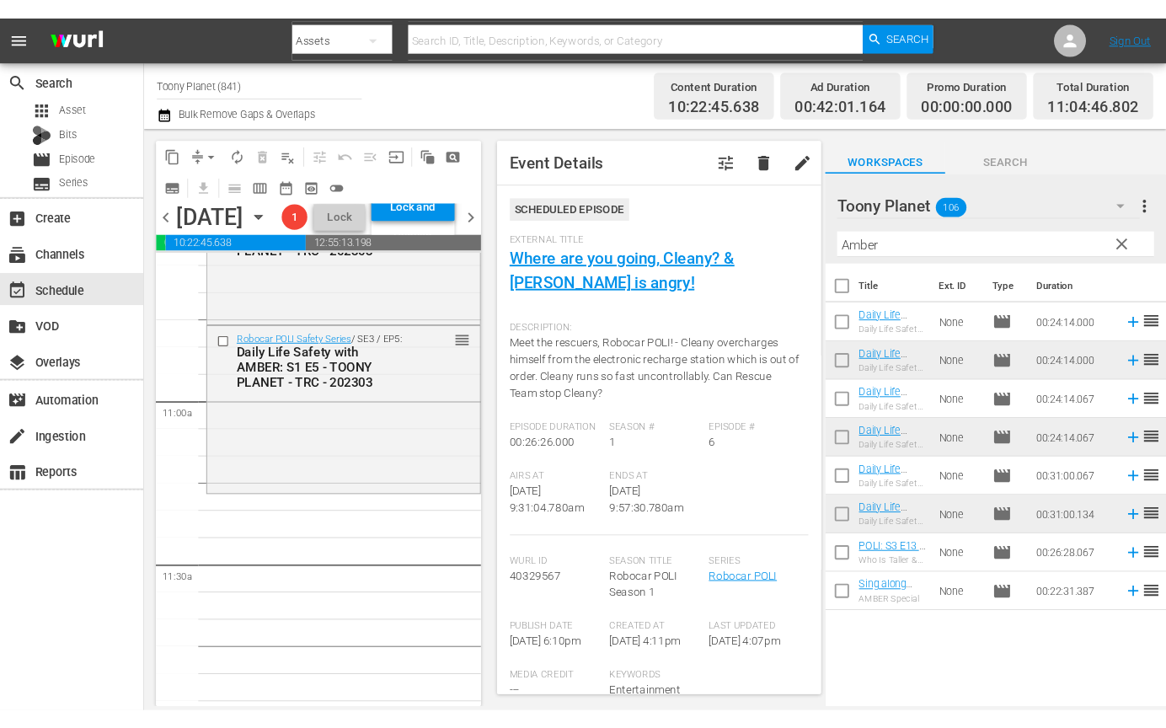
scroll to position [3627, 0]
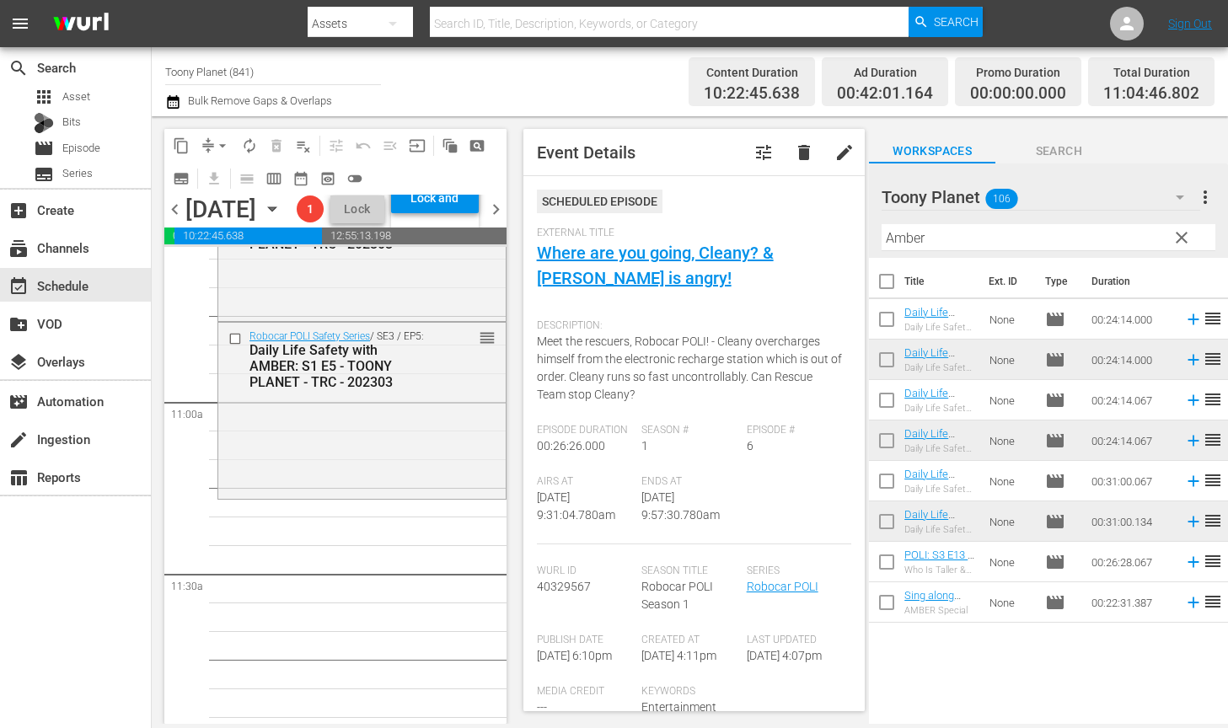
drag, startPoint x: 983, startPoint y: 237, endPoint x: 701, endPoint y: 212, distance: 283.4
click at [755, 215] on div "content_copy compress arrow_drop_down autorenew_outlined delete_forever_outline…" at bounding box center [690, 420] width 1076 height 608
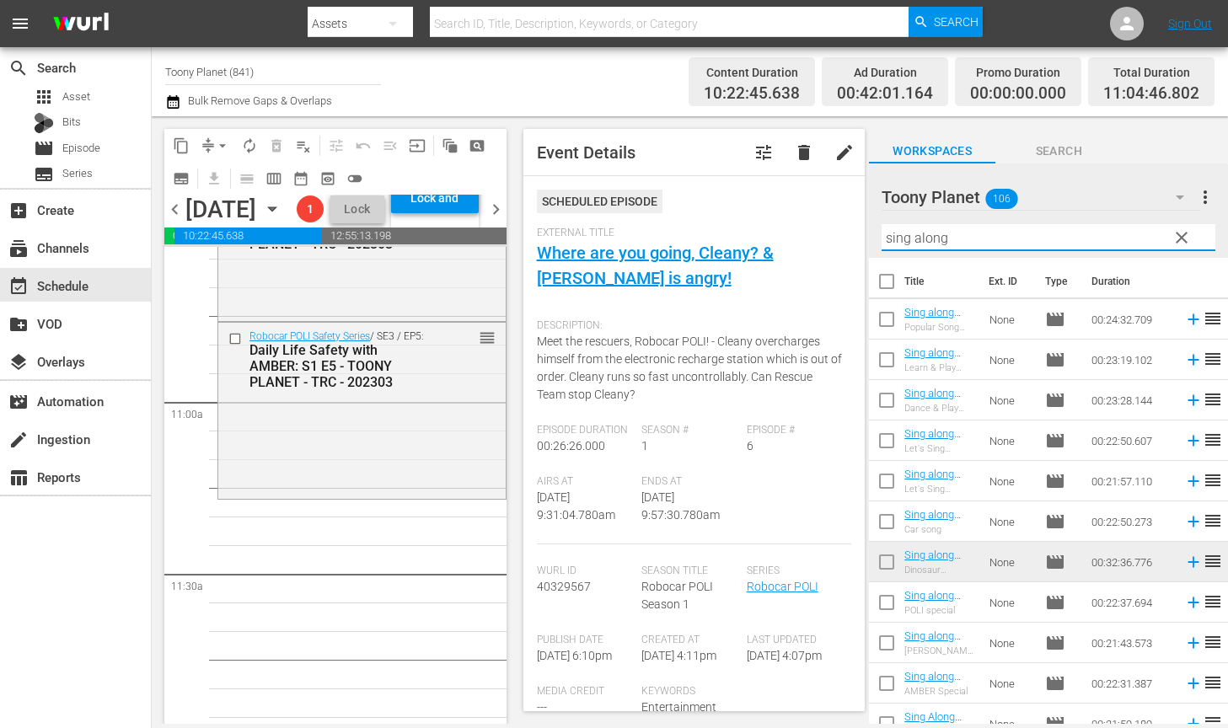
type input "sing along"
drag, startPoint x: 410, startPoint y: 628, endPoint x: 573, endPoint y: 603, distance: 165.3
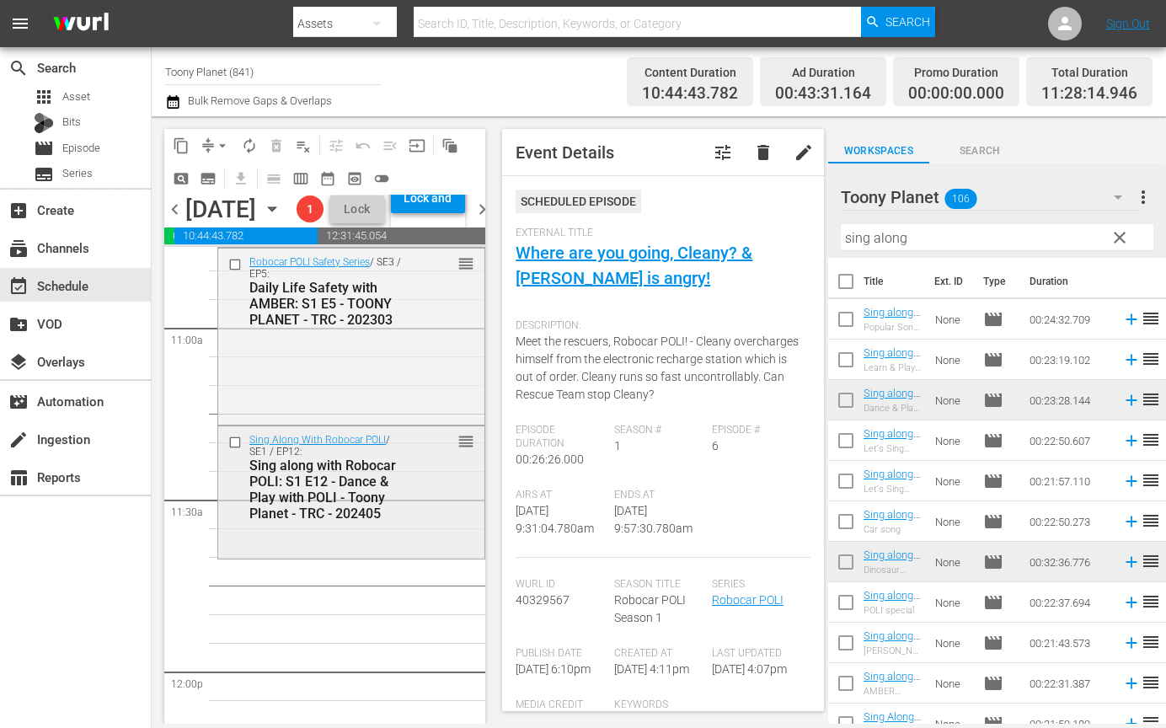
click at [329, 556] on div "Sing Along With Robocar POLI / SE1 / EP12: Sing along with Robocar POLI: S1 E12…" at bounding box center [351, 491] width 266 height 130
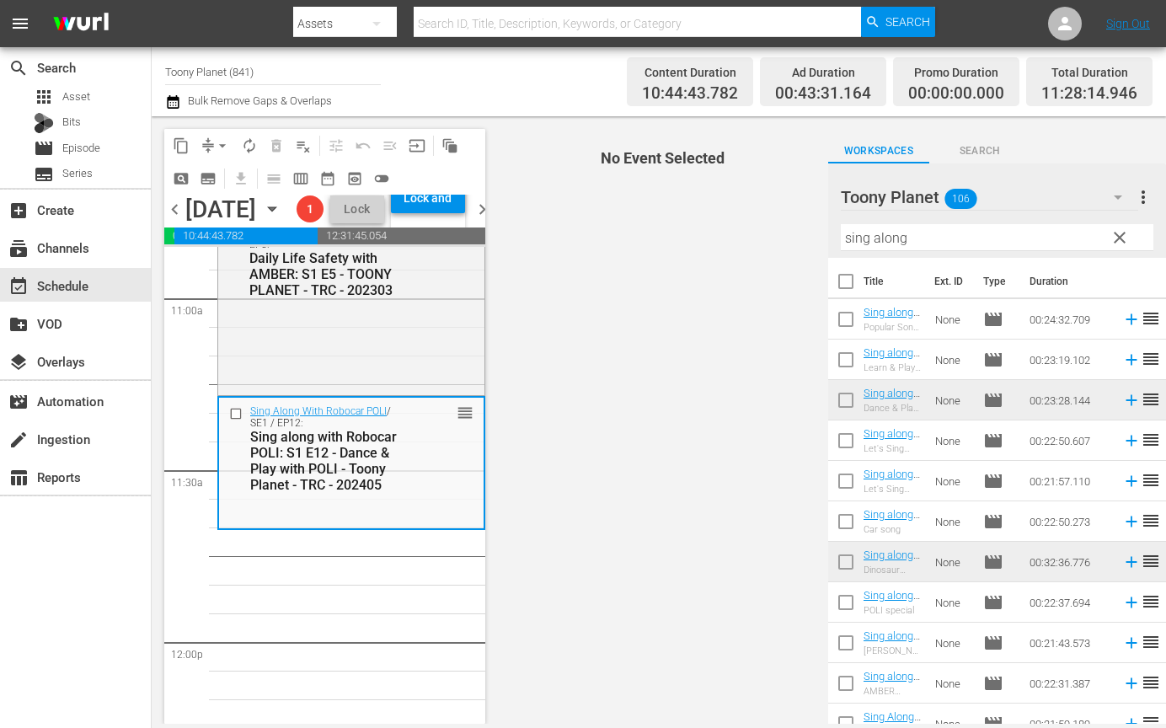
scroll to position [15, 0]
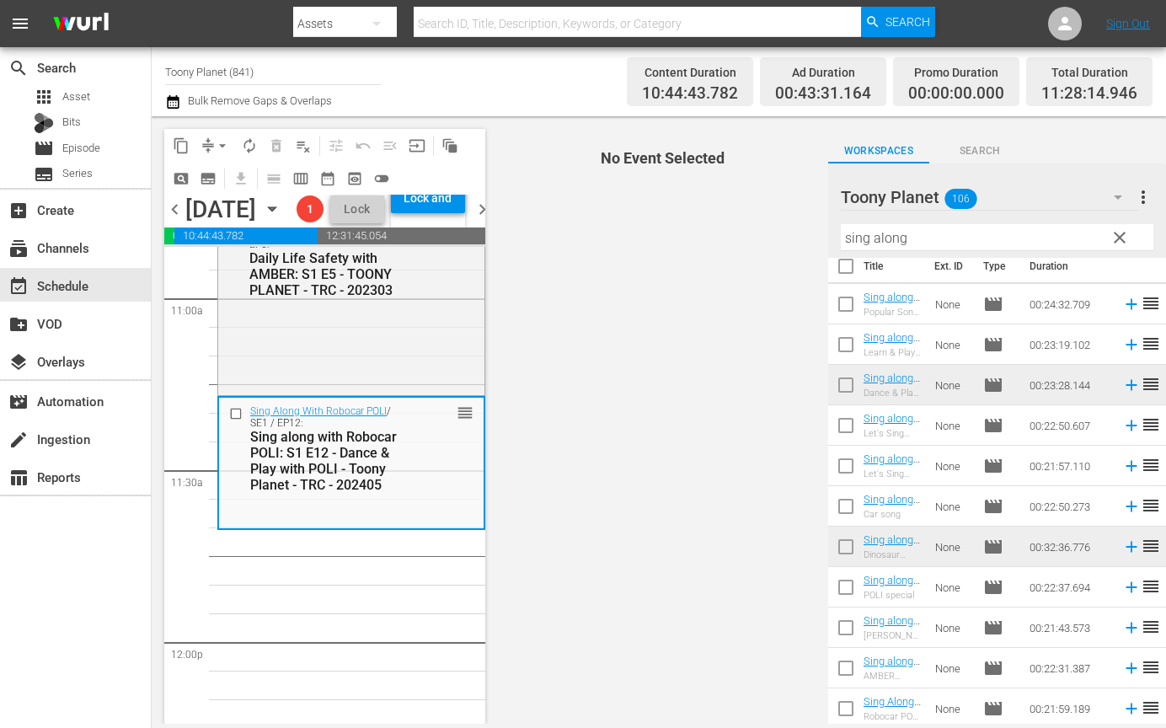
click at [855, 431] on input "checkbox" at bounding box center [845, 428] width 35 height 35
checkbox input "true"
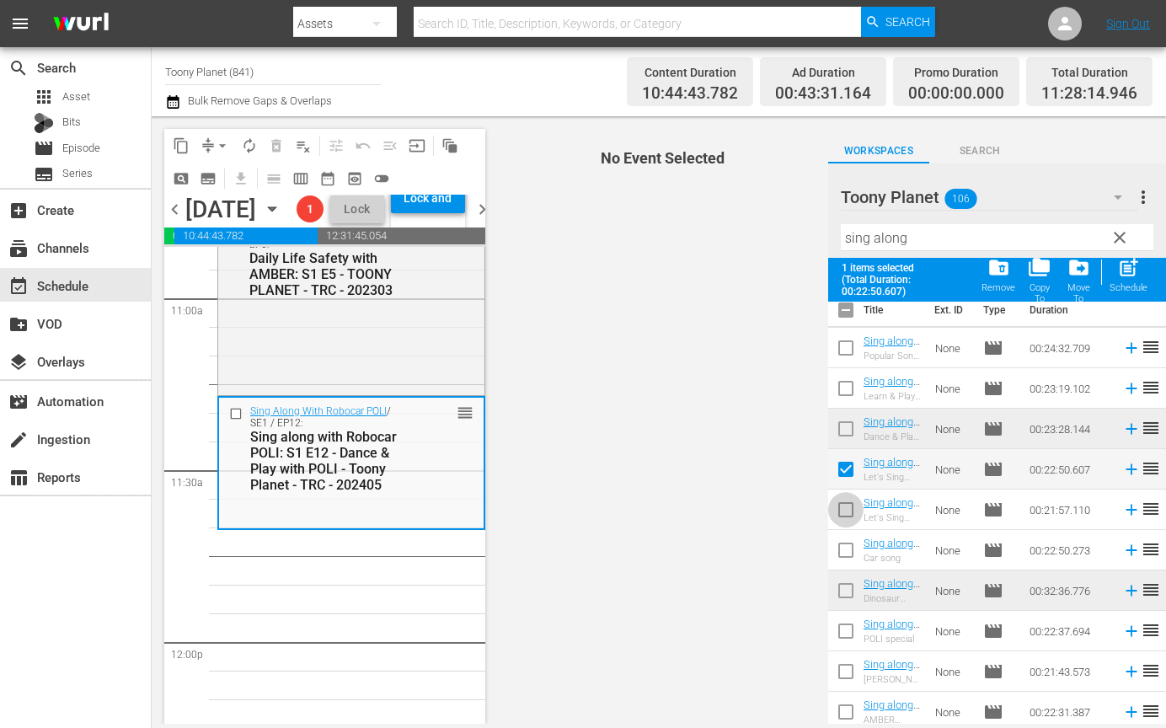
click at [848, 504] on input "checkbox" at bounding box center [845, 512] width 35 height 35
checkbox input "true"
click at [1138, 275] on span "post_add" at bounding box center [1128, 267] width 23 height 23
checkbox input "false"
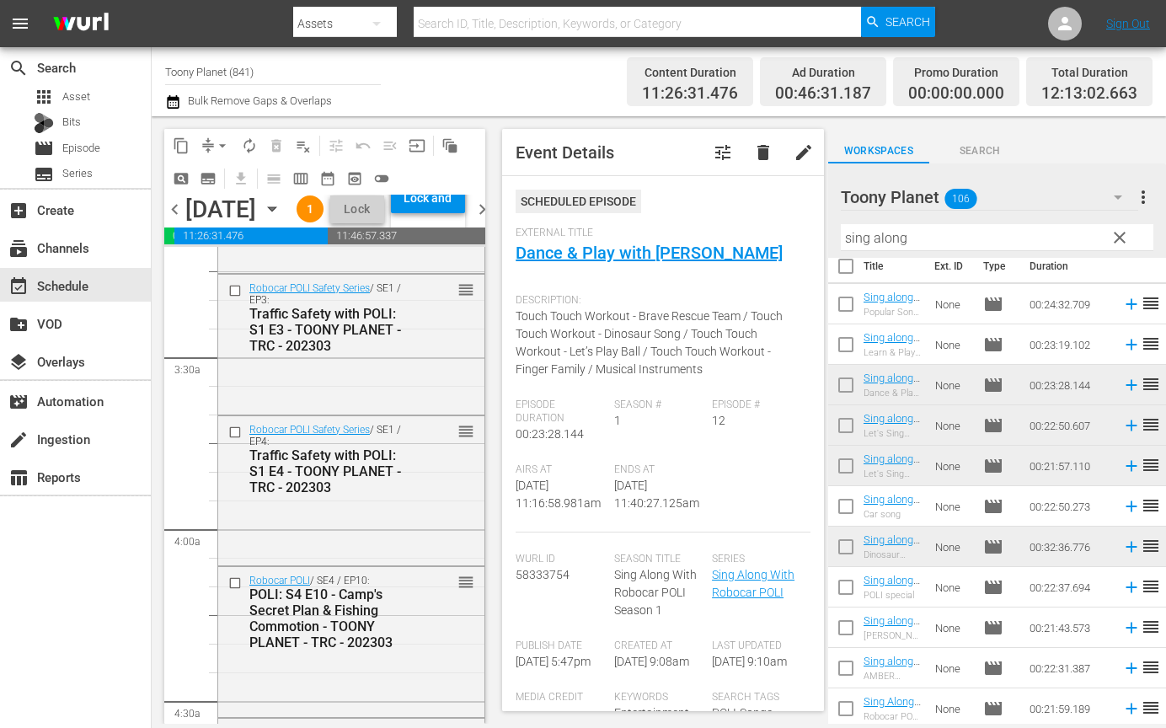
scroll to position [0, 0]
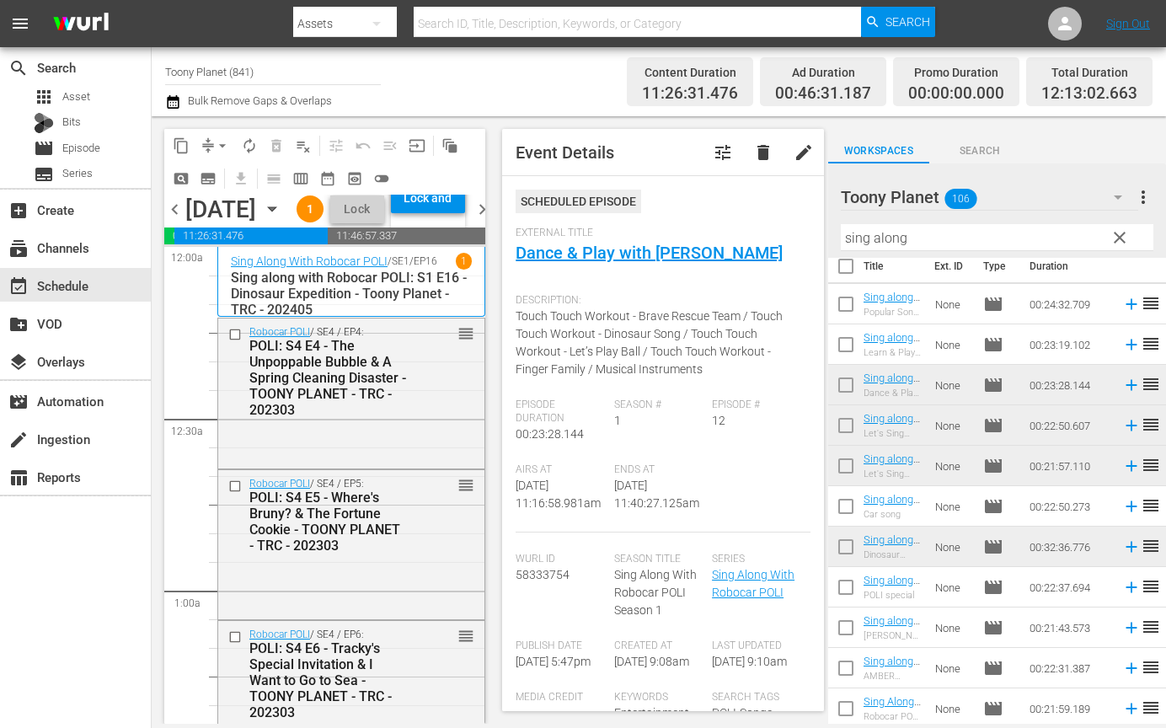
click at [249, 147] on span "autorenew_outlined" at bounding box center [249, 145] width 17 height 17
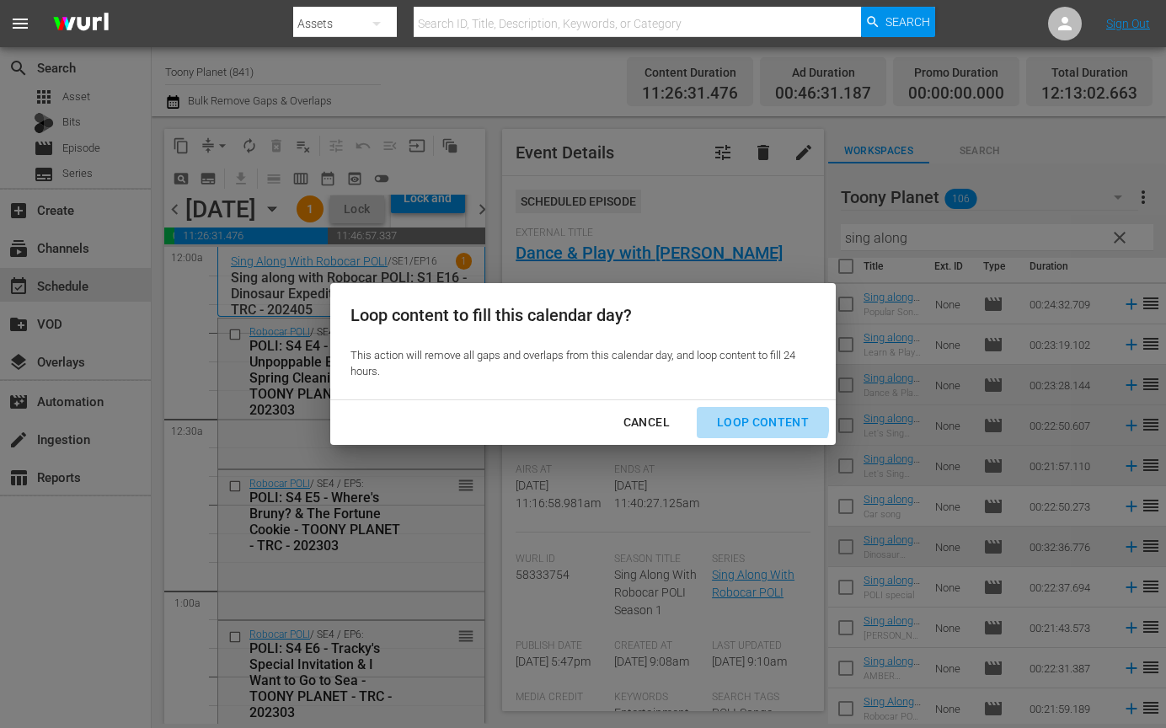
click at [748, 414] on div "Loop Content" at bounding box center [763, 422] width 119 height 21
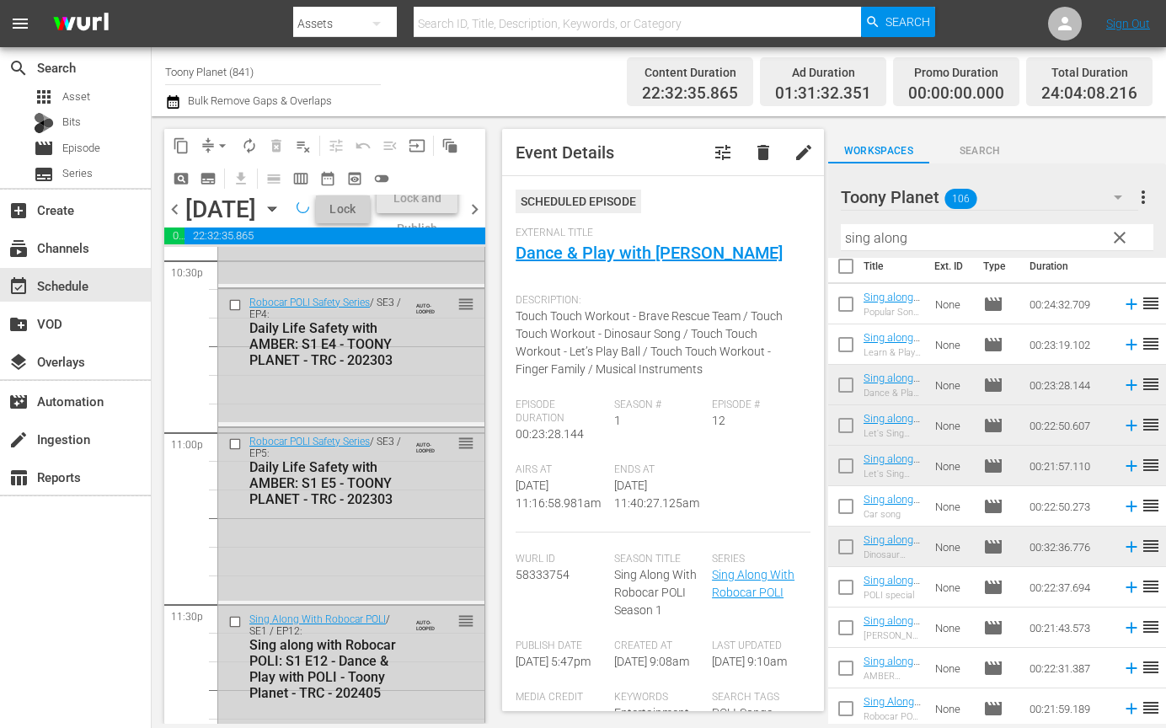
scroll to position [7894, 0]
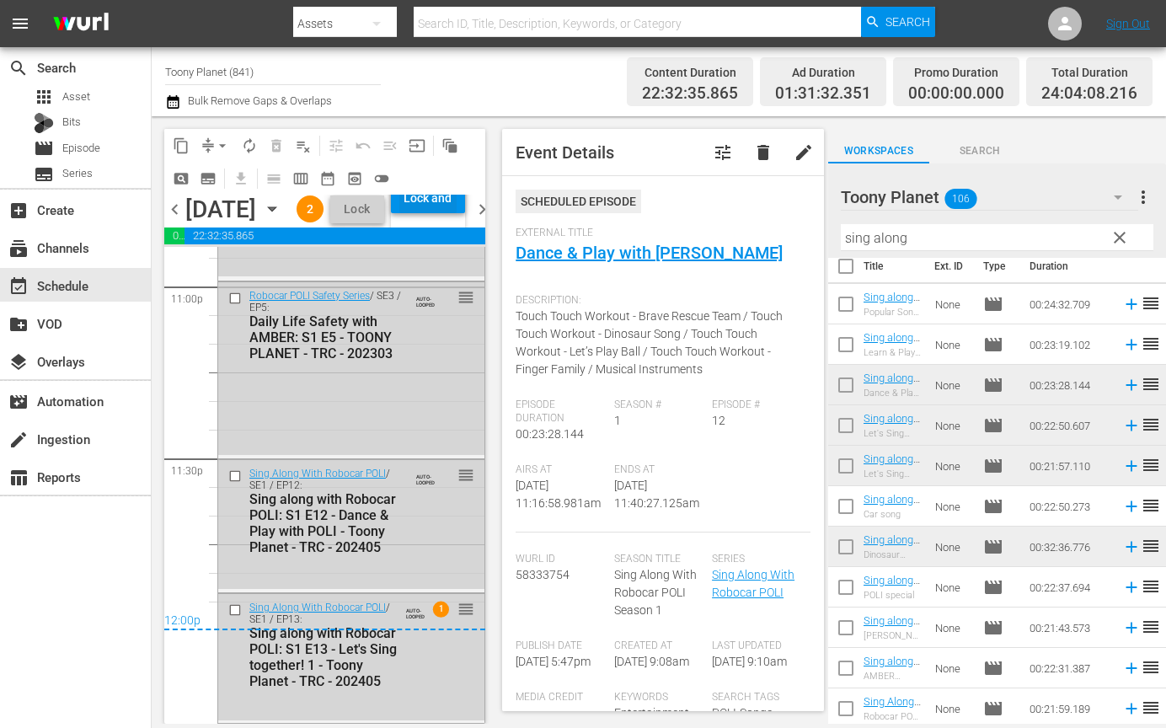
click at [457, 213] on div "Lock and Publish" at bounding box center [427, 198] width 57 height 30
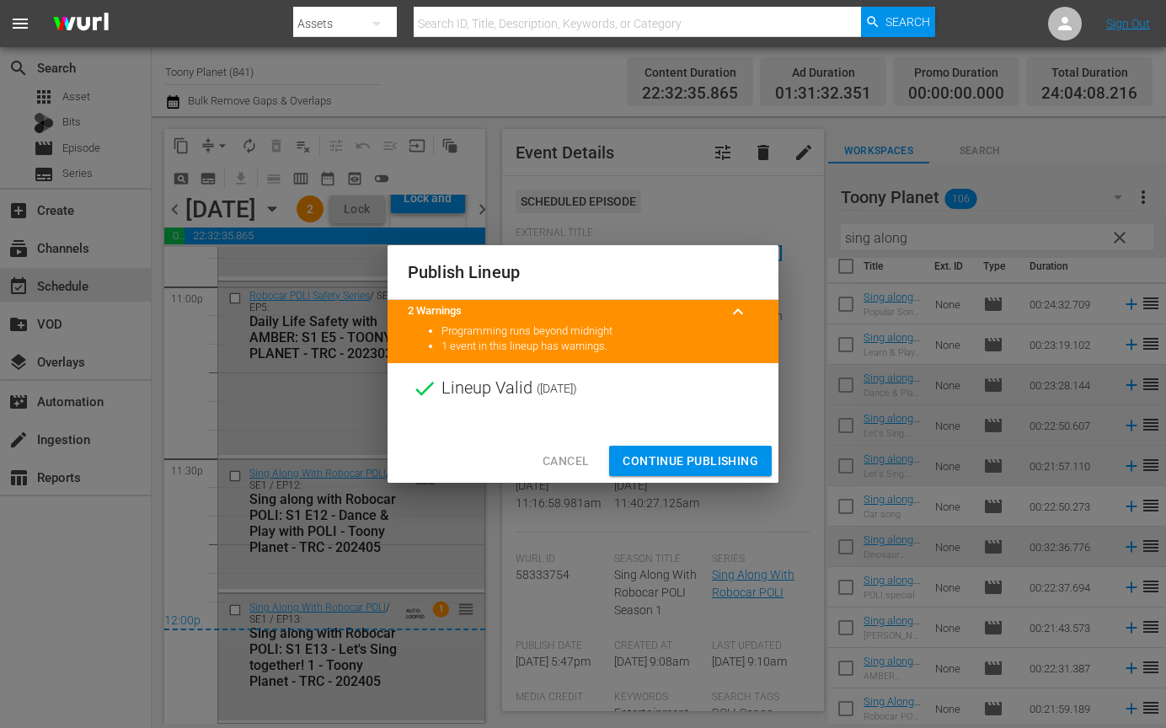
click at [705, 466] on span "Continue Publishing" at bounding box center [691, 461] width 136 height 21
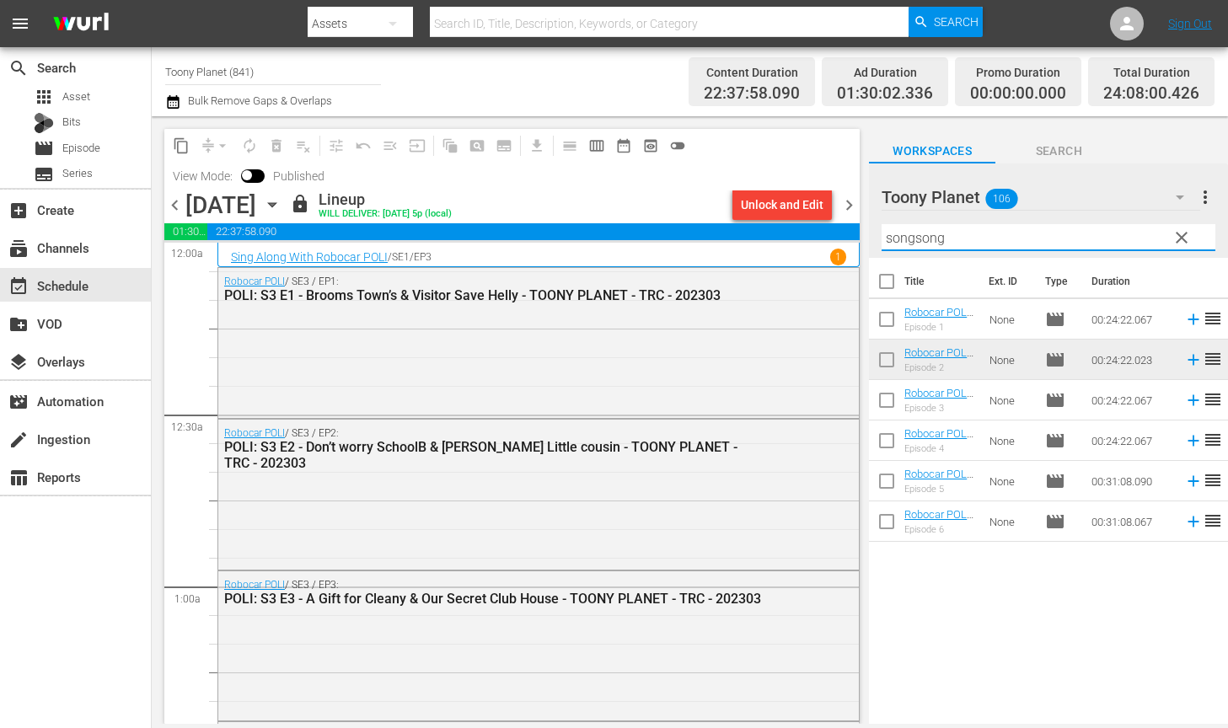
scroll to position [7442, 0]
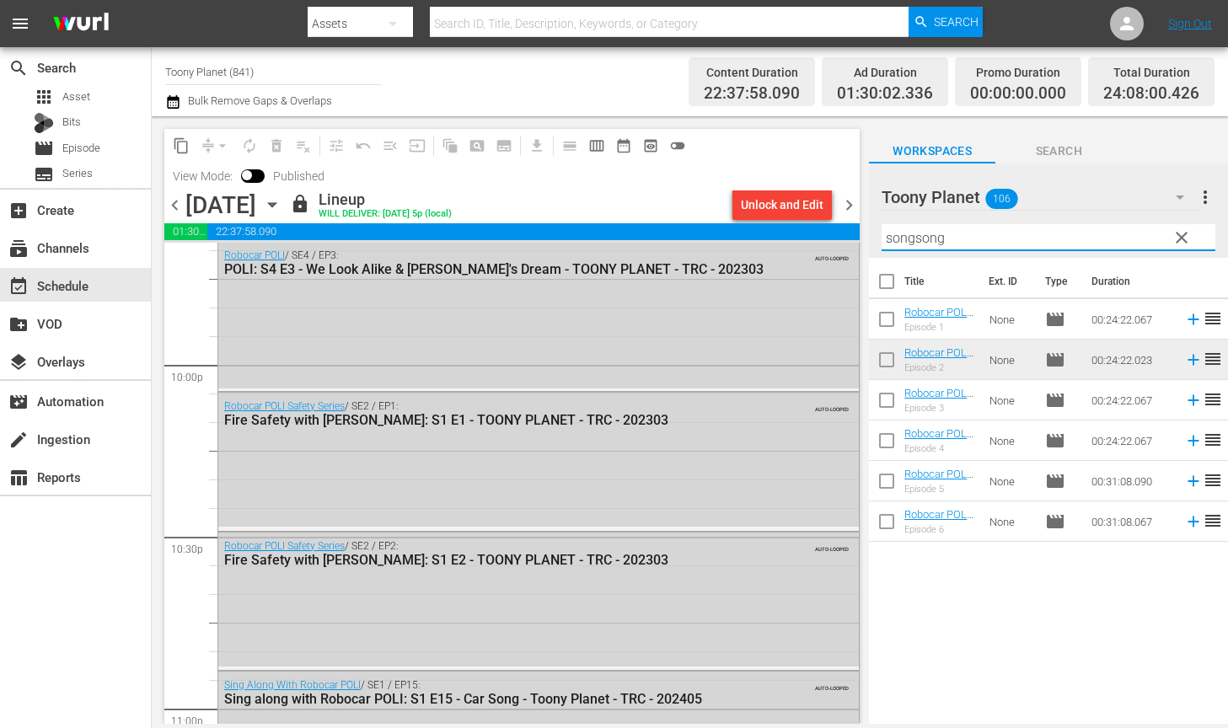
drag, startPoint x: 950, startPoint y: 235, endPoint x: 858, endPoint y: 238, distance: 91.9
click at [742, 217] on div "content_copy compress arrow_drop_down autorenew_outlined delete_forever_outline…" at bounding box center [690, 420] width 1076 height 608
paste input "Amber"
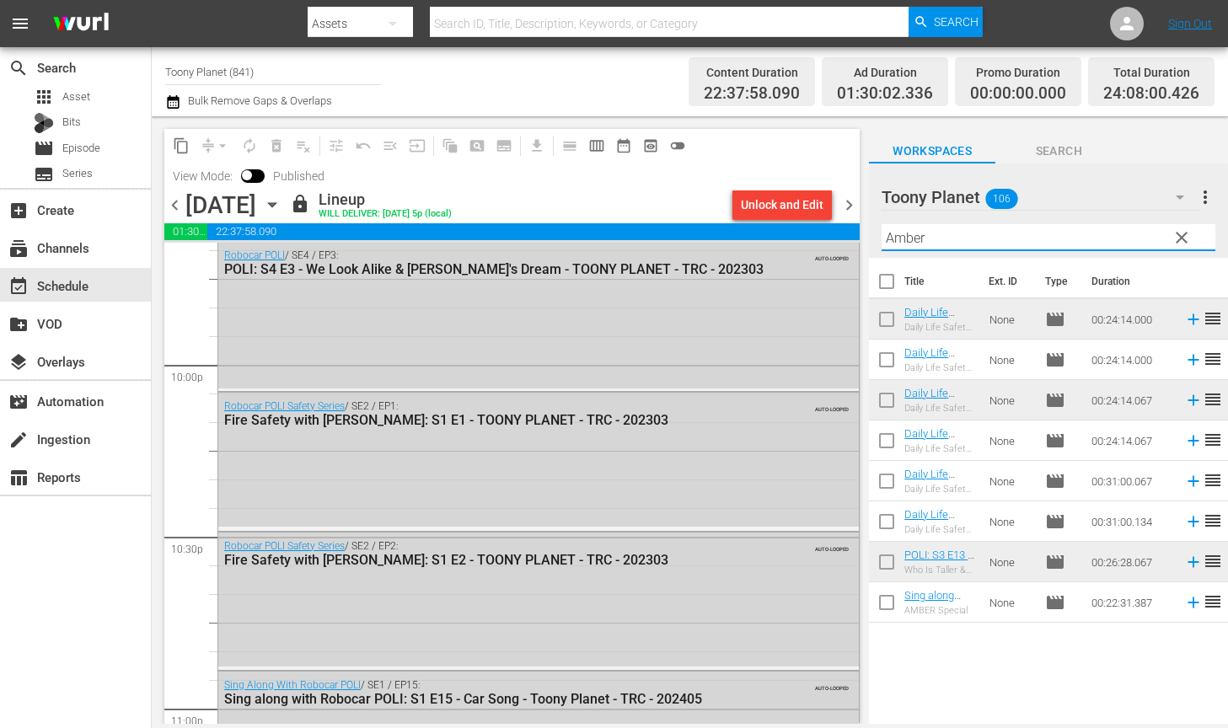
type input "Amber"
drag, startPoint x: 1003, startPoint y: 655, endPoint x: 989, endPoint y: 629, distance: 28.7
click at [1002, 653] on div "Title Ext. ID Type Duration Daily Life Safety with AMBER: S1 E1 - TOONY PLANET …" at bounding box center [1048, 492] width 359 height 469
